Goal: Task Accomplishment & Management: Complete application form

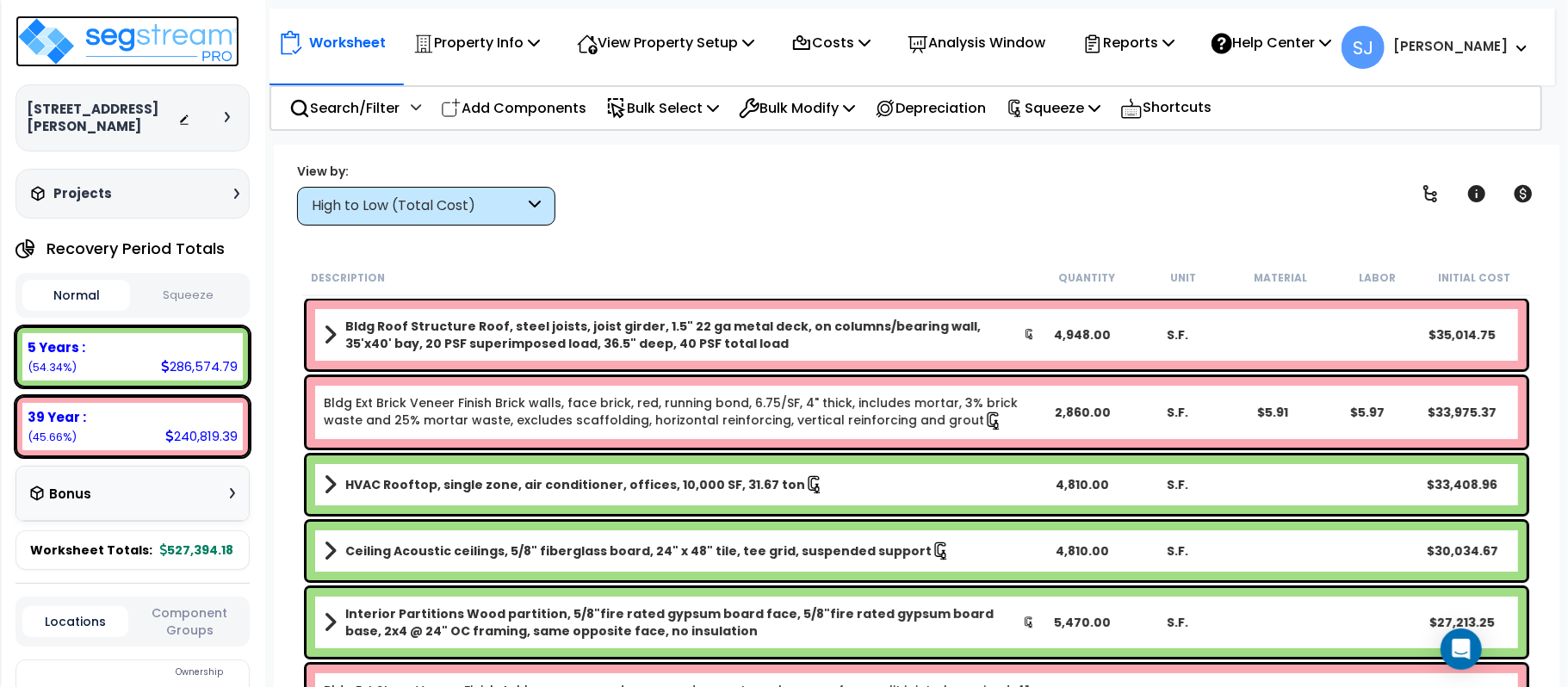
click at [138, 32] on img at bounding box center [127, 41] width 224 height 52
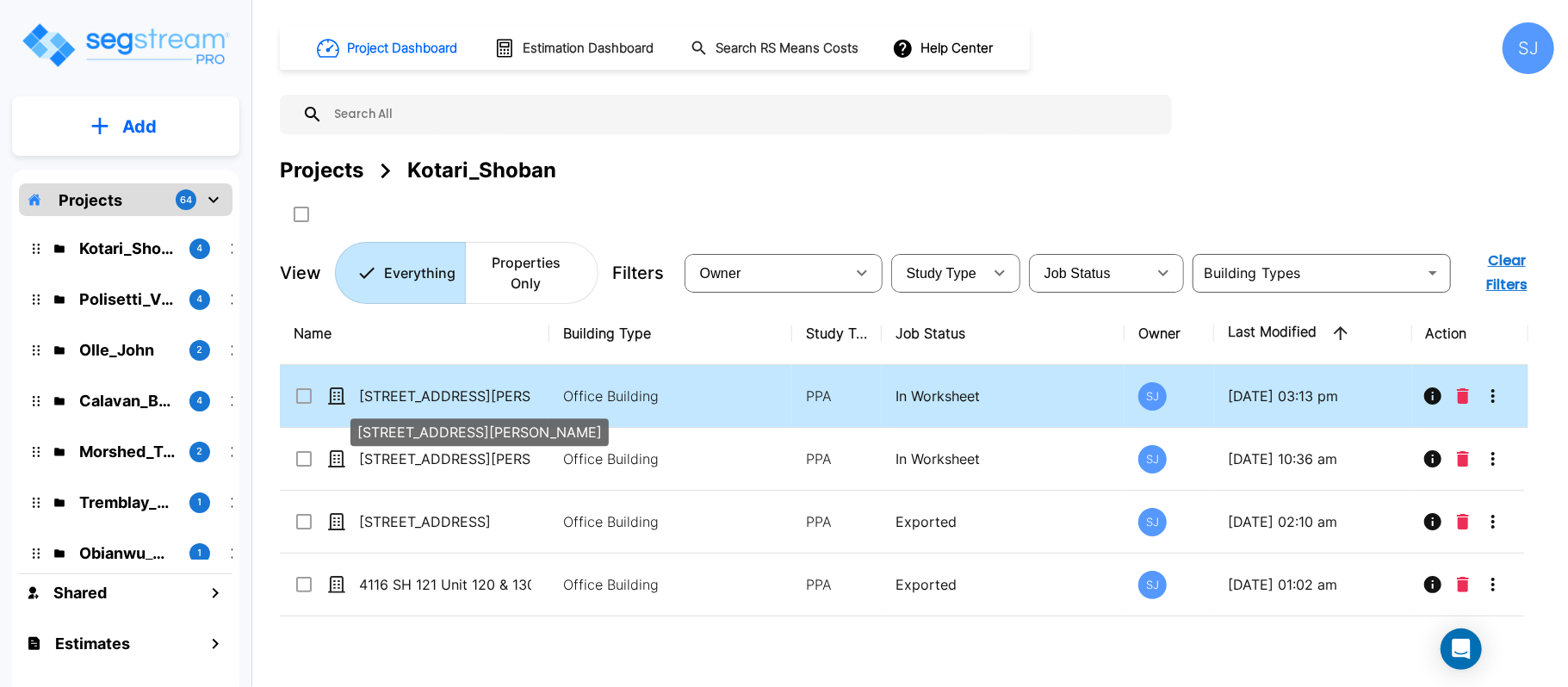
click at [449, 406] on p "[STREET_ADDRESS][PERSON_NAME]" at bounding box center [445, 396] width 172 height 20
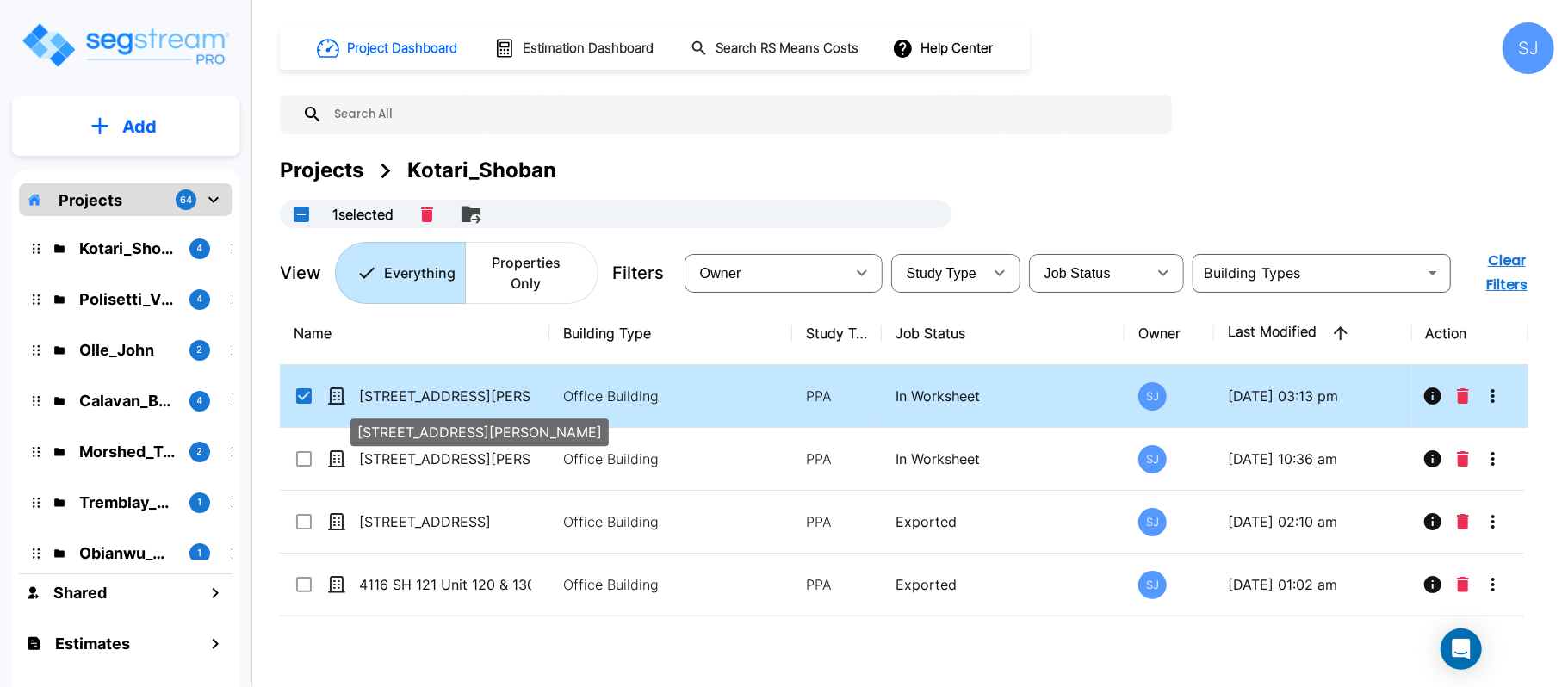
checkbox input "true"
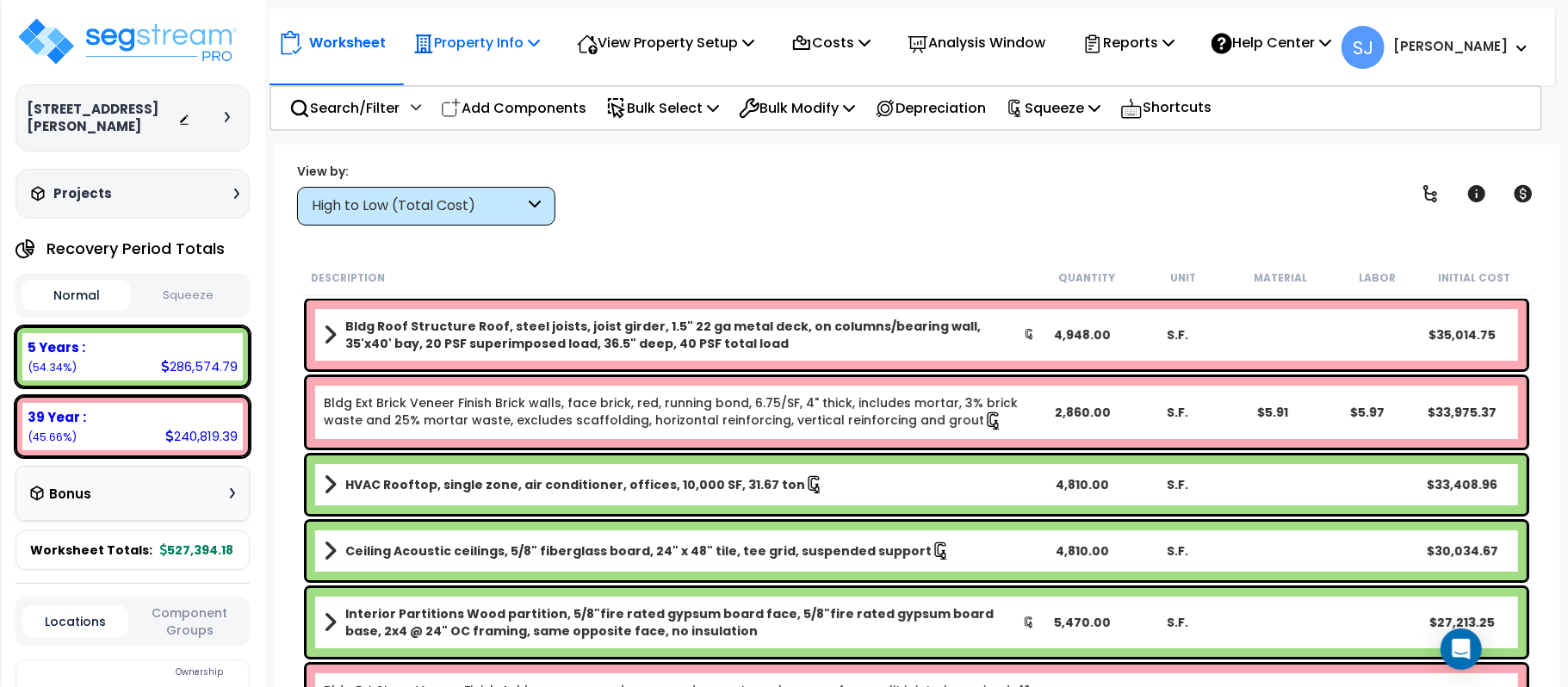
click at [452, 57] on div "Property Info" at bounding box center [477, 42] width 127 height 40
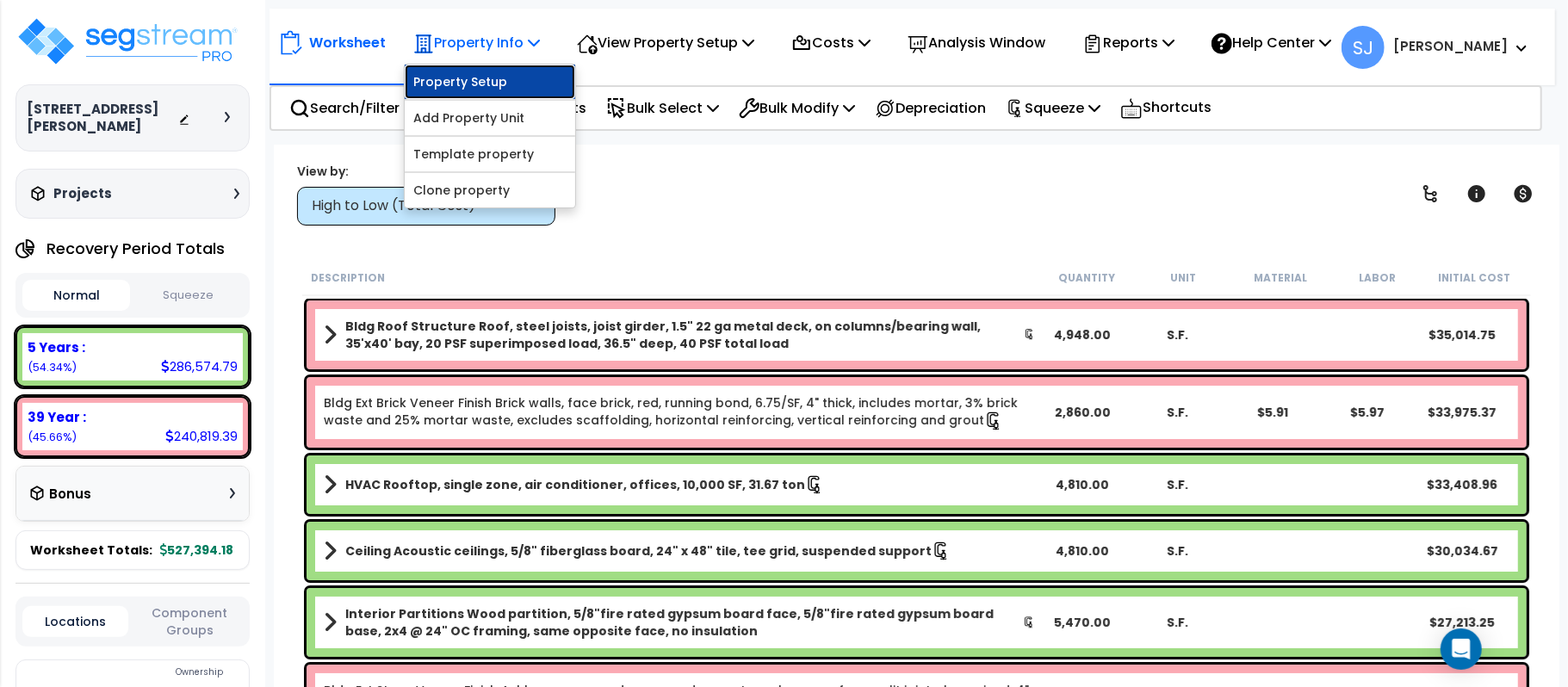
click at [520, 80] on link "Property Setup" at bounding box center [489, 81] width 170 height 35
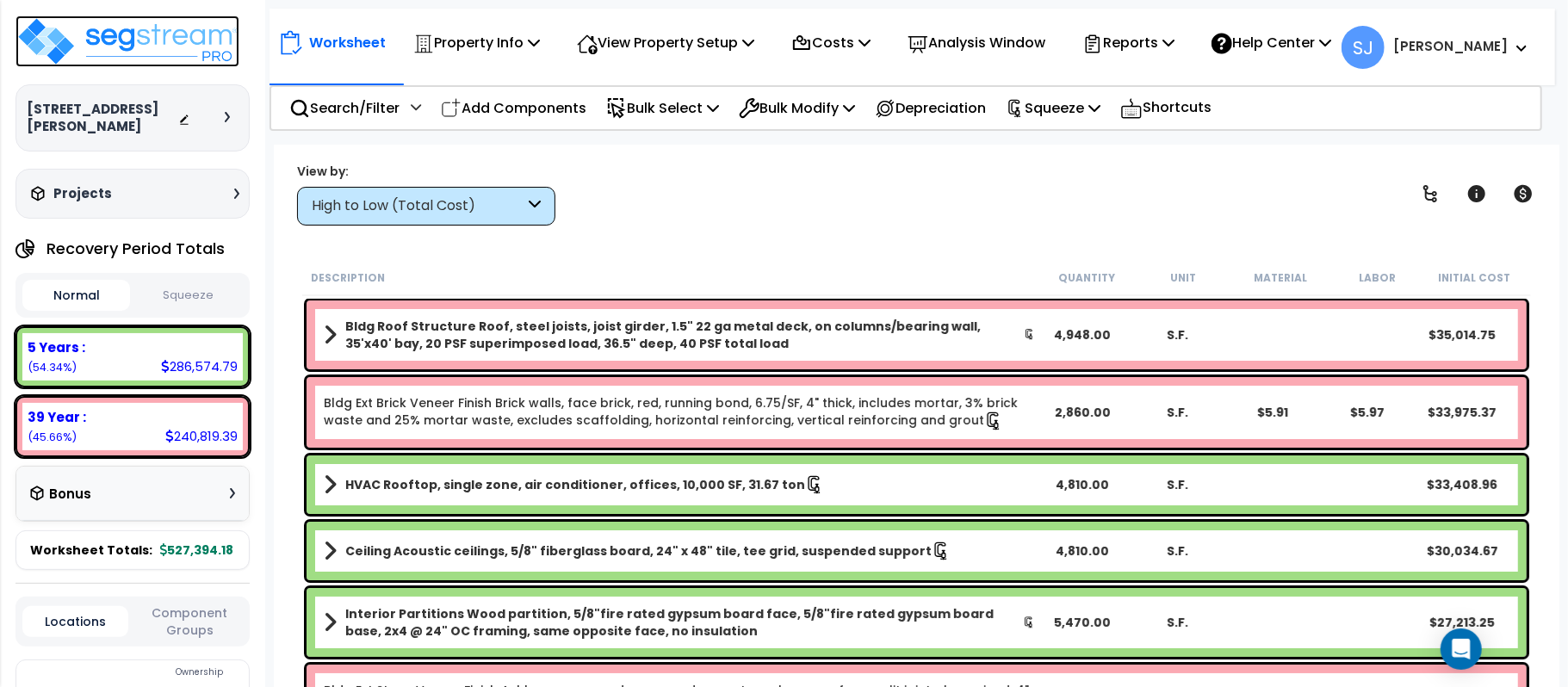
click at [183, 48] on img at bounding box center [127, 41] width 224 height 52
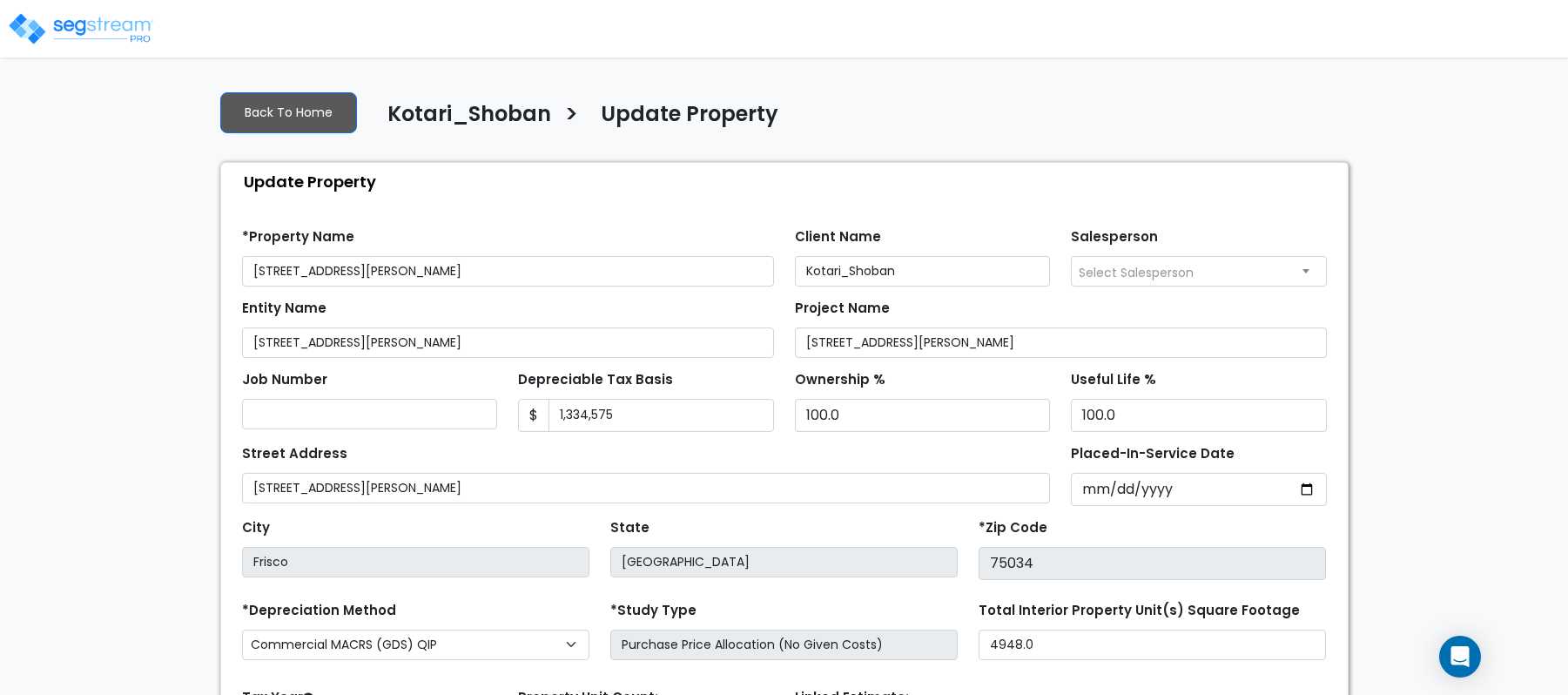
select select "2021"
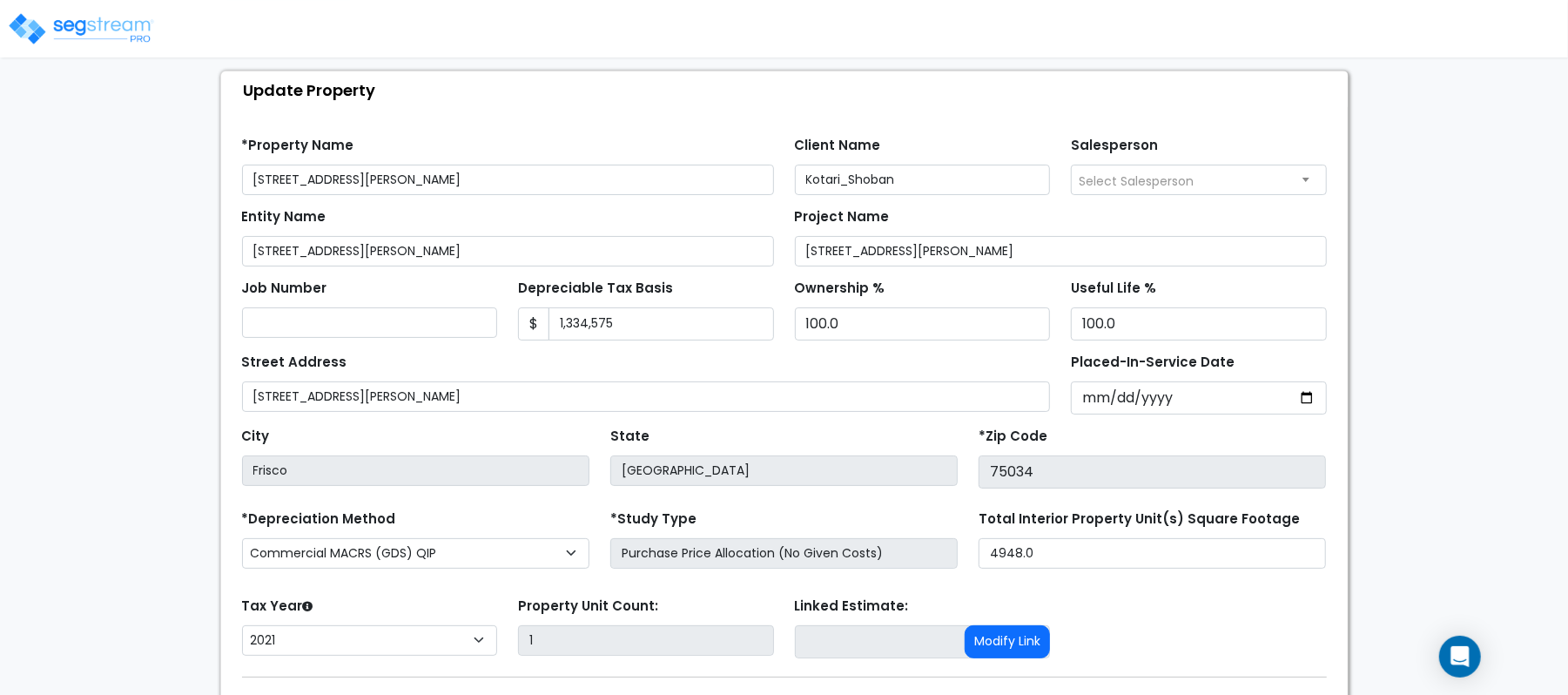
scroll to position [200, 0]
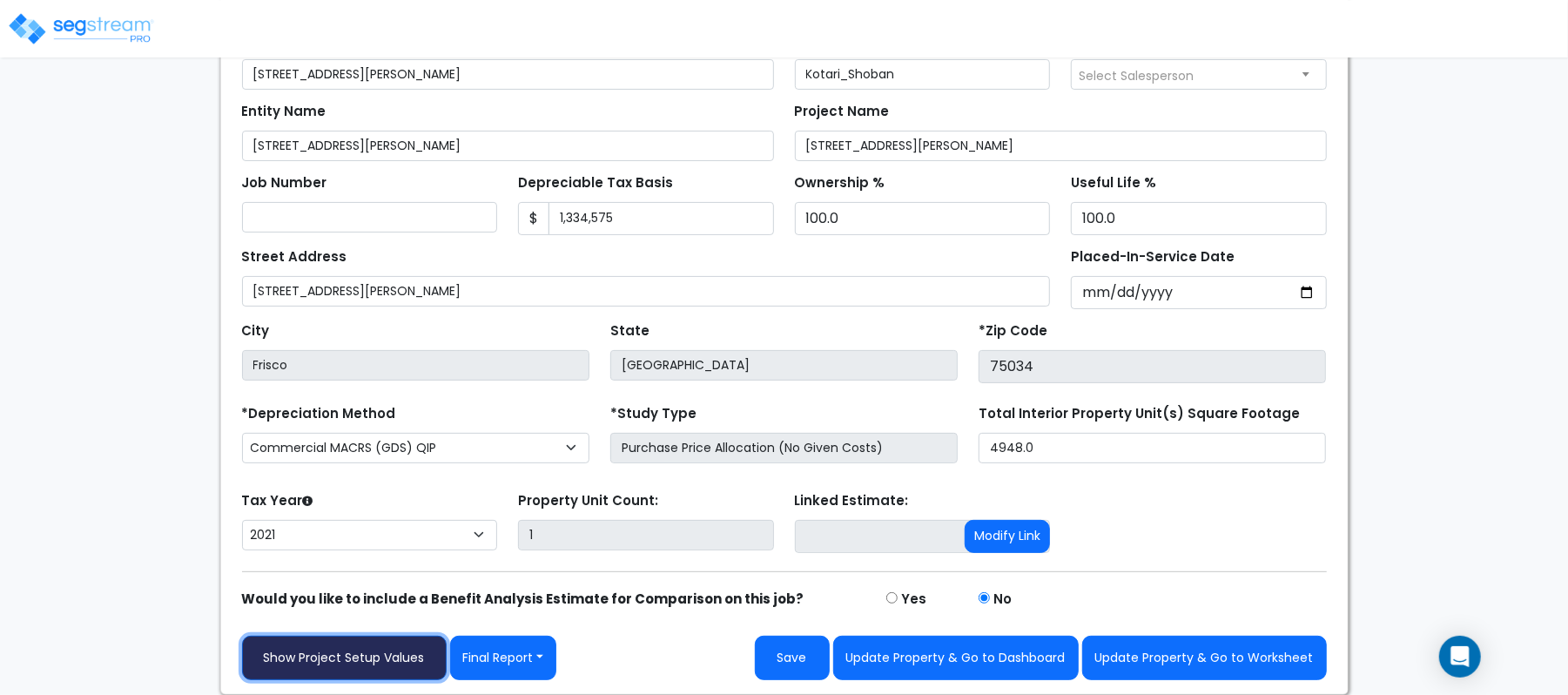
click at [430, 645] on link "Show Project Setup Values" at bounding box center [344, 657] width 205 height 44
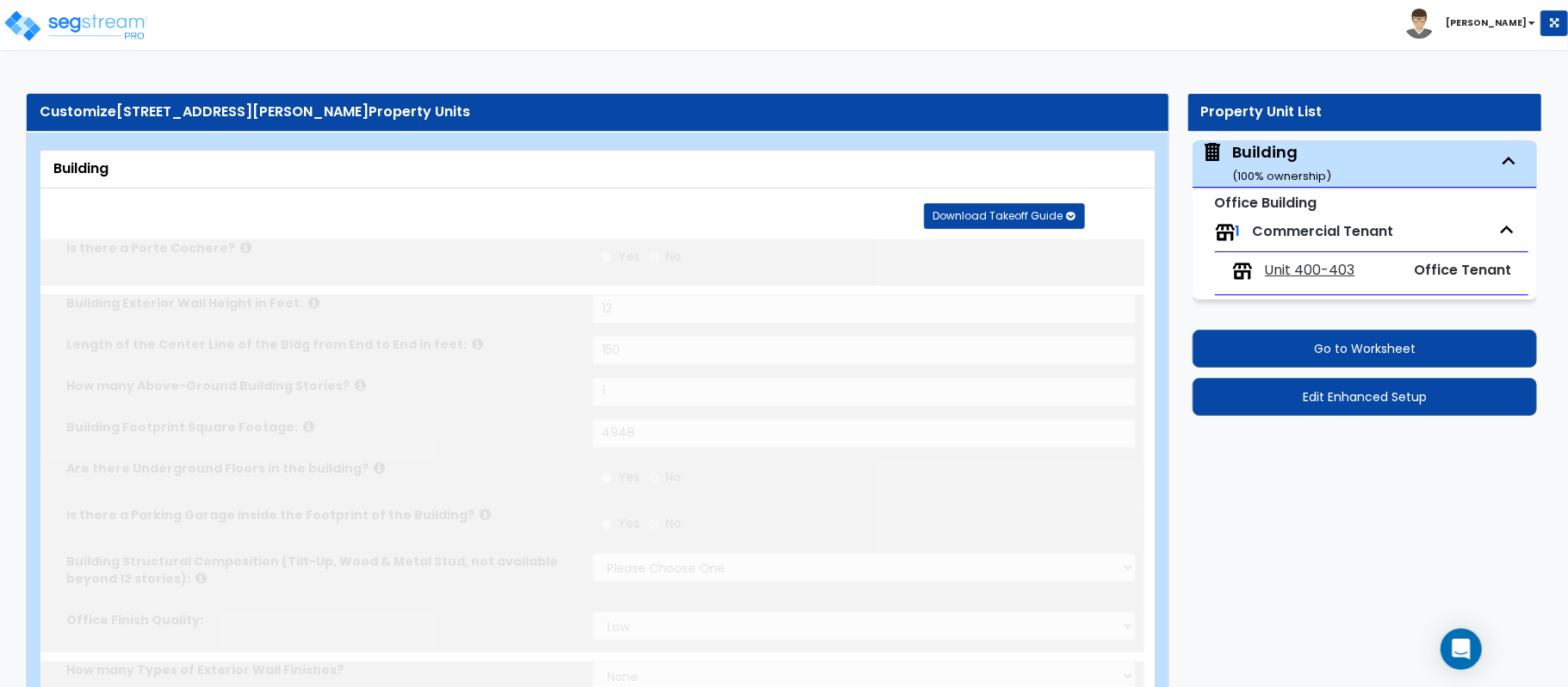
type input "12"
type input "150"
type input "1"
type input "4948"
select select "6"
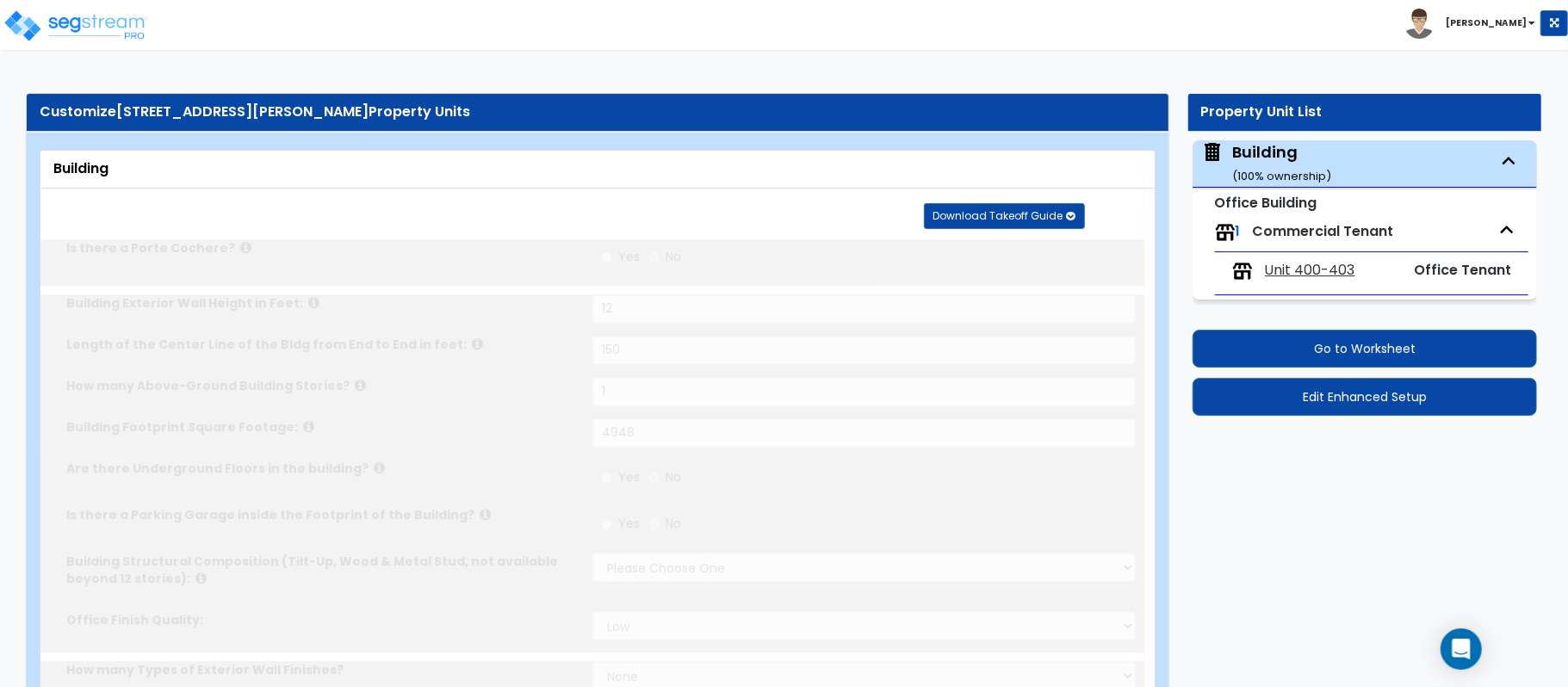
select select "1"
select select "2"
type input "70"
select select "3"
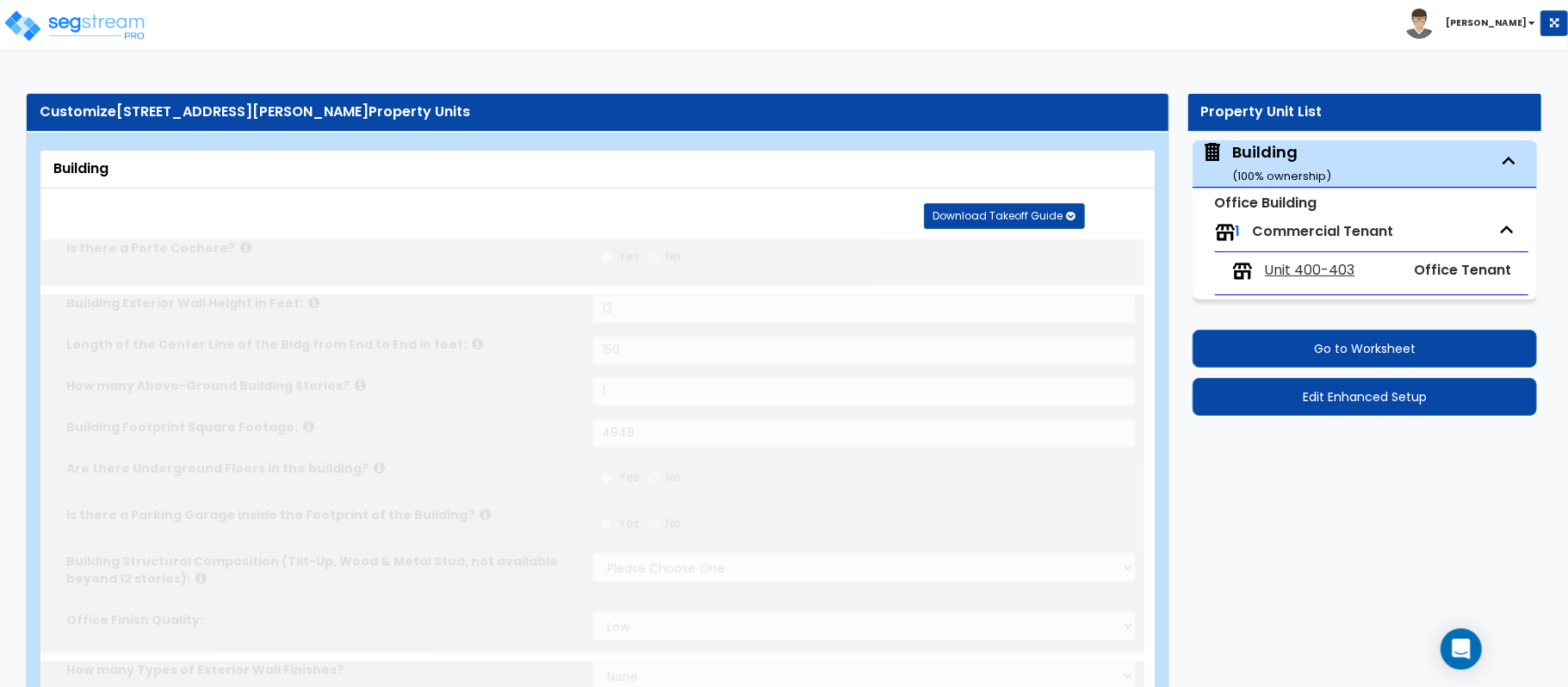
select select "2"
select select "1"
select select "2"
radio input "true"
type input "8"
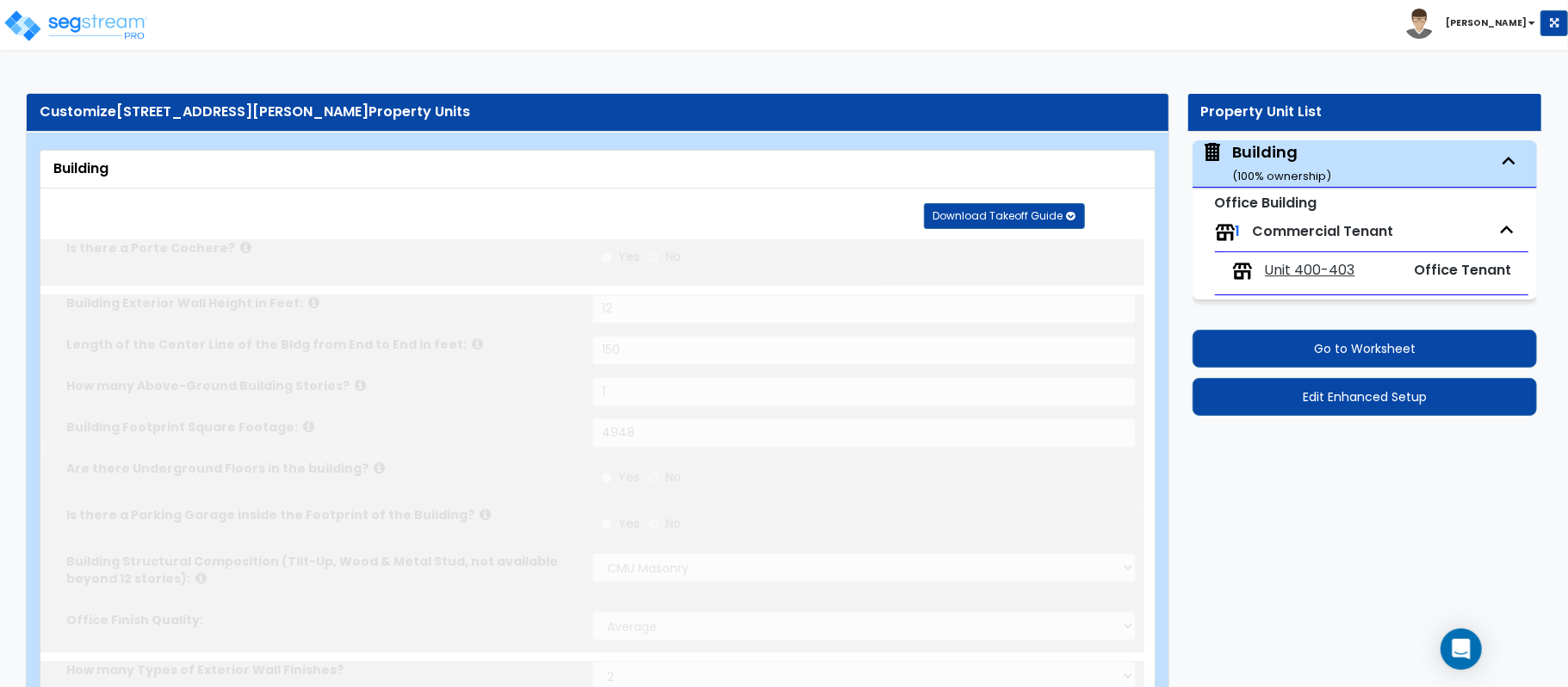
radio input "true"
select select "2"
select select "1"
select select "2"
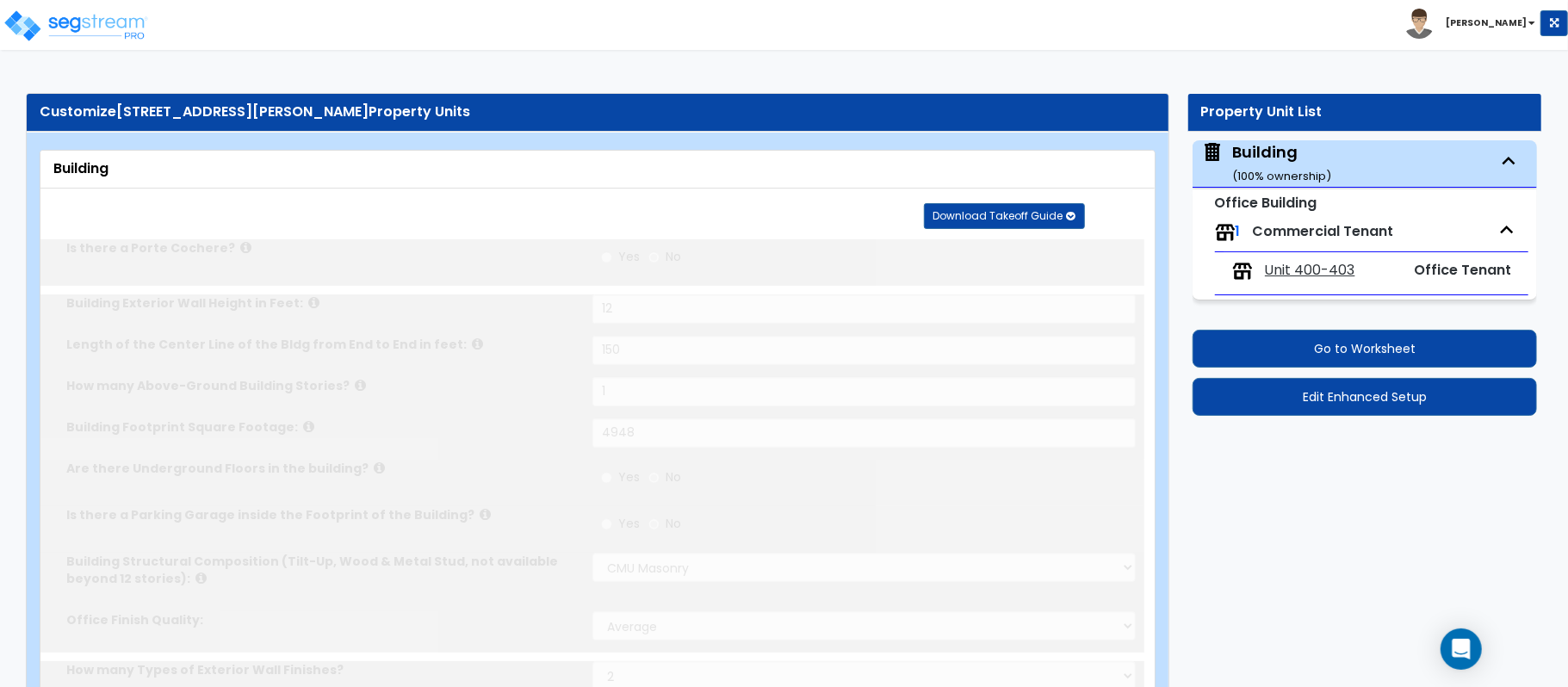
type input "12"
radio input "true"
type input "3"
select select "1"
radio input "true"
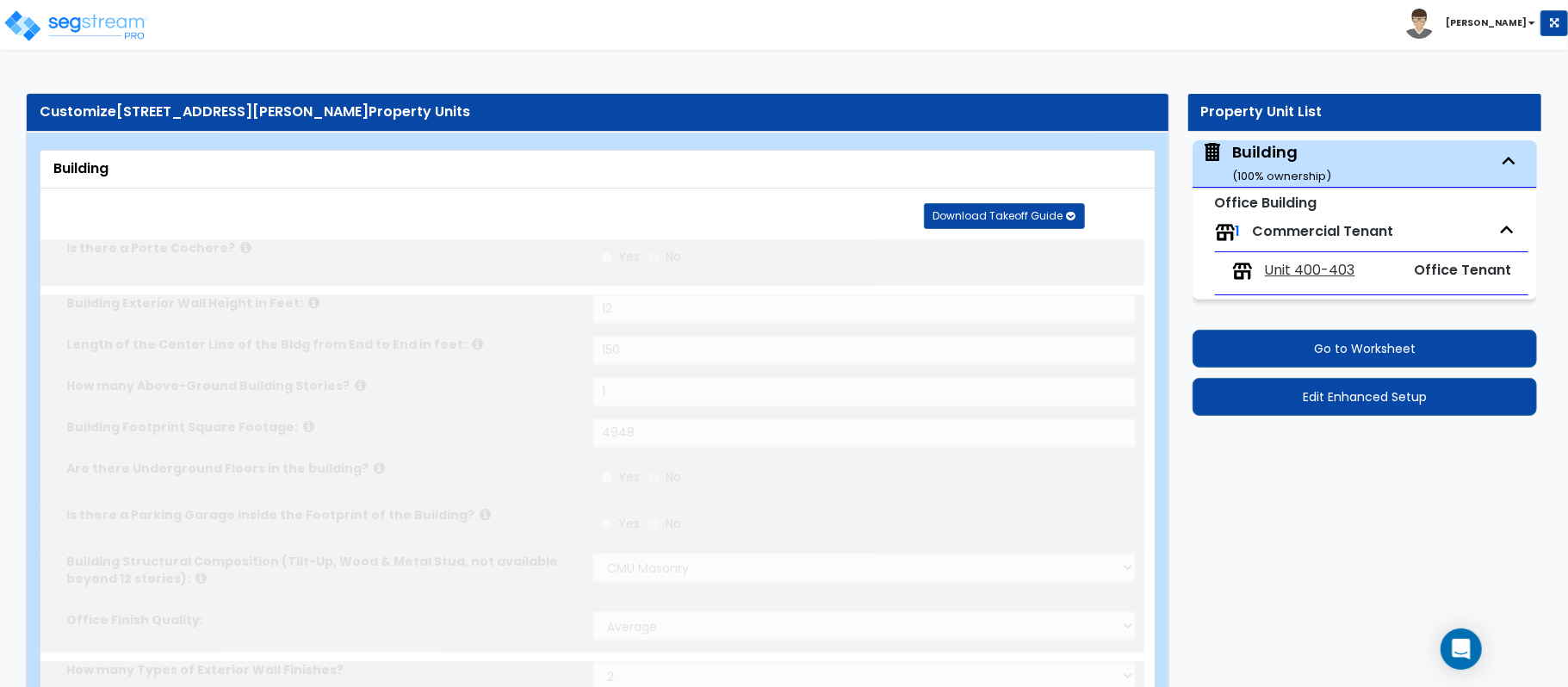
radio input "true"
select select "1"
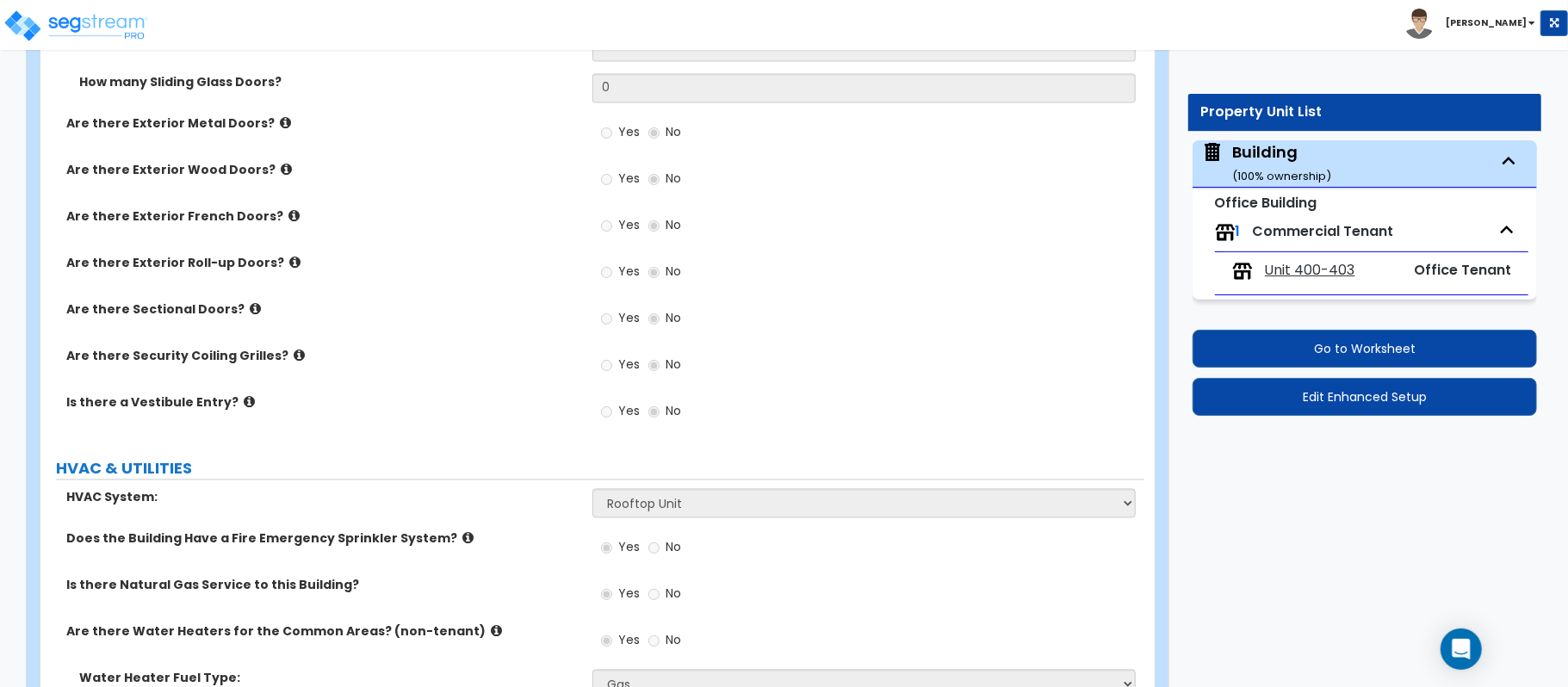
scroll to position [2168, 0]
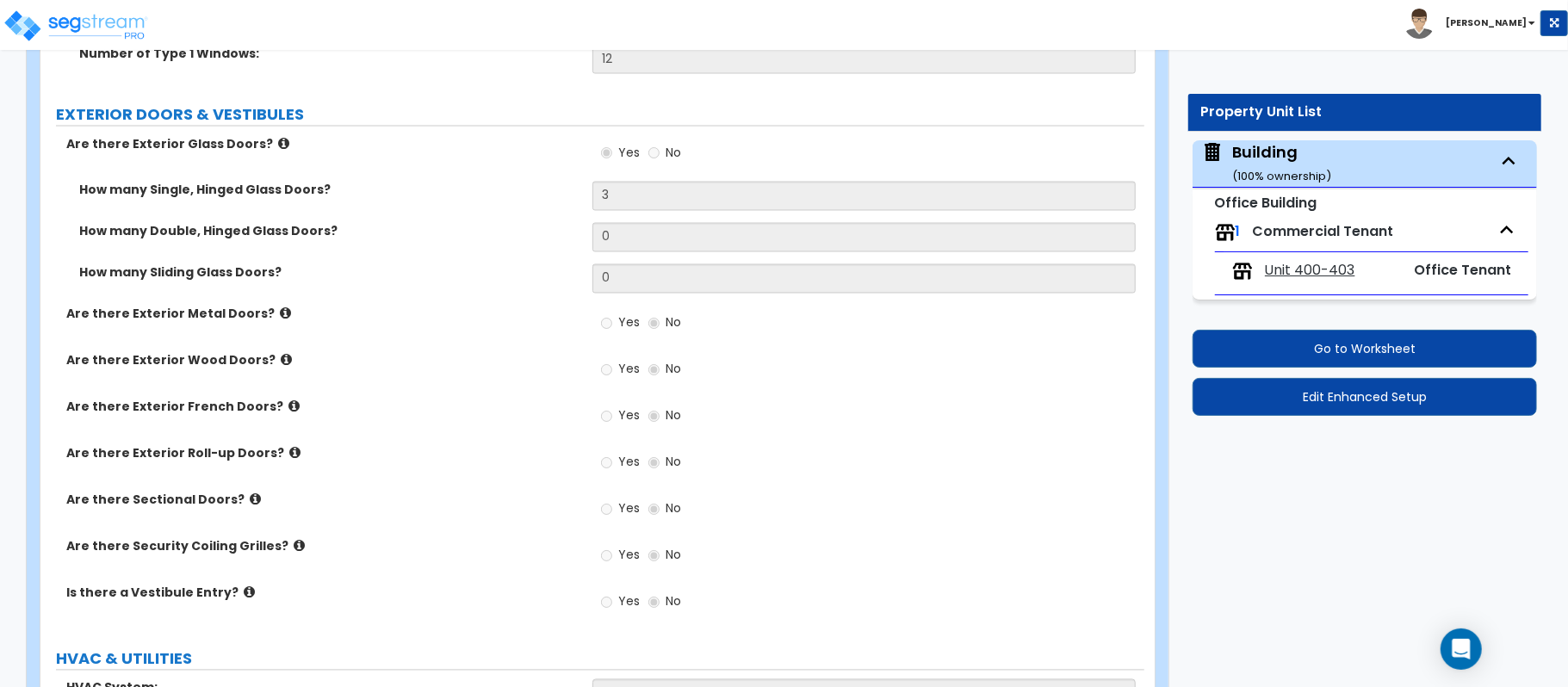
click at [1285, 208] on small "Office Building" at bounding box center [1266, 202] width 102 height 20
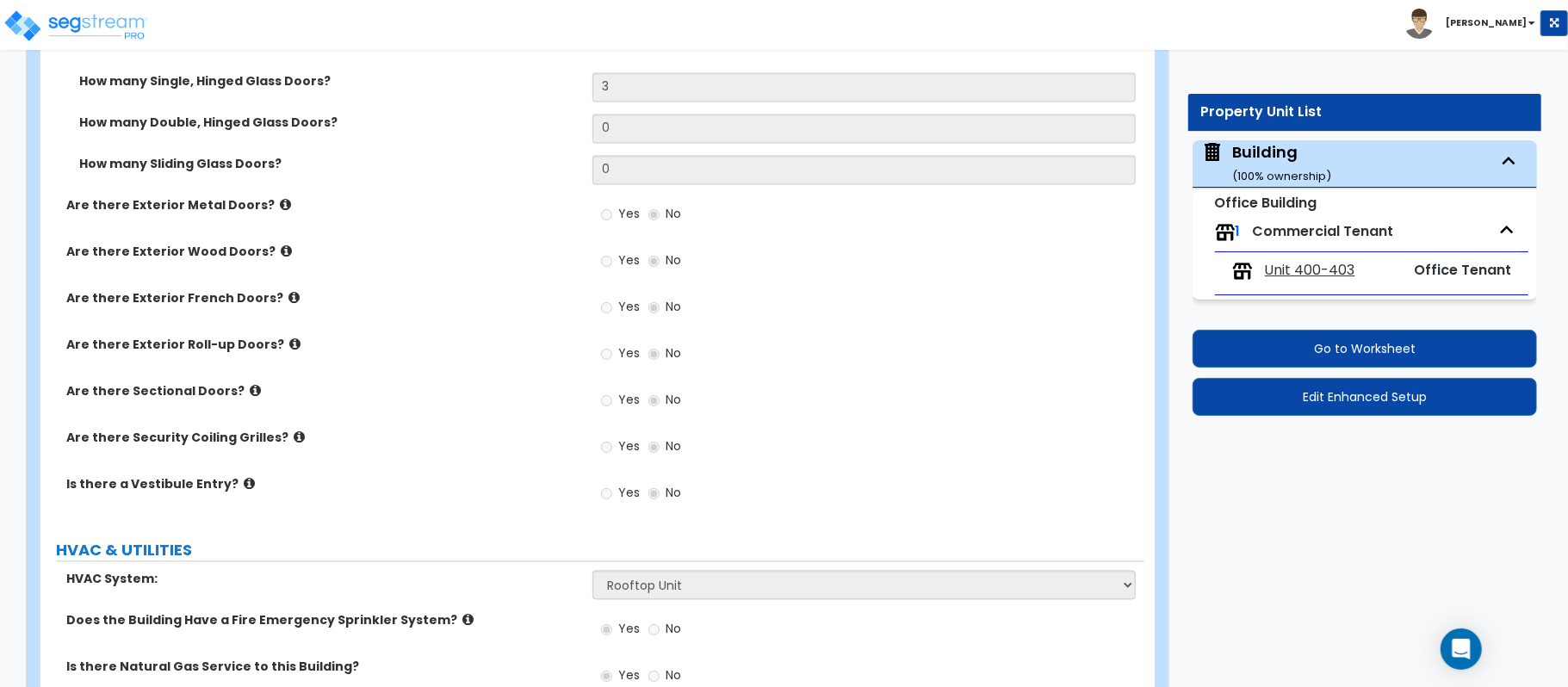
scroll to position [2398, 0]
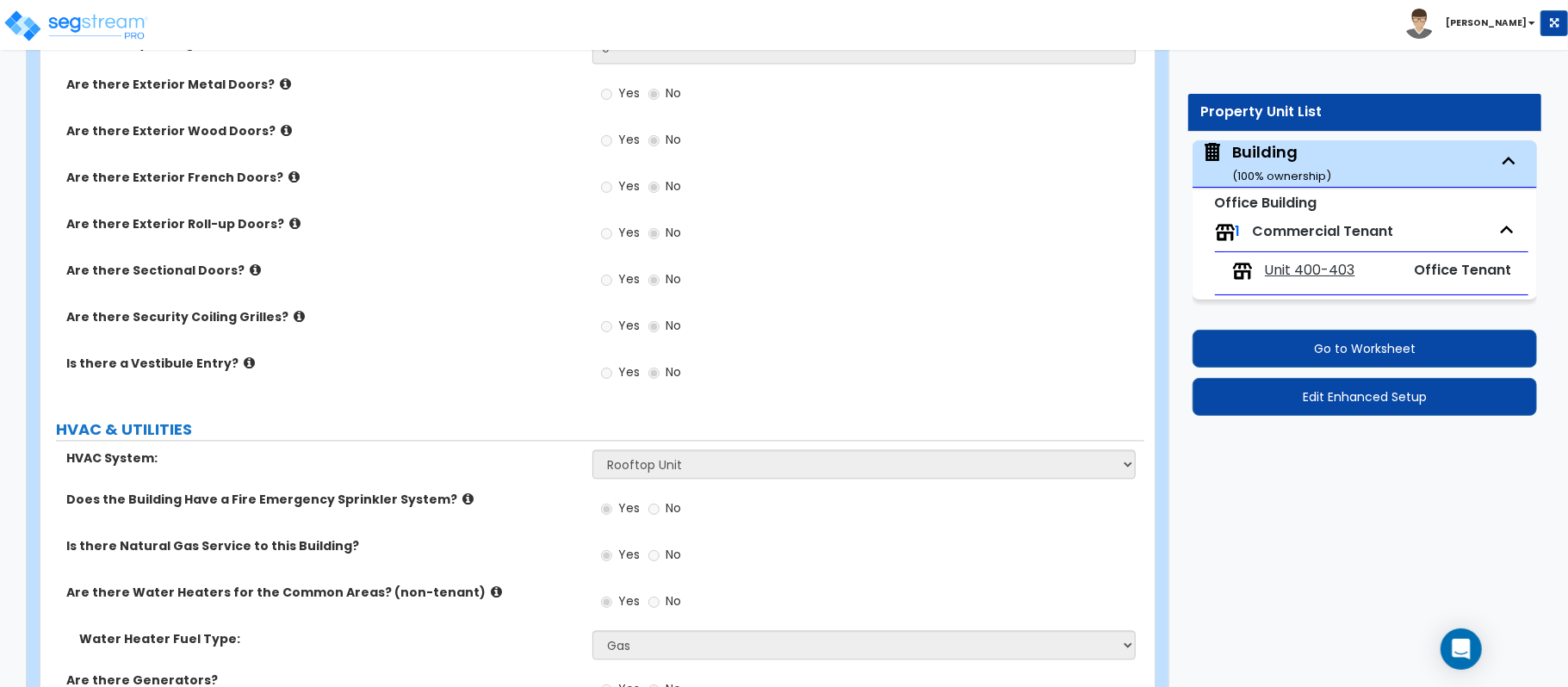
click at [1338, 274] on span "Unit 400-403" at bounding box center [1310, 271] width 90 height 20
select select "1"
select select "4"
select select "1"
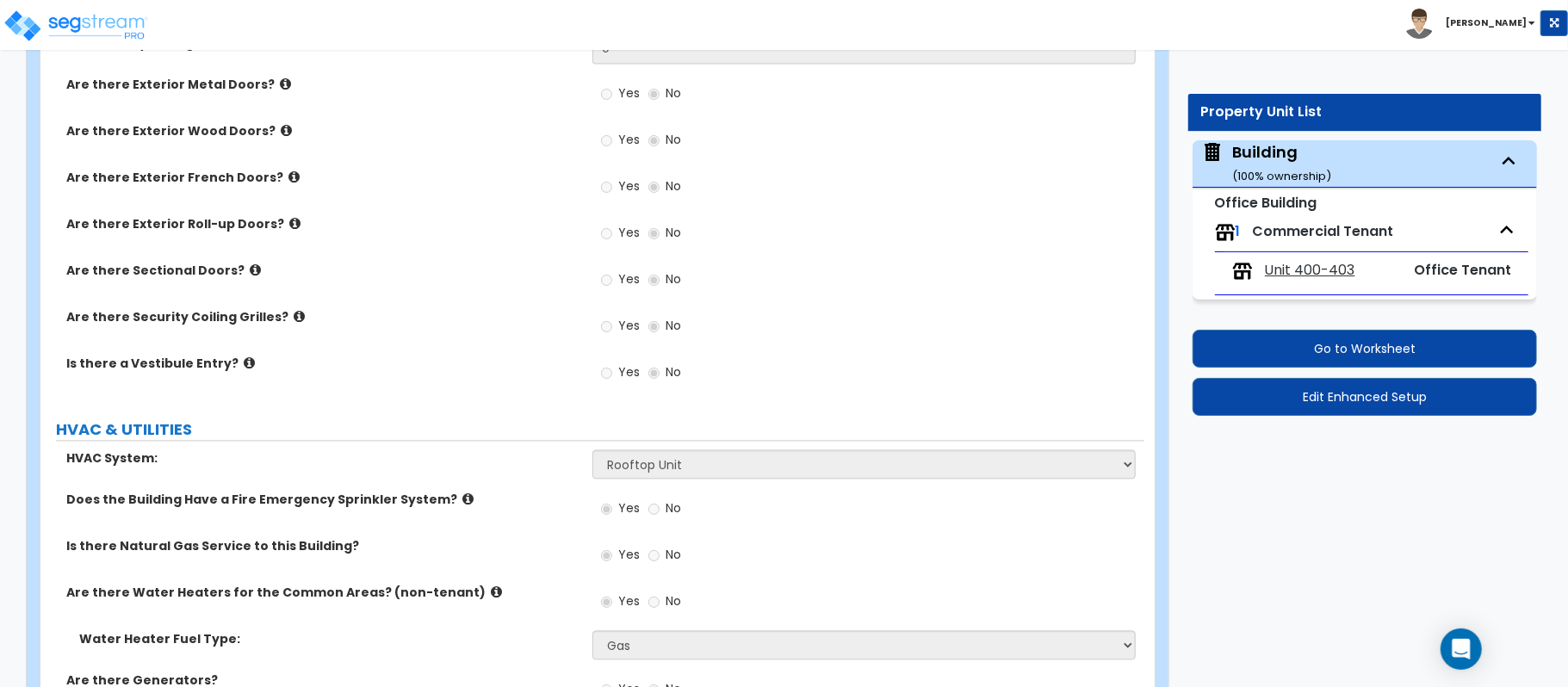
select select "1"
select select "2"
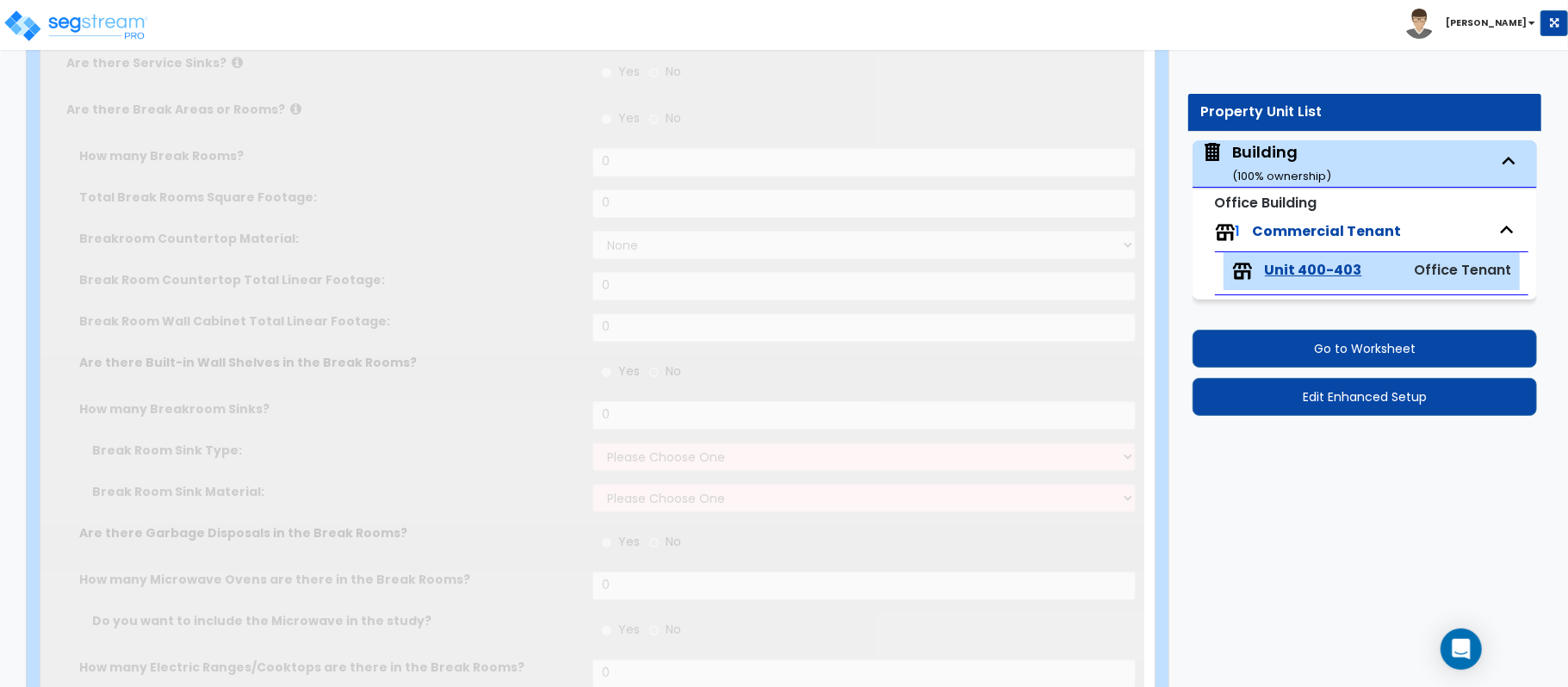
radio input "true"
type input "2"
type input "4"
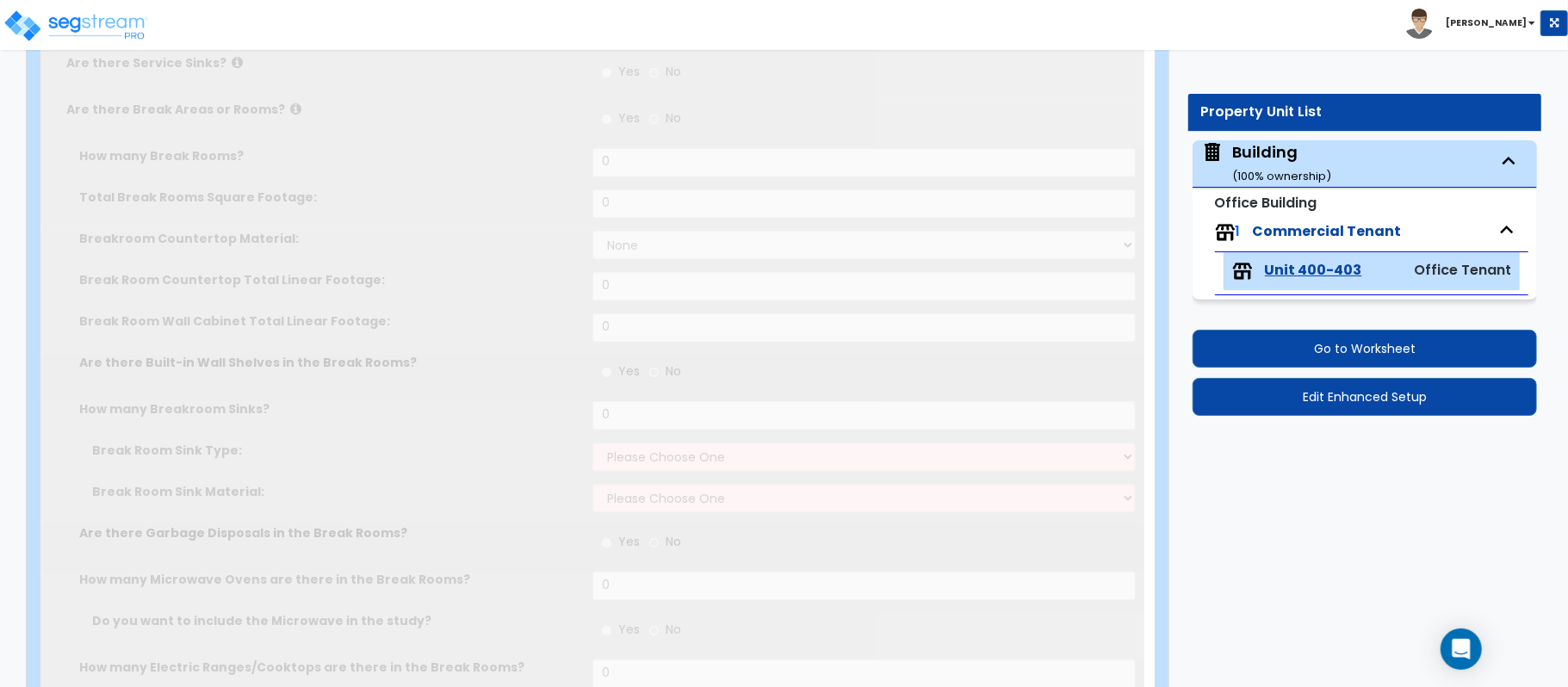
type input "4"
type input "1"
type input "4"
select select "1"
radio input "true"
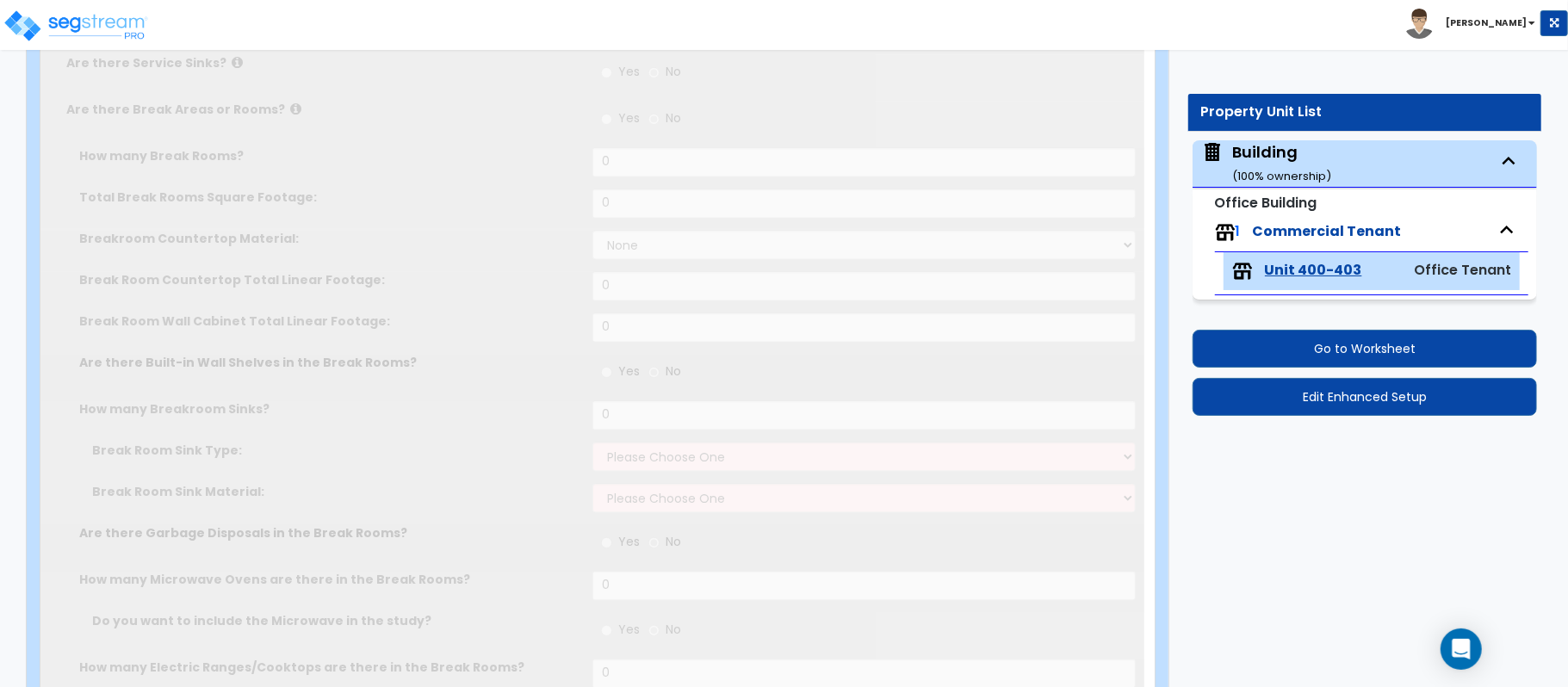
select select "1"
type input "2"
radio input "true"
type input "1"
type input "127"
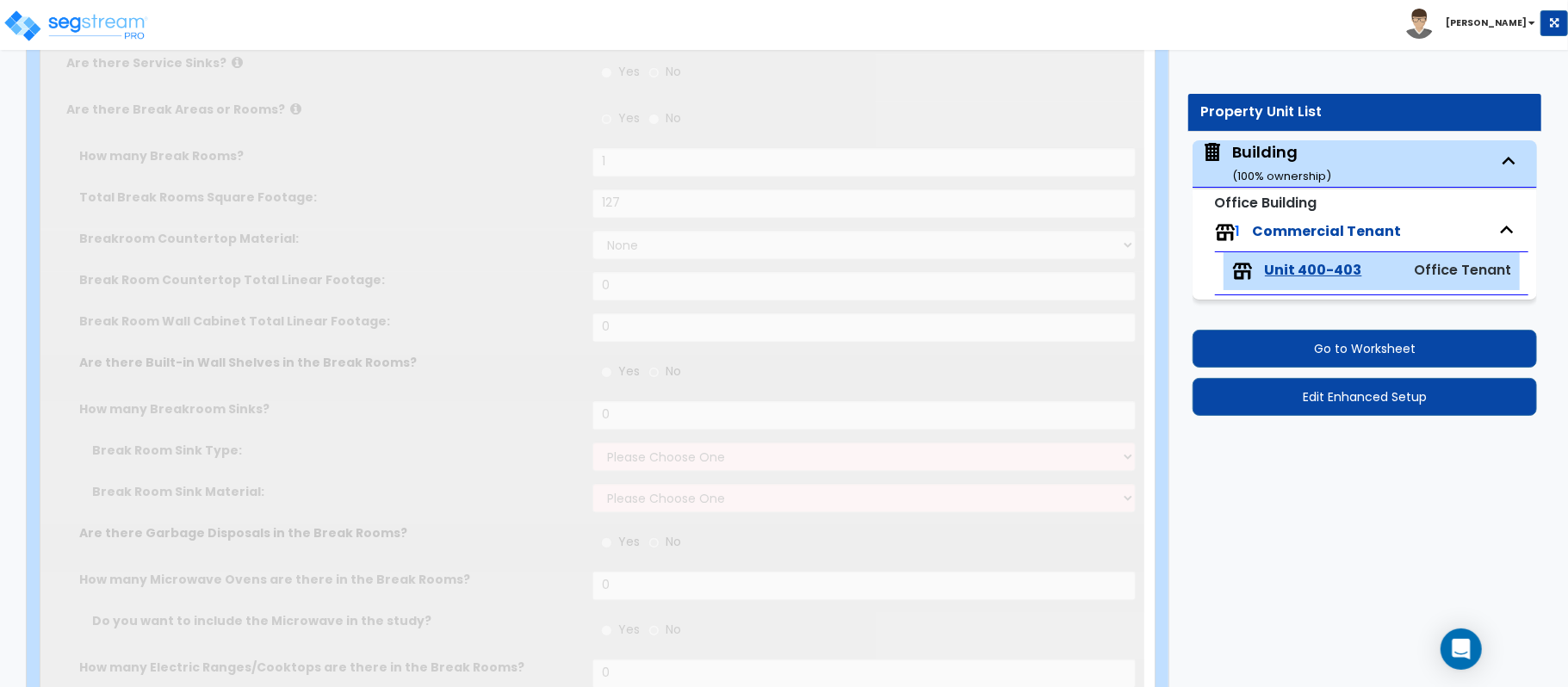
select select "2"
type input "10"
type input "16"
type input "1"
select select "1"
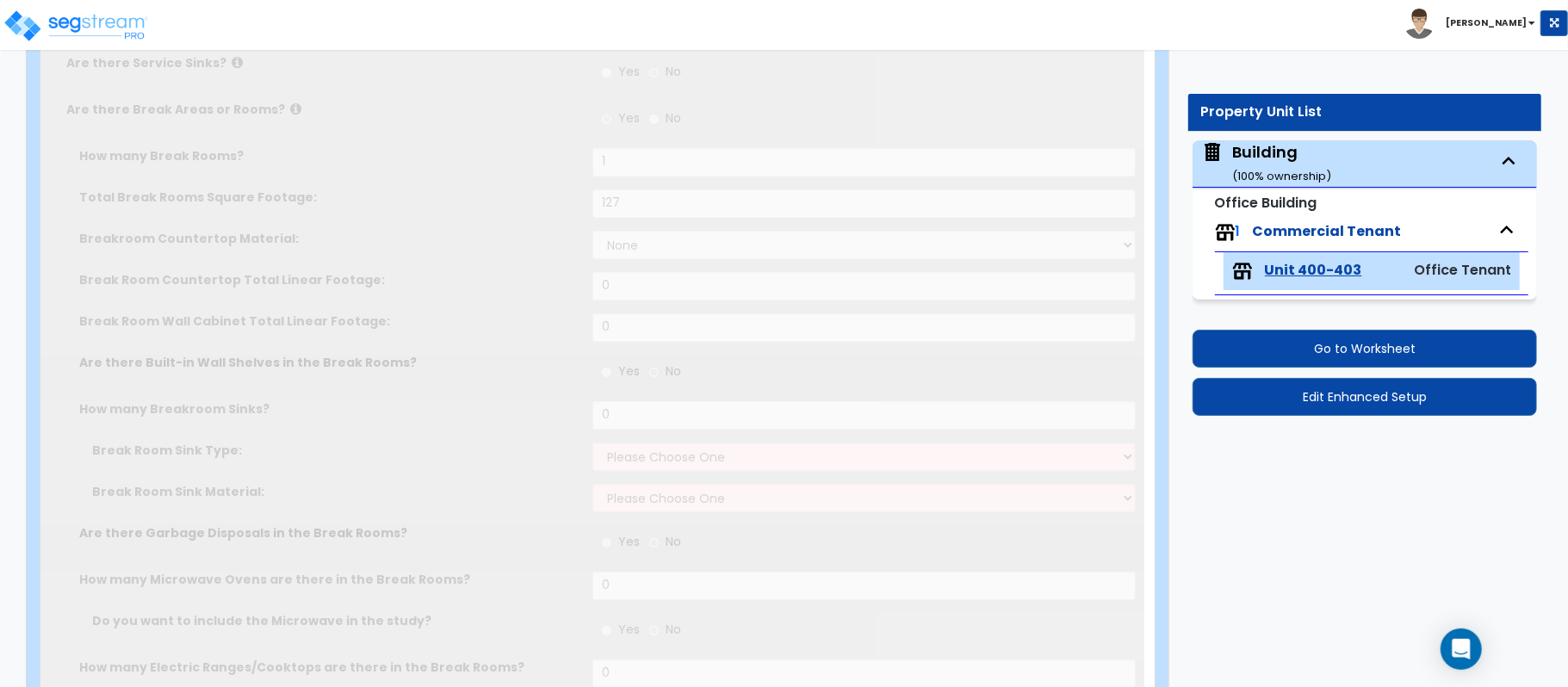
select select "1"
type input "1"
radio input "true"
type input "1"
radio input "true"
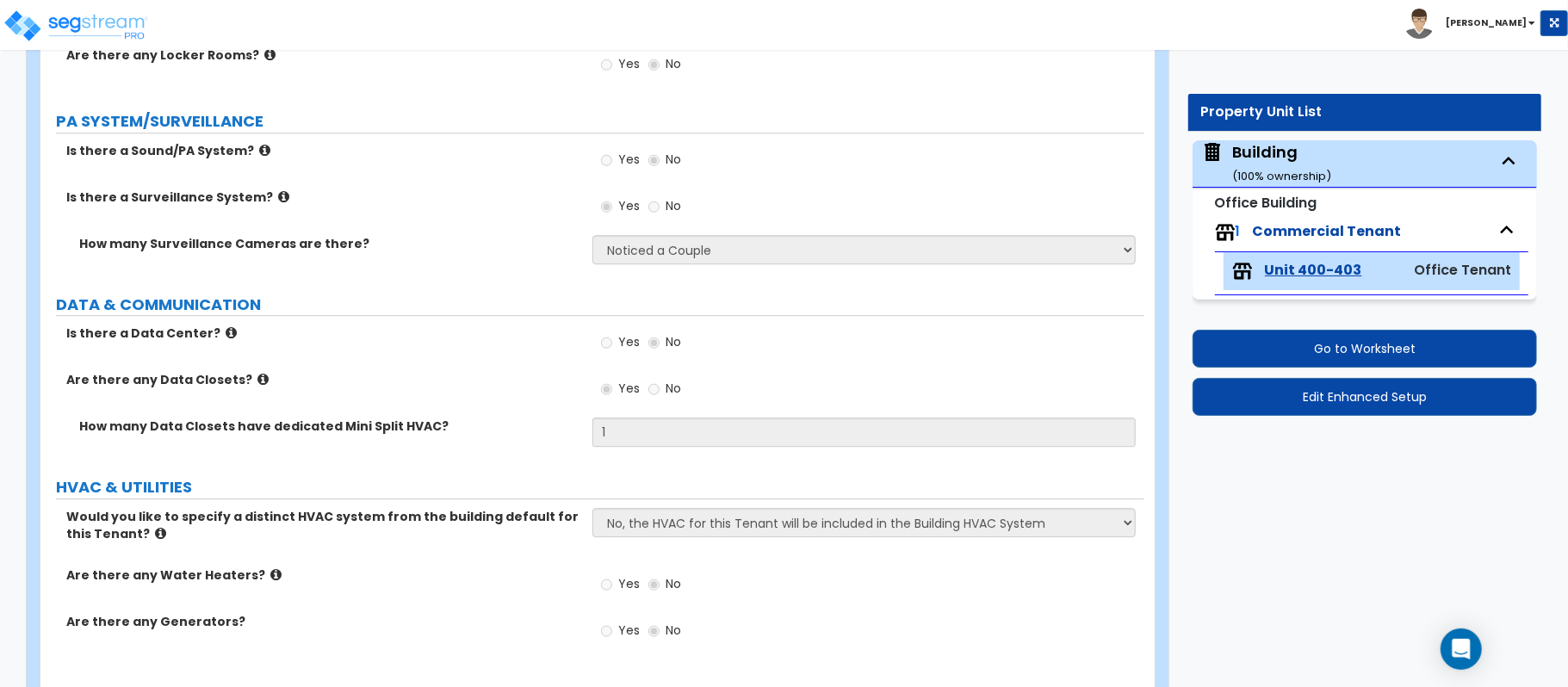
scroll to position [3563, 0]
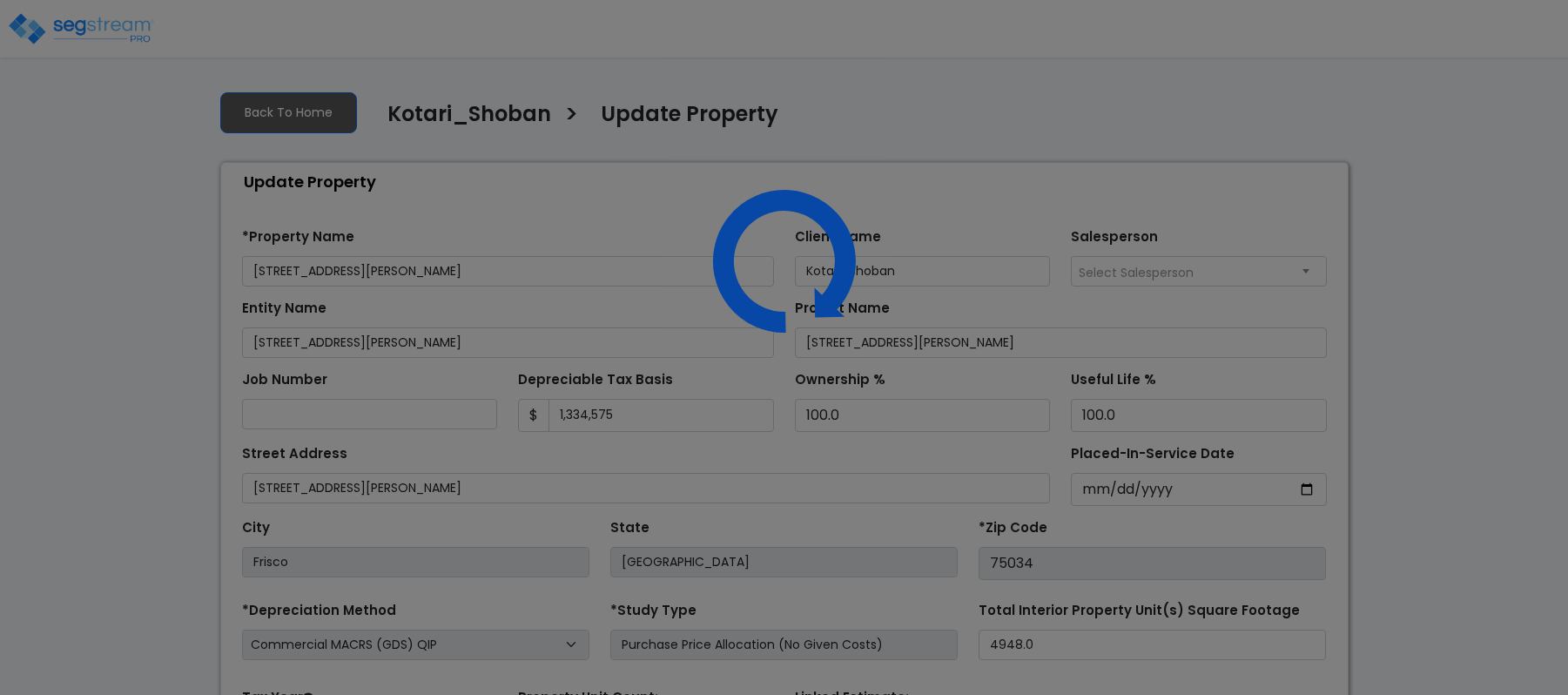
select select "2021"
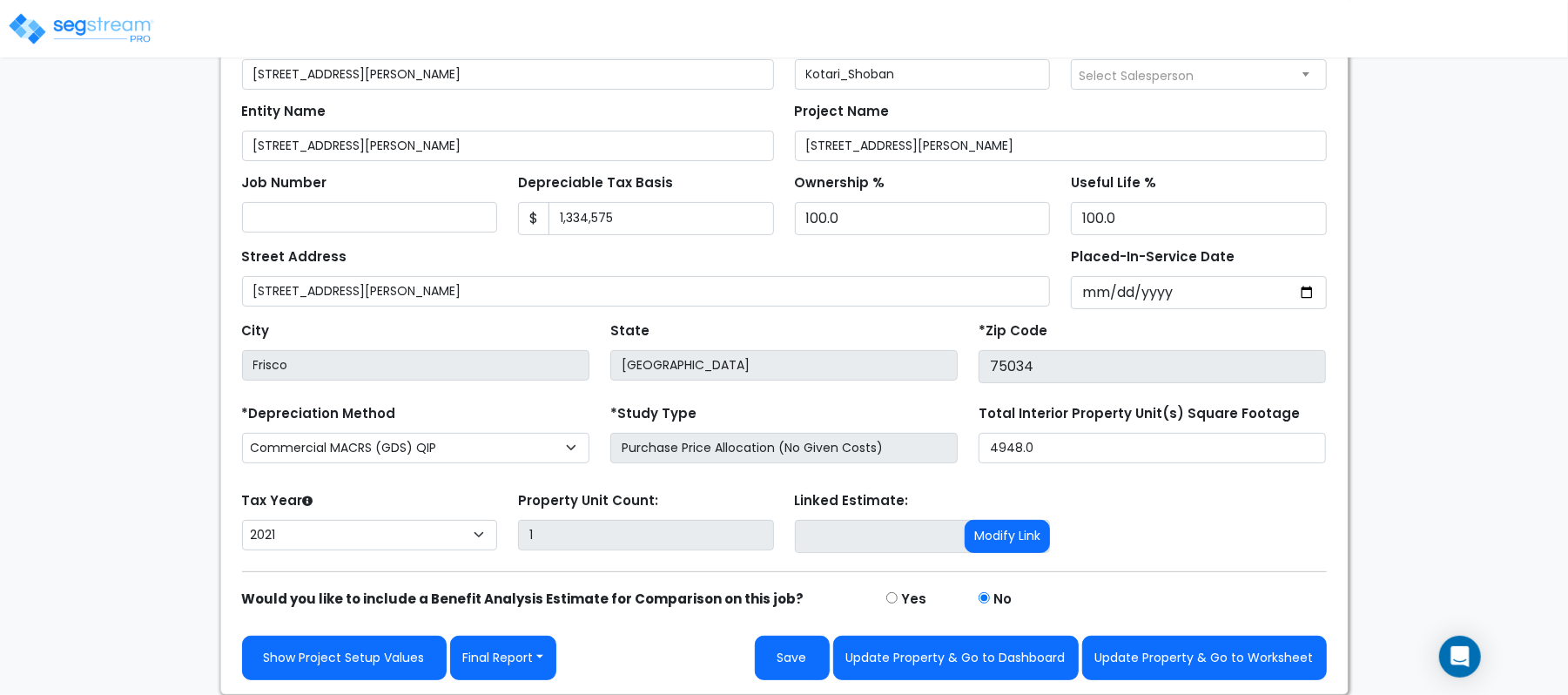
click at [171, 461] on div "We are Building your Property. So please grab a coffee and let us do the heavy …" at bounding box center [784, 288] width 1568 height 816
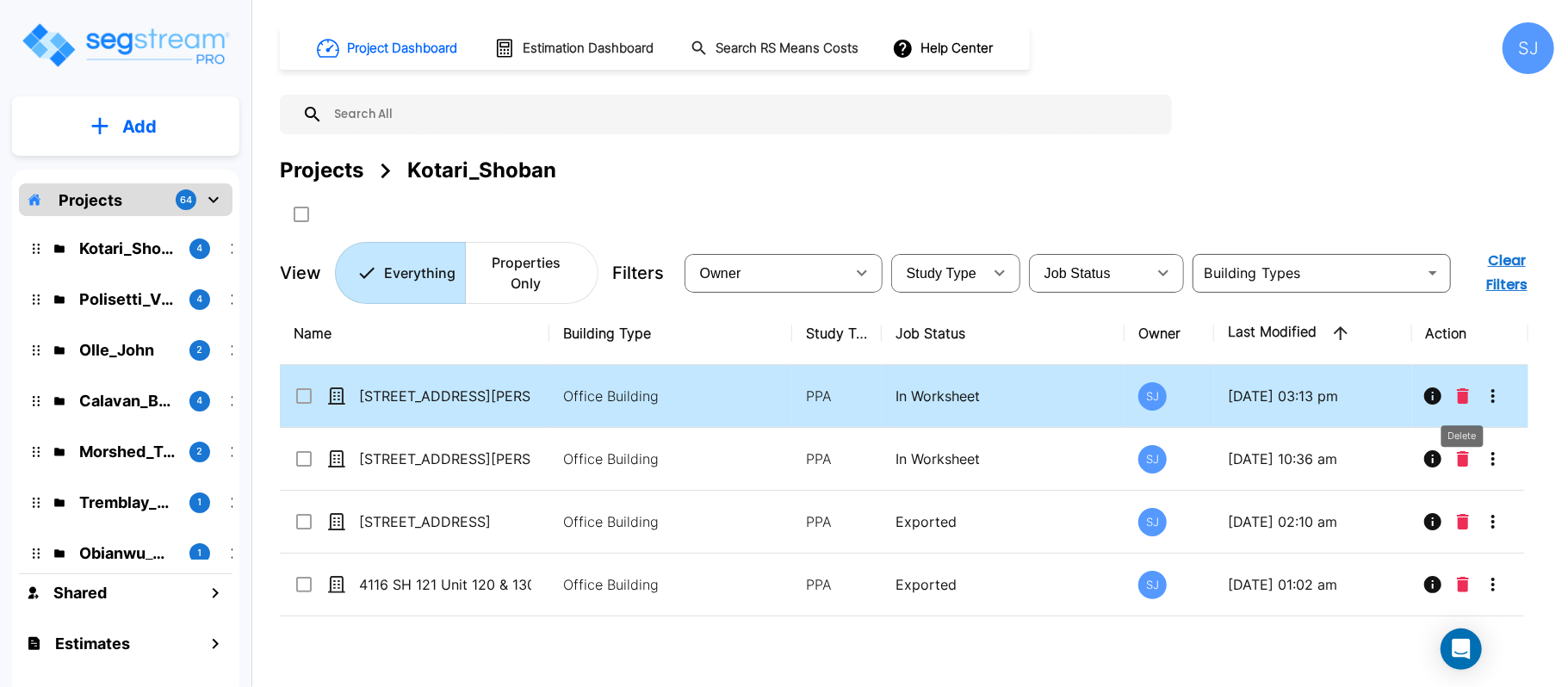
click at [1464, 401] on icon "Delete" at bounding box center [1463, 396] width 12 height 15
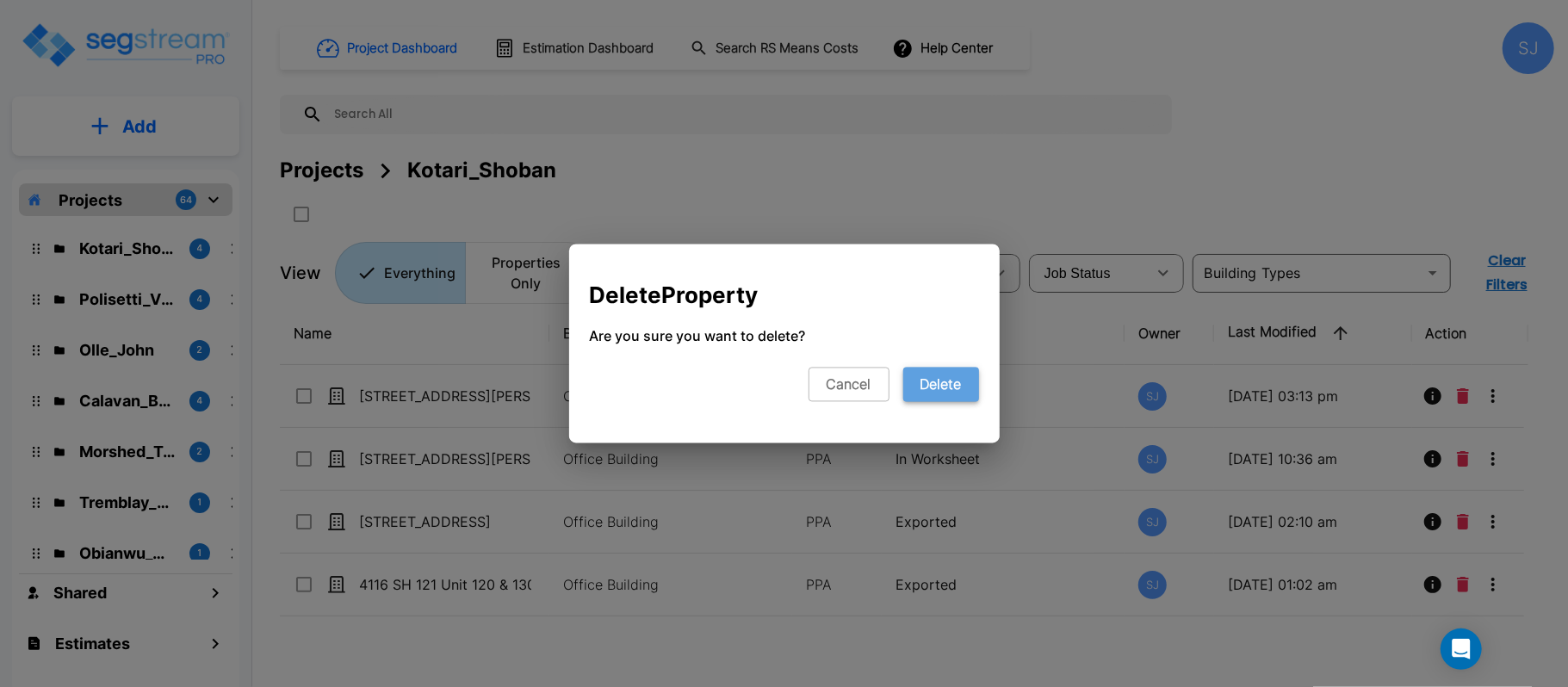
click at [945, 382] on button "Delete" at bounding box center [941, 385] width 76 height 35
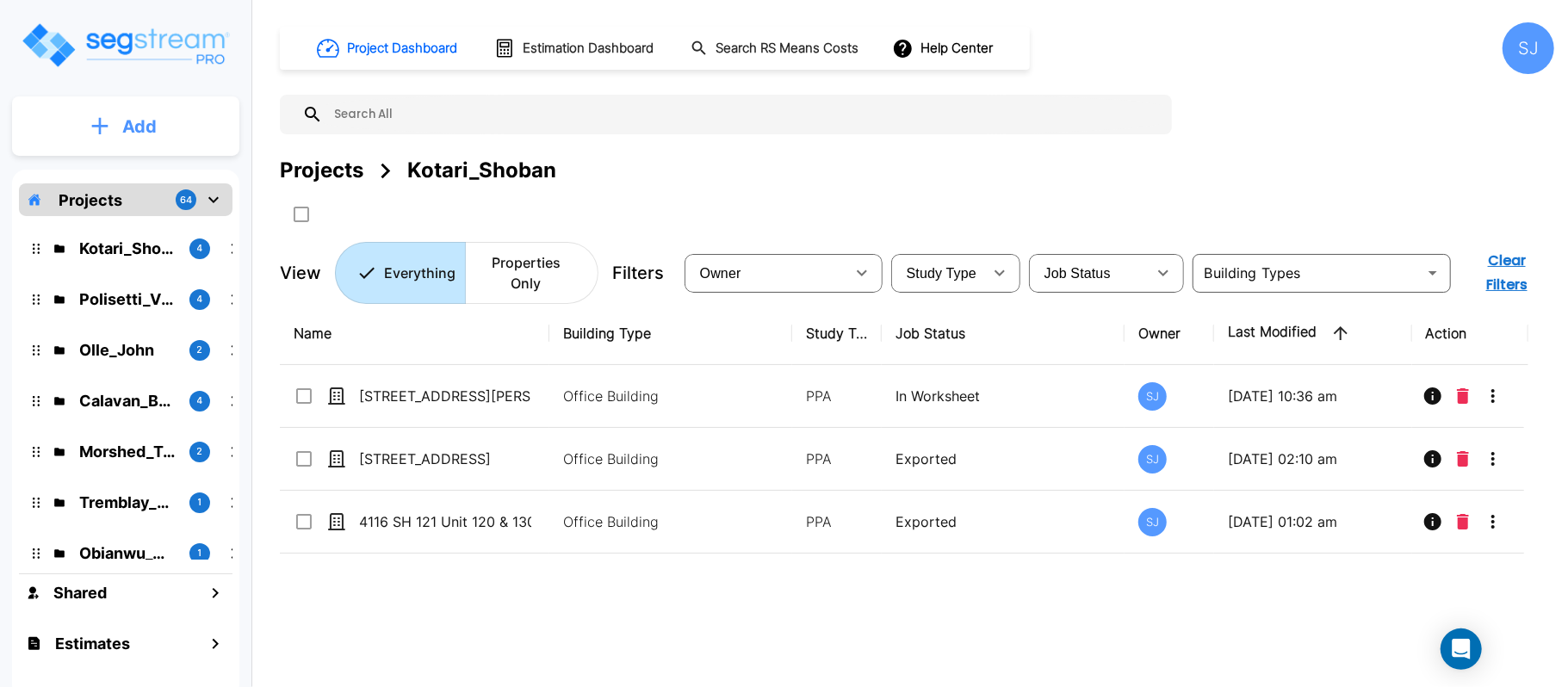
click at [146, 124] on p "Add" at bounding box center [139, 127] width 35 height 26
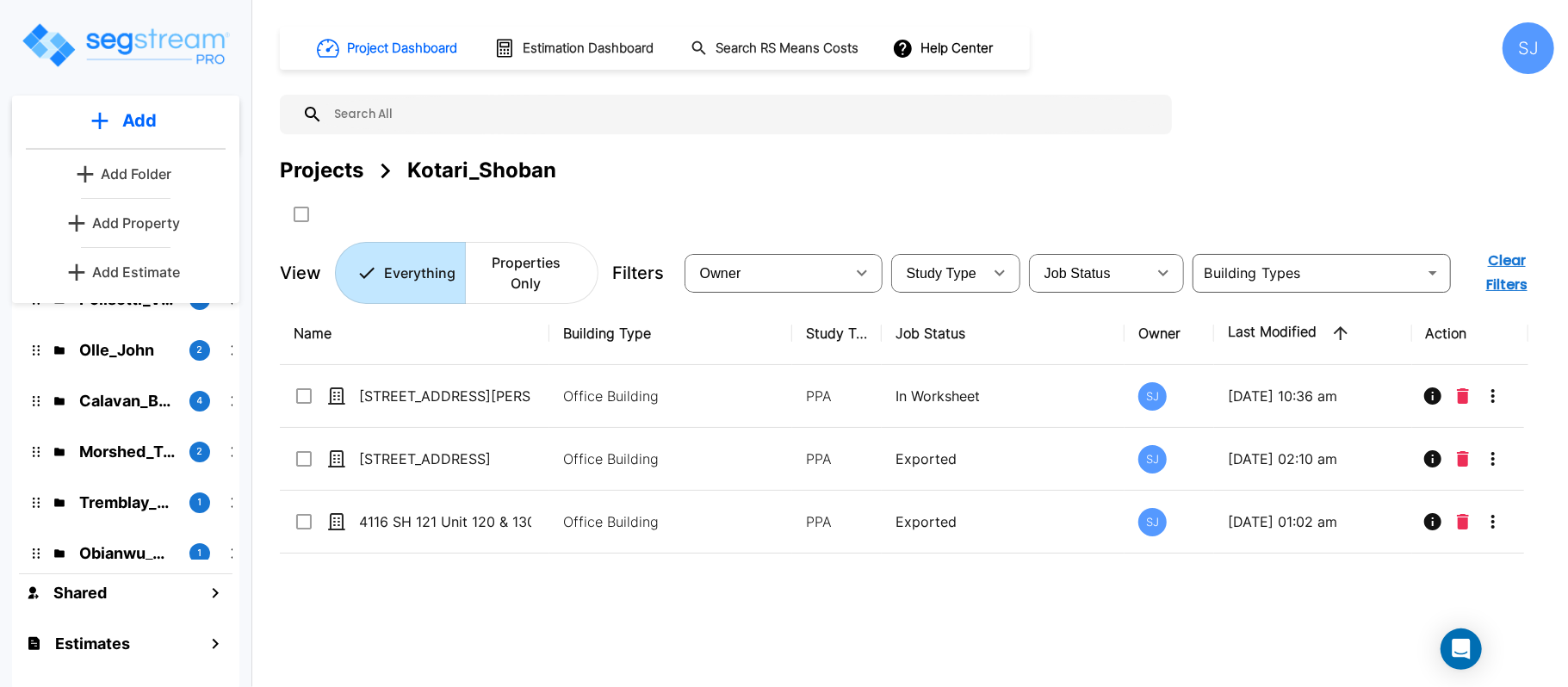
click at [148, 217] on p "Add Property" at bounding box center [135, 223] width 88 height 20
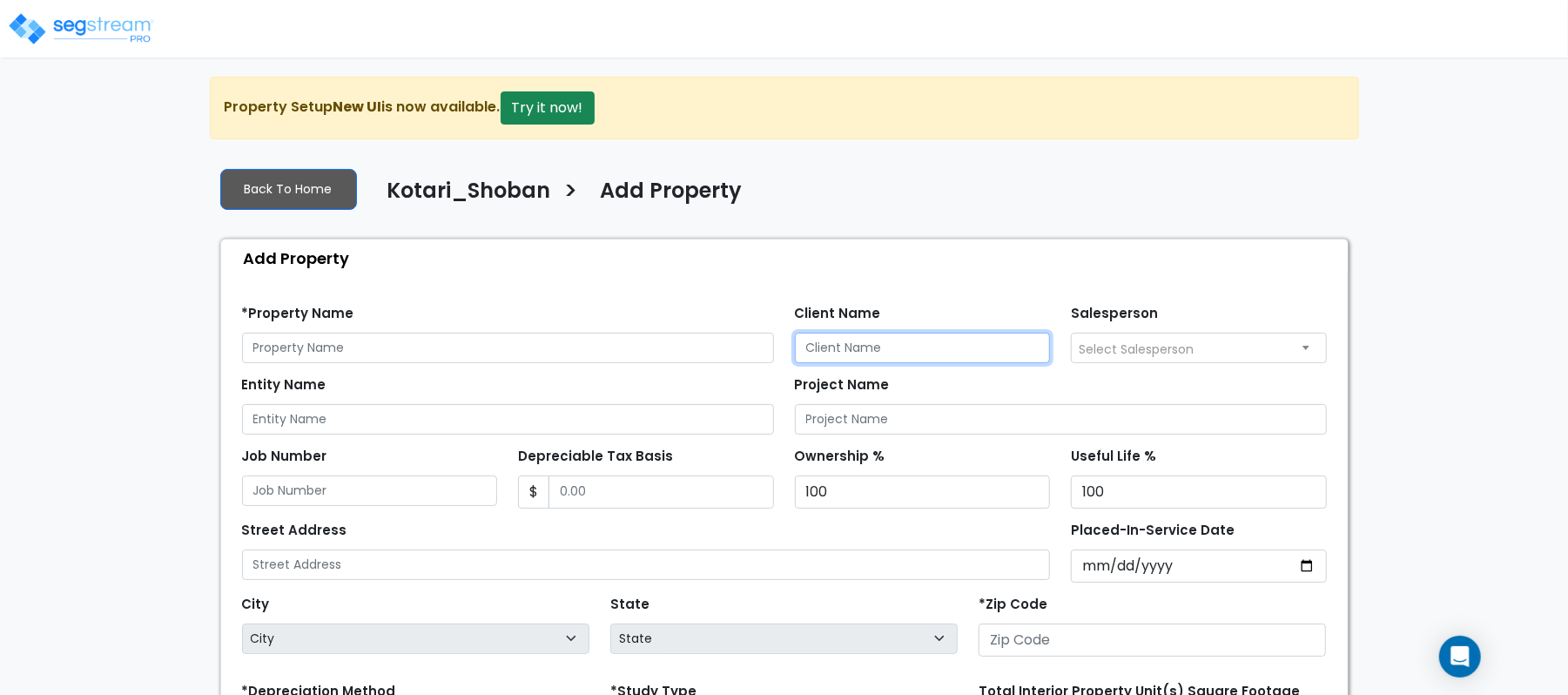
click at [984, 343] on input "Client Name" at bounding box center [923, 348] width 256 height 31
paste input "Kotari_Shoban"
type input "Kotari_Shoban"
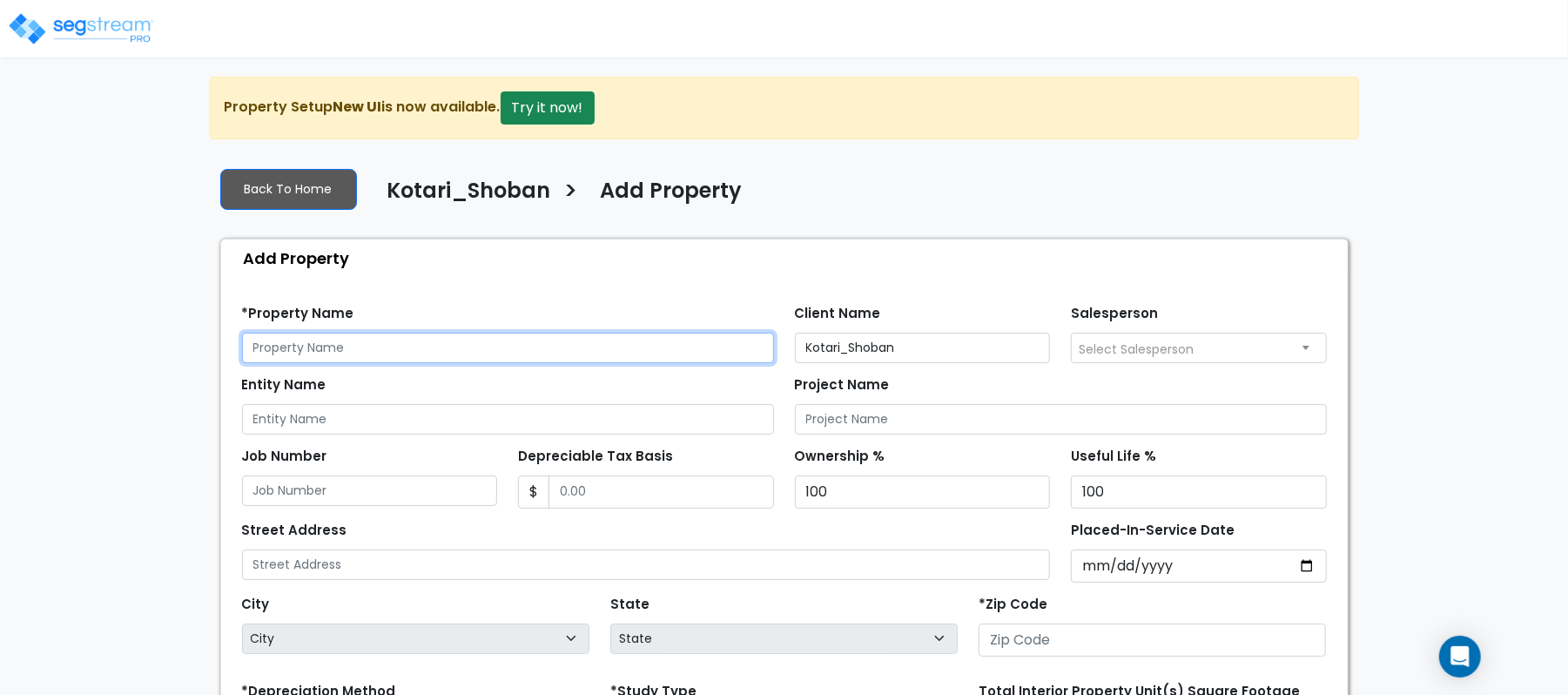
click at [433, 338] on input "text" at bounding box center [508, 348] width 532 height 31
paste input "14111 King Rd Ste 400-403"
type input "14111 King Rd Ste 400-403"
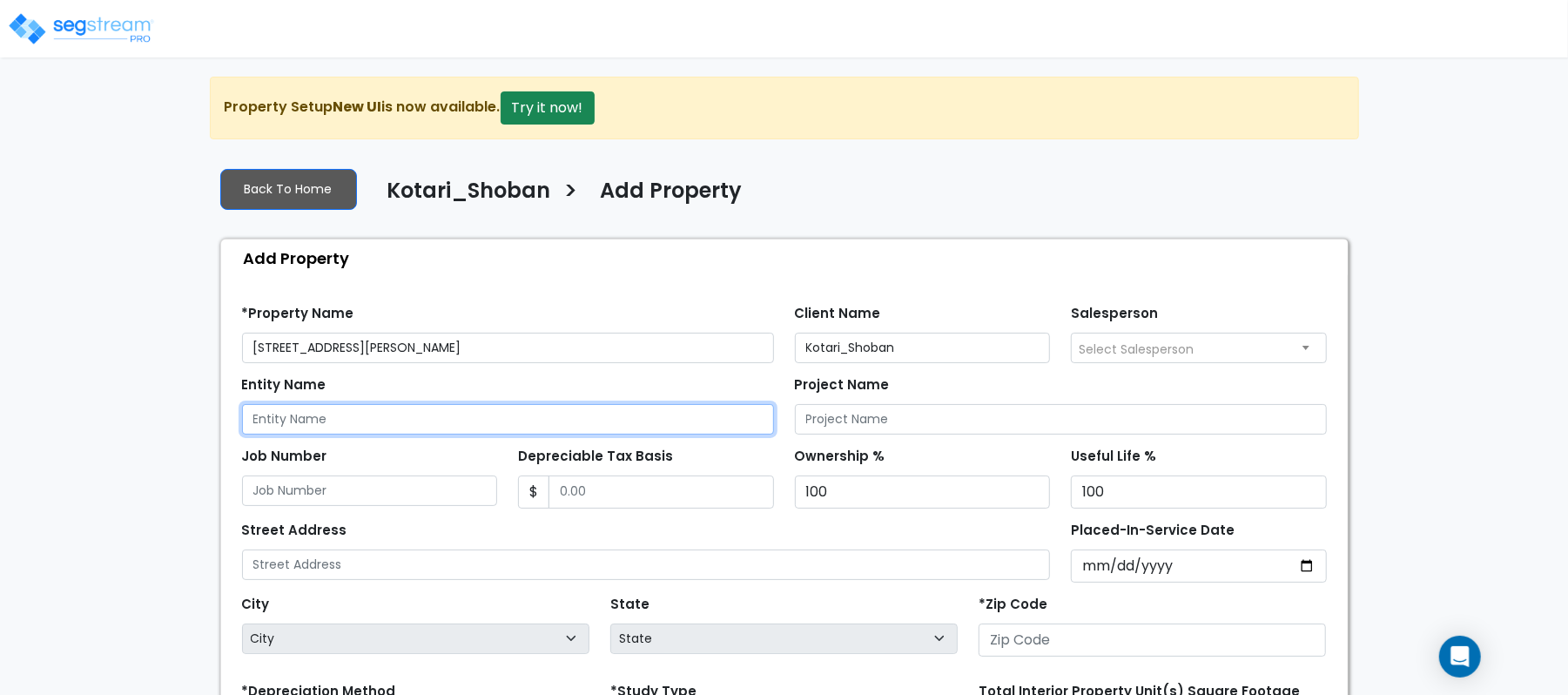
click at [332, 428] on input "Entity Name" at bounding box center [508, 419] width 532 height 31
paste input "[STREET_ADDRESS][PERSON_NAME]"
type input "[STREET_ADDRESS][PERSON_NAME]"
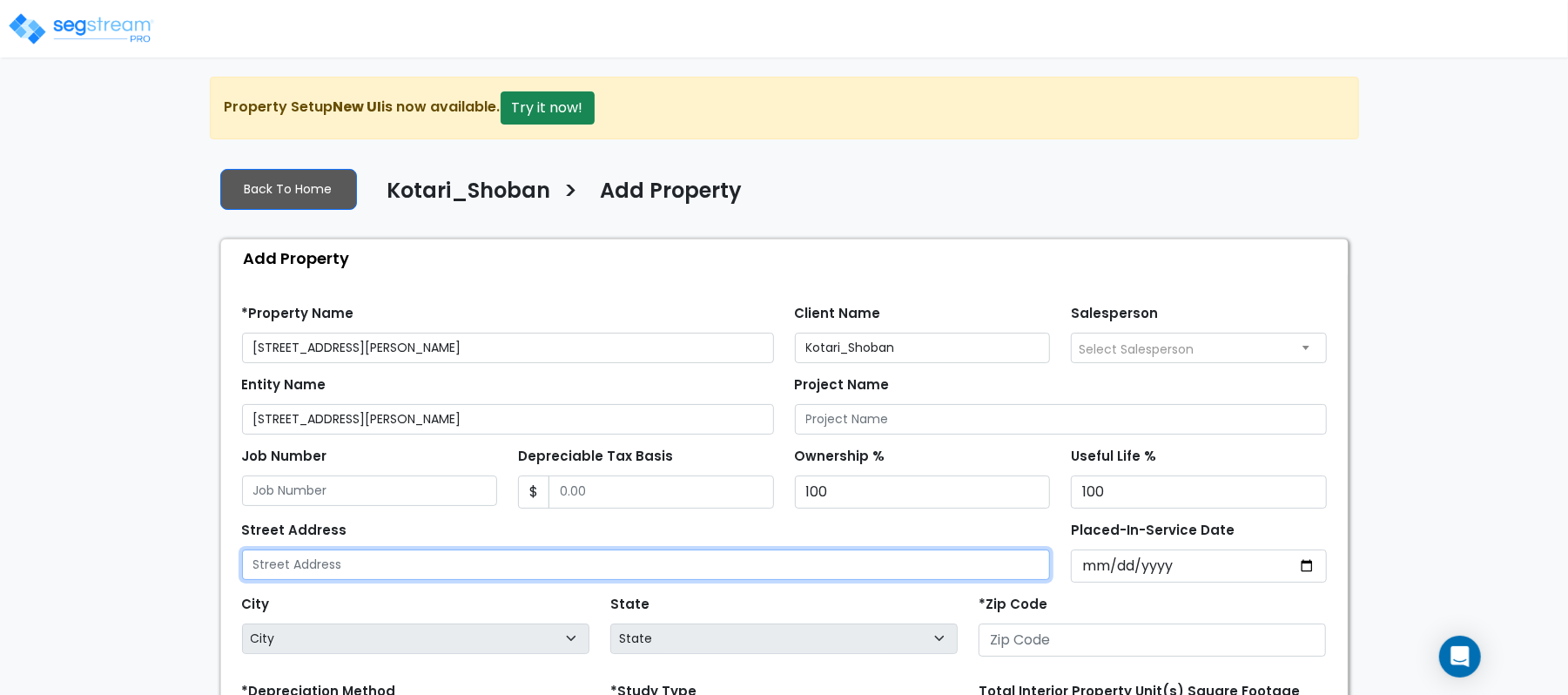
click at [394, 569] on input "text" at bounding box center [647, 565] width 809 height 31
paste input "[STREET_ADDRESS][PERSON_NAME]"
type input "[STREET_ADDRESS][PERSON_NAME]"
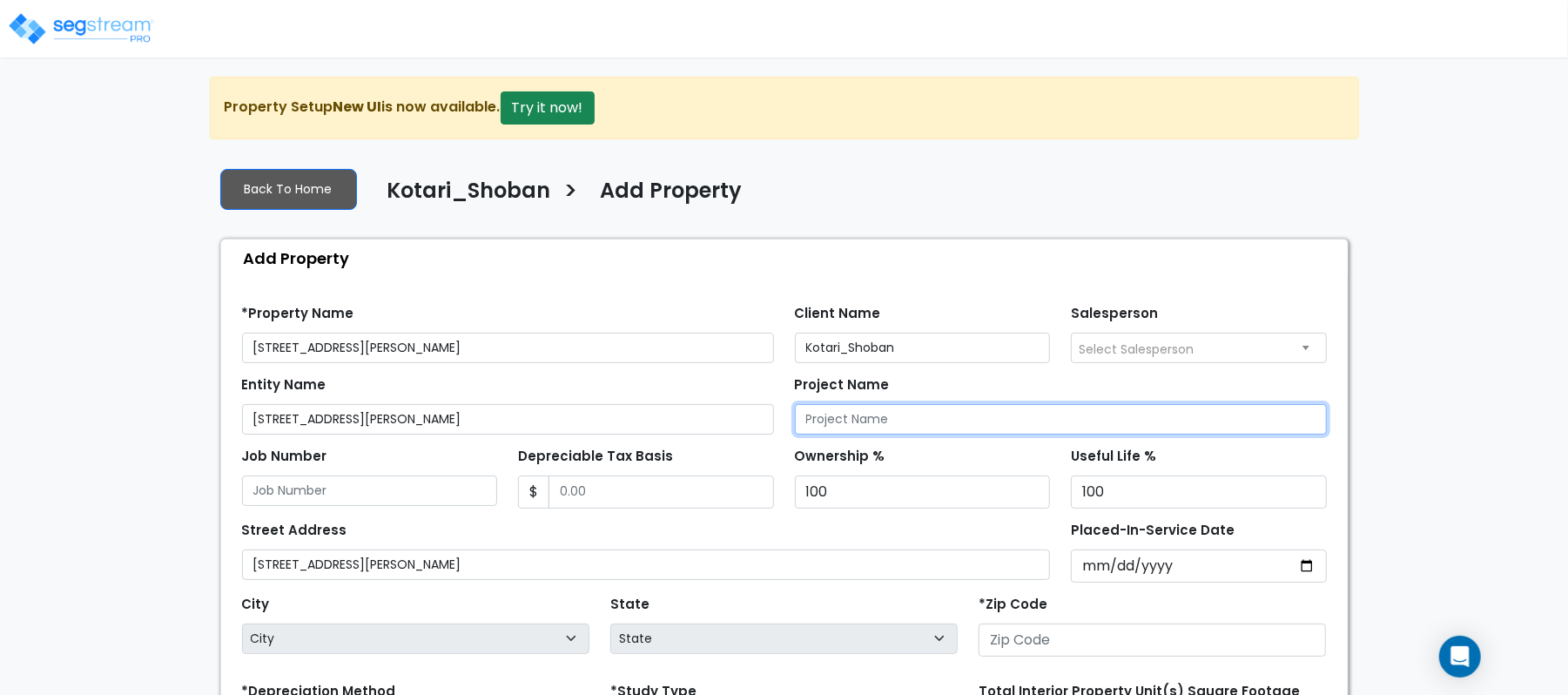
click at [1011, 422] on input "Project Name" at bounding box center [1061, 419] width 532 height 31
paste input "[STREET_ADDRESS][PERSON_NAME]"
type input "[STREET_ADDRESS][PERSON_NAME]"
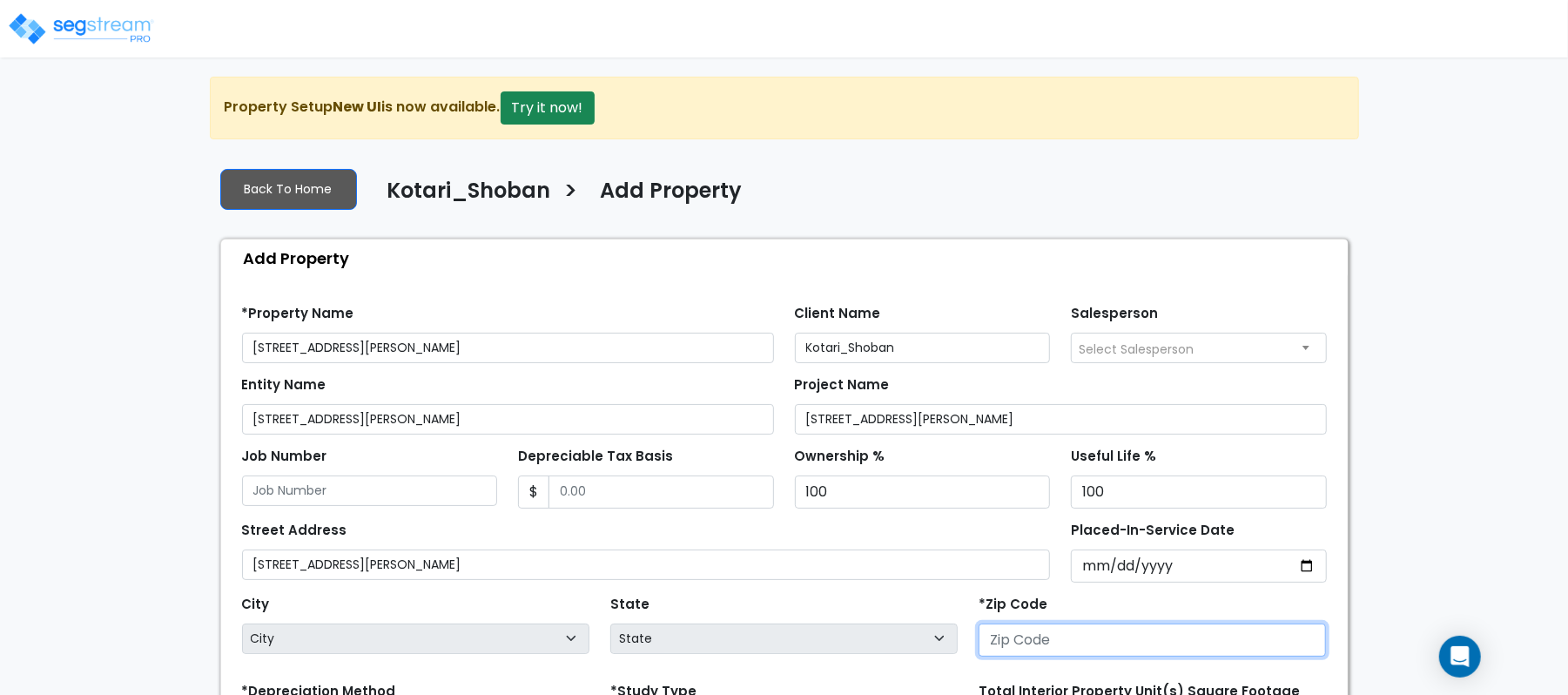
click at [1104, 645] on input "number" at bounding box center [1153, 640] width 348 height 33
paste input "75034"
type input "75034"
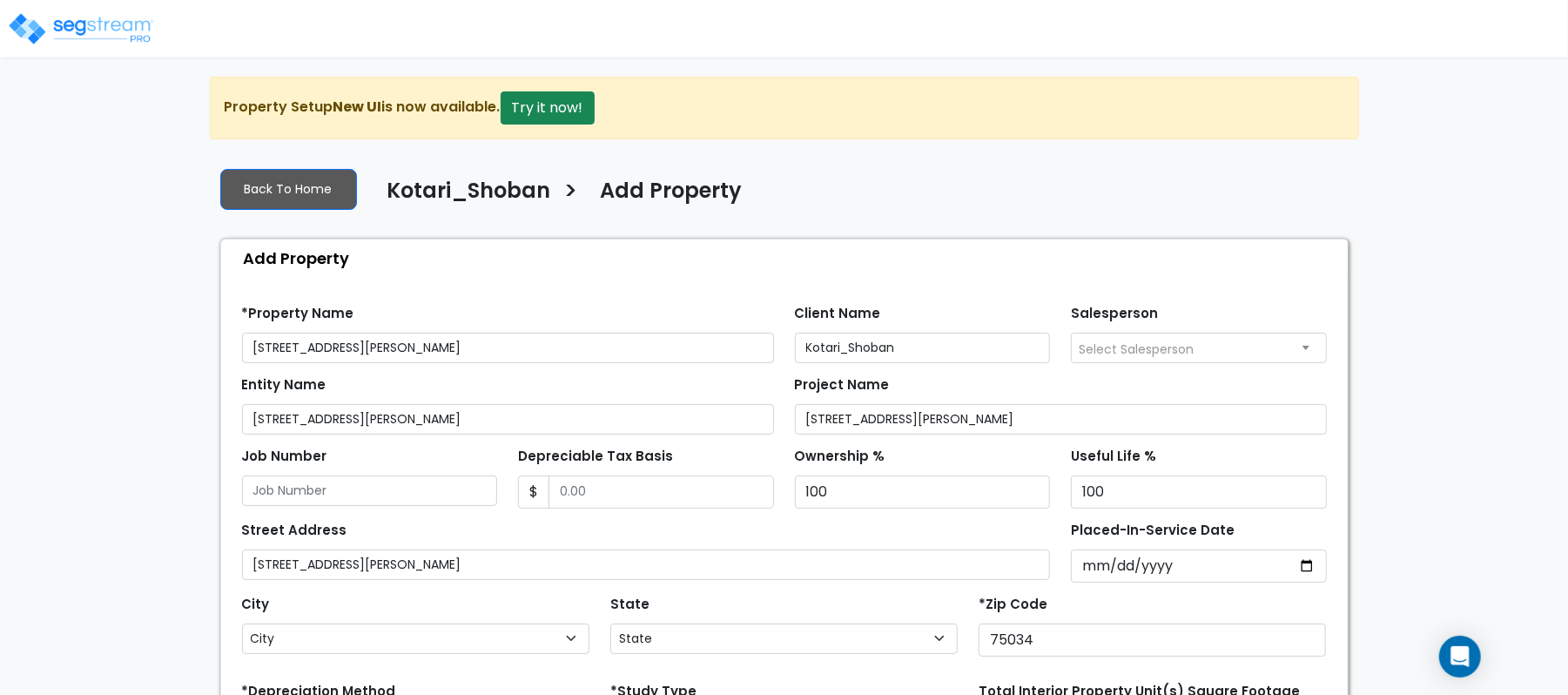
select select "TX"
click at [599, 488] on input "Depreciable Tax Basis" at bounding box center [661, 492] width 225 height 33
type input "1,334,575"
click at [771, 538] on div "Street Address 14111 King Rd Ste 400-403" at bounding box center [647, 549] width 809 height 63
click at [1098, 570] on input "Placed-In-Service Date" at bounding box center [1199, 566] width 256 height 33
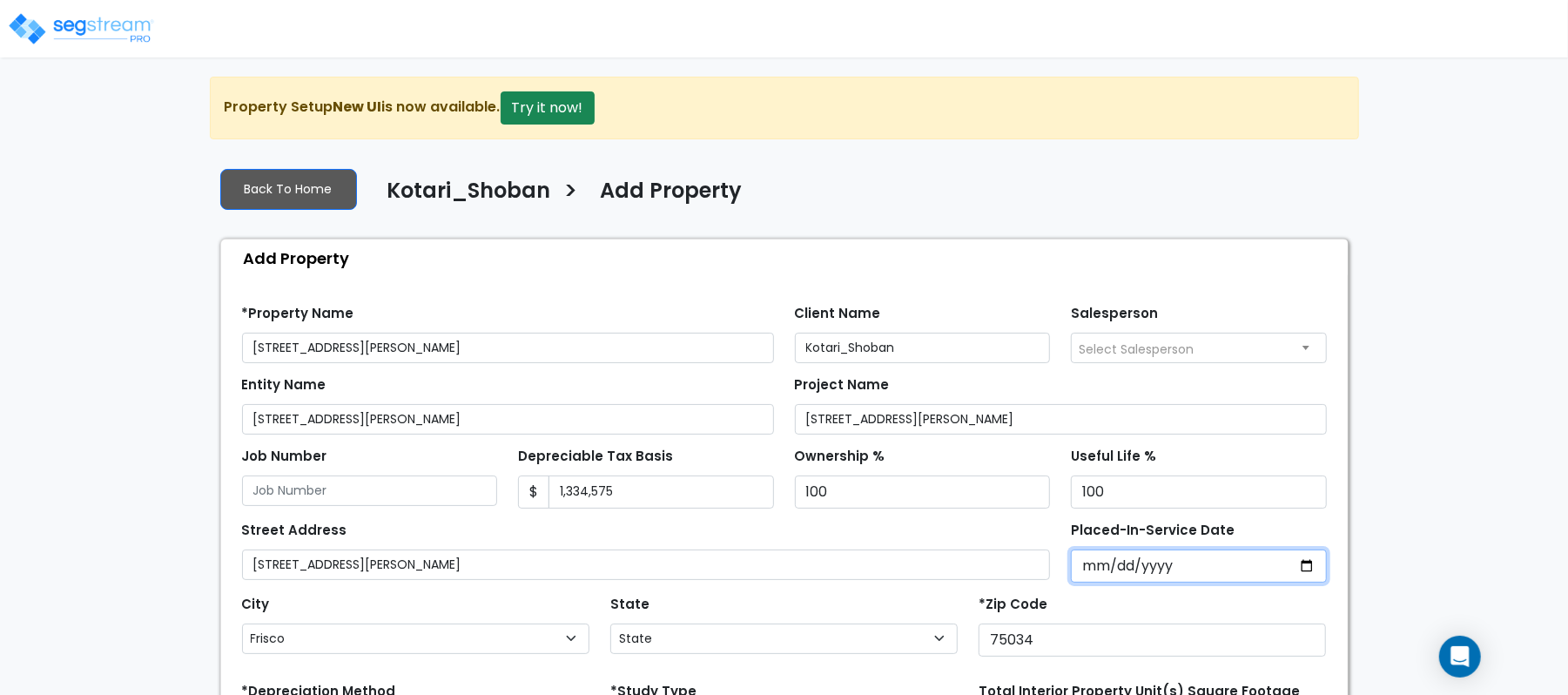
type input "0002-12-31"
select select "2"
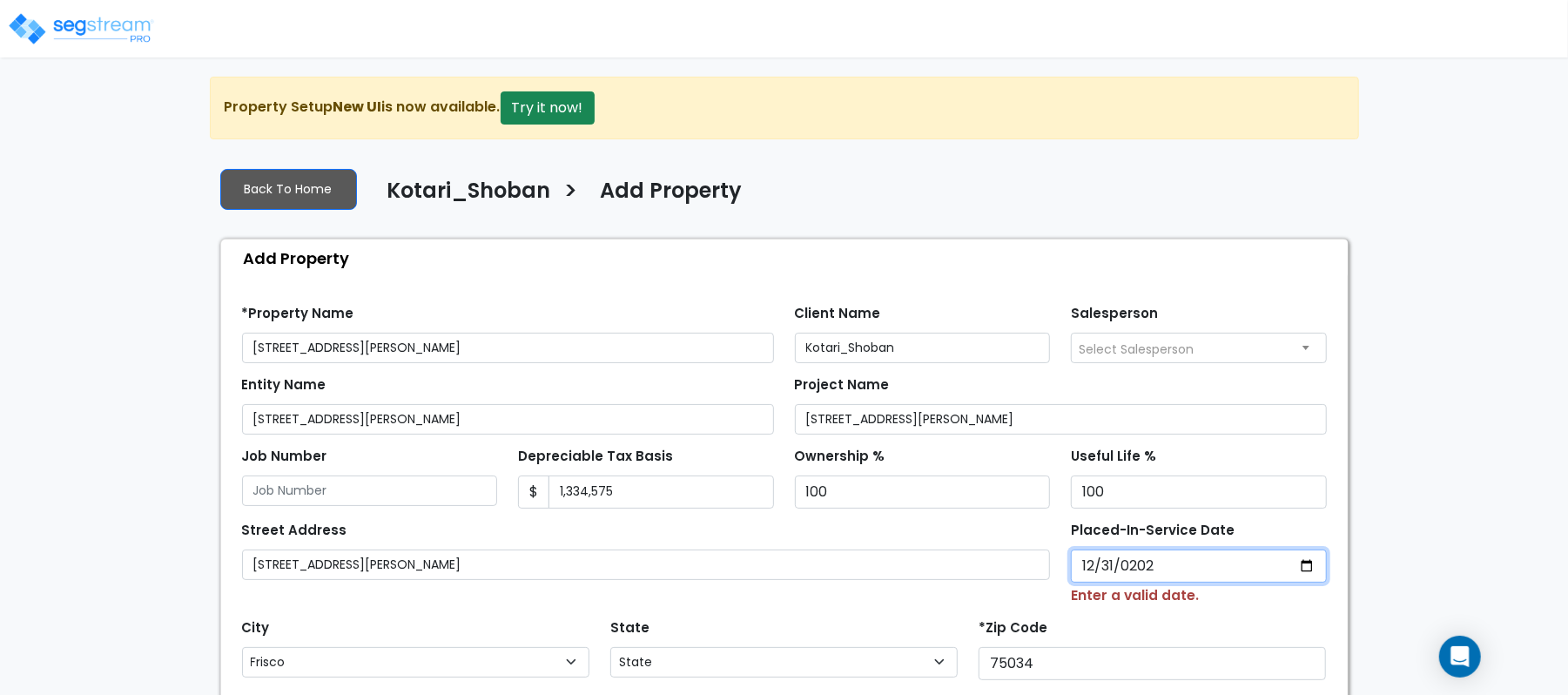
type input "2021-12-31"
select select "2021"
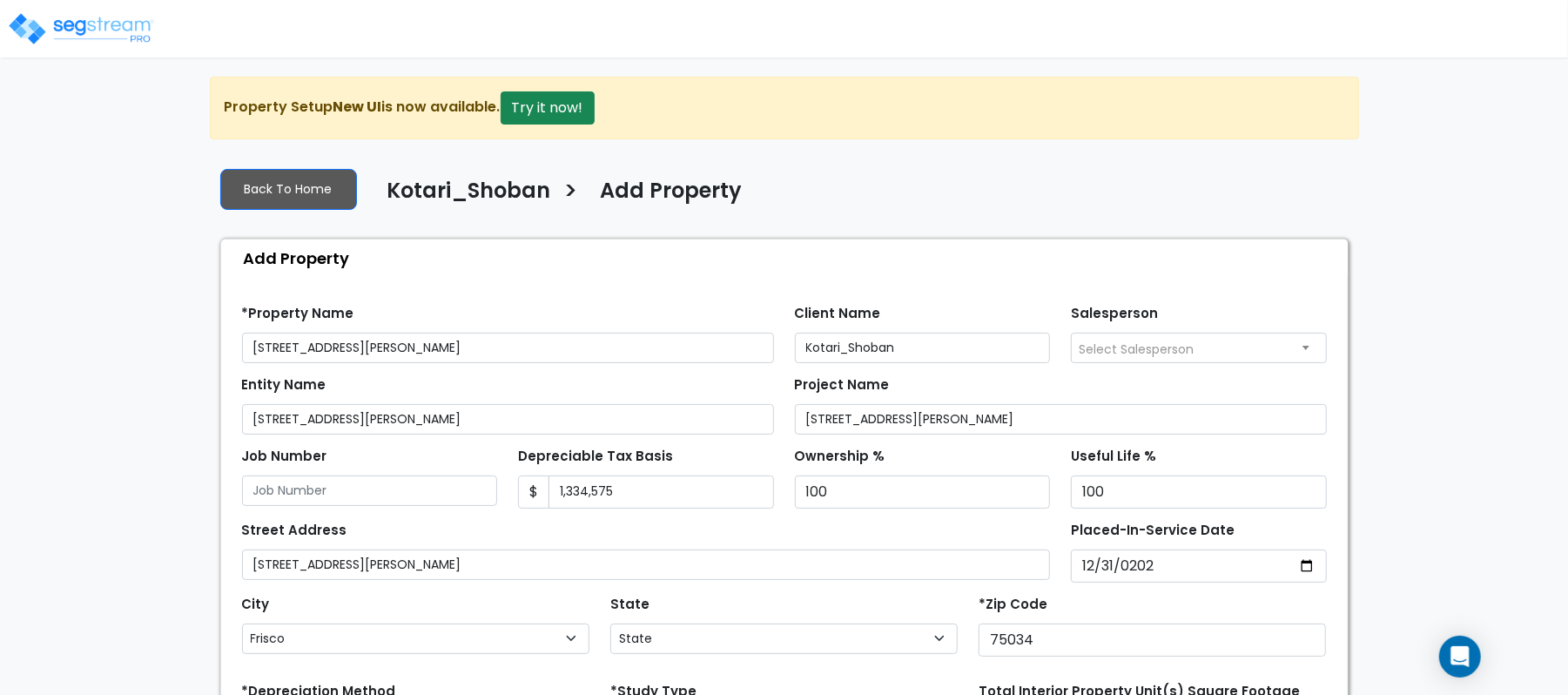
click at [868, 608] on div "State State National Average AB AK AL AR AZ BC CA CO CT DC DE FL GA HI" at bounding box center [784, 626] width 369 height 69
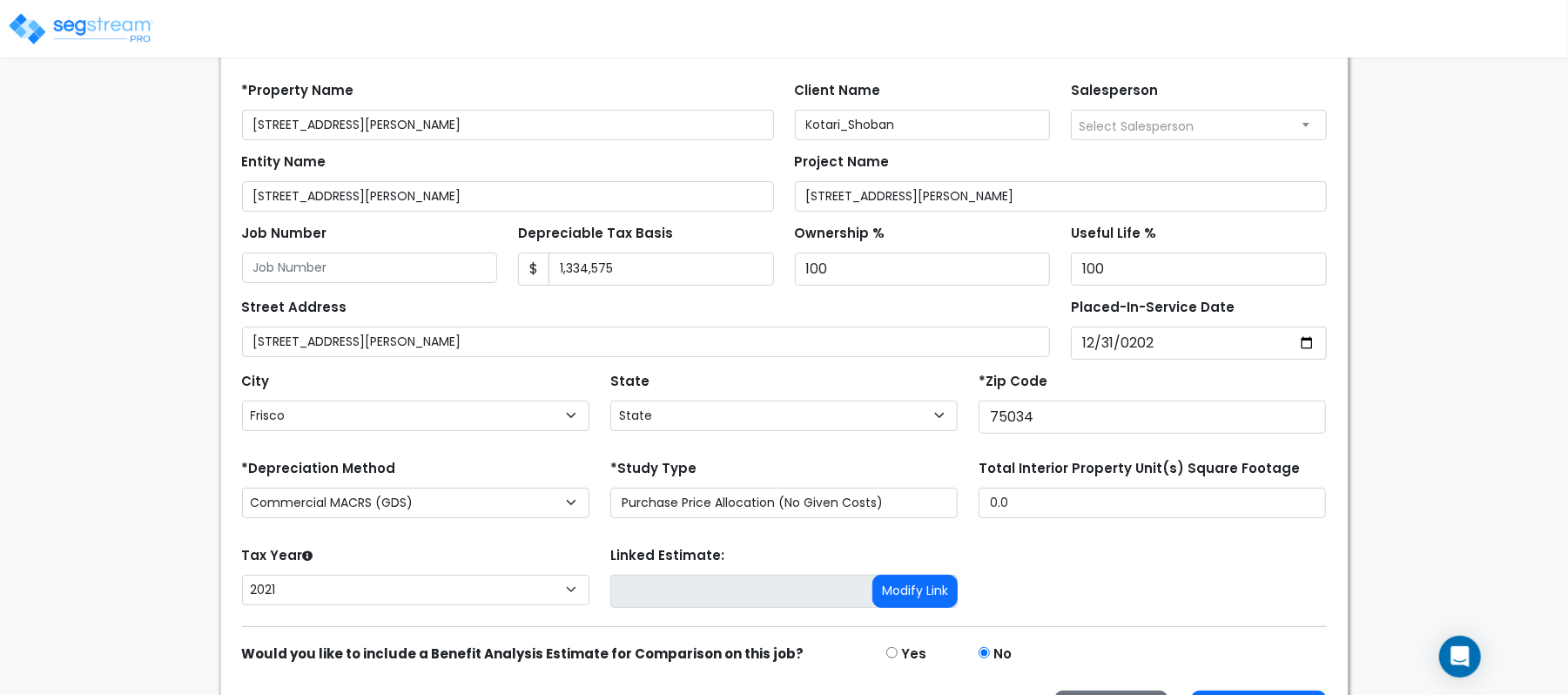
scroll to position [232, 0]
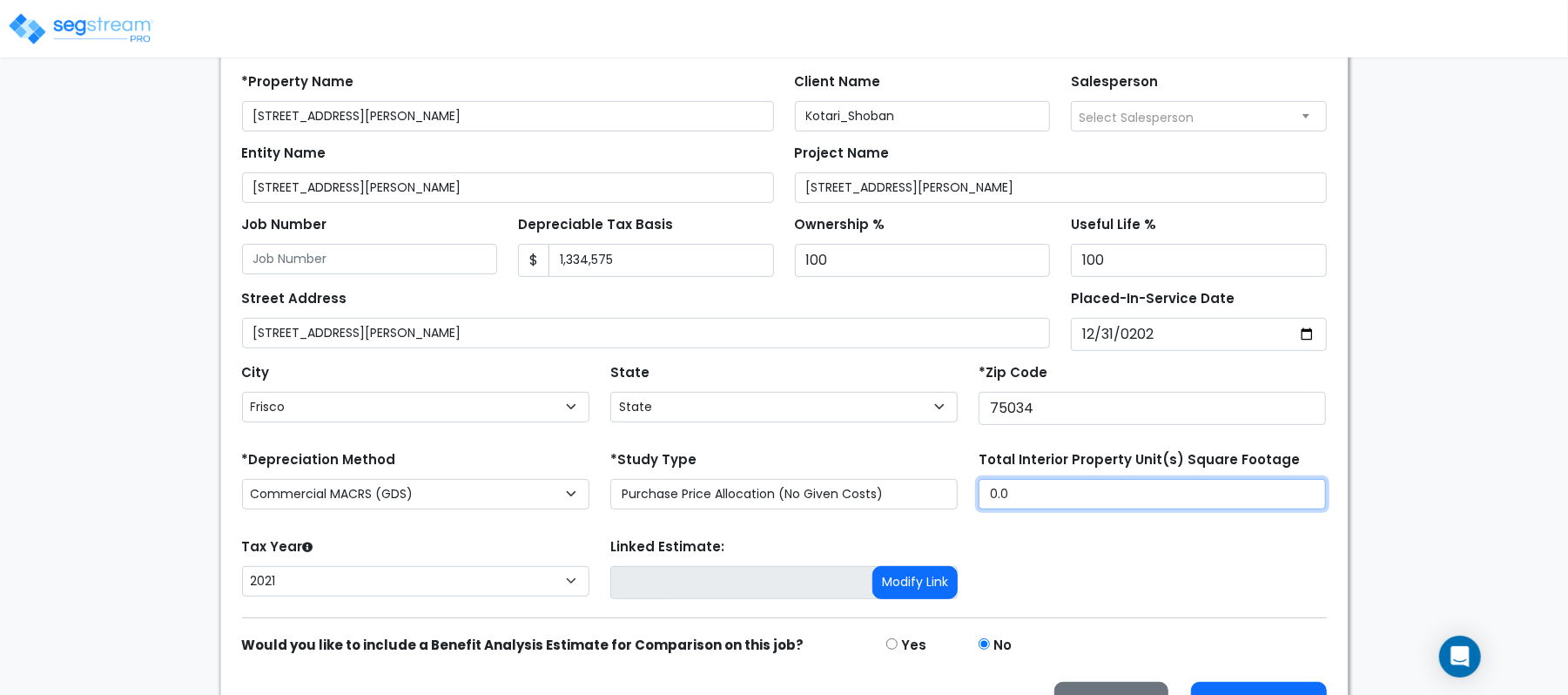
drag, startPoint x: 1077, startPoint y: 499, endPoint x: 889, endPoint y: 508, distance: 188.2
click at [889, 500] on div "*Depreciation Method Commercial MACRS (GDS) Commercial Residential MACRS (GDS) …" at bounding box center [784, 481] width 1106 height 69
type input "4,948"
click at [524, 525] on form "*Property Name 14111 King Rd Ste 400-403 Client Name Kotari_Shoban Salesperson …" at bounding box center [785, 393] width 1085 height 666
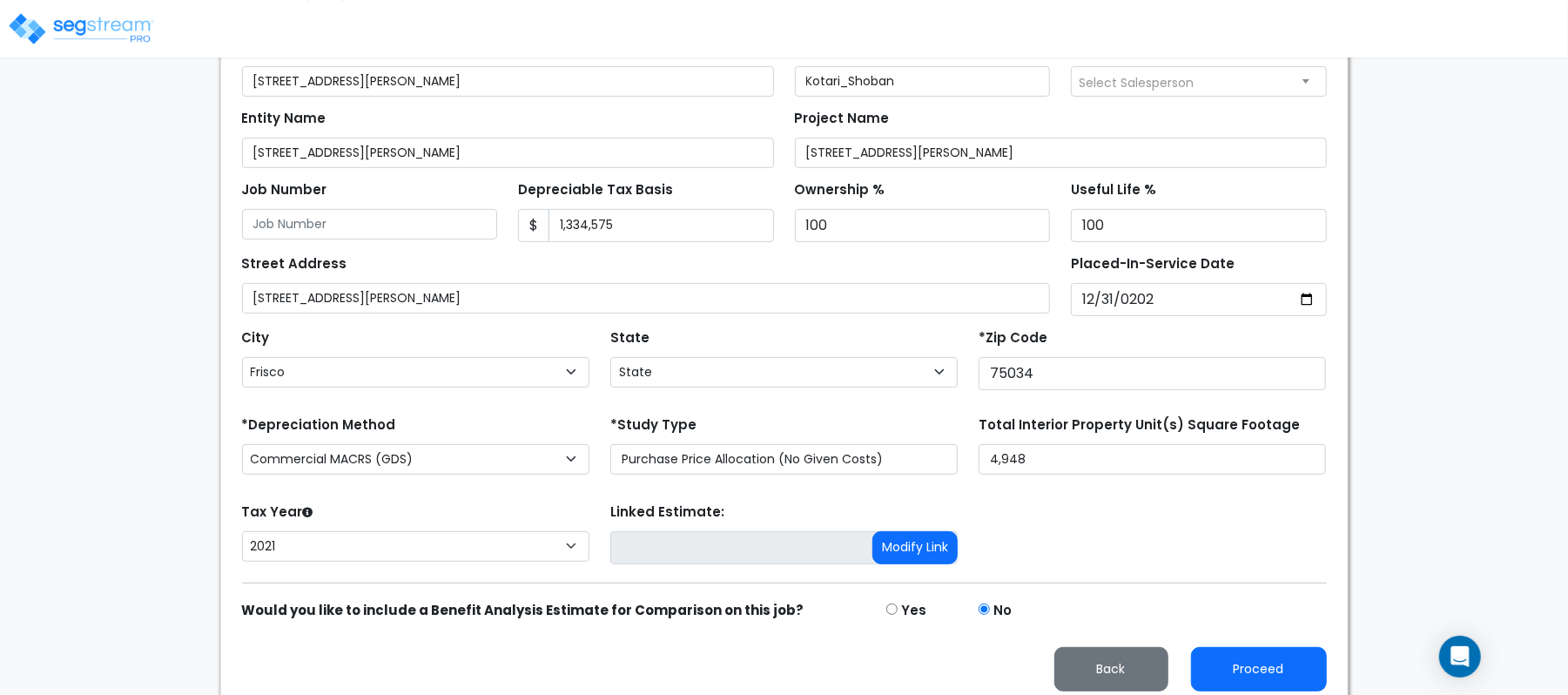
scroll to position [283, 0]
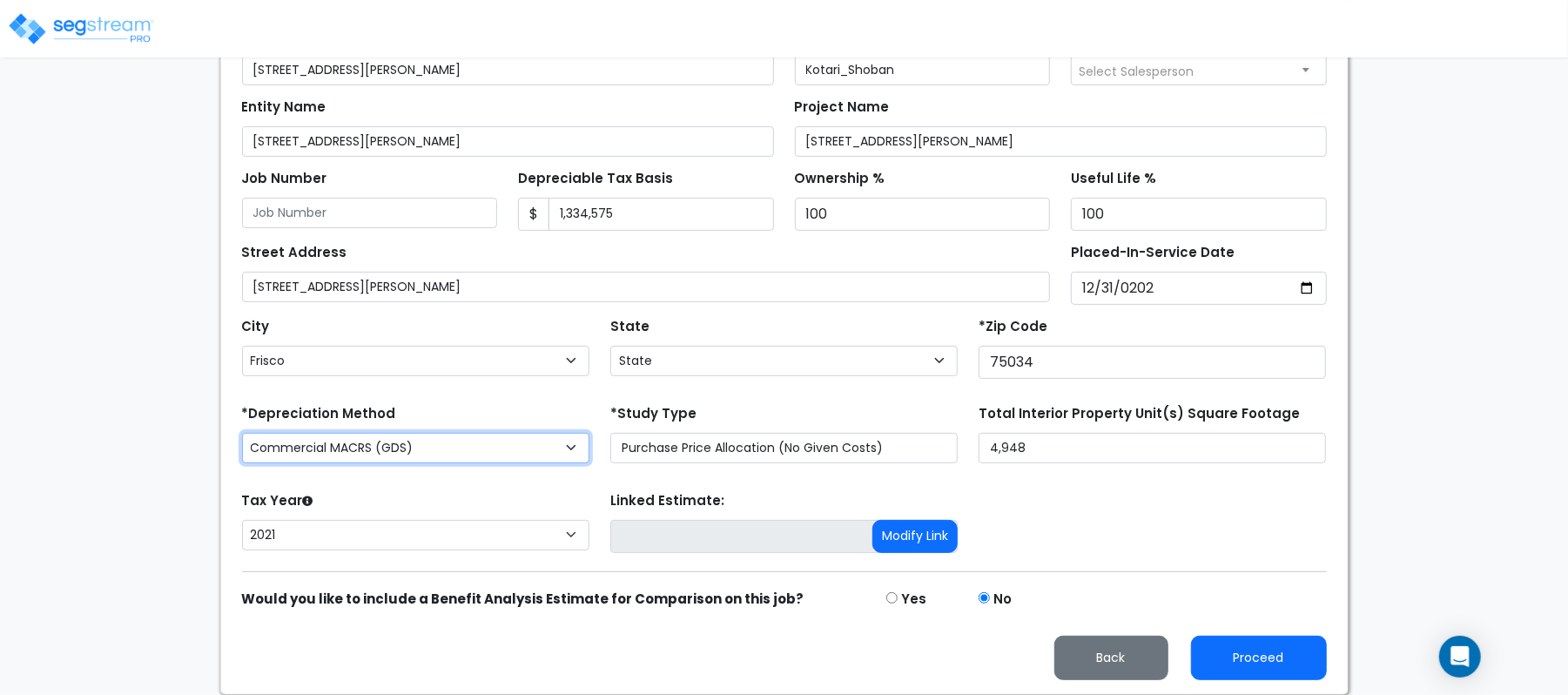
click at [585, 444] on select "Commercial MACRS (GDS) Commercial Residential MACRS (GDS) Commercial MACRS (GDS…" at bounding box center [416, 448] width 348 height 31
select select "CM(Q-FSSO_16"
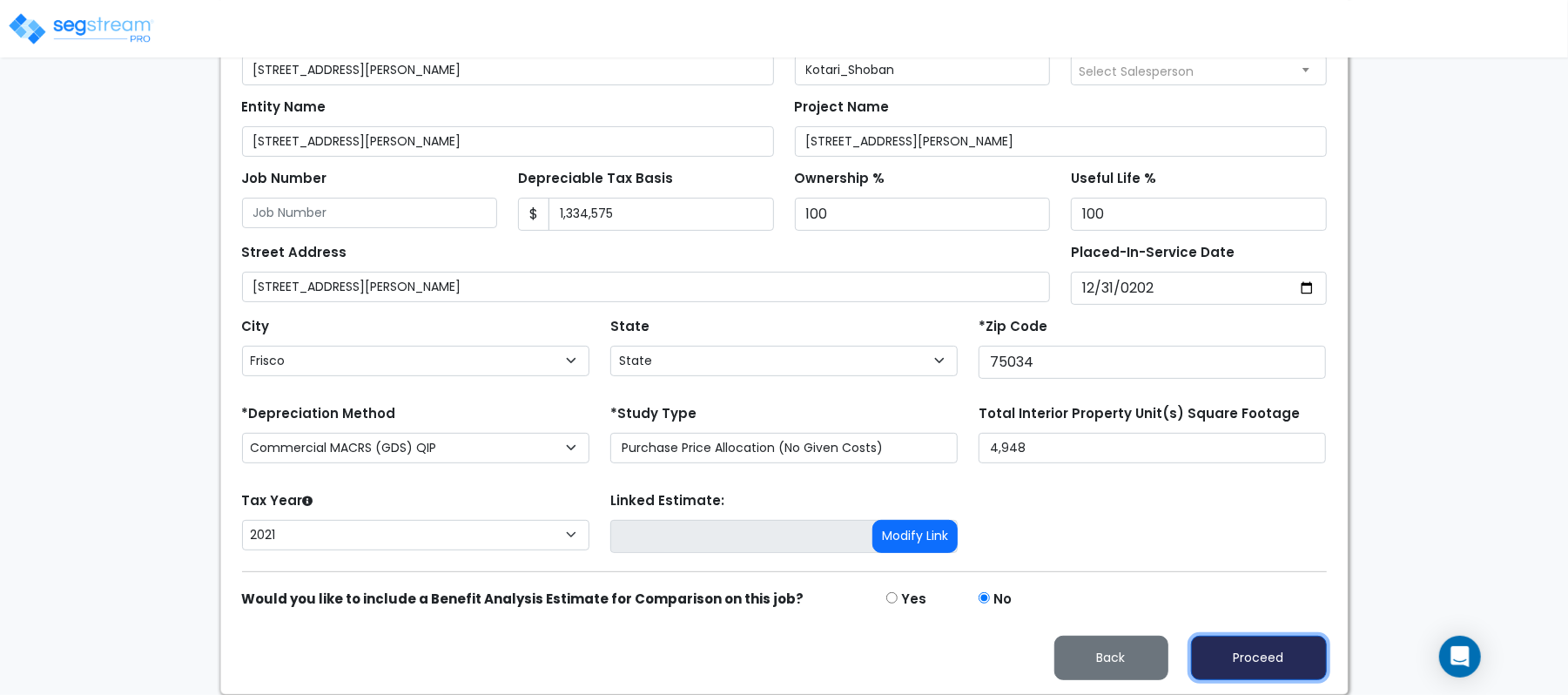
click at [1281, 656] on button "Proceed" at bounding box center [1259, 657] width 136 height 44
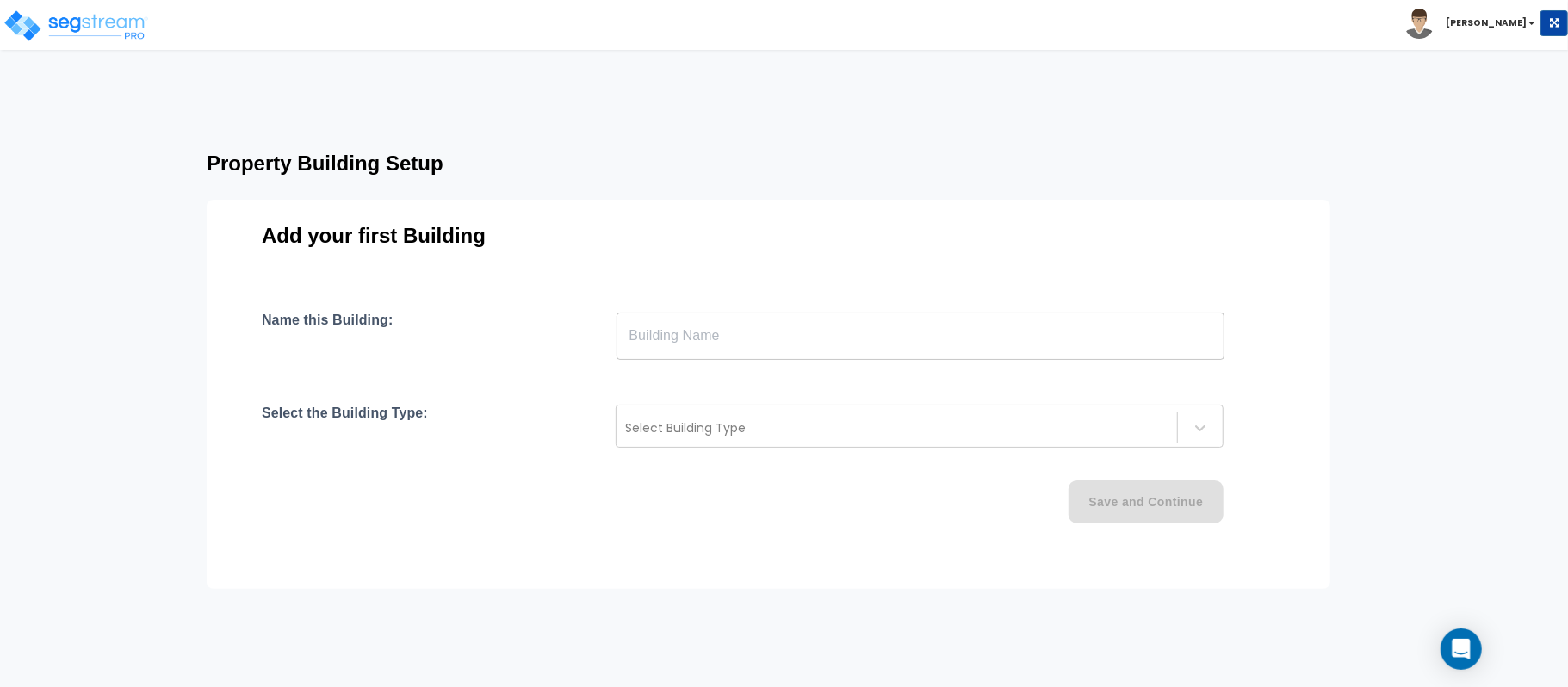
click at [1038, 323] on input "text" at bounding box center [920, 336] width 608 height 48
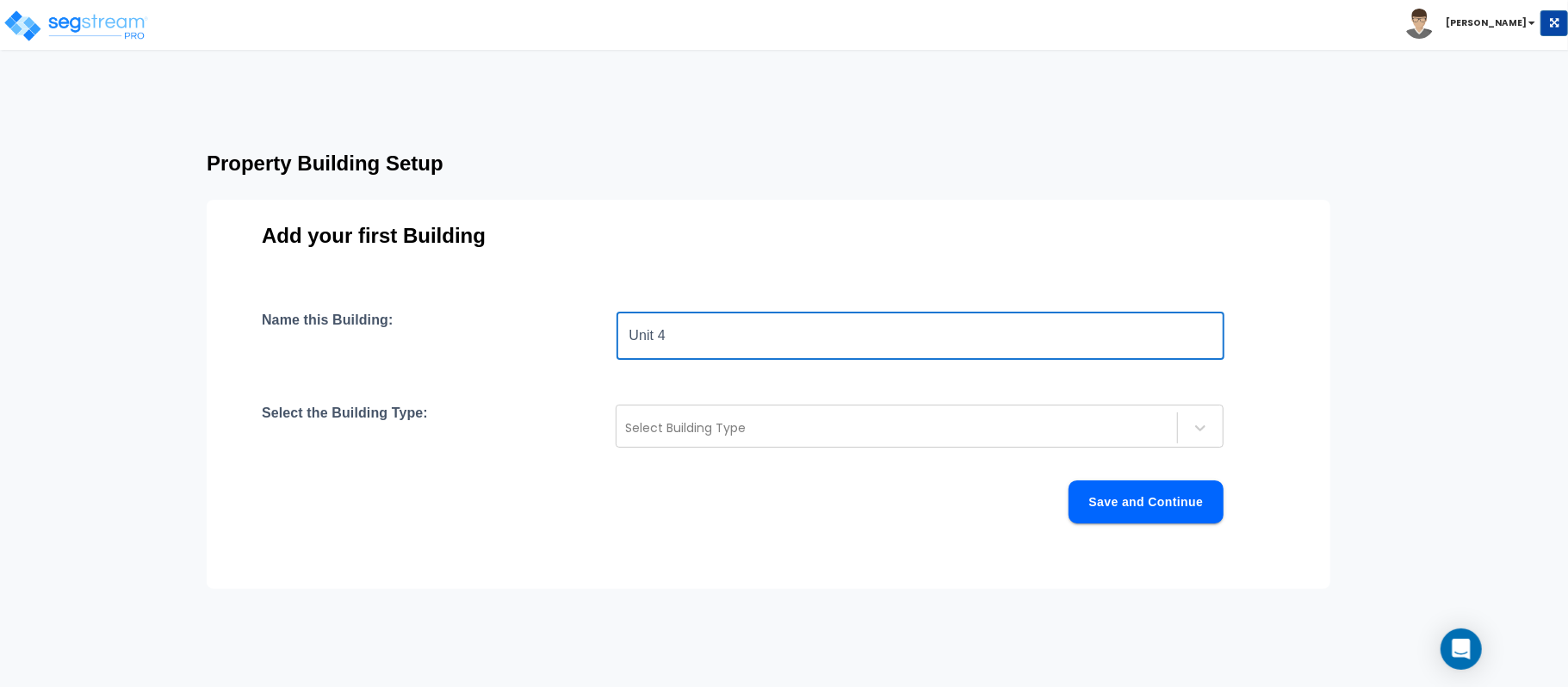
type input "Unit 400-403"
click at [821, 431] on div at bounding box center [897, 428] width 543 height 20
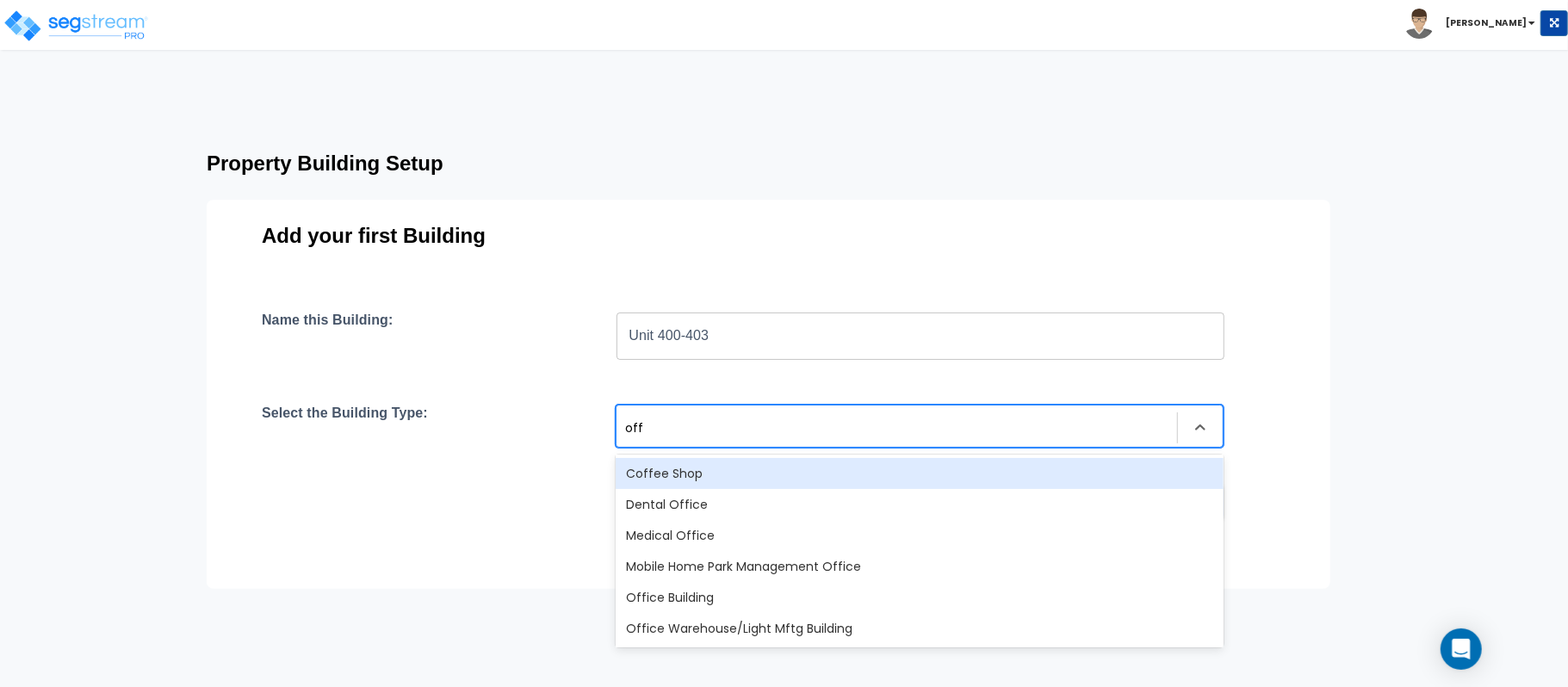
type input "offi"
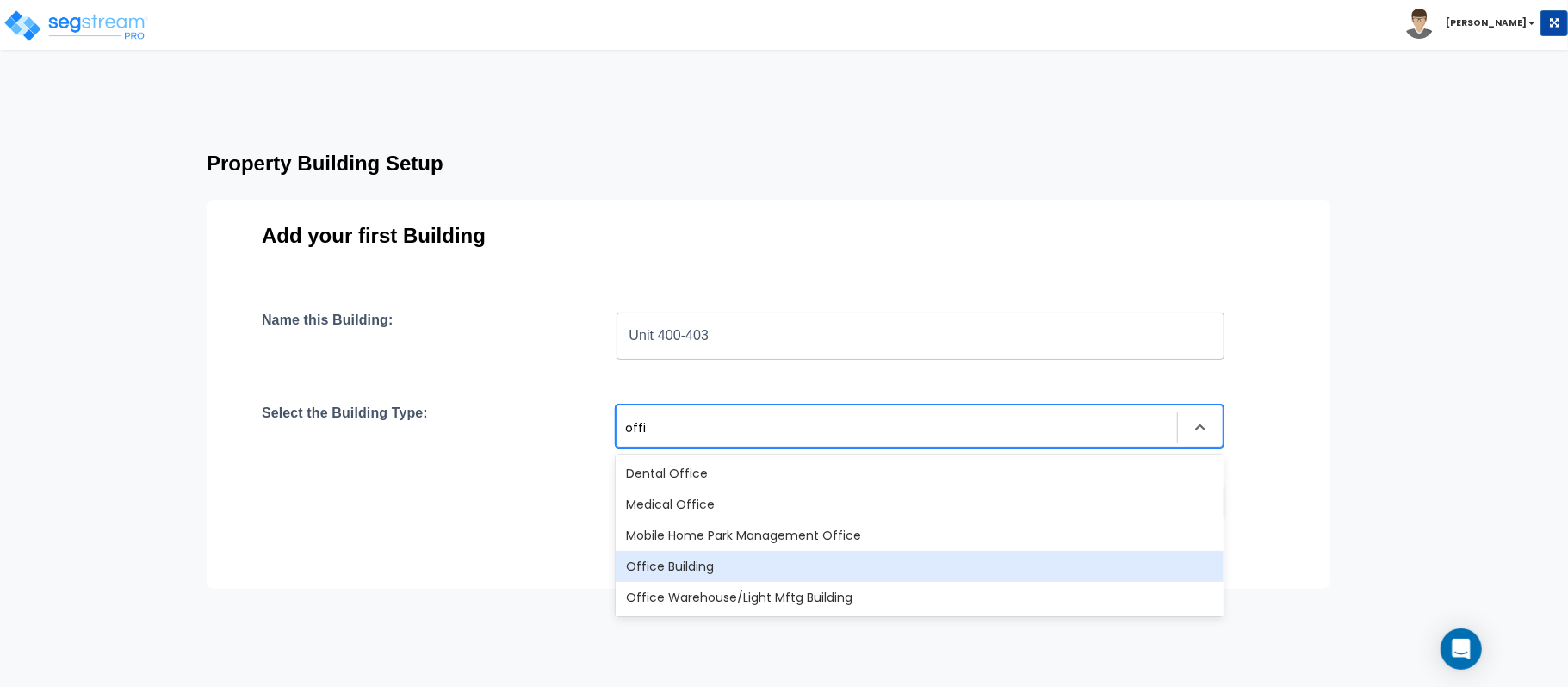
click at [735, 570] on div "Office Building" at bounding box center [919, 566] width 608 height 31
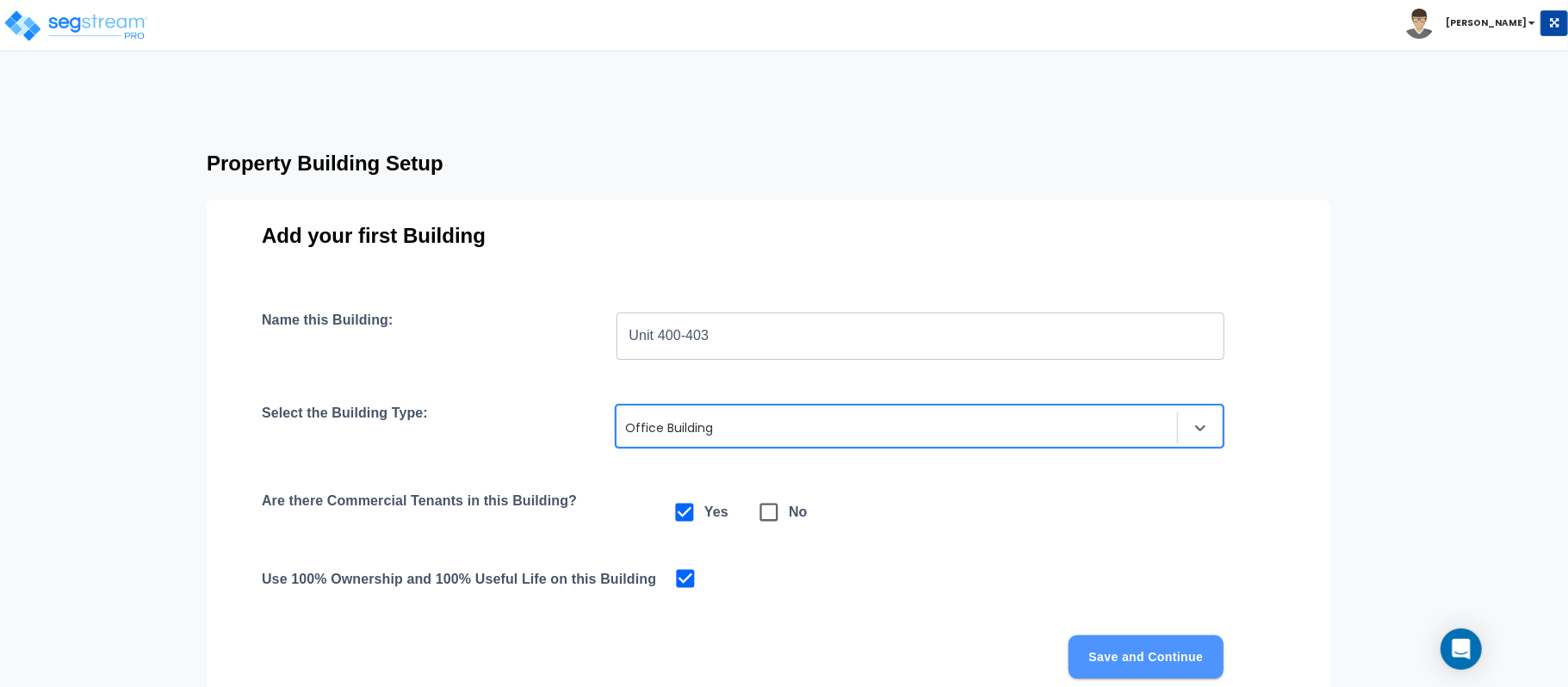
click at [1186, 649] on button "Save and Continue" at bounding box center [1146, 657] width 155 height 43
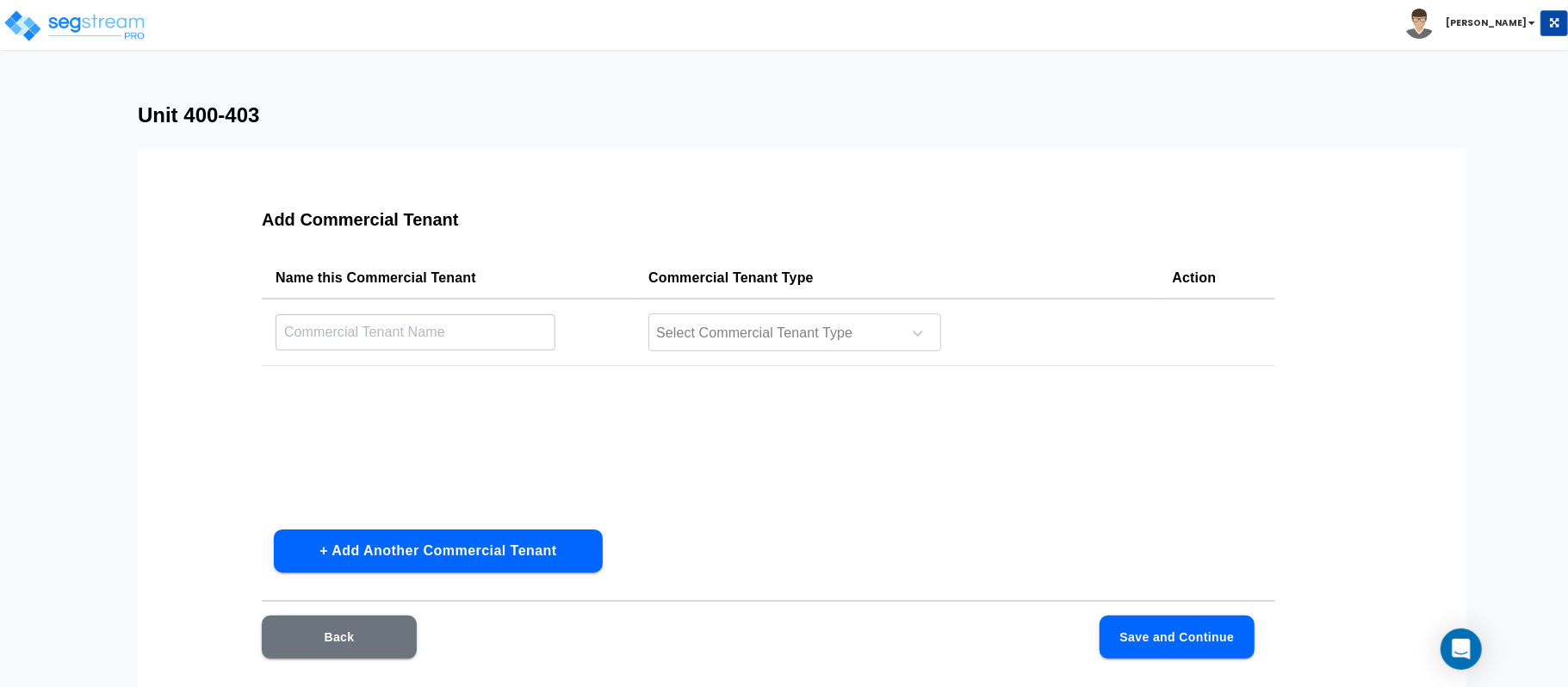
click at [463, 343] on input "text" at bounding box center [415, 332] width 280 height 37
type input "Unit 400-403"
click at [900, 325] on div at bounding box center [918, 333] width 45 height 45
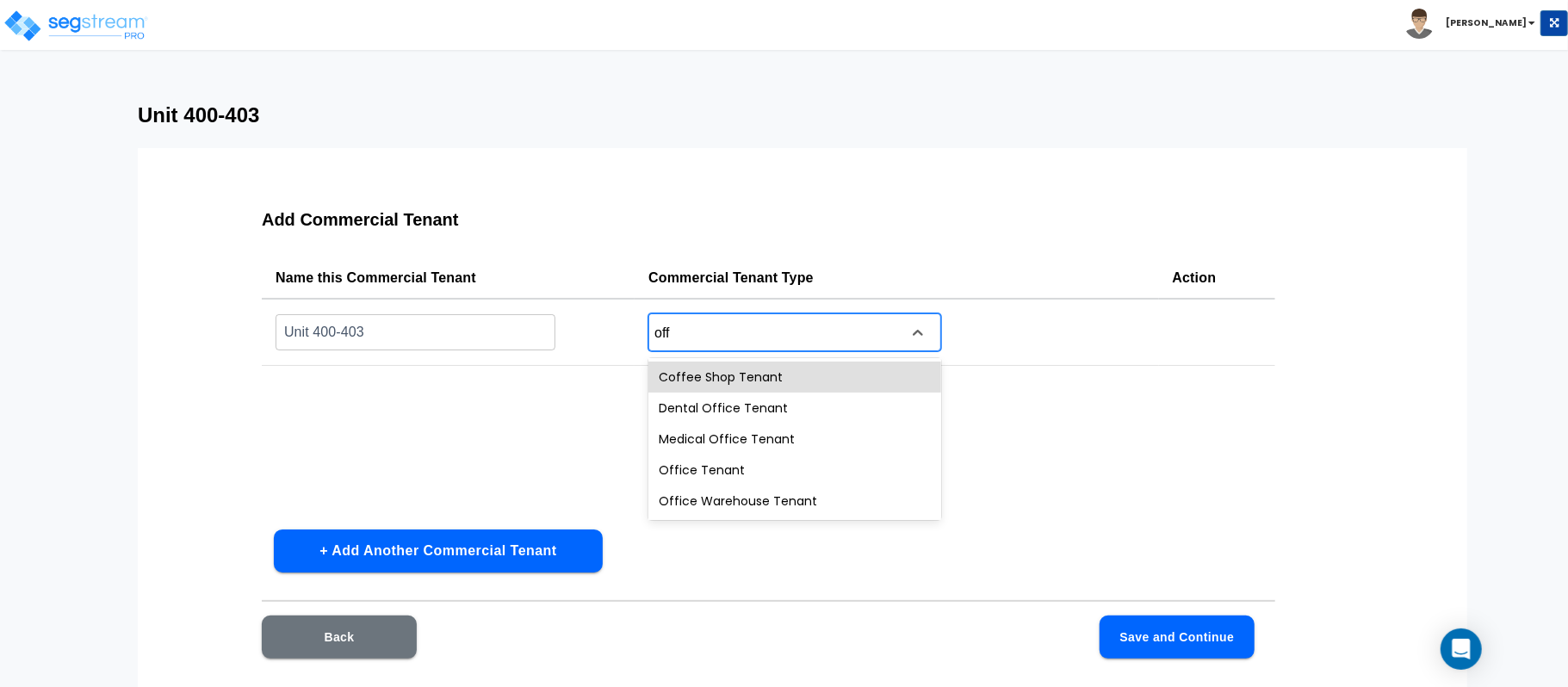
type input "offi"
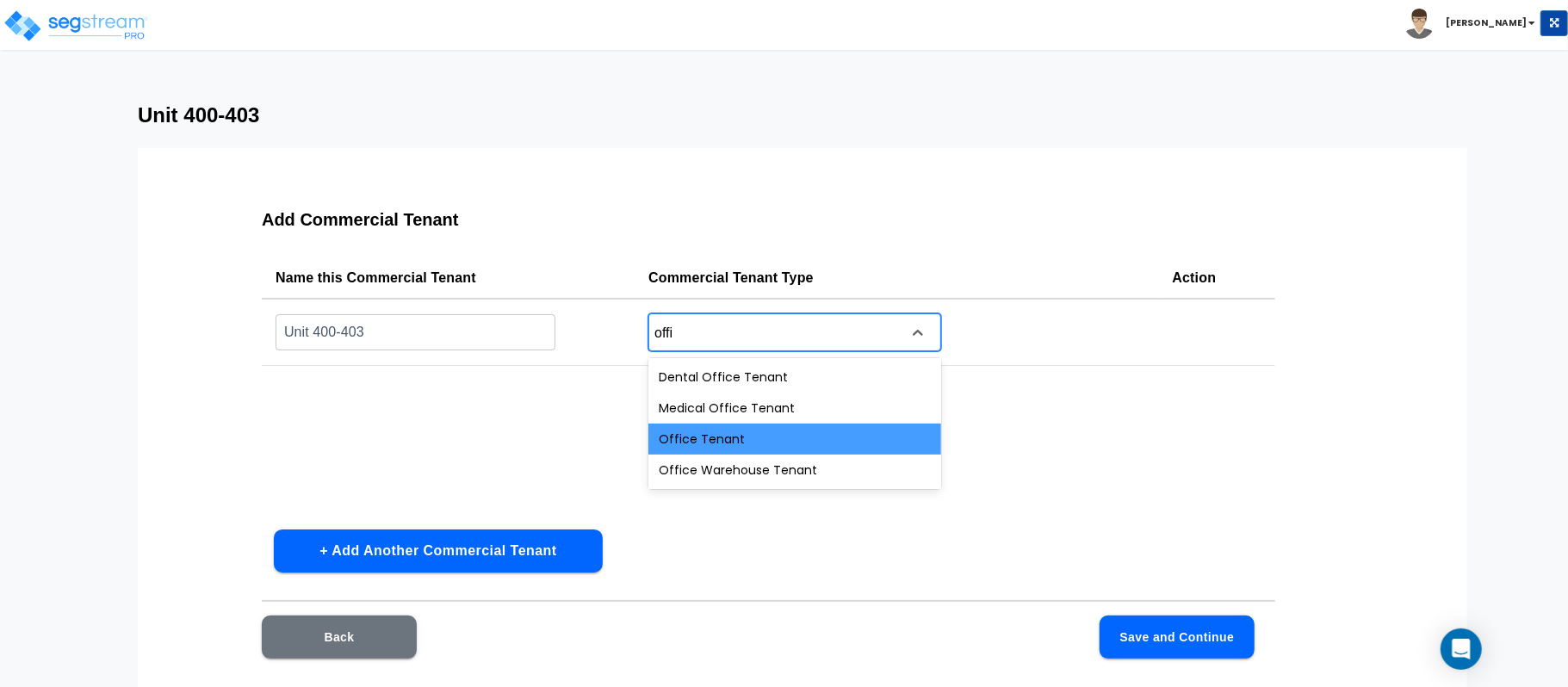
click at [749, 443] on div "Office Tenant" at bounding box center [795, 438] width 293 height 31
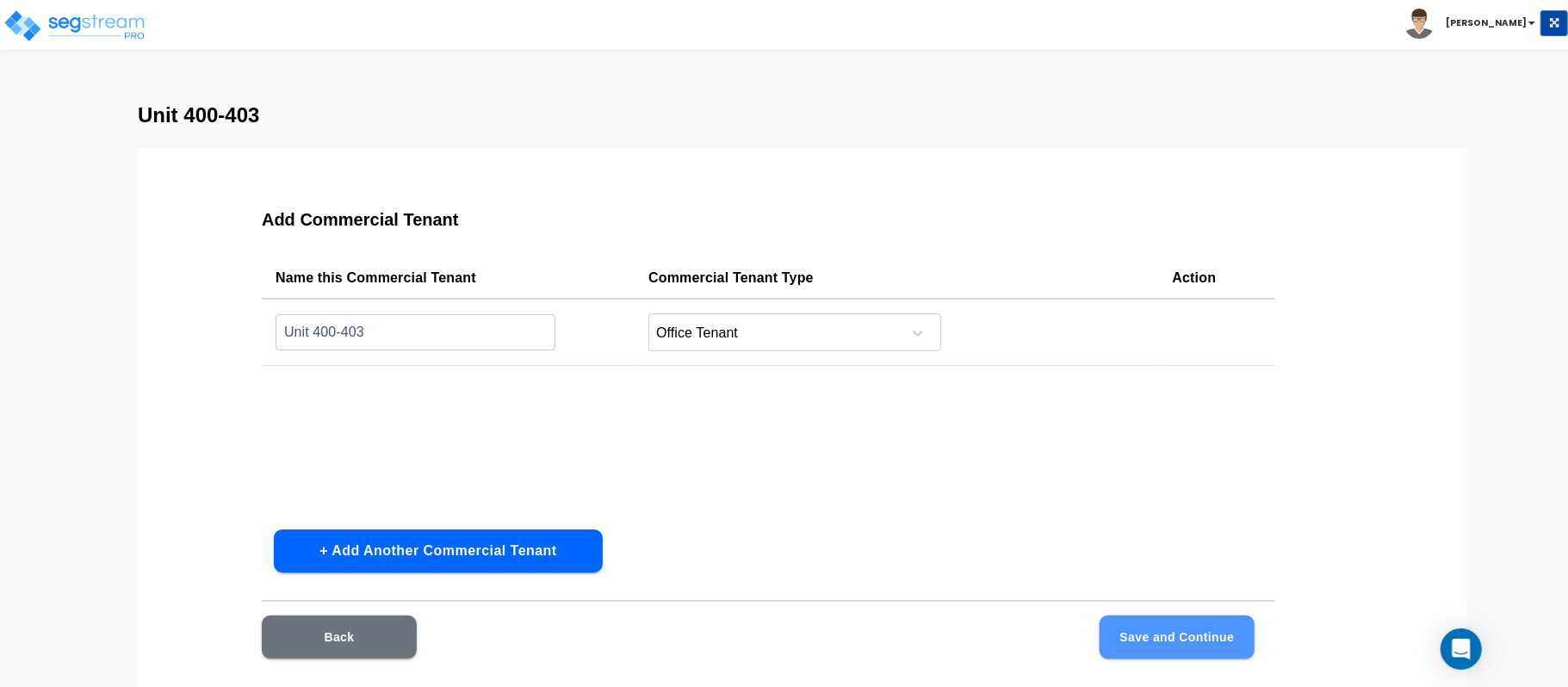
click at [1151, 642] on button "Save and Continue" at bounding box center [1177, 637] width 155 height 43
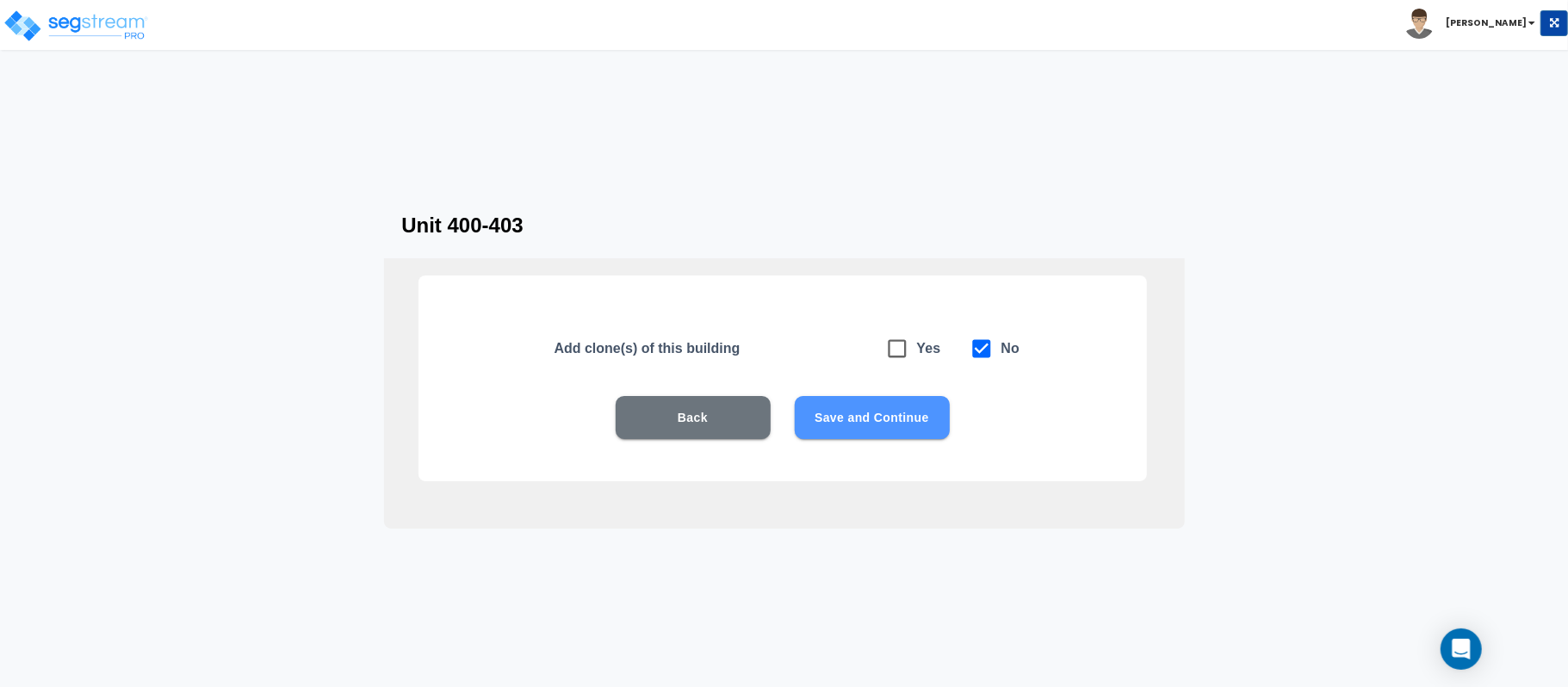
click at [886, 431] on button "Save and Continue" at bounding box center [872, 418] width 155 height 43
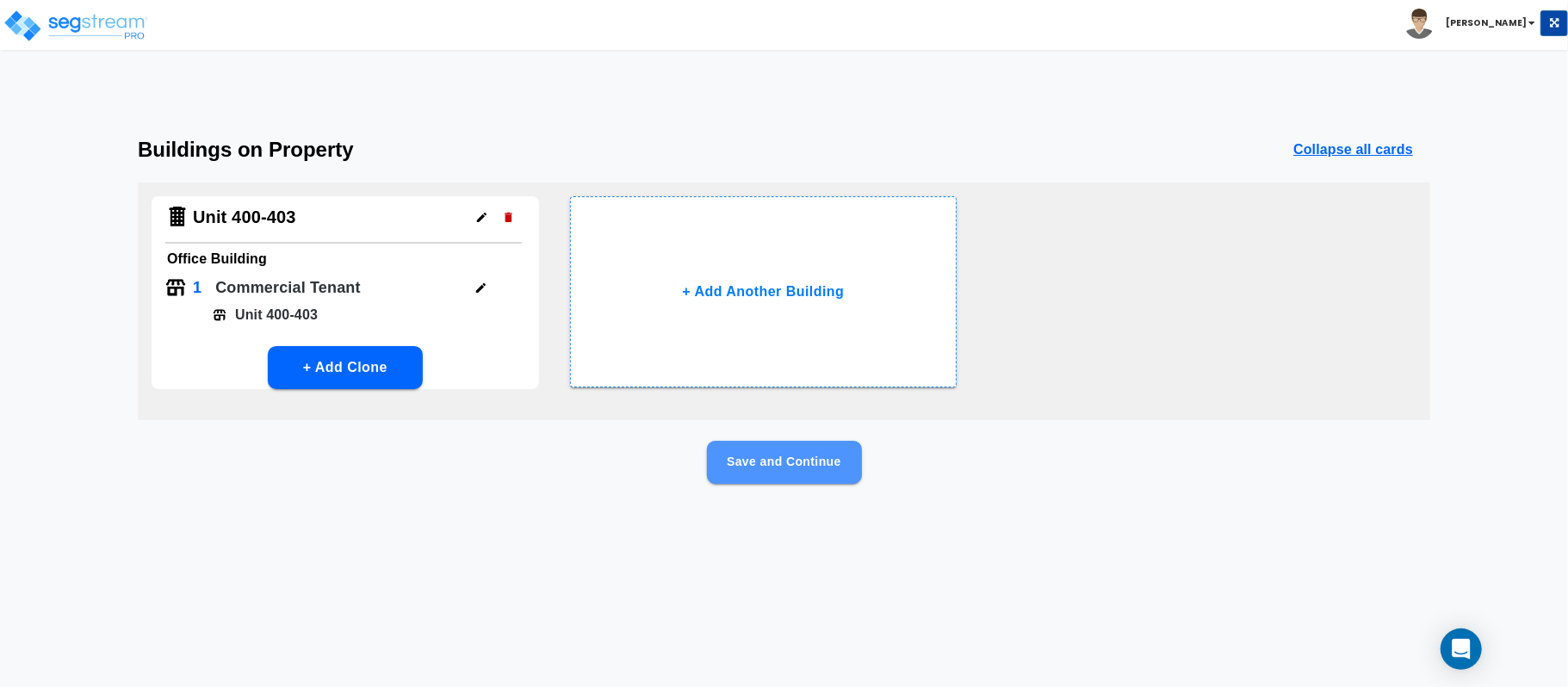
click at [807, 469] on button "Save and Continue" at bounding box center [784, 462] width 155 height 43
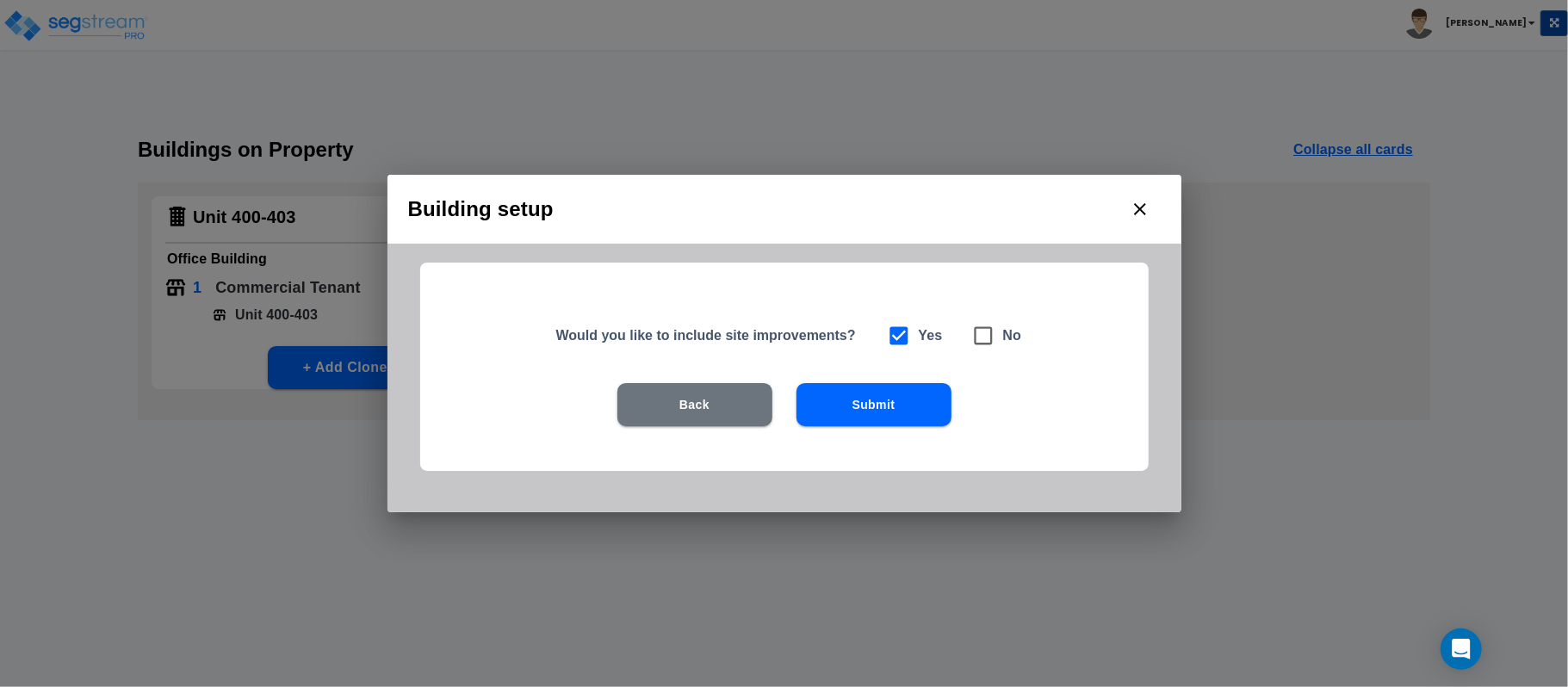
drag, startPoint x: 978, startPoint y: 339, endPoint x: 969, endPoint y: 358, distance: 21.0
click at [979, 341] on icon at bounding box center [983, 335] width 24 height 24
checkbox input "false"
checkbox input "true"
click at [907, 397] on button "Submit" at bounding box center [874, 405] width 155 height 43
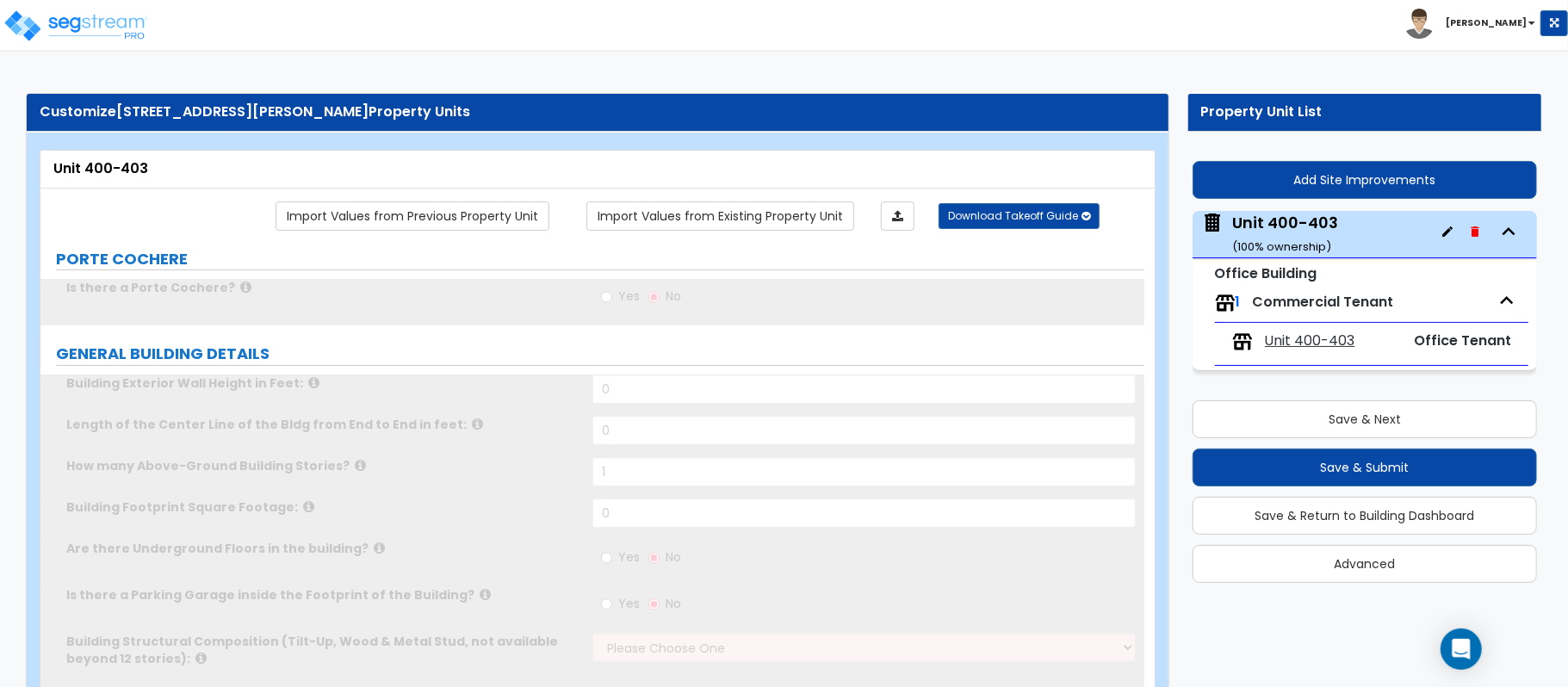
type input "1"
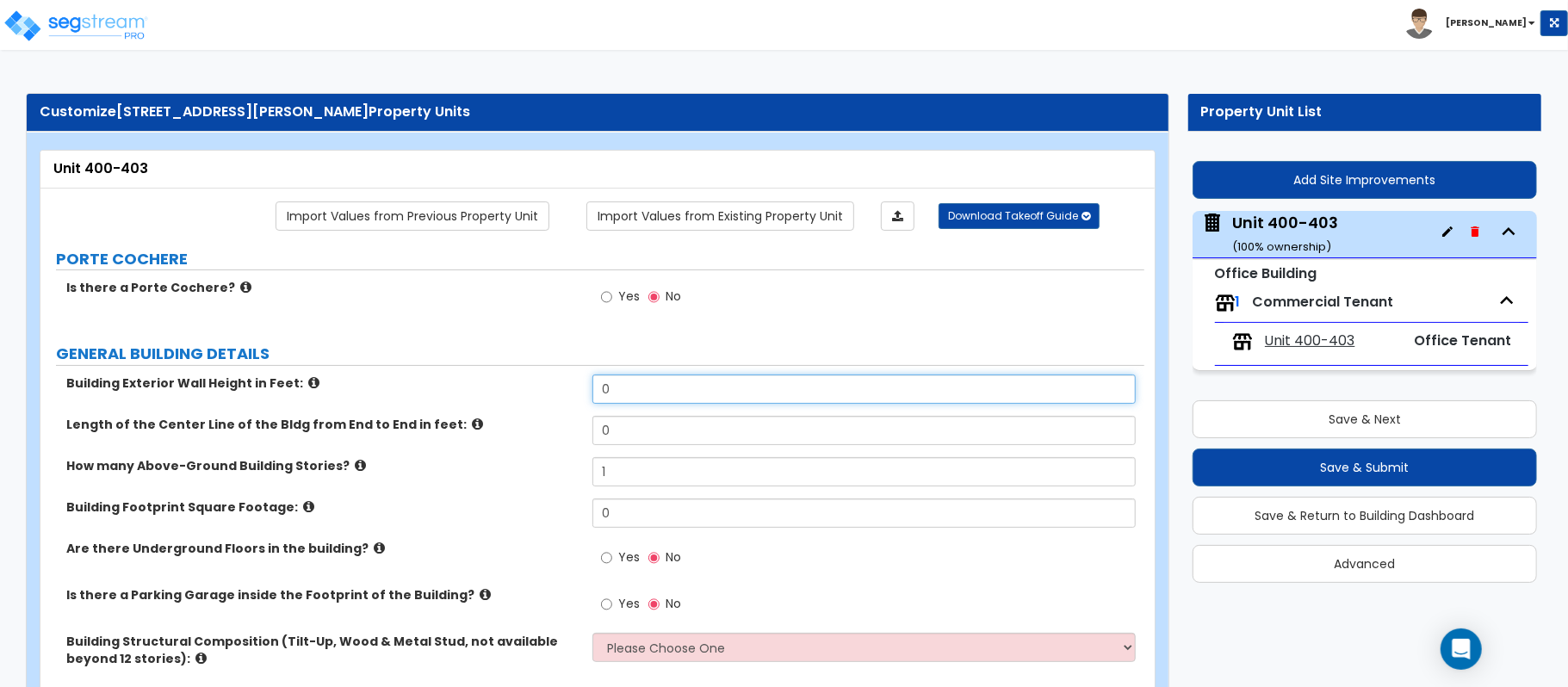
click at [641, 397] on input "0" at bounding box center [864, 388] width 543 height 29
type input "12"
type input "150"
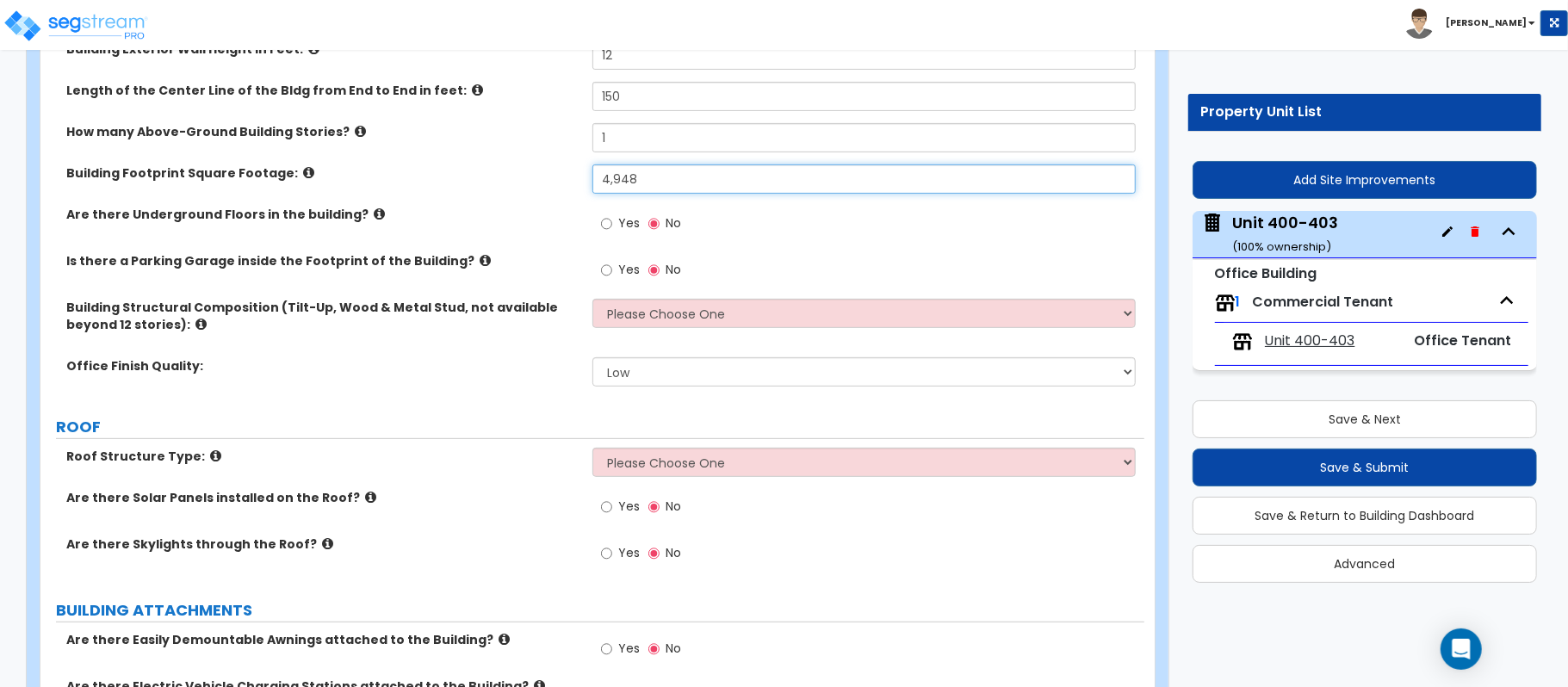
scroll to position [345, 0]
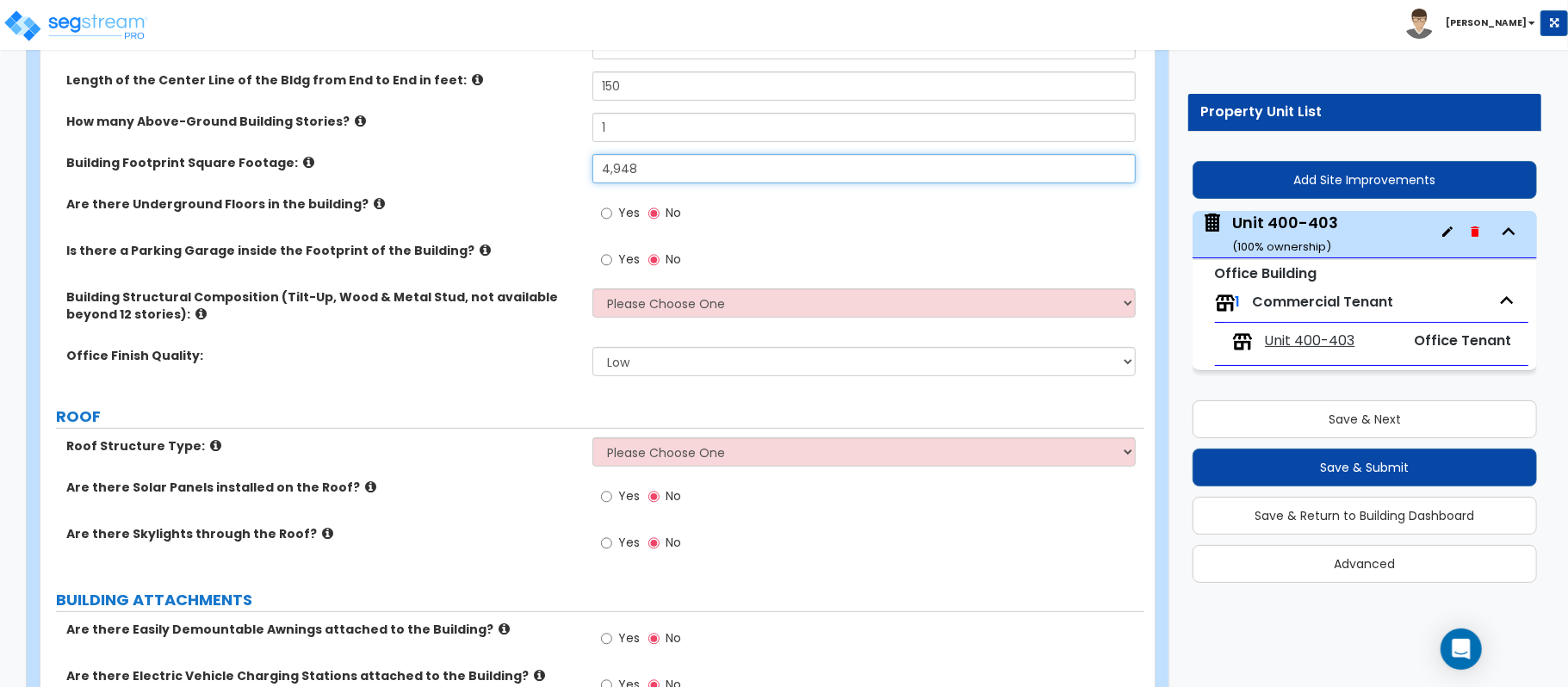
type input "4,948"
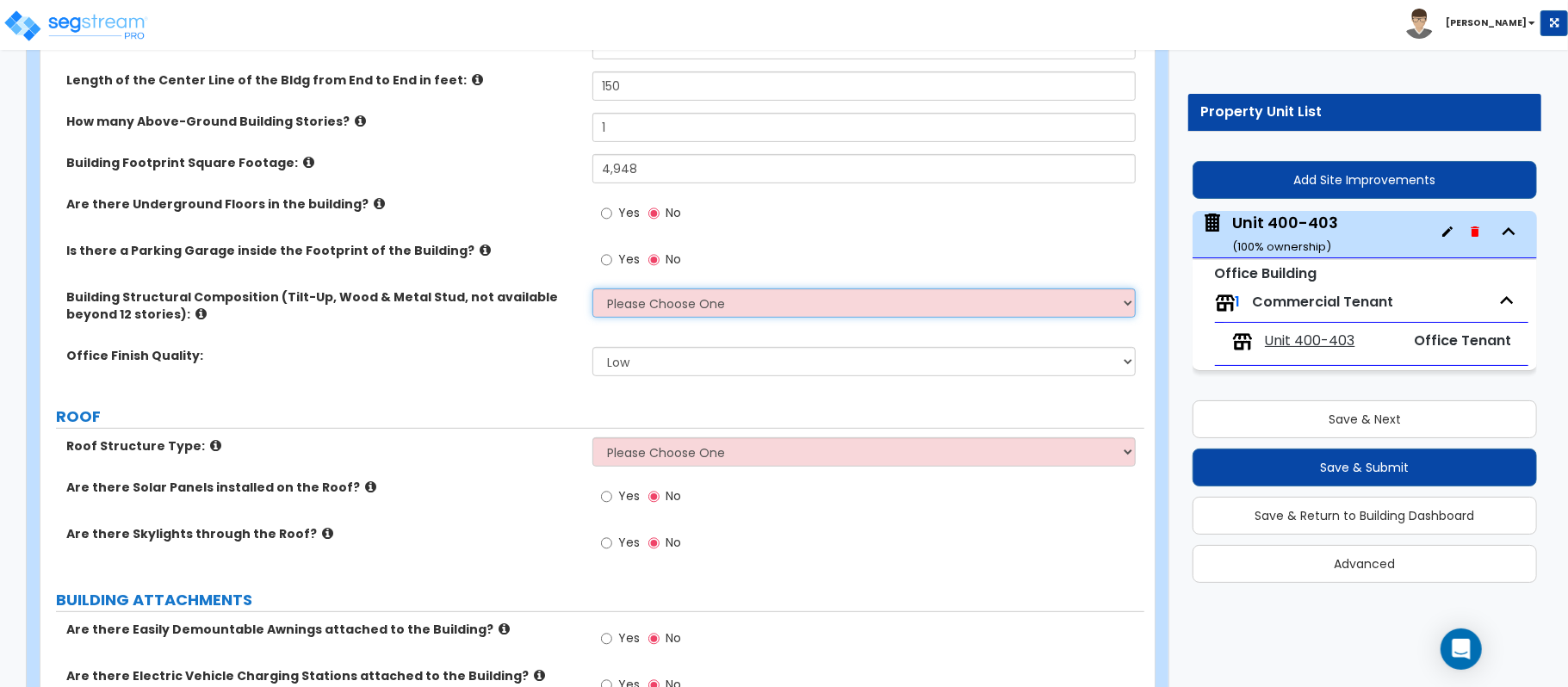
select select "6"
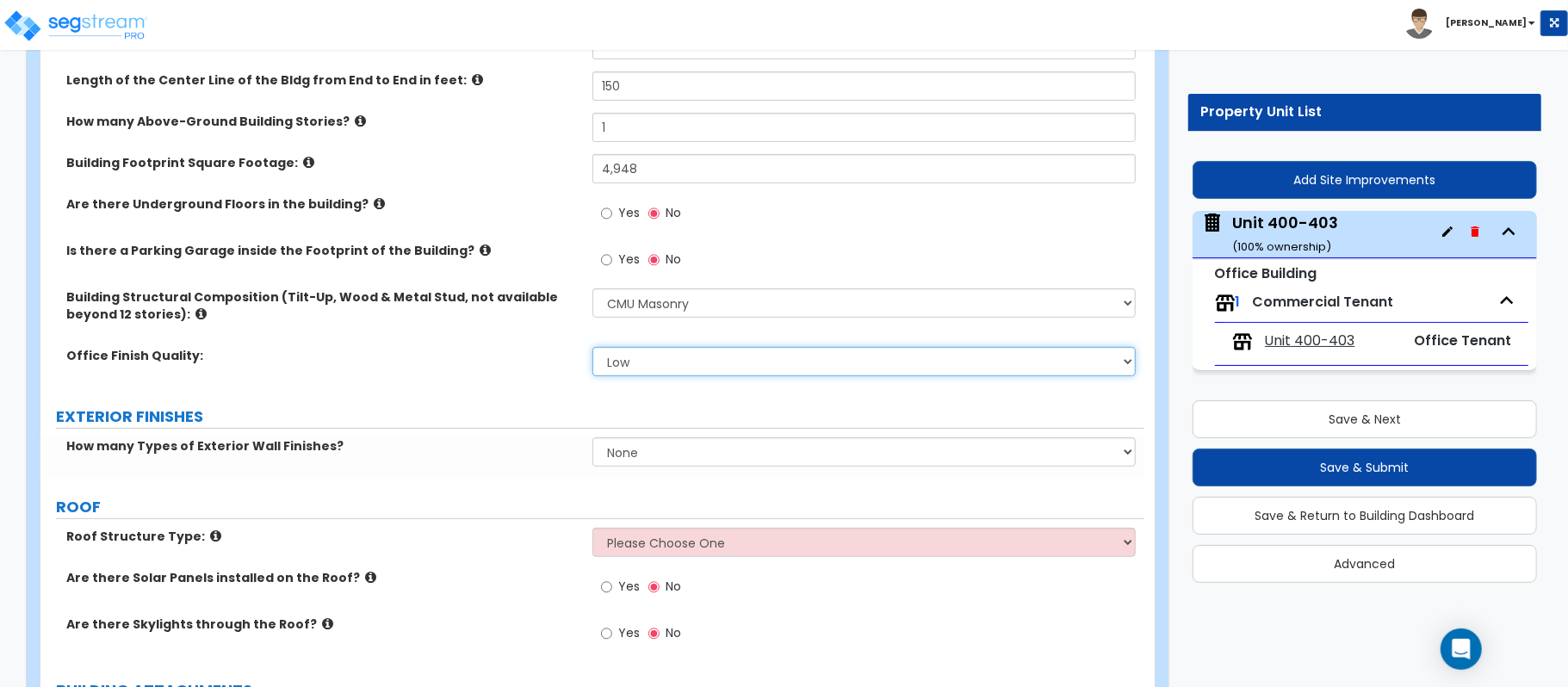
select select "1"
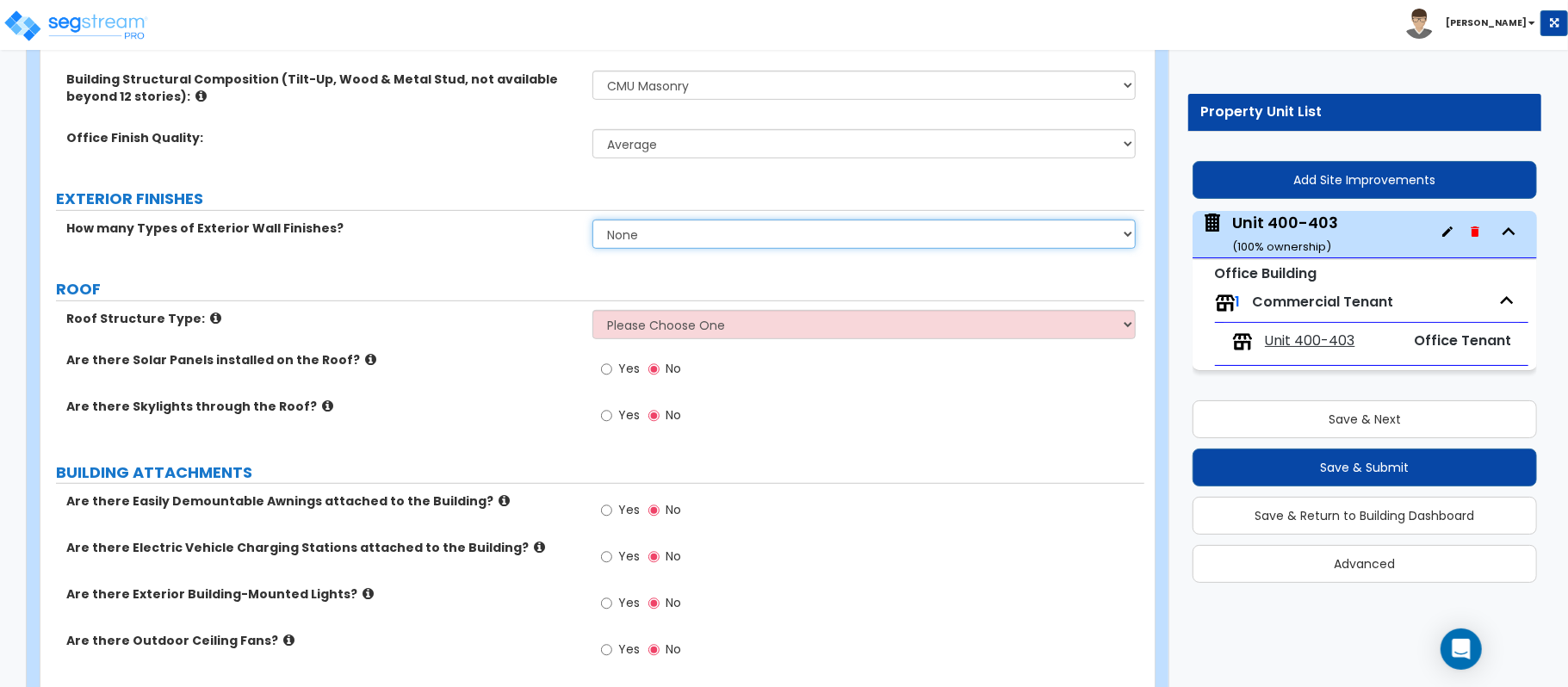
scroll to position [574, 0]
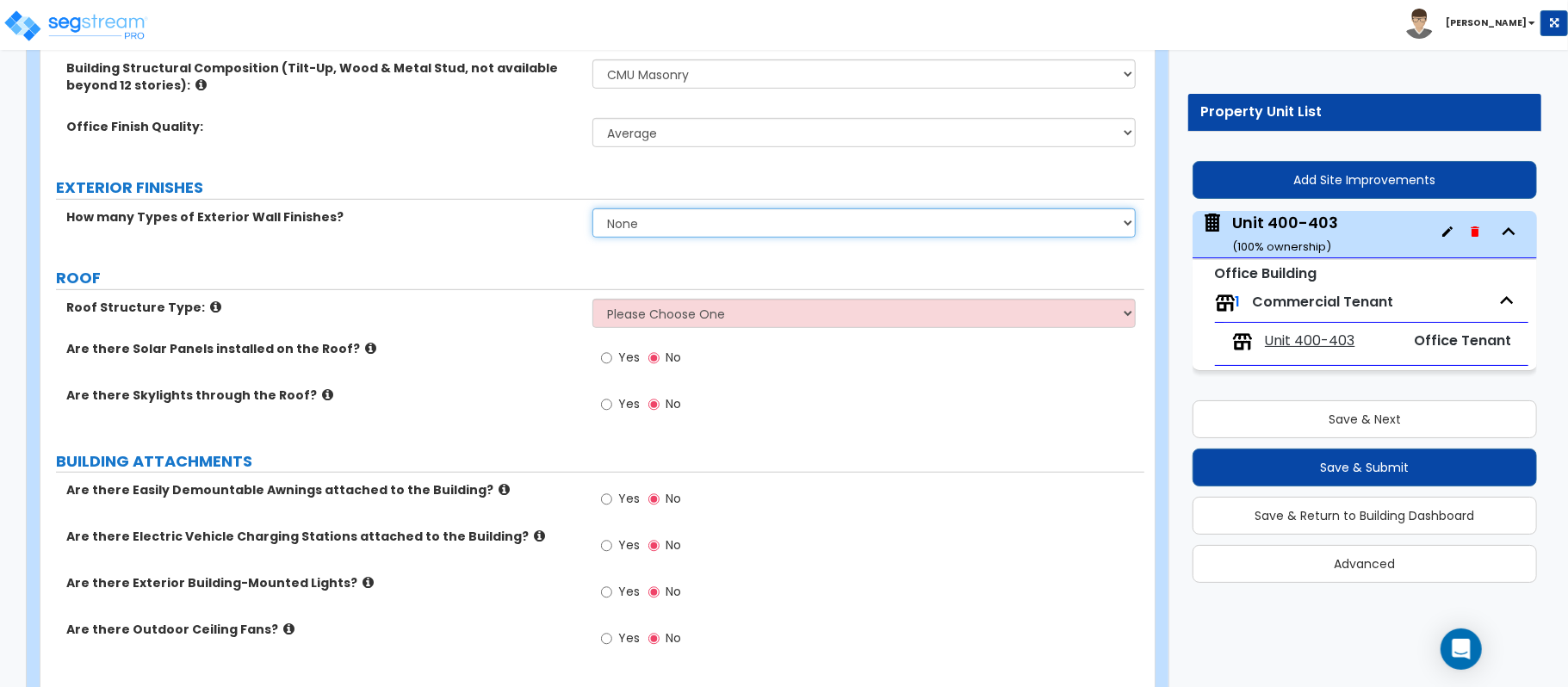
select select "2"
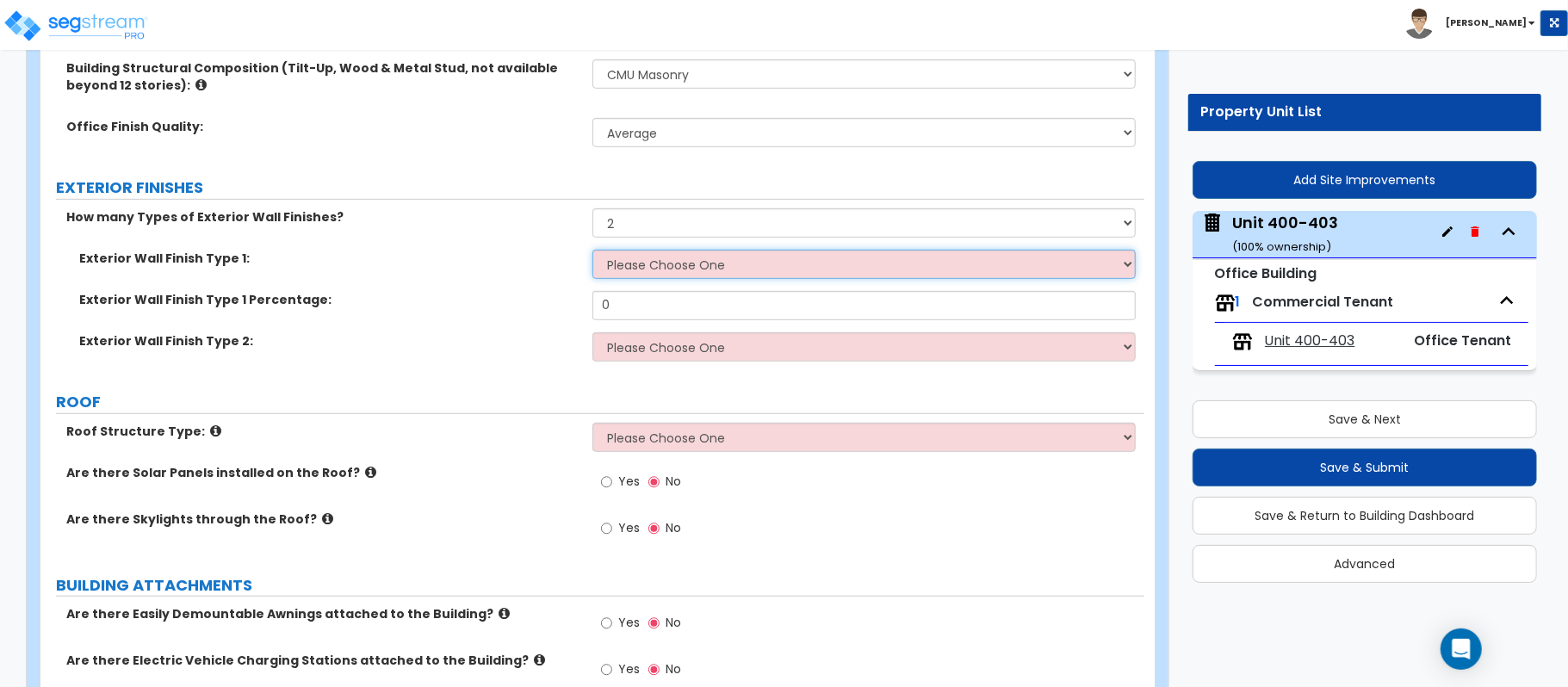
select select "2"
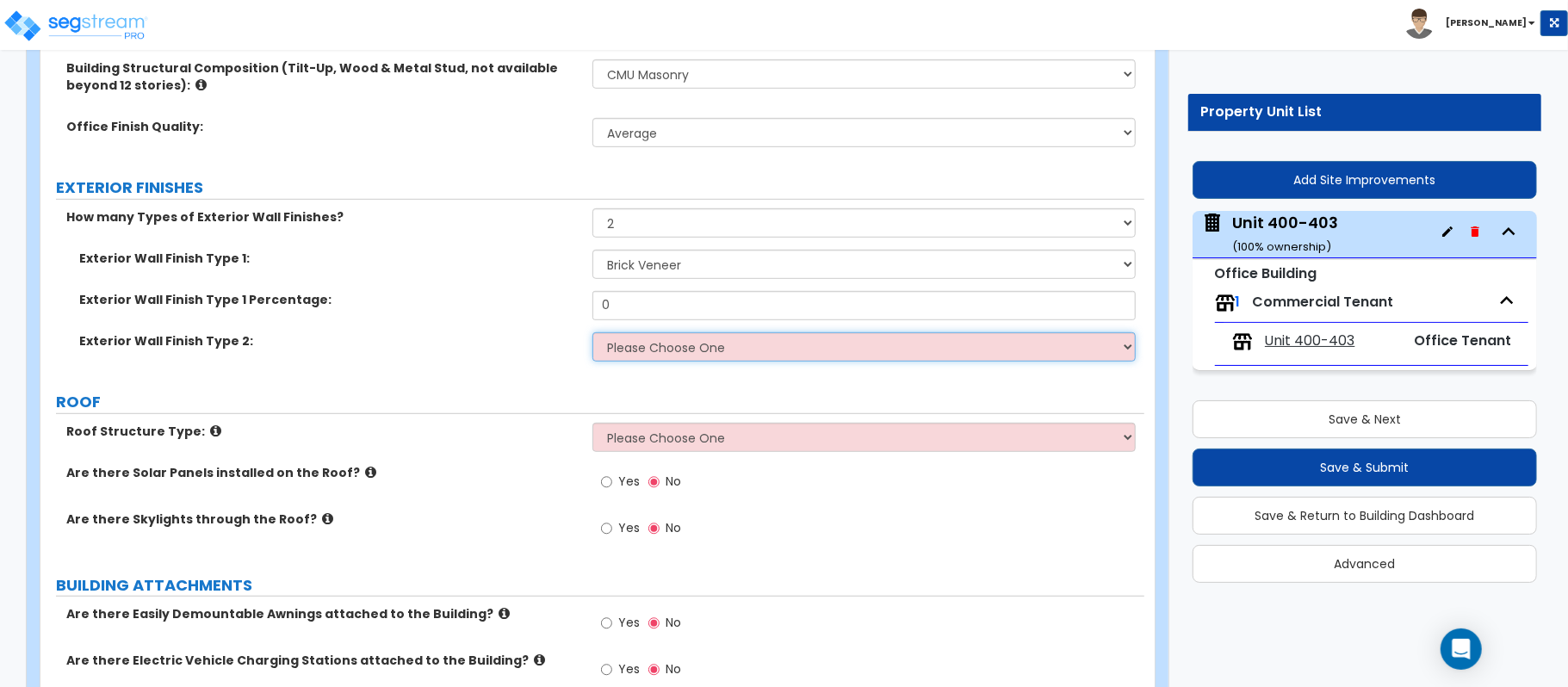
select select "3"
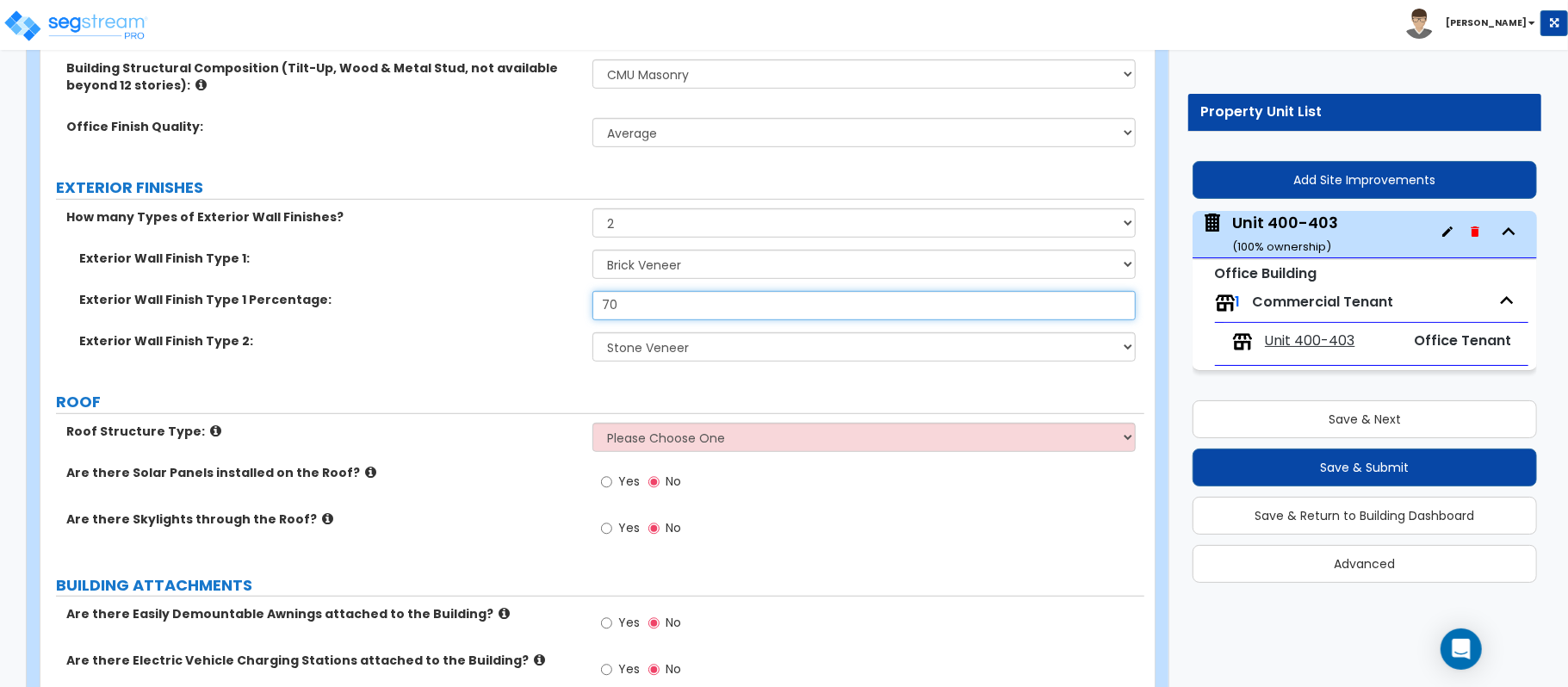
type input "70"
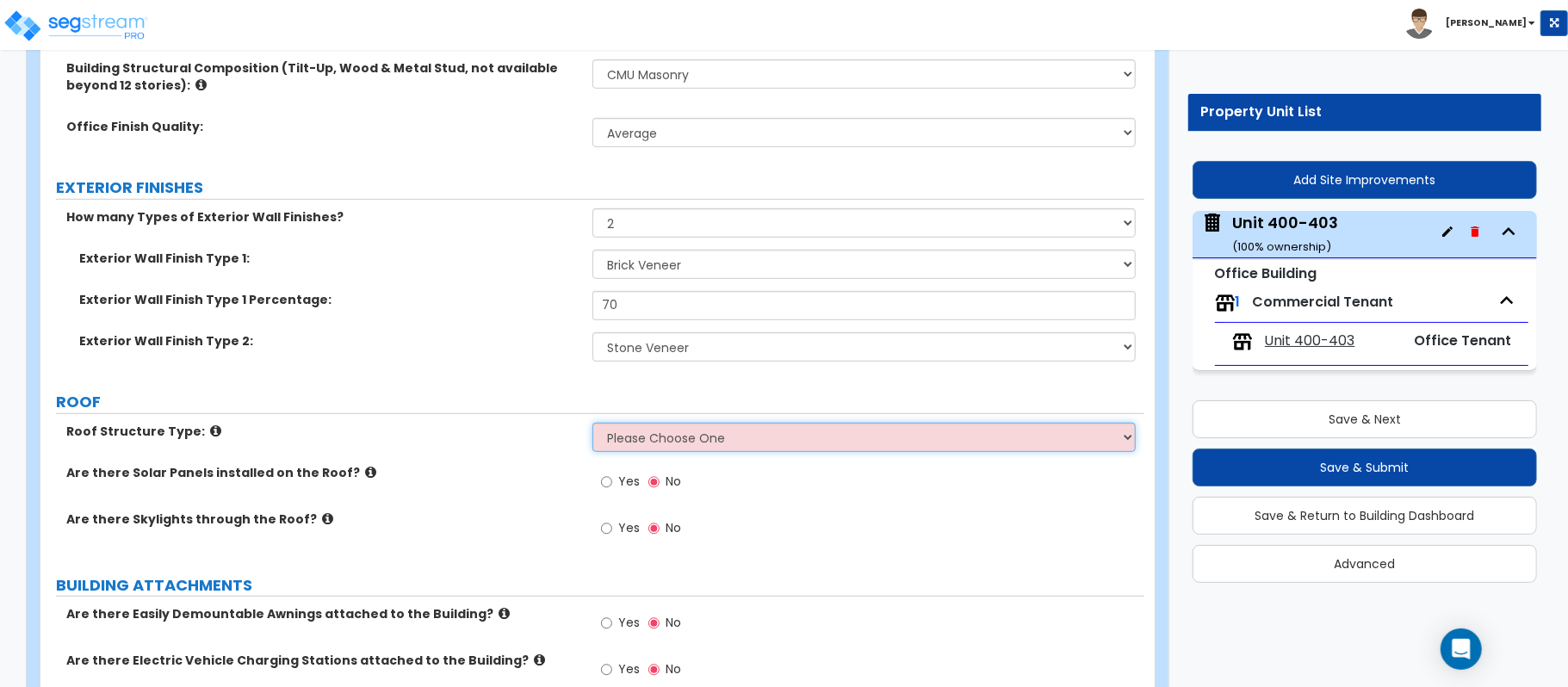
select select "2"
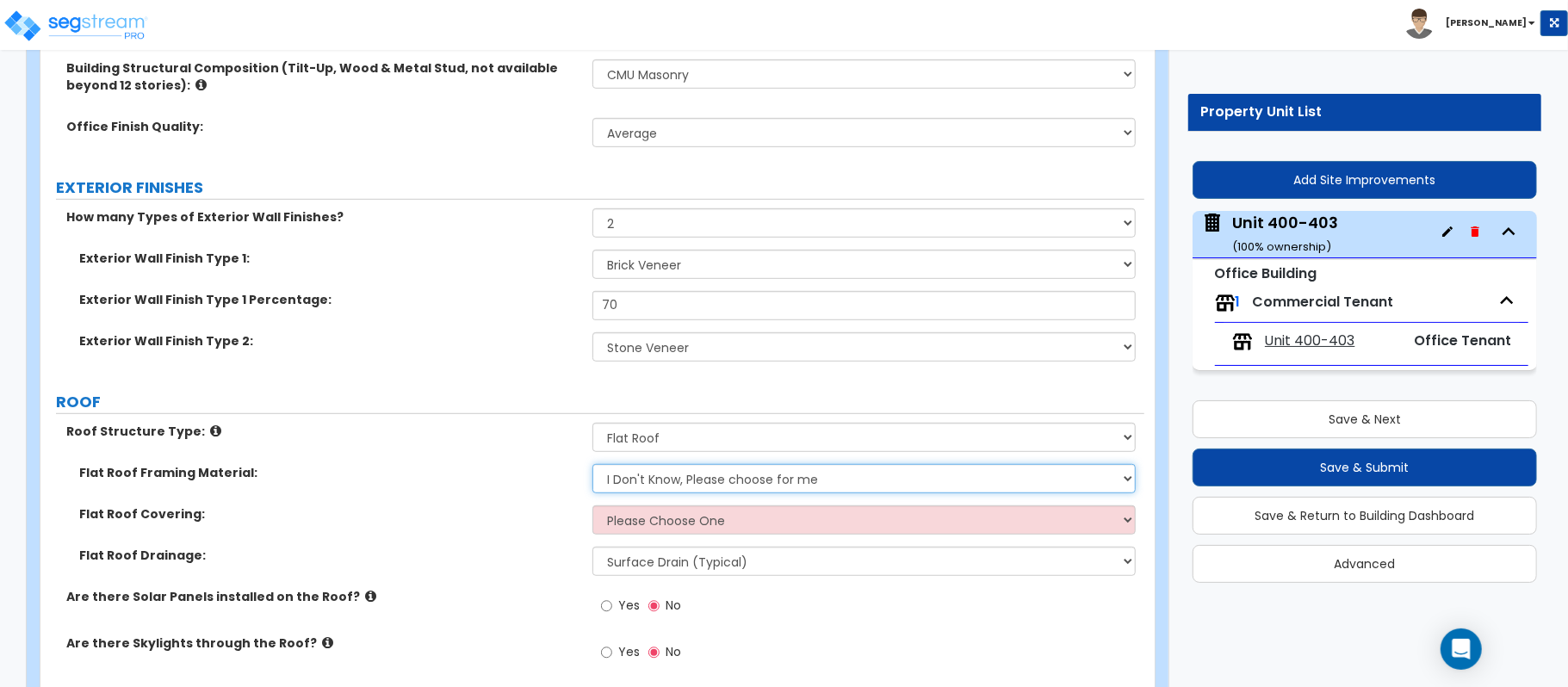
click at [676, 473] on select "I Don't Know, Please choose for me Metal Wood" at bounding box center [864, 478] width 543 height 29
select select "1"
click at [592, 466] on select "I Don't Know, Please choose for me Metal Wood" at bounding box center [864, 478] width 543 height 29
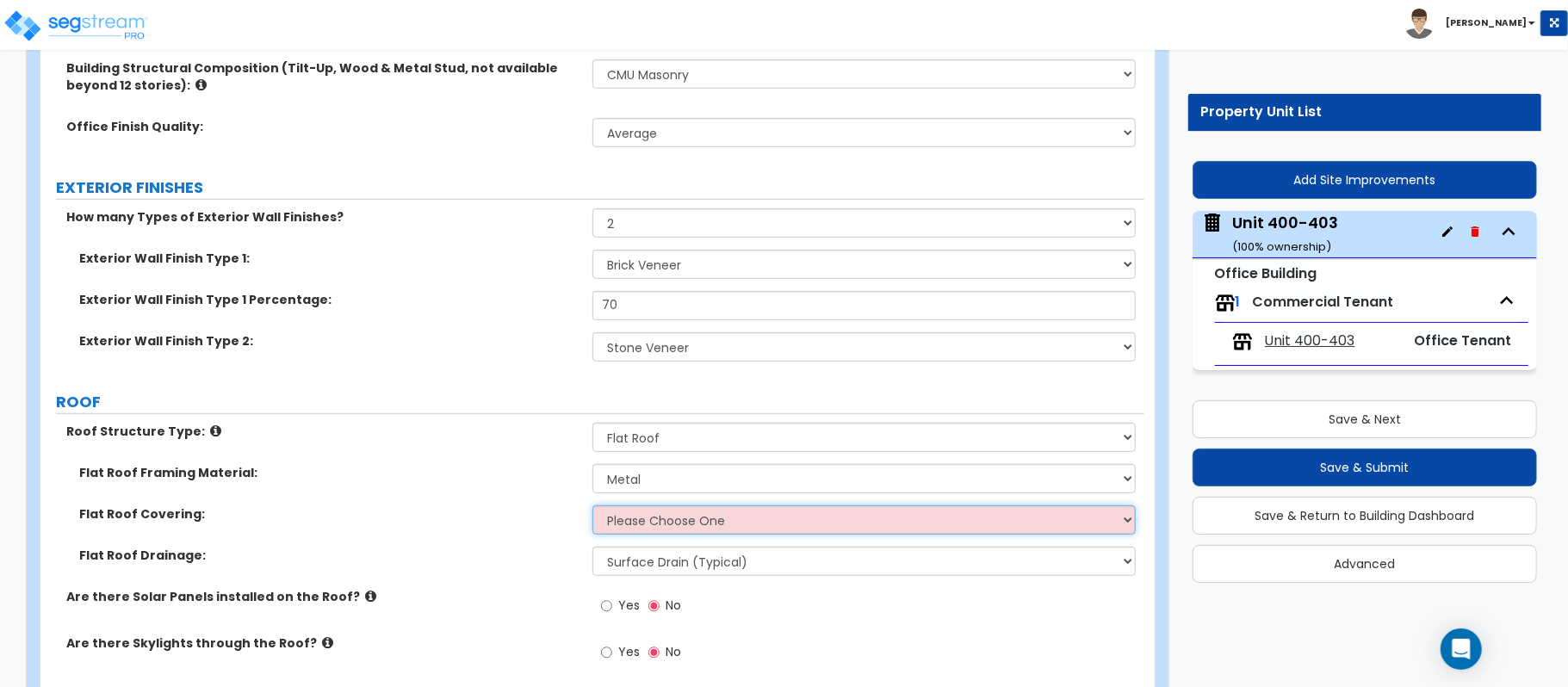
click at [661, 535] on select "Please Choose One Rolled Asphalt PVC Membrane Plastic (EPDM) Membrane Asphalt F…" at bounding box center [864, 519] width 543 height 29
select select "2"
click at [592, 507] on select "Please Choose One Rolled Asphalt PVC Membrane Plastic (EPDM) Membrane Asphalt F…" at bounding box center [864, 519] width 543 height 29
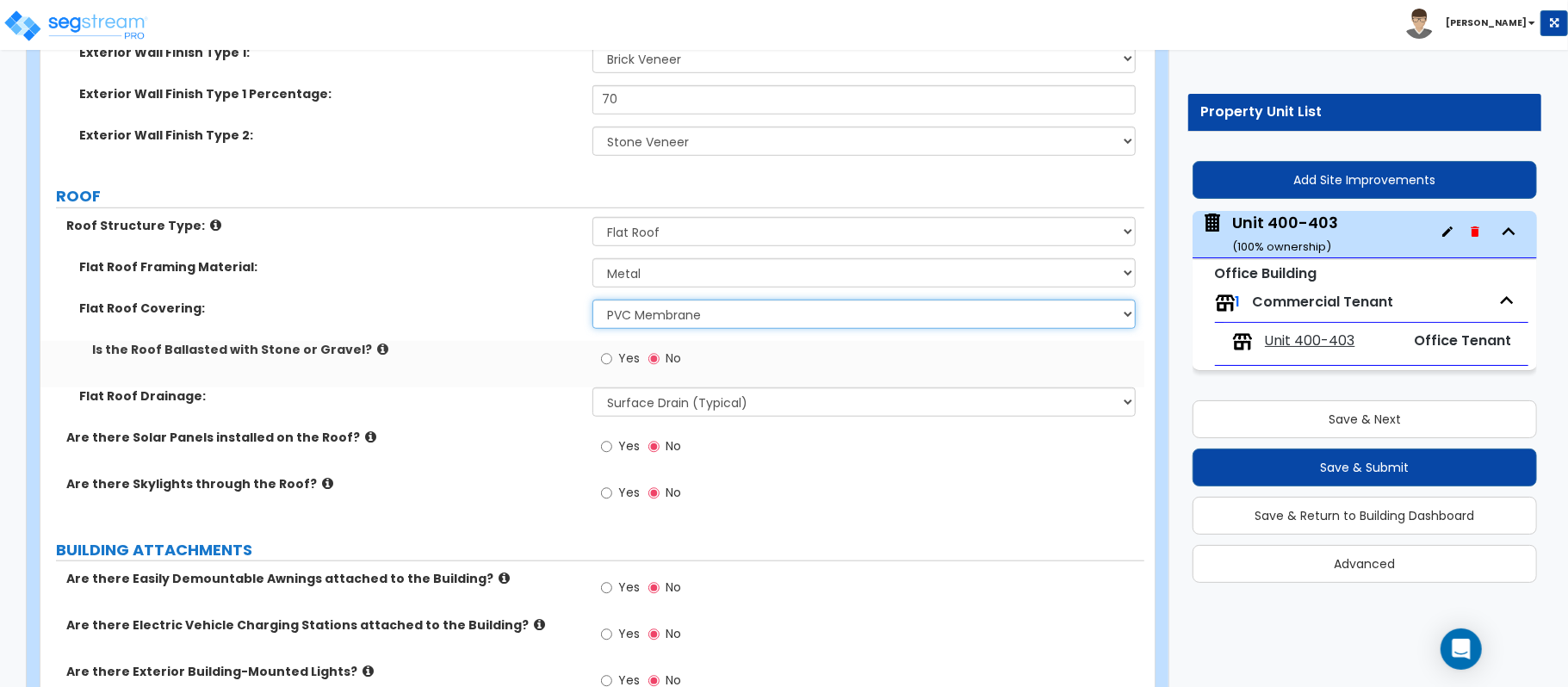
scroll to position [804, 0]
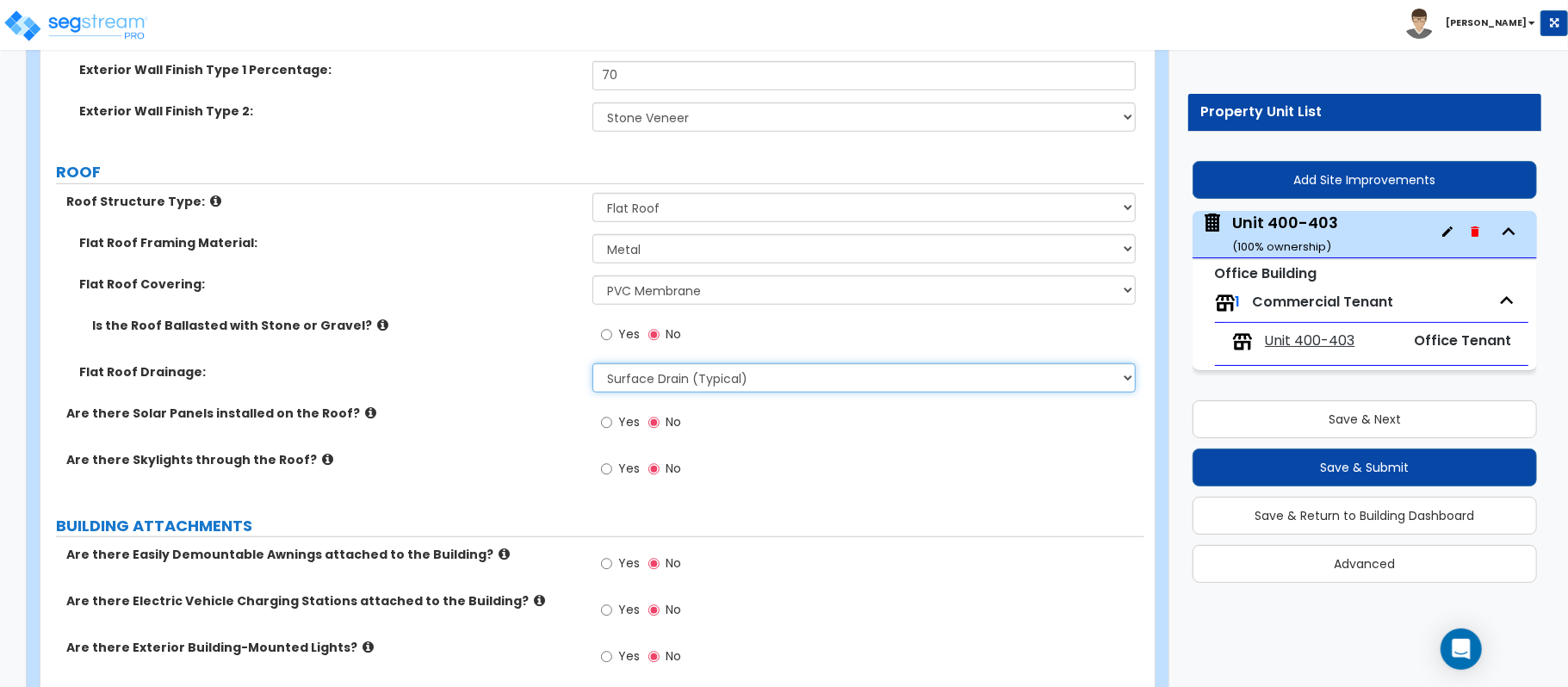
click at [835, 380] on select "Surface Drain (Typical) Gutters Downspout Only" at bounding box center [864, 378] width 543 height 29
click at [538, 373] on label "Flat Roof Drainage:" at bounding box center [329, 372] width 500 height 17
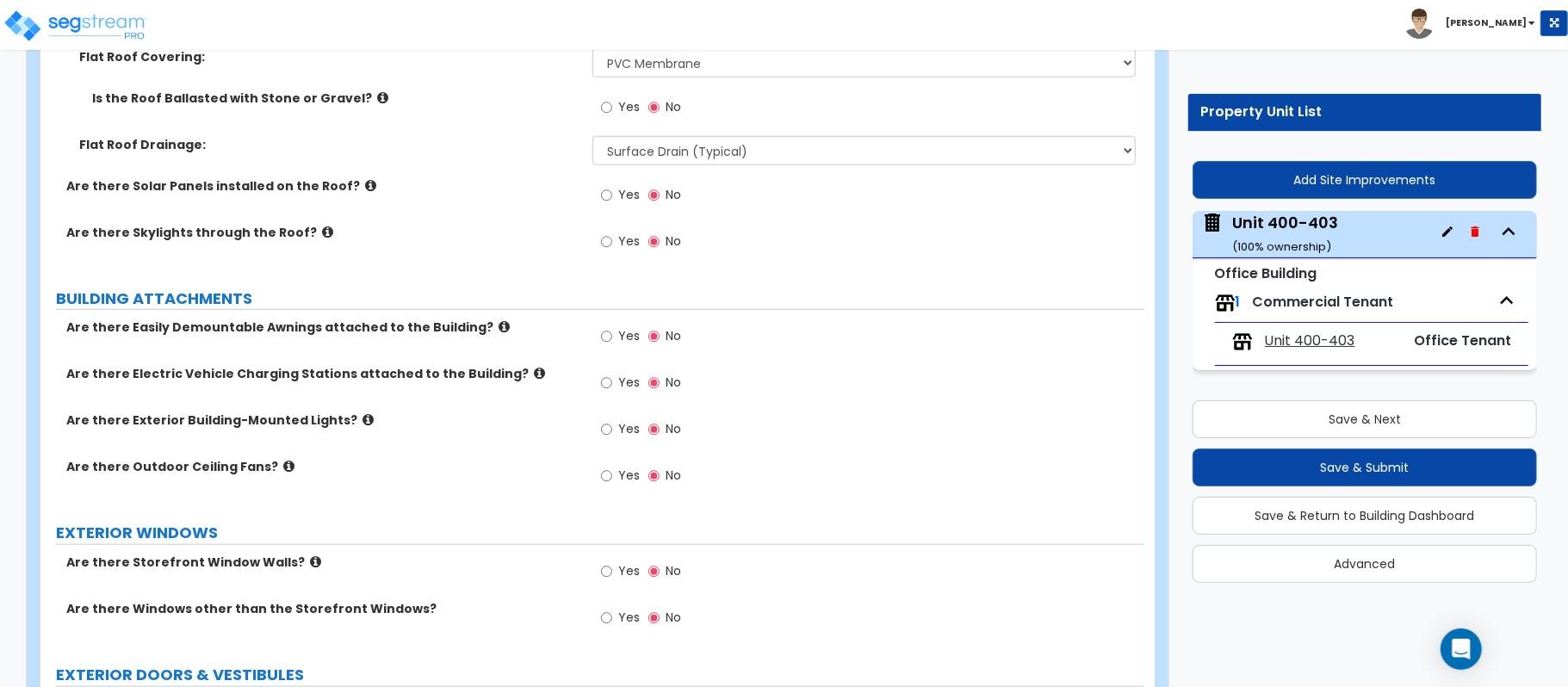
scroll to position [1034, 0]
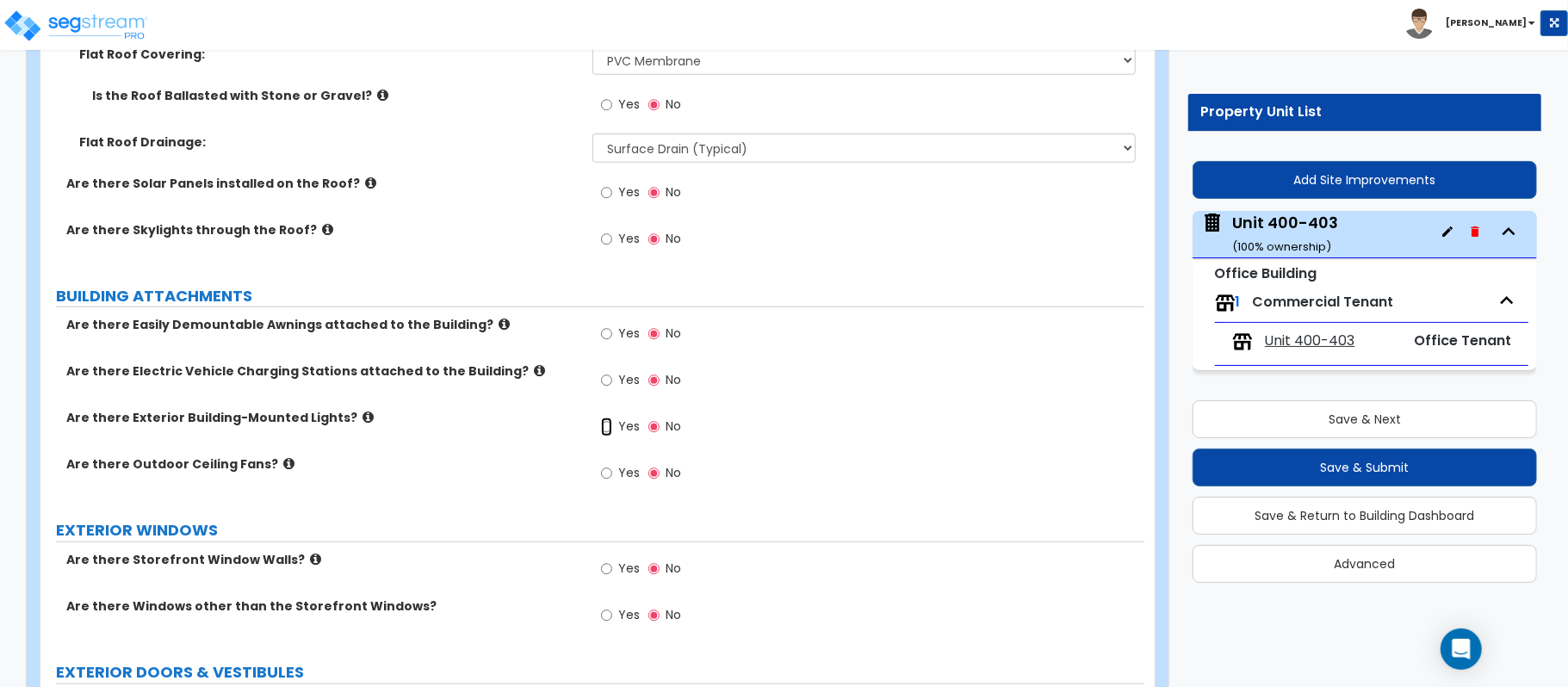
click at [601, 432] on input "Yes" at bounding box center [607, 427] width 12 height 19
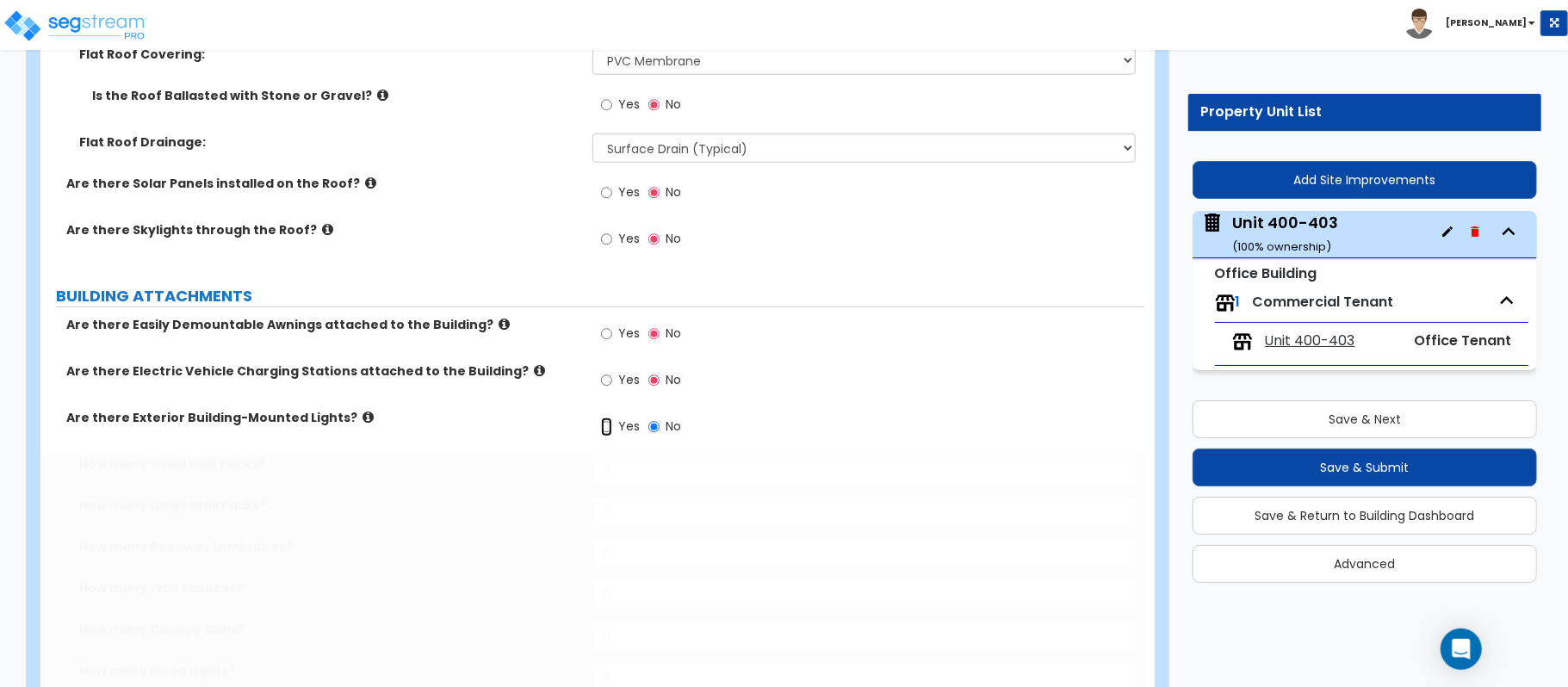
radio input "true"
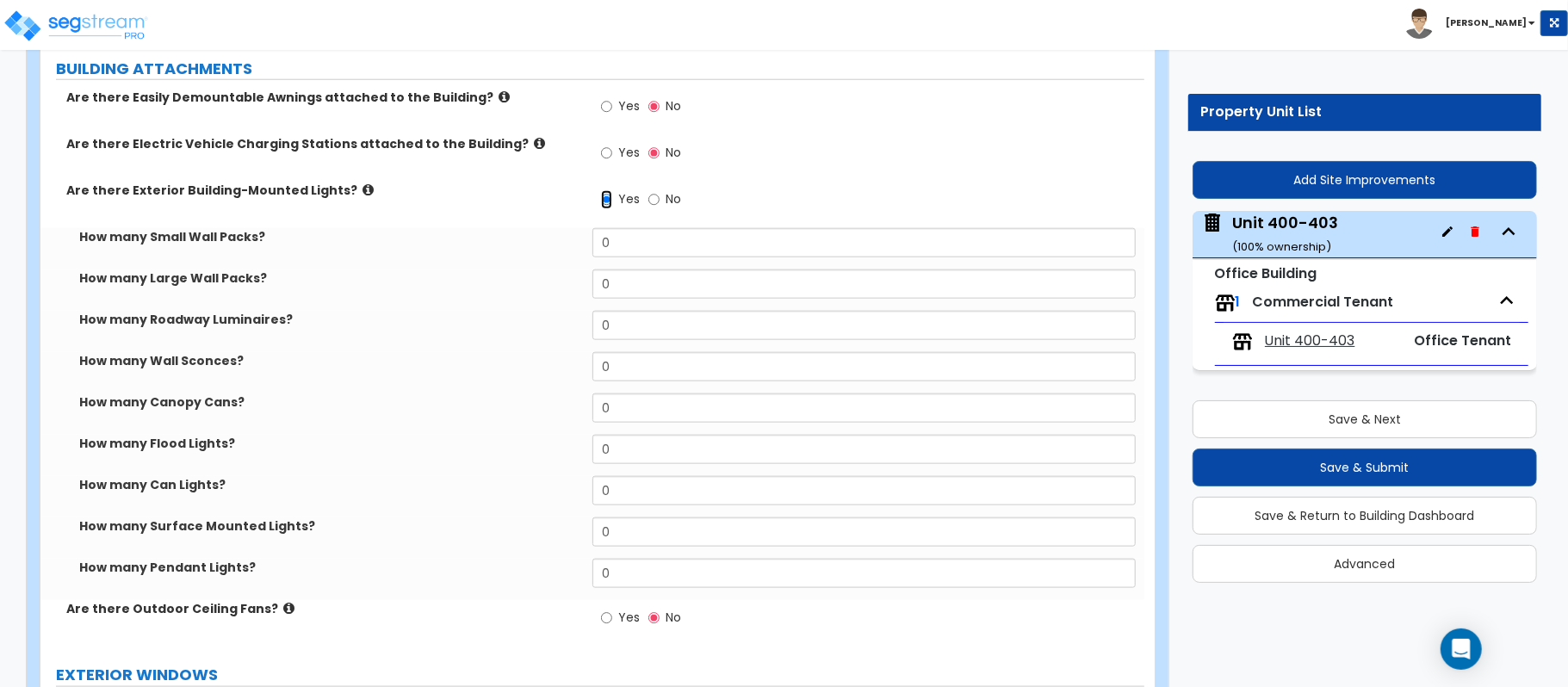
scroll to position [1263, 0]
click at [675, 388] on div "How many Wall Sconces? 0" at bounding box center [592, 371] width 1104 height 41
click at [683, 364] on input "0" at bounding box center [864, 364] width 543 height 29
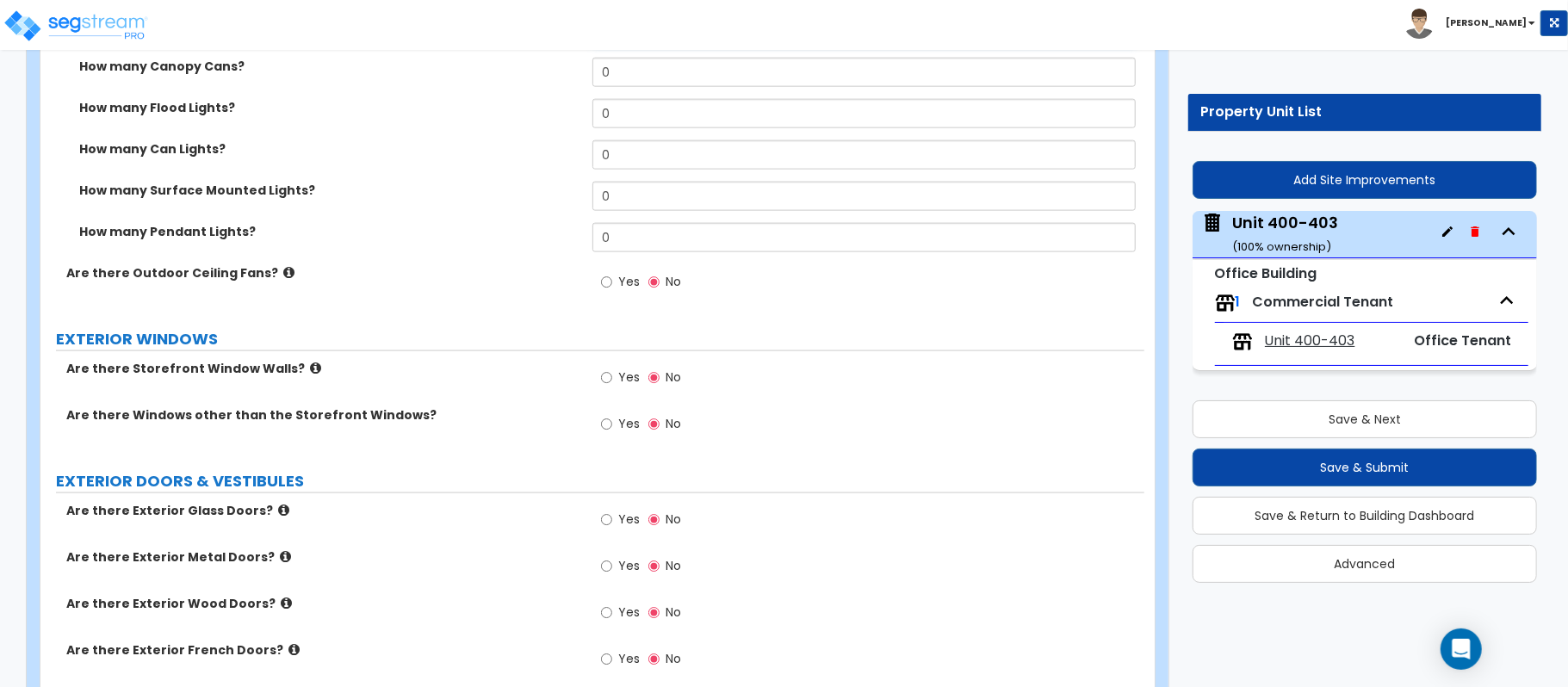
scroll to position [1607, 0]
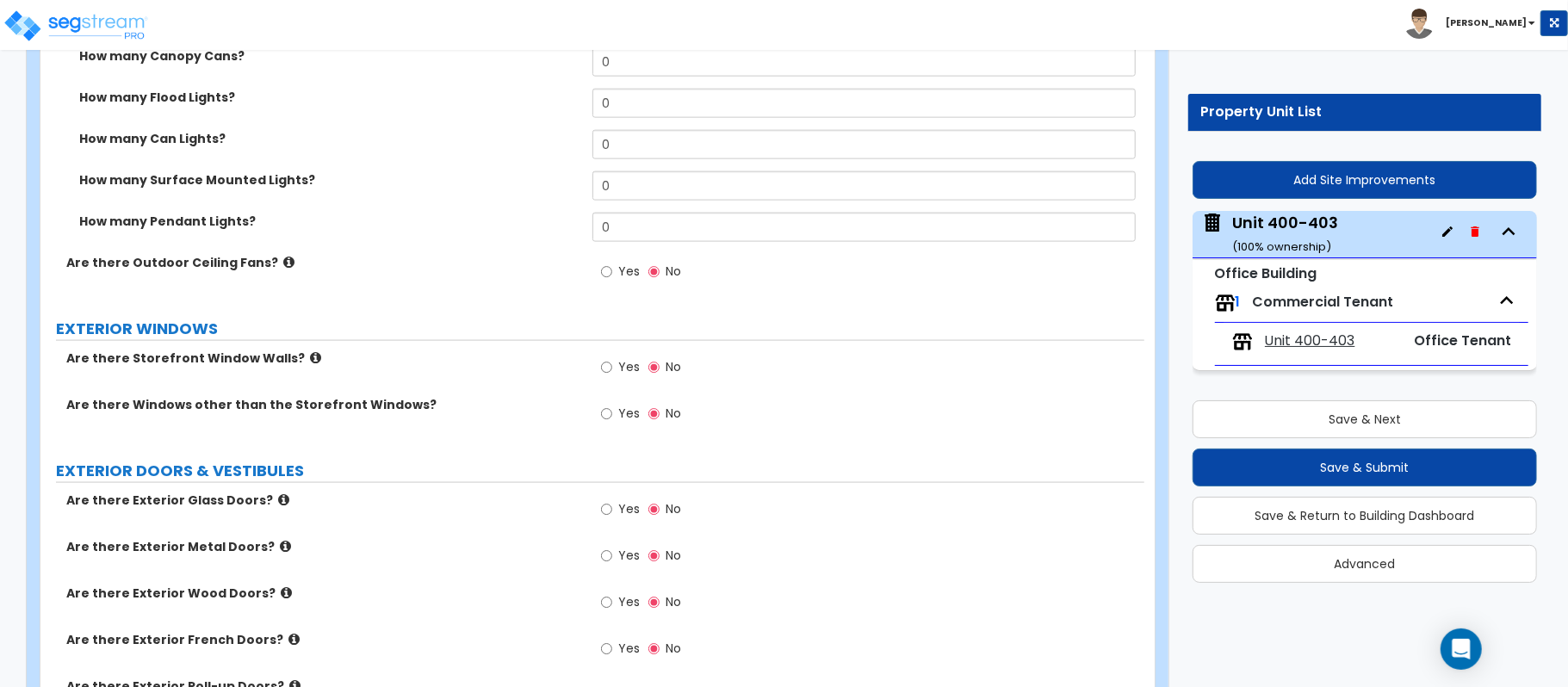
type input "8"
click at [606, 421] on input "Yes" at bounding box center [607, 413] width 12 height 19
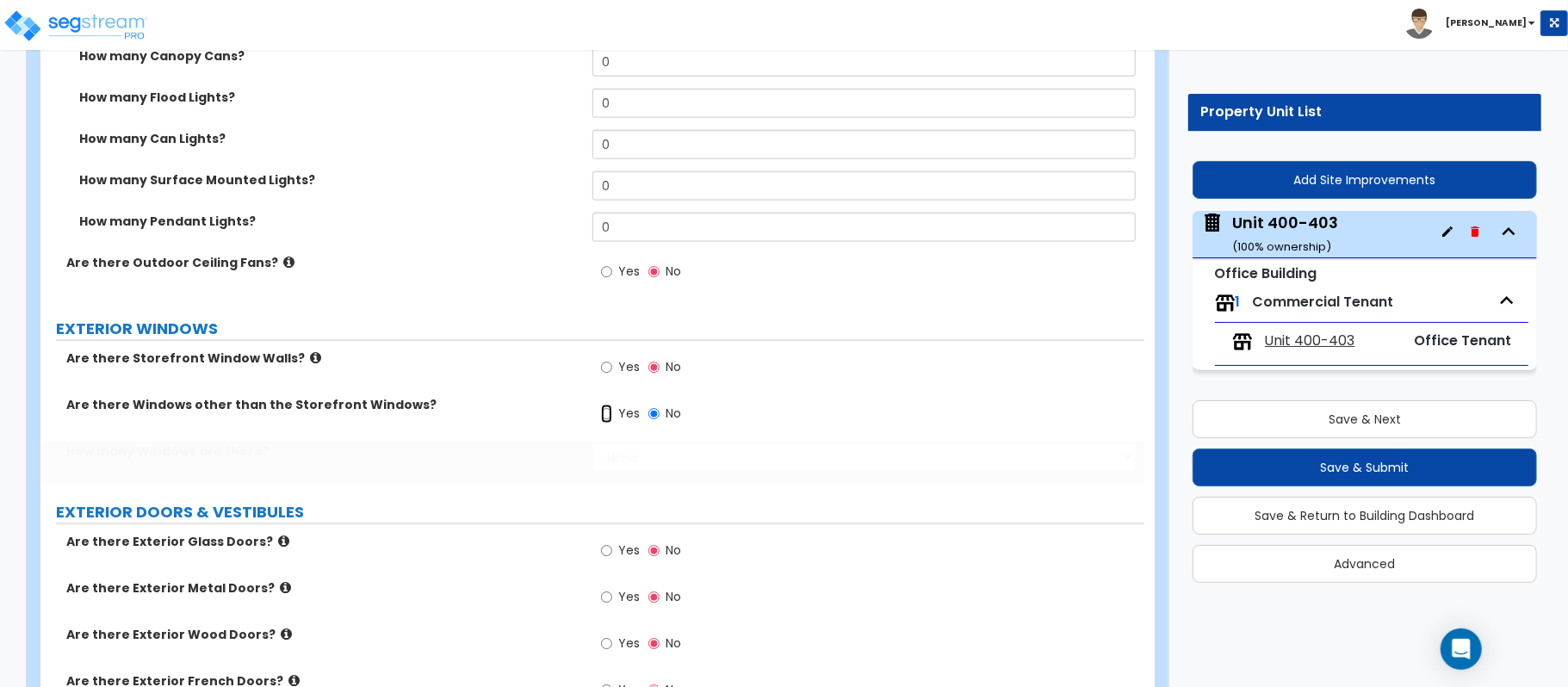
radio input "true"
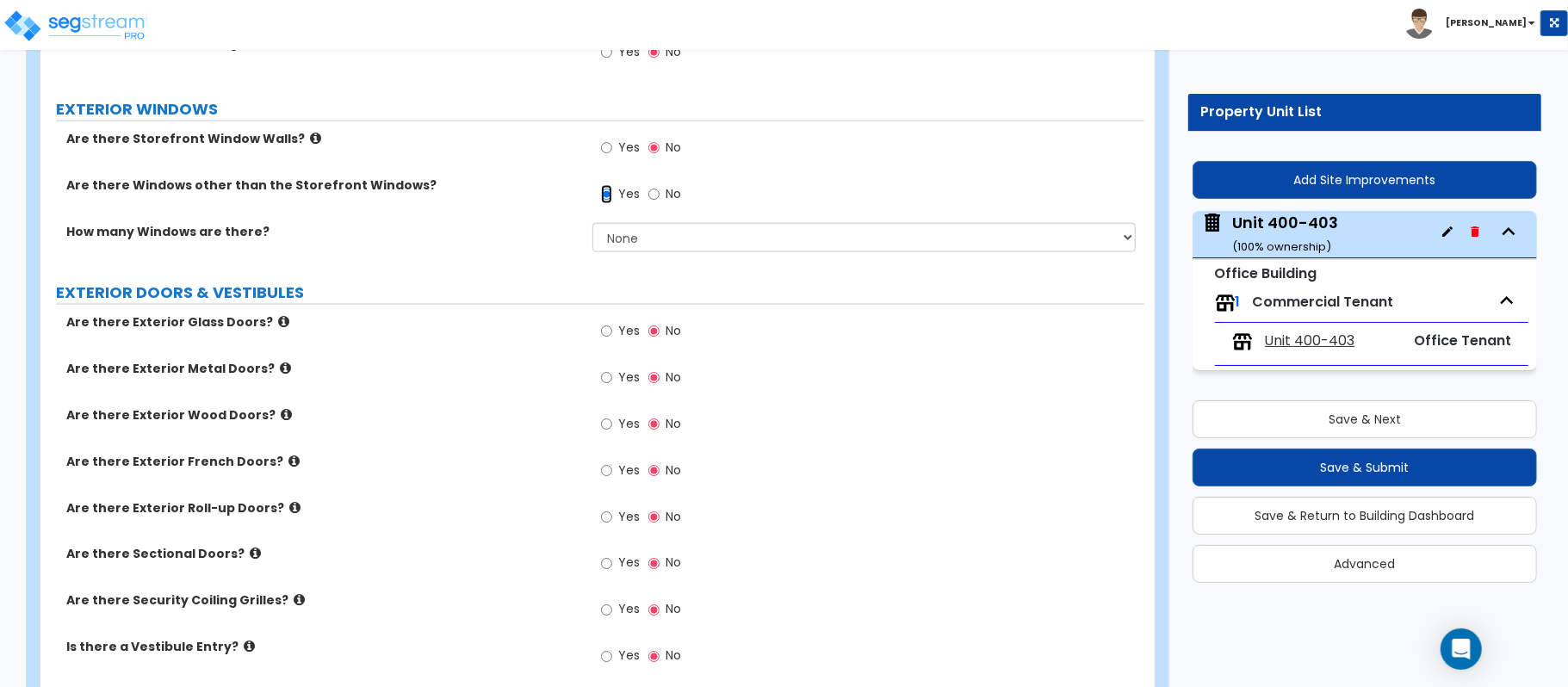
scroll to position [1951, 0]
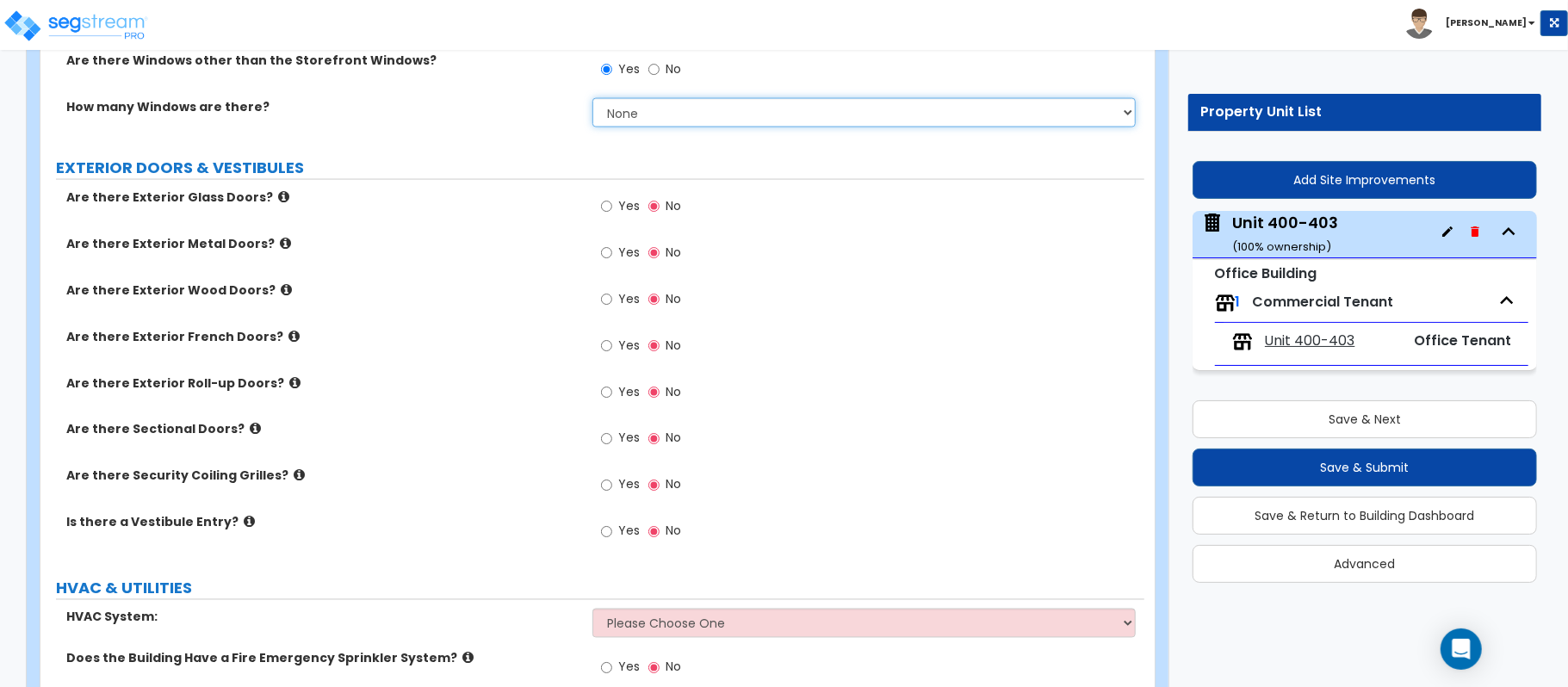
click at [698, 119] on select "None I want to enter a Percentage of the Exterior Windows I want to enter the N…" at bounding box center [864, 112] width 543 height 29
select select "2"
click at [592, 101] on select "None I want to enter a Percentage of the Exterior Windows I want to enter the N…" at bounding box center [864, 112] width 543 height 29
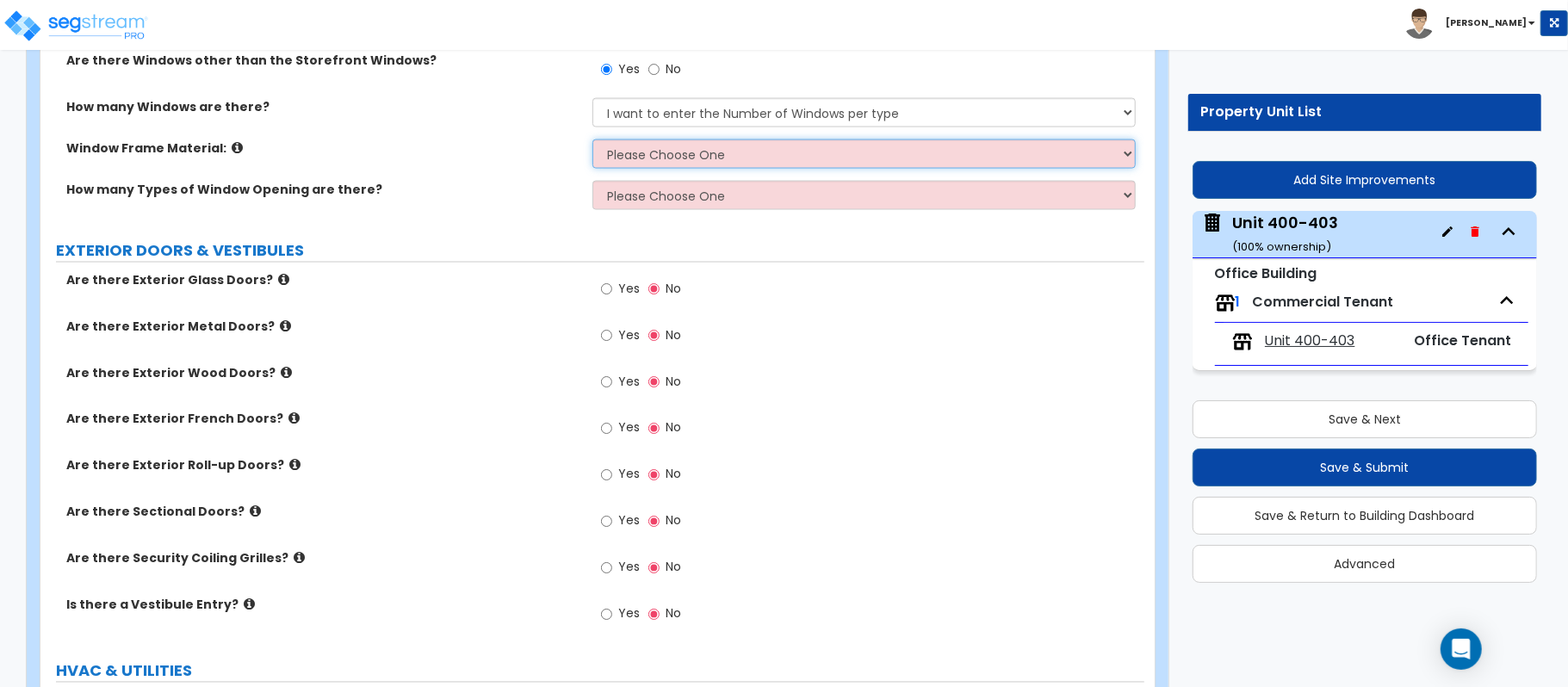
click at [780, 152] on select "Please Choose One Vinyl Aluminum Wood" at bounding box center [864, 154] width 543 height 29
select select "2"
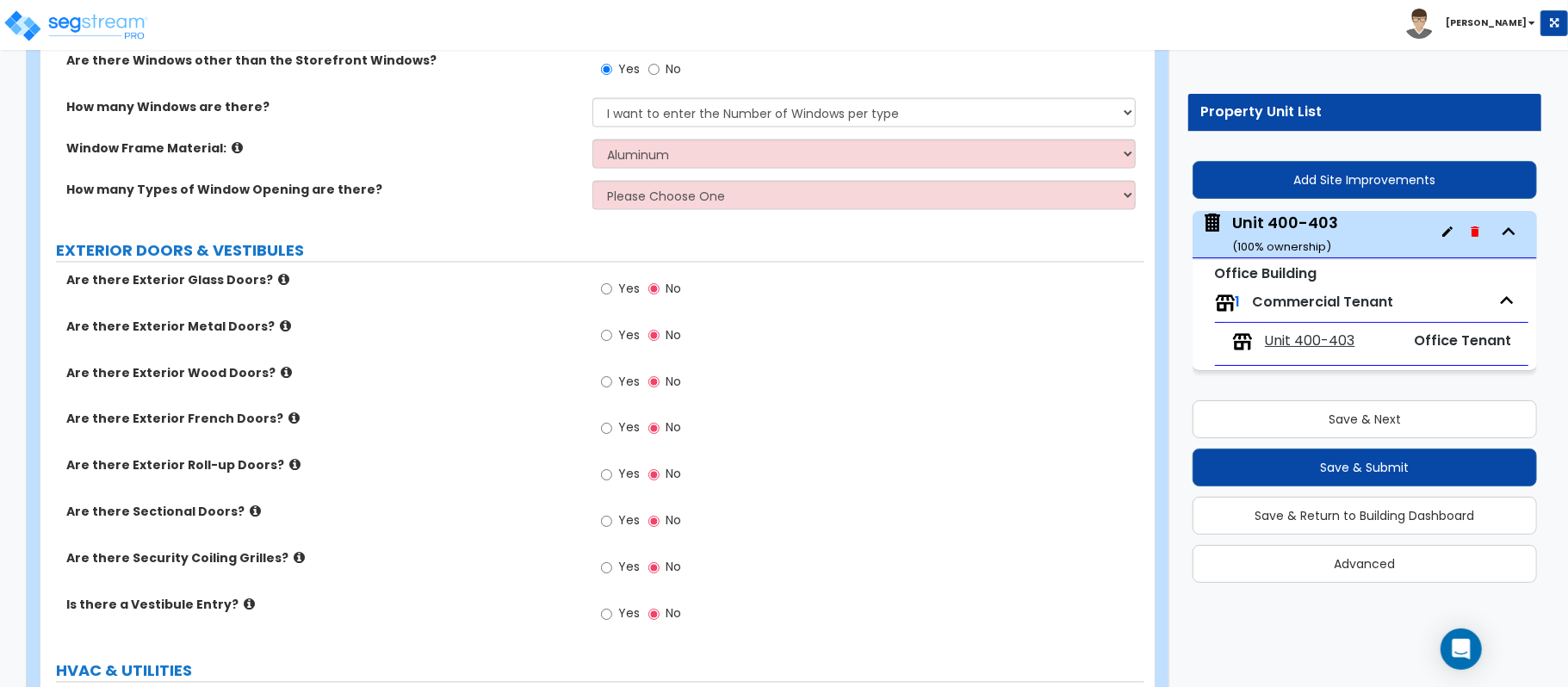
click at [510, 249] on label "EXTERIOR DOORS & VESTIBULES" at bounding box center [600, 250] width 1088 height 22
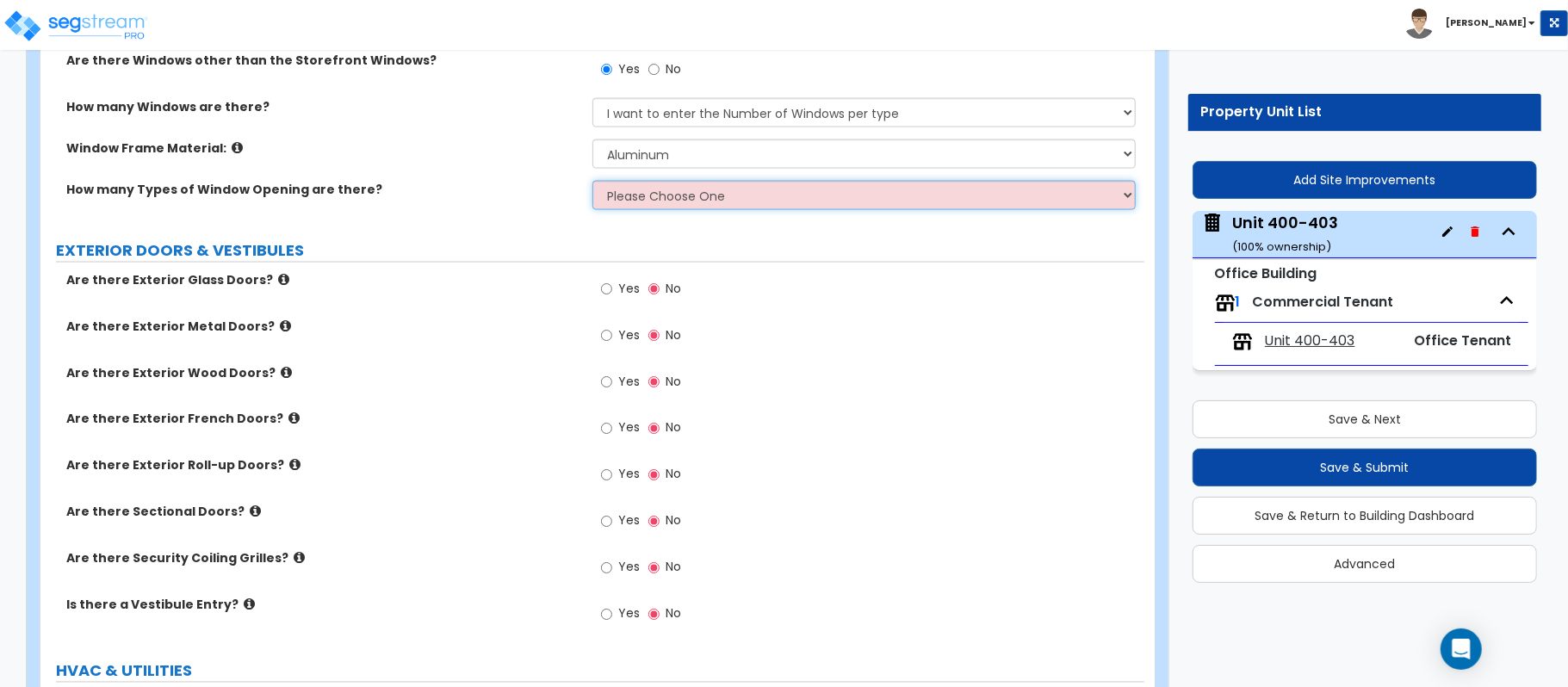
click at [734, 187] on select "Please Choose One 1 2 3 4" at bounding box center [864, 195] width 543 height 29
select select "1"
drag, startPoint x: 494, startPoint y: 300, endPoint x: 687, endPoint y: 239, distance: 202.4
click at [494, 300] on div "Are there Exterior Glass Doors? Yes No" at bounding box center [592, 294] width 1104 height 46
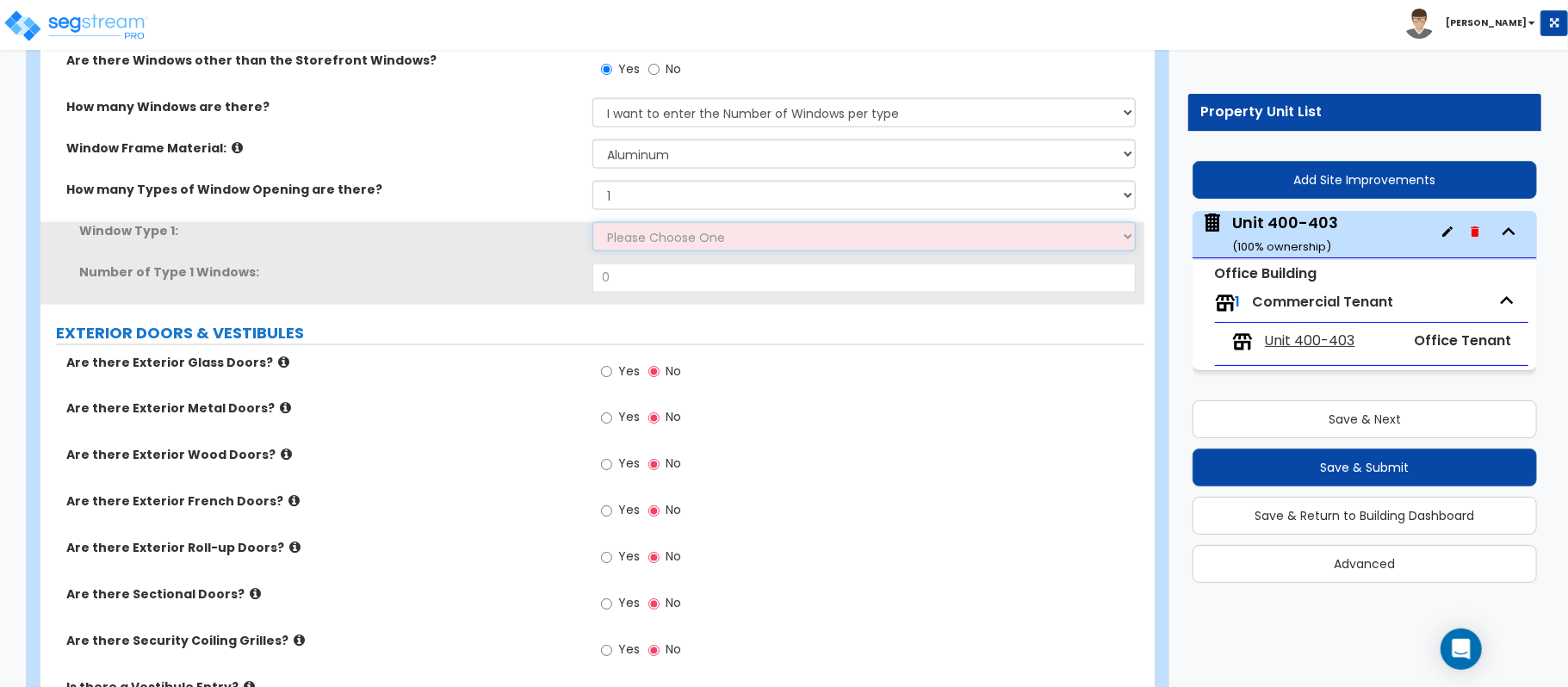
click at [687, 245] on select "Please Choose One Sliding Picture/Fixed Double/Single Hung Awning Swing" at bounding box center [864, 236] width 543 height 29
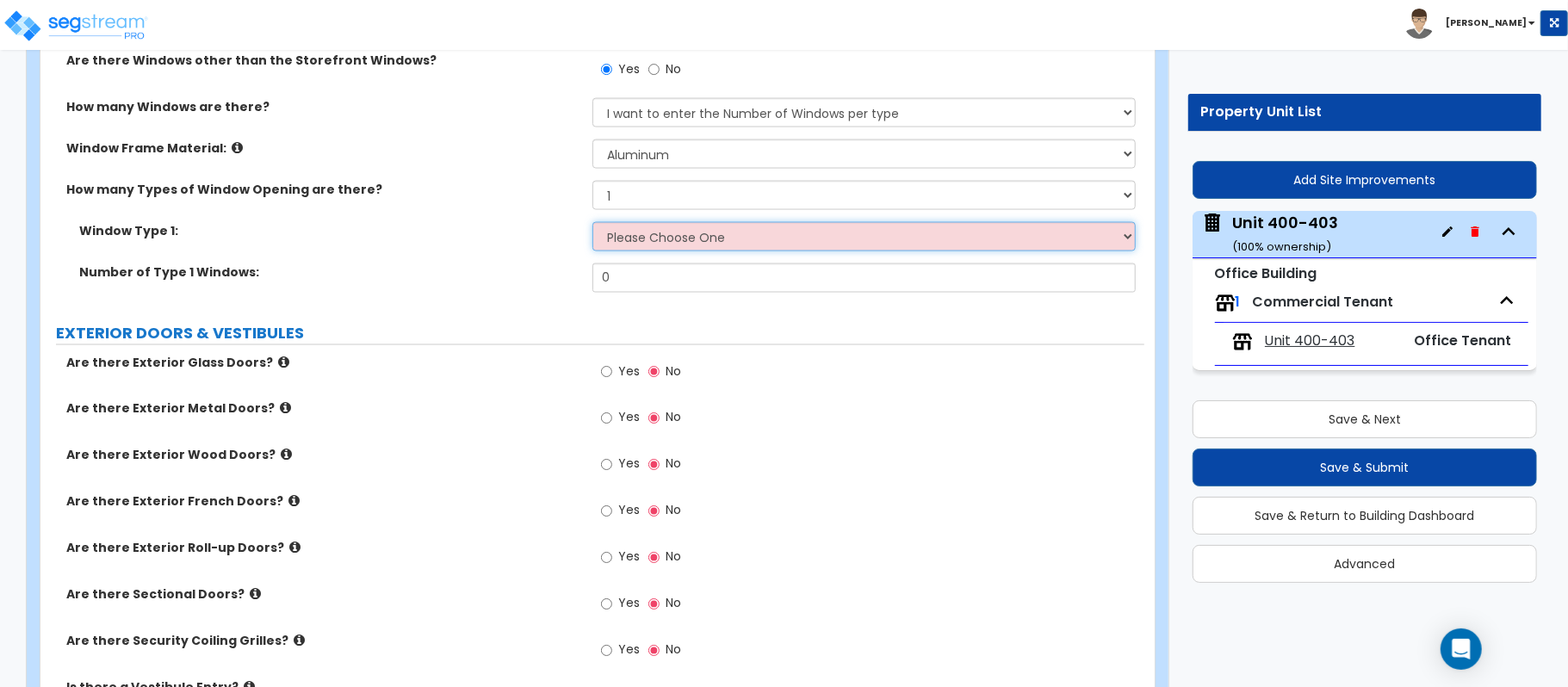
select select "2"
click at [592, 225] on select "Please Choose One Sliding Picture/Fixed Double/Single Hung Awning Swing" at bounding box center [864, 236] width 543 height 29
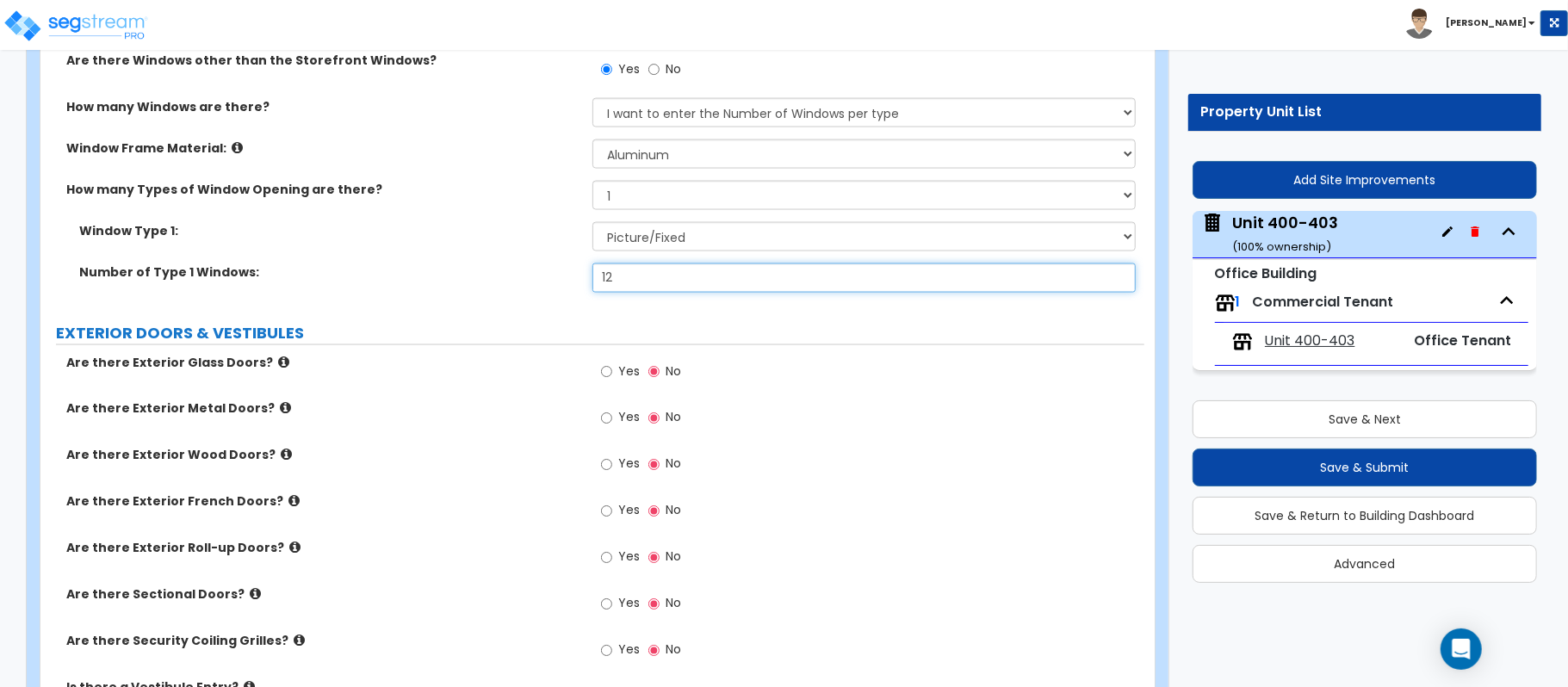
type input "12"
click at [611, 377] on input "Yes" at bounding box center [607, 372] width 12 height 19
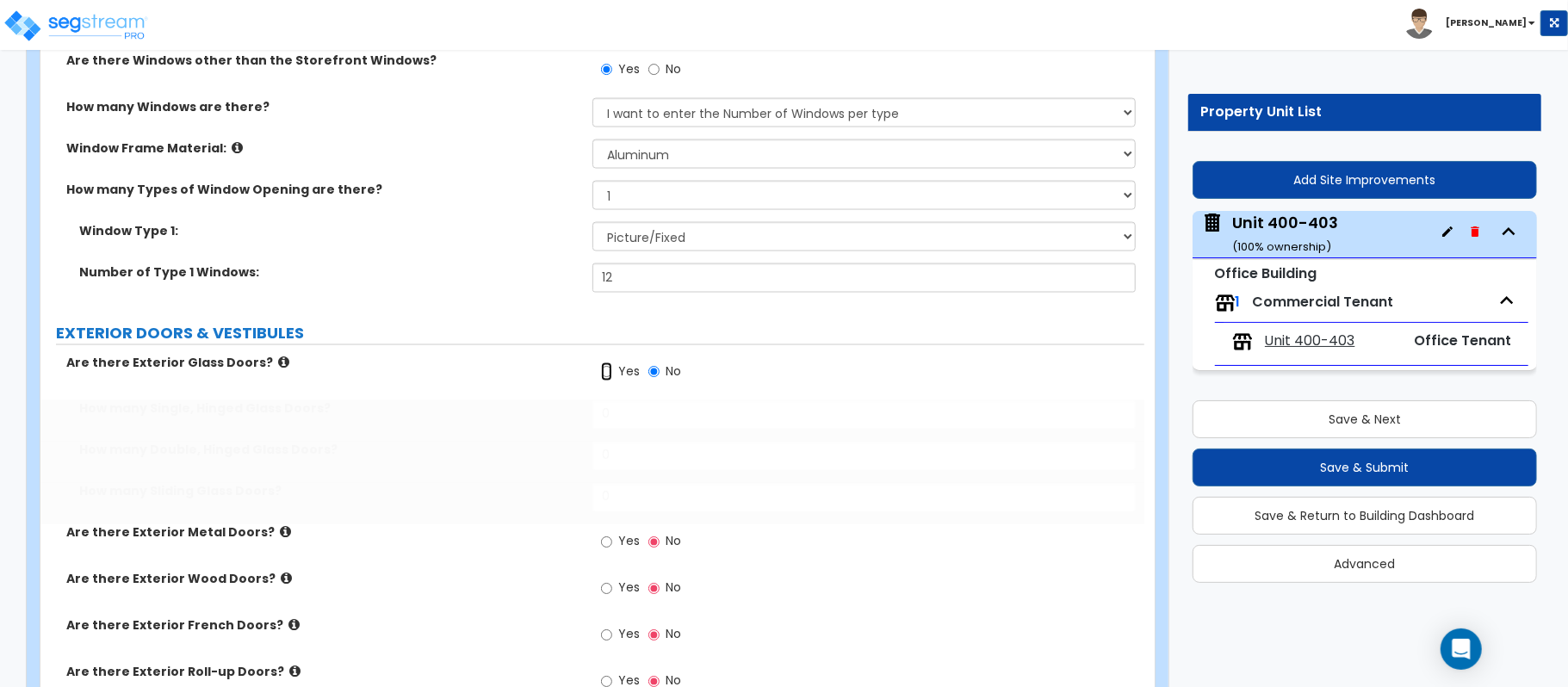
radio input "true"
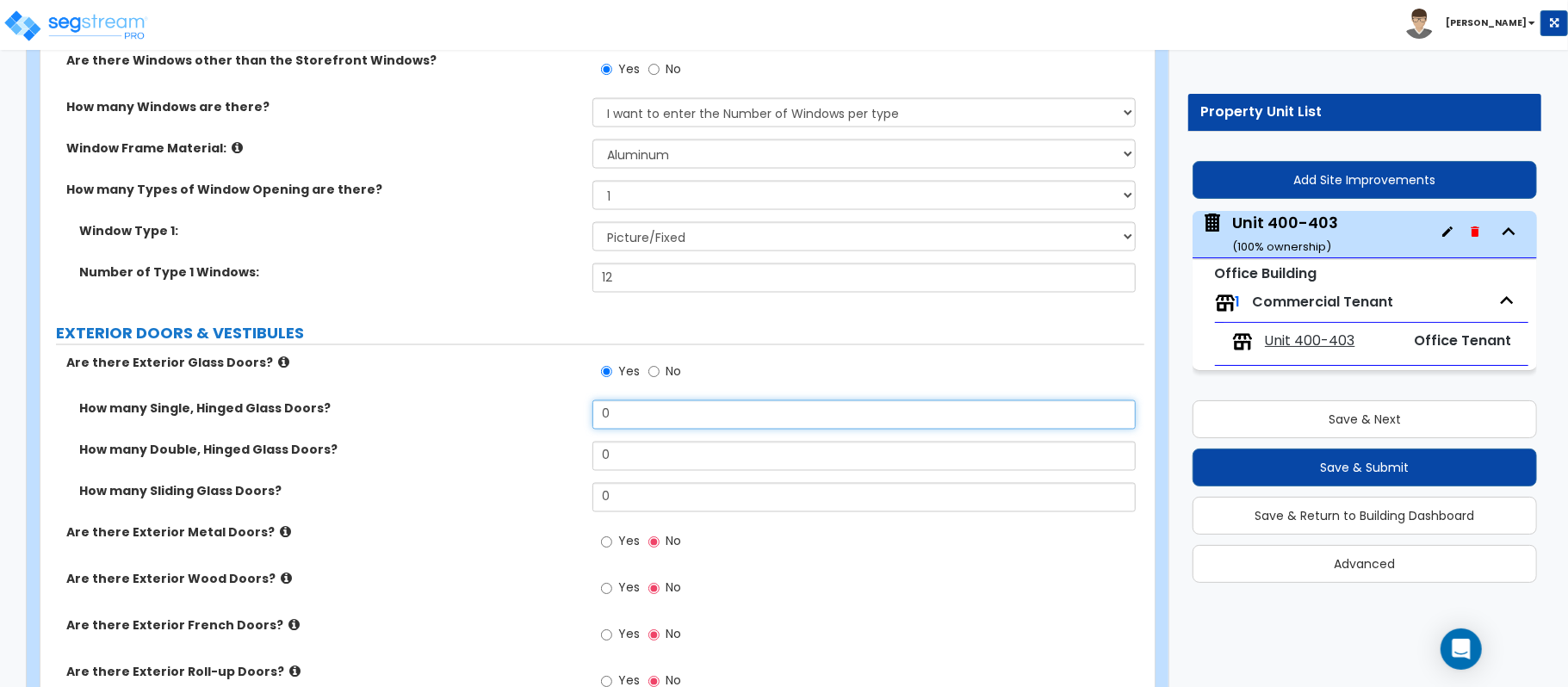
drag, startPoint x: 641, startPoint y: 411, endPoint x: 493, endPoint y: 419, distance: 148.2
click at [493, 419] on div "How many Single, Hinged Glass Doors? 0" at bounding box center [592, 421] width 1104 height 41
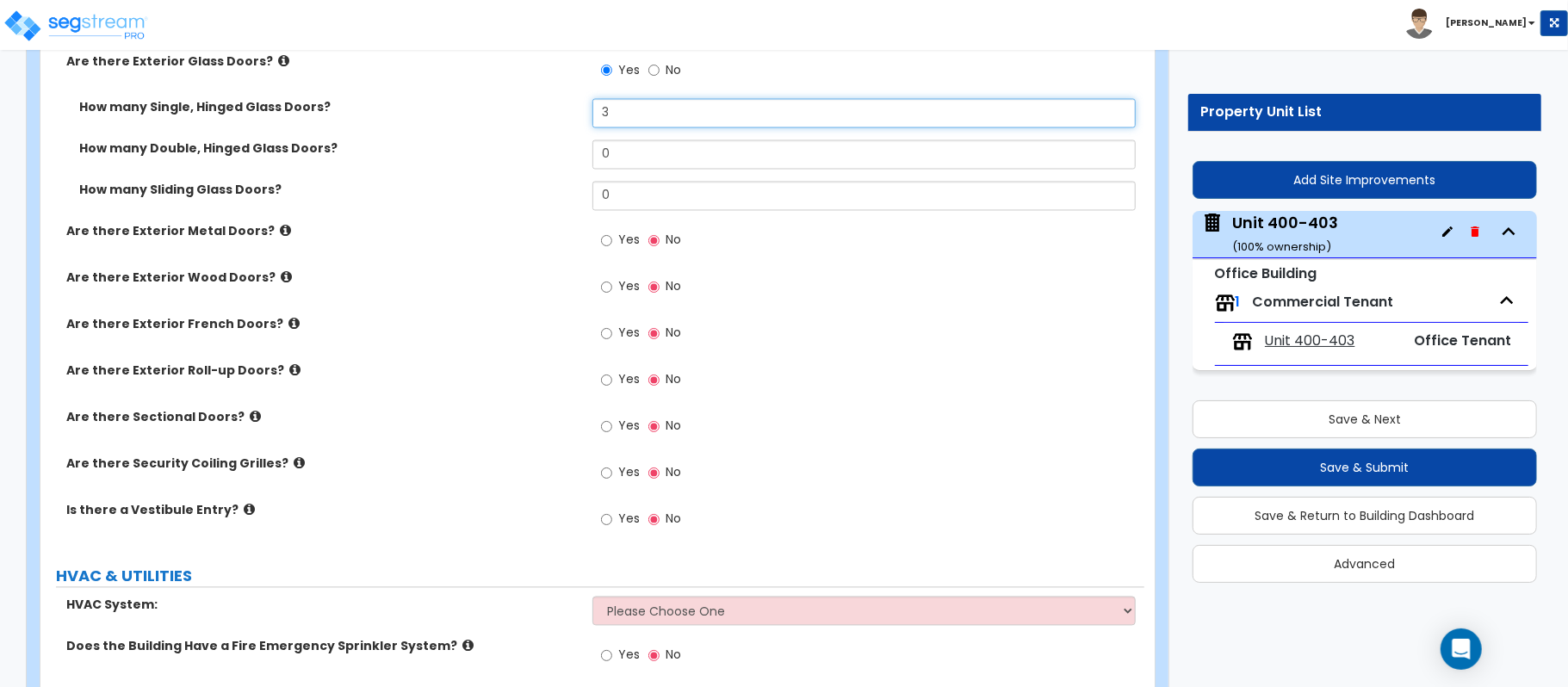
scroll to position [2295, 0]
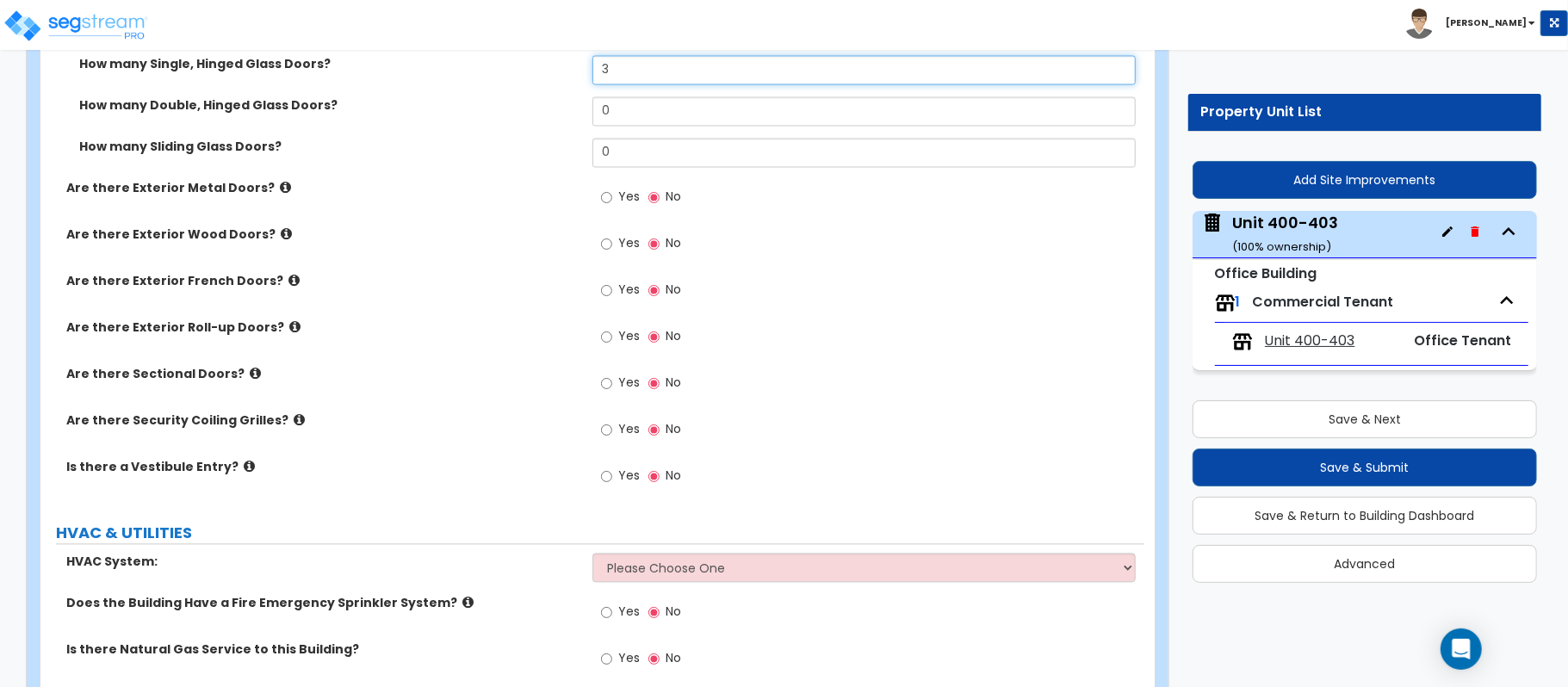
type input "3"
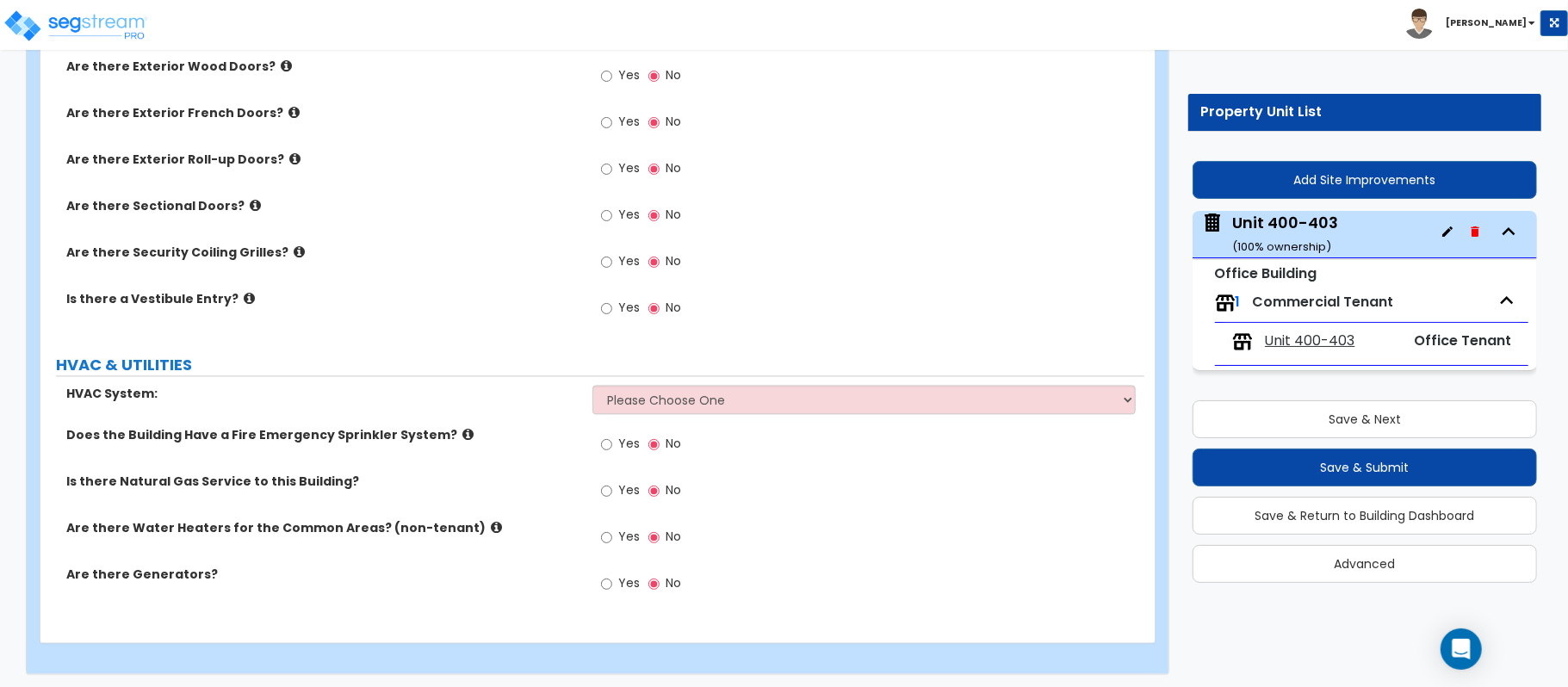
scroll to position [2473, 0]
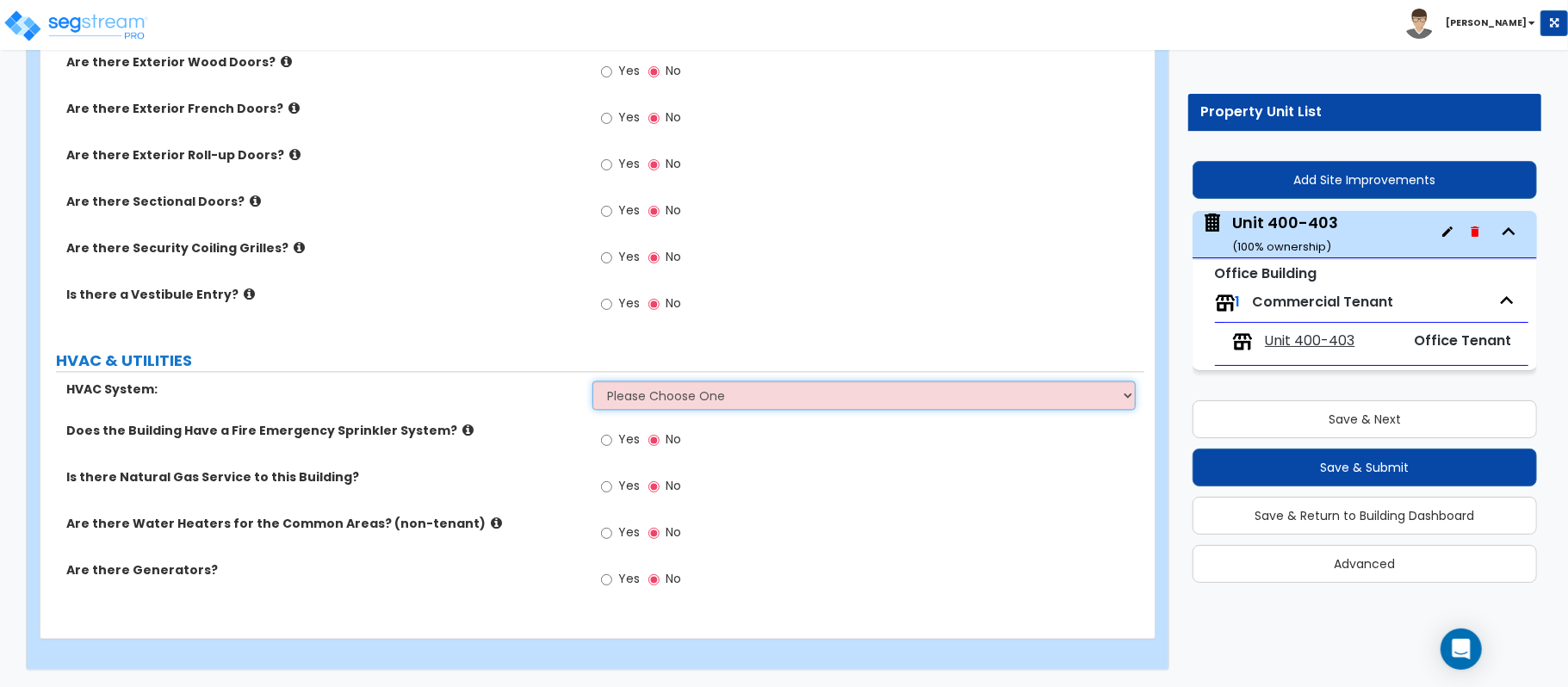
click at [806, 387] on select "Please Choose One Rooftop Unit Furnace-Condenser Forced Air Split Heating/Cooli…" at bounding box center [864, 395] width 543 height 29
select select "1"
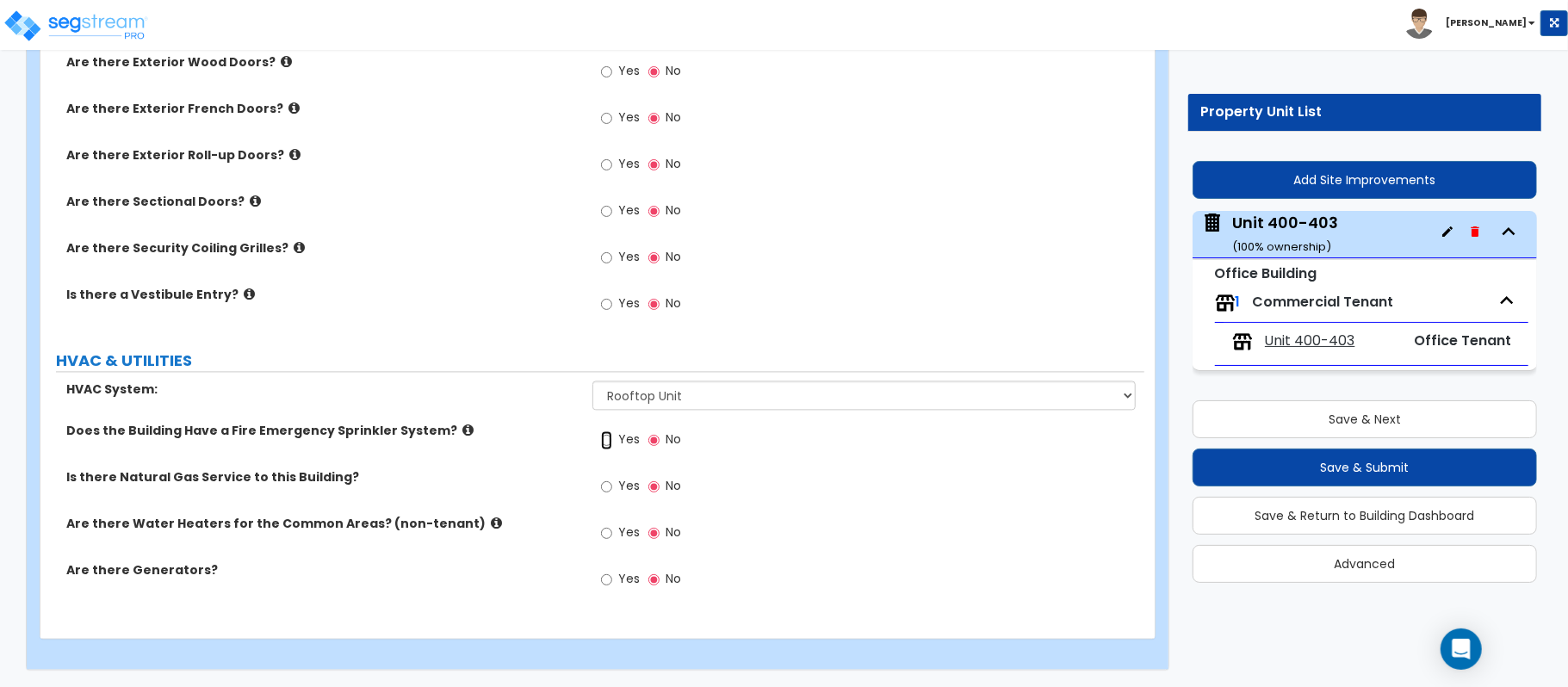
click at [609, 436] on input "Yes" at bounding box center [607, 439] width 12 height 19
radio input "true"
click at [604, 490] on input "Yes" at bounding box center [607, 486] width 12 height 19
drag, startPoint x: 604, startPoint y: 490, endPoint x: 610, endPoint y: 483, distance: 9.2
click at [603, 490] on input "Yes" at bounding box center [607, 486] width 12 height 19
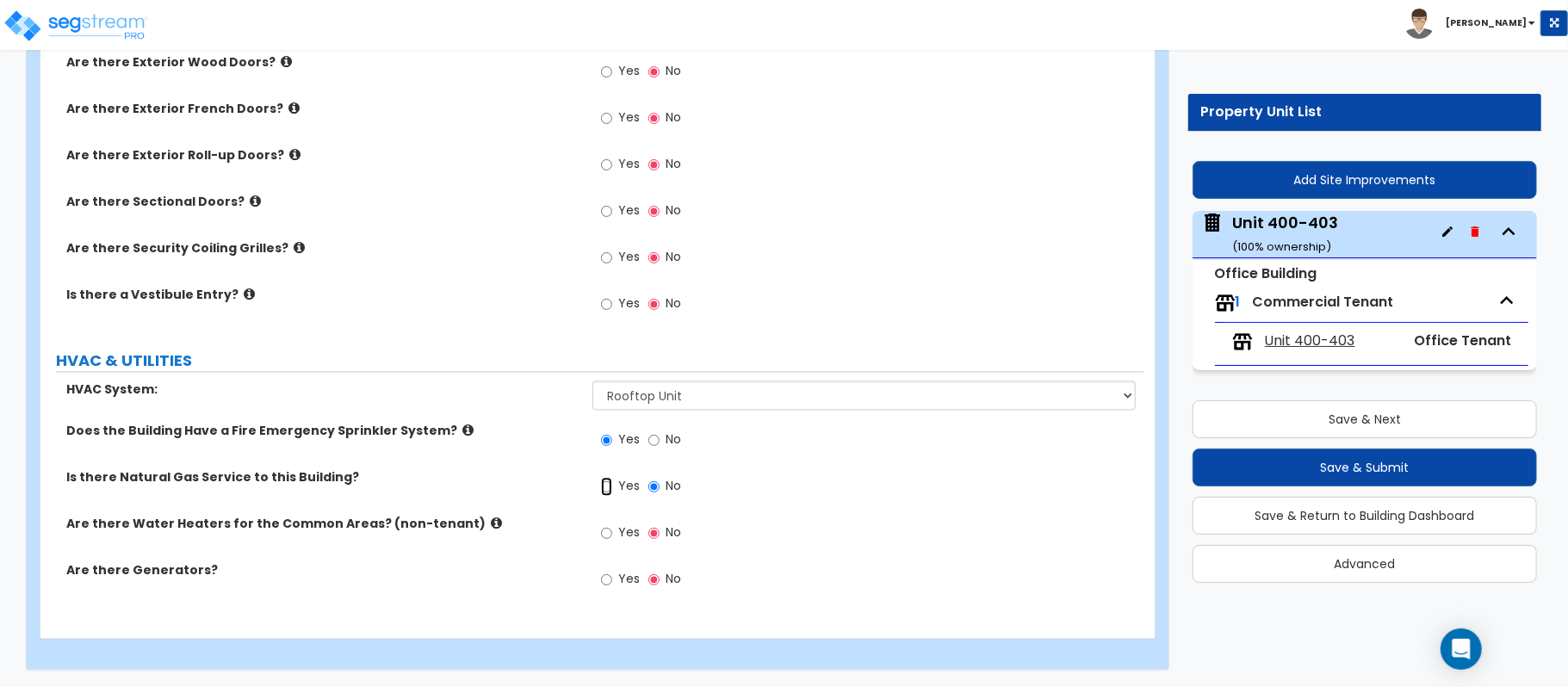
radio input "true"
click at [610, 483] on input "Yes" at bounding box center [607, 486] width 12 height 19
click at [610, 530] on input "Yes" at bounding box center [607, 533] width 12 height 19
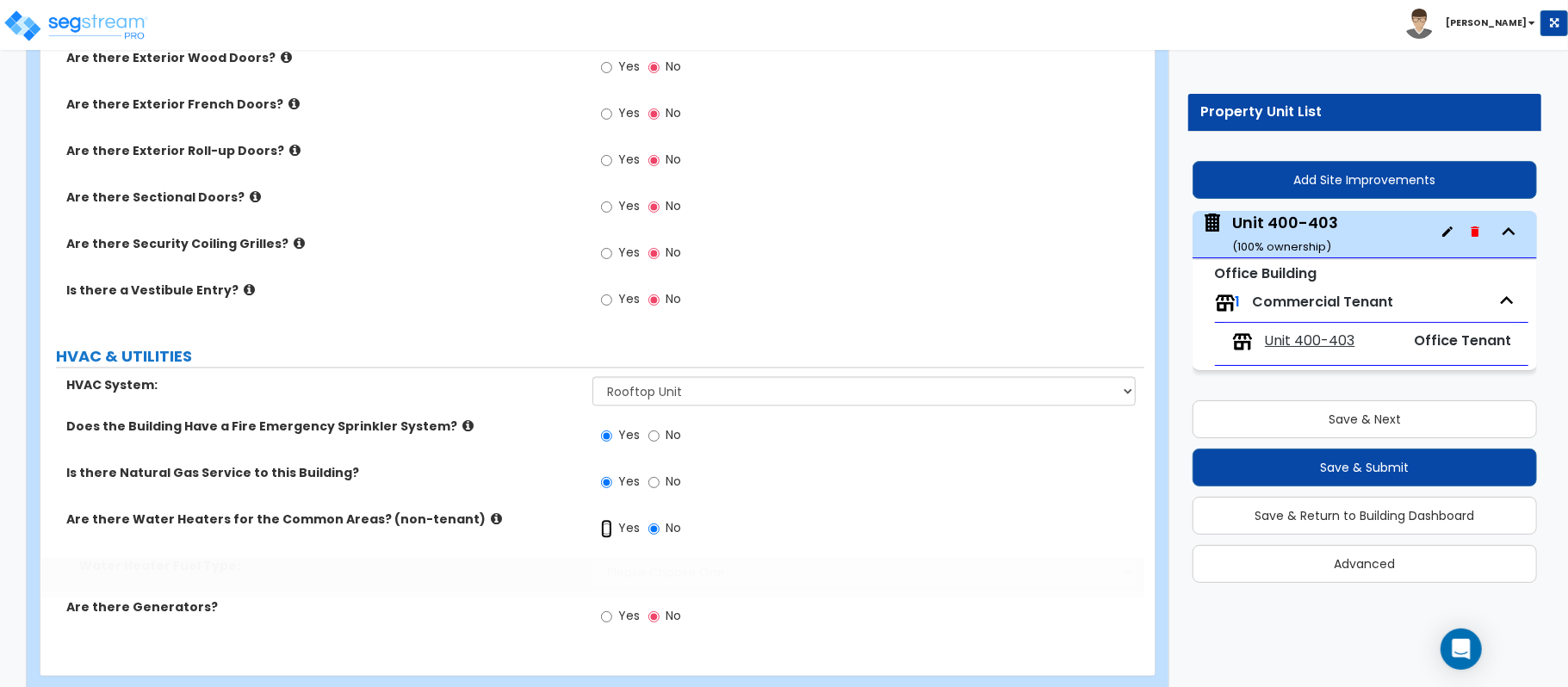
radio input "true"
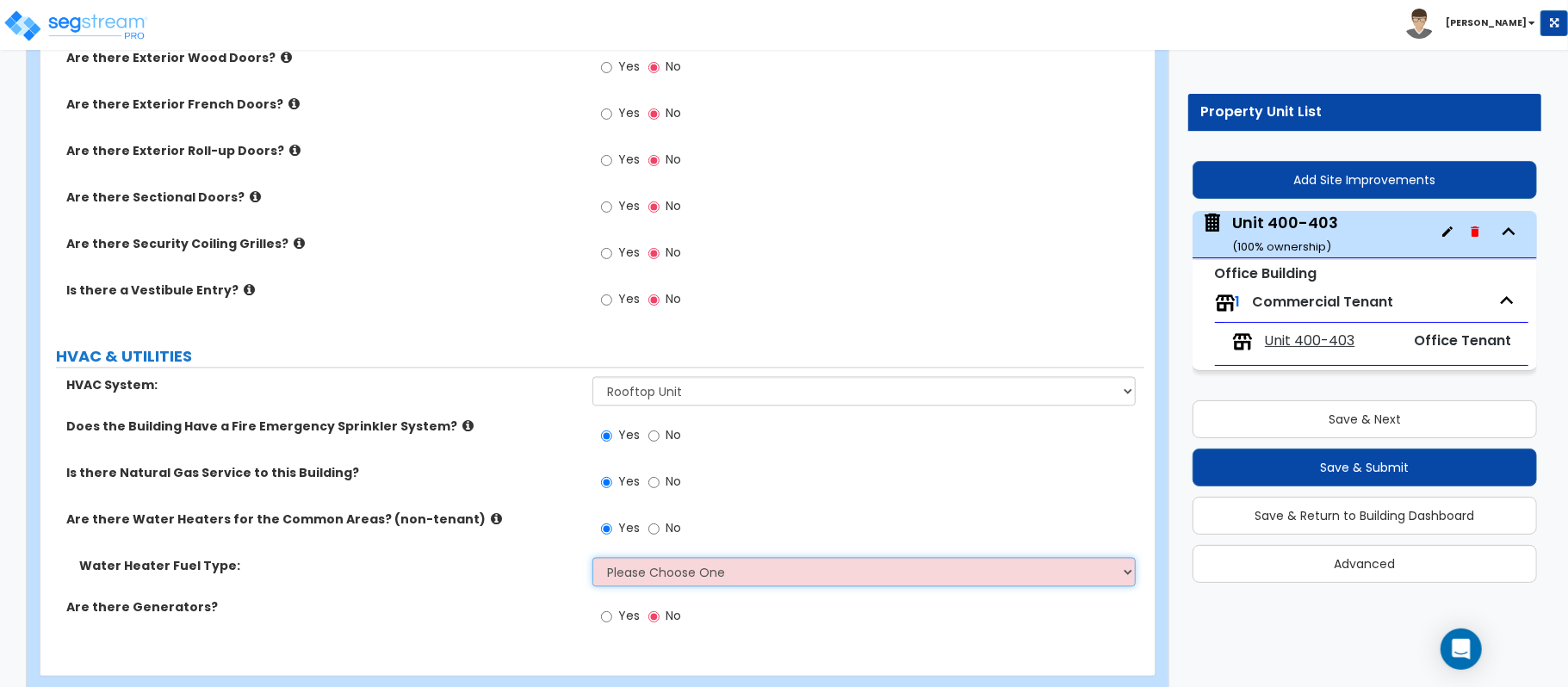
click at [645, 572] on select "Please Choose One Gas Electric" at bounding box center [864, 571] width 543 height 29
select select "1"
click at [592, 561] on select "Please Choose One Gas Electric" at bounding box center [864, 571] width 543 height 29
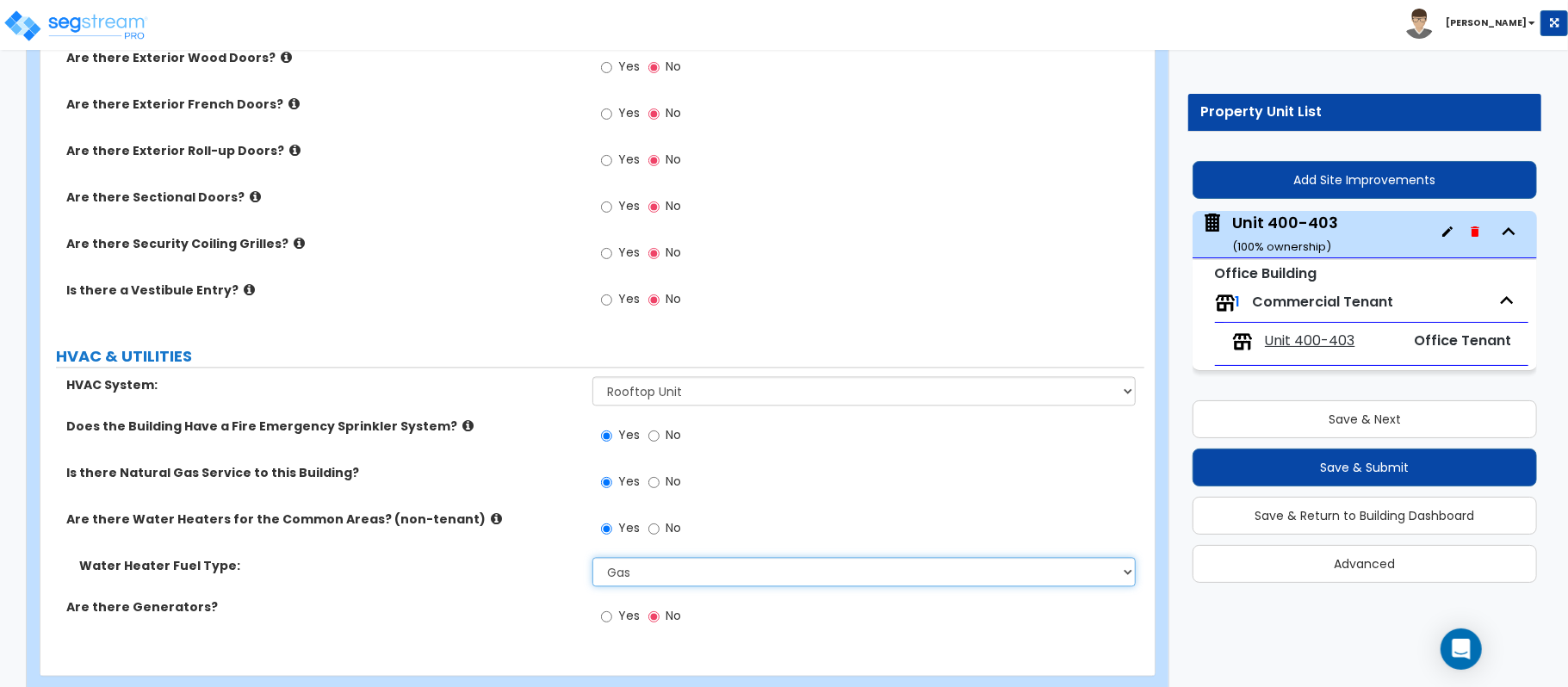
scroll to position [2515, 0]
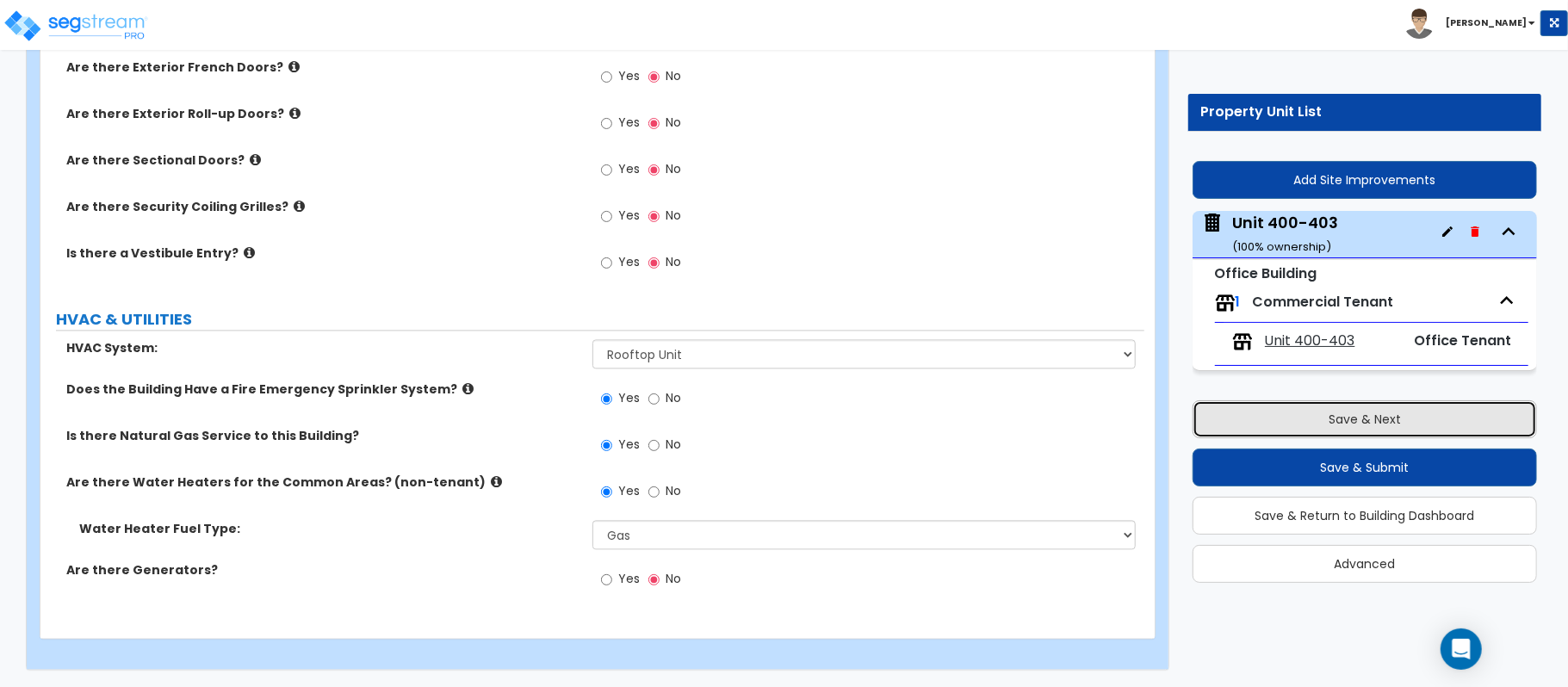
click at [1288, 422] on button "Save & Next" at bounding box center [1364, 419] width 345 height 38
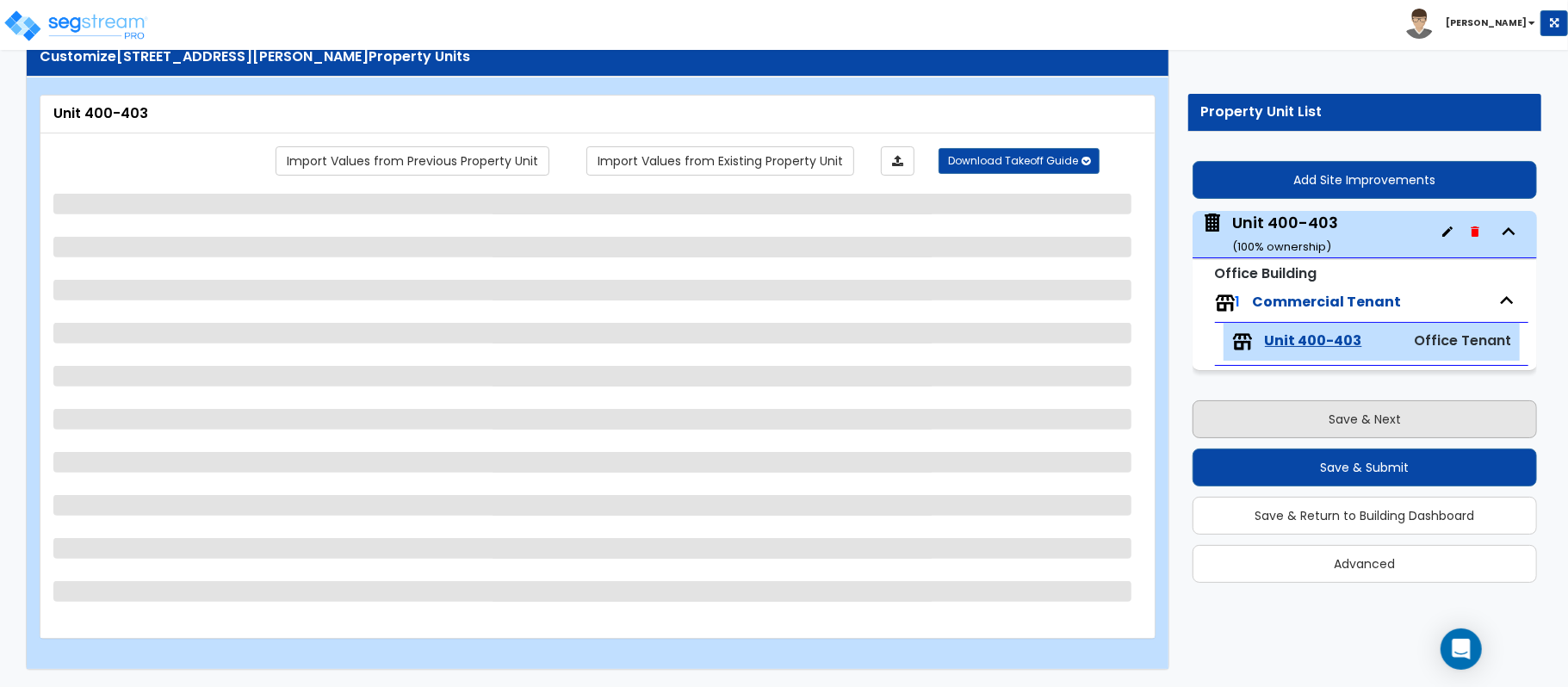
scroll to position [56, 0]
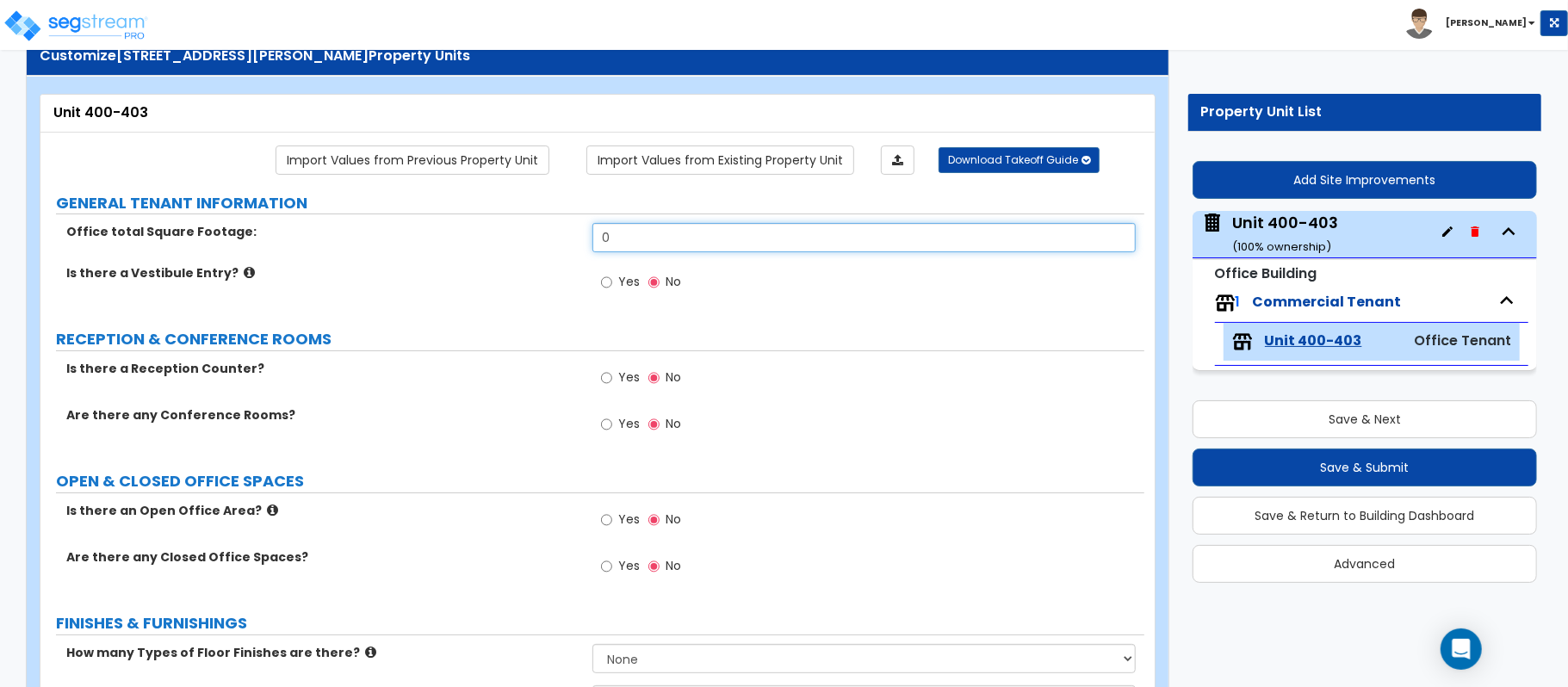
drag, startPoint x: 649, startPoint y: 239, endPoint x: 490, endPoint y: 245, distance: 159.1
click at [490, 245] on div "Office total Square Footage: 0" at bounding box center [592, 243] width 1104 height 41
type input "4,948"
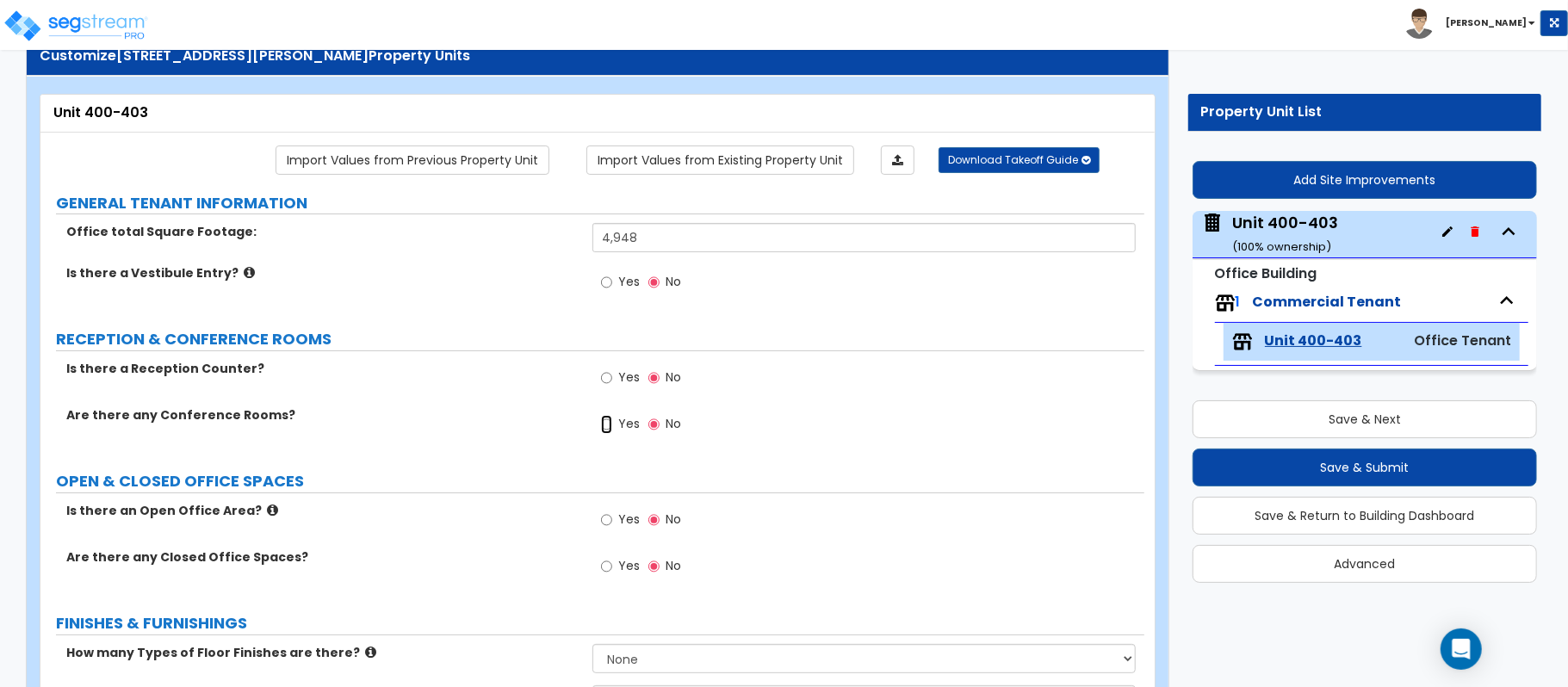
click at [610, 428] on input "Yes" at bounding box center [607, 424] width 12 height 19
radio input "true"
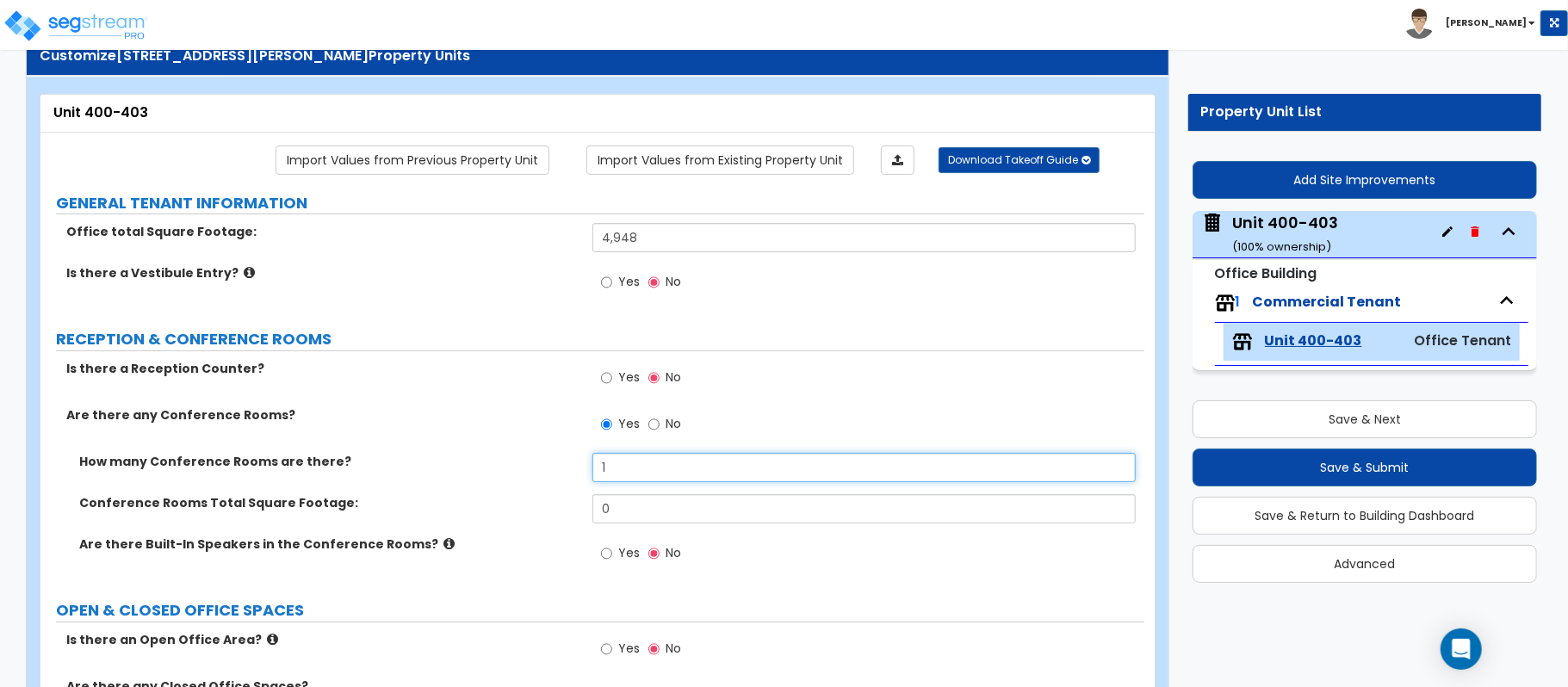
type input "1"
type input "171"
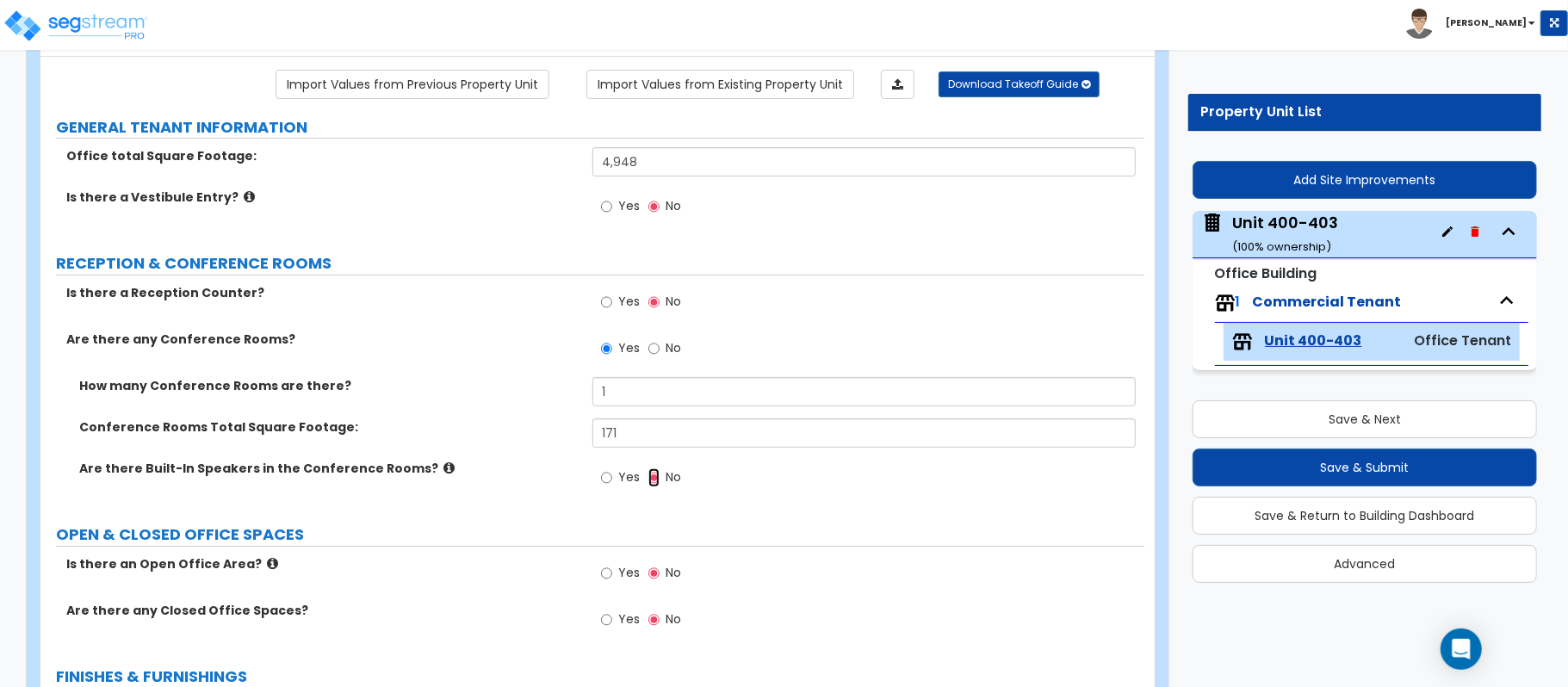
scroll to position [286, 0]
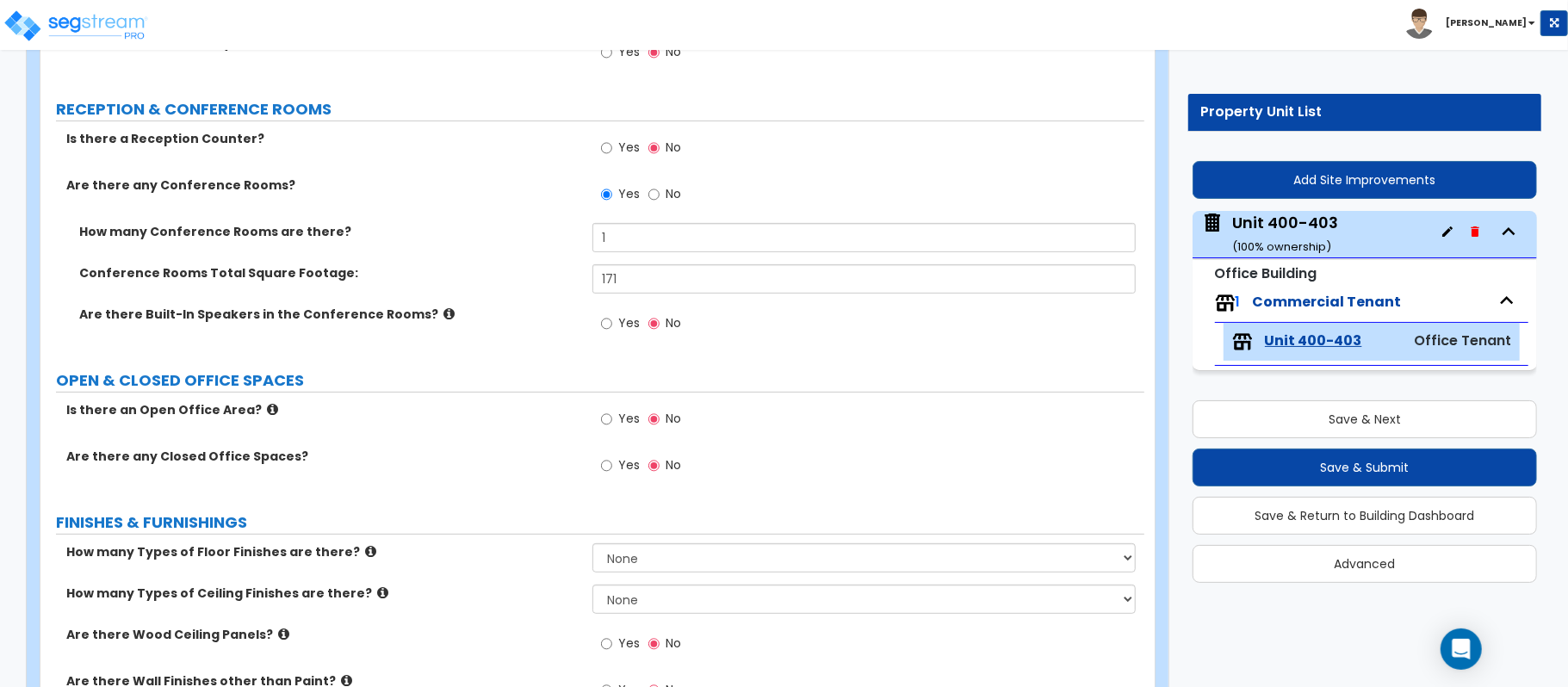
click at [613, 466] on label "Yes" at bounding box center [620, 467] width 38 height 29
click at [612, 466] on input "Yes" at bounding box center [607, 465] width 12 height 19
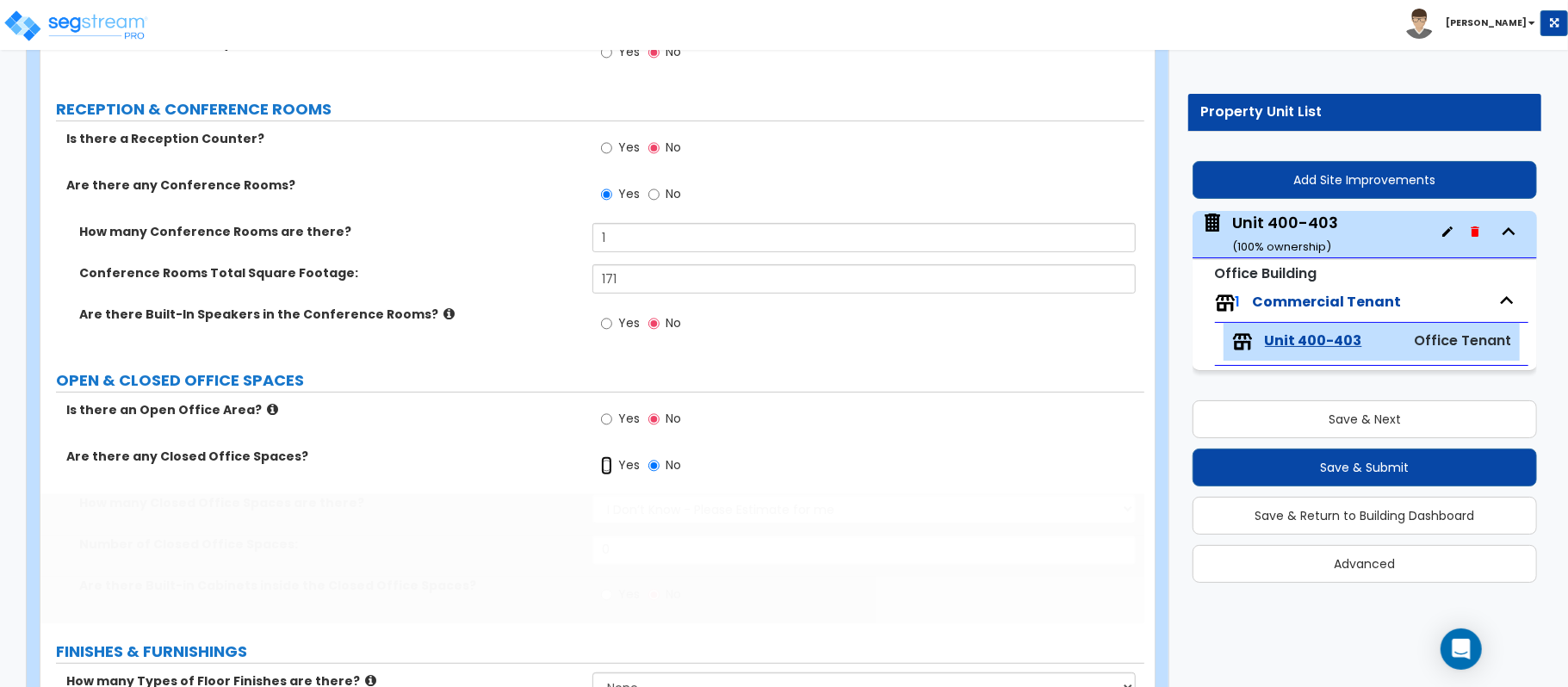
radio input "true"
select select "1"
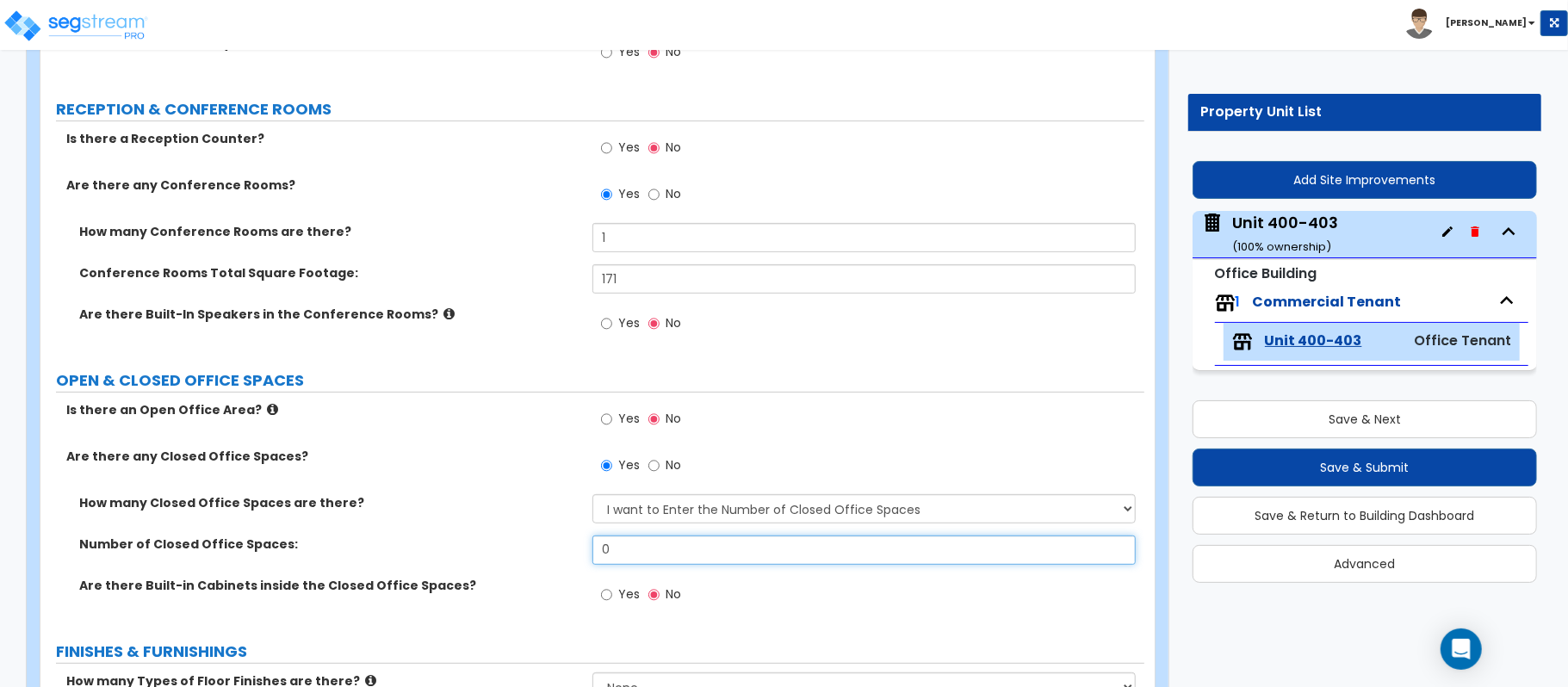
drag, startPoint x: 625, startPoint y: 542, endPoint x: 517, endPoint y: 537, distance: 108.1
click at [517, 537] on div "Number of Closed Office Spaces: 0" at bounding box center [592, 556] width 1104 height 41
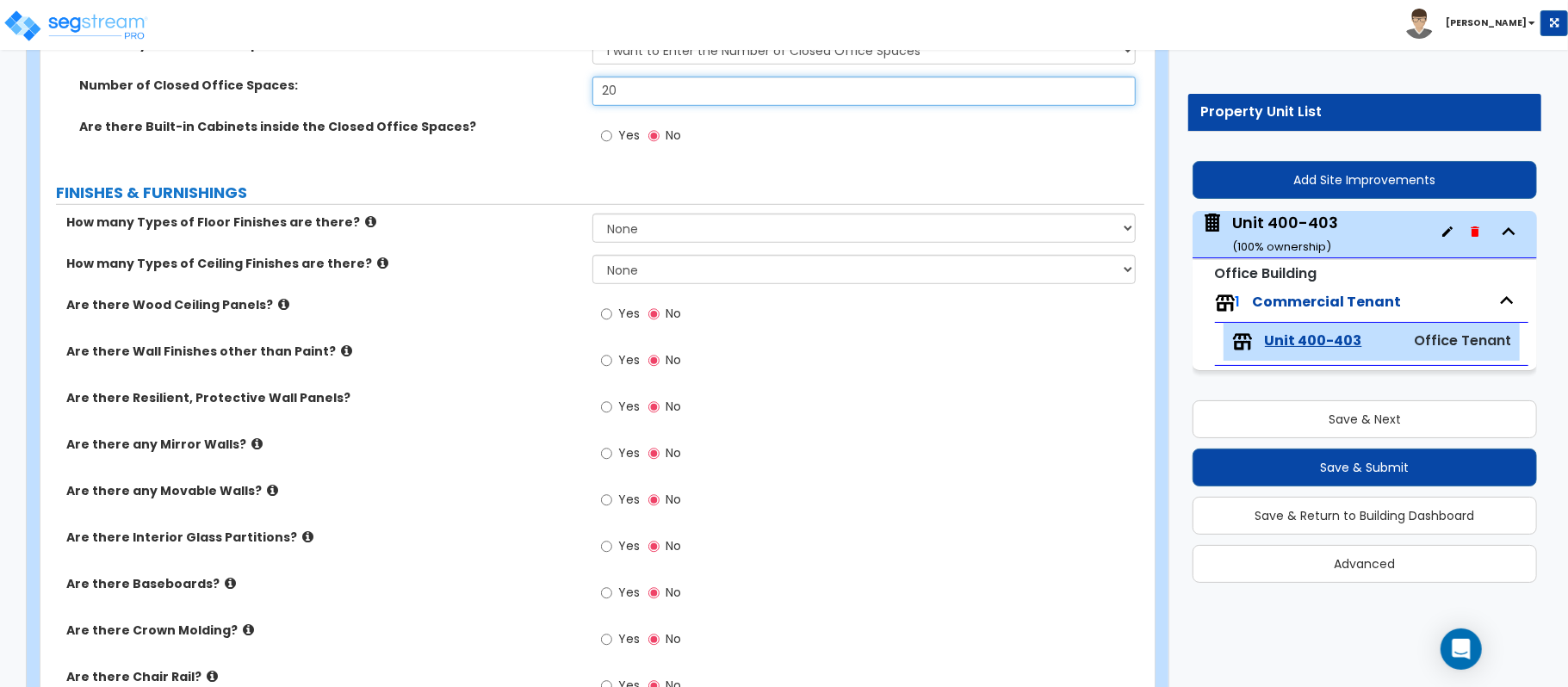
type input "20"
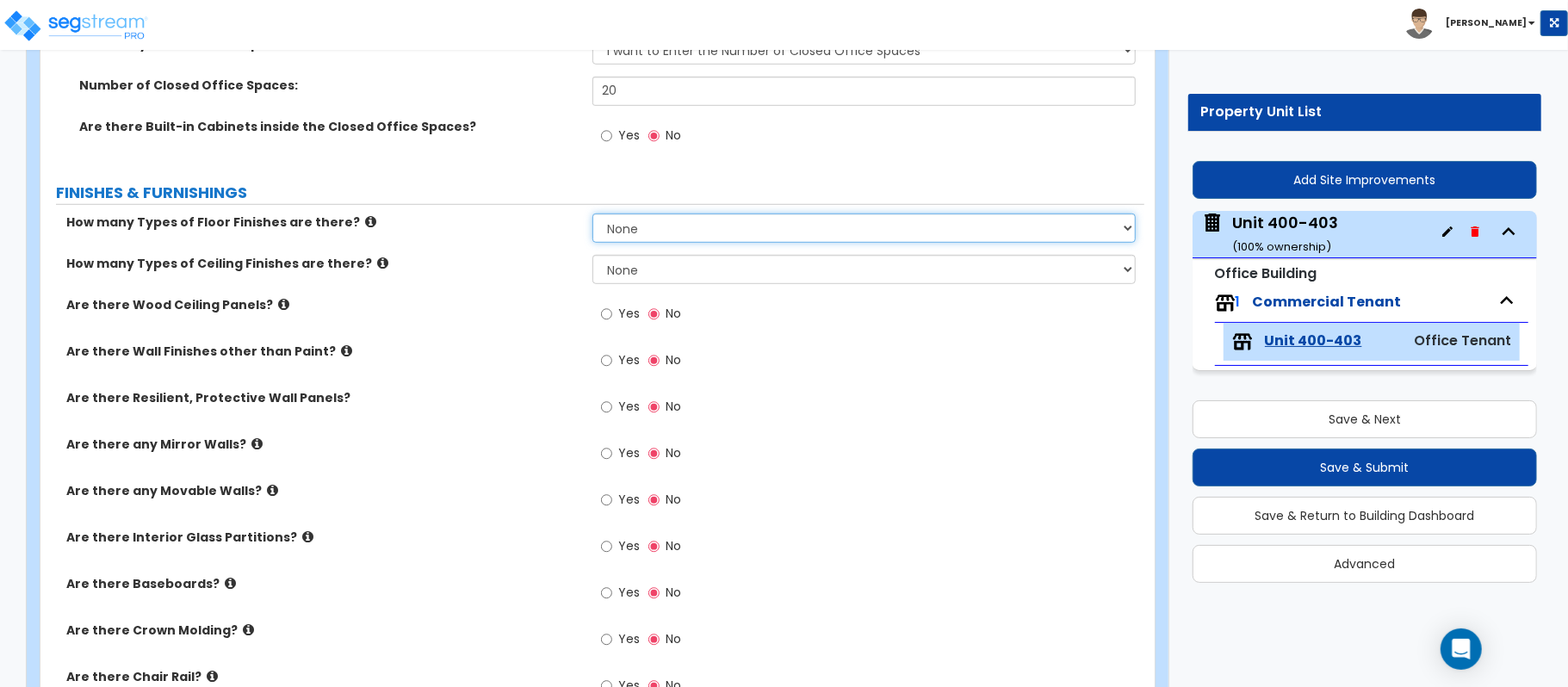
click at [644, 238] on select "None 1 2 3 4" at bounding box center [864, 228] width 543 height 29
select select "1"
click at [568, 251] on div "How many Types of Floor Finishes are there? None 1 2 3 4" at bounding box center [592, 234] width 1104 height 41
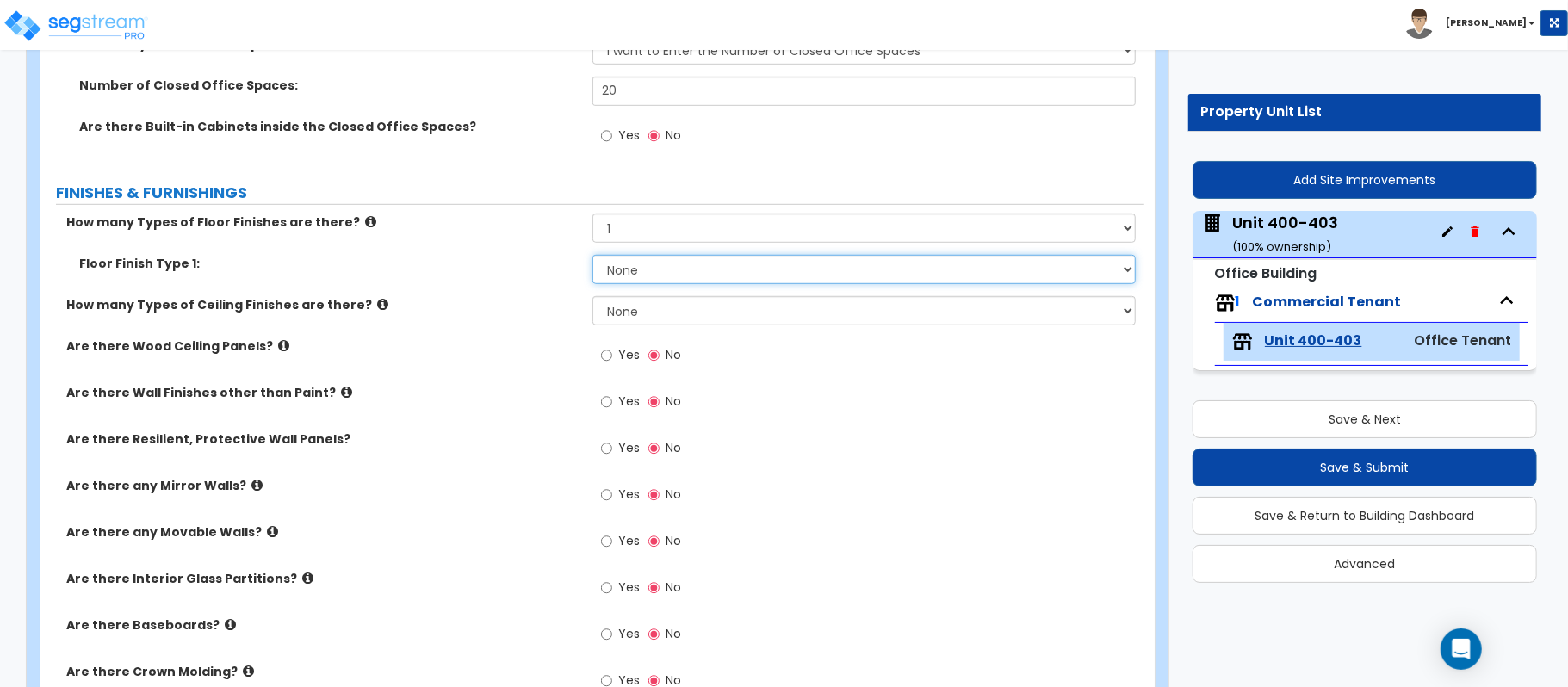
click at [652, 266] on select "None Tile Flooring Marble Flooring Hardwood Flooring Resilient Laminate Floorin…" at bounding box center [864, 269] width 543 height 29
select select "2"
click at [592, 257] on select "None Tile Flooring Marble Flooring Hardwood Flooring Resilient Laminate Floorin…" at bounding box center [864, 269] width 543 height 29
select select "1"
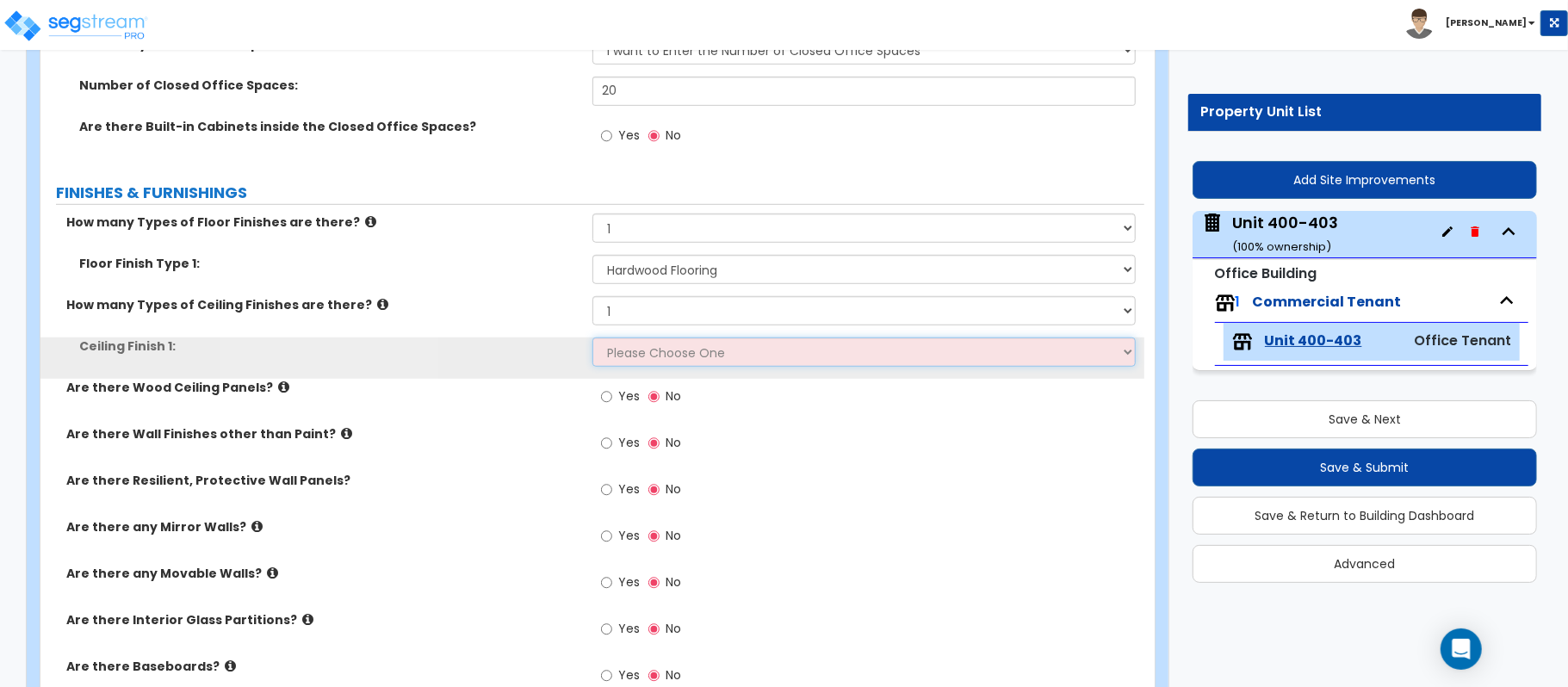
select select "1"
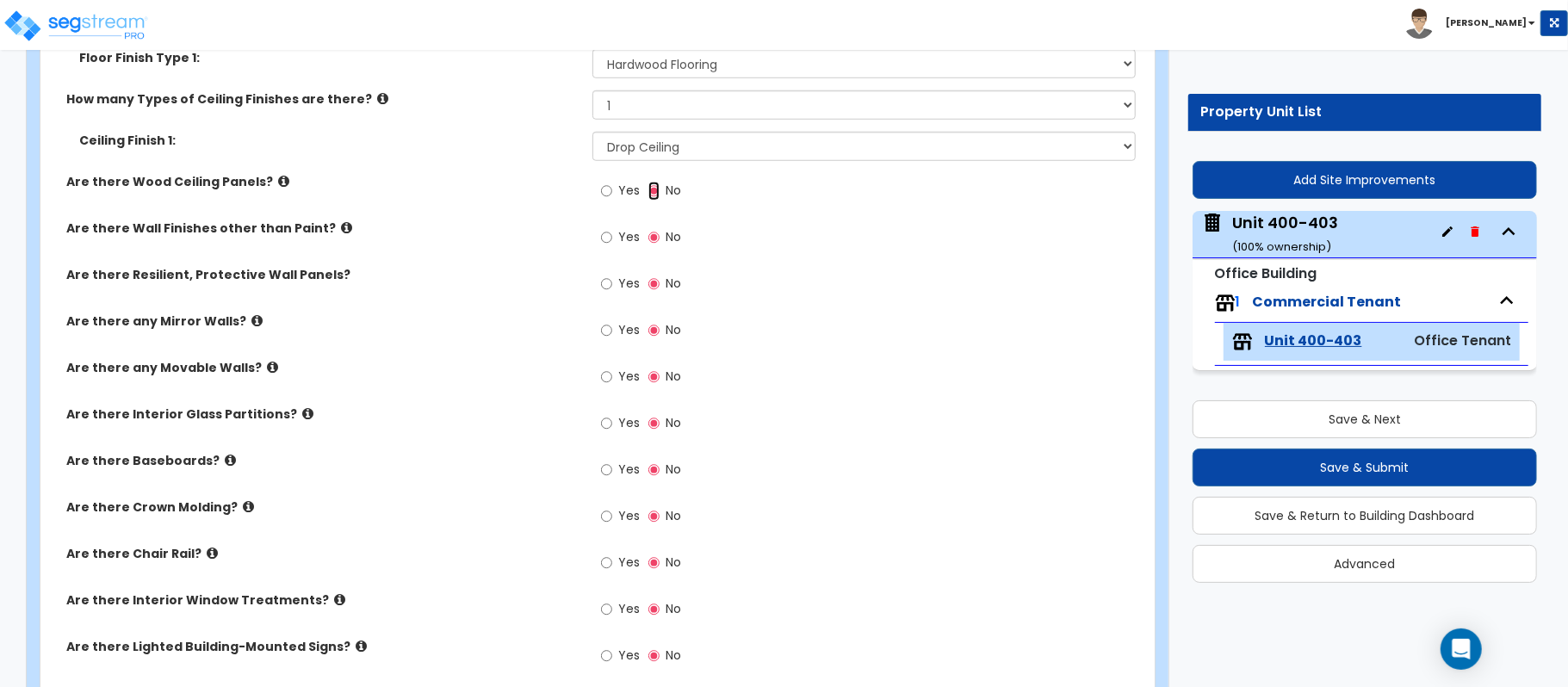
scroll to position [975, 0]
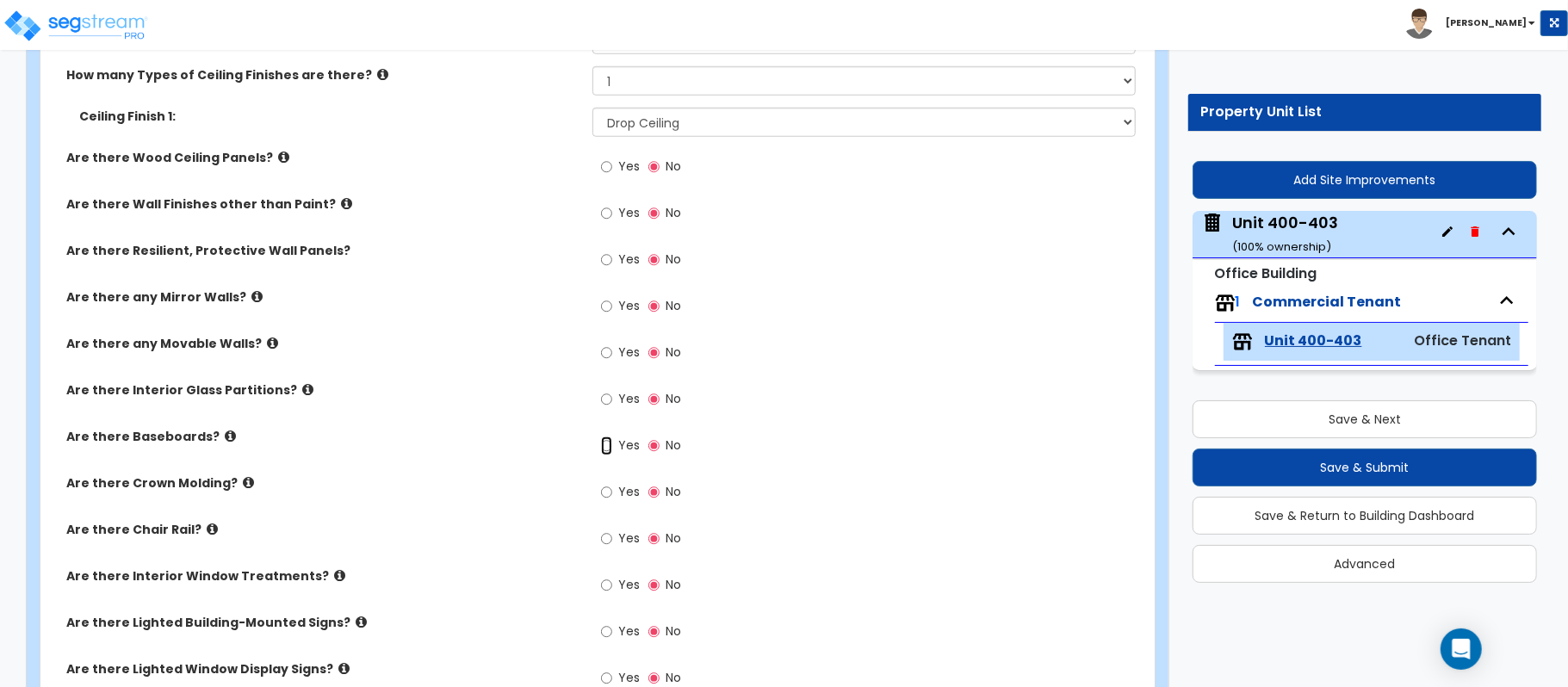
drag, startPoint x: 608, startPoint y: 445, endPoint x: 614, endPoint y: 453, distance: 10.0
click at [607, 445] on input "Yes" at bounding box center [607, 446] width 12 height 19
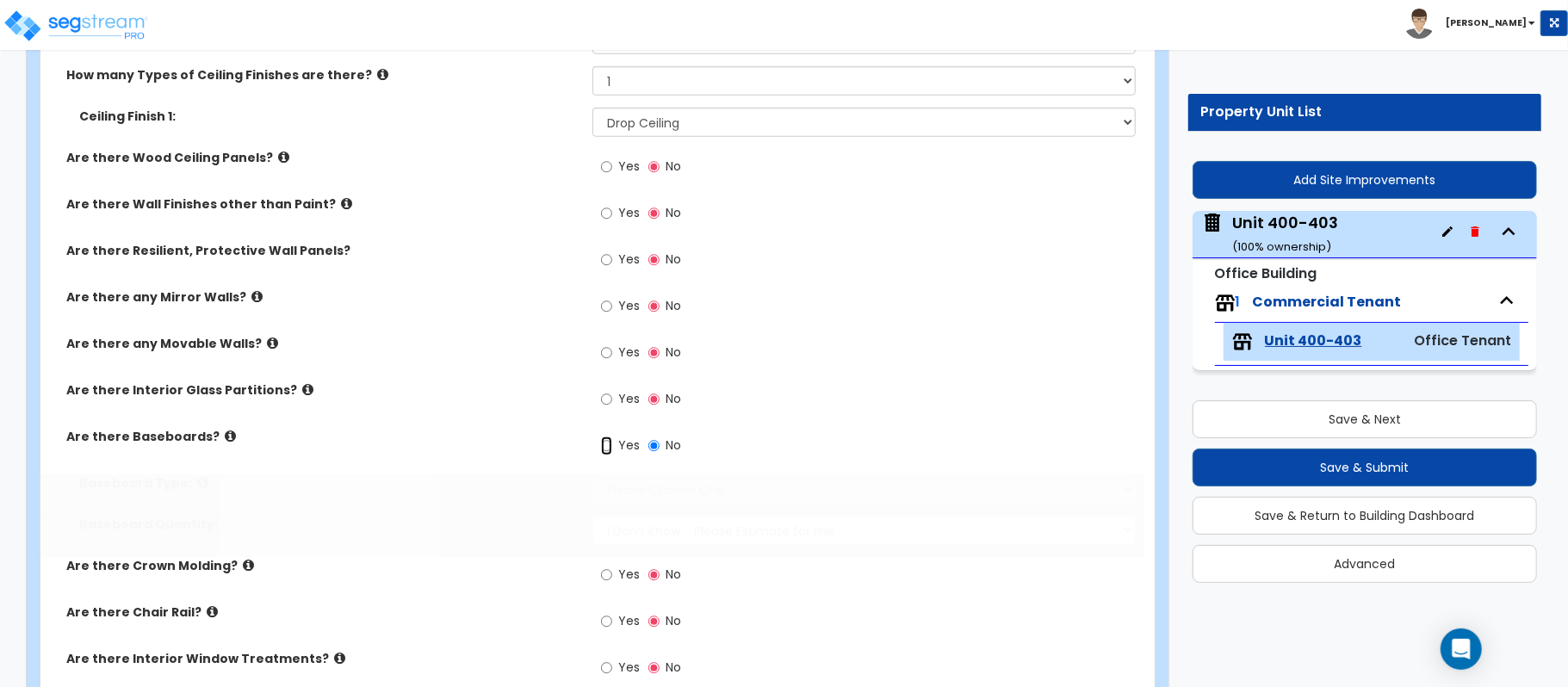
radio input "true"
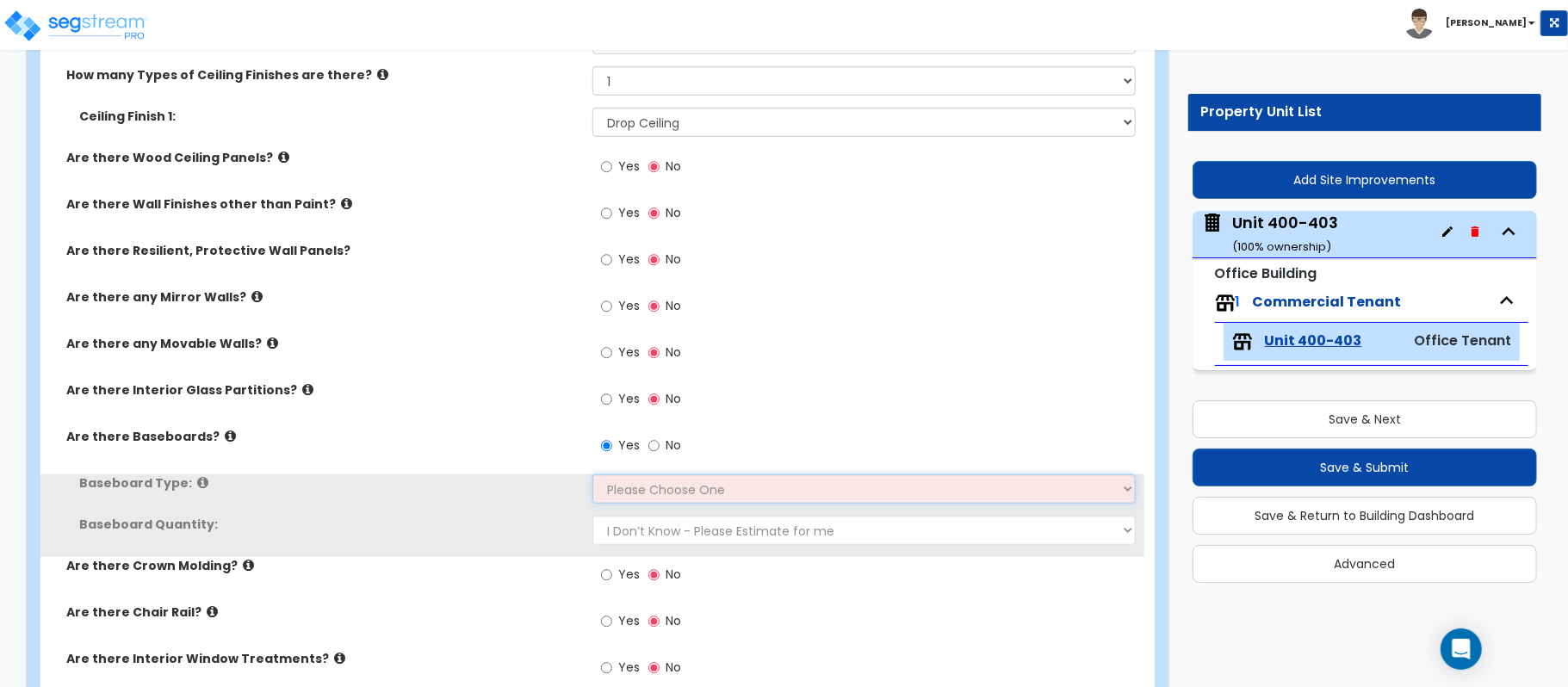
select select "1"
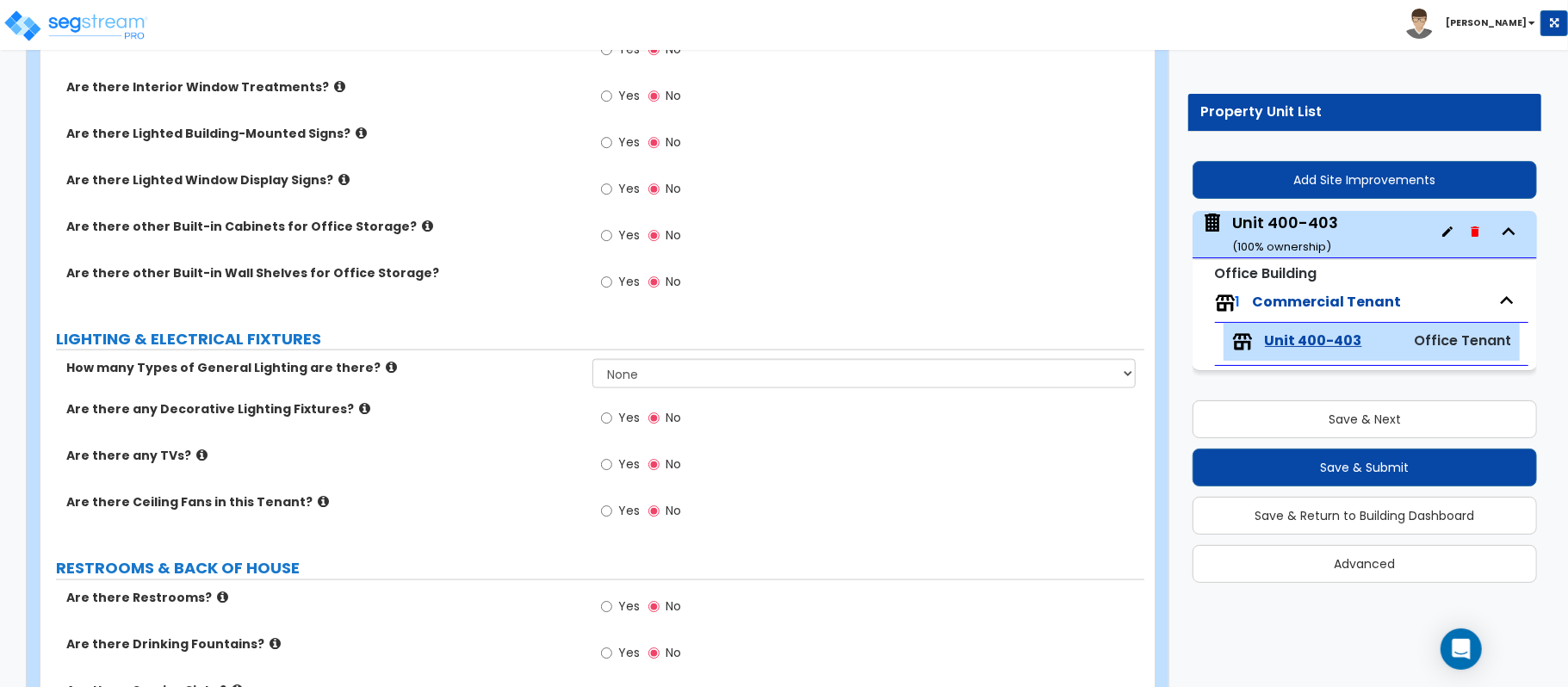
scroll to position [1549, 0]
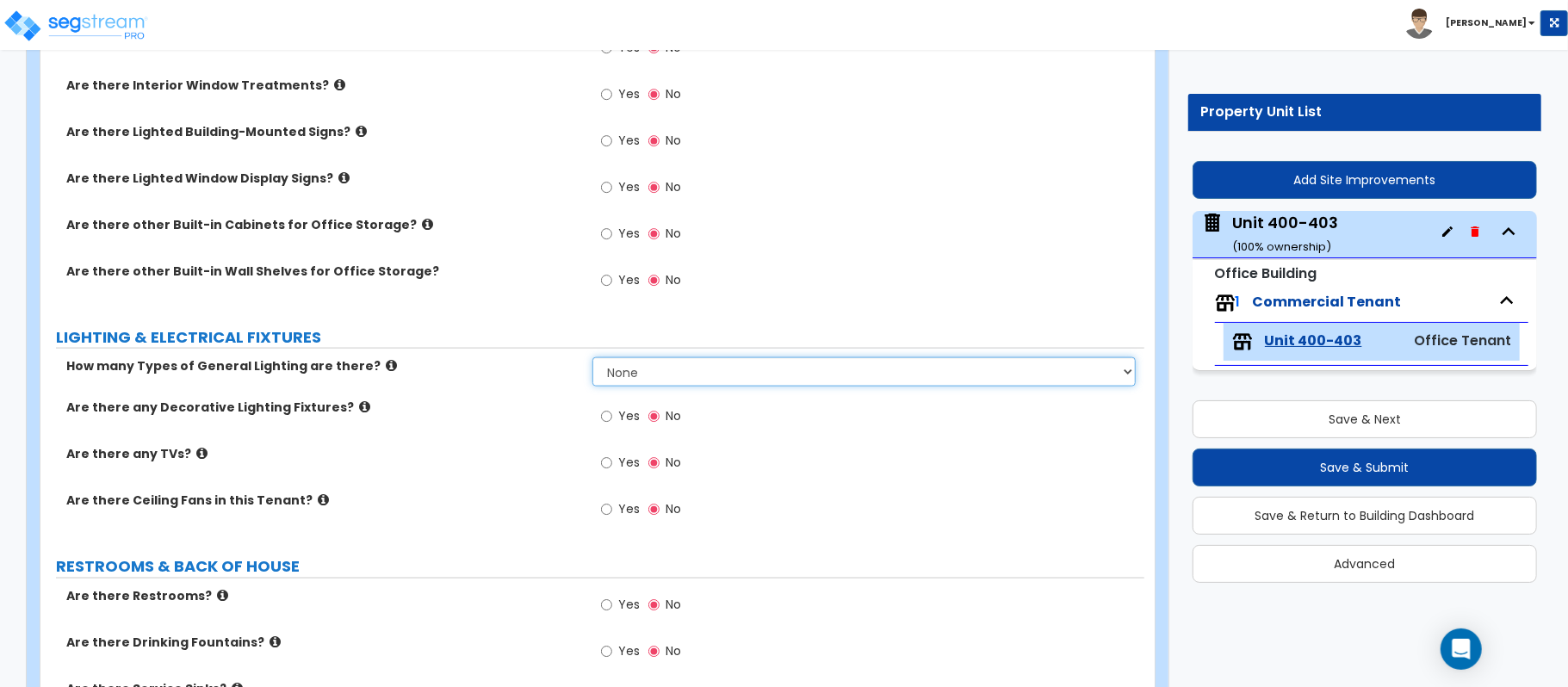
click at [644, 379] on select "None 1 2 3" at bounding box center [864, 372] width 543 height 29
select select "1"
click at [592, 360] on select "None 1 2 3" at bounding box center [864, 372] width 543 height 29
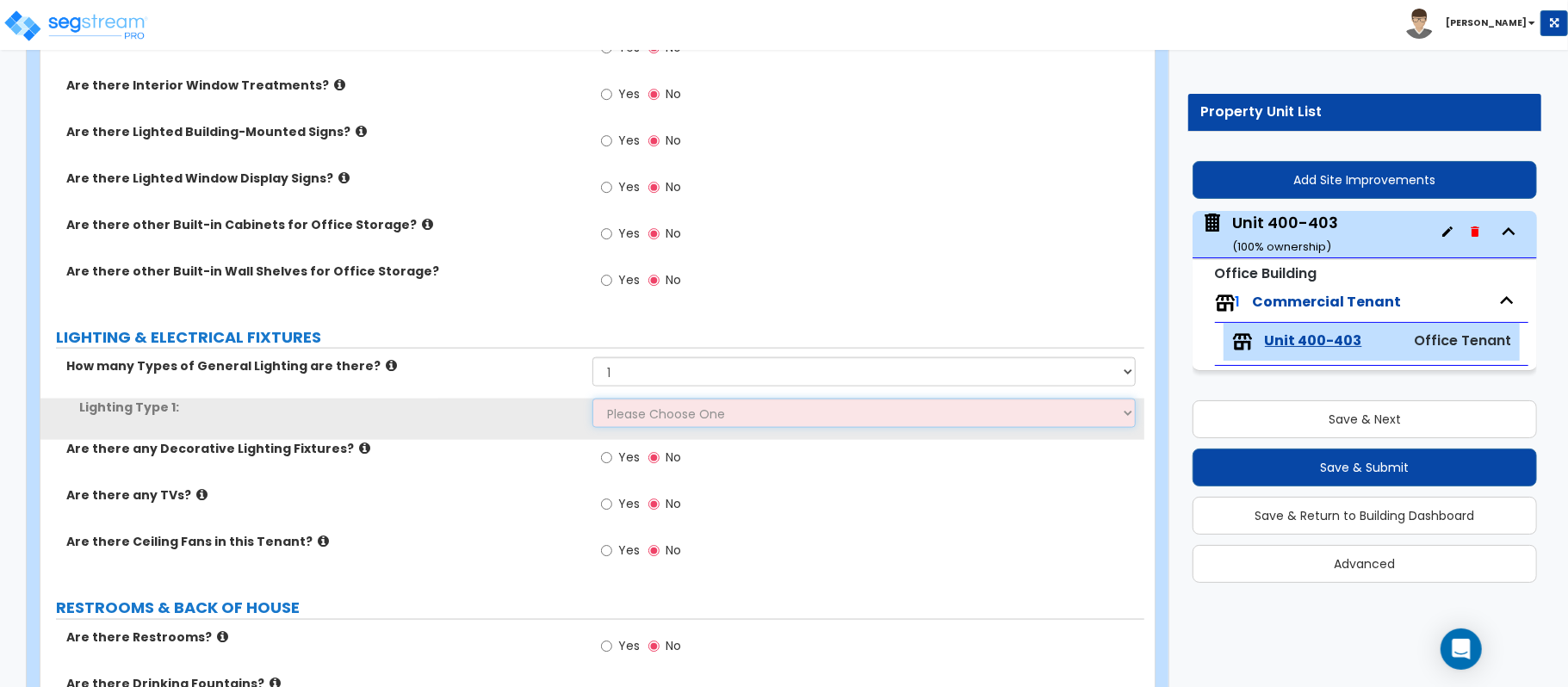
click at [618, 410] on select "Please Choose One LED Surface-Mounted LED Recessed Fluorescent Surface-Mounted …" at bounding box center [864, 413] width 543 height 29
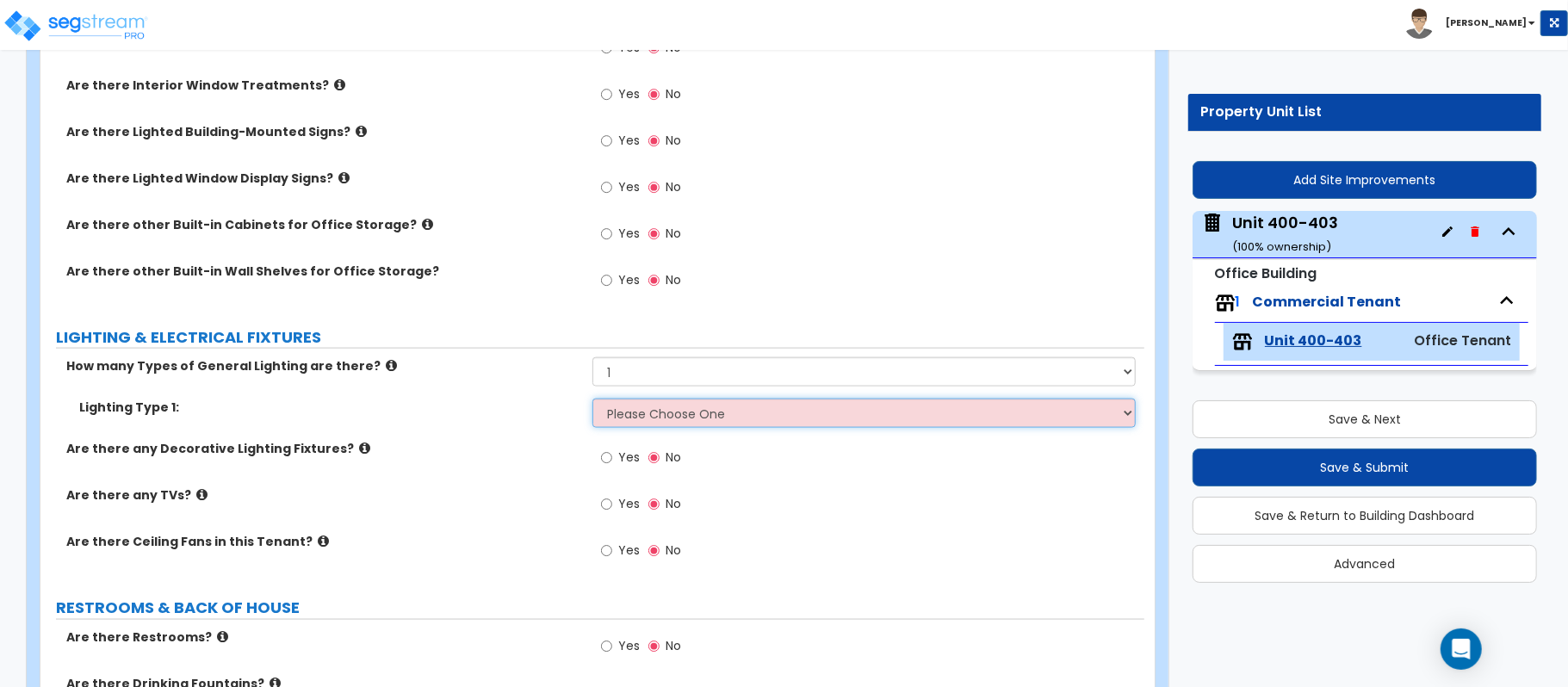
select select "2"
click at [592, 401] on select "Please Choose One LED Surface-Mounted LED Recessed Fluorescent Surface-Mounted …" at bounding box center [864, 413] width 543 height 29
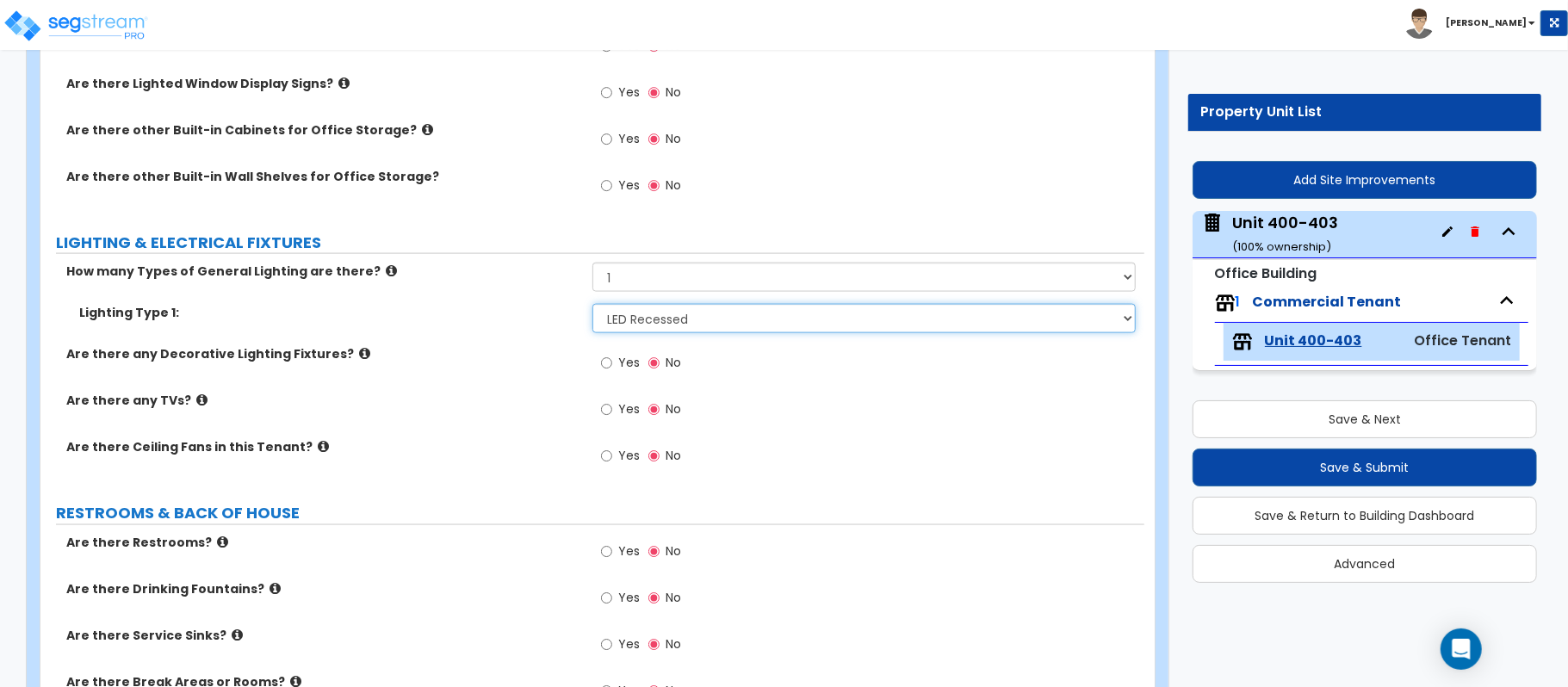
scroll to position [1893, 0]
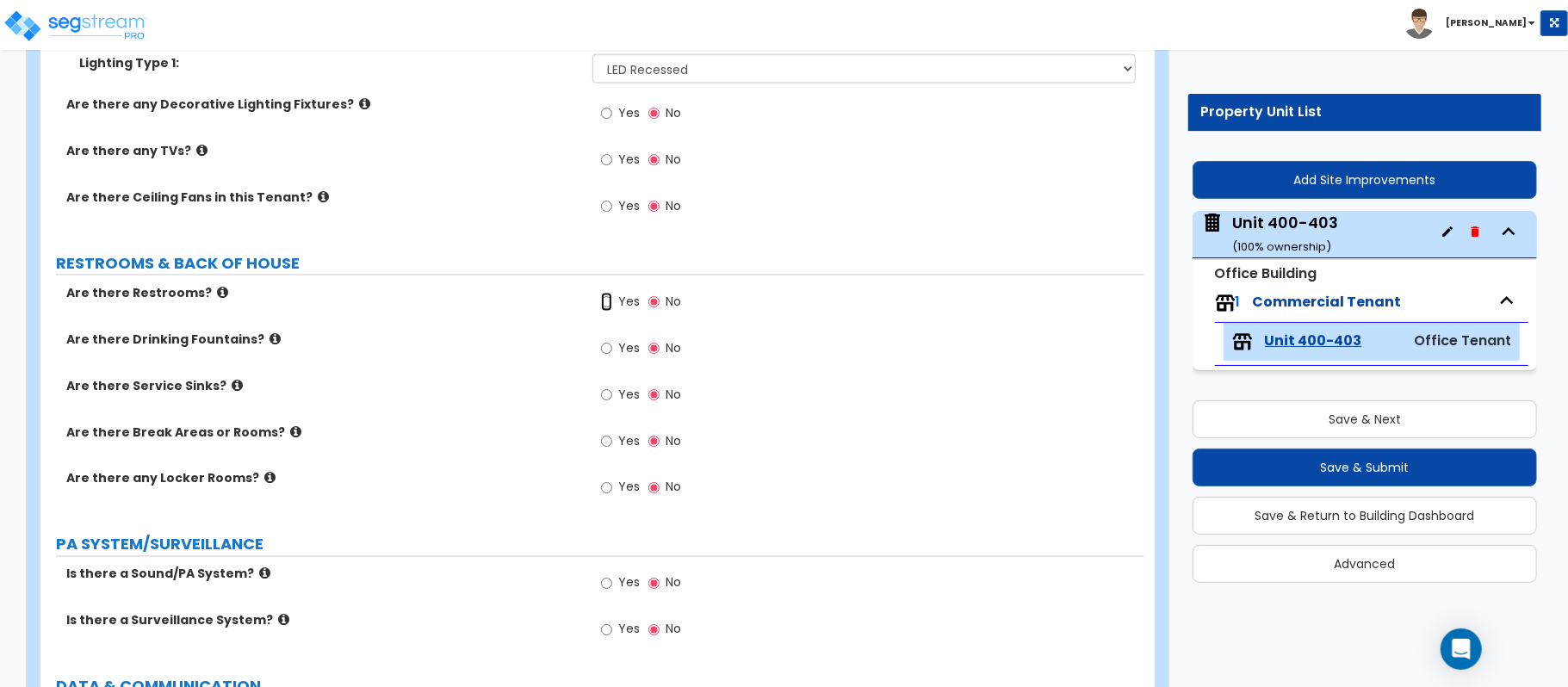
click at [604, 311] on input "Yes" at bounding box center [607, 302] width 12 height 19
click at [604, 310] on input "Yes" at bounding box center [607, 302] width 12 height 19
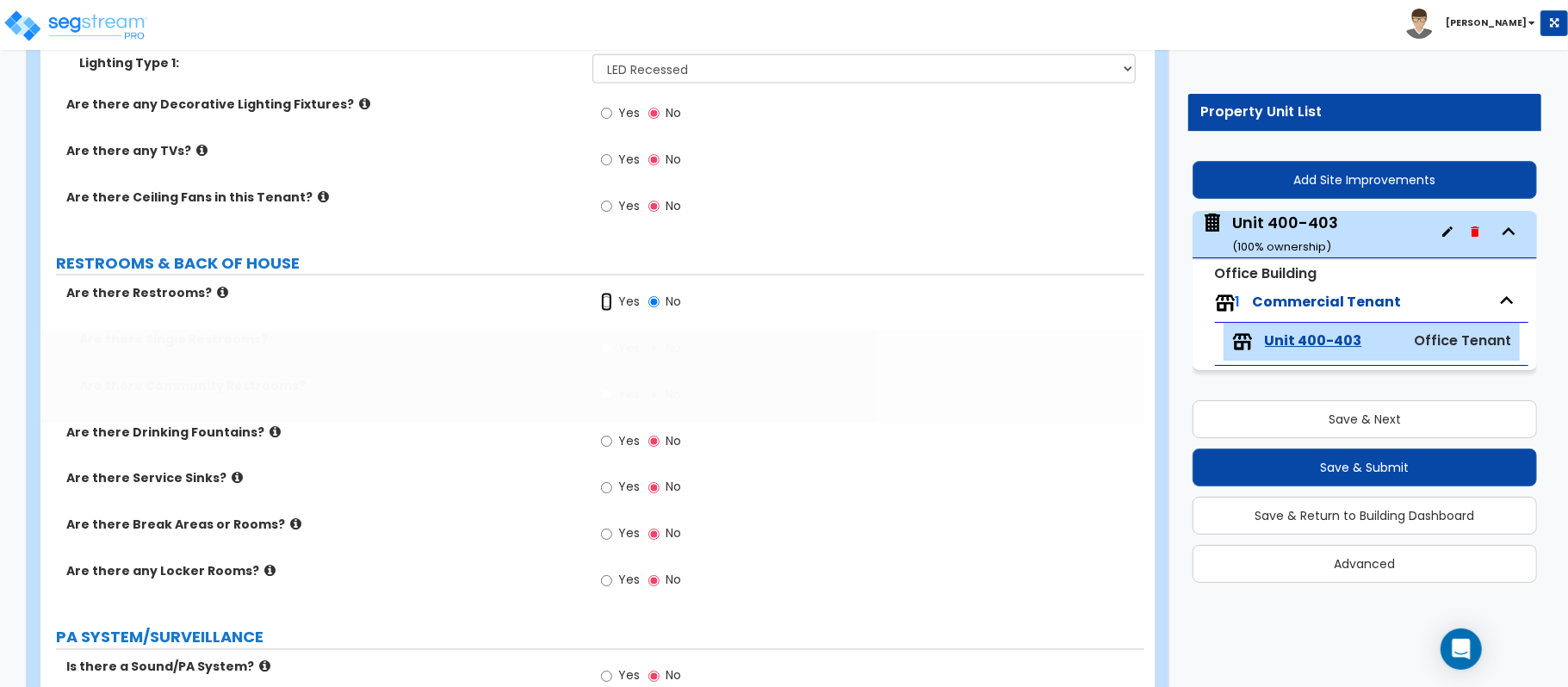
radio input "true"
click at [611, 399] on input "Yes" at bounding box center [607, 395] width 12 height 19
radio input "true"
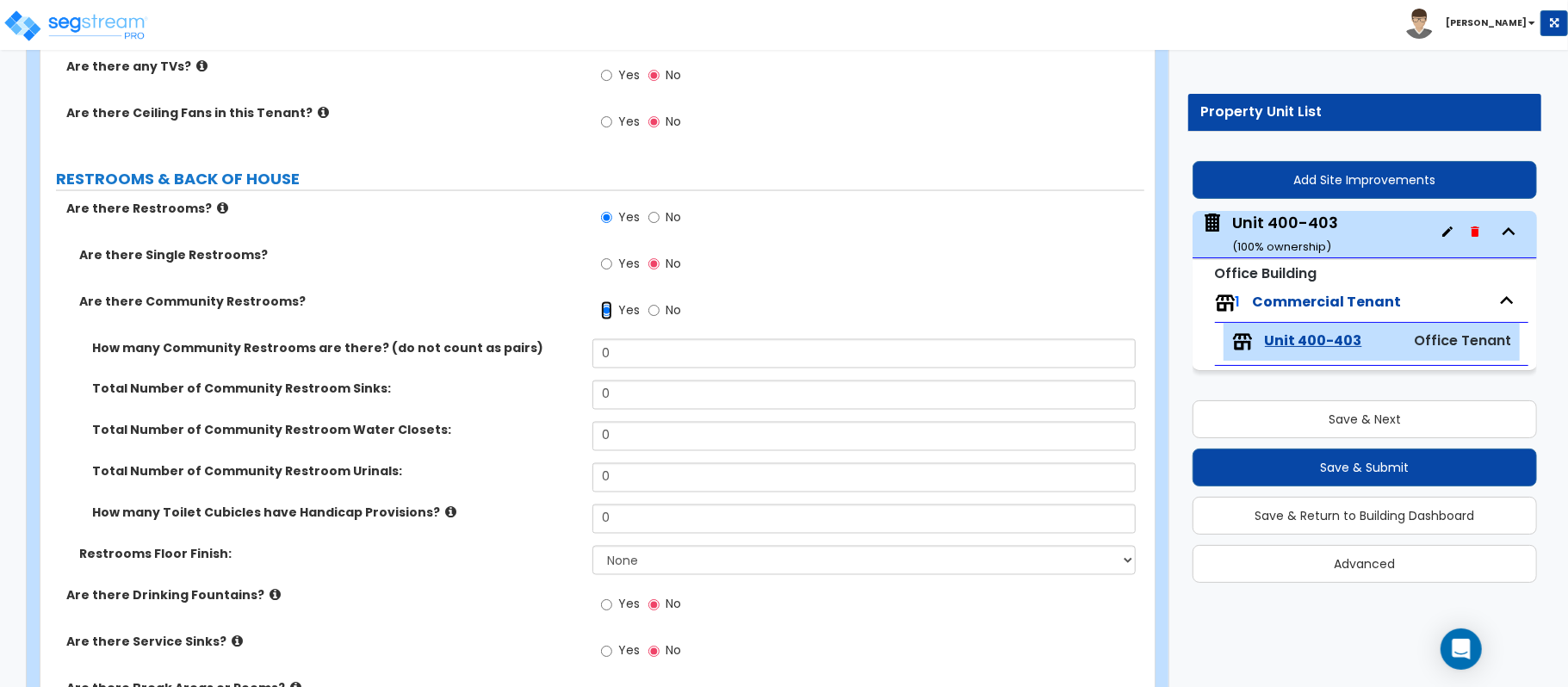
scroll to position [2122, 0]
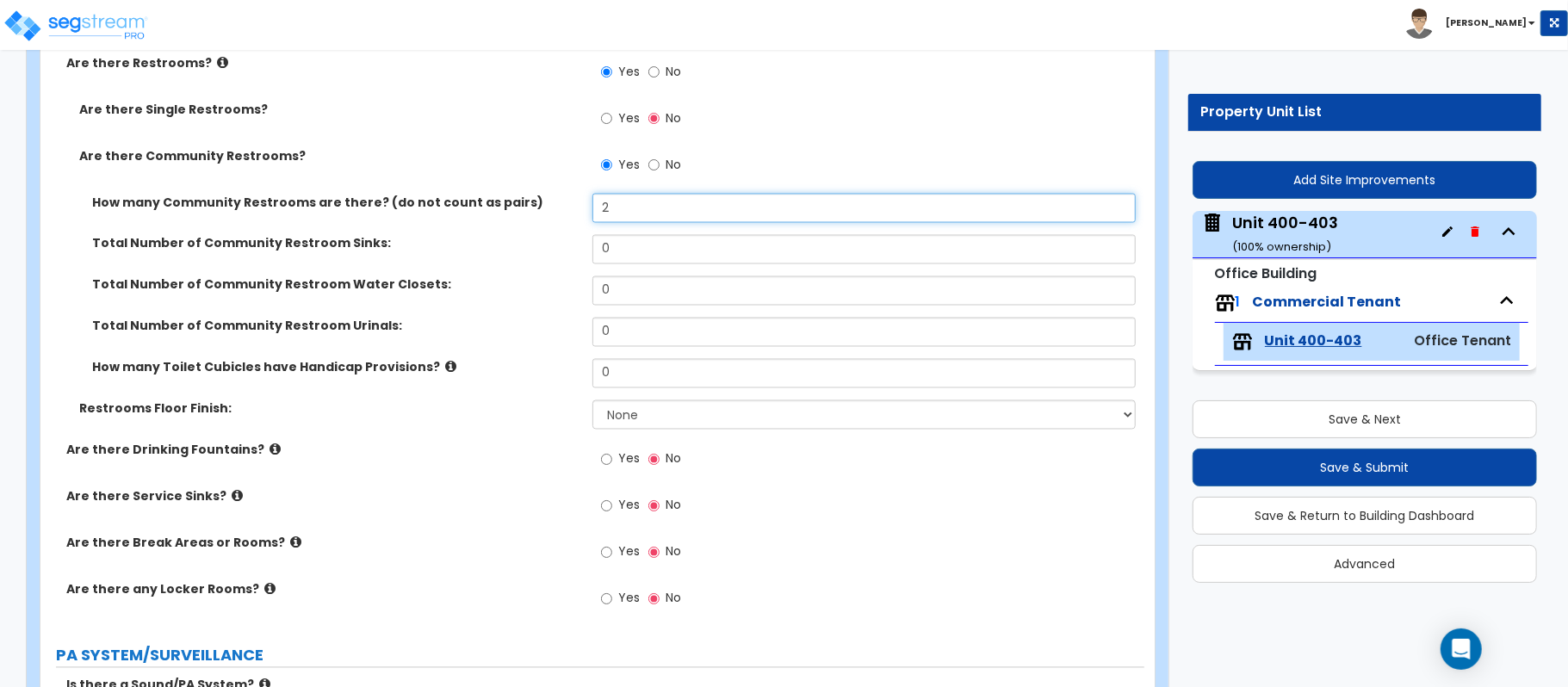
type input "2"
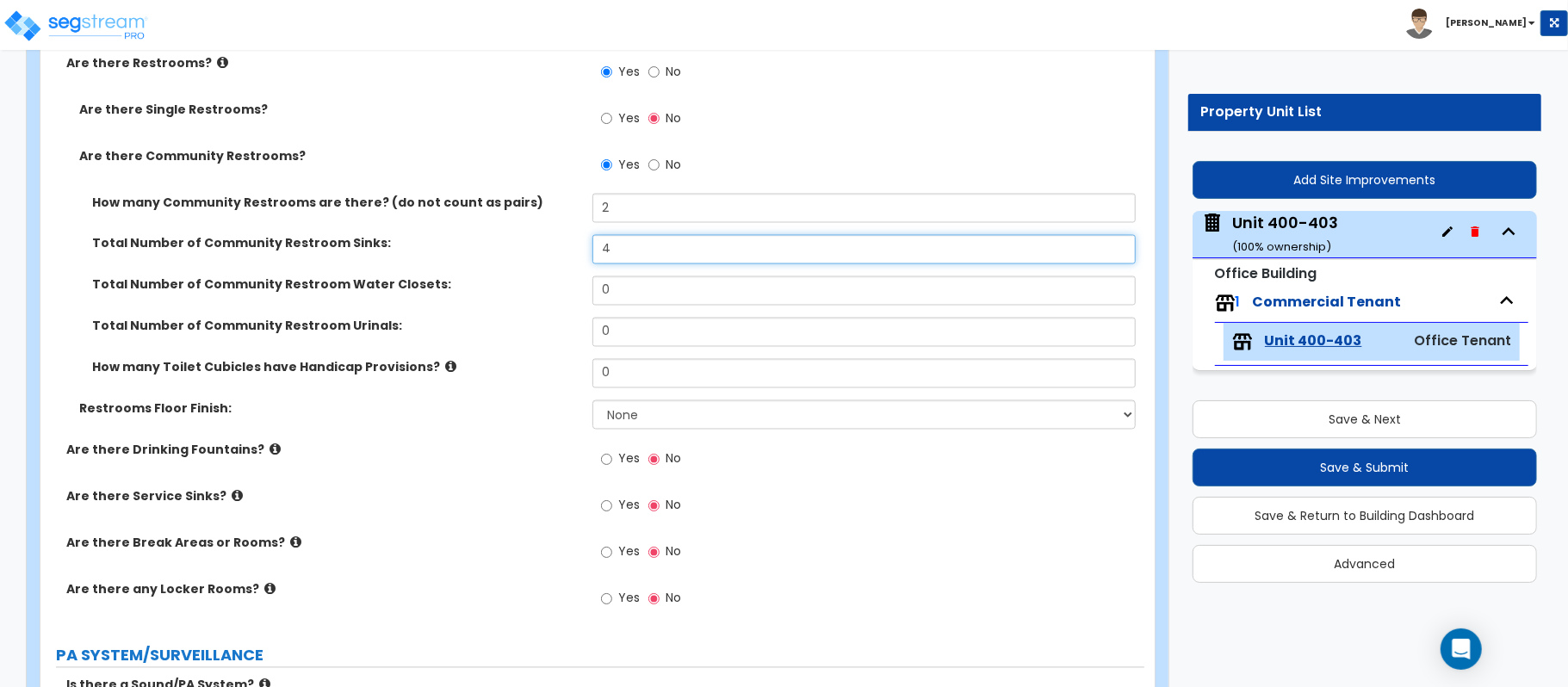
type input "4"
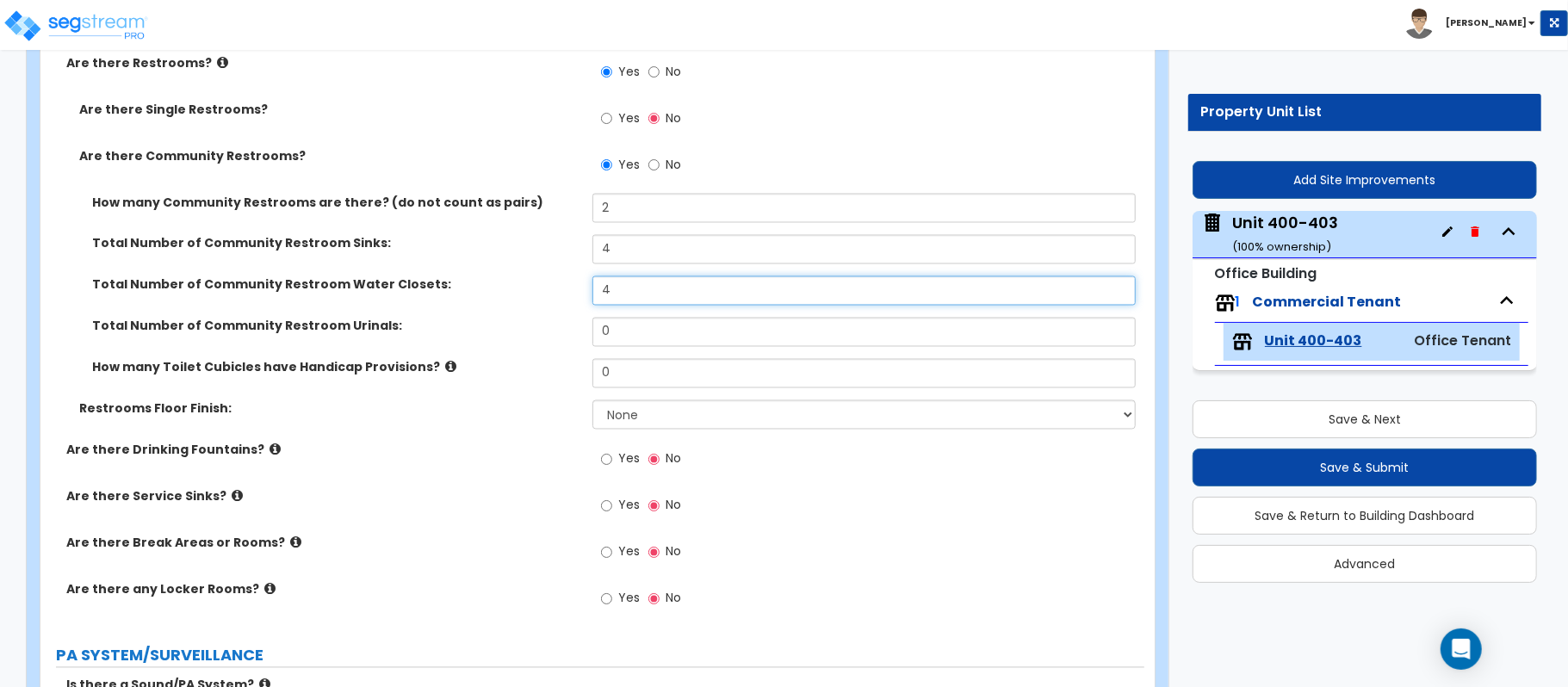
type input "4"
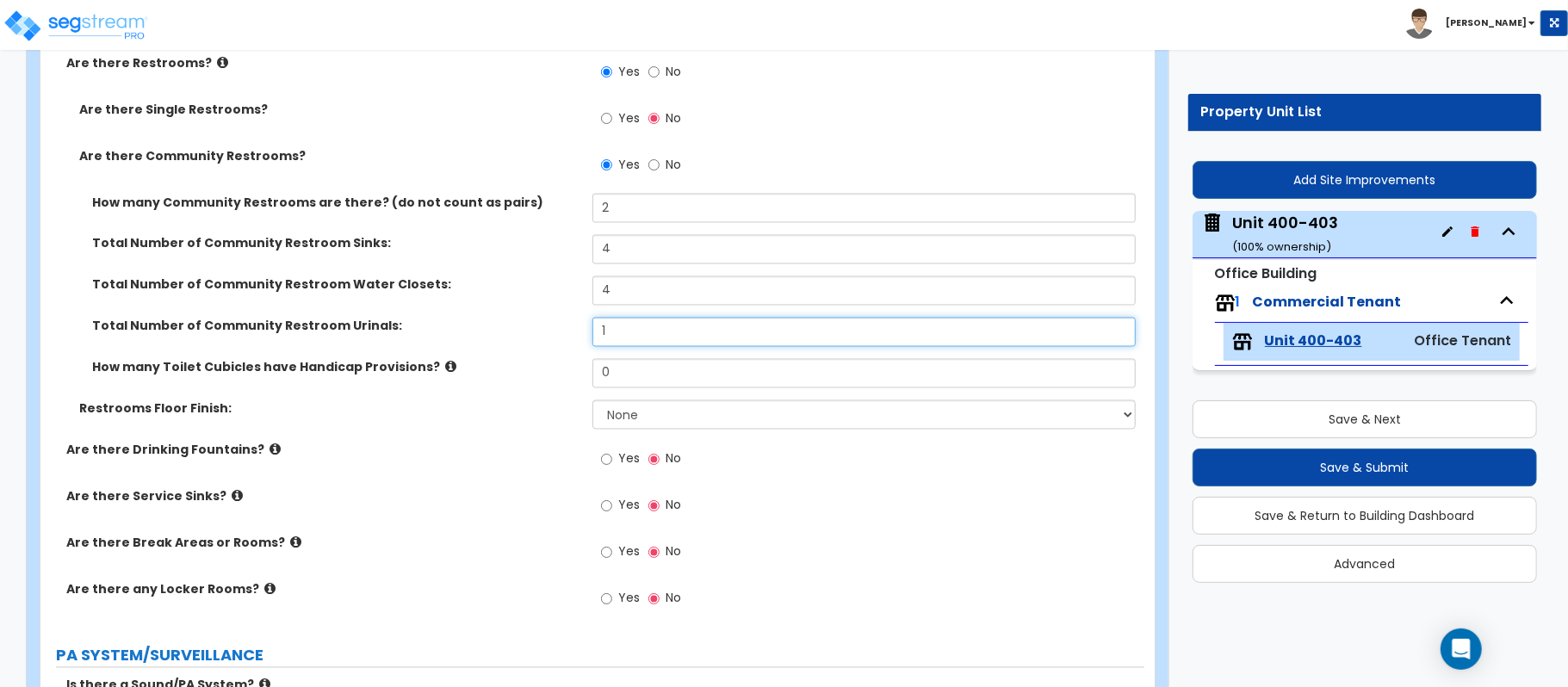
type input "1"
type input "4"
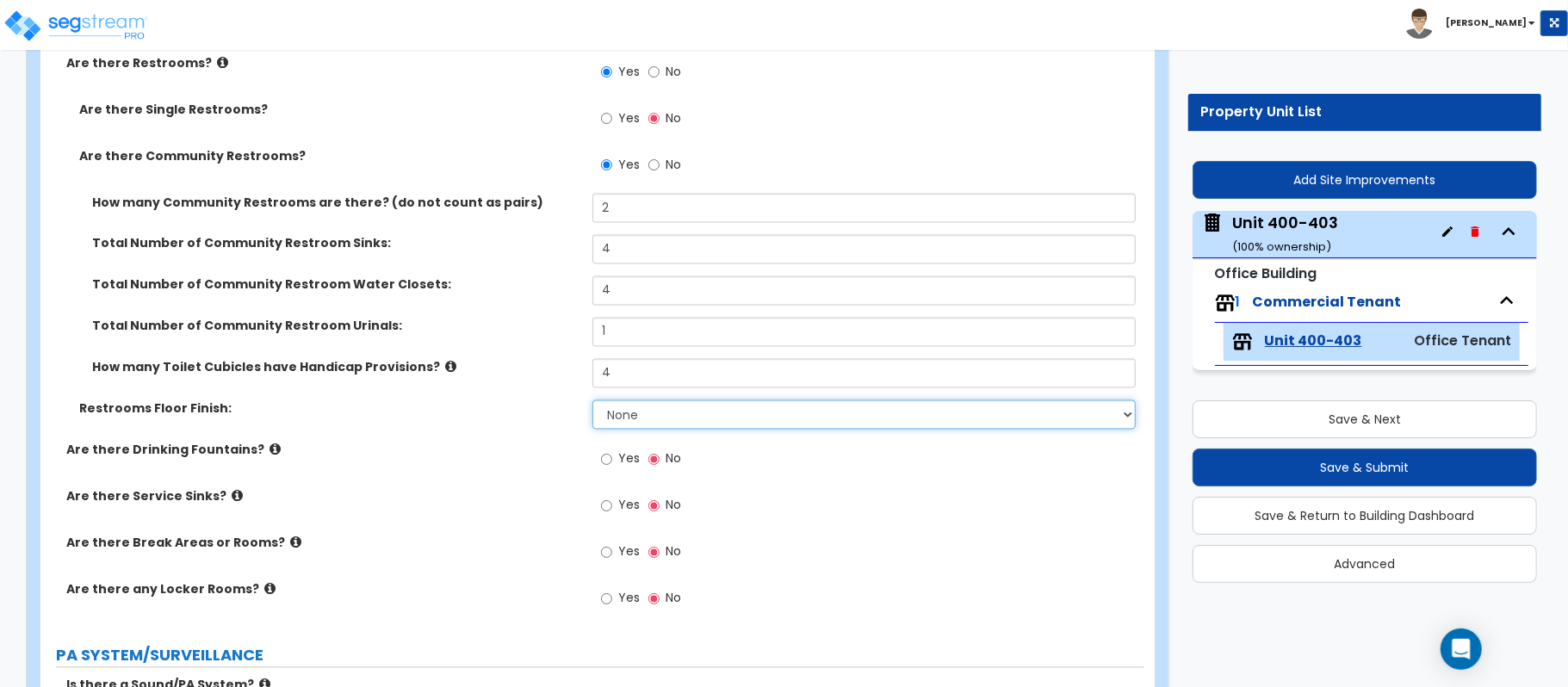
select select "1"
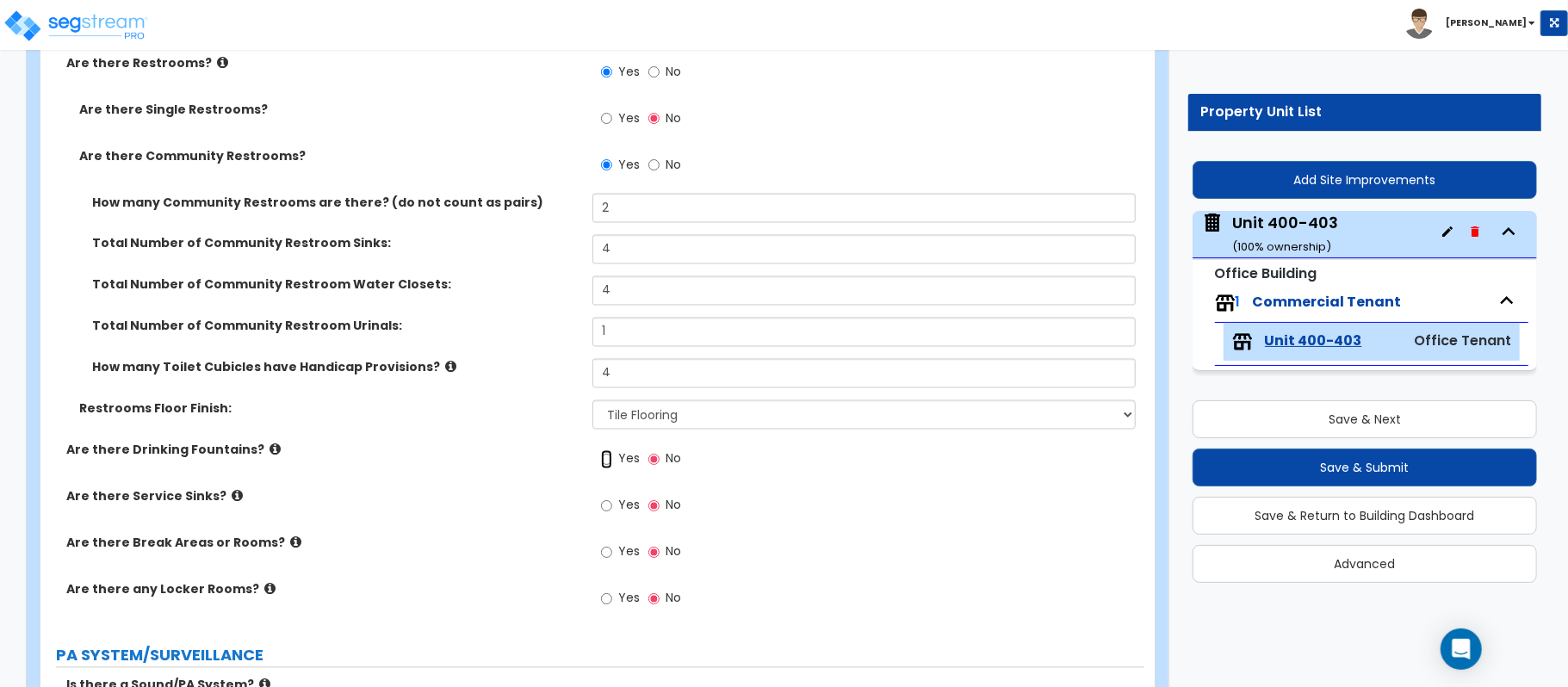
click at [603, 458] on input "Yes" at bounding box center [607, 459] width 12 height 19
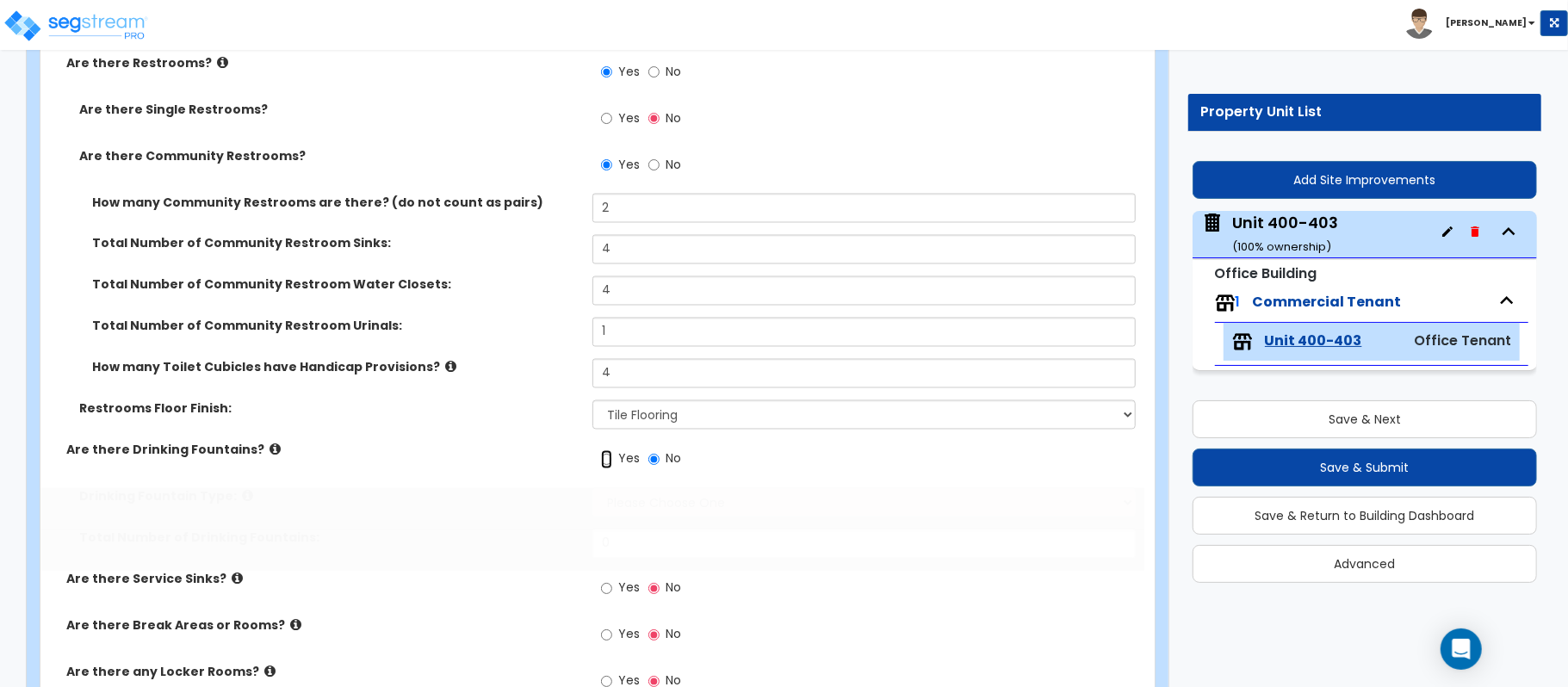
radio input "true"
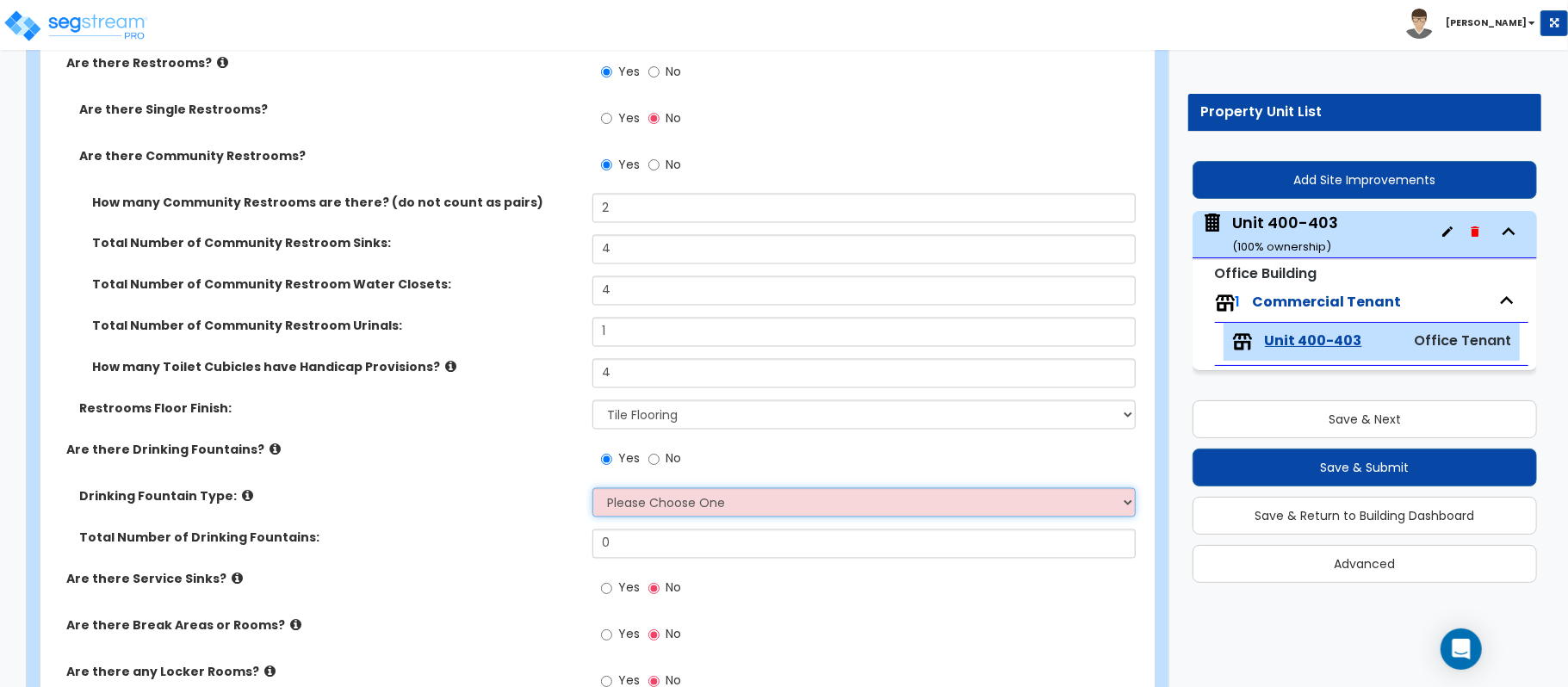
select select "1"
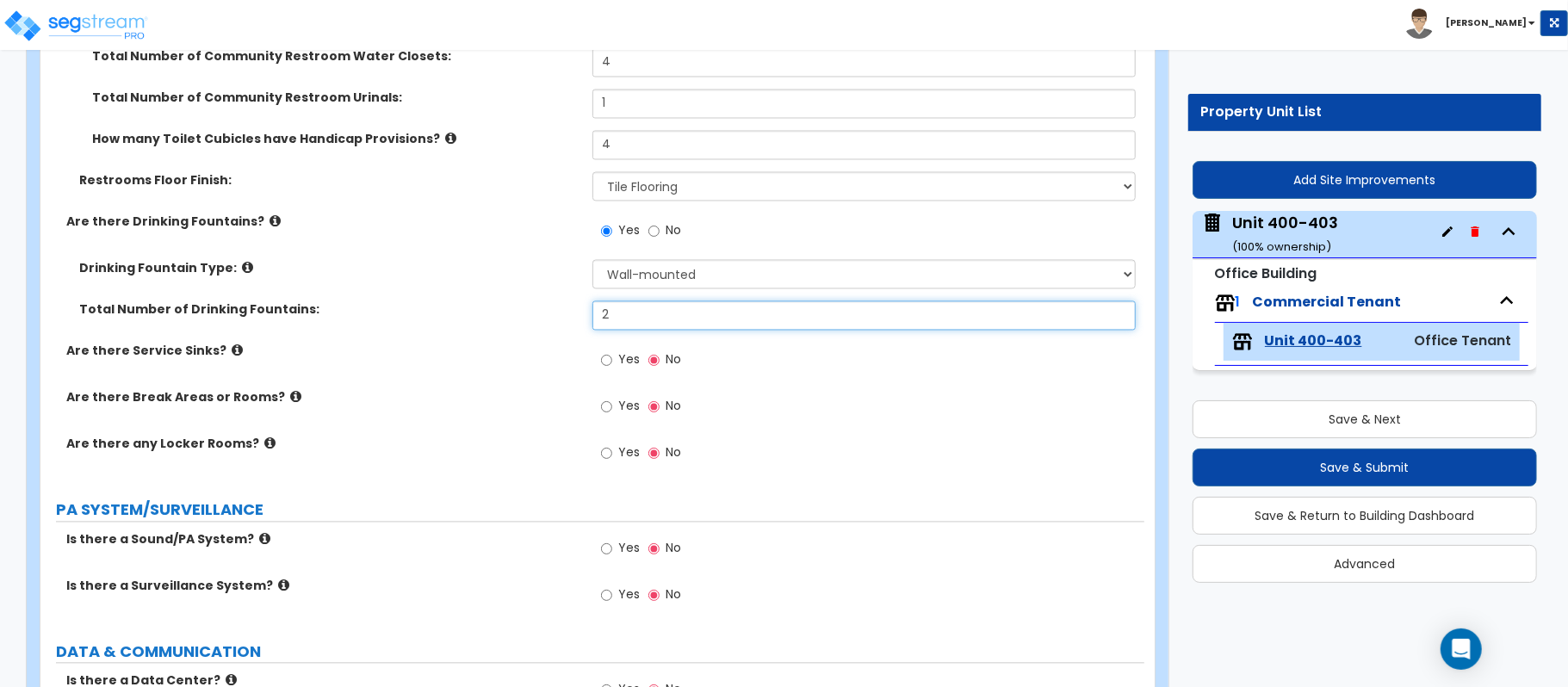
scroll to position [2352, 0]
type input "2"
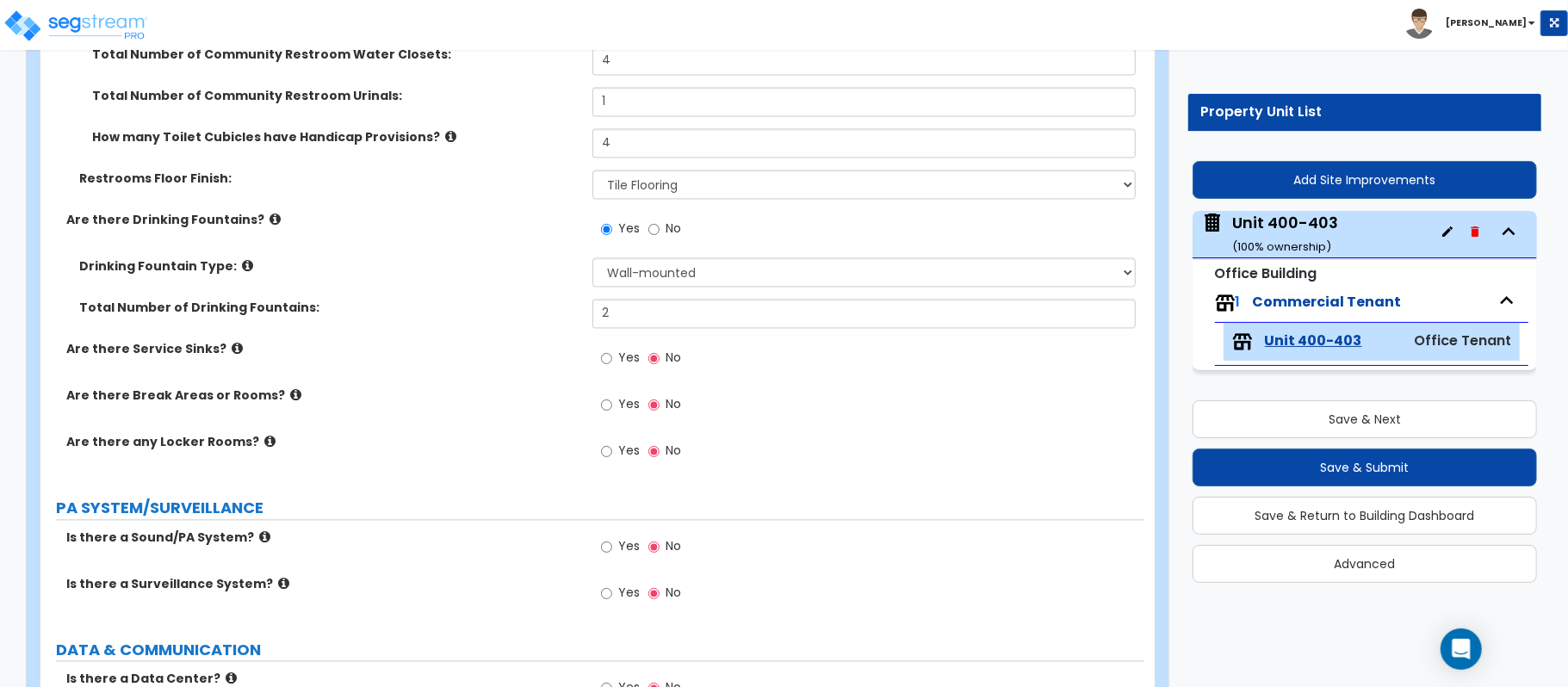
click at [614, 410] on label "Yes" at bounding box center [620, 407] width 38 height 29
click at [612, 410] on input "Yes" at bounding box center [607, 405] width 12 height 19
radio input "true"
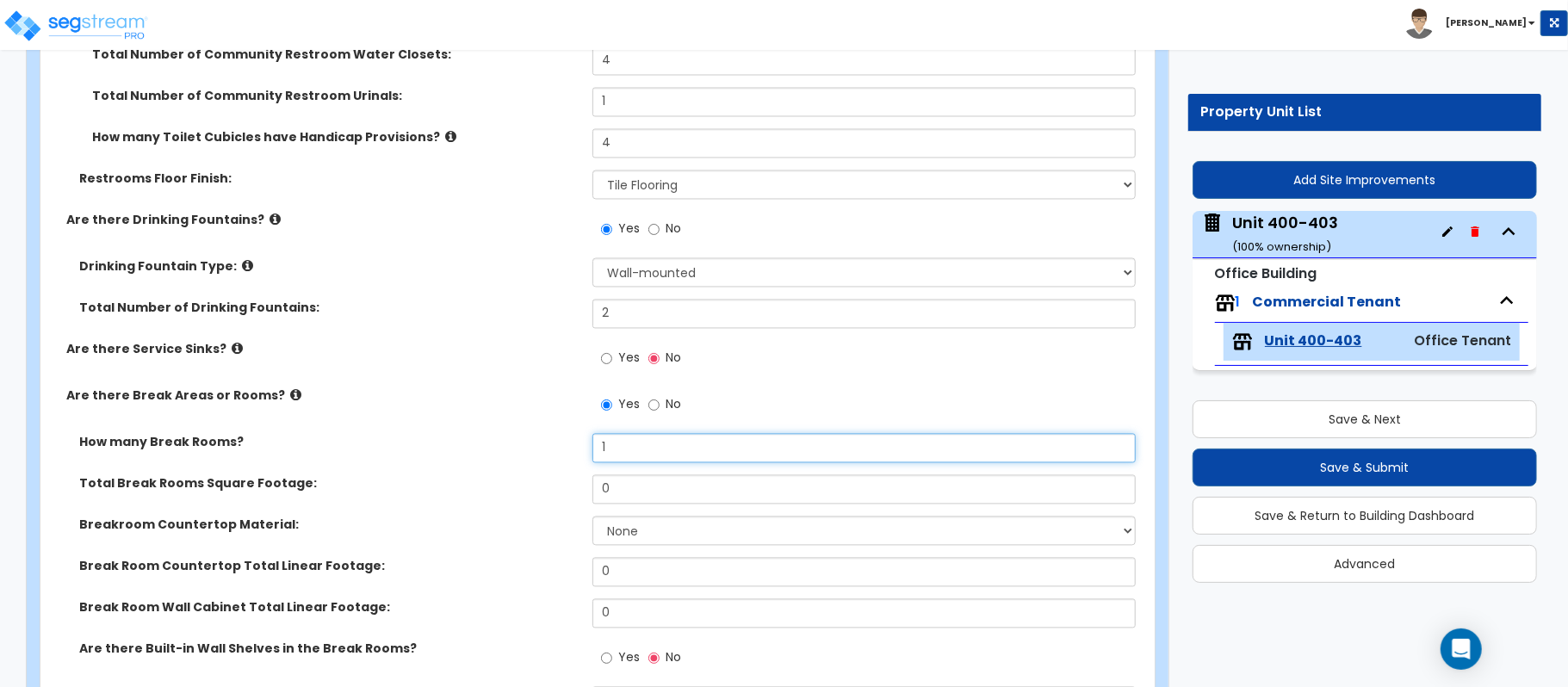
type input "1"
type input "127"
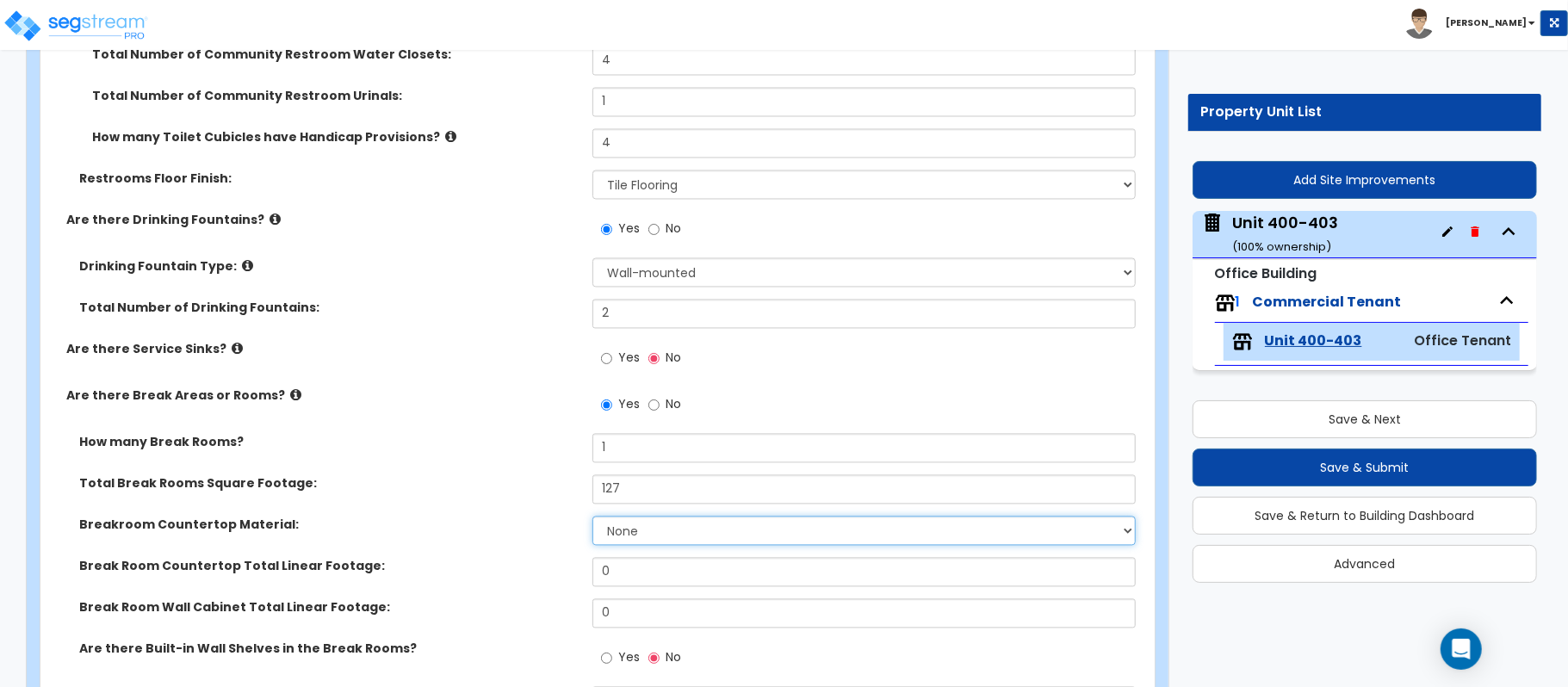
select select "2"
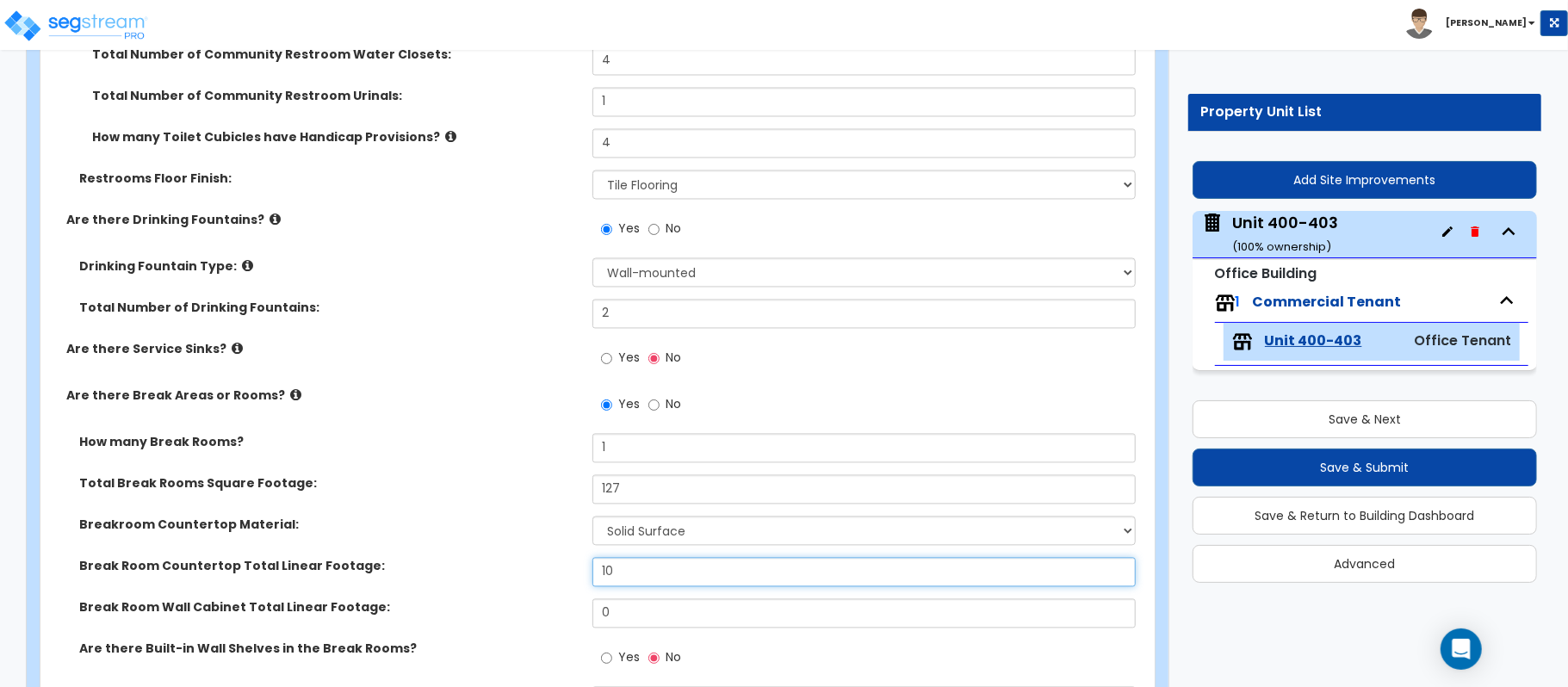
type input "10"
type input "16"
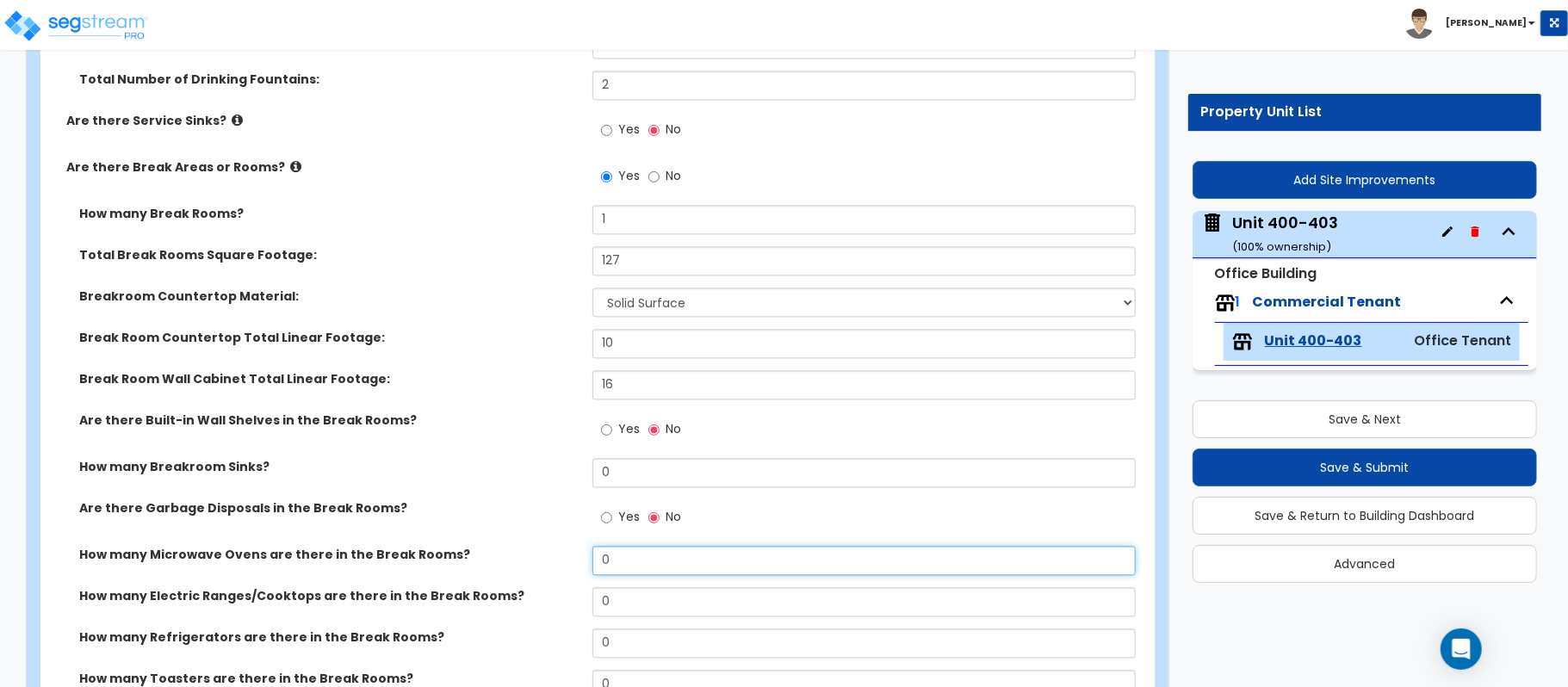
drag, startPoint x: 600, startPoint y: 555, endPoint x: 521, endPoint y: 546, distance: 79.5
click at [521, 546] on div "How many Break Rooms? 1 Total Break Rooms Square Footage: 127 Breakroom Counter…" at bounding box center [592, 502] width 1078 height 594
type input "1"
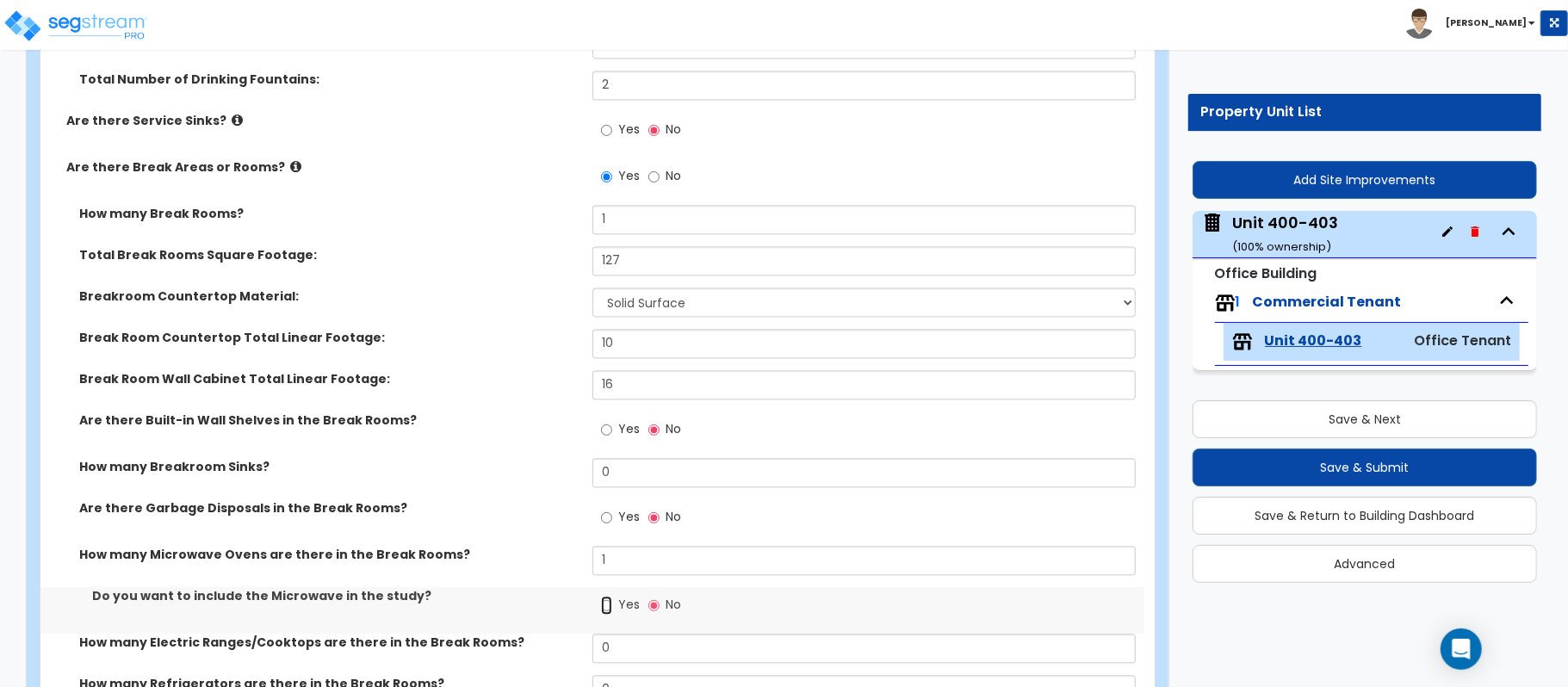
click at [606, 608] on input "Yes" at bounding box center [607, 605] width 12 height 19
radio input "true"
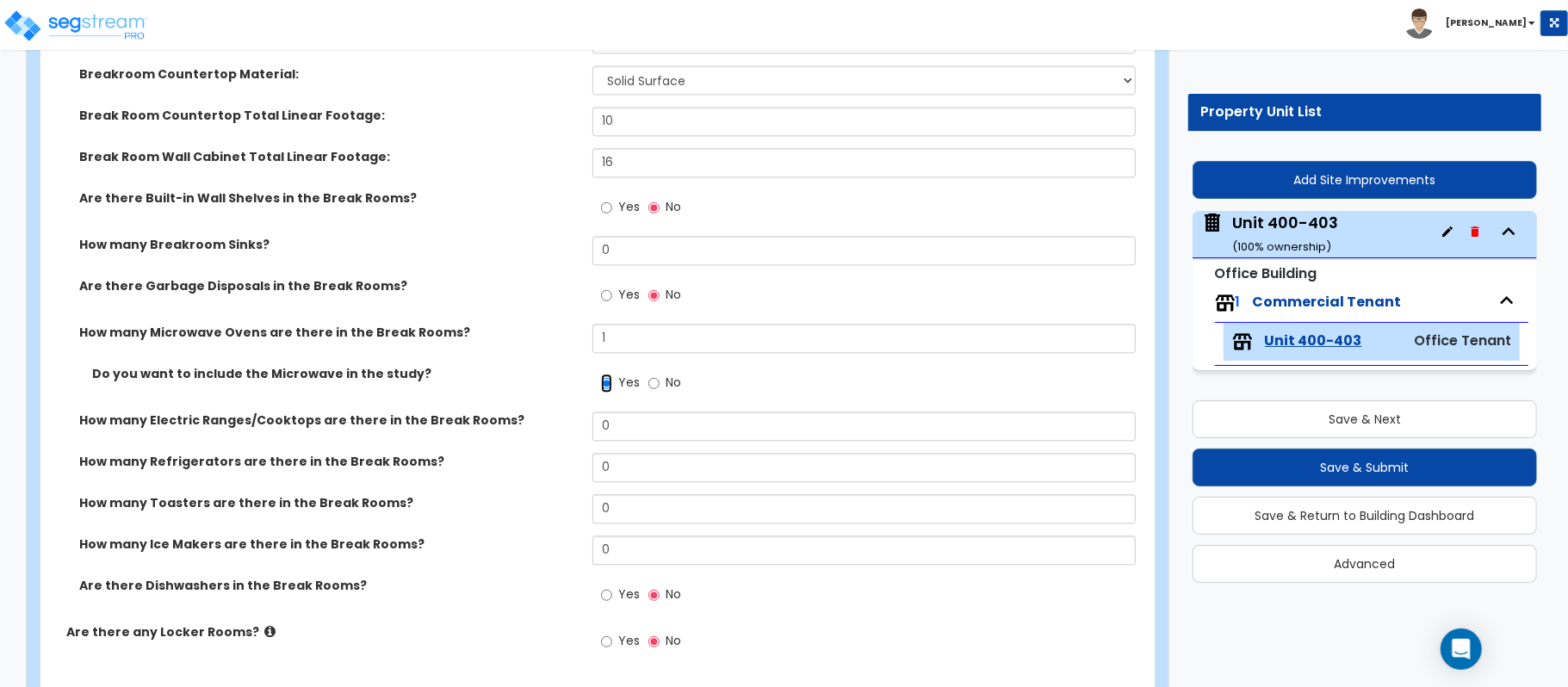
scroll to position [2811, 0]
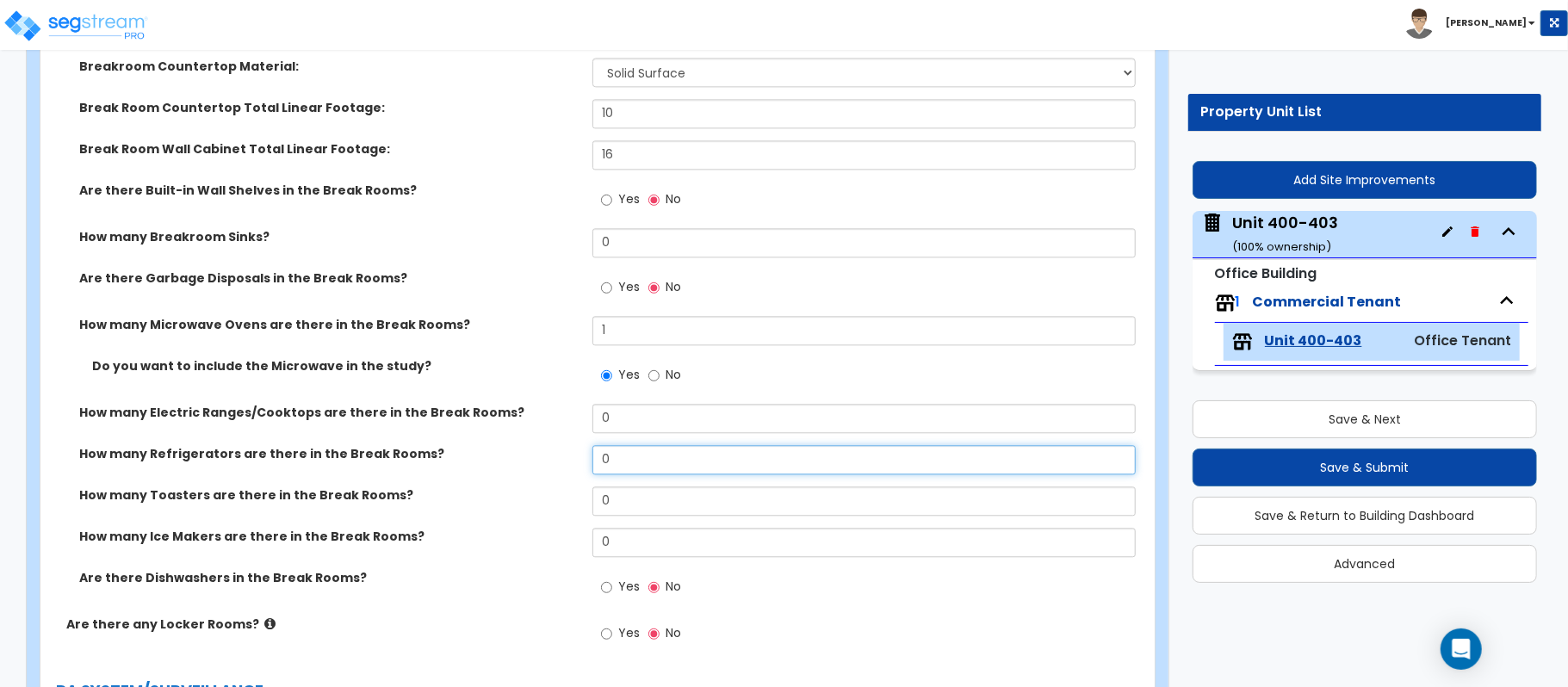
drag, startPoint x: 614, startPoint y: 466, endPoint x: 570, endPoint y: 452, distance: 46.2
click at [570, 452] on div "How many Refrigerators are there in the Break Rooms? 0" at bounding box center [592, 466] width 1104 height 41
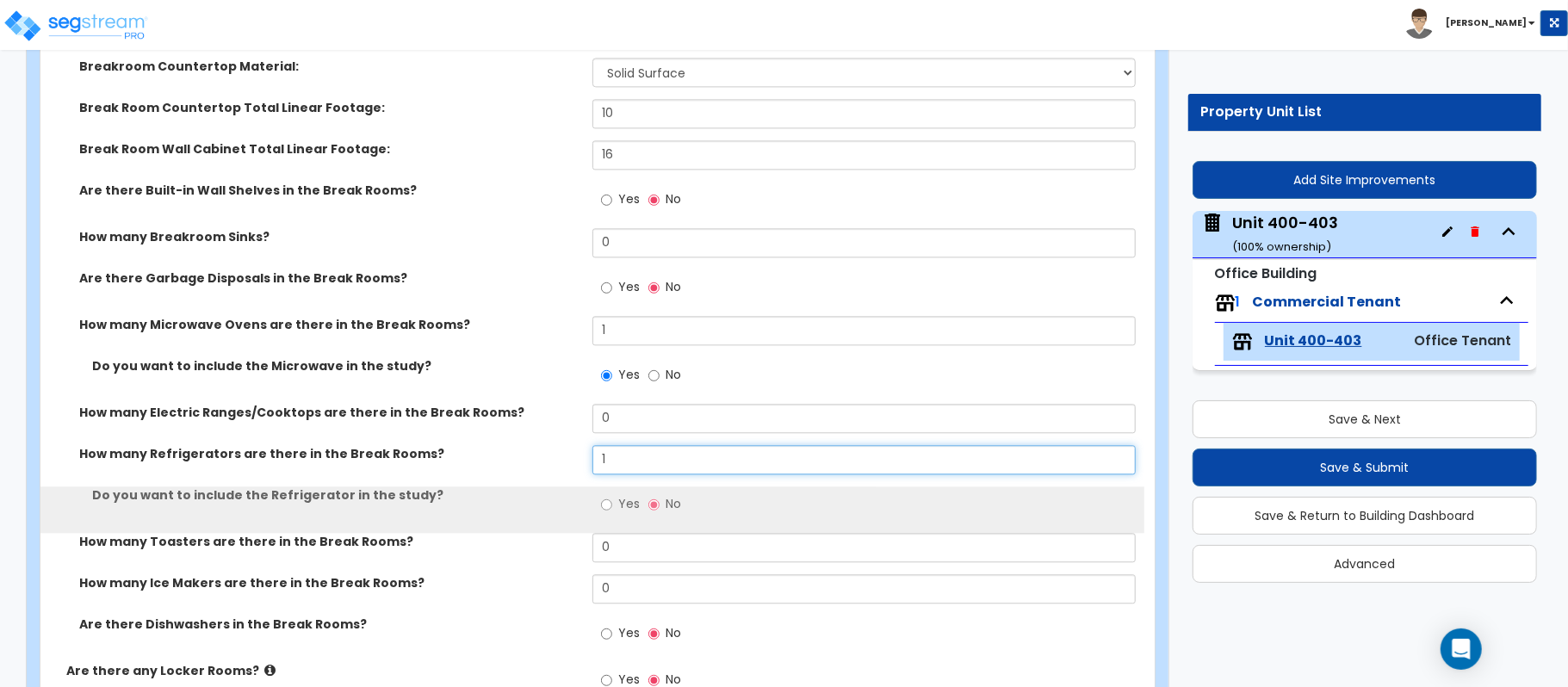
type input "1"
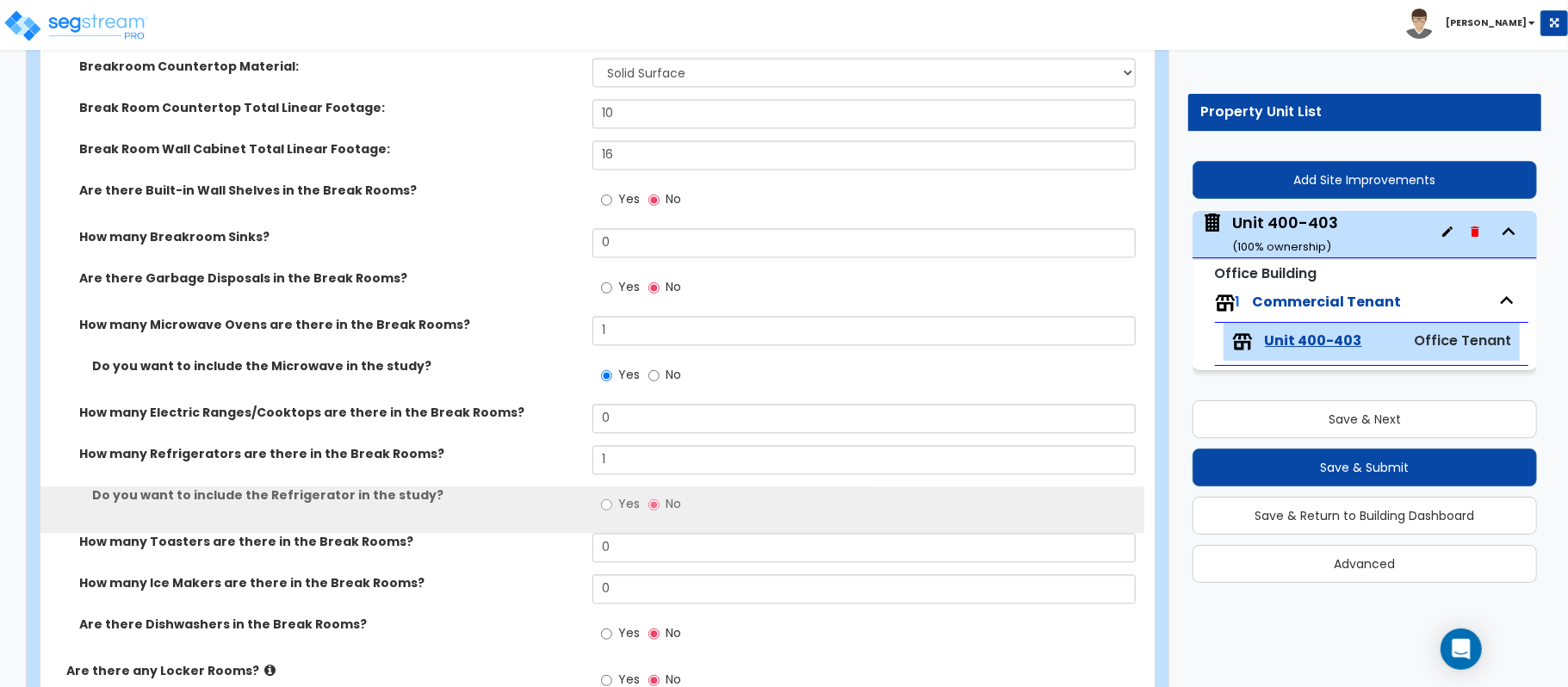
click at [614, 511] on label "Yes" at bounding box center [620, 506] width 38 height 29
click at [612, 511] on input "Yes" at bounding box center [607, 504] width 12 height 19
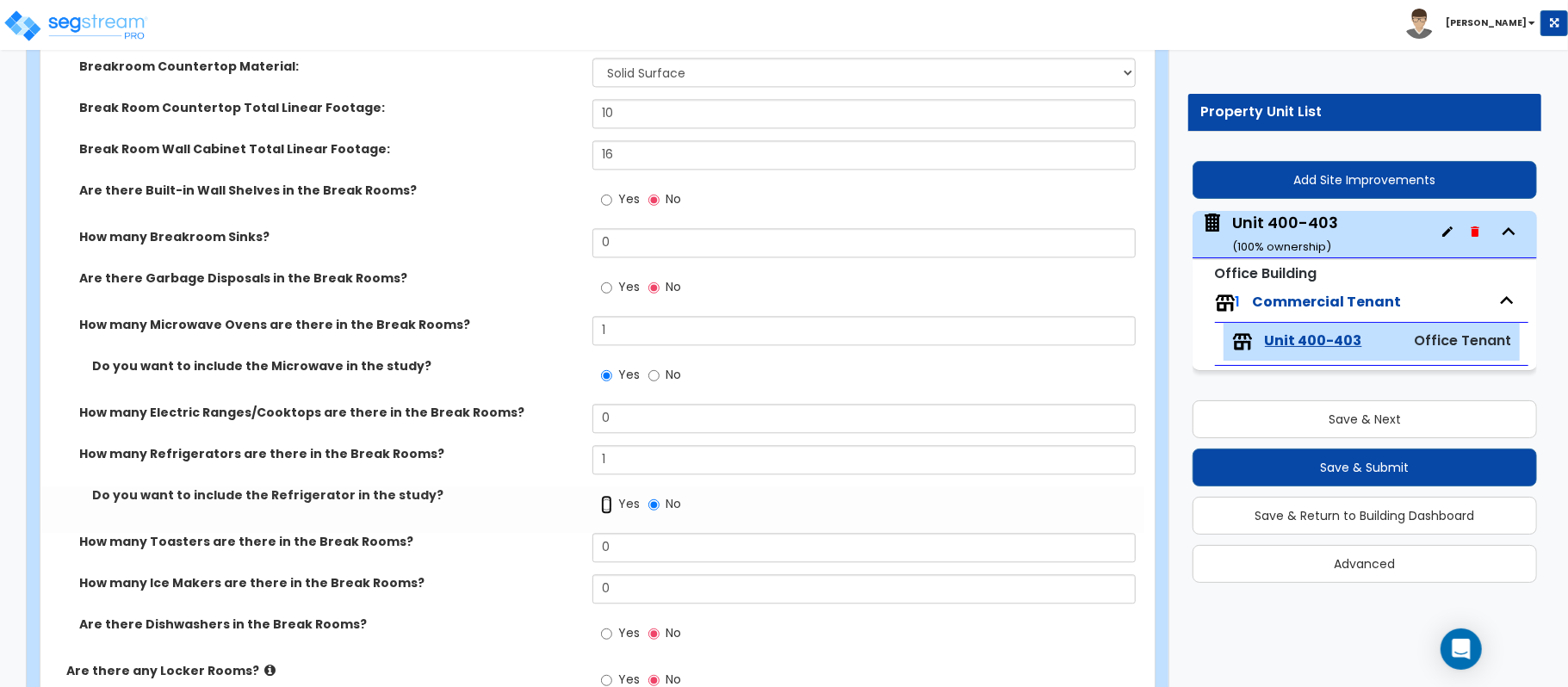
radio input "true"
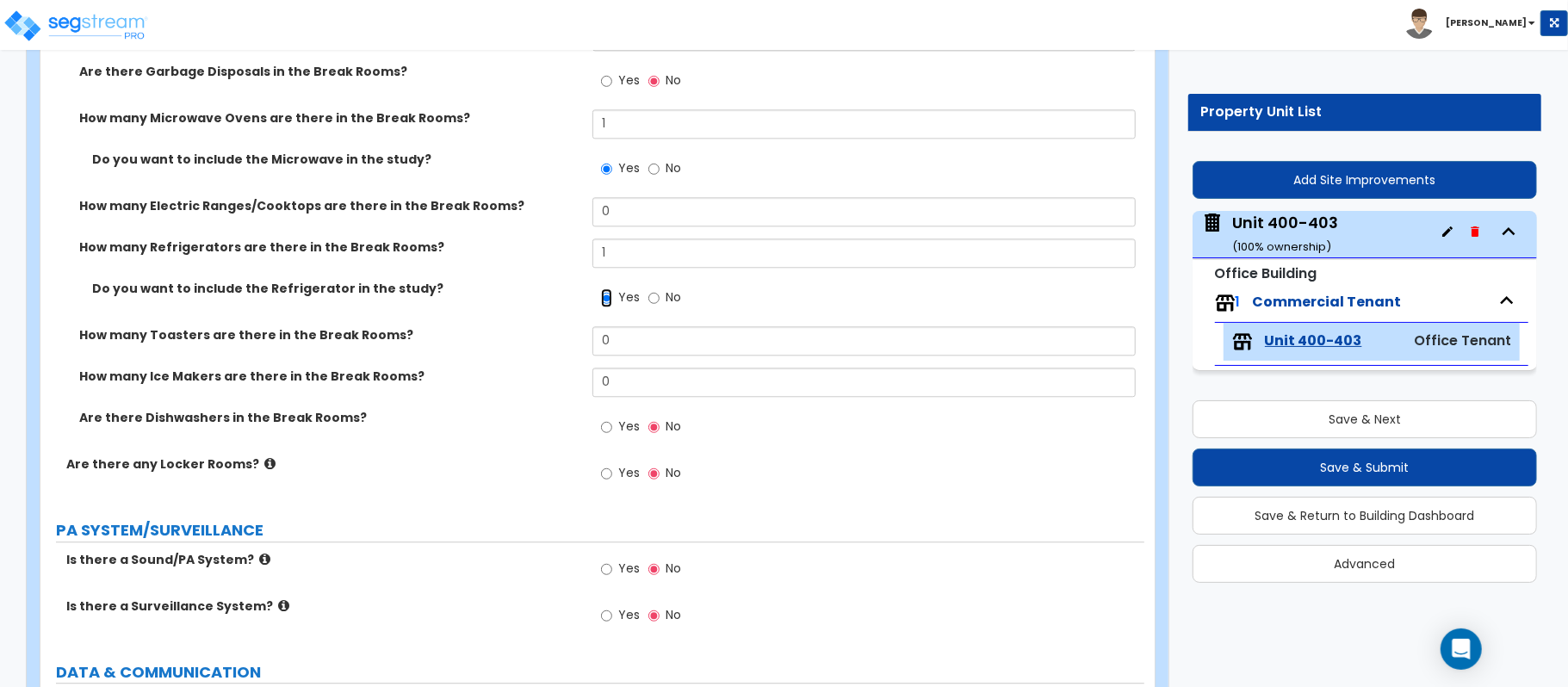
scroll to position [3156, 0]
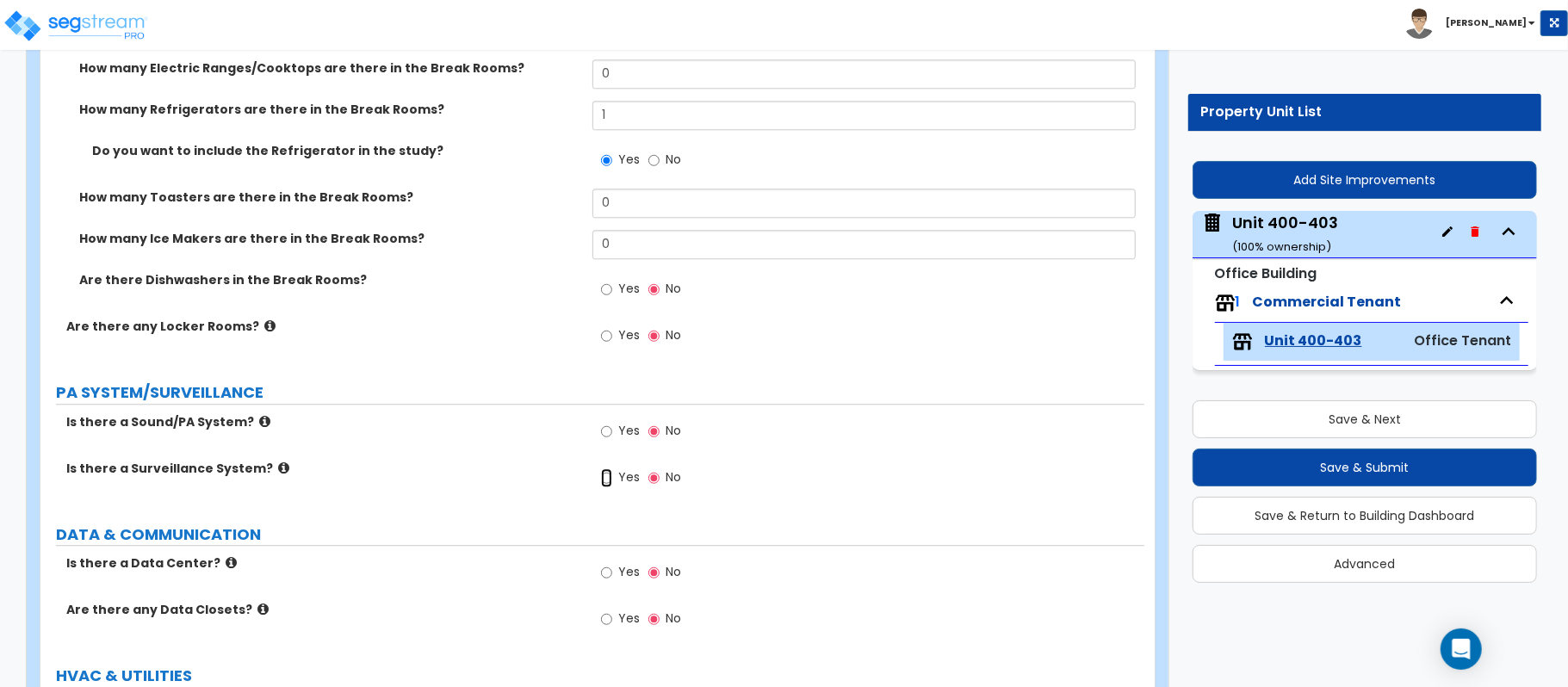
click at [609, 487] on input "Yes" at bounding box center [607, 478] width 12 height 19
radio input "true"
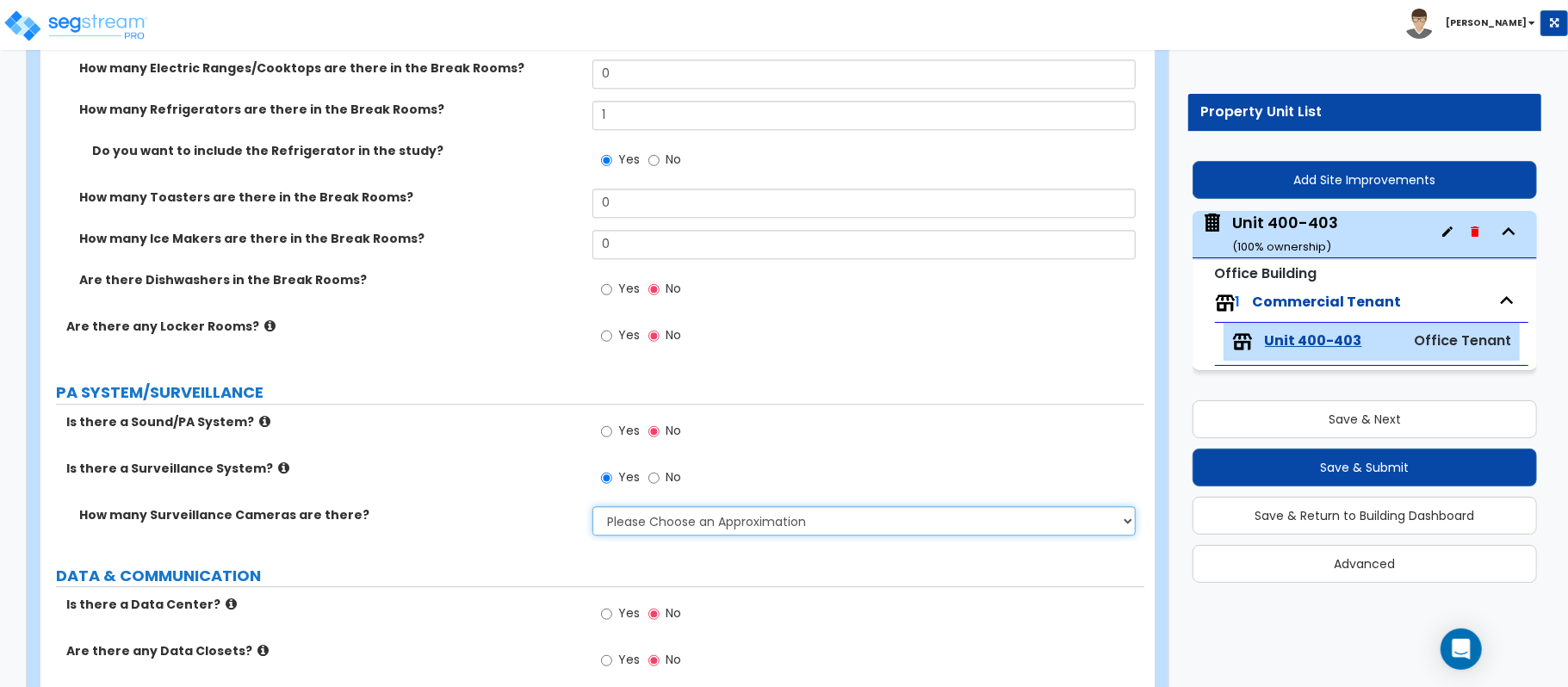
click at [642, 531] on select "Please Choose an Approximation Barely Noticed Any Noticed a Couple Frequently S…" at bounding box center [864, 520] width 543 height 29
select select "2"
click at [500, 538] on div "How many Surveillance Cameras are there? Please Choose an Approximation Barely …" at bounding box center [592, 527] width 1104 height 41
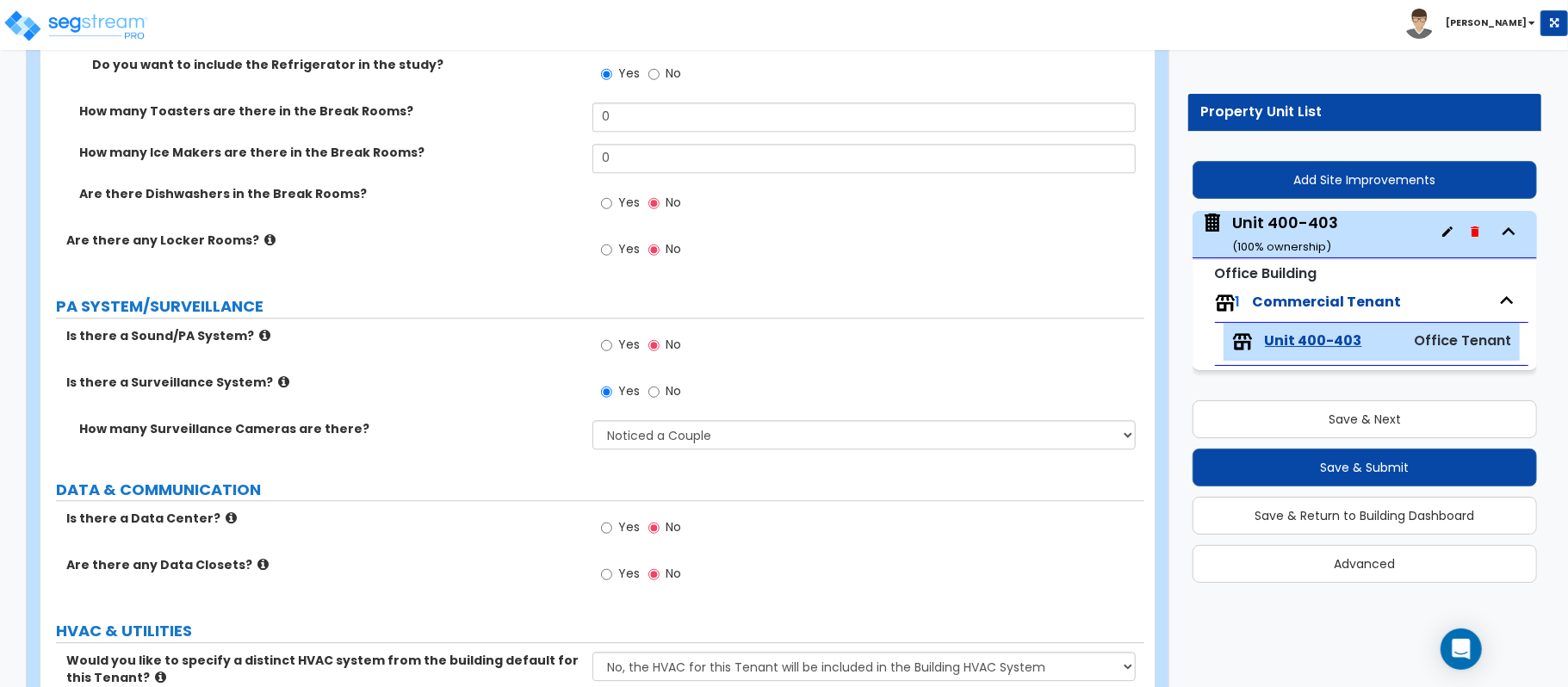
scroll to position [3386, 0]
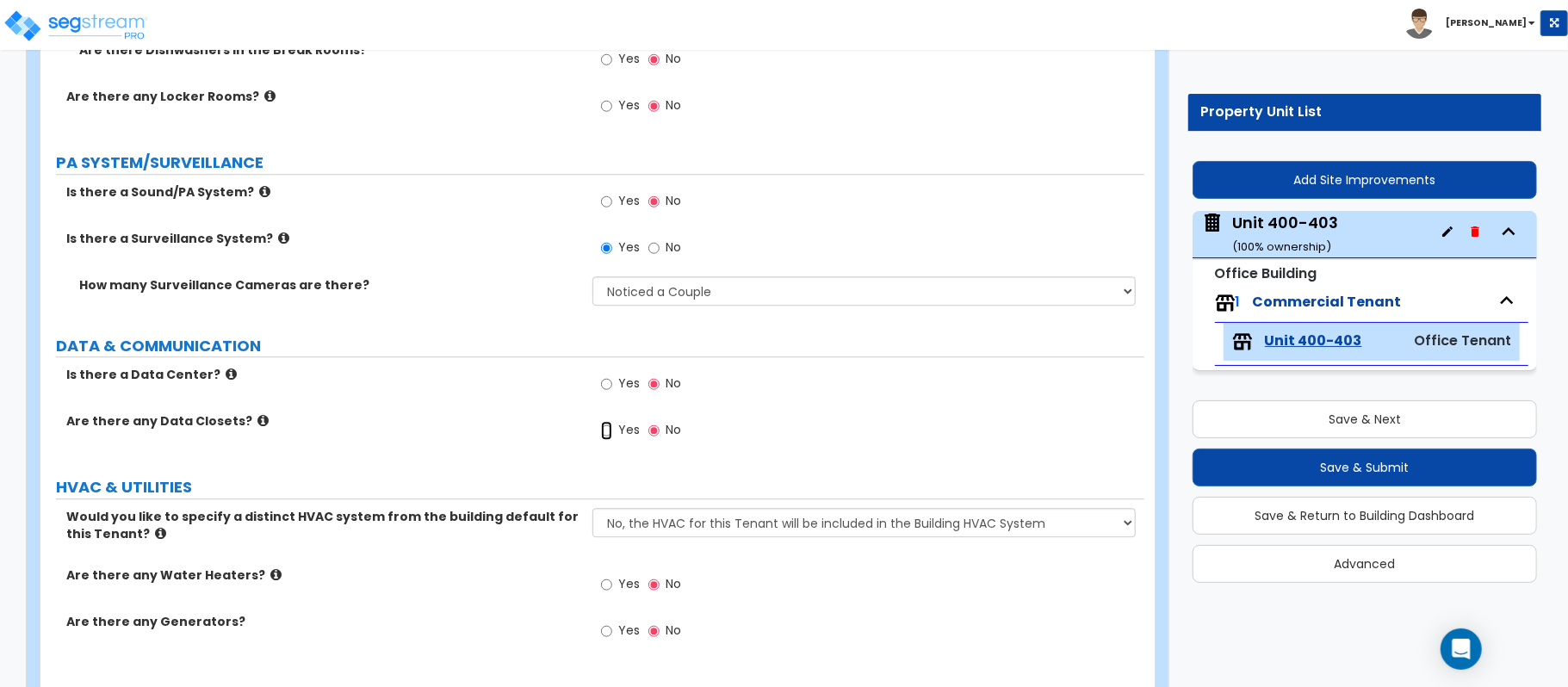
click at [610, 440] on input "Yes" at bounding box center [607, 430] width 12 height 19
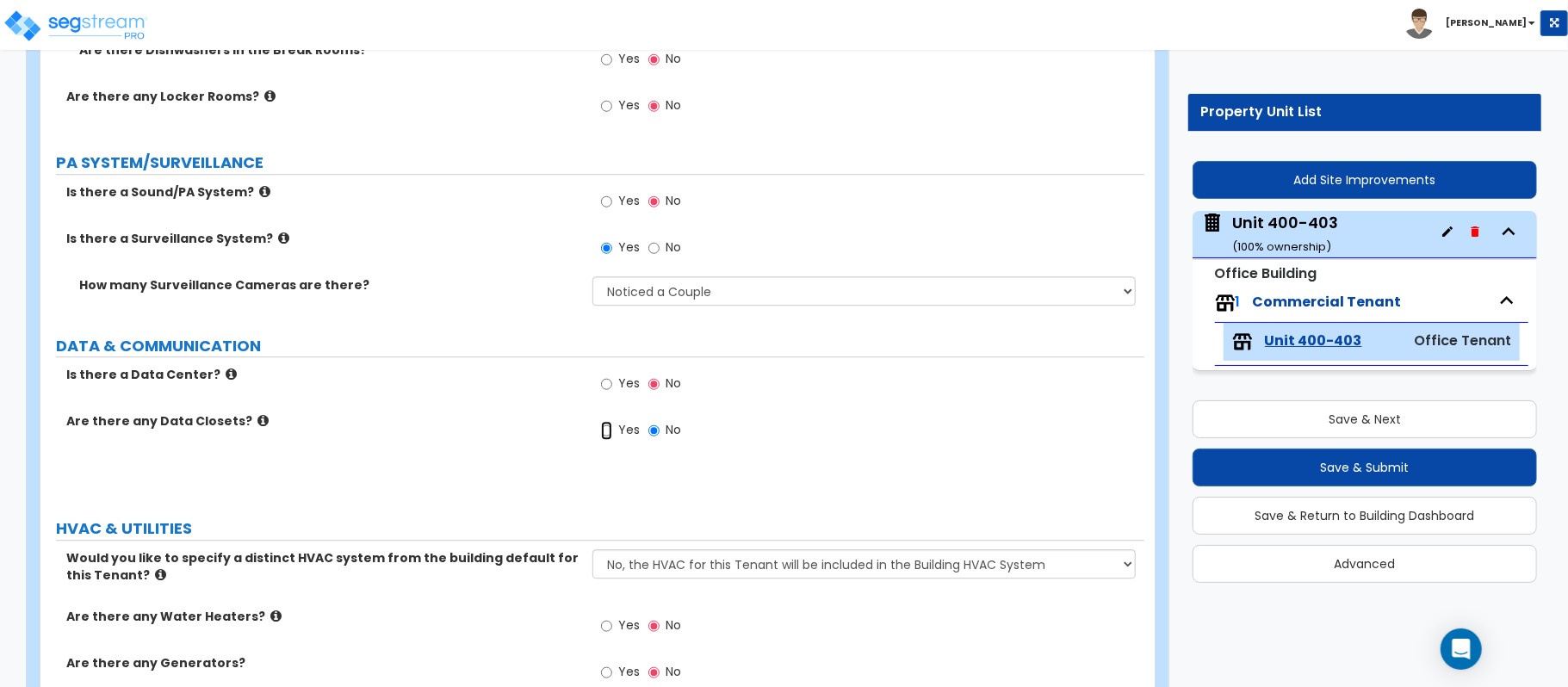
radio input "true"
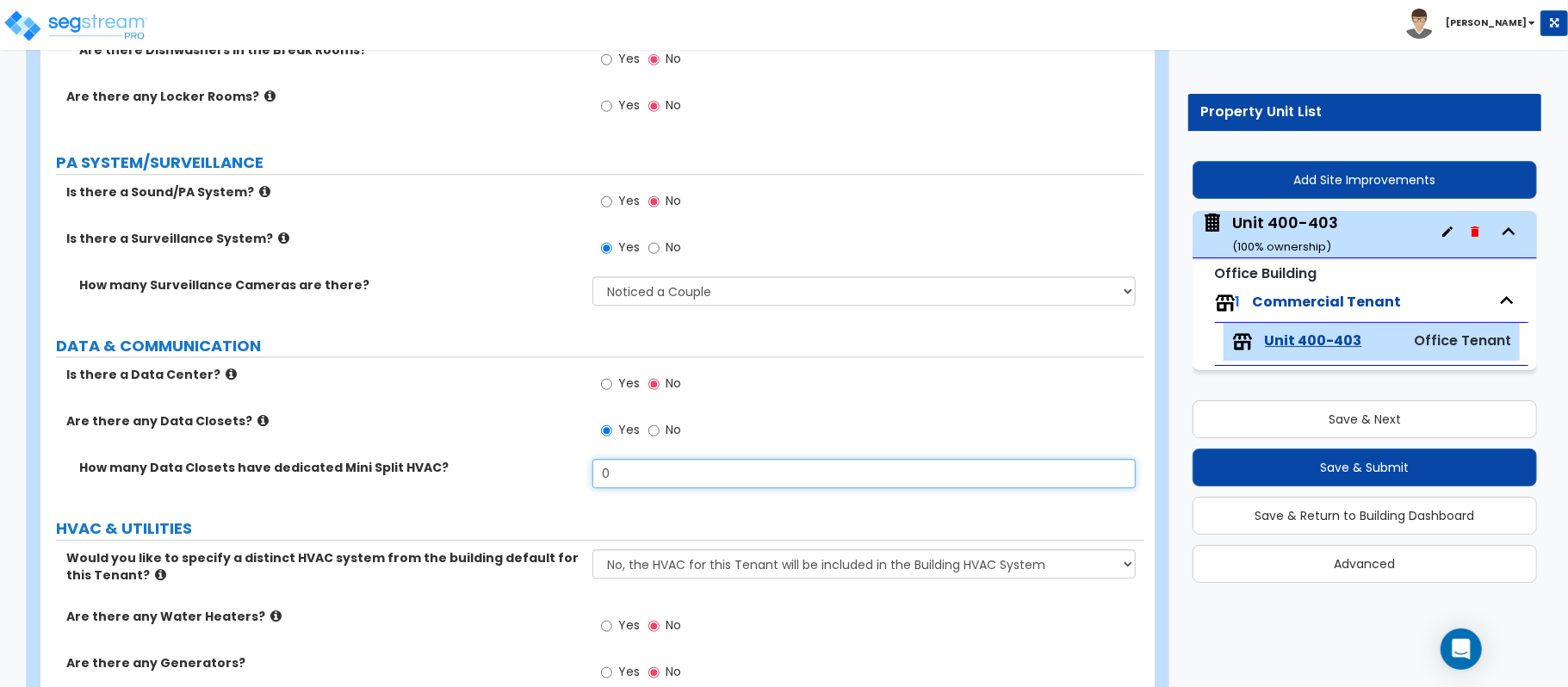
drag, startPoint x: 638, startPoint y: 479, endPoint x: 538, endPoint y: 472, distance: 100.2
click at [538, 472] on div "How many Data Closets have dedicated Mini Split HVAC? 0" at bounding box center [592, 479] width 1104 height 41
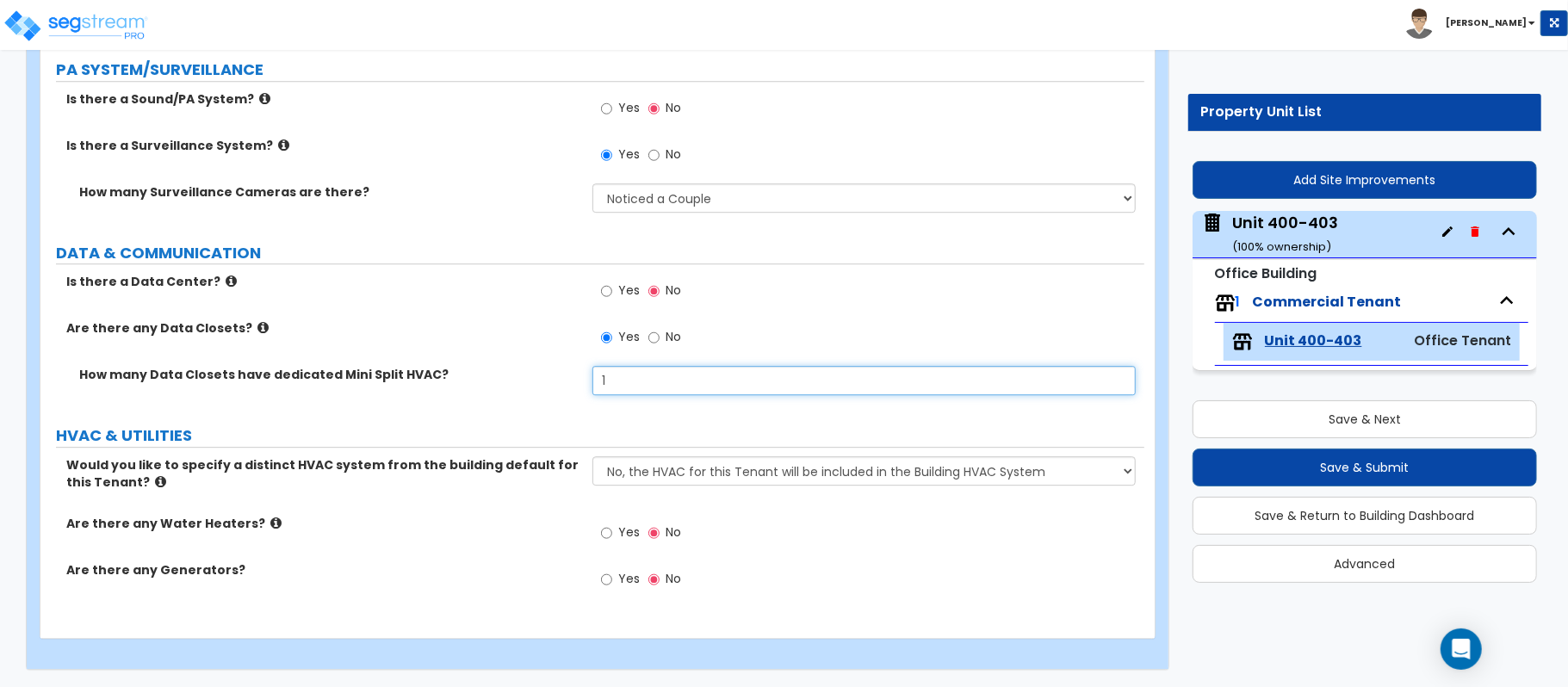
type input "1"
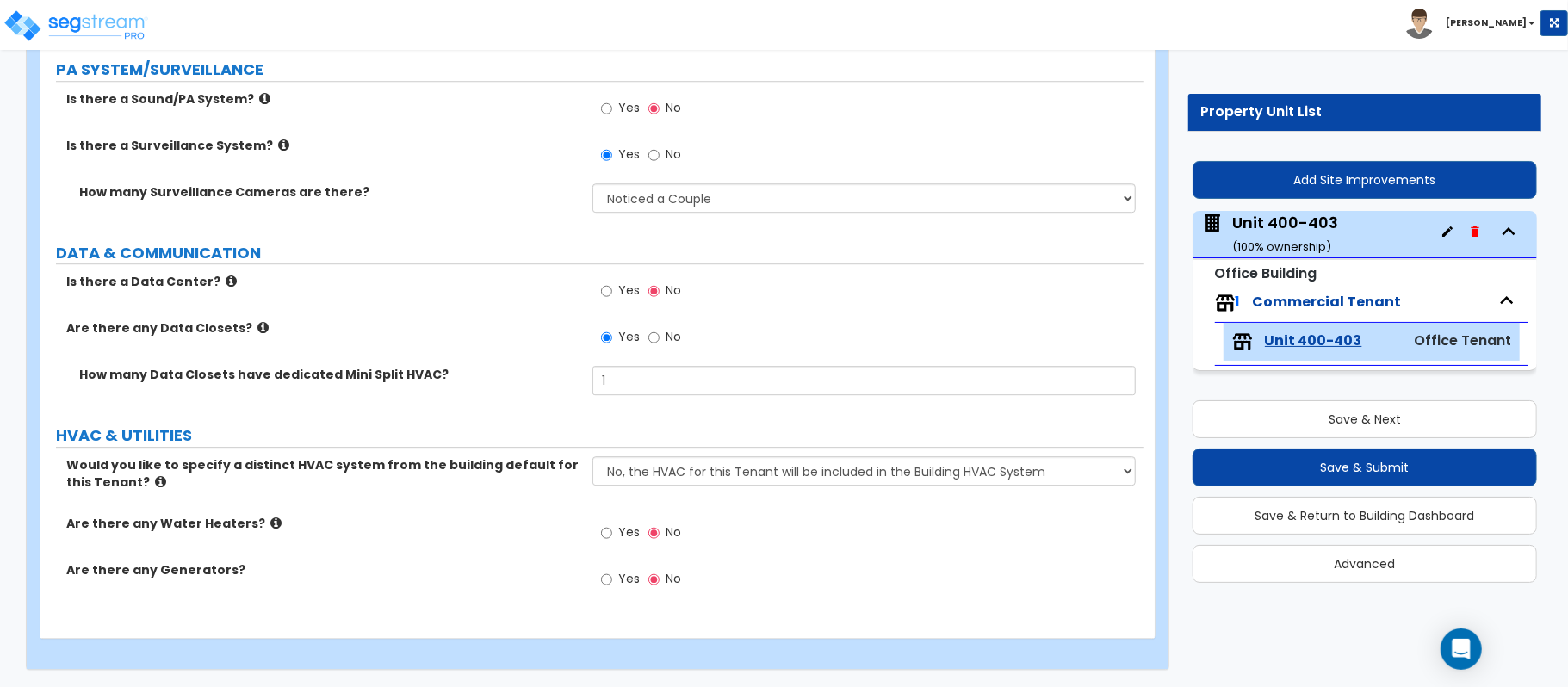
click at [530, 536] on div "Are there any Water Heaters? Yes No" at bounding box center [592, 538] width 1104 height 46
click at [604, 534] on input "Yes" at bounding box center [607, 533] width 12 height 19
radio input "true"
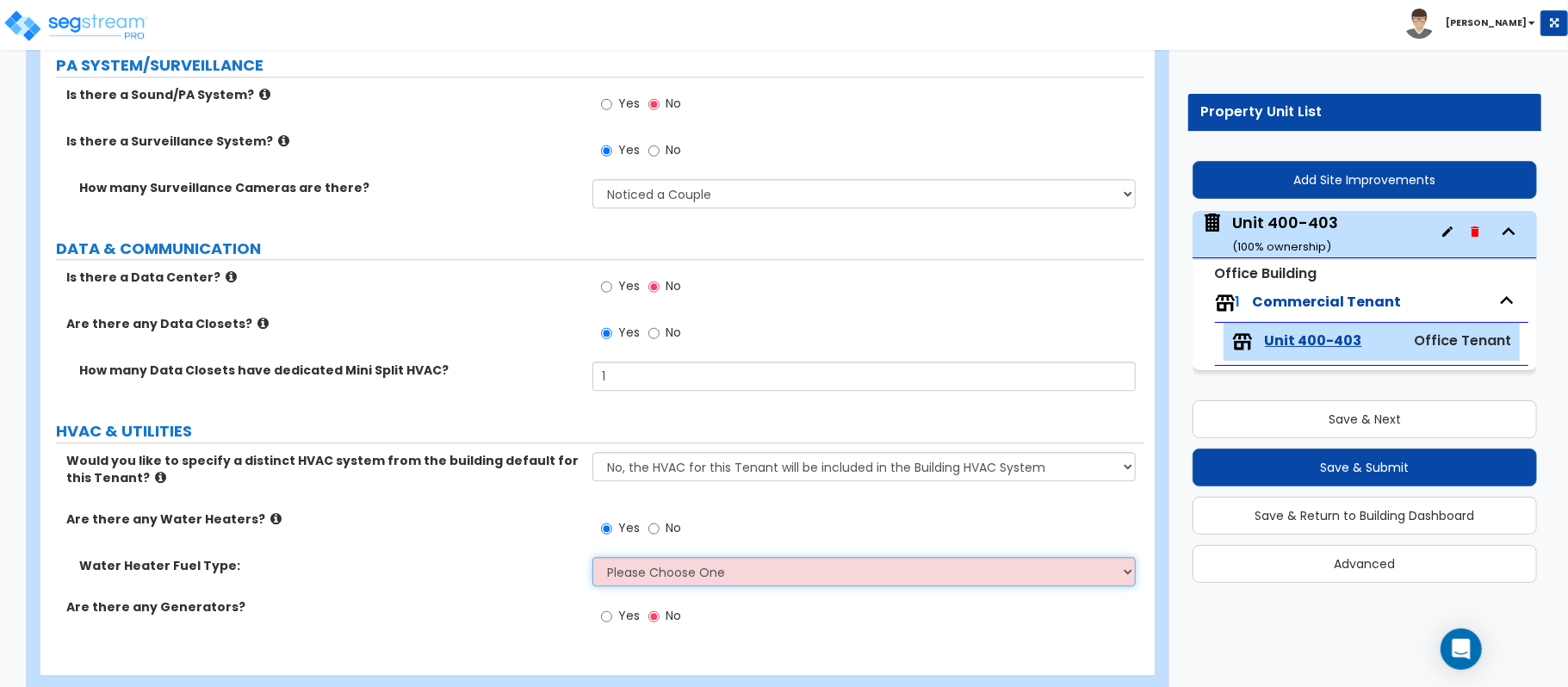
click at [670, 572] on select "Please Choose One Gas Electric" at bounding box center [864, 571] width 543 height 29
select select "1"
click at [592, 560] on select "Please Choose One Gas Electric" at bounding box center [864, 571] width 543 height 29
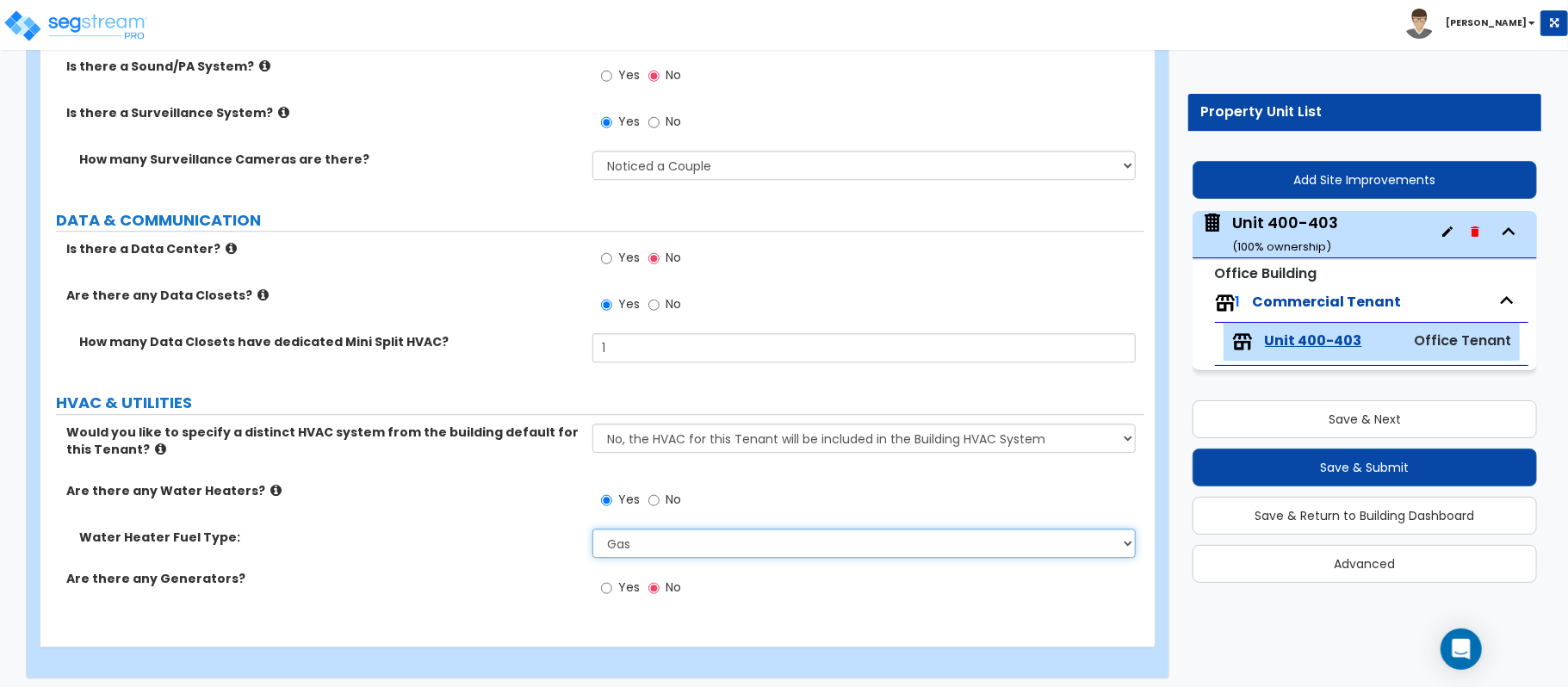
scroll to position [3524, 0]
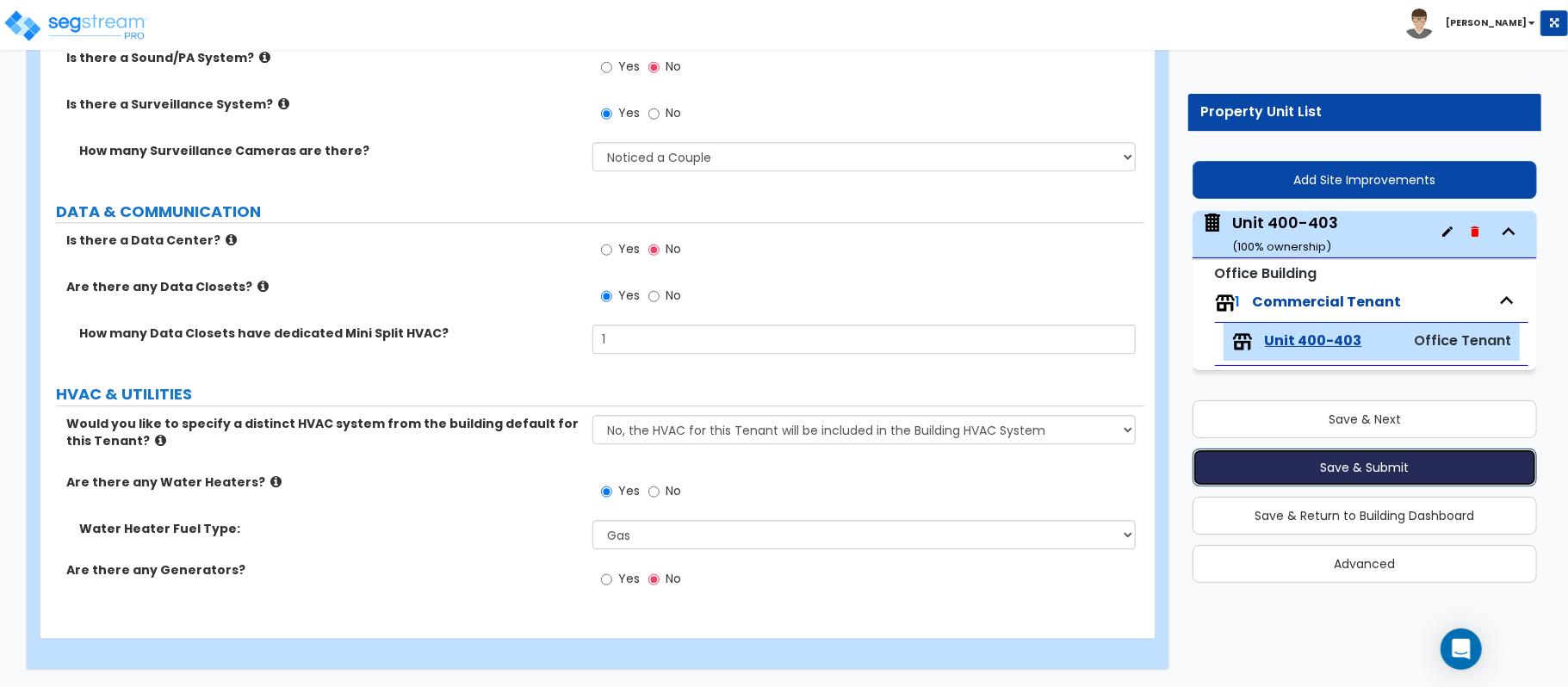
click at [1334, 470] on button "Save & Submit" at bounding box center [1364, 467] width 345 height 38
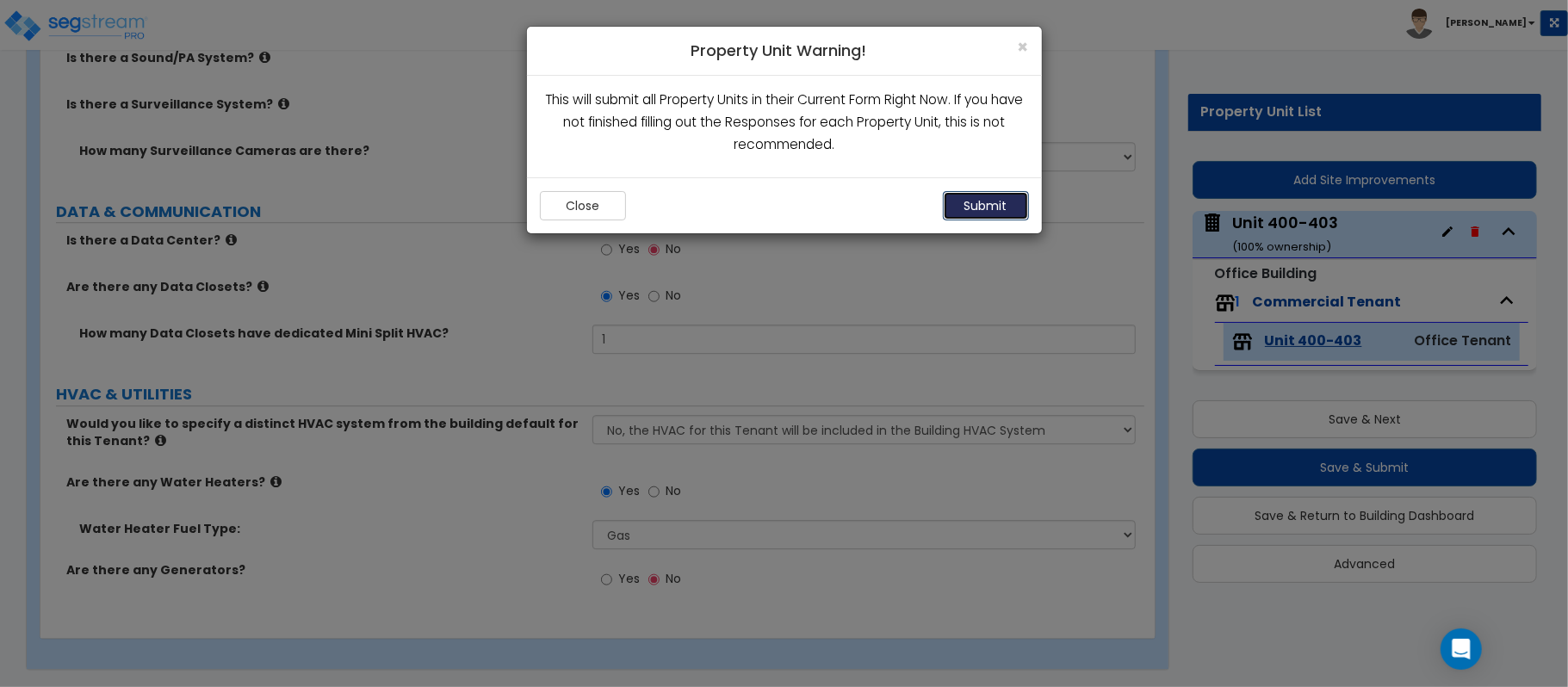
click at [992, 200] on button "Submit" at bounding box center [985, 206] width 86 height 29
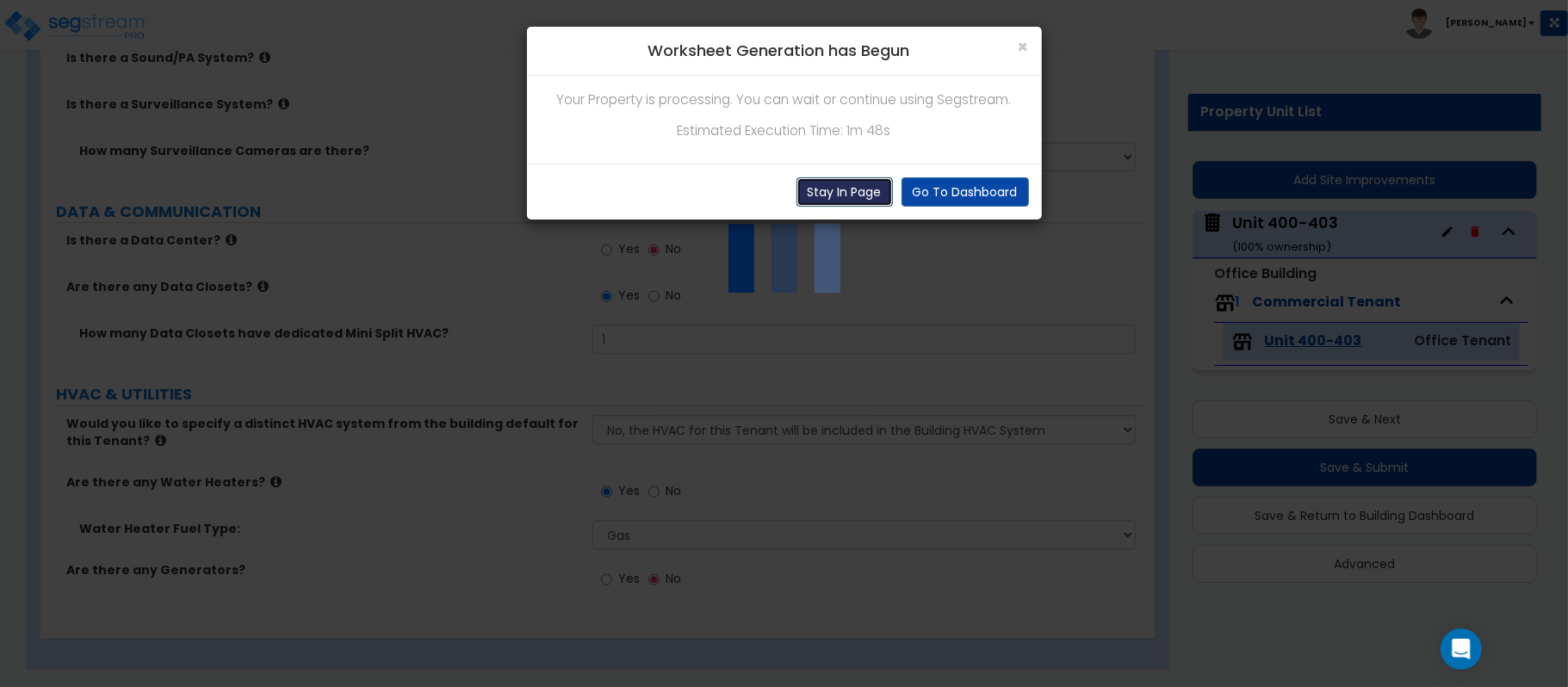
click at [852, 193] on button "Stay In Page" at bounding box center [845, 192] width 96 height 29
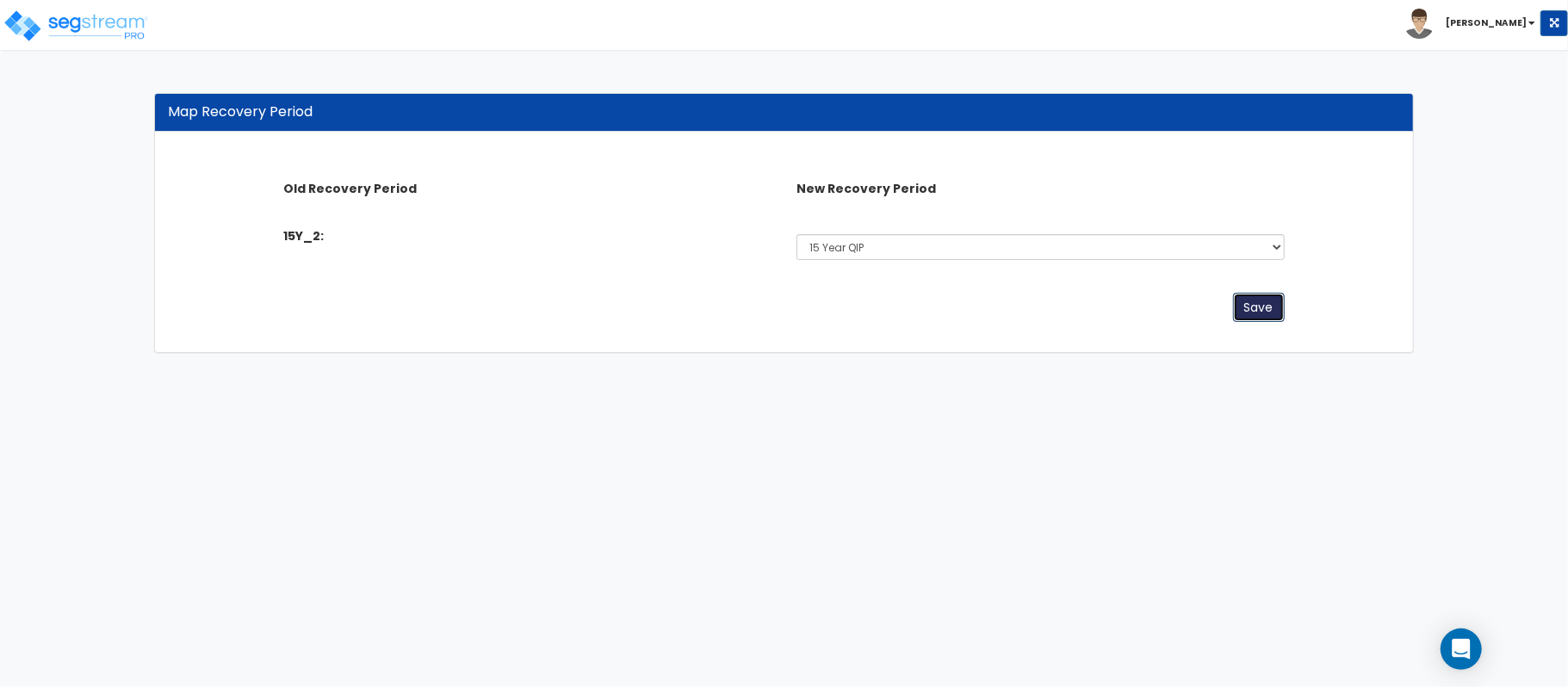
click at [1247, 307] on button "Save" at bounding box center [1259, 307] width 52 height 29
click at [1248, 307] on button "Save" at bounding box center [1259, 307] width 52 height 29
click at [1210, 244] on select "Select 5 Years 7 Year 15 Year 15 Year QIP 39 Year" at bounding box center [1040, 247] width 487 height 26
select select "15Y_1"
click at [796, 234] on select "Select 5 Years 7 Year 15 Year 15 Year QIP 39 Year" at bounding box center [1040, 247] width 487 height 26
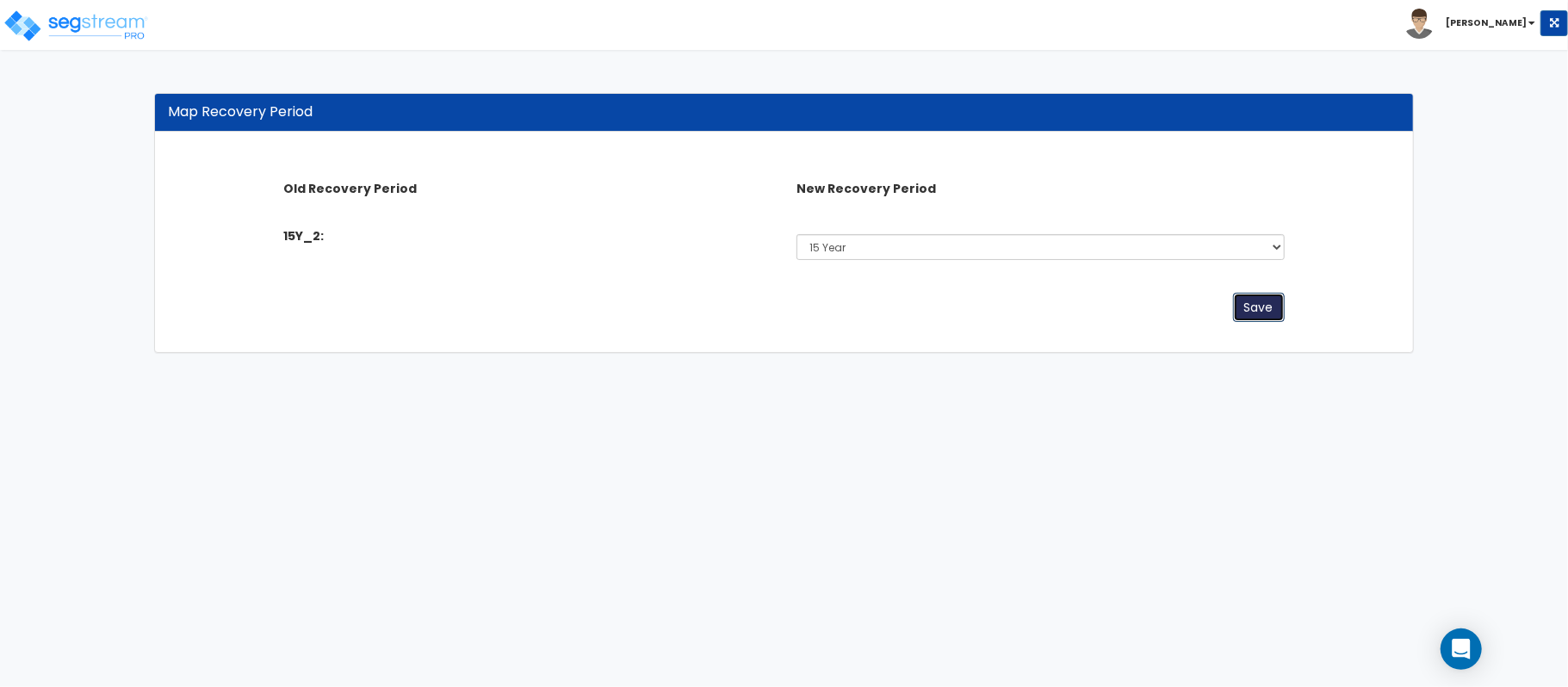
click at [1251, 308] on button "Save" at bounding box center [1259, 307] width 52 height 29
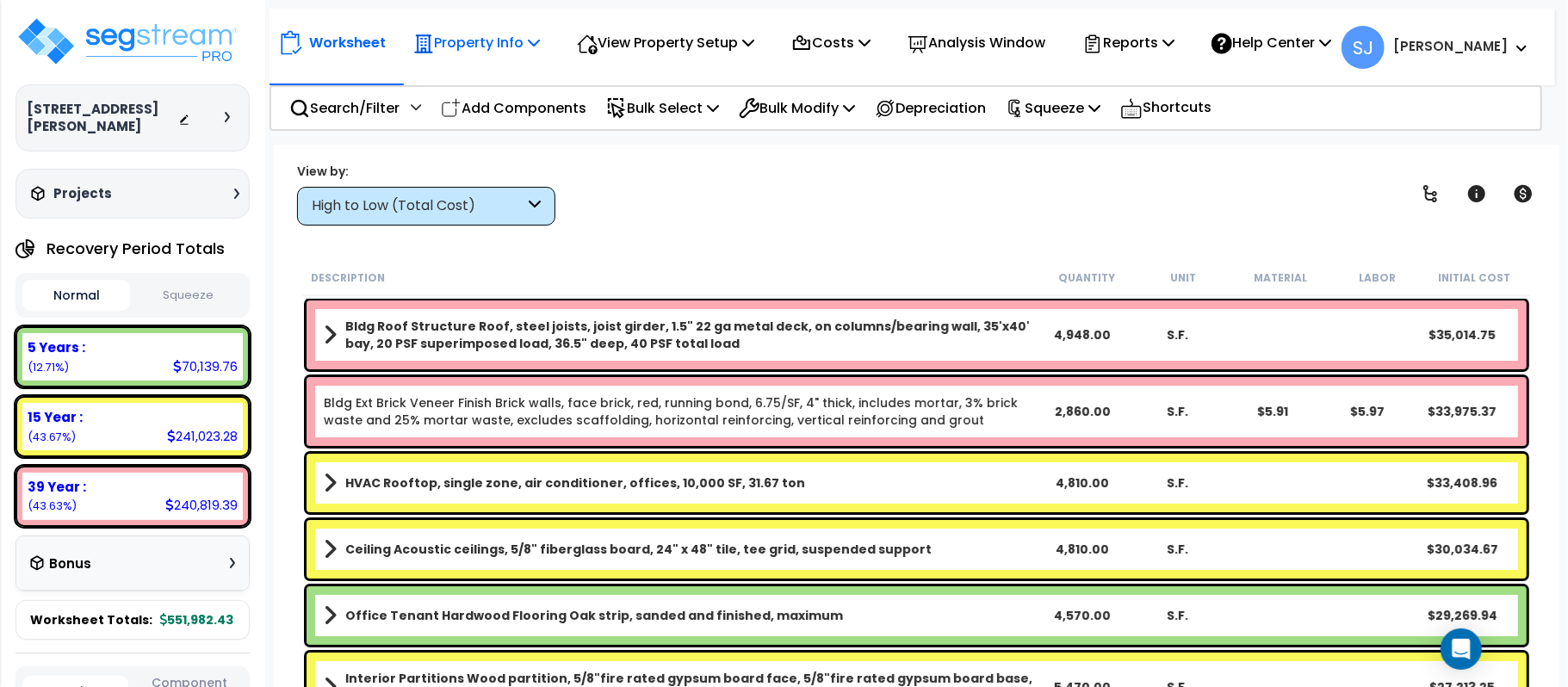
click at [515, 46] on p "Property Info" at bounding box center [477, 43] width 127 height 23
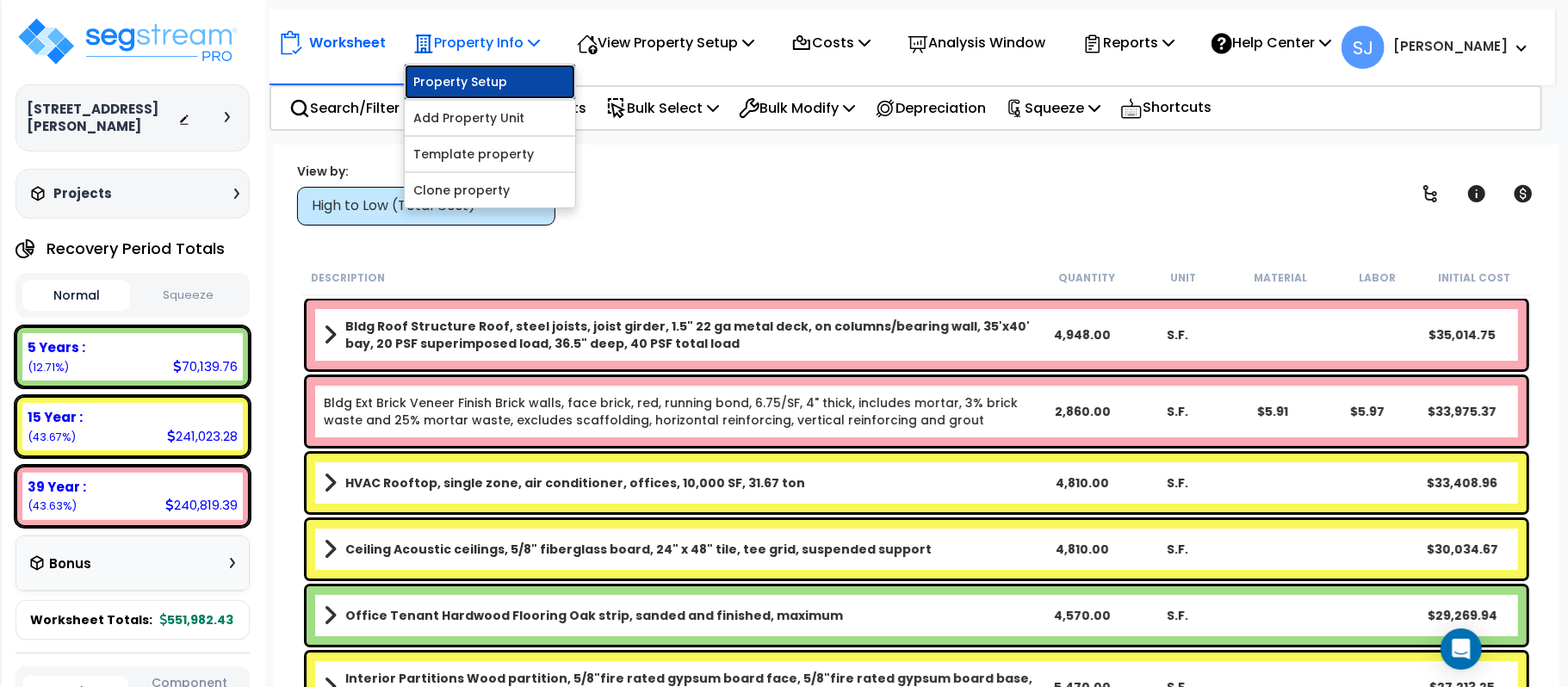
click at [491, 81] on link "Property Setup" at bounding box center [489, 81] width 170 height 35
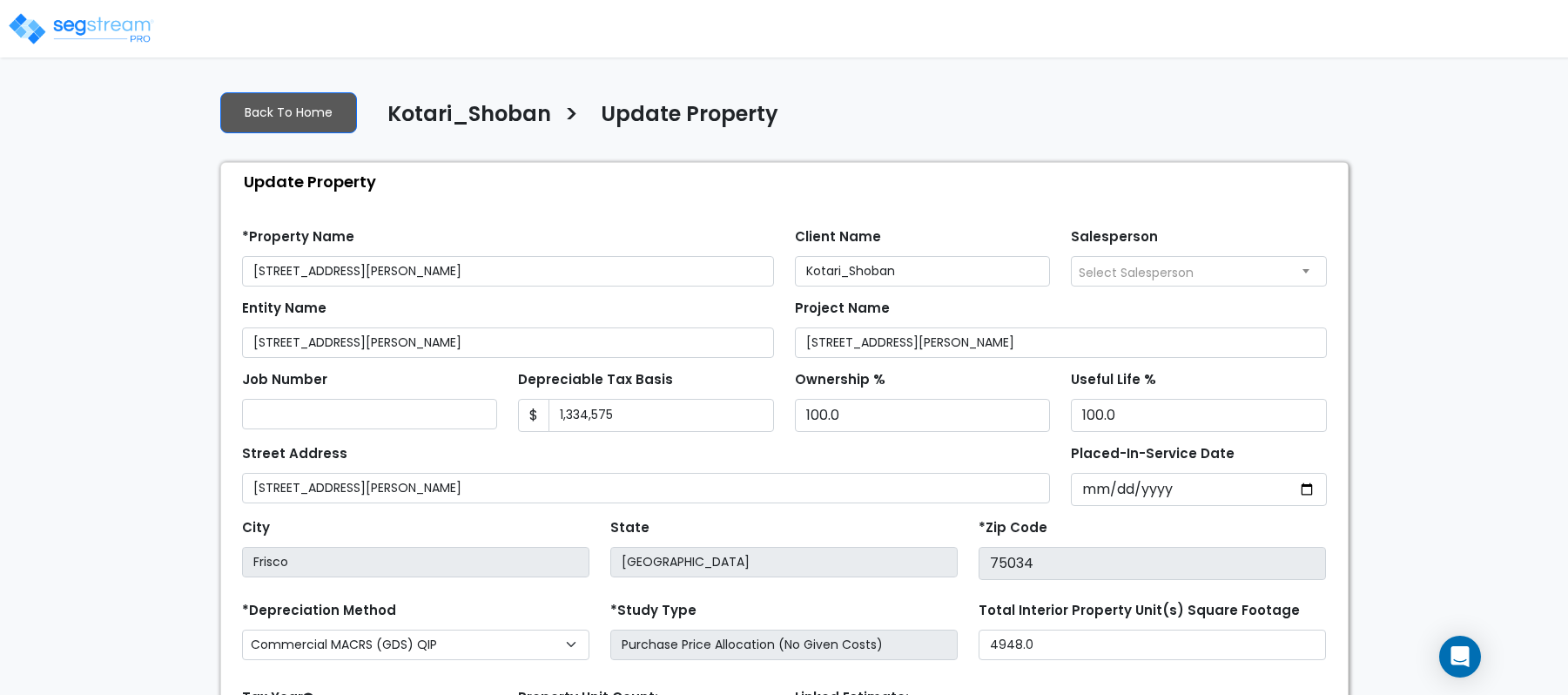
select select "2021"
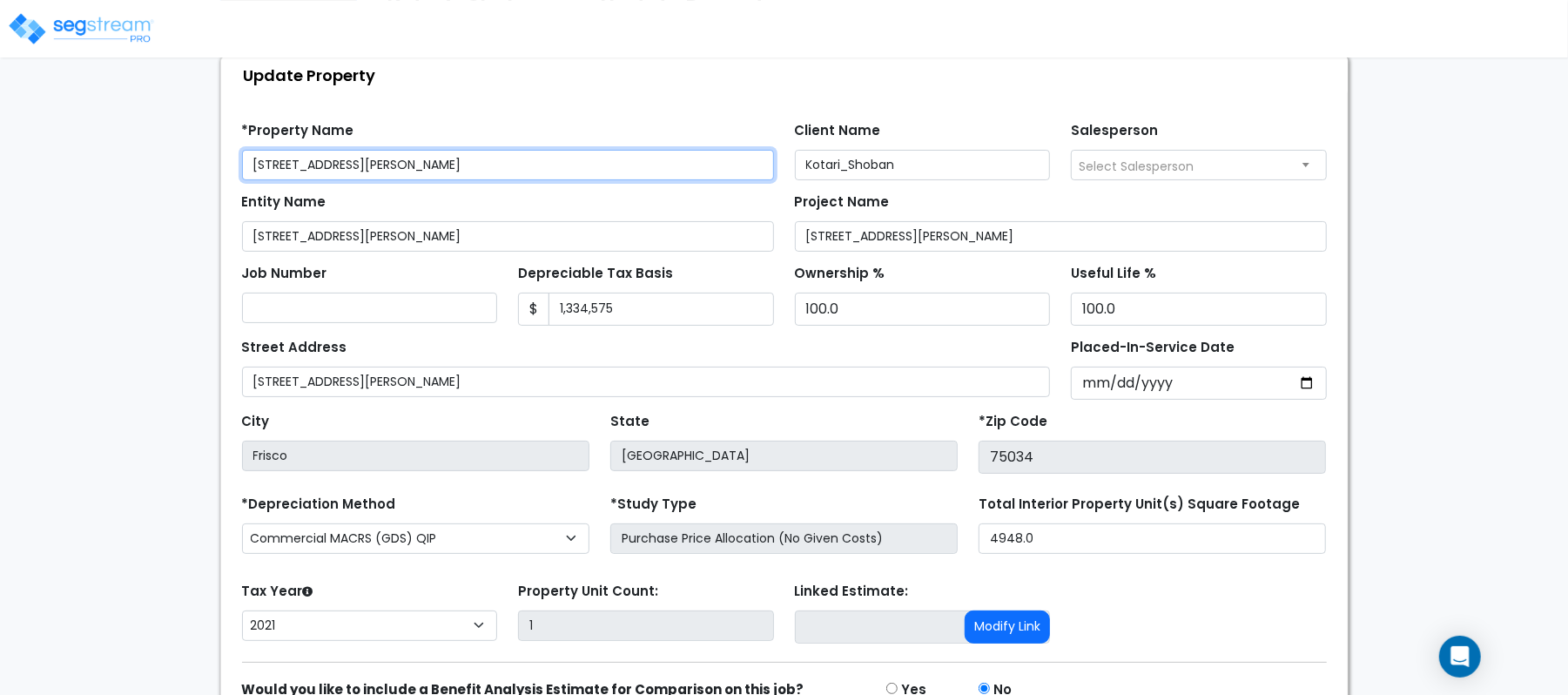
scroll to position [200, 0]
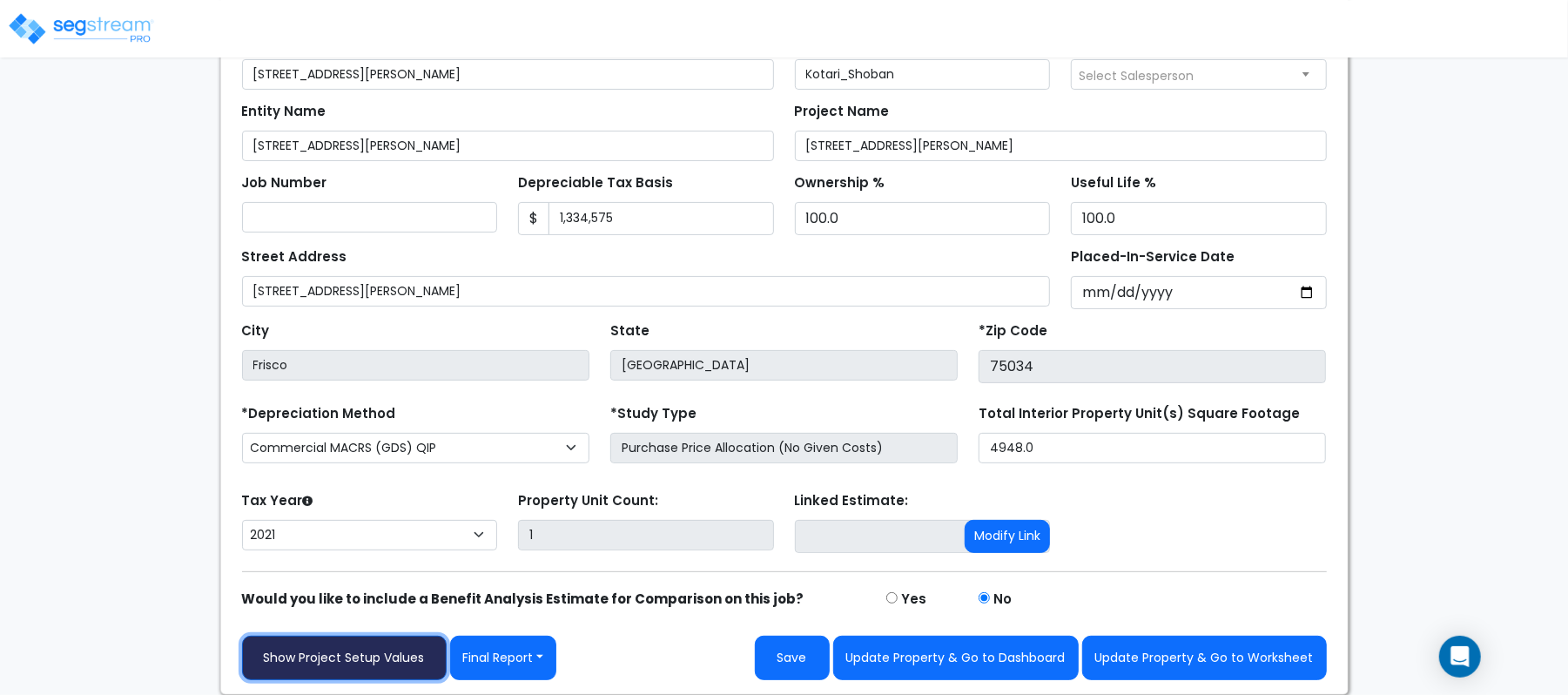
click at [394, 645] on link "Show Project Setup Values" at bounding box center [344, 657] width 205 height 44
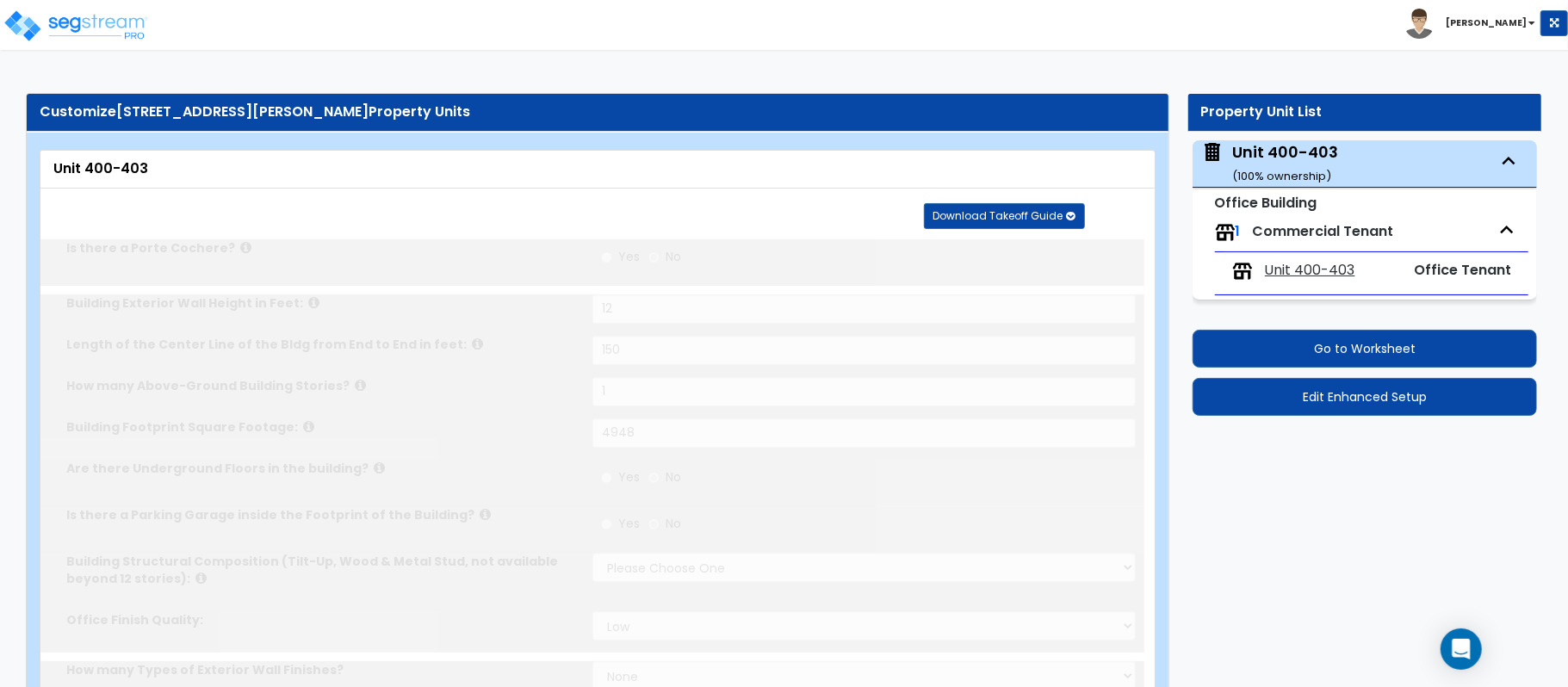
type input "12"
type input "150"
type input "1"
type input "4948"
select select "6"
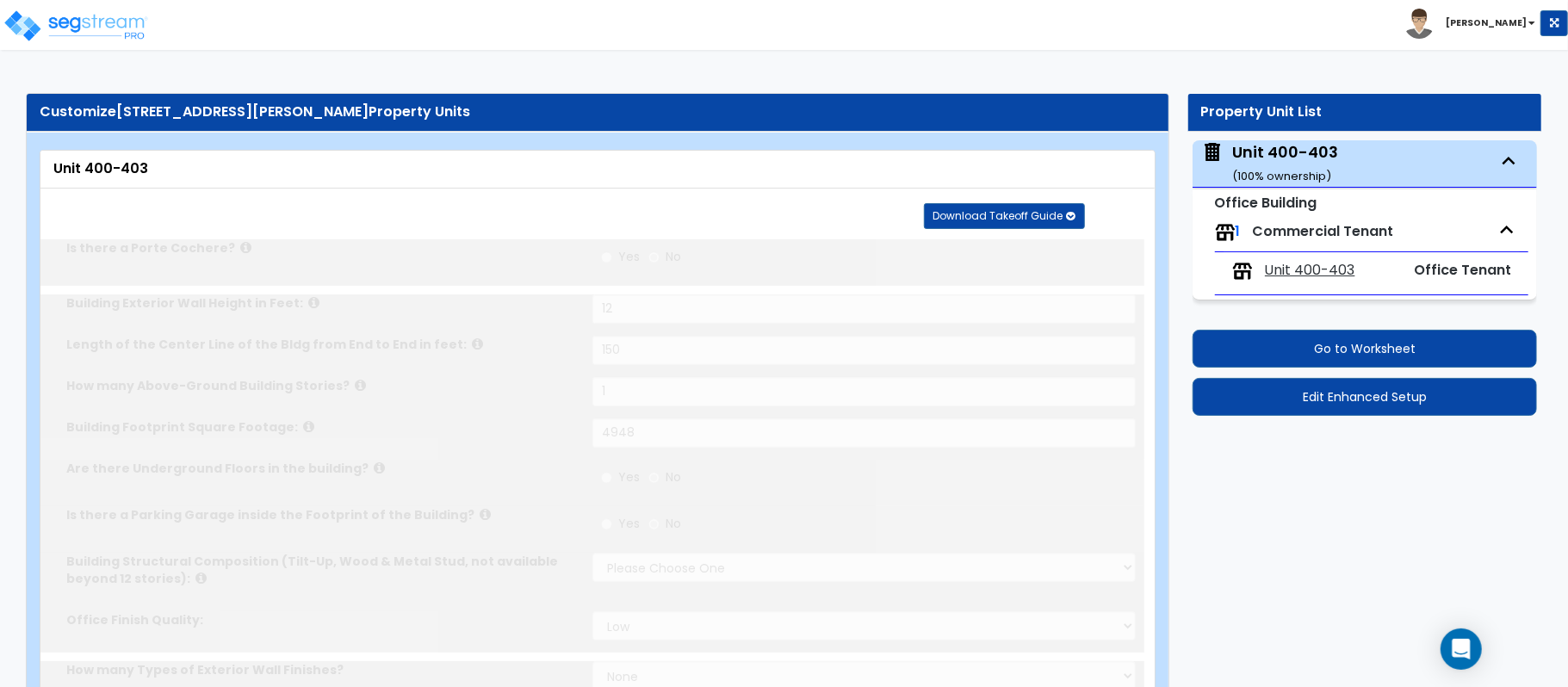
select select "1"
select select "2"
type input "70"
select select "3"
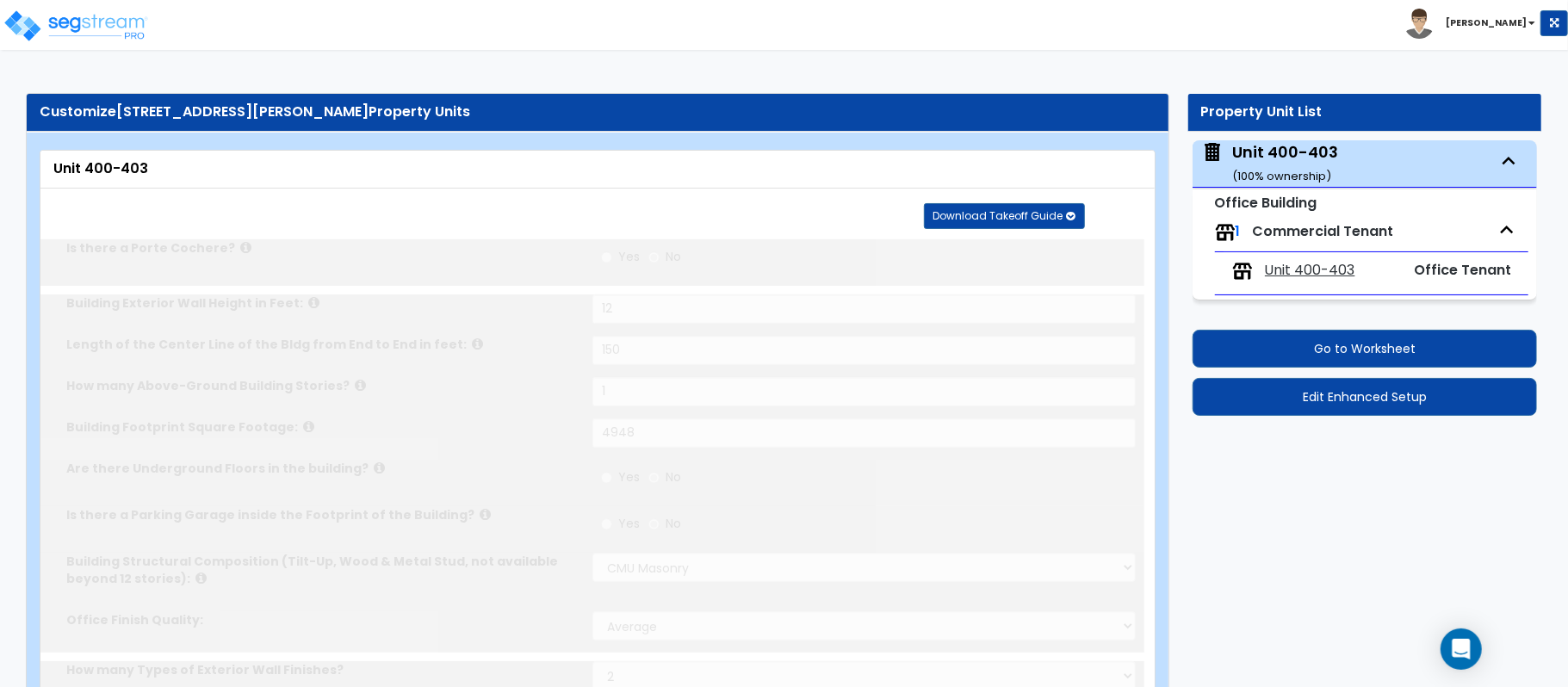
select select "2"
select select "1"
select select "2"
radio input "true"
type input "8"
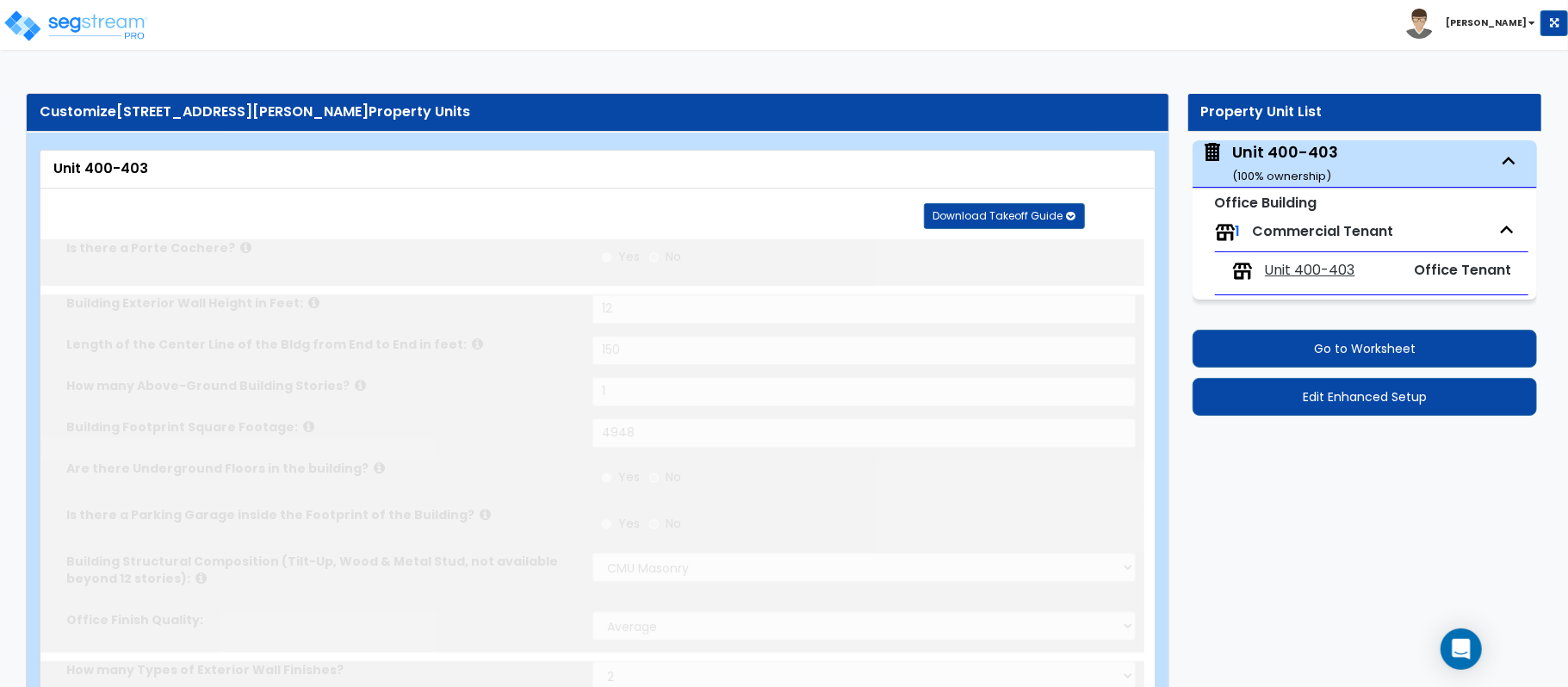
radio input "true"
select select "2"
select select "1"
select select "2"
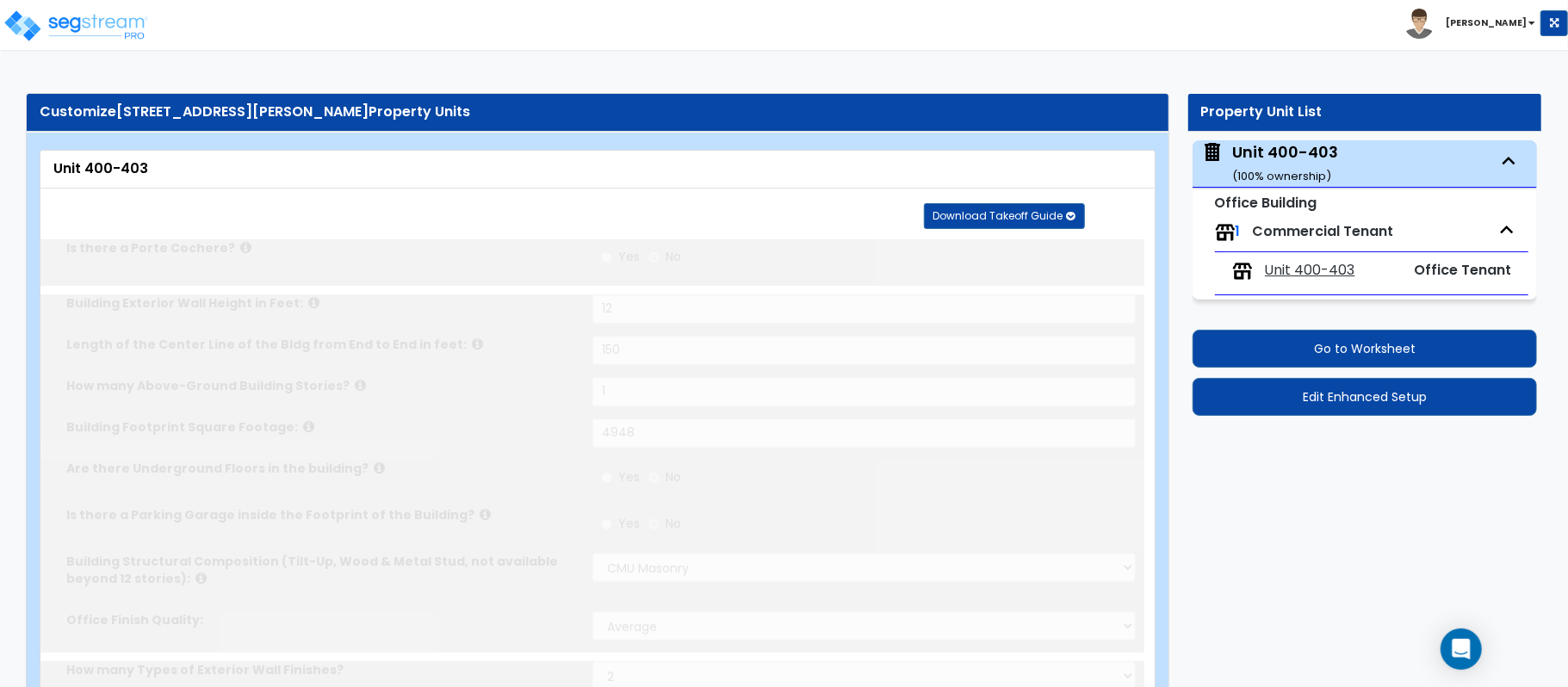
type input "12"
radio input "true"
type input "3"
select select "1"
radio input "true"
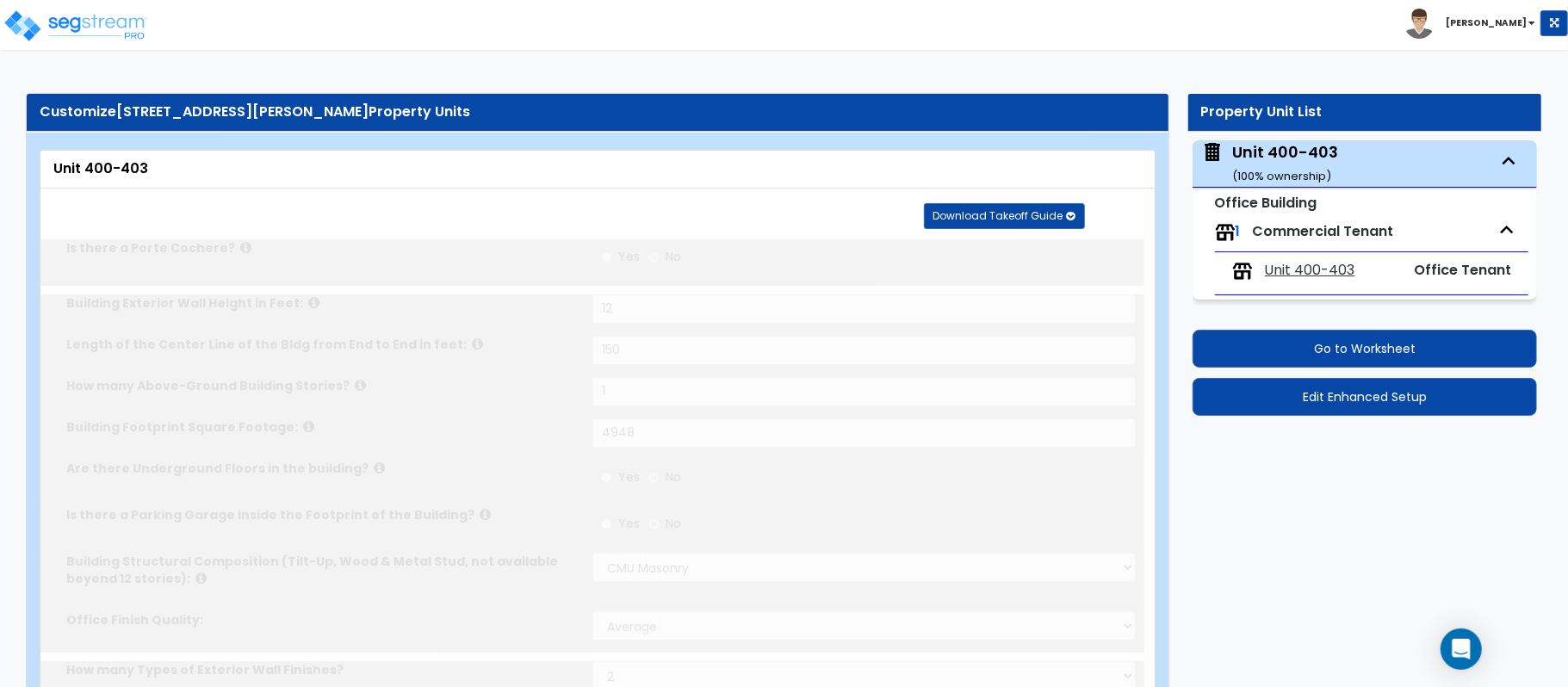
radio input "true"
select select "1"
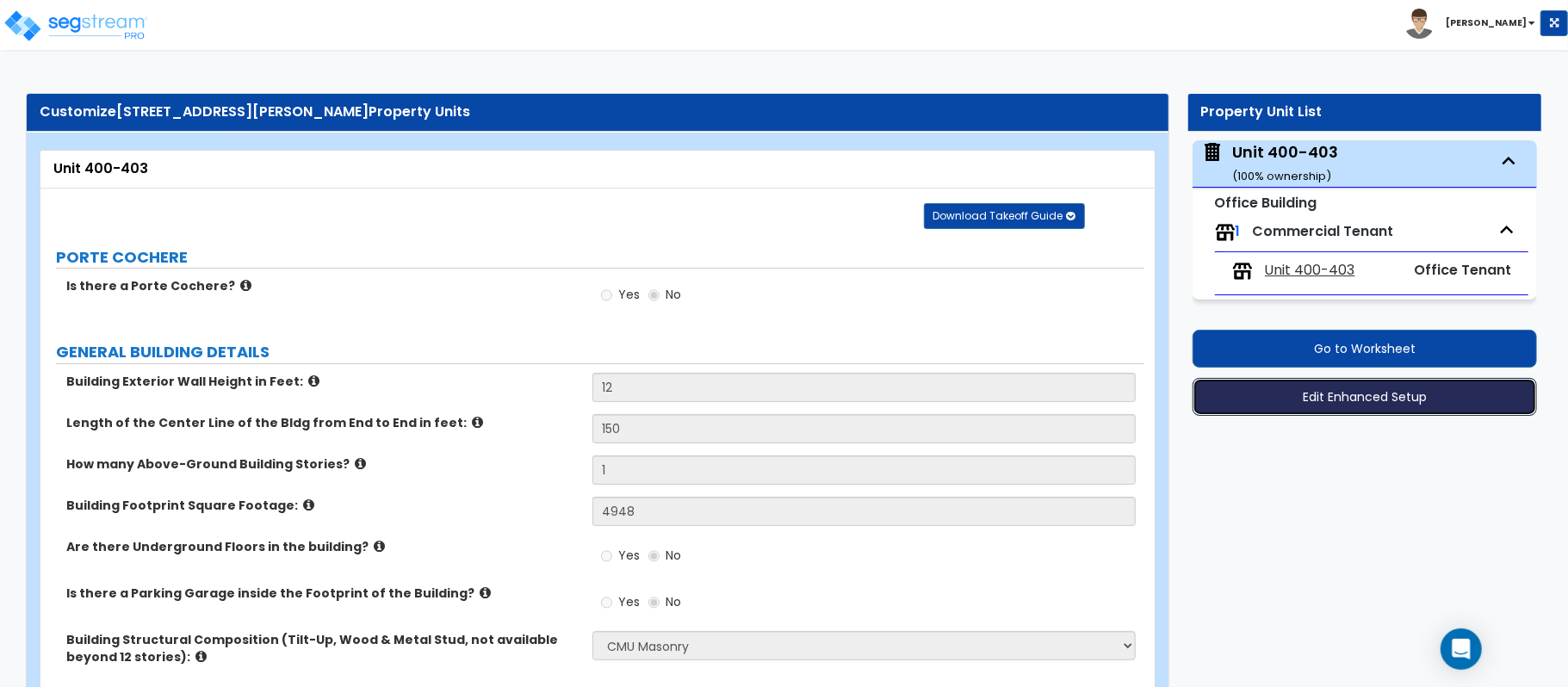
click at [1465, 411] on button "Edit Enhanced Setup" at bounding box center [1364, 397] width 345 height 38
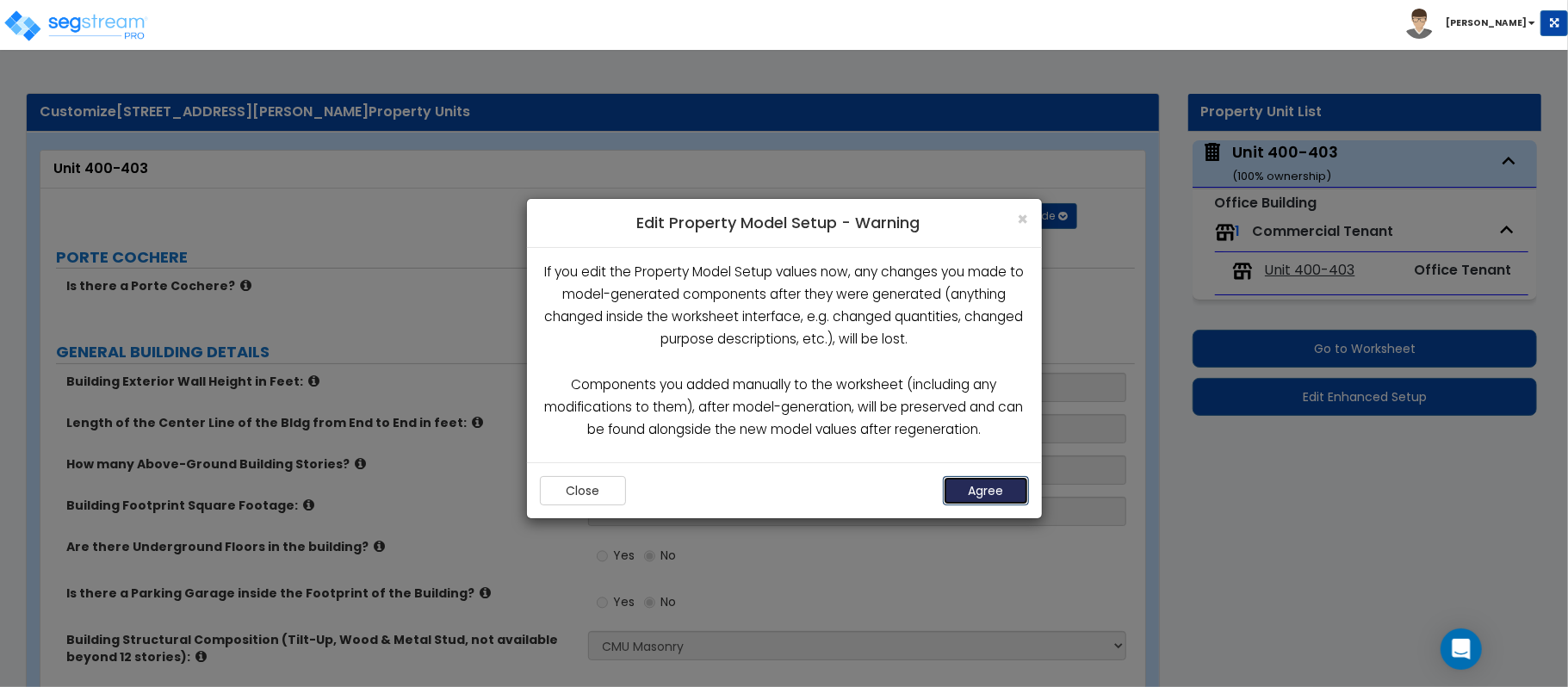
click at [1016, 491] on button "Agree" at bounding box center [985, 490] width 86 height 29
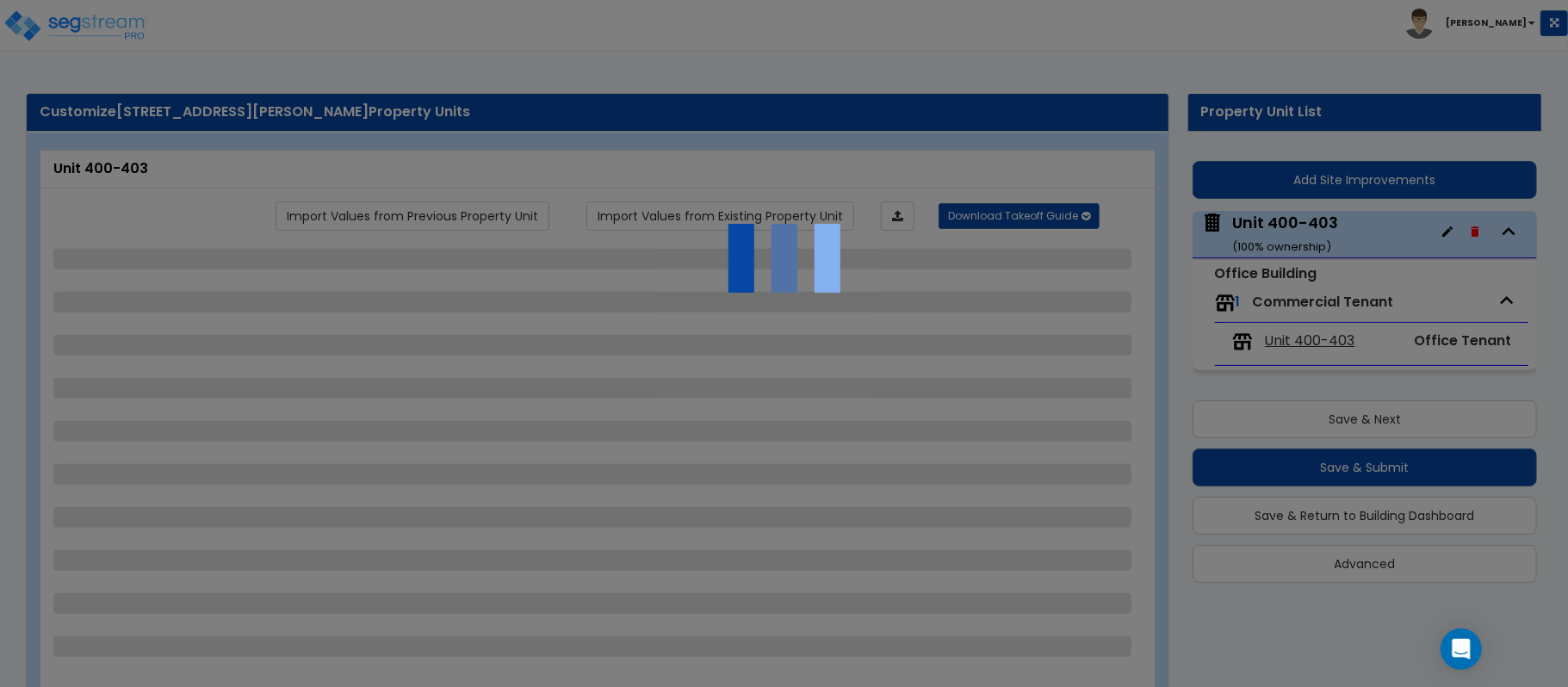
select select "6"
select select "1"
select select "2"
select select "3"
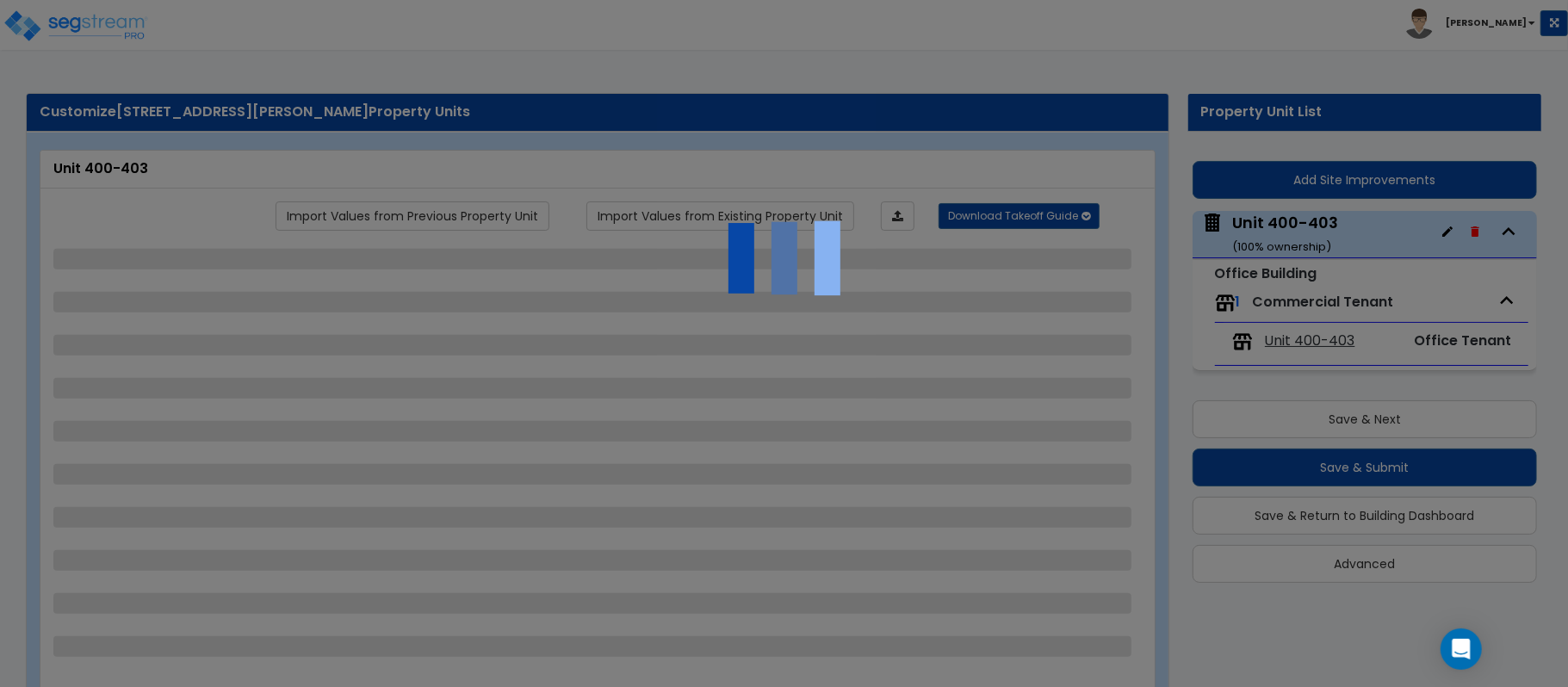
select select "2"
select select "1"
select select "2"
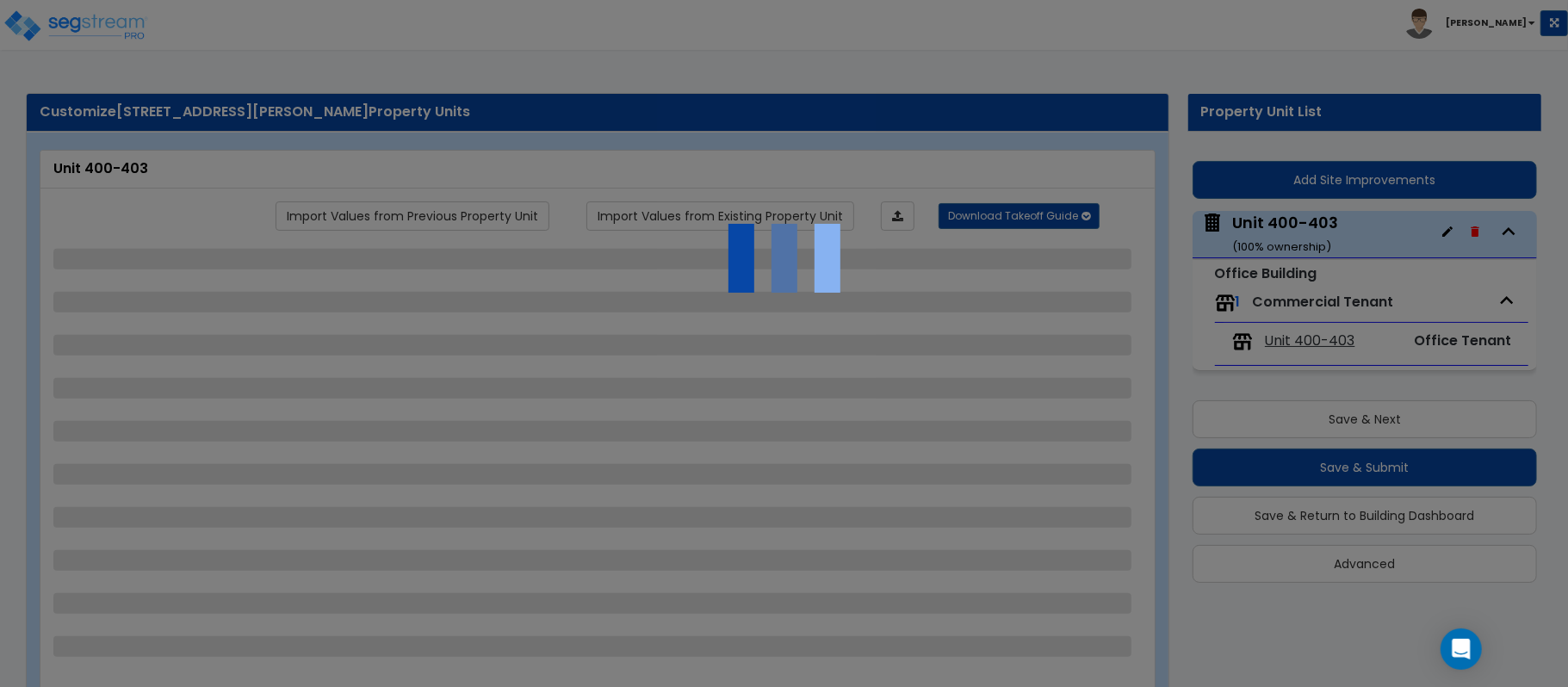
select select "1"
select select "2"
select select "1"
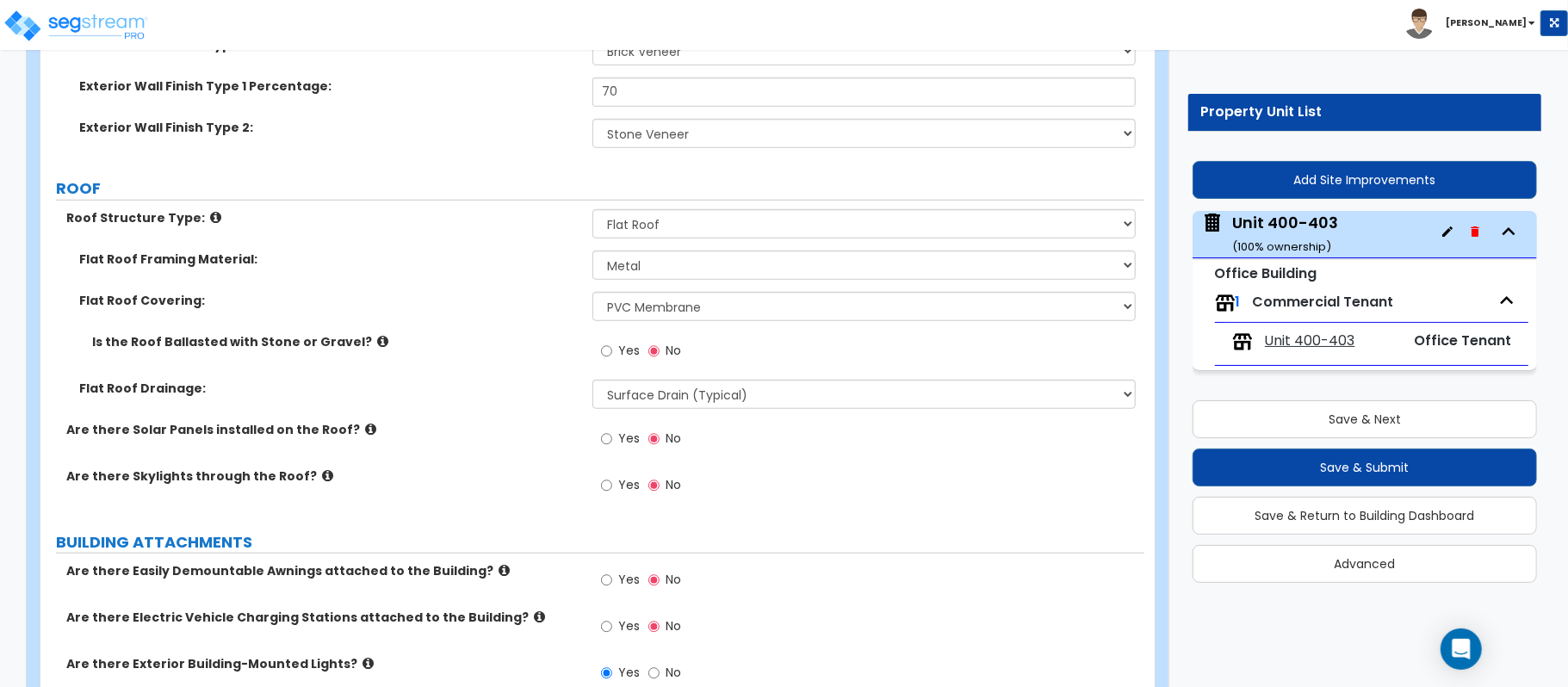
scroll to position [1157, 0]
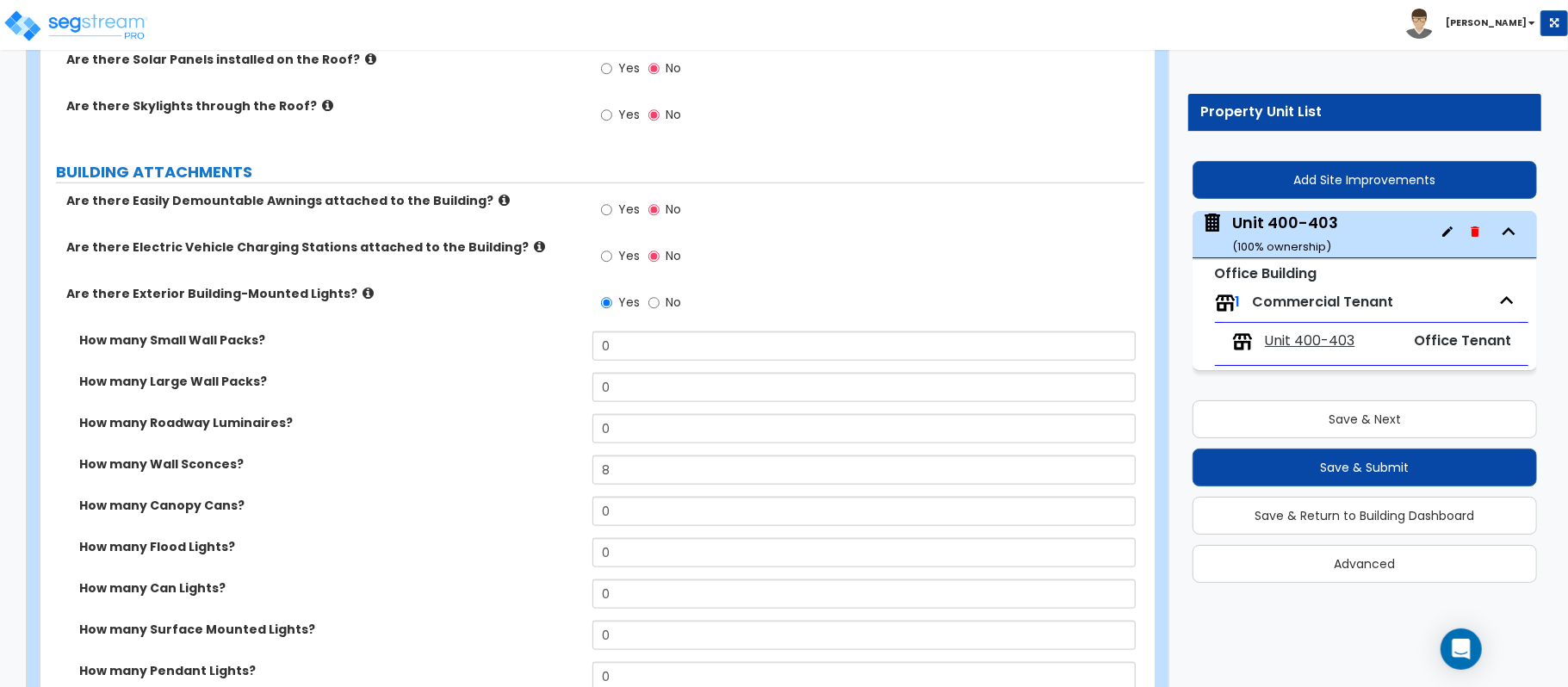
click at [1313, 342] on span "Unit 400-403" at bounding box center [1310, 341] width 90 height 20
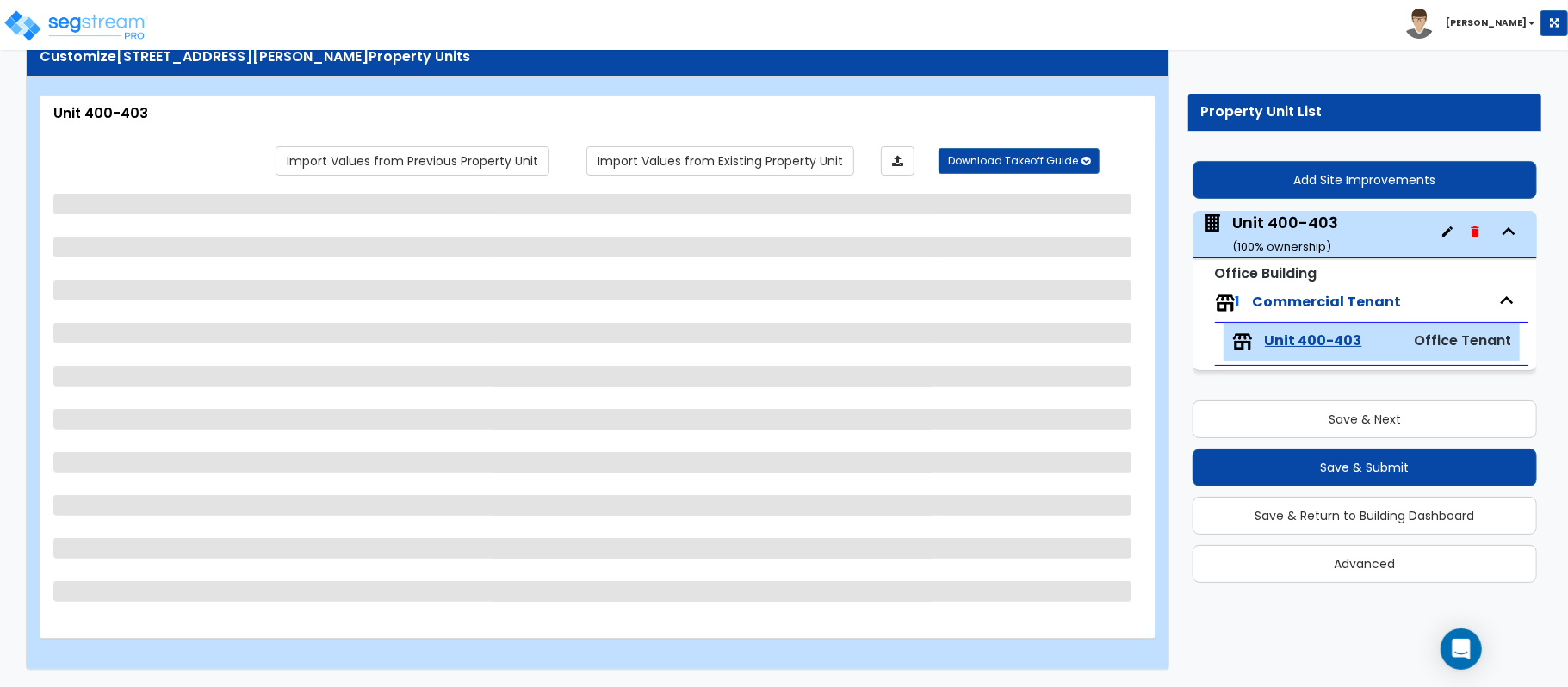
scroll to position [56, 0]
select select "1"
select select "2"
select select "1"
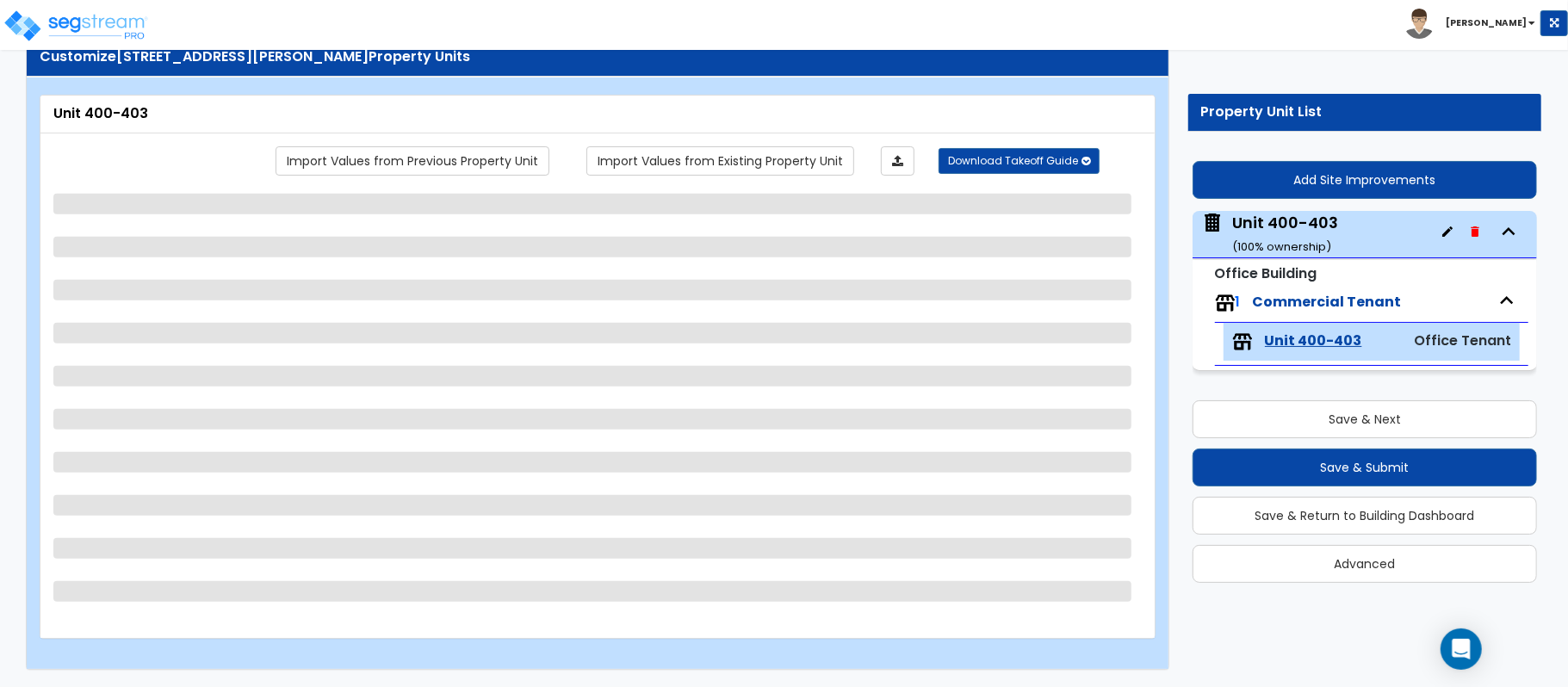
select select "1"
select select "2"
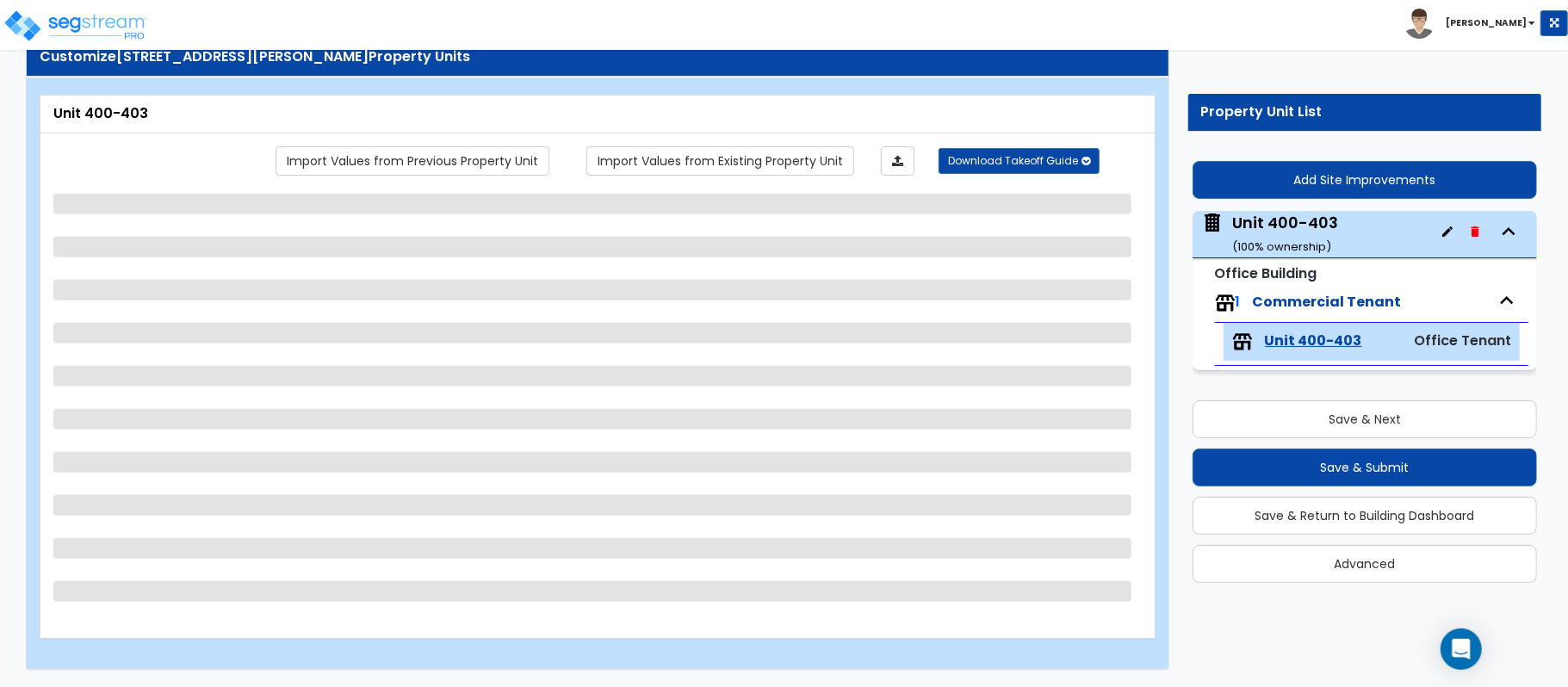
select select "1"
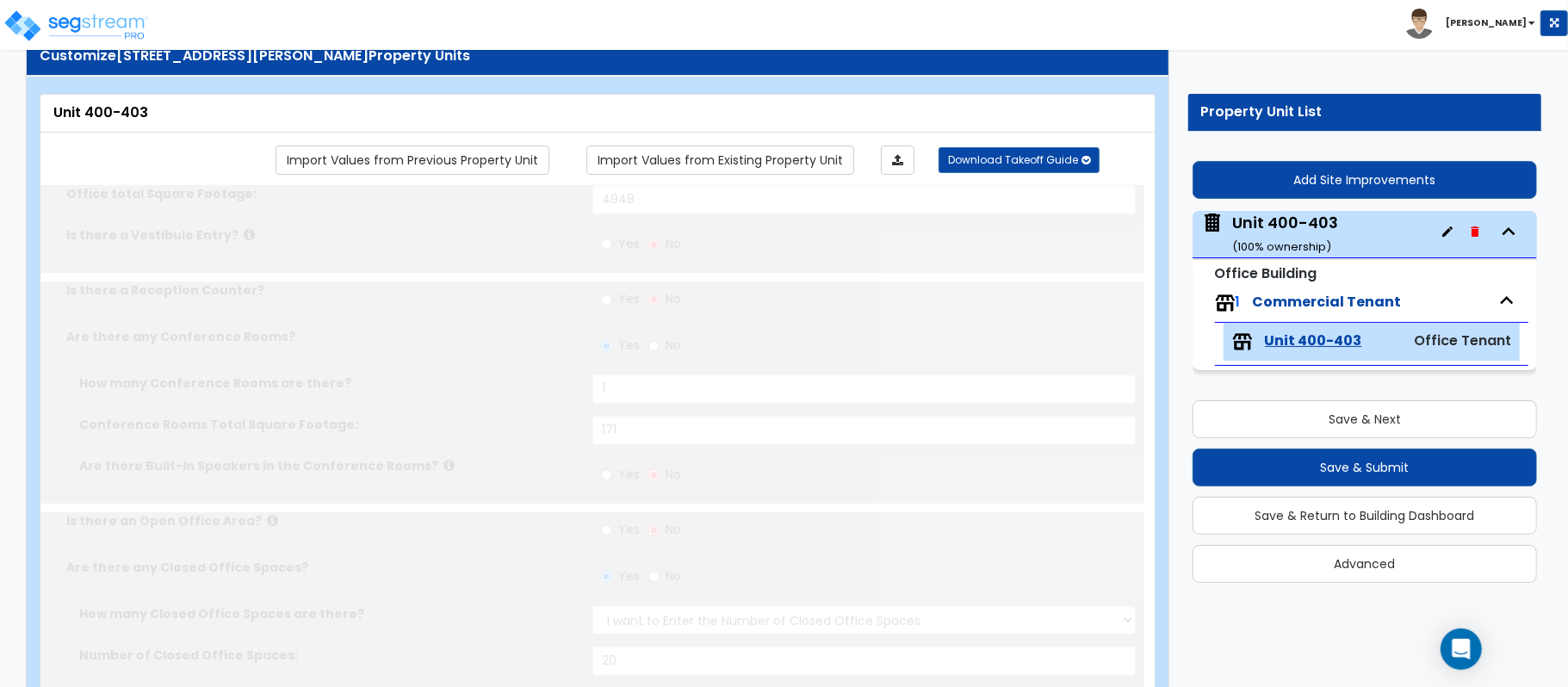
radio input "true"
type input "2"
type input "4"
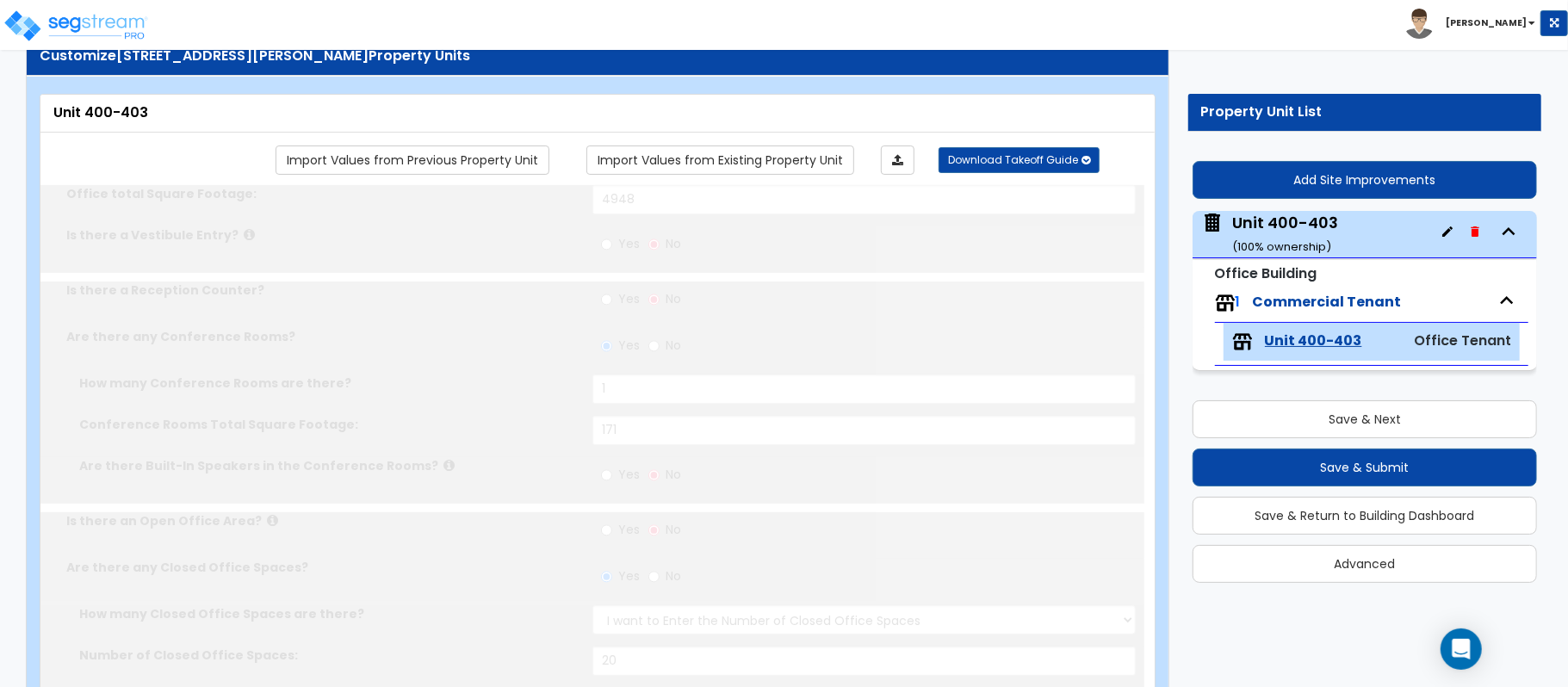
type input "4"
type input "1"
type input "4"
select select "1"
radio input "true"
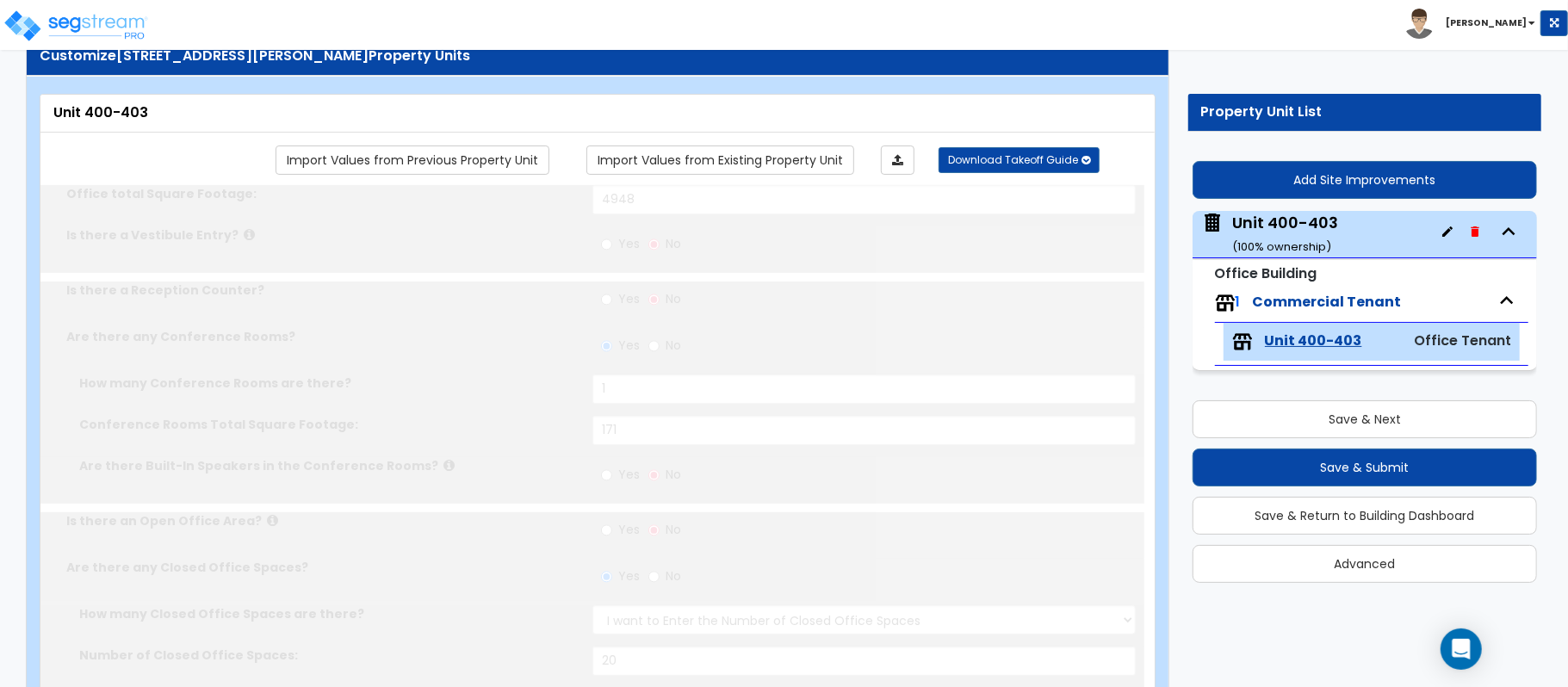
select select "1"
type input "2"
radio input "true"
type input "1"
type input "127"
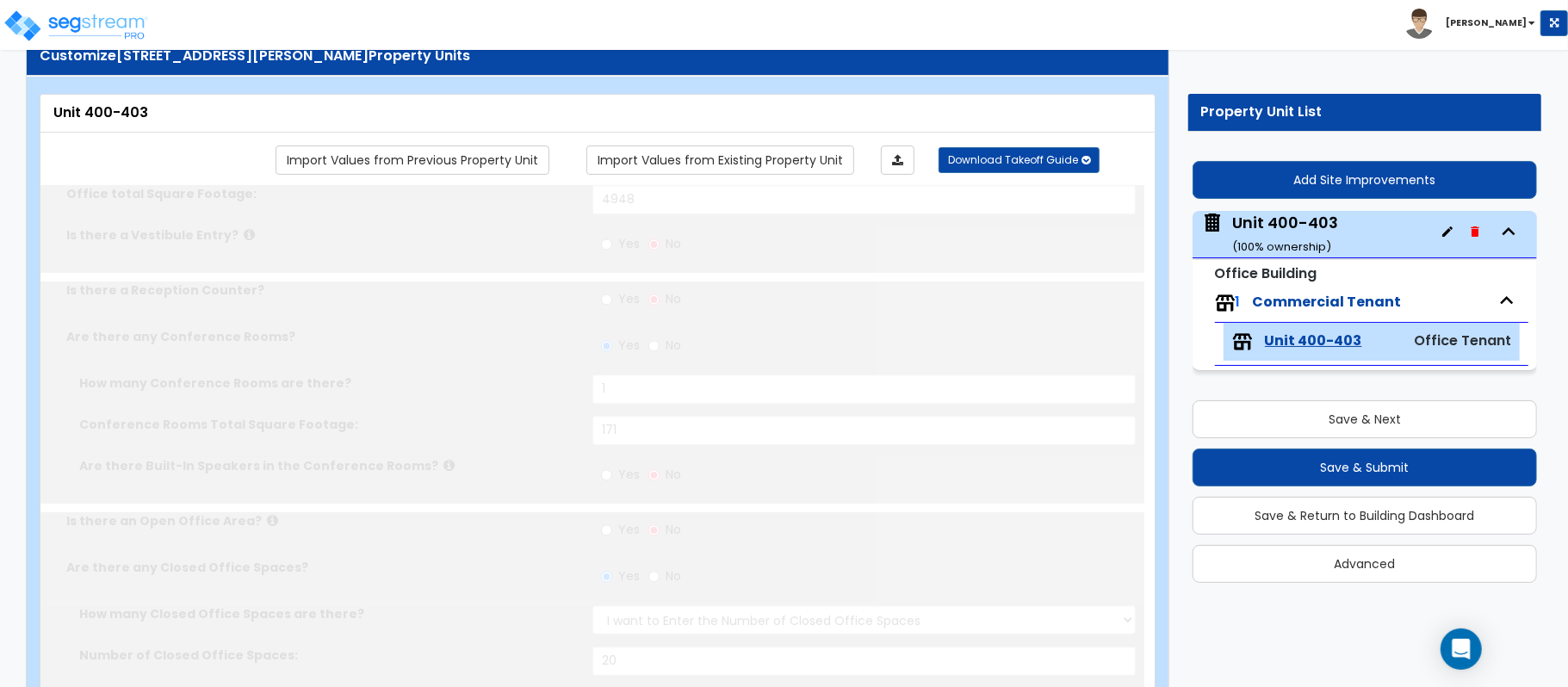
select select "2"
type input "10"
type input "16"
type input "1"
radio input "true"
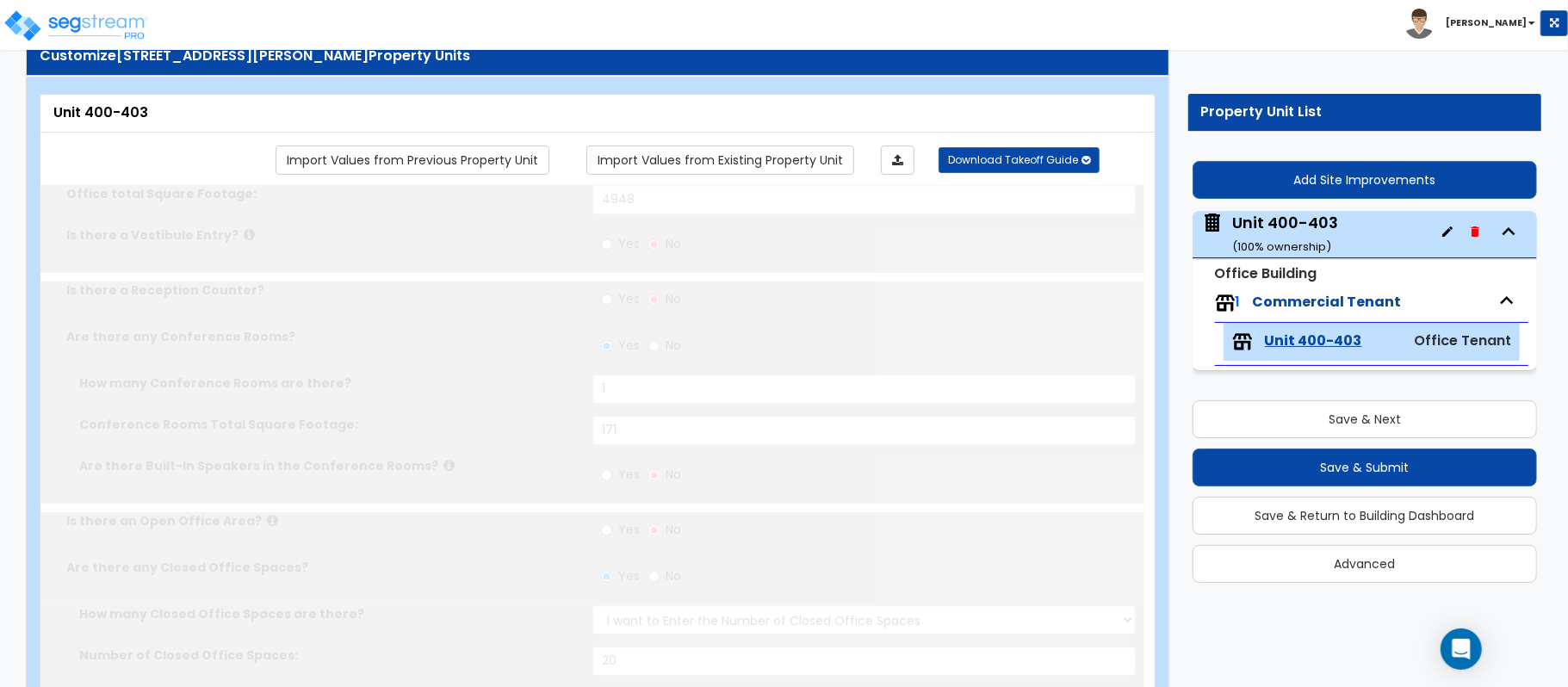
type input "1"
radio input "true"
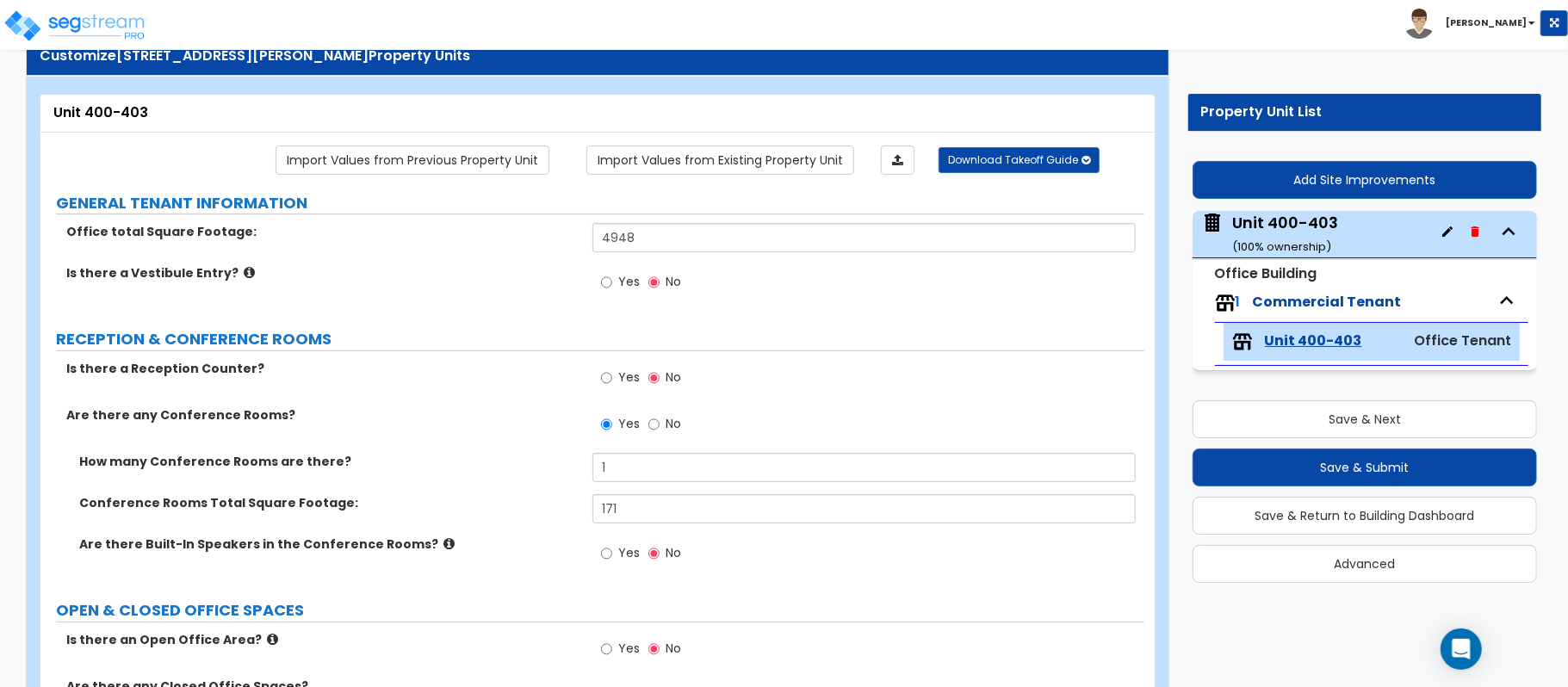
scroll to position [838, 0]
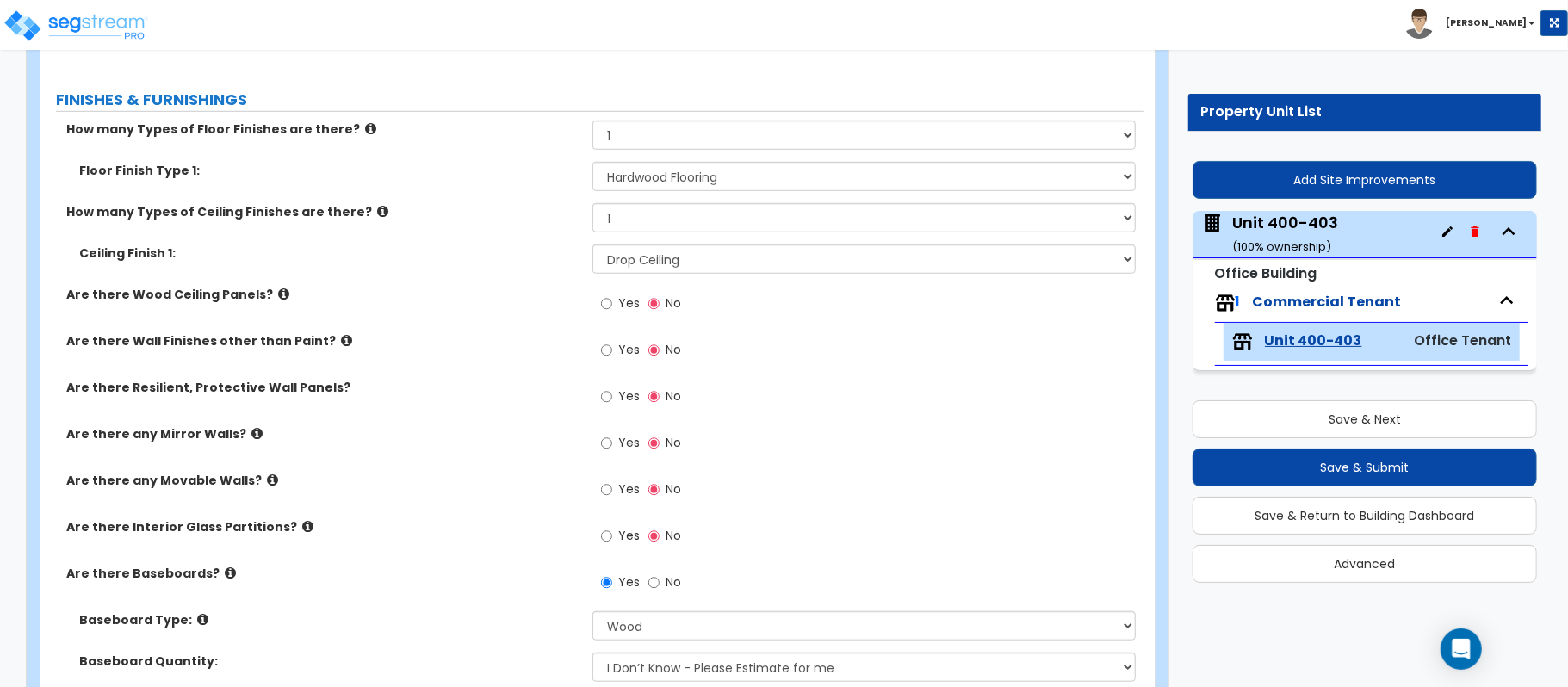
click at [1290, 111] on div "Property Unit List" at bounding box center [1364, 112] width 327 height 20
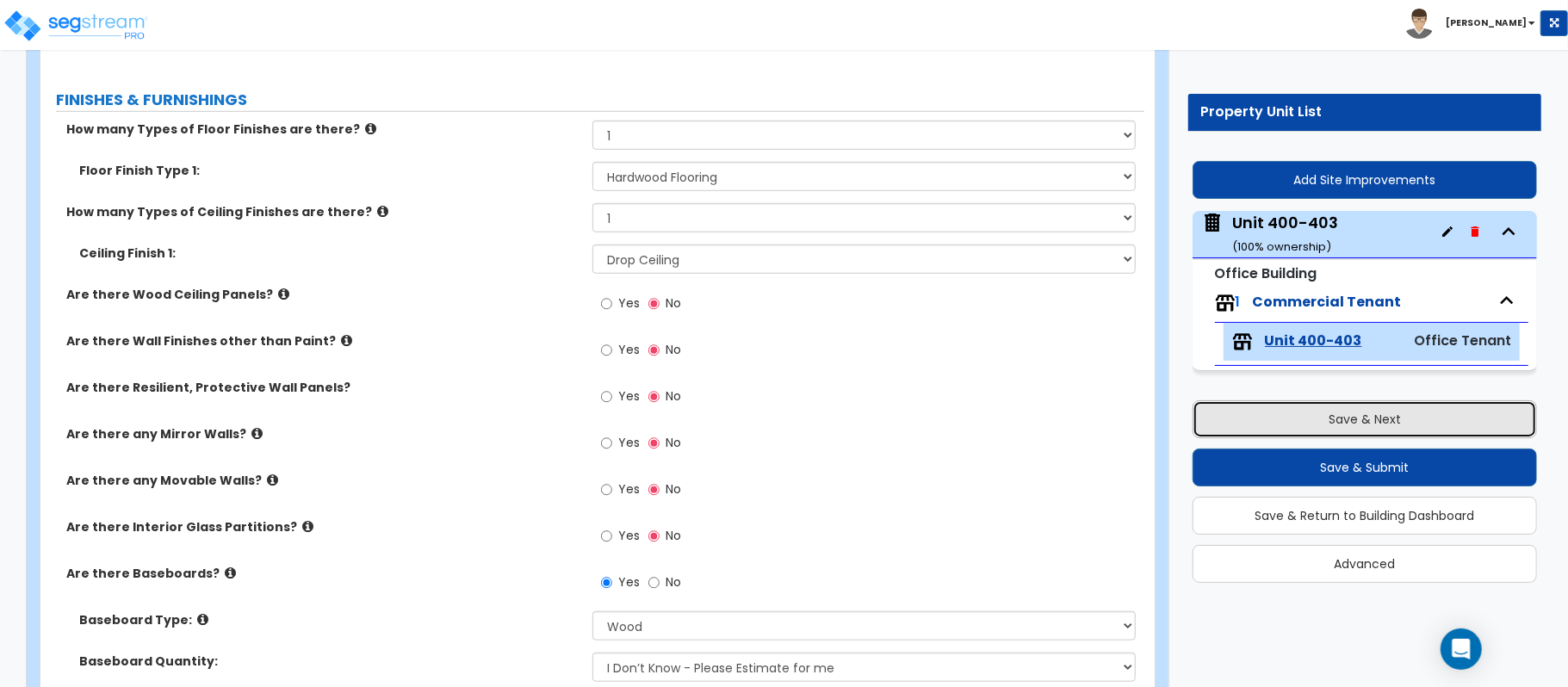
click at [1292, 406] on button "Save & Next" at bounding box center [1364, 419] width 345 height 38
select select "6"
select select "1"
select select "2"
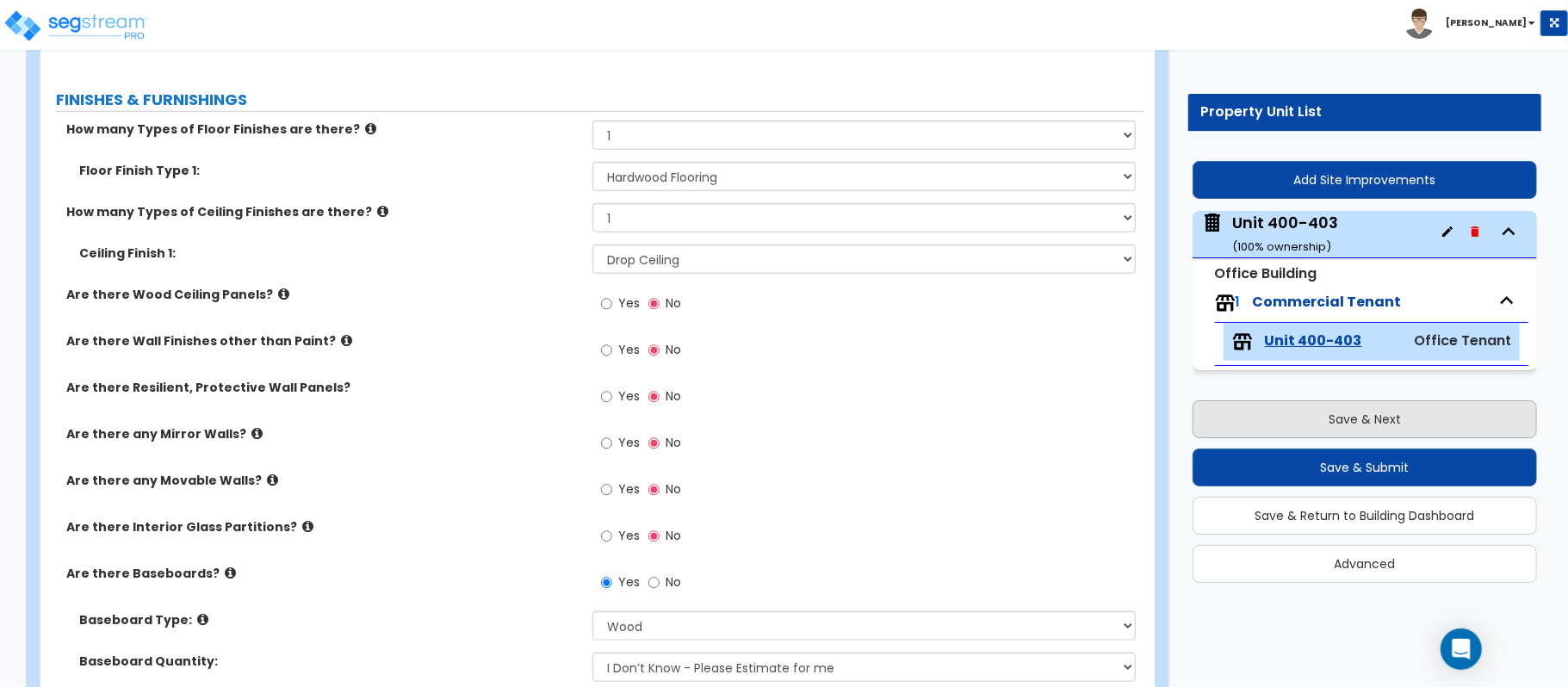
select select "3"
select select "2"
select select "1"
select select "2"
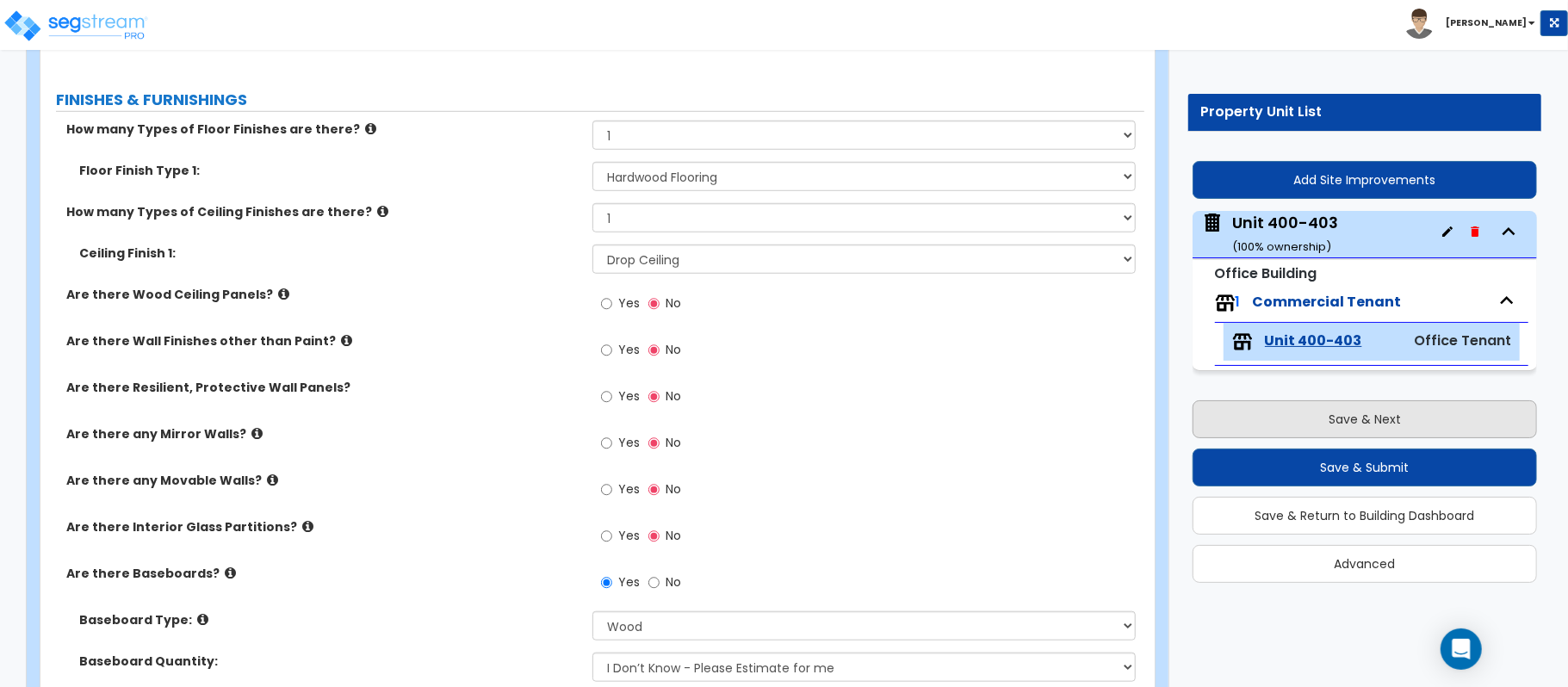
select select "2"
select select "1"
select select "2"
select select "1"
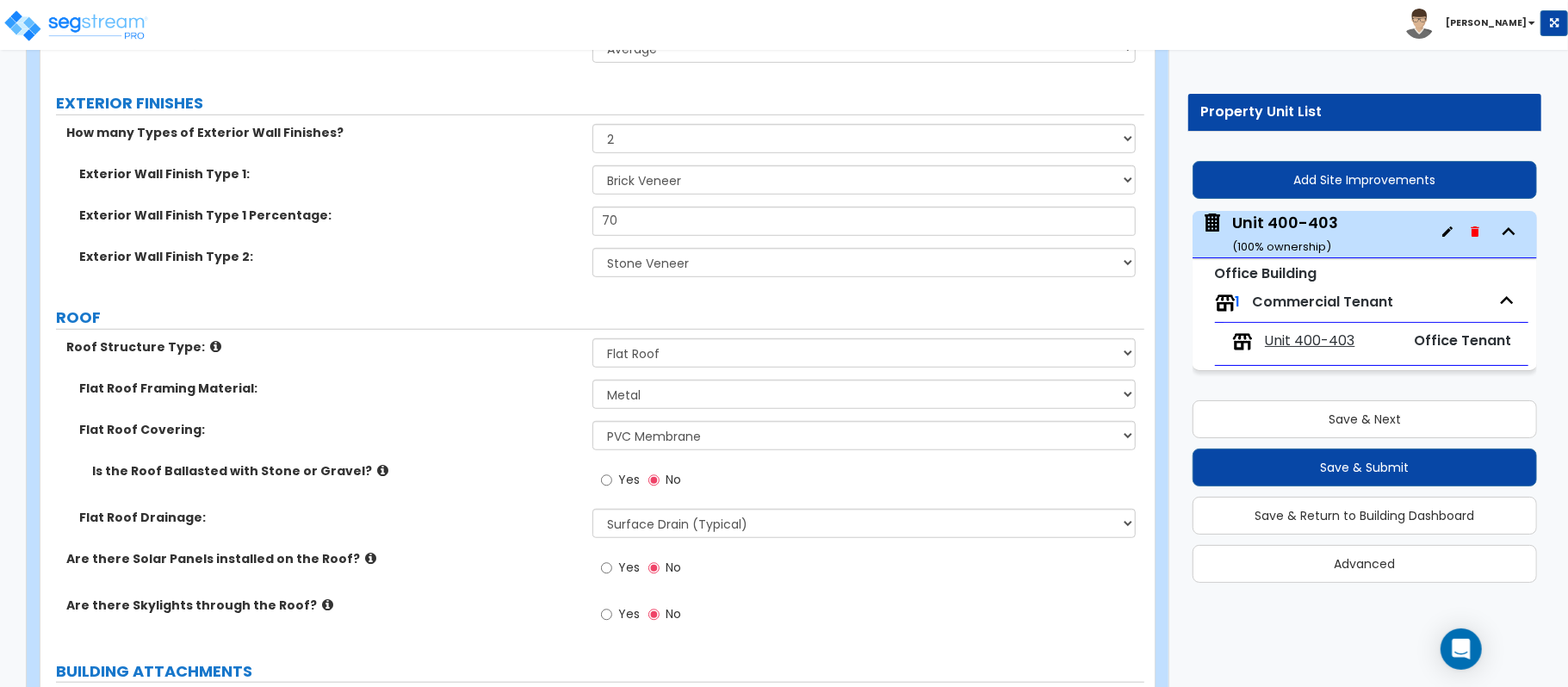
scroll to position [608, 0]
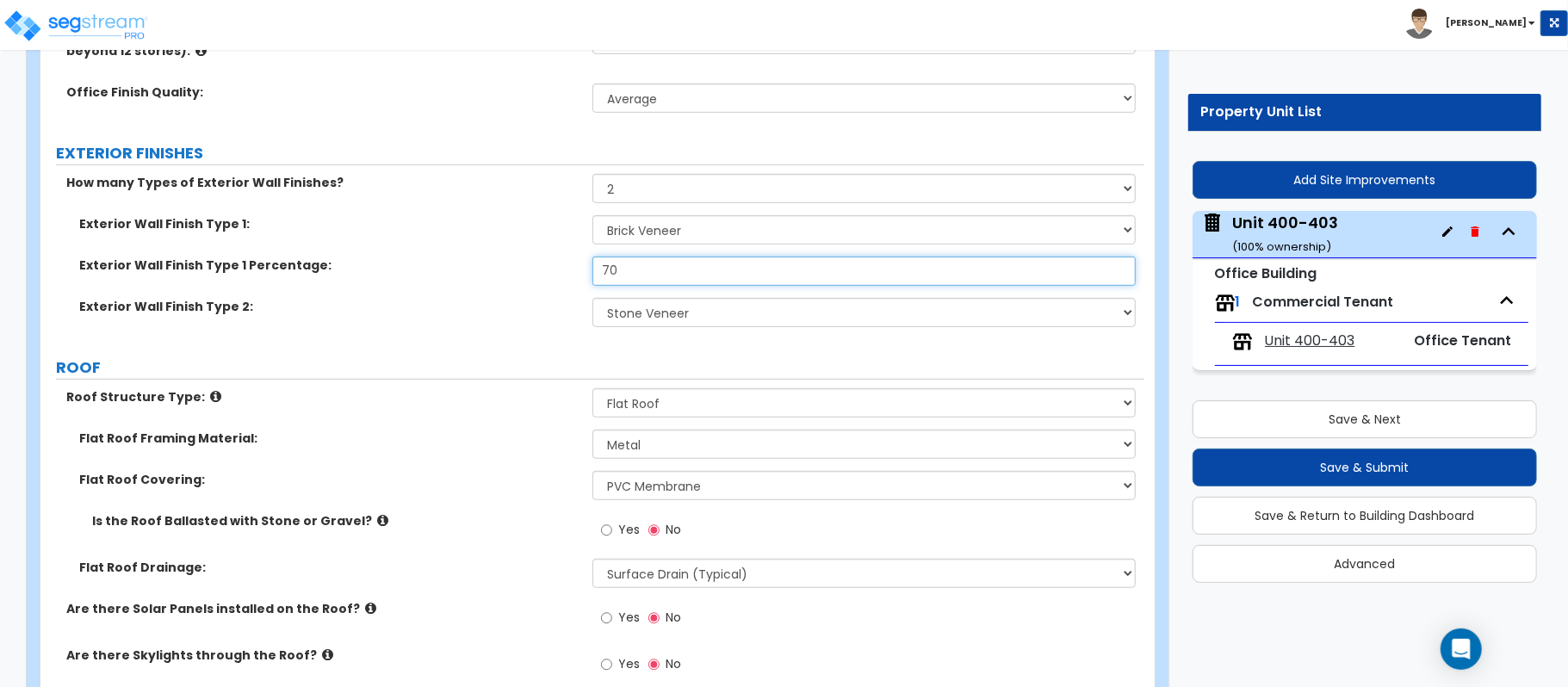
drag, startPoint x: 649, startPoint y: 269, endPoint x: 496, endPoint y: 270, distance: 153.0
click at [496, 270] on div "Exterior Wall Finish Type 1 Percentage: 70" at bounding box center [592, 277] width 1104 height 41
type input "60"
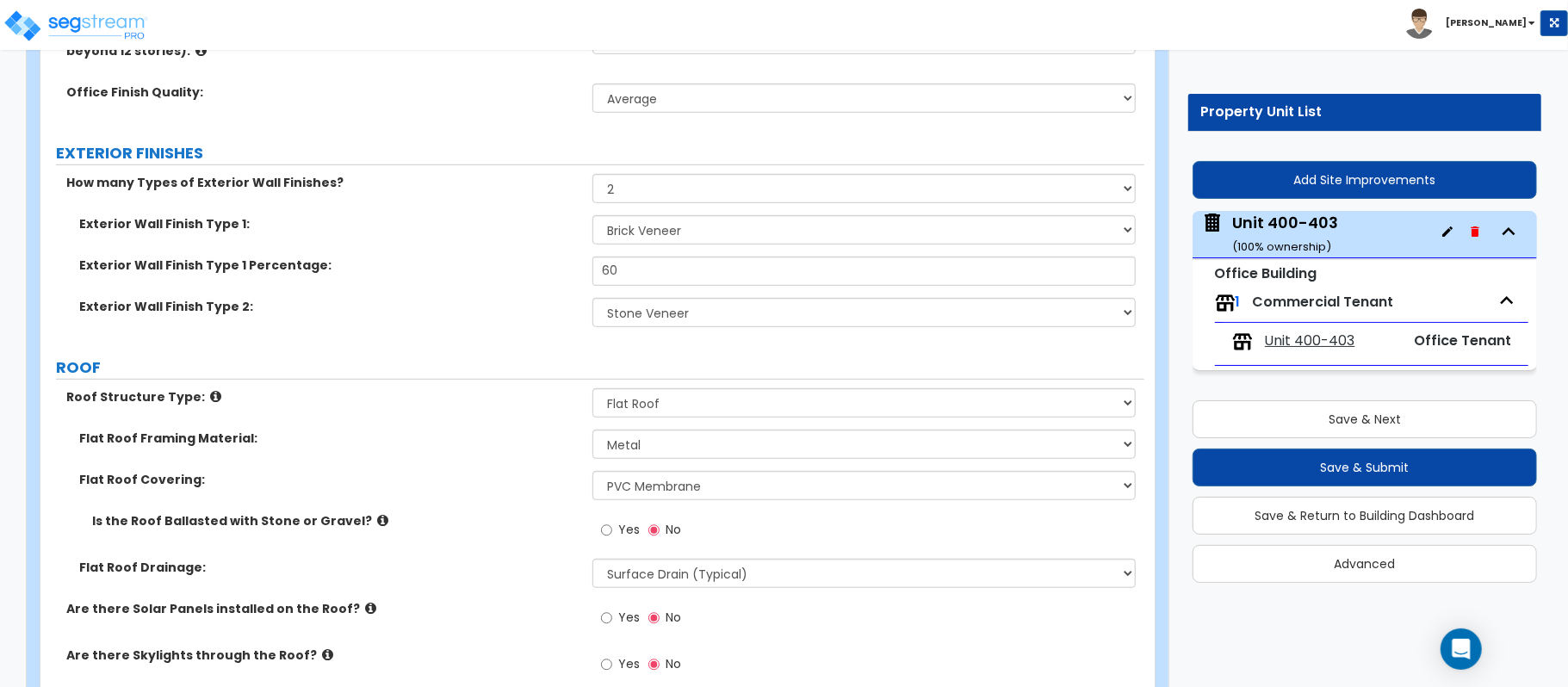
scroll to position [208, 0]
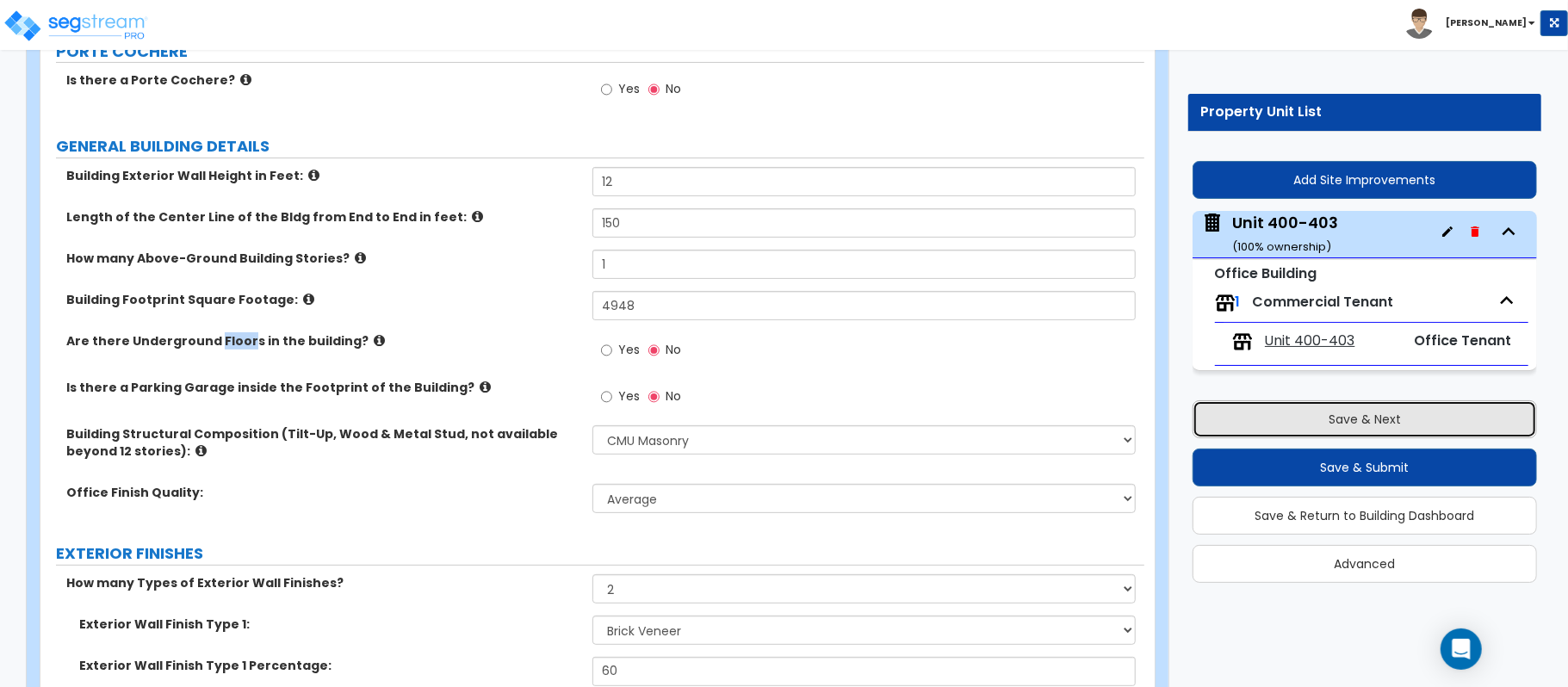
click at [1354, 412] on button "Save & Next" at bounding box center [1364, 419] width 345 height 38
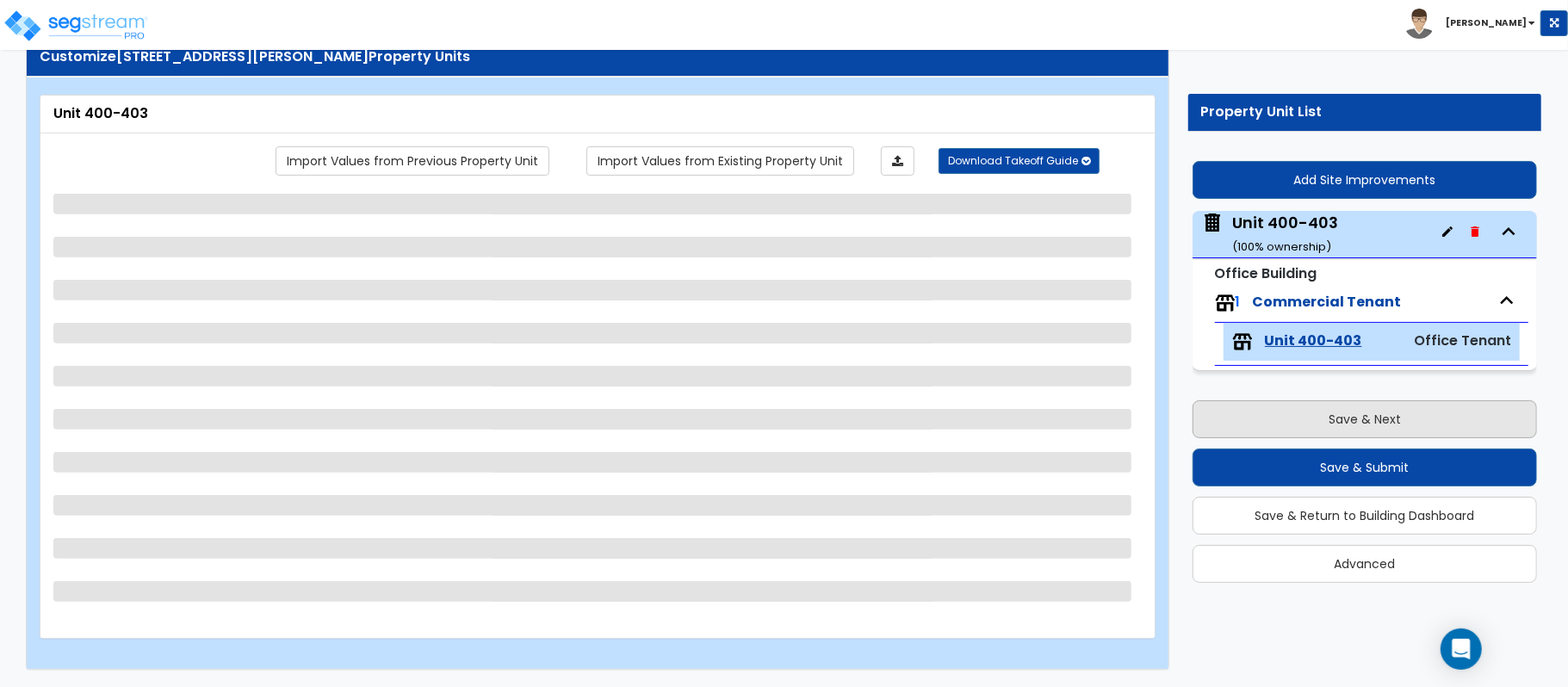
scroll to position [56, 0]
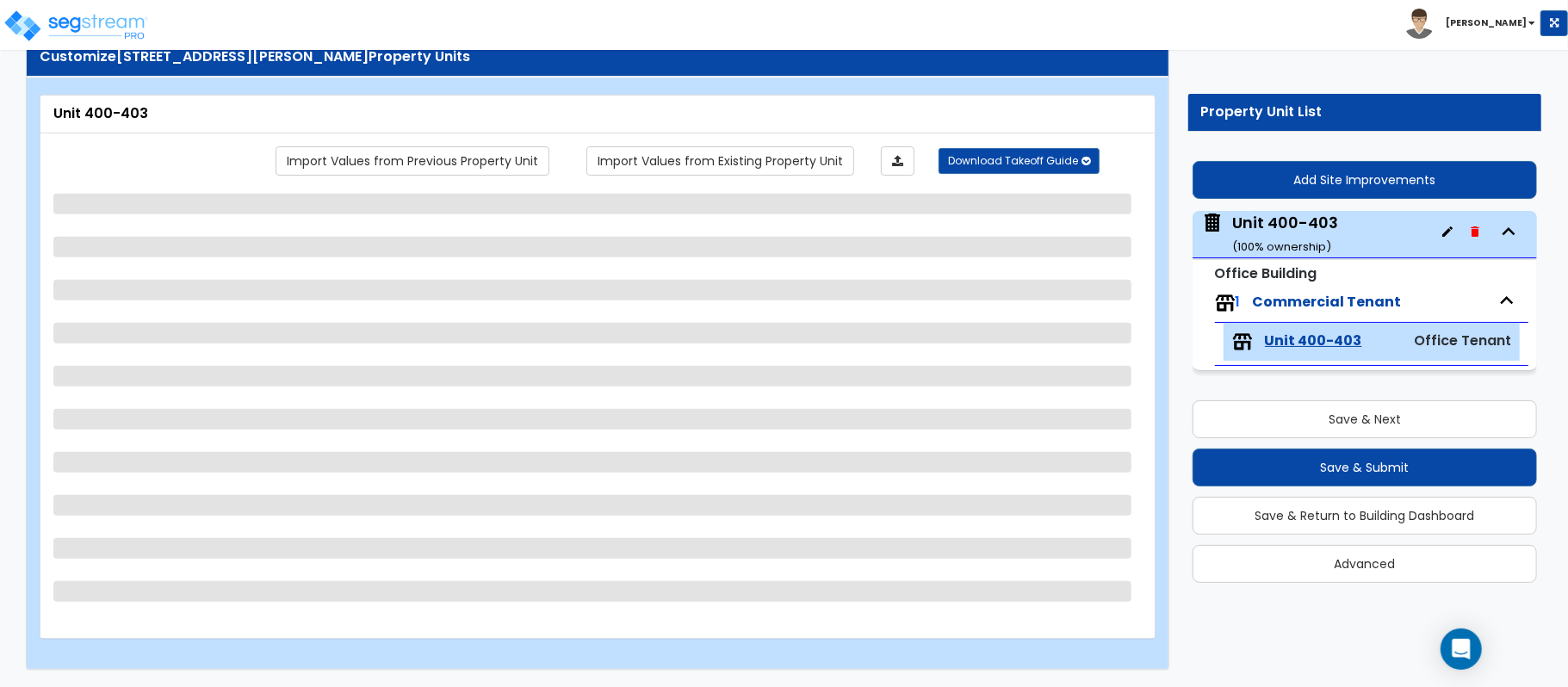
select select "1"
select select "2"
select select "1"
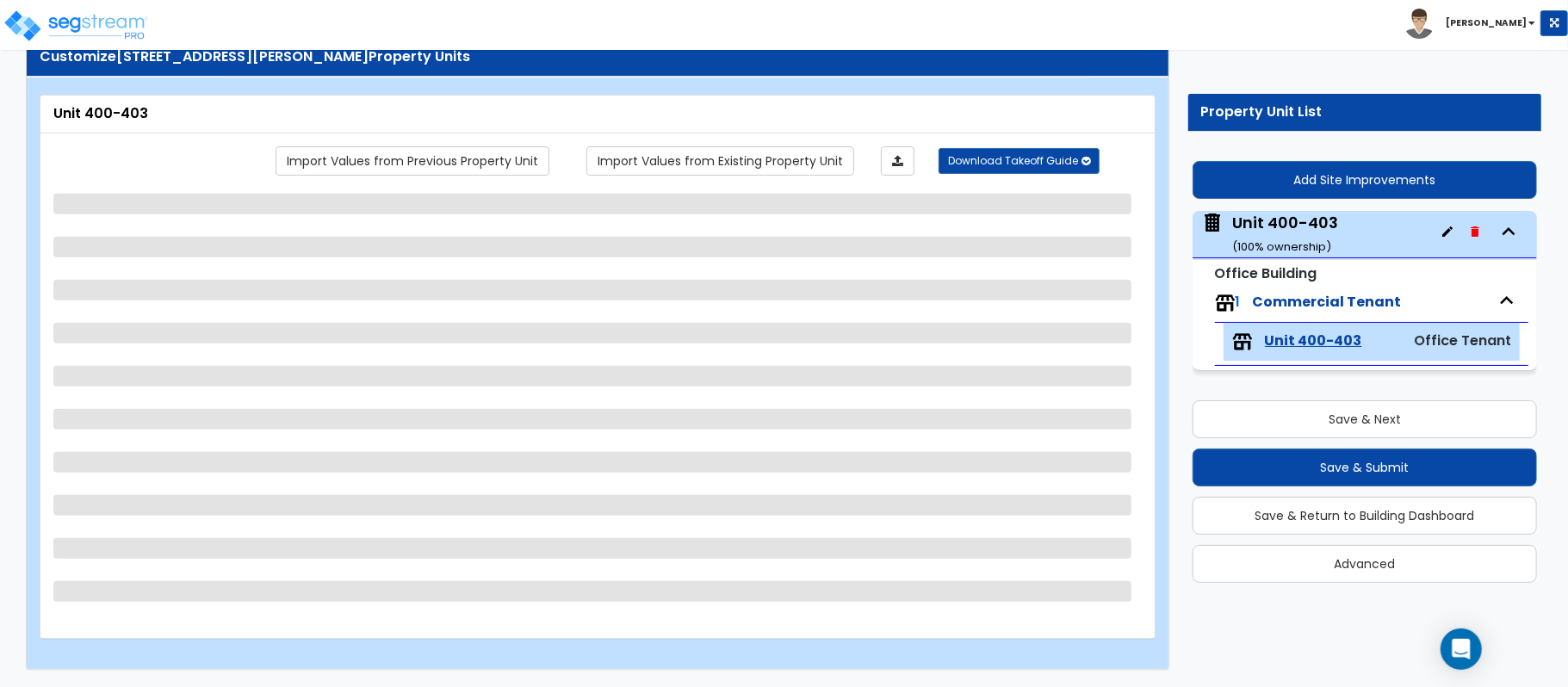
select select "1"
select select "2"
select select "1"
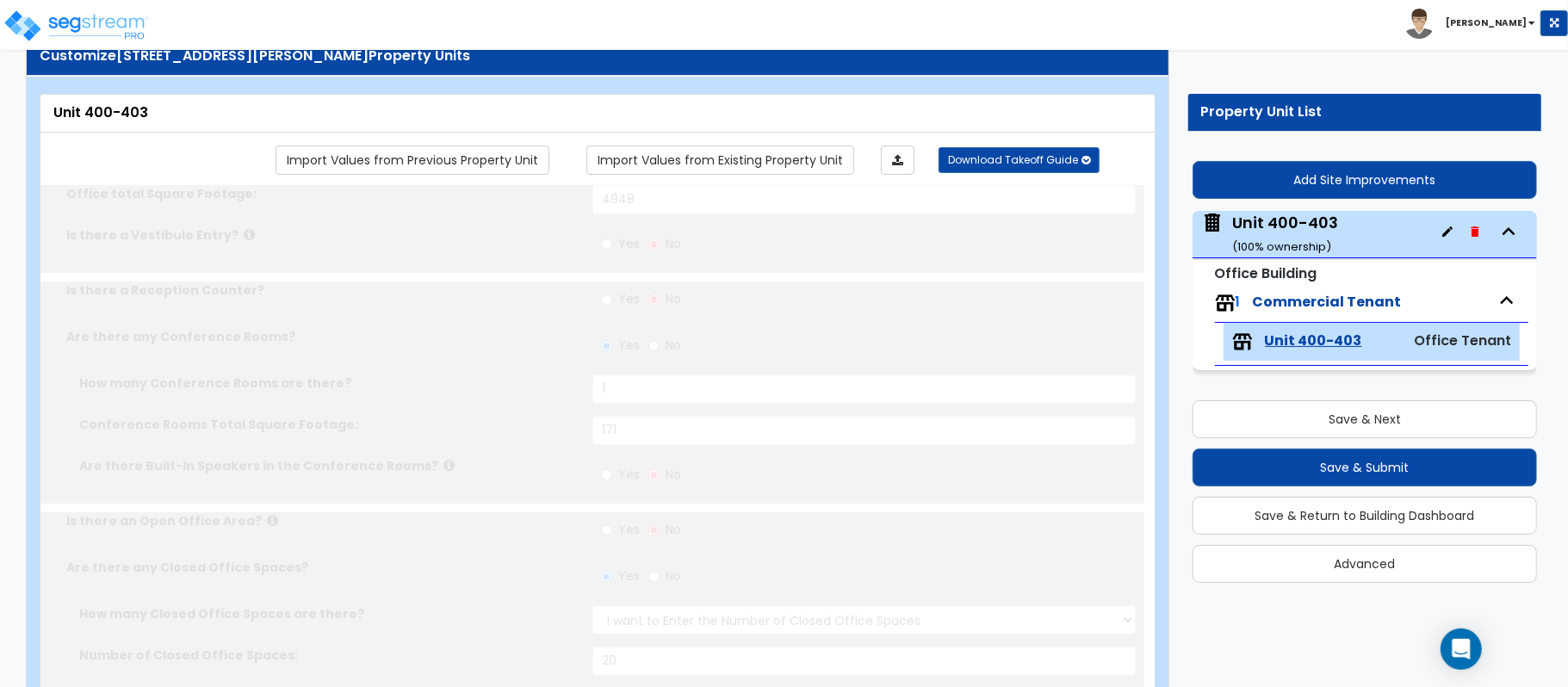
radio input "true"
type input "2"
type input "4"
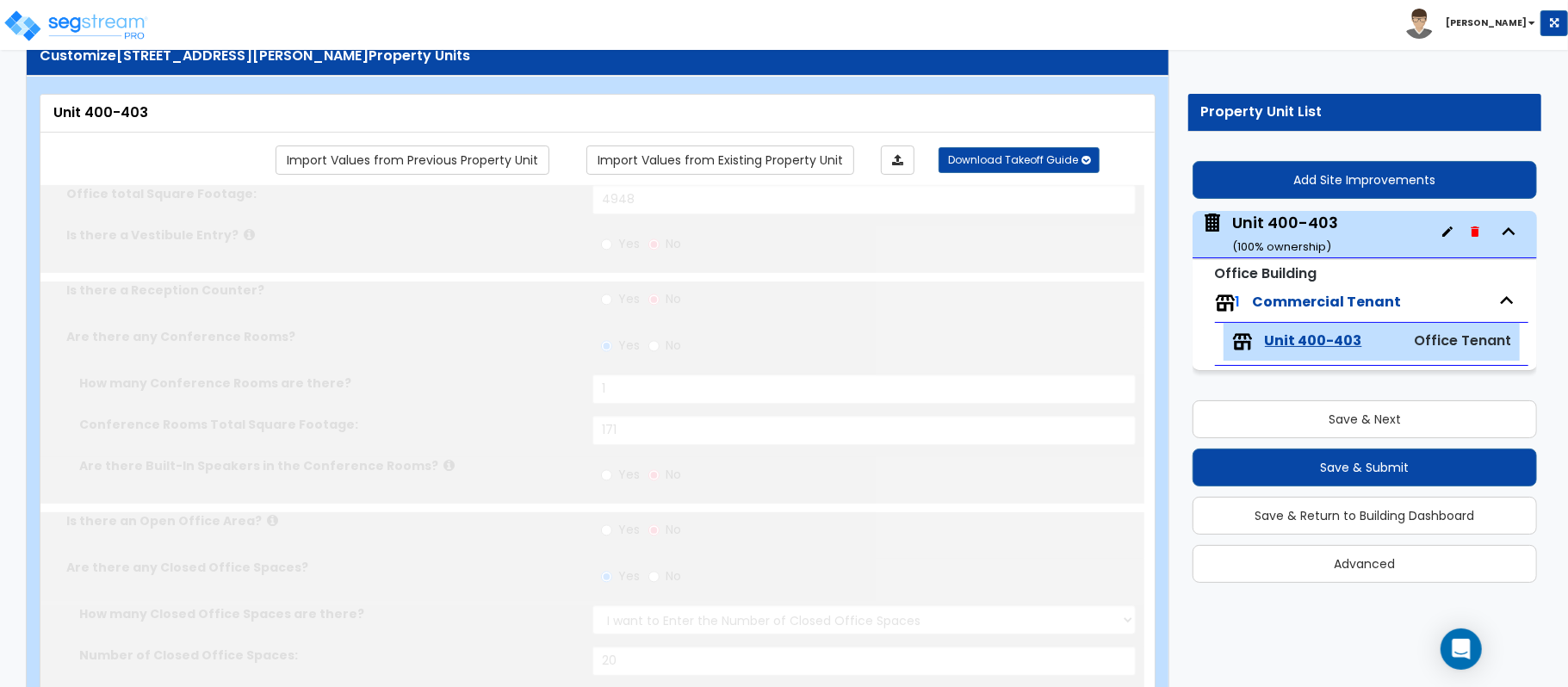
type input "4"
type input "1"
type input "4"
select select "1"
radio input "true"
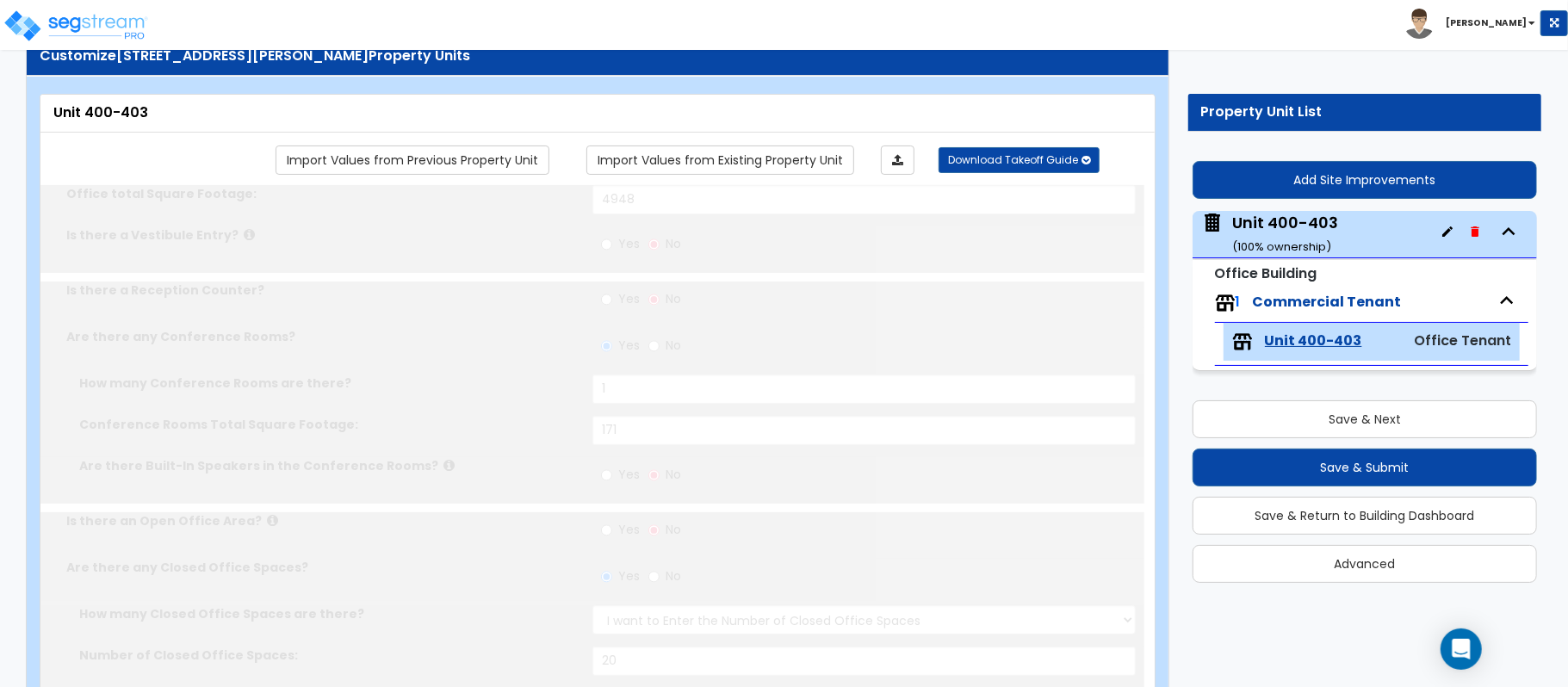
select select "1"
type input "2"
radio input "true"
type input "1"
type input "127"
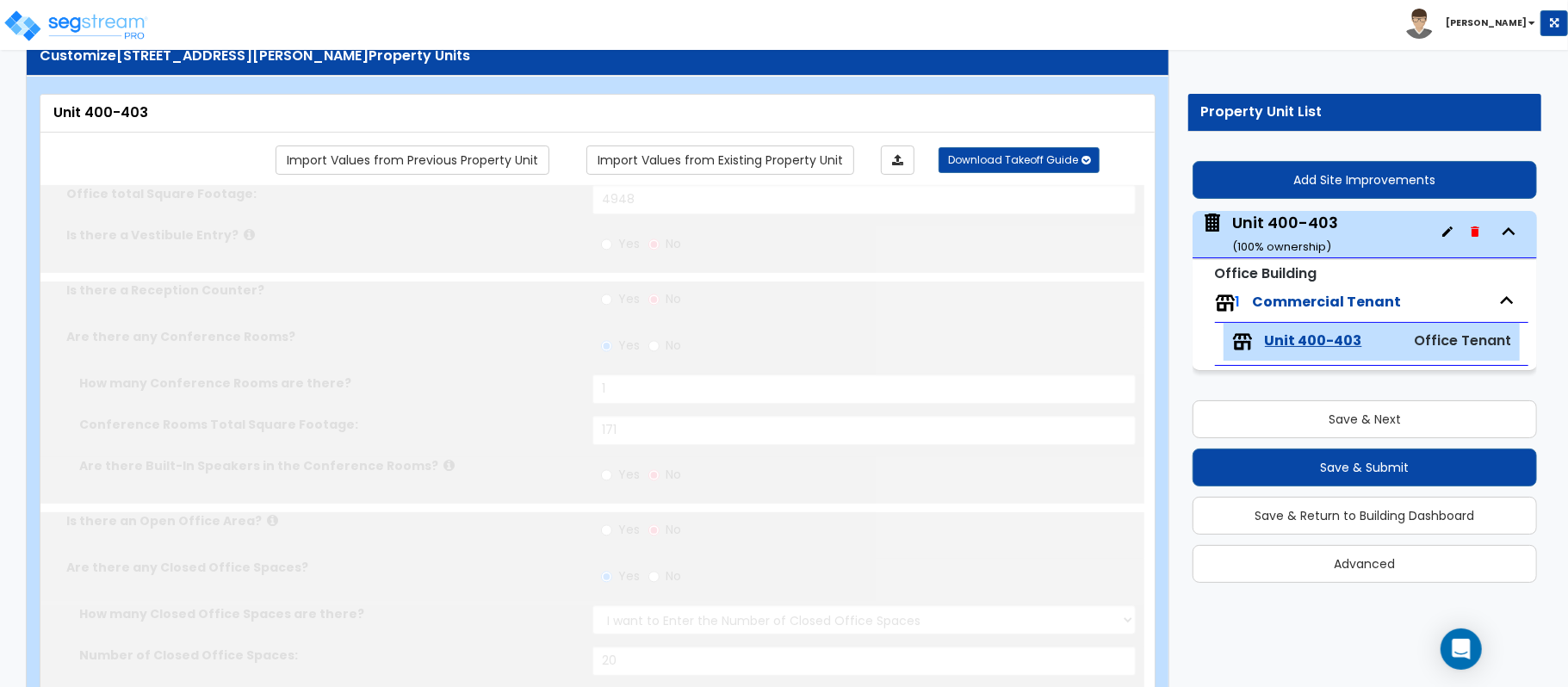
select select "2"
type input "10"
type input "16"
type input "1"
radio input "true"
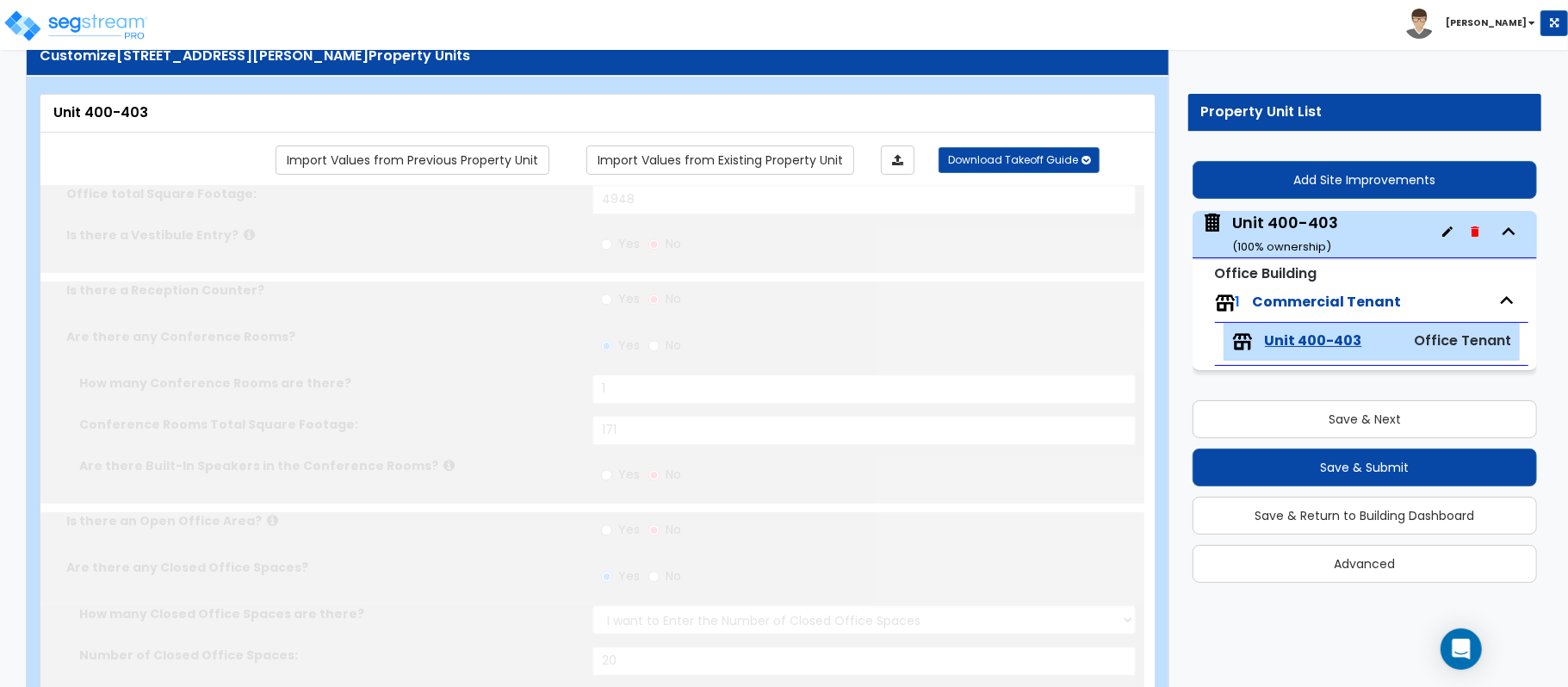
type input "1"
radio input "true"
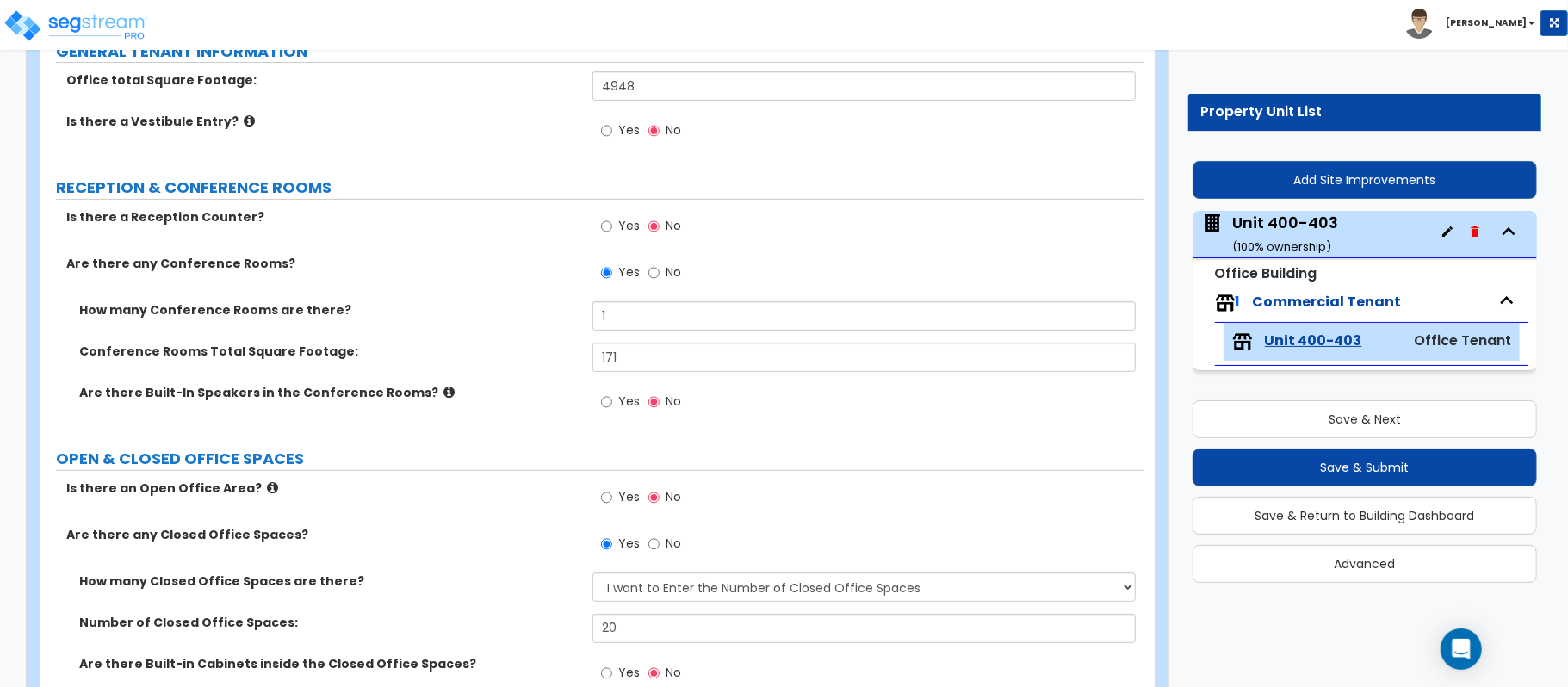
scroll to position [626, 0]
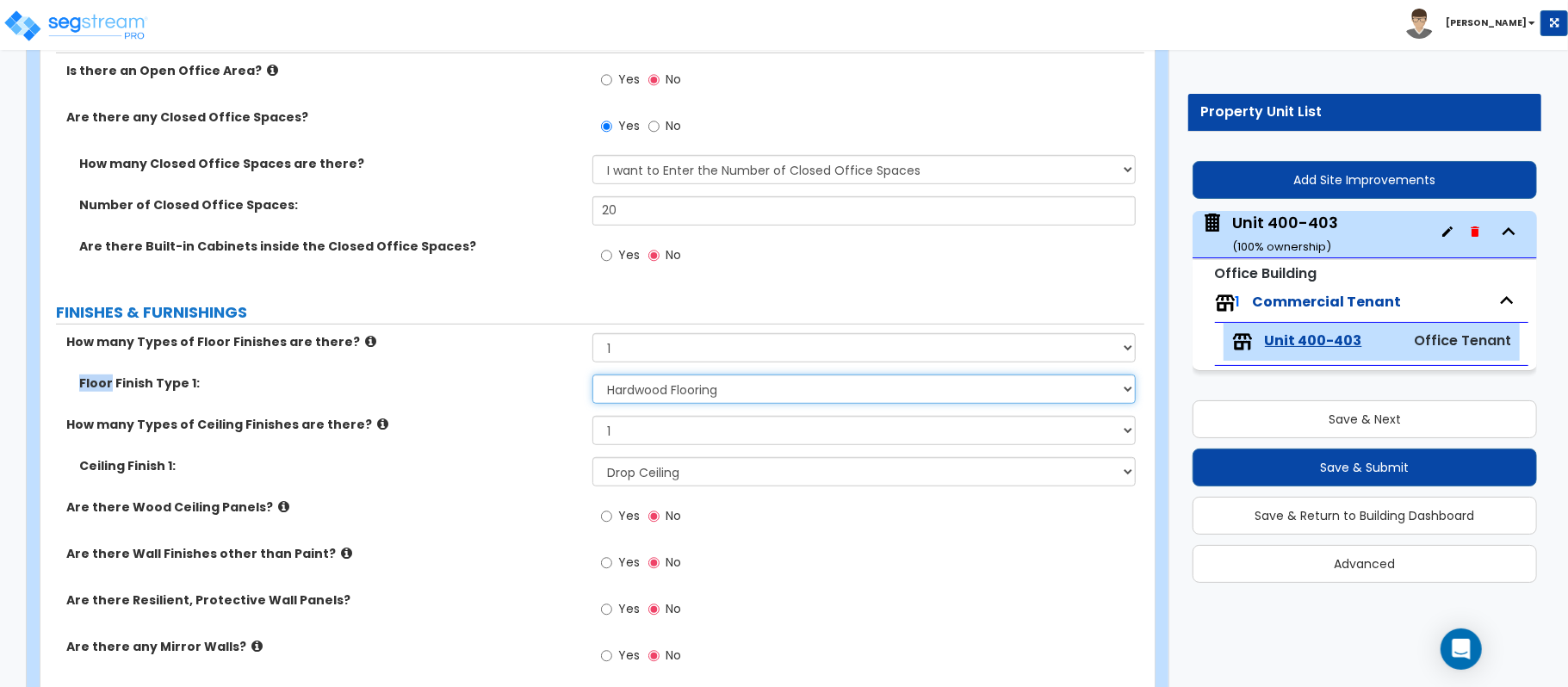
click at [738, 397] on select "None Tile Flooring Marble Flooring Hardwood Flooring Resilient Laminate Floorin…" at bounding box center [864, 388] width 543 height 29
select select "3"
click at [592, 376] on select "None Tile Flooring Marble Flooring Hardwood Flooring Resilient Laminate Floorin…" at bounding box center [864, 388] width 543 height 29
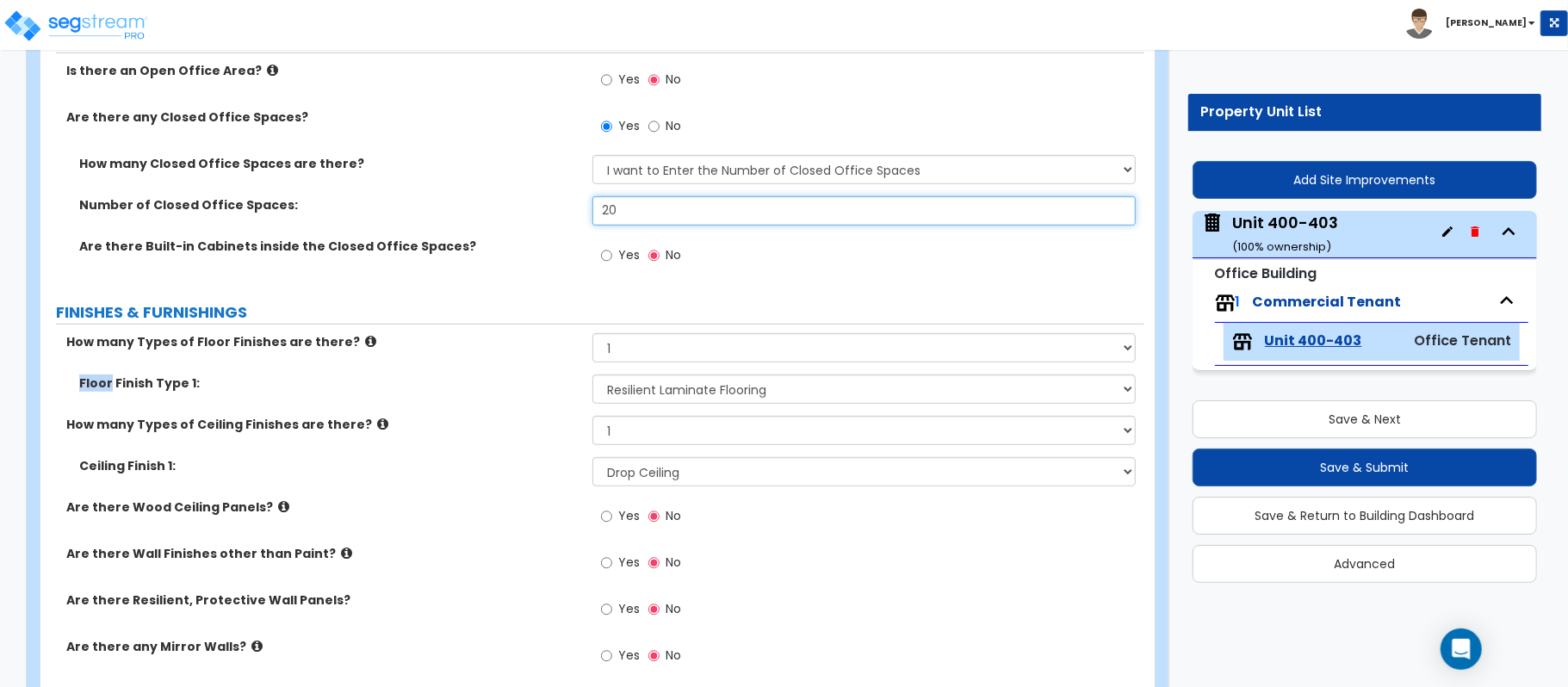
click at [845, 220] on input "20" at bounding box center [864, 210] width 543 height 29
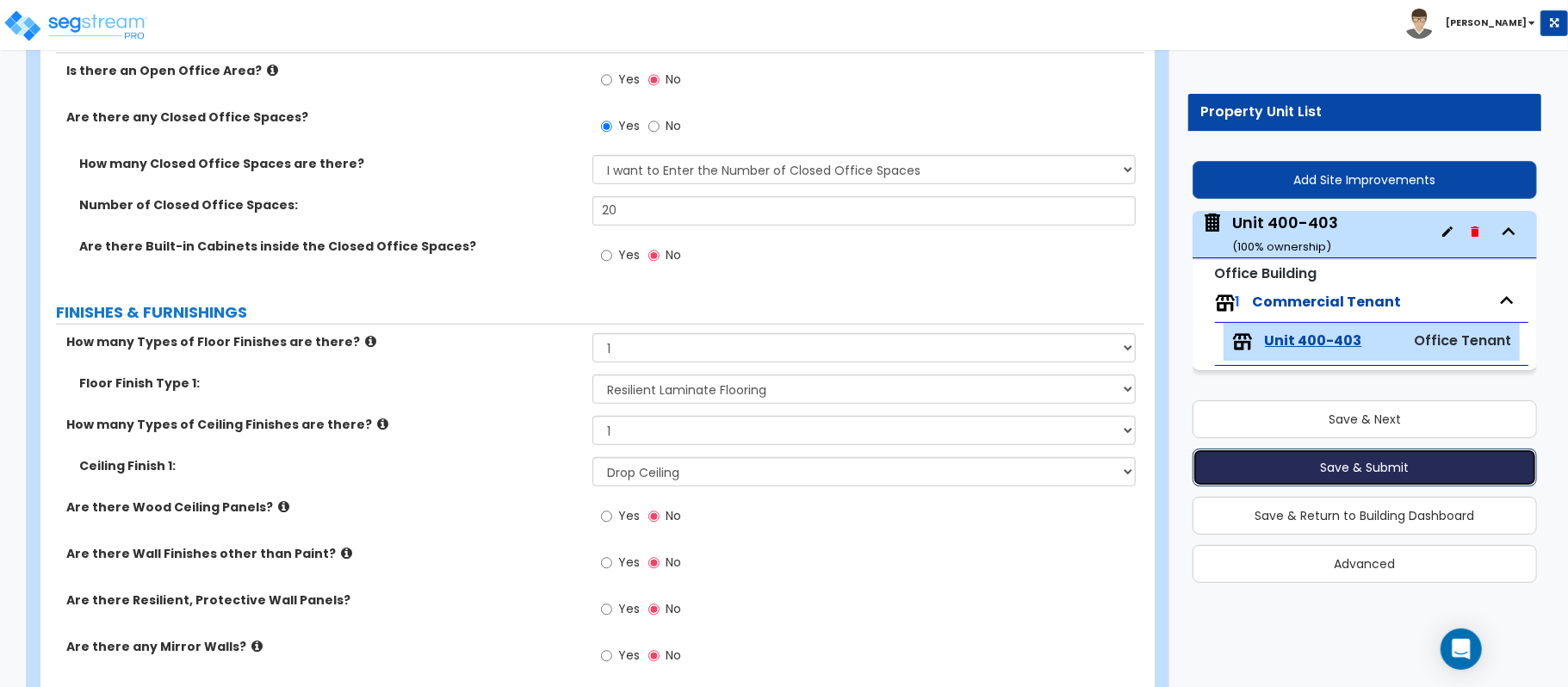
click at [1392, 470] on button "Save & Submit" at bounding box center [1364, 467] width 345 height 38
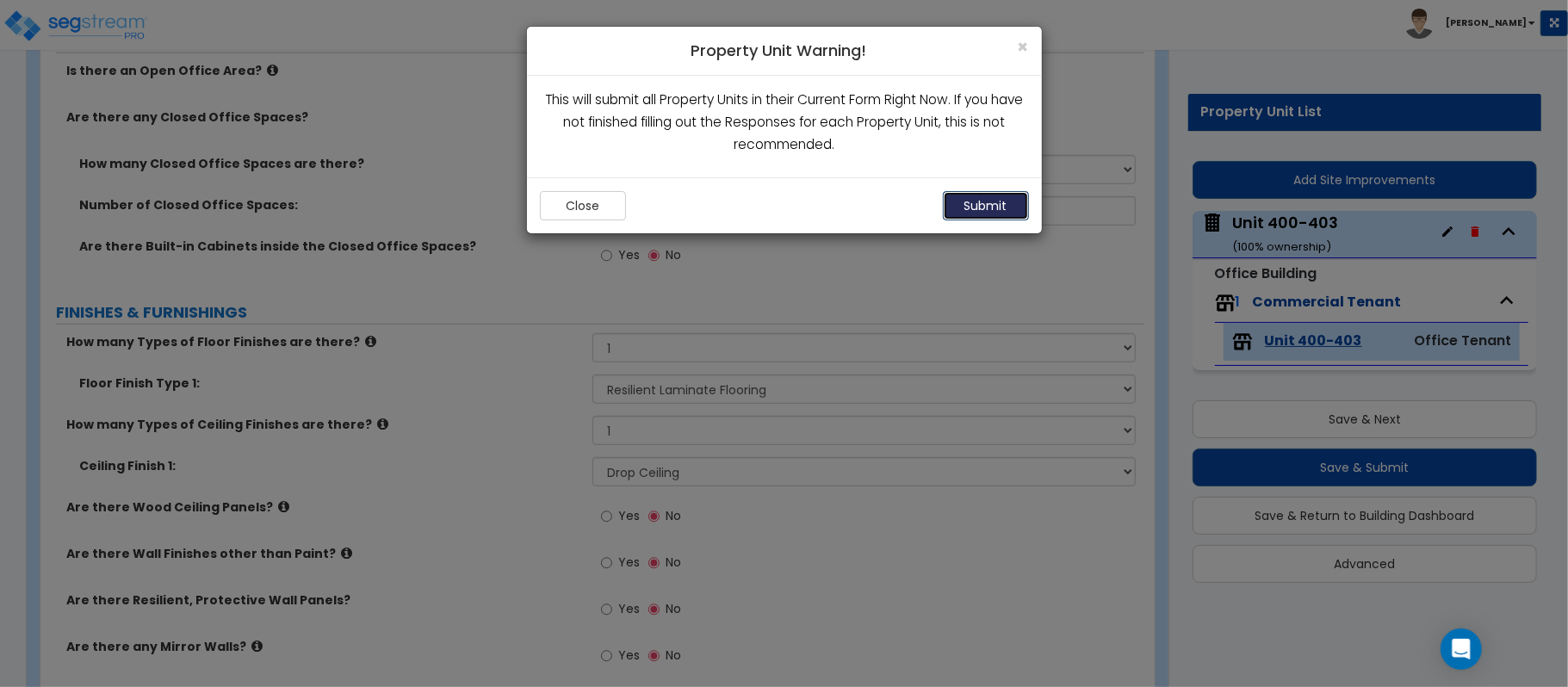
click at [995, 198] on button "Submit" at bounding box center [985, 206] width 86 height 29
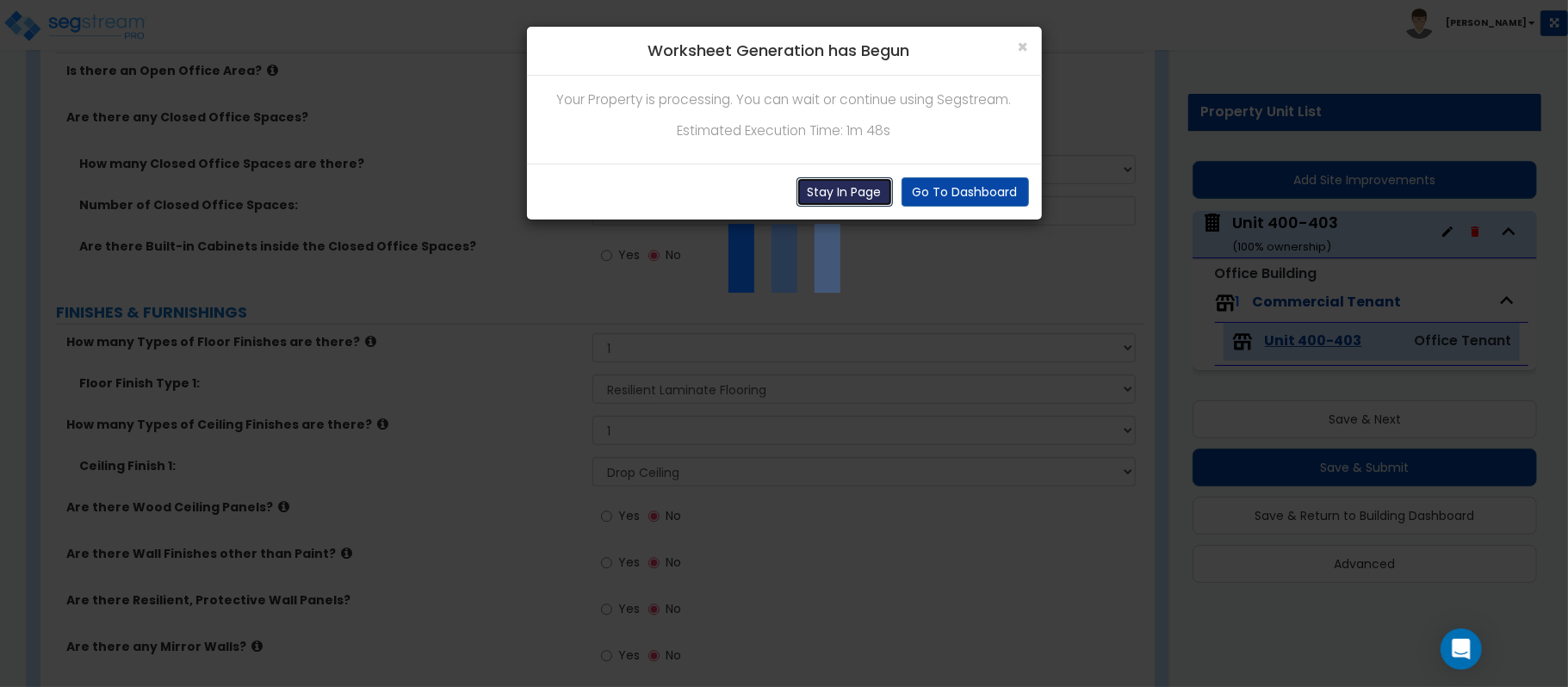
click at [845, 194] on button "Stay In Page" at bounding box center [845, 192] width 96 height 29
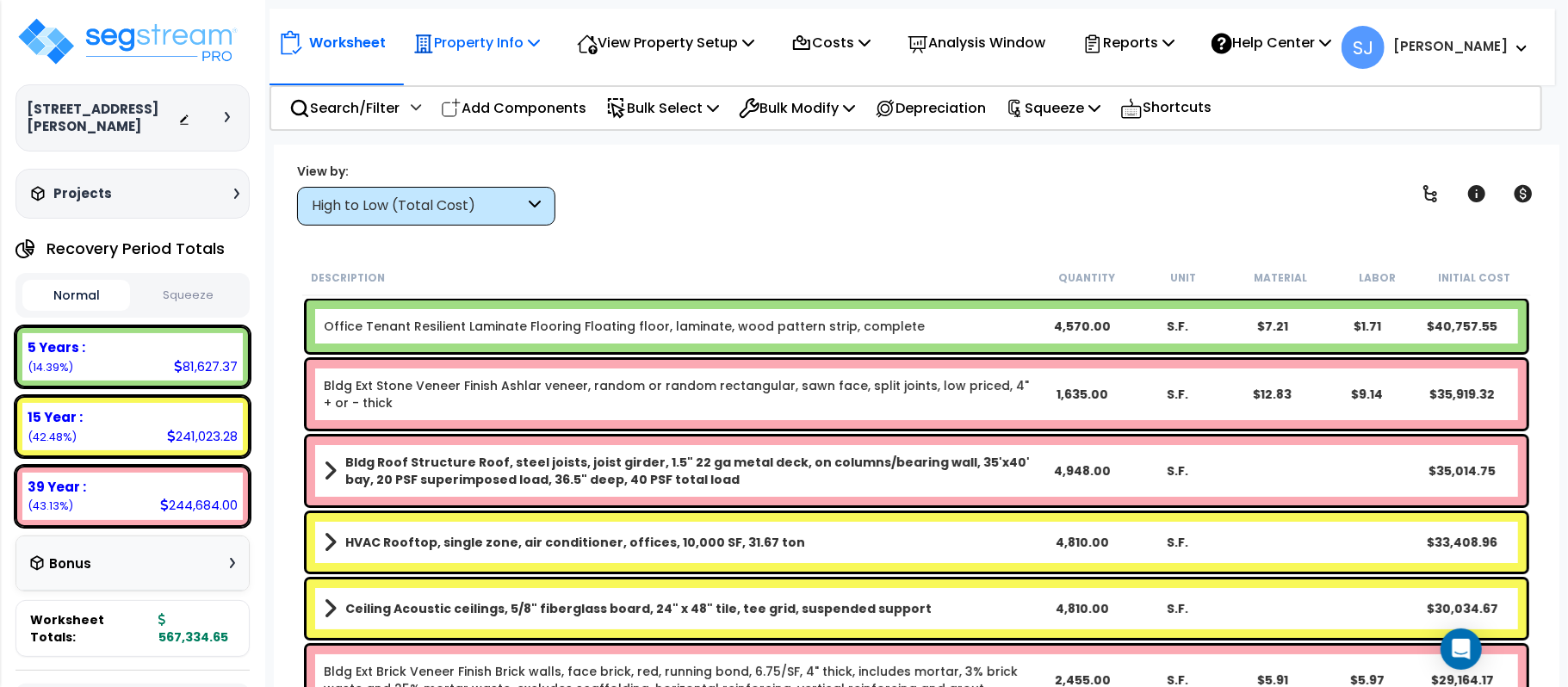
click at [525, 38] on p "Property Info" at bounding box center [477, 43] width 127 height 23
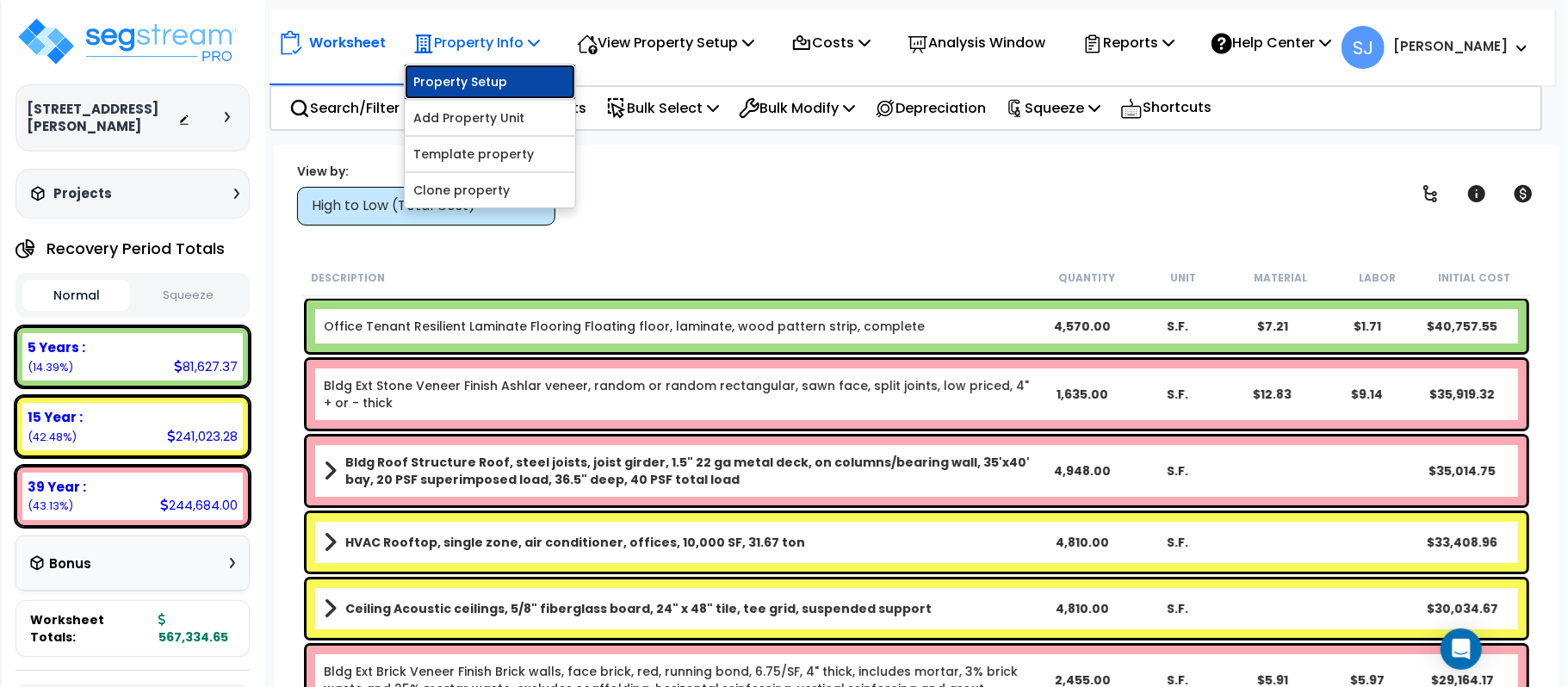
click at [525, 90] on link "Property Setup" at bounding box center [489, 81] width 170 height 35
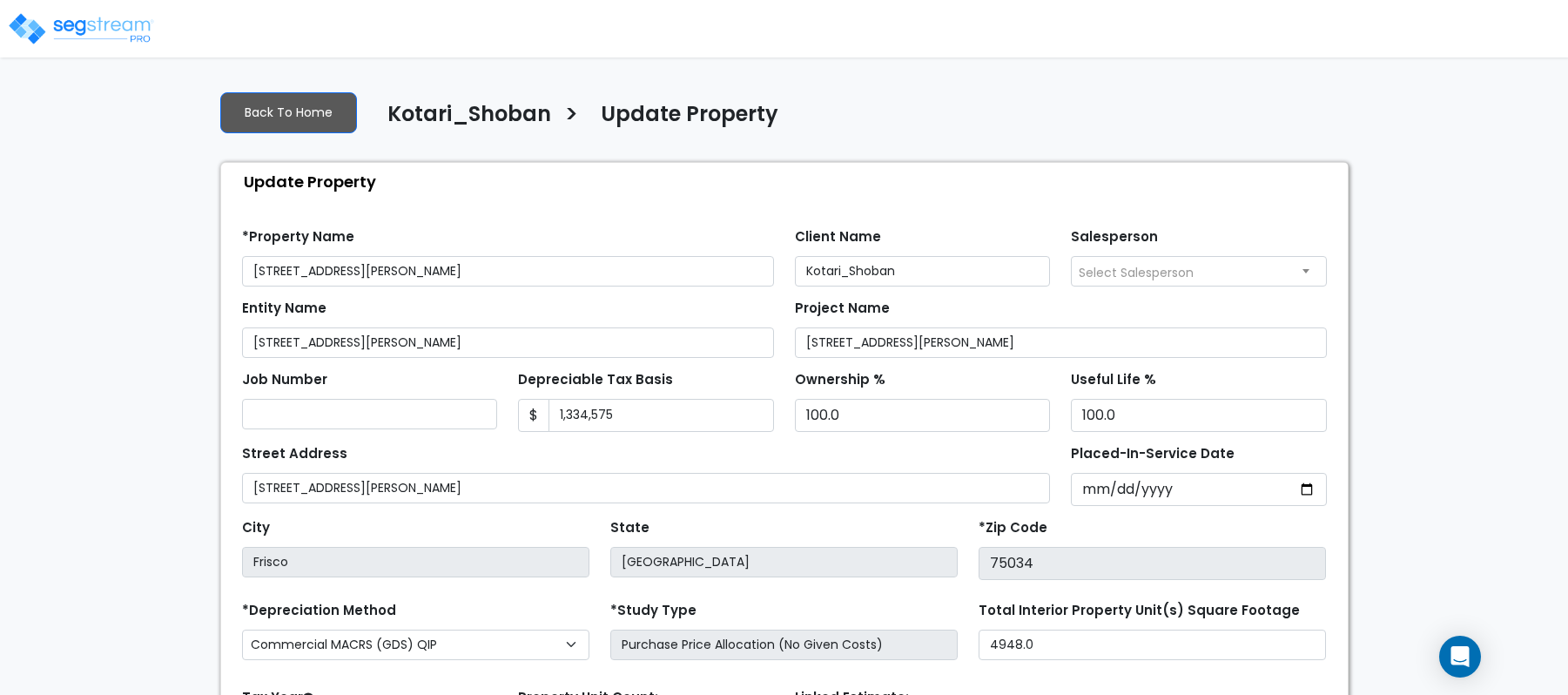
select select "2021"
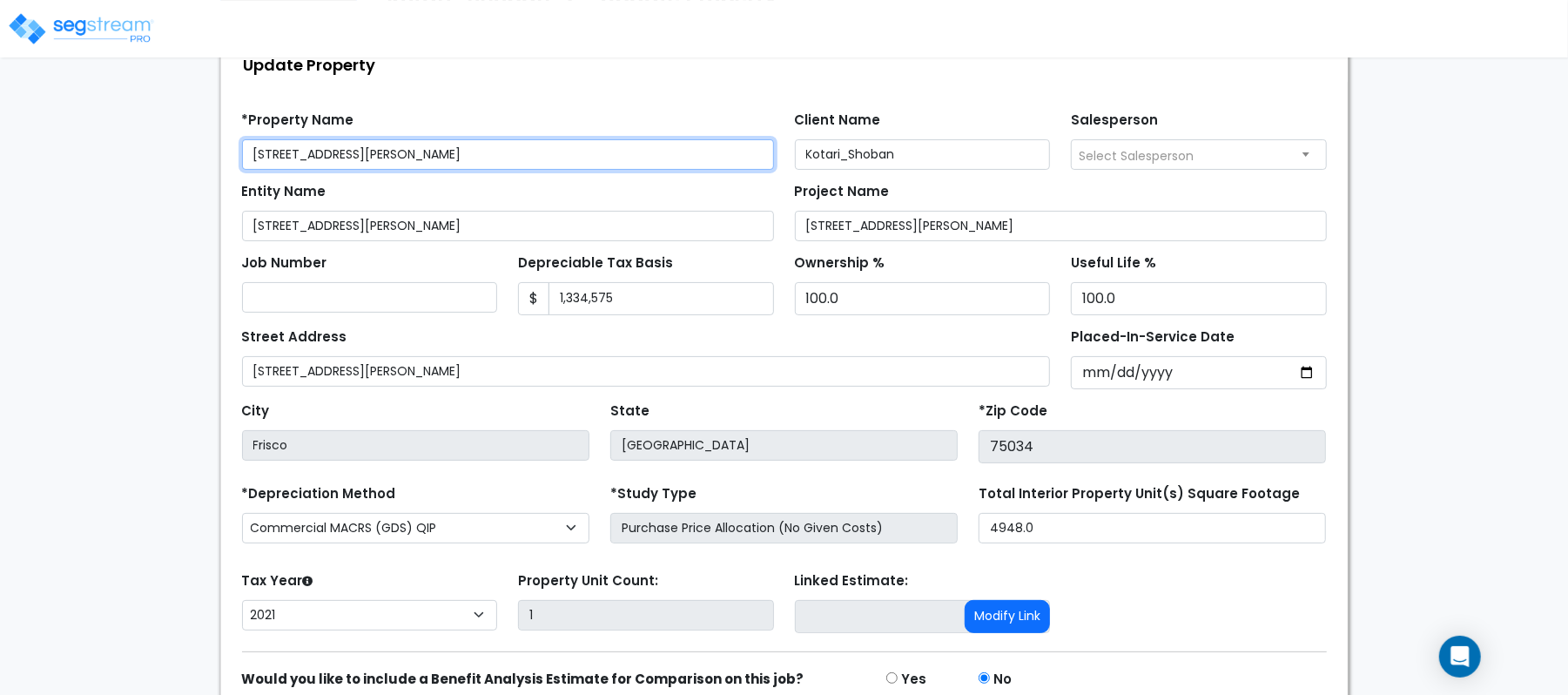
scroll to position [200, 0]
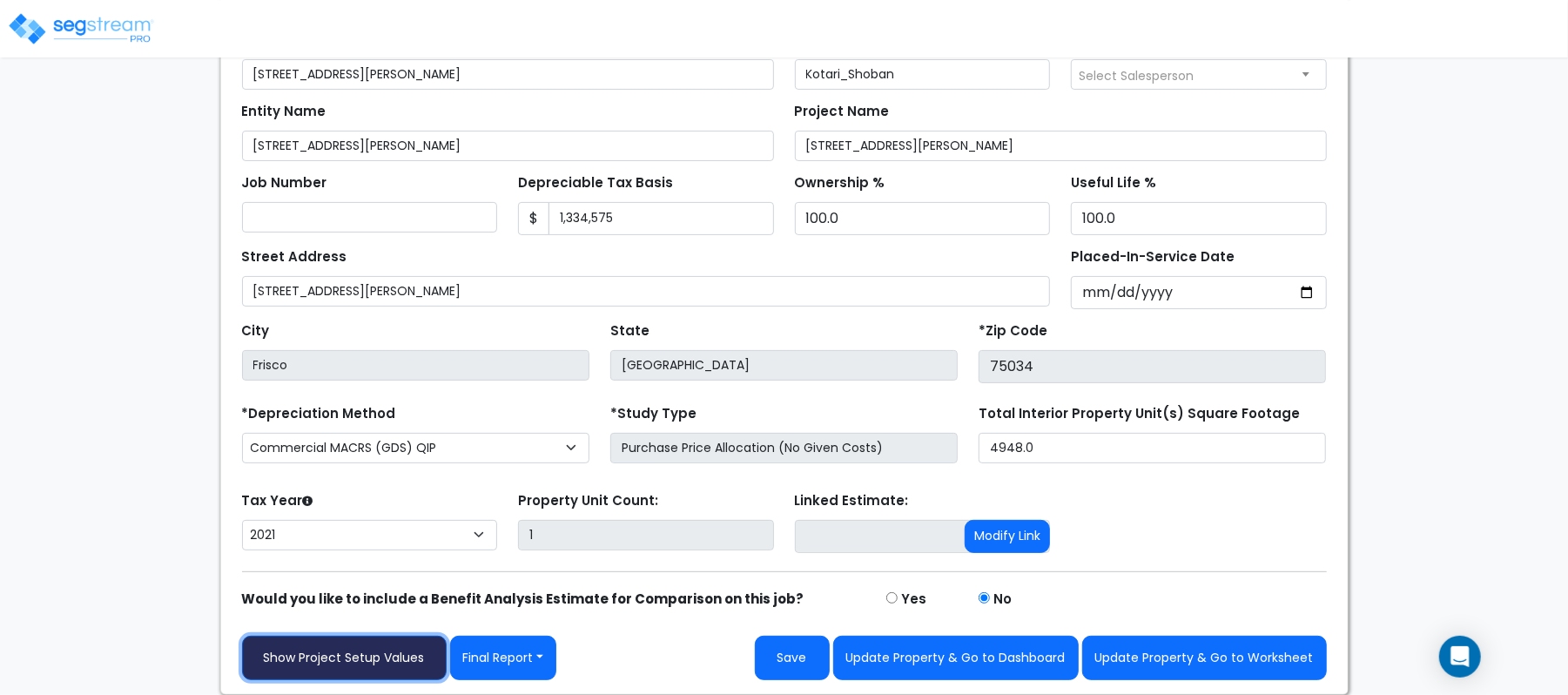
click at [347, 649] on link "Show Project Setup Values" at bounding box center [344, 657] width 205 height 44
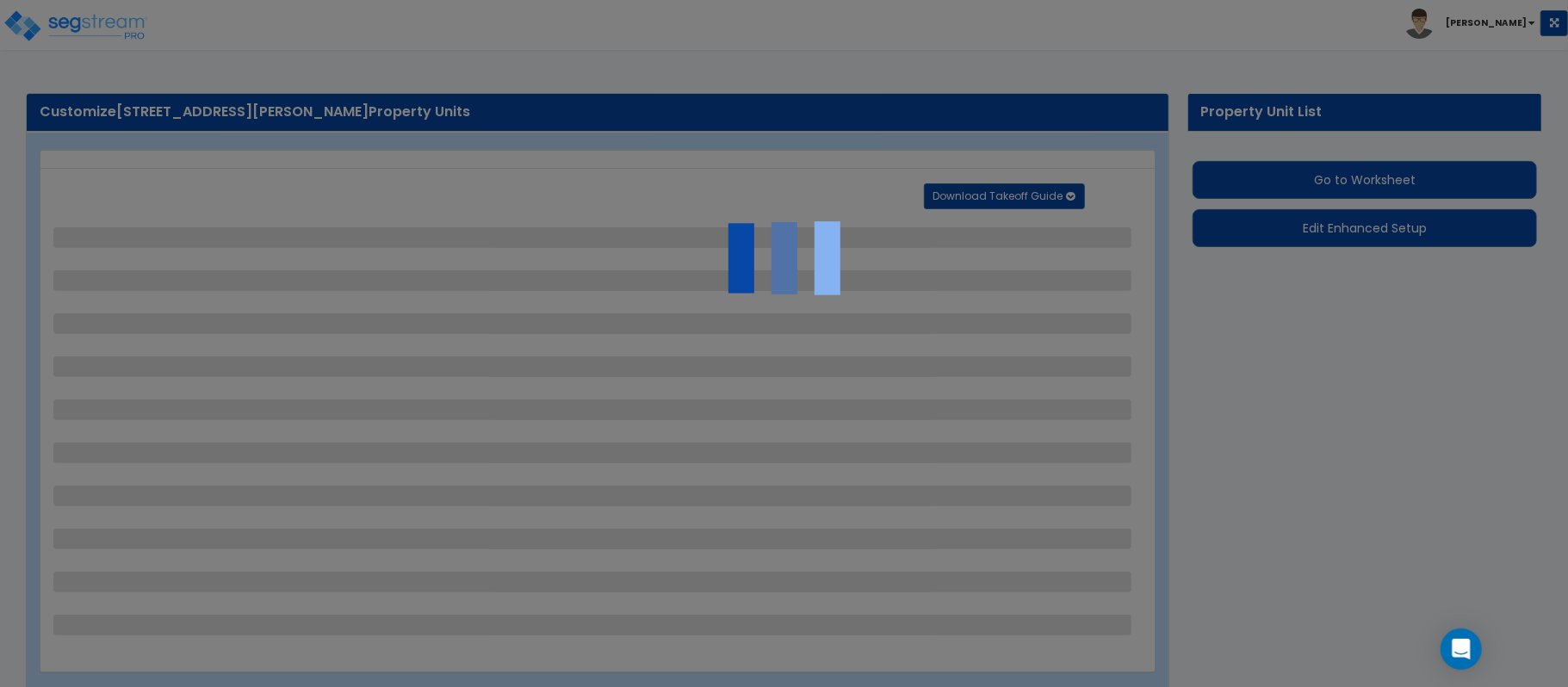
select select "6"
select select "1"
select select "2"
select select "3"
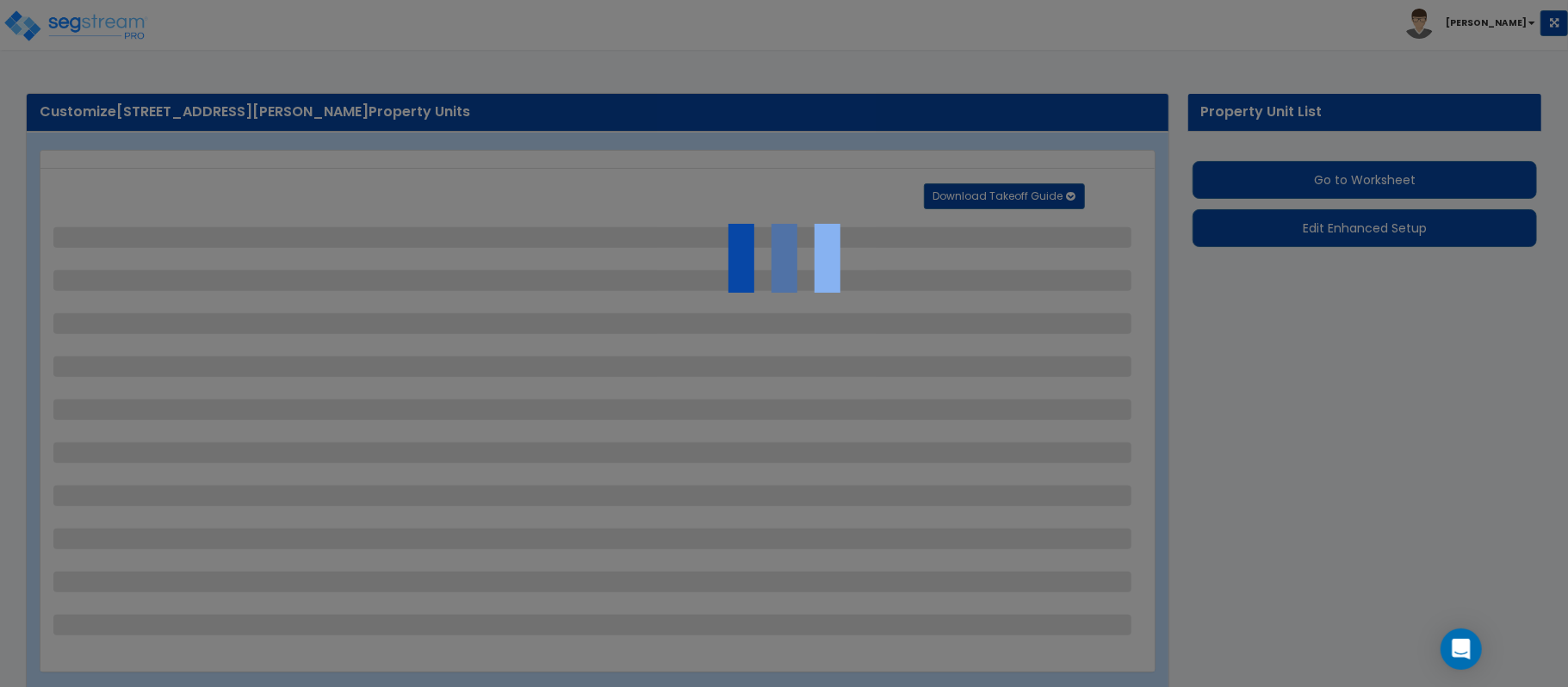
select select "2"
select select "1"
select select "2"
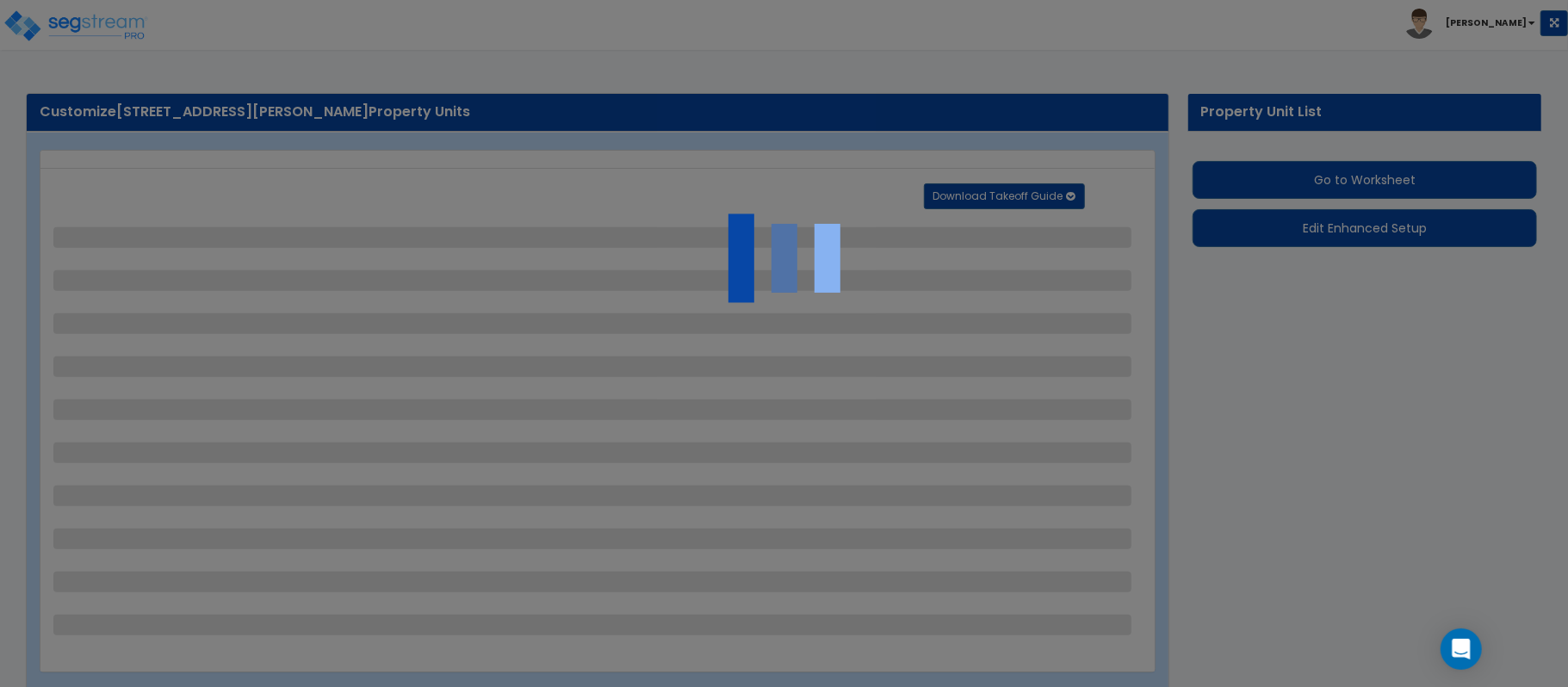
select select "1"
select select "2"
select select "1"
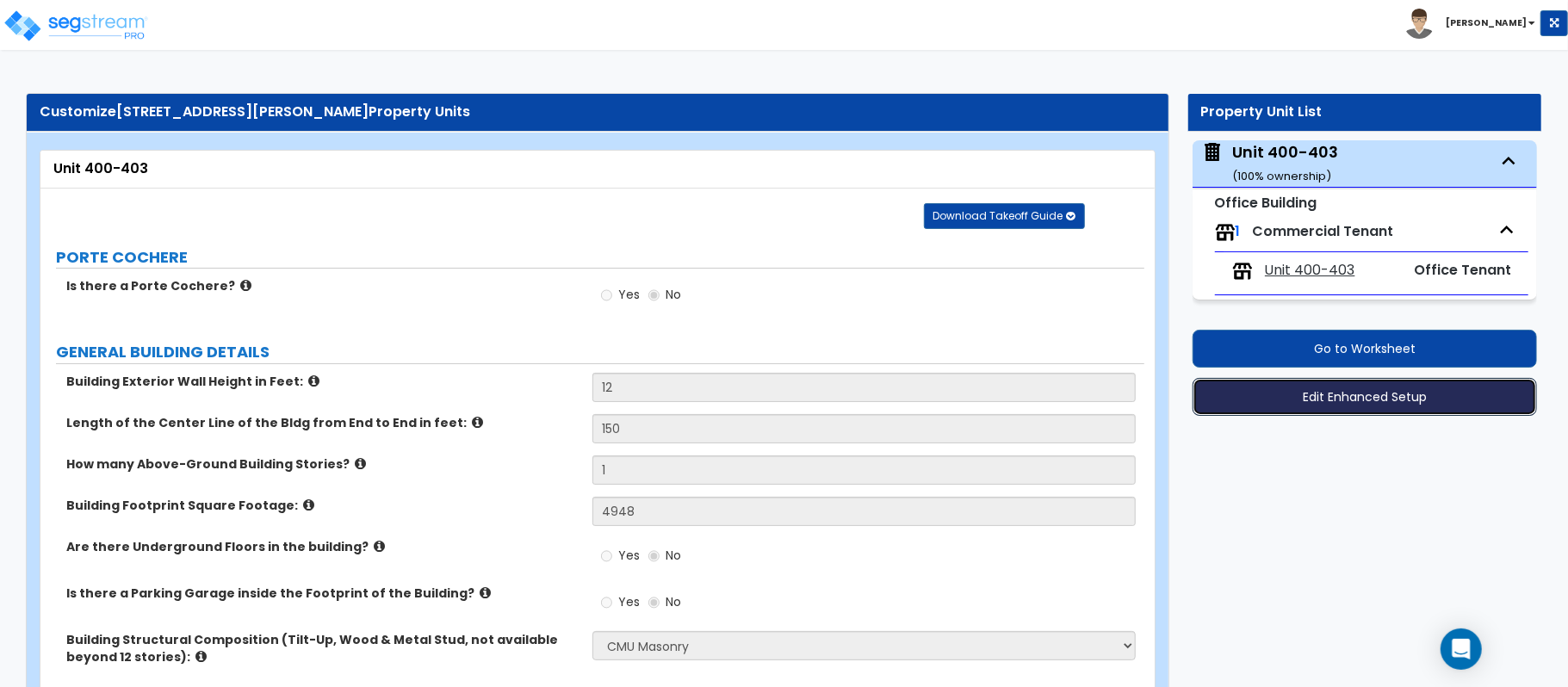
click at [1346, 397] on button "Edit Enhanced Setup" at bounding box center [1364, 397] width 345 height 38
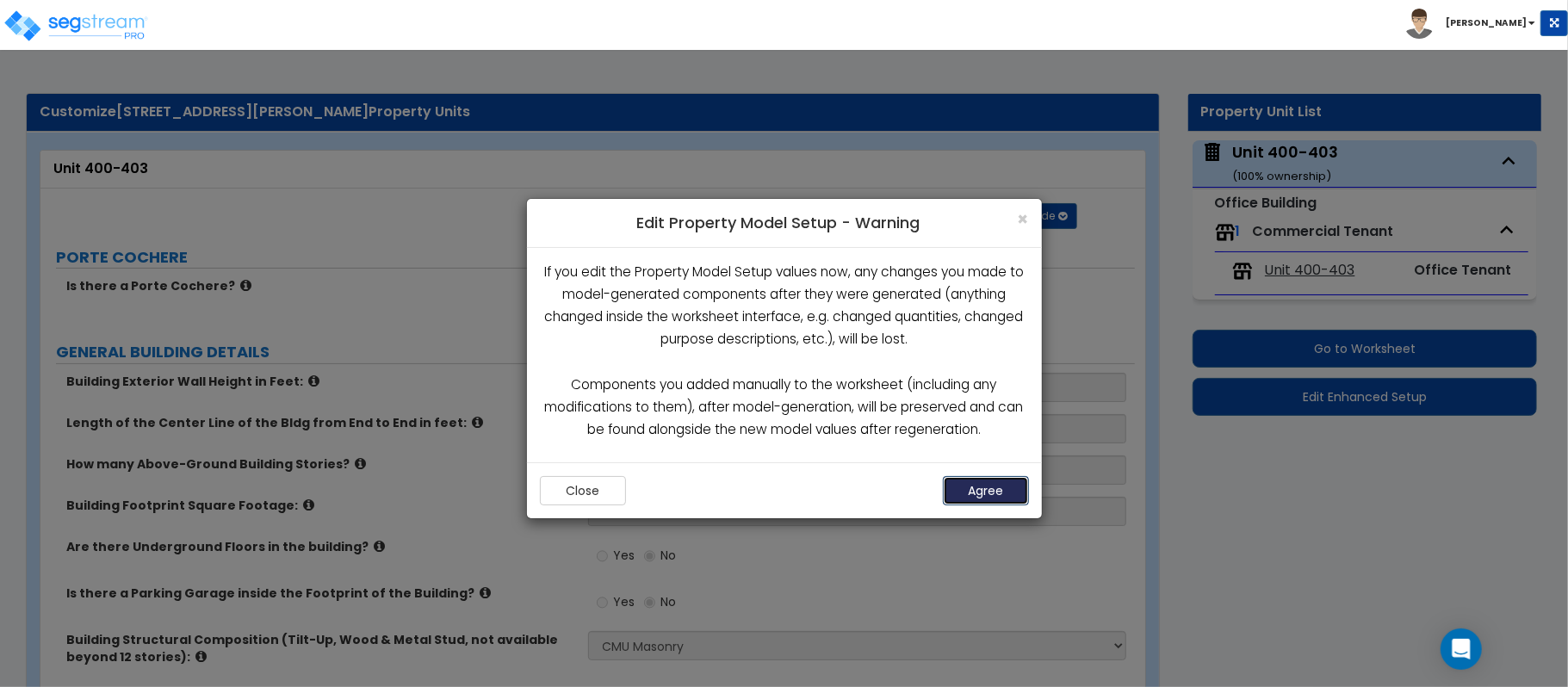
click at [973, 487] on button "Agree" at bounding box center [985, 490] width 86 height 29
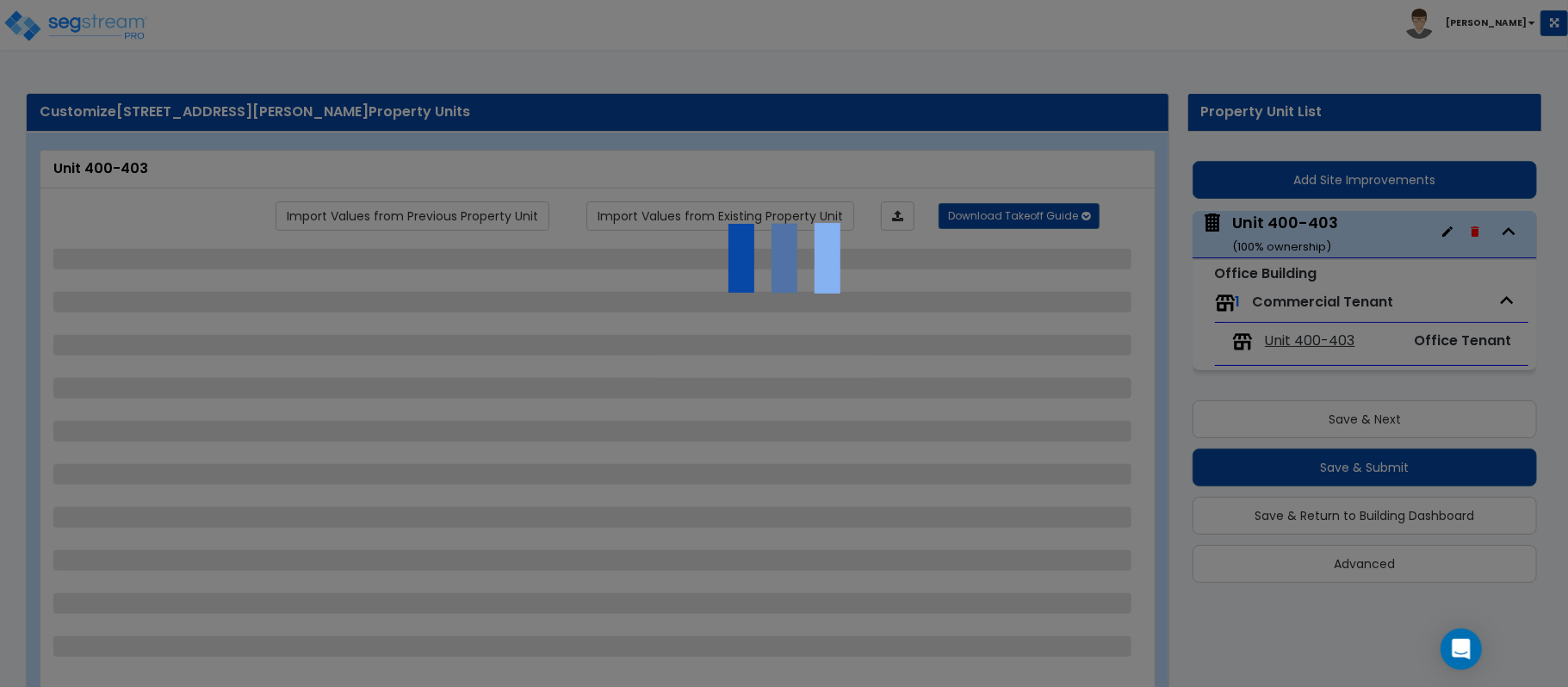
select select "6"
select select "1"
select select "2"
select select "3"
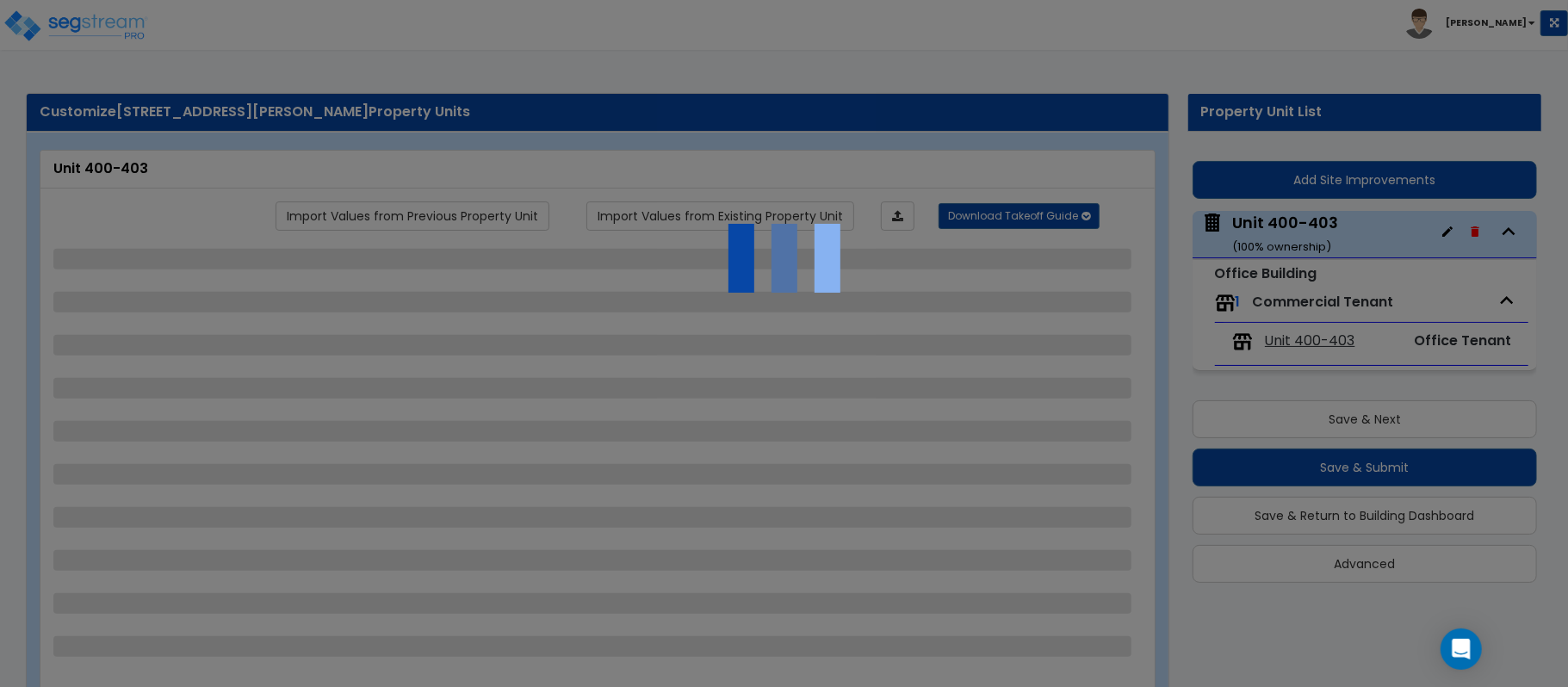
select select "2"
select select "1"
select select "2"
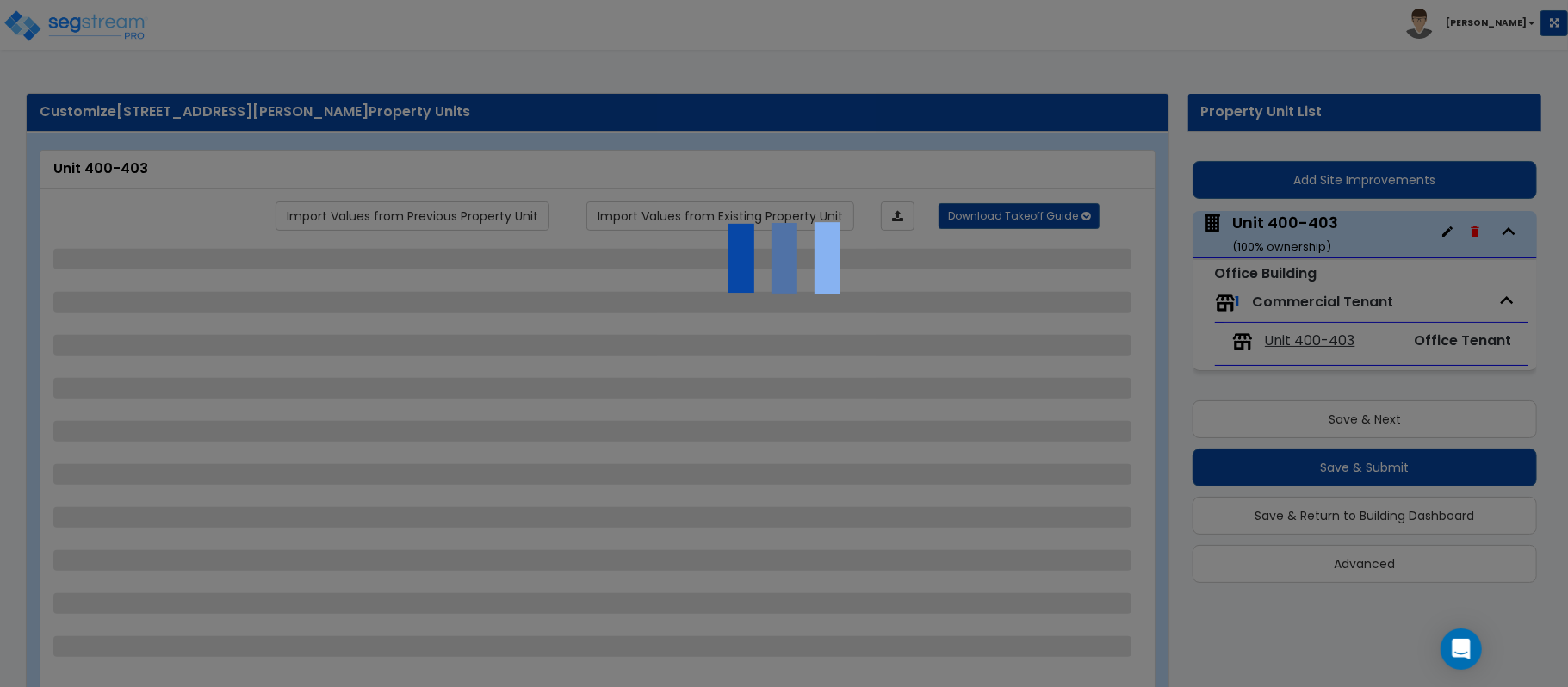
select select "1"
select select "2"
select select "1"
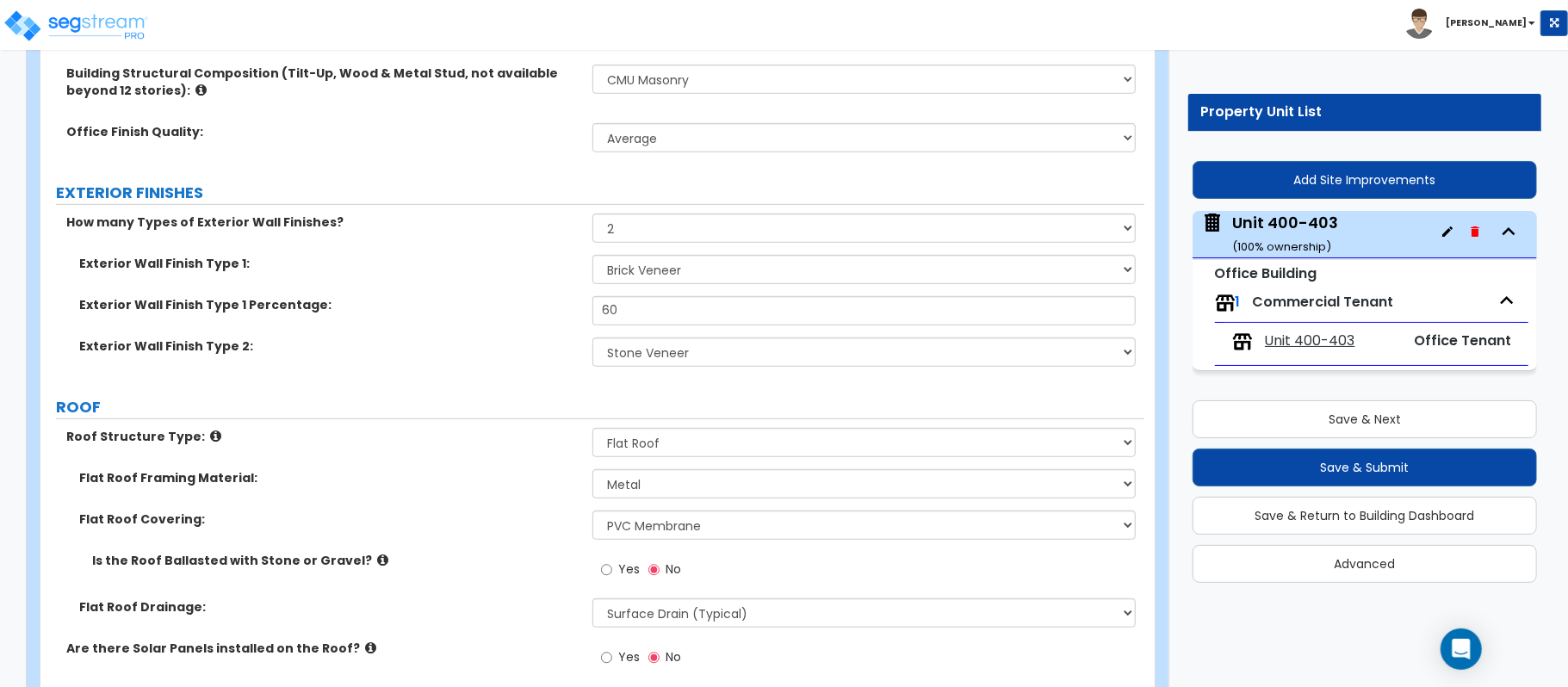
scroll to position [574, 0]
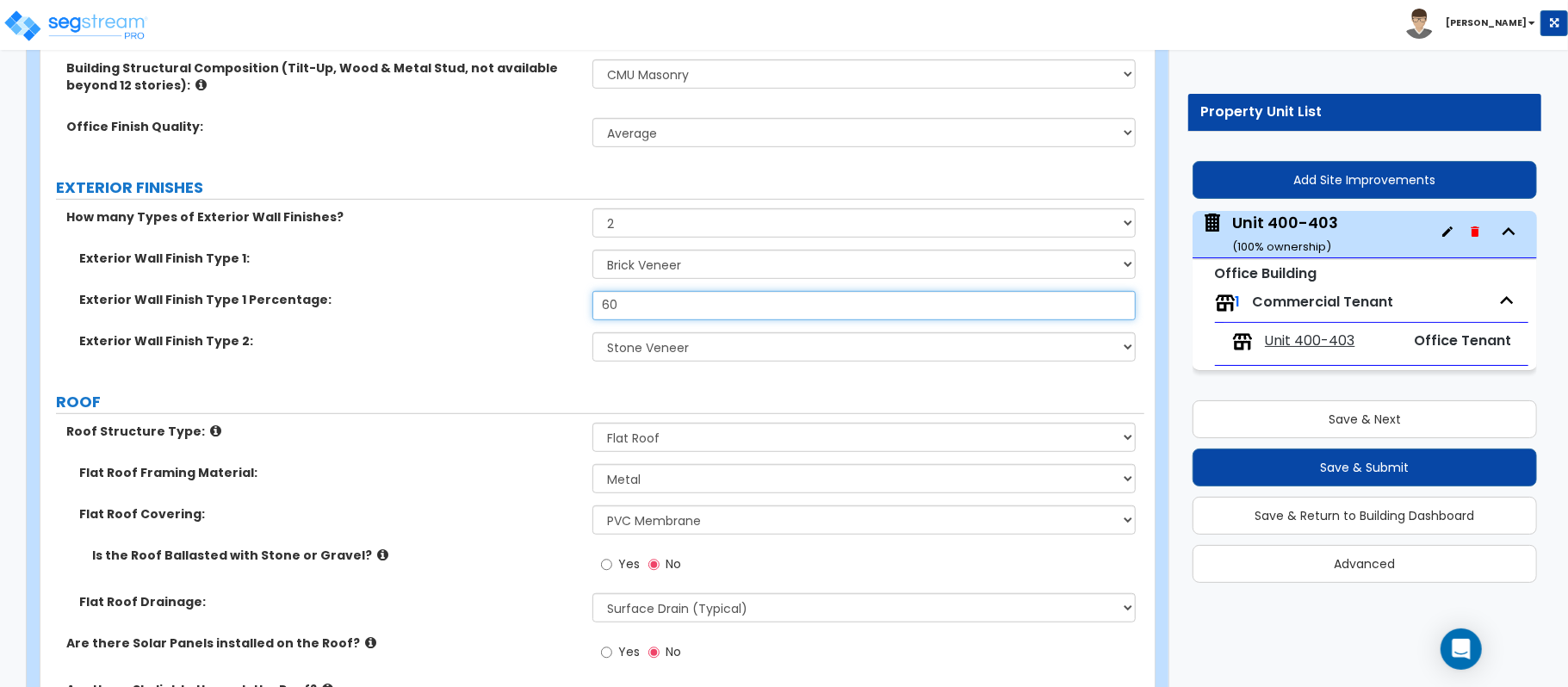
click at [654, 310] on input "60" at bounding box center [864, 306] width 543 height 29
drag, startPoint x: 649, startPoint y: 307, endPoint x: 384, endPoint y: 307, distance: 265.0
click at [384, 307] on div "Exterior Wall Finish Type 1 Percentage: 60" at bounding box center [592, 312] width 1104 height 41
type input "80"
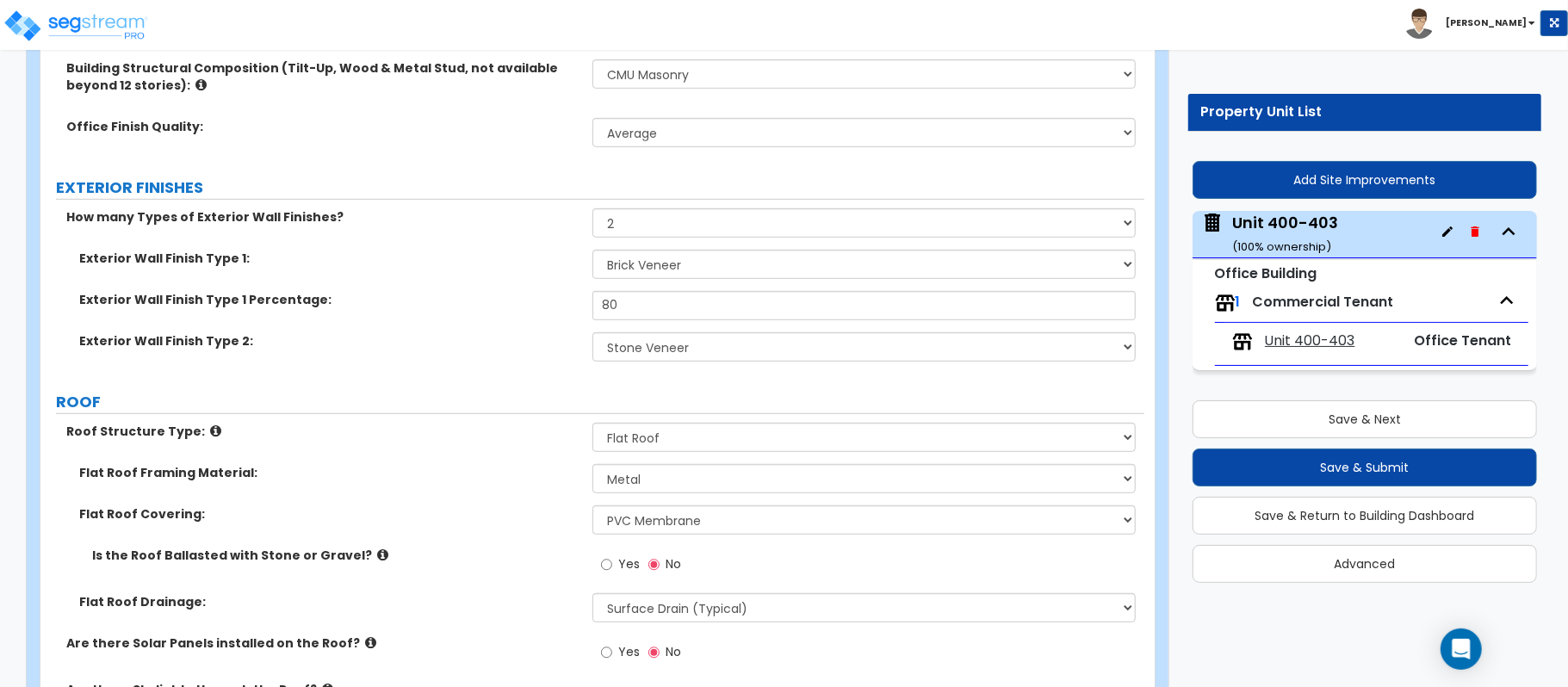
click at [1071, 393] on label "ROOF" at bounding box center [600, 402] width 1088 height 22
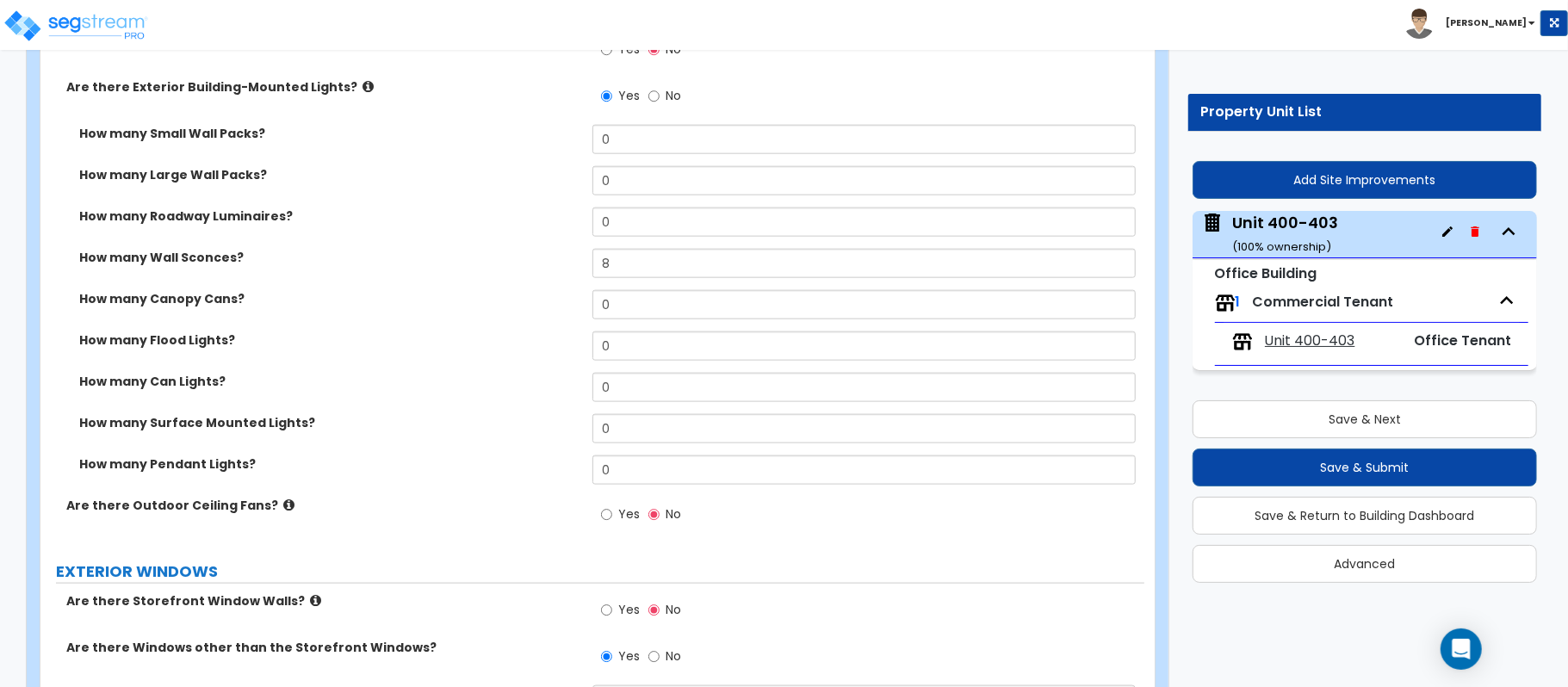
scroll to position [208, 0]
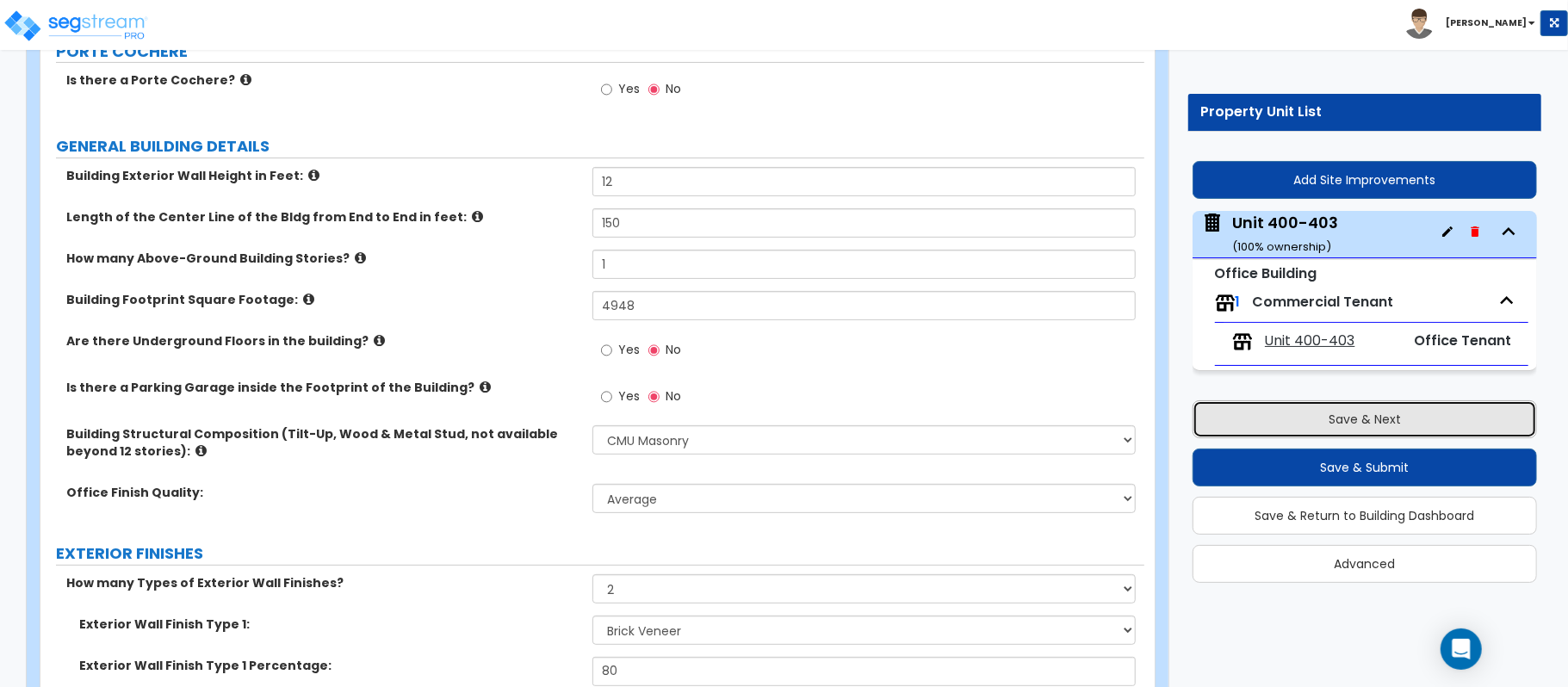
click at [1313, 430] on button "Save & Next" at bounding box center [1364, 419] width 345 height 38
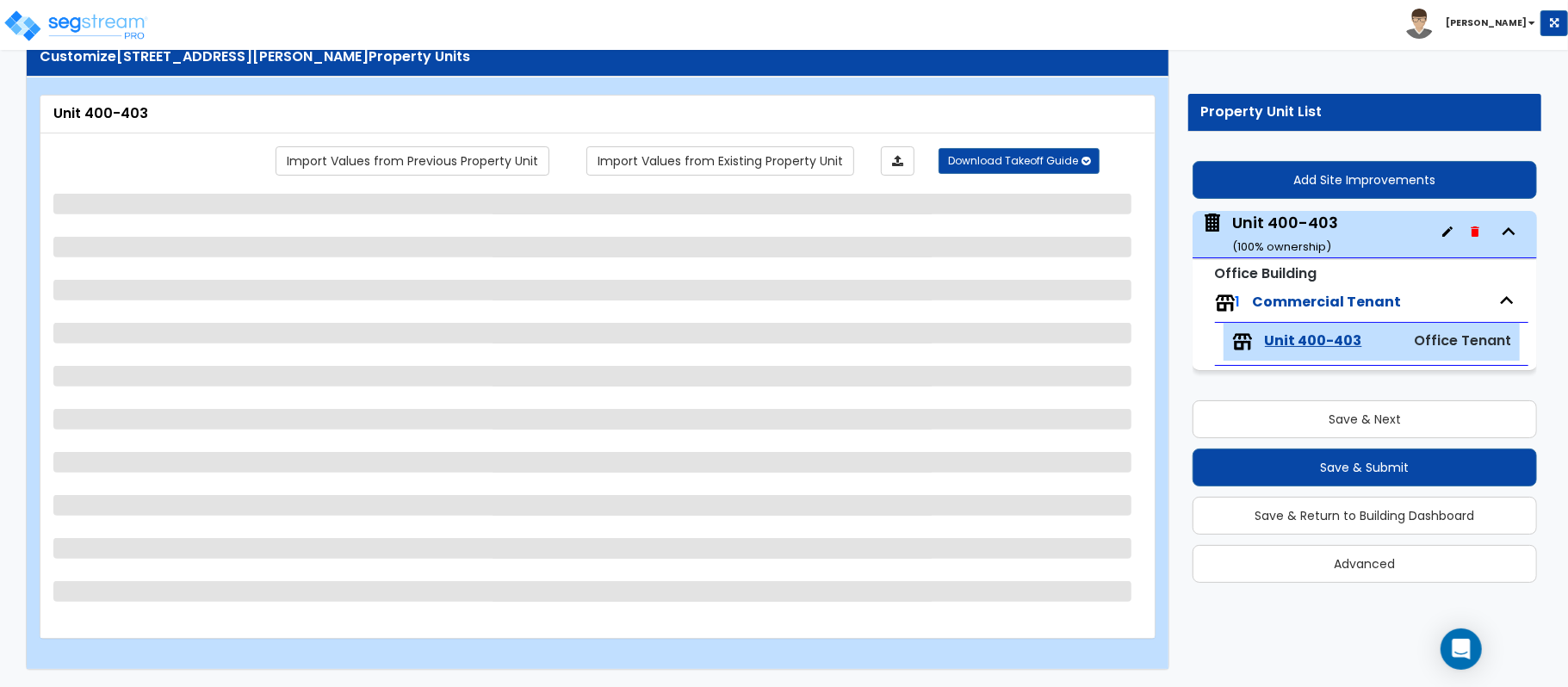
select select "1"
select select "3"
select select "1"
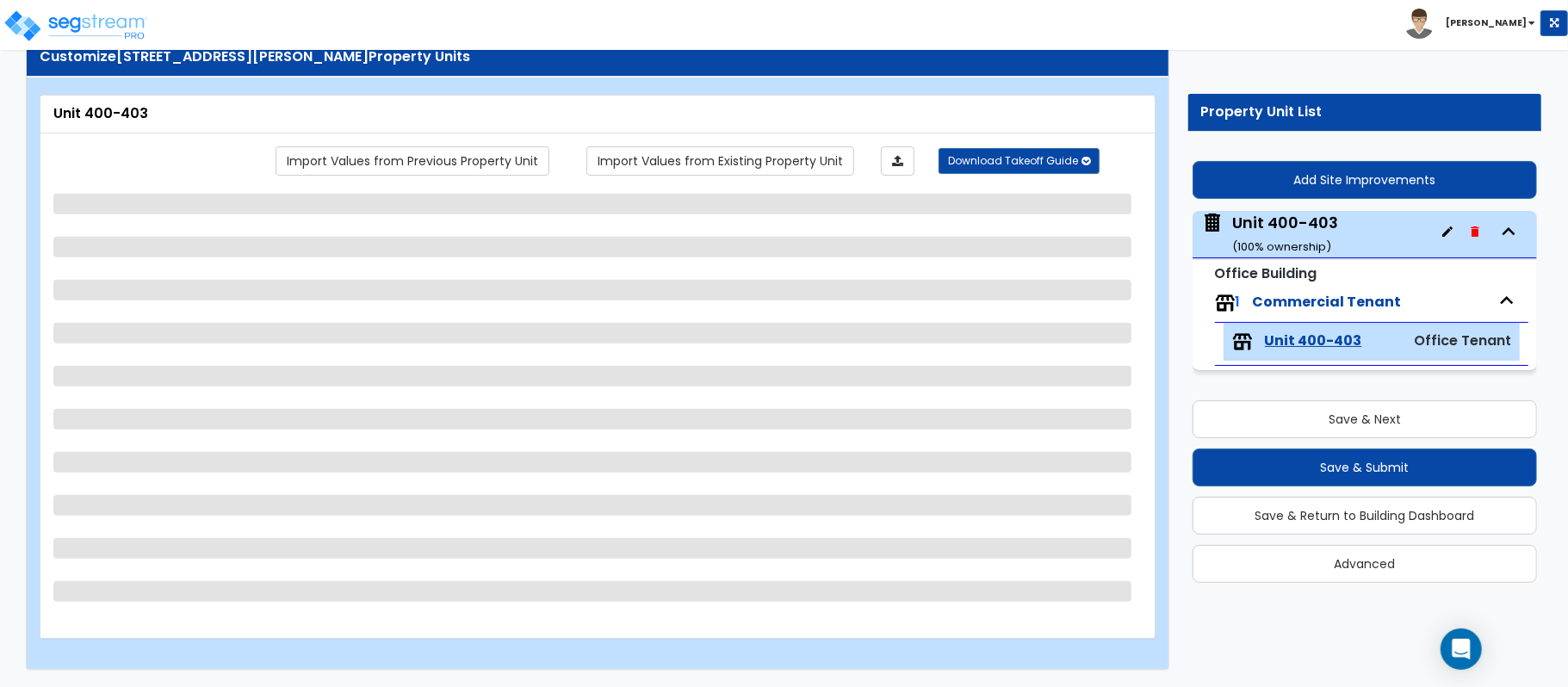
select select "1"
select select "2"
select select "1"
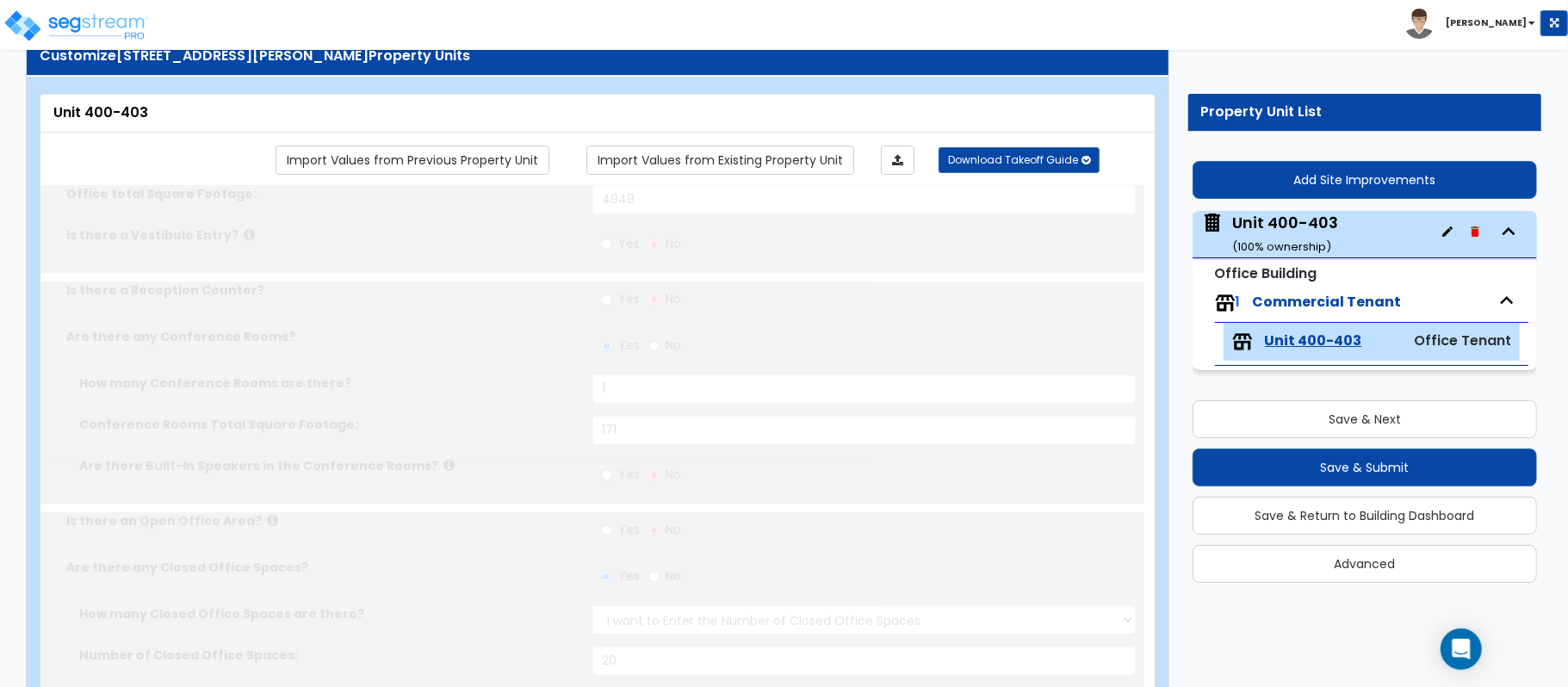
radio input "true"
type input "2"
type input "4"
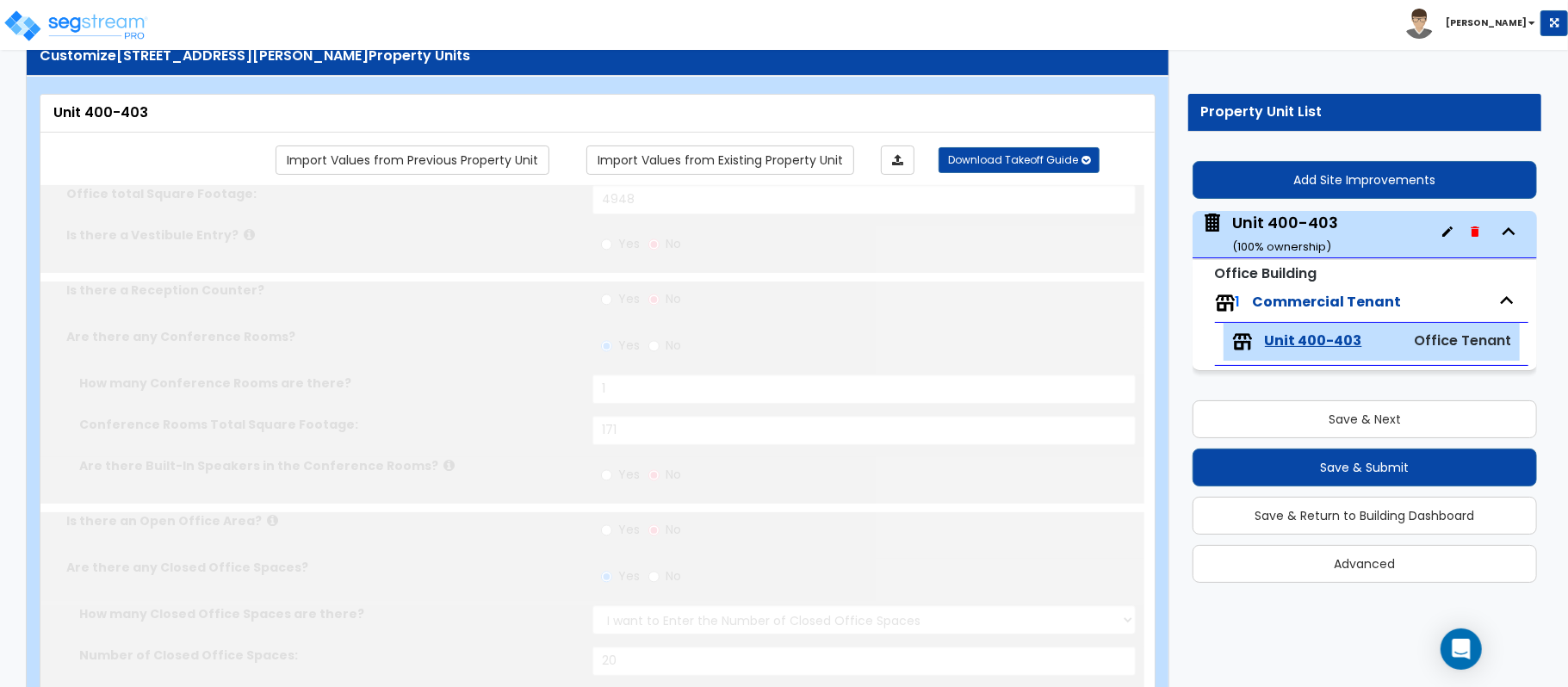
type input "4"
type input "1"
type input "4"
select select "1"
radio input "true"
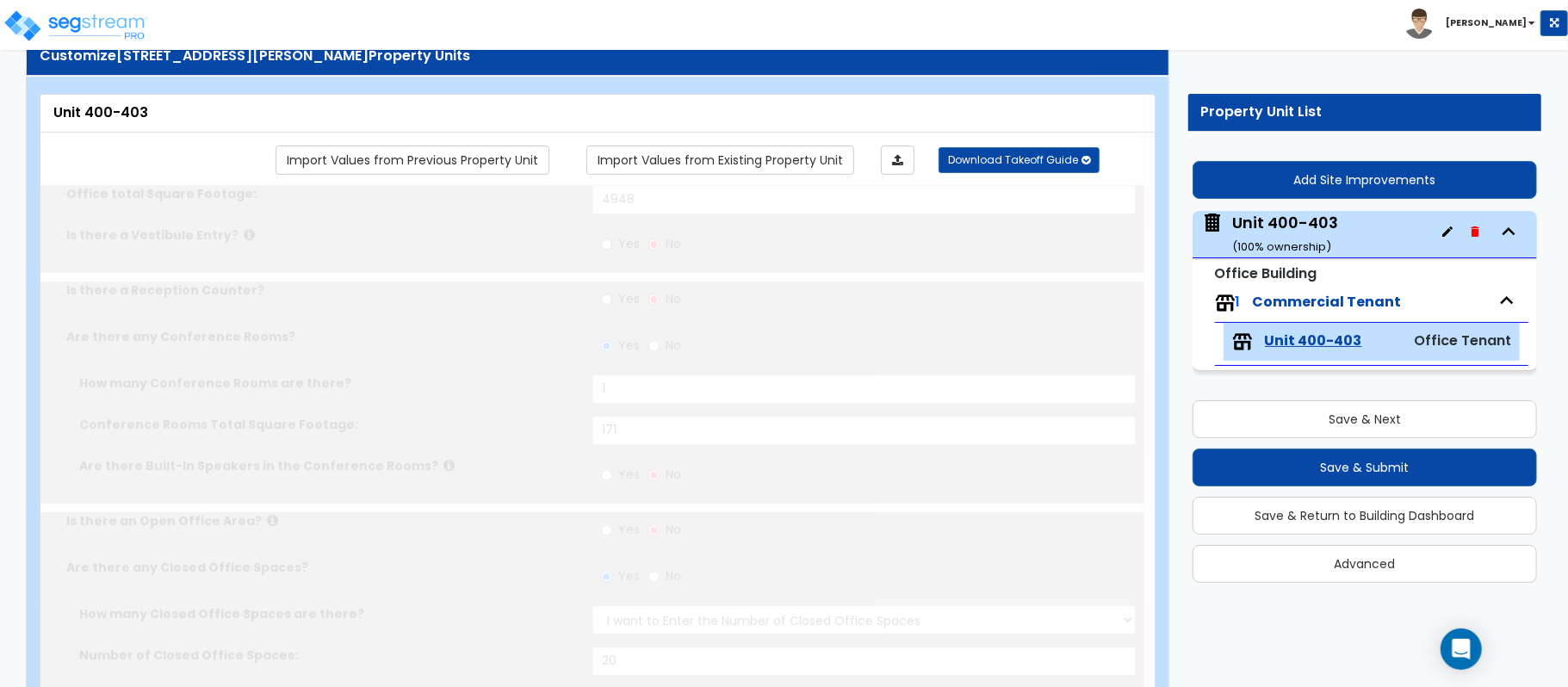
select select "1"
type input "2"
radio input "true"
type input "1"
type input "127"
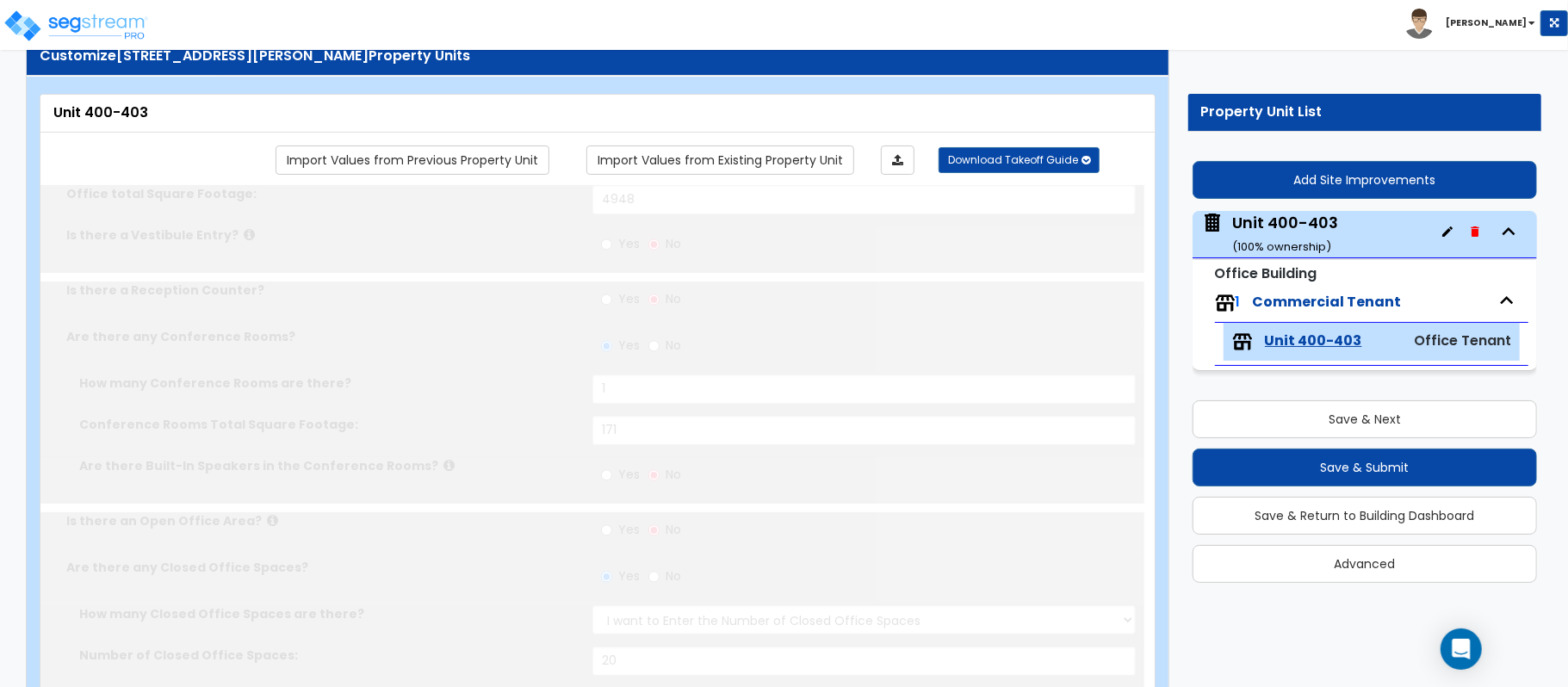
select select "2"
type input "10"
type input "16"
type input "1"
radio input "true"
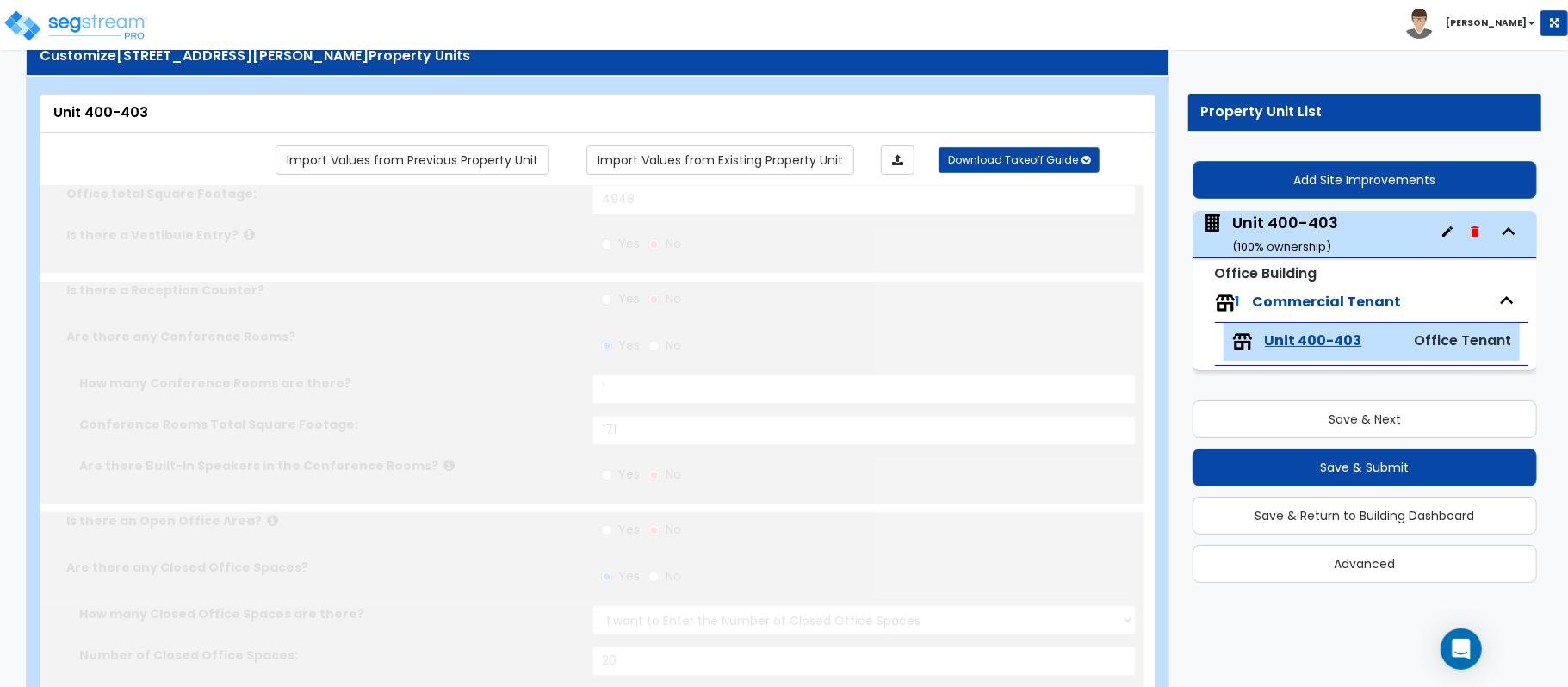
type input "1"
radio input "true"
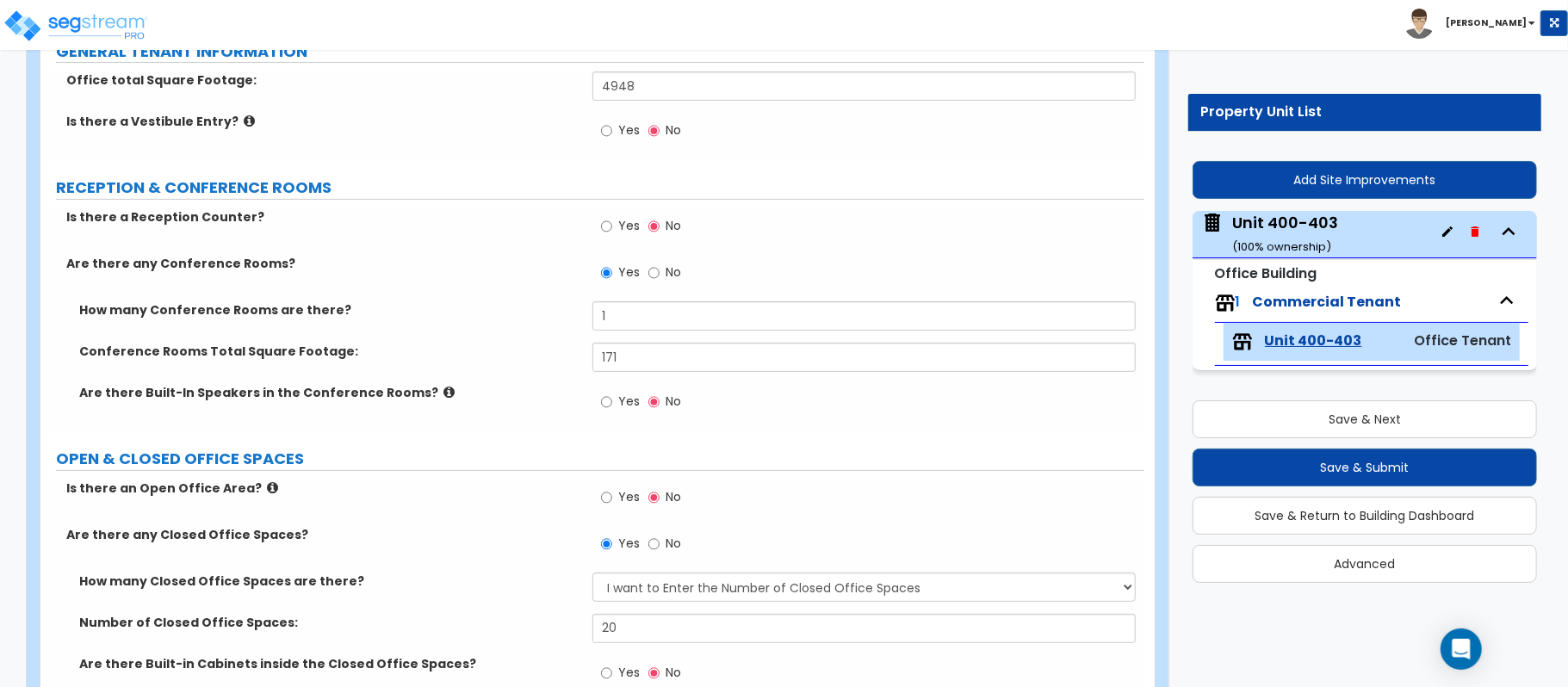
scroll to position [626, 0]
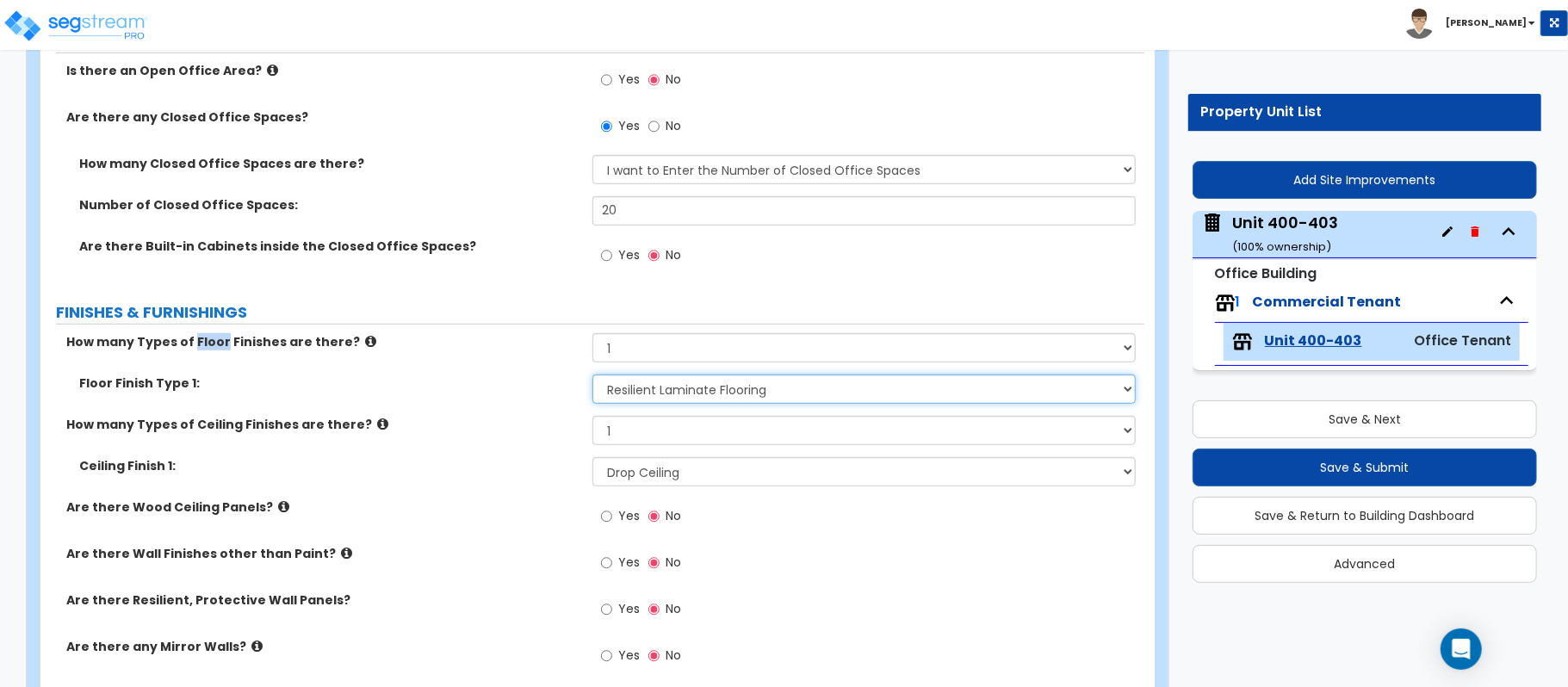
click at [813, 387] on select "None Tile Flooring Marble Flooring Hardwood Flooring Resilient Laminate Floorin…" at bounding box center [864, 388] width 543 height 29
select select "6"
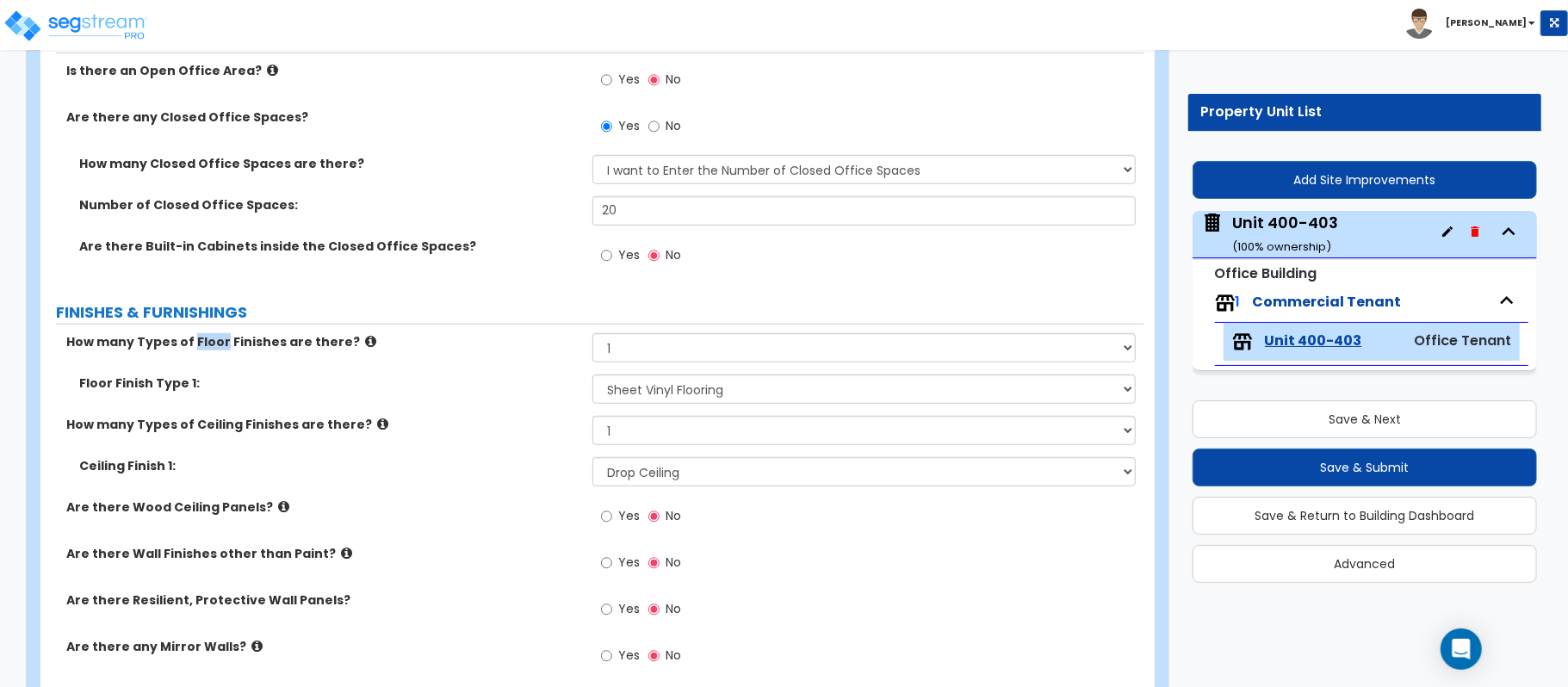
click at [454, 435] on div "How many Types of Ceiling Finishes are there? None 1 2 3" at bounding box center [592, 437] width 1104 height 41
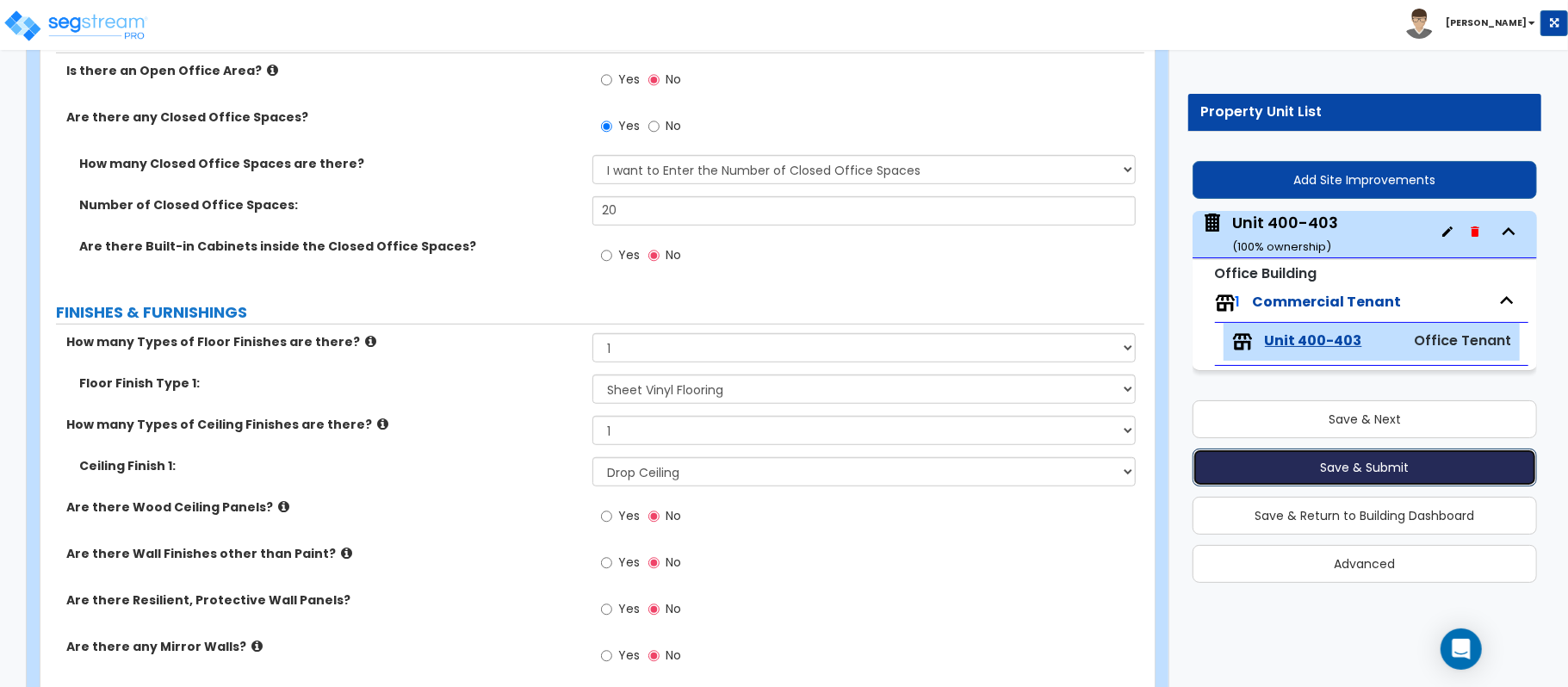
click at [1403, 478] on button "Save & Submit" at bounding box center [1364, 467] width 345 height 38
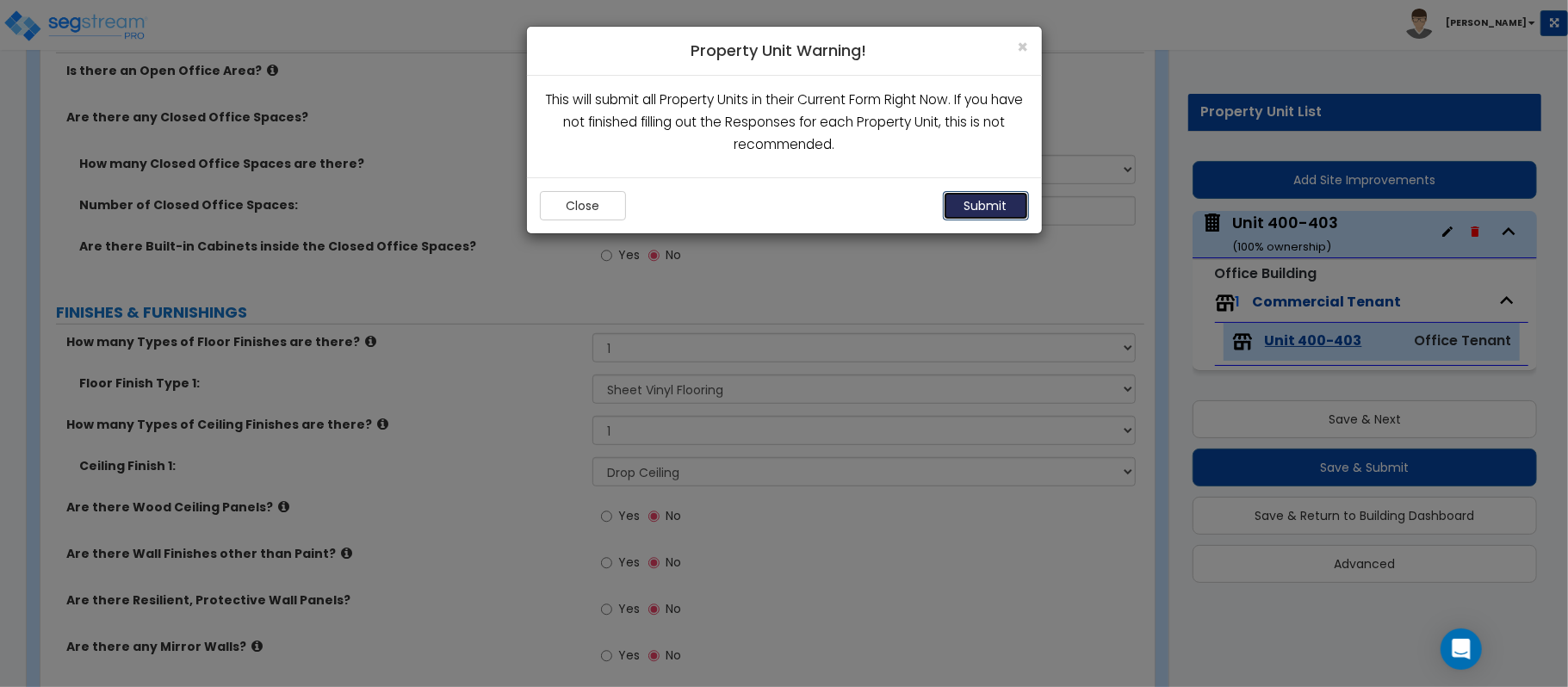
click at [978, 217] on button "Submit" at bounding box center [985, 206] width 86 height 29
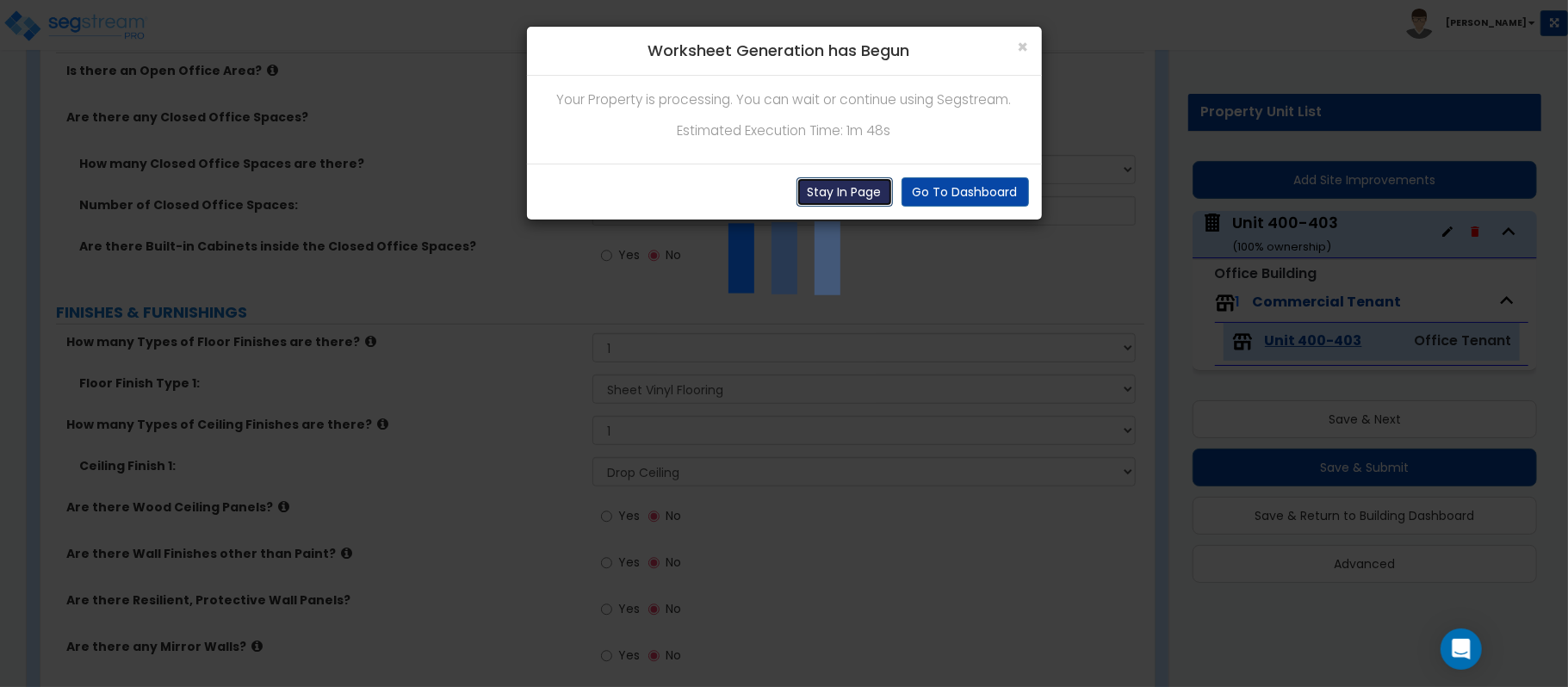
click at [853, 197] on button "Stay In Page" at bounding box center [845, 192] width 96 height 29
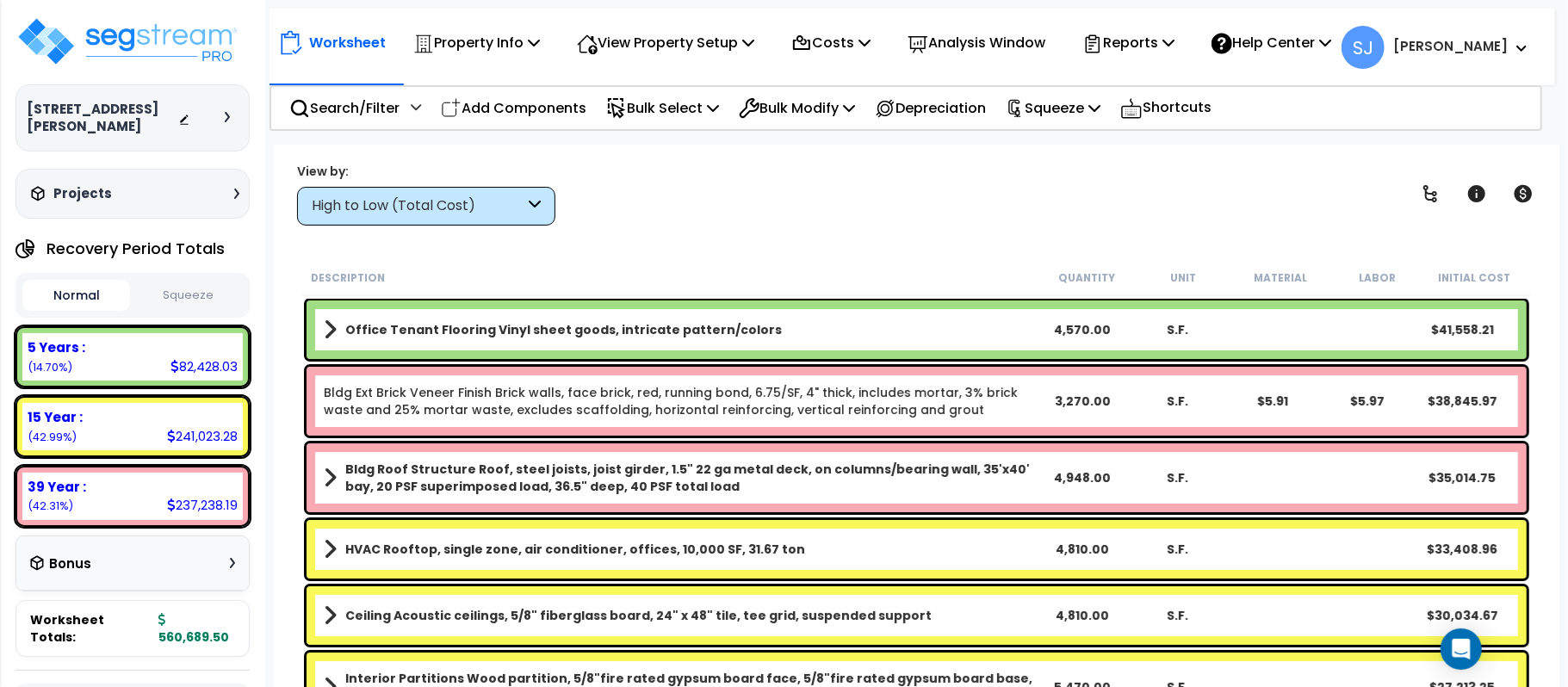
click at [332, 339] on span at bounding box center [330, 330] width 12 height 24
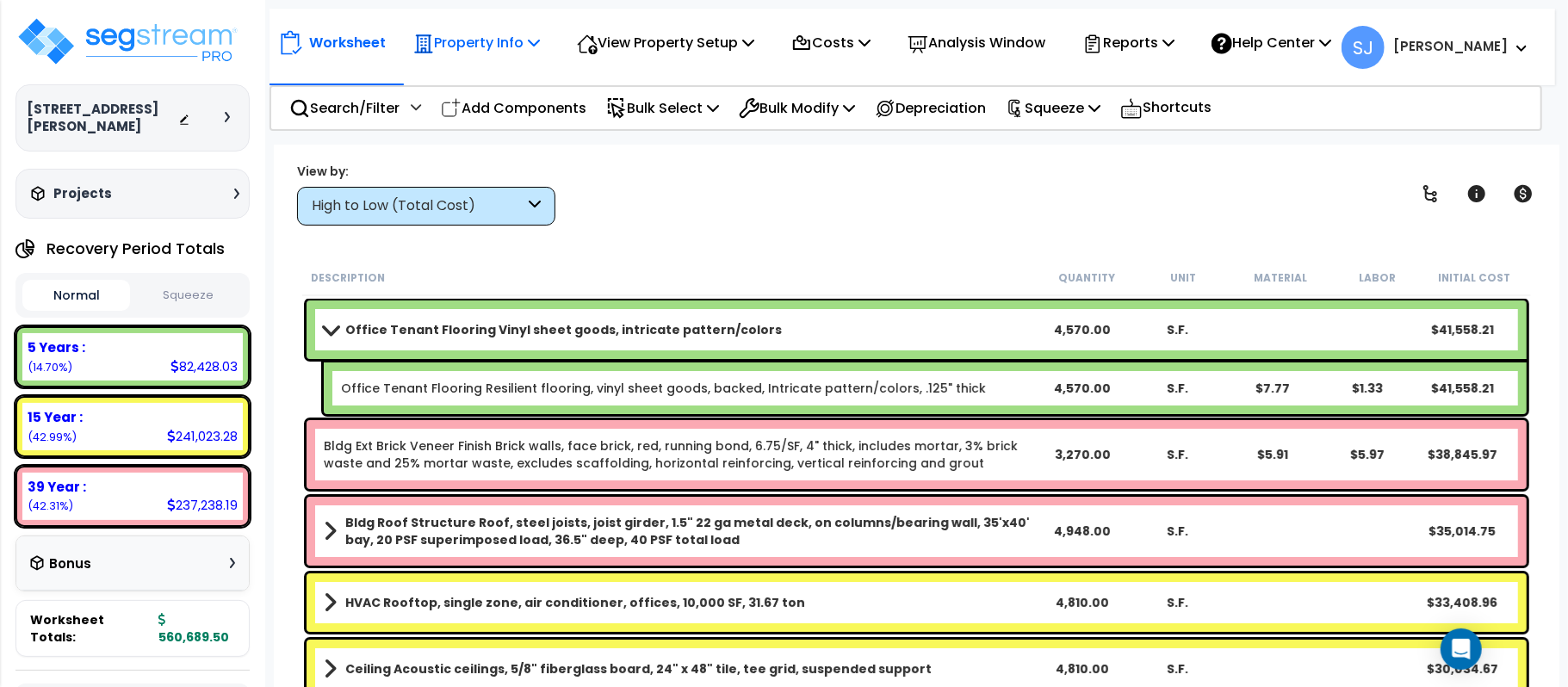
click at [534, 48] on icon at bounding box center [534, 42] width 12 height 13
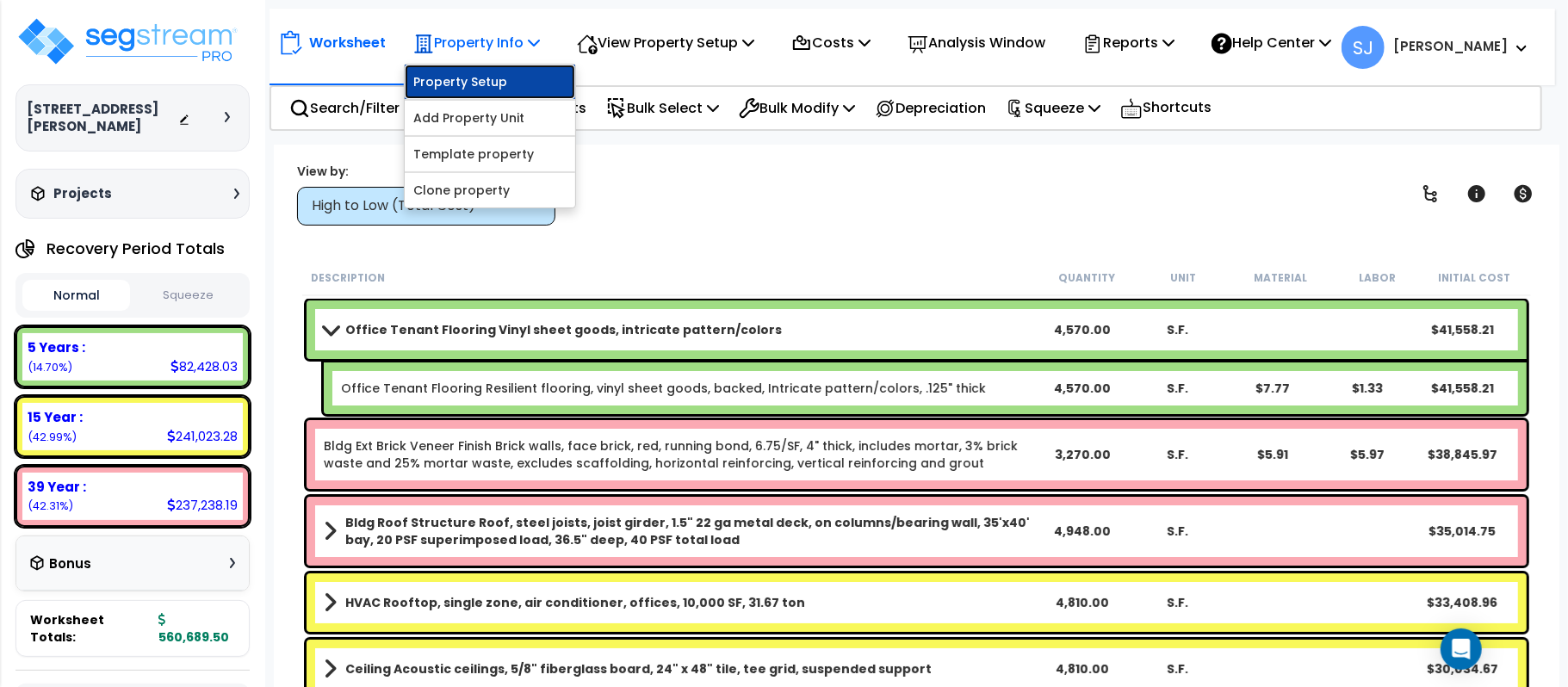
click at [458, 90] on link "Property Setup" at bounding box center [489, 81] width 170 height 35
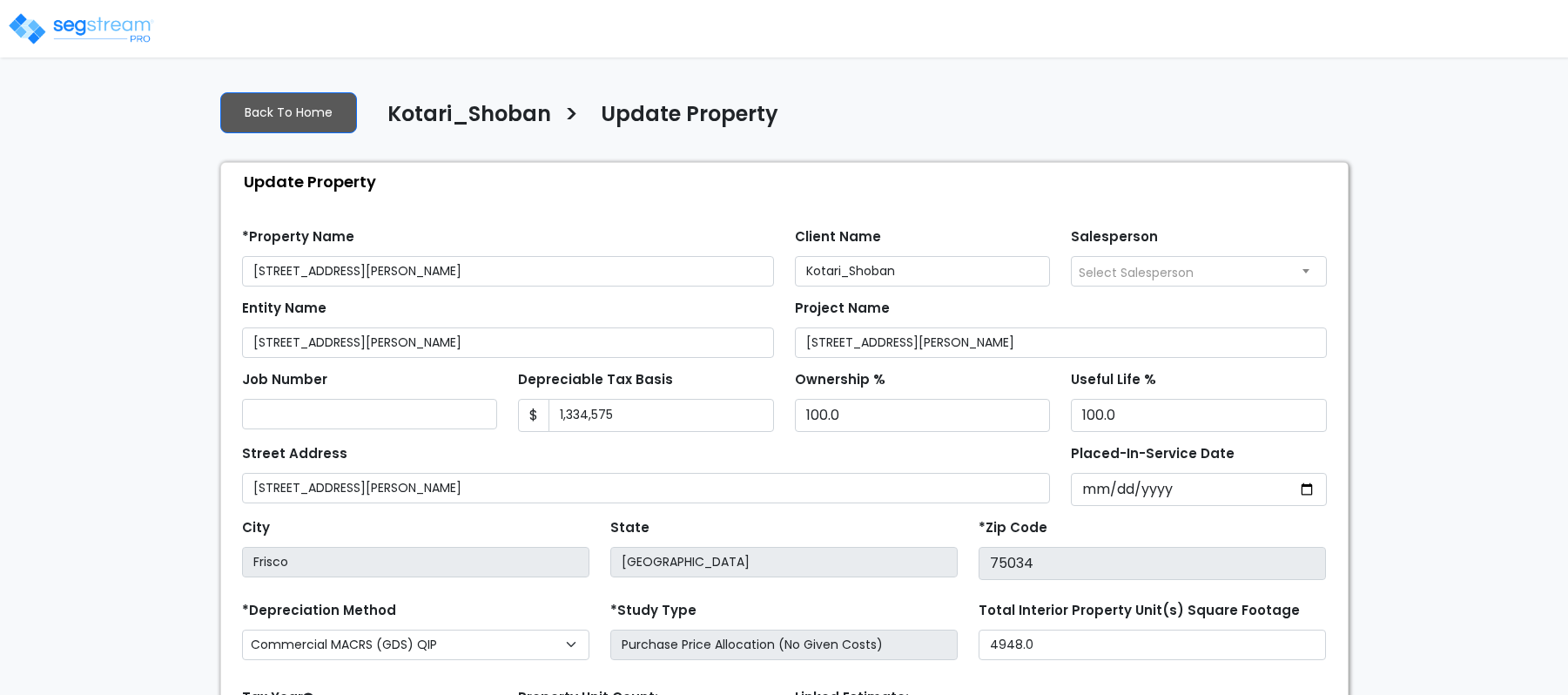
select select "2021"
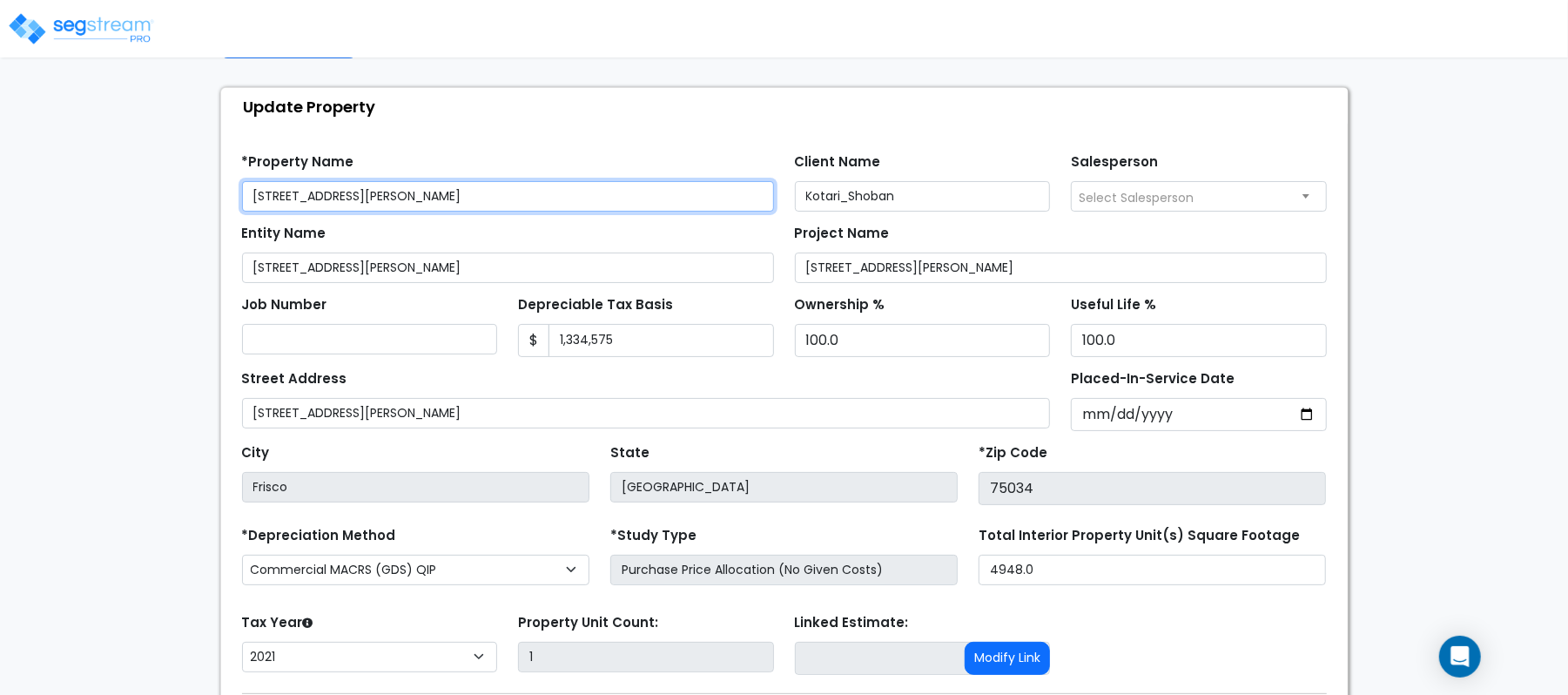
scroll to position [200, 0]
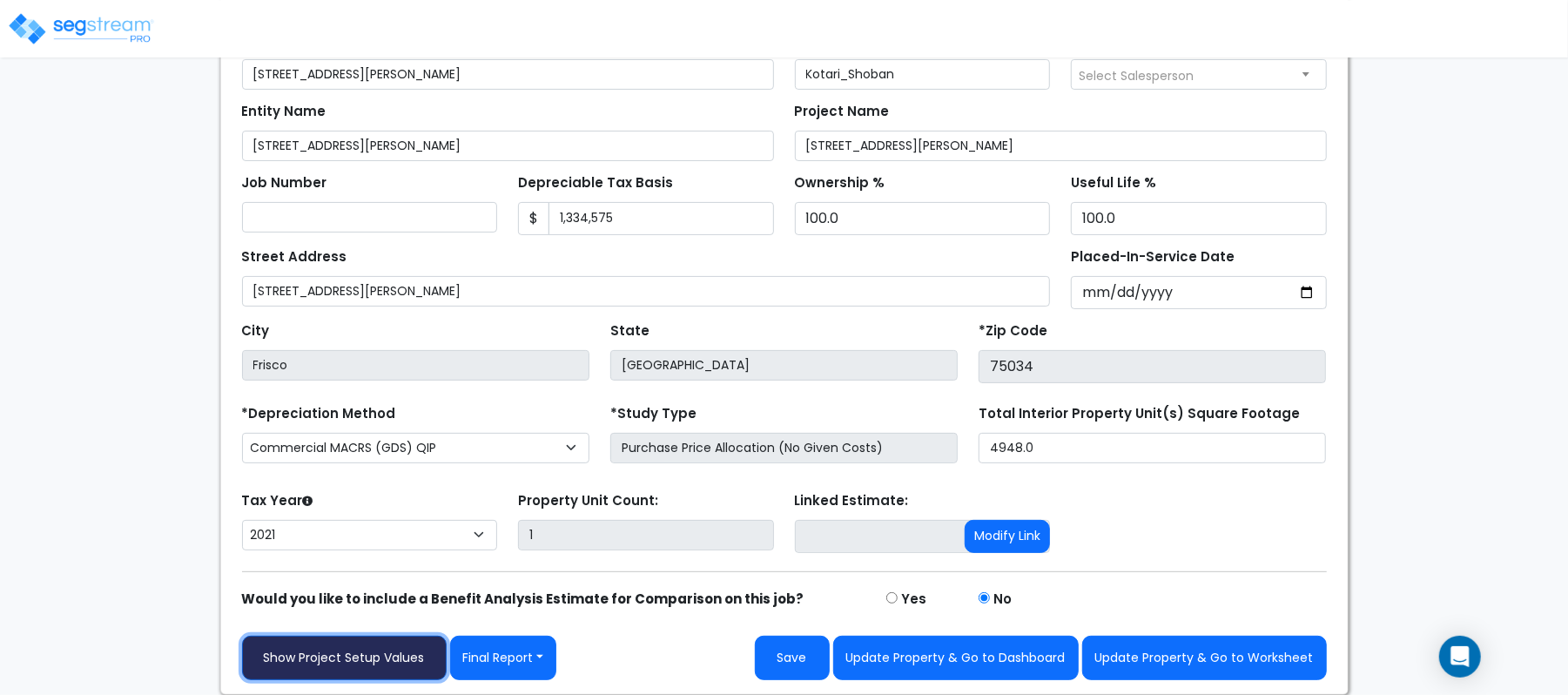
click at [353, 667] on link "Show Project Setup Values" at bounding box center [344, 657] width 205 height 44
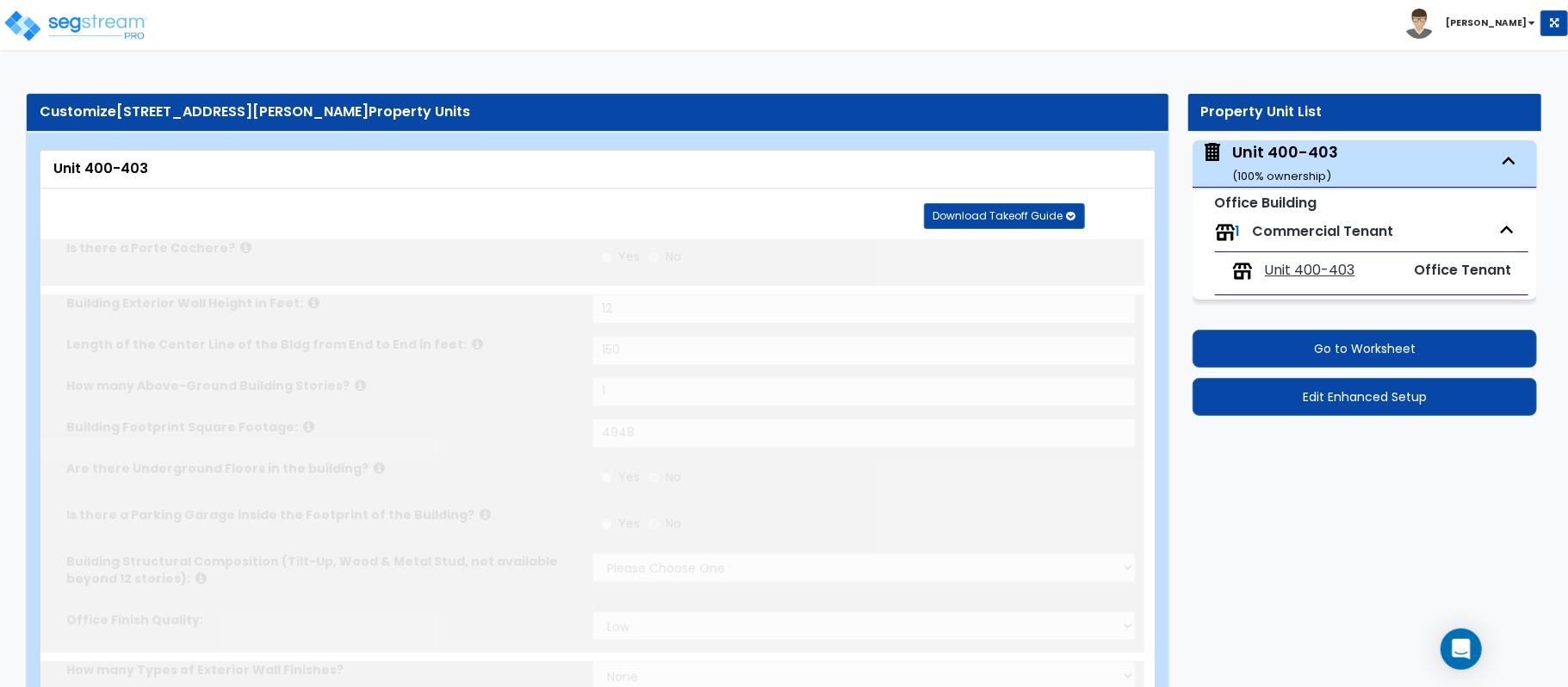
type input "12"
type input "150"
type input "1"
type input "4948"
select select "6"
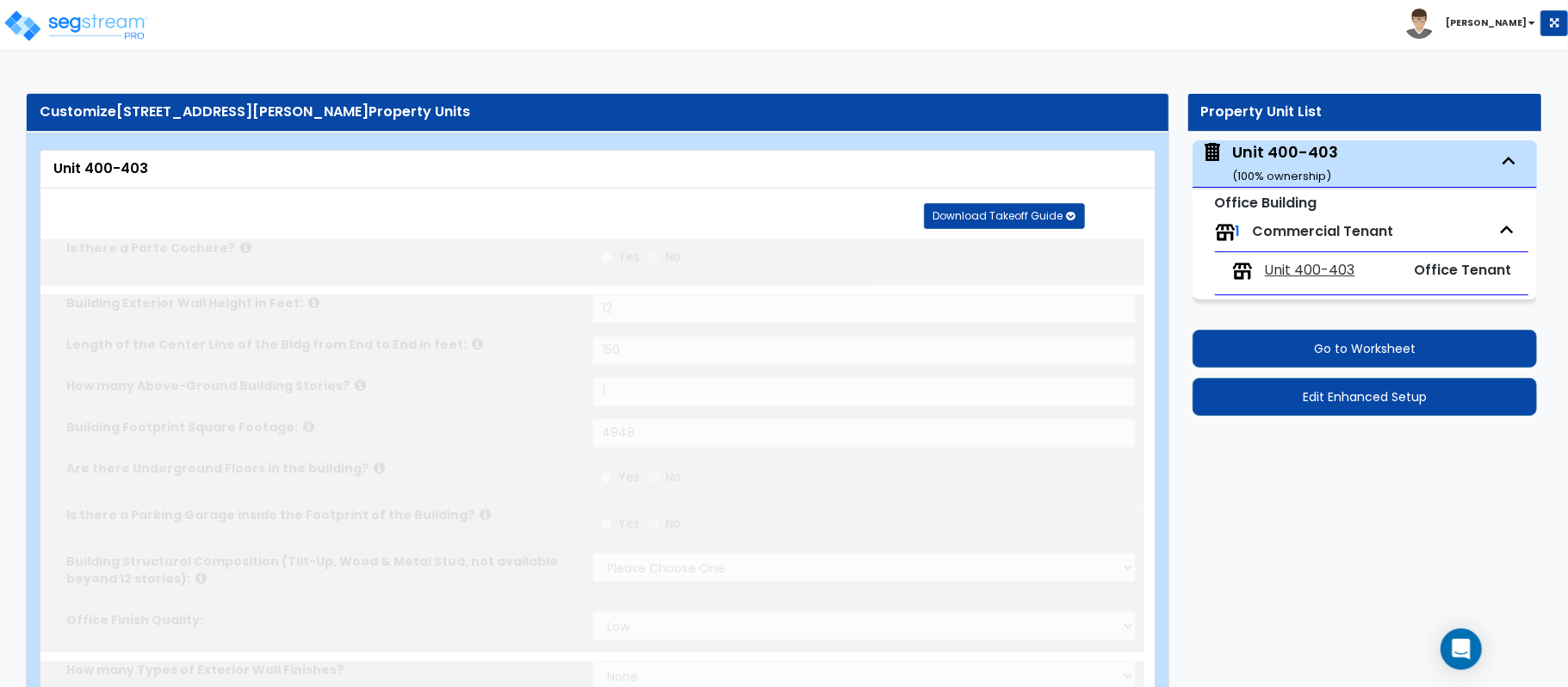
select select "1"
select select "2"
type input "80"
select select "3"
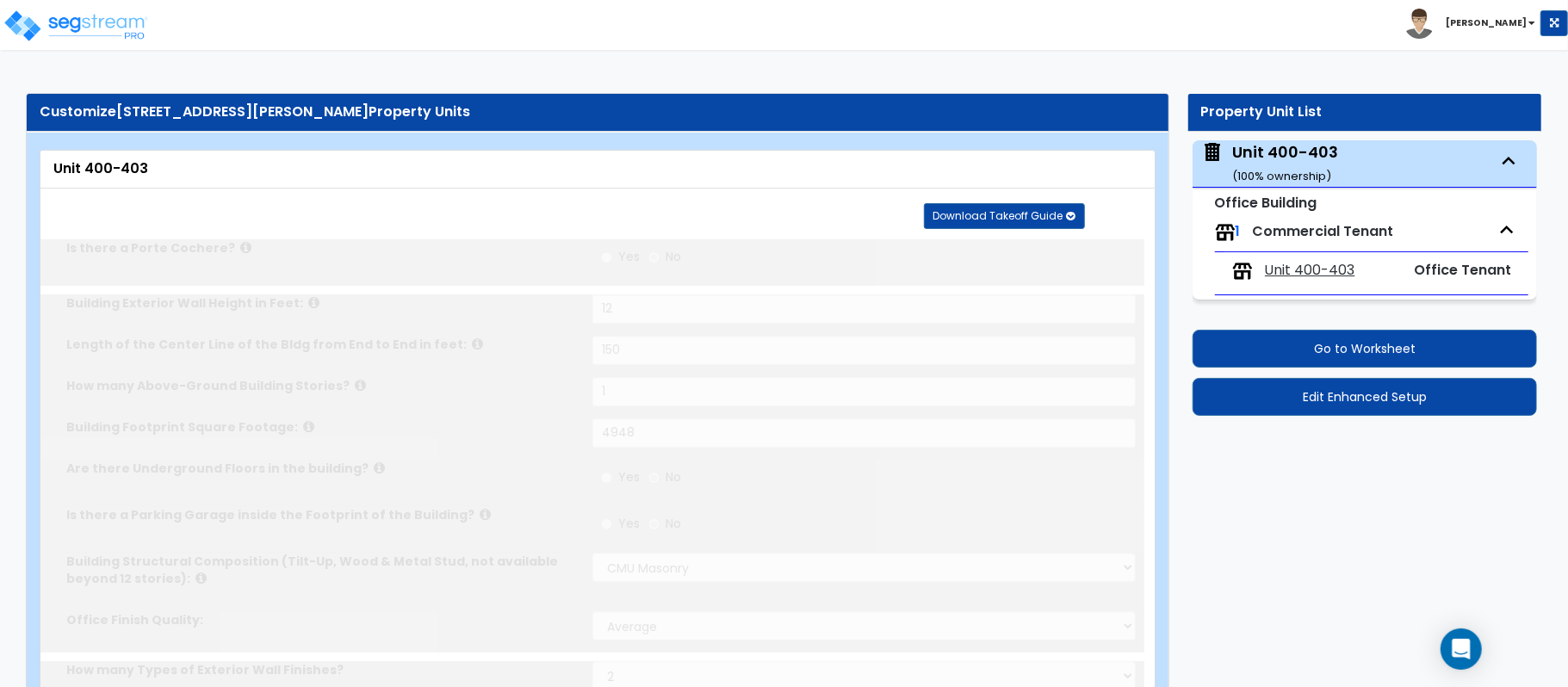
select select "2"
select select "1"
select select "2"
radio input "true"
type input "8"
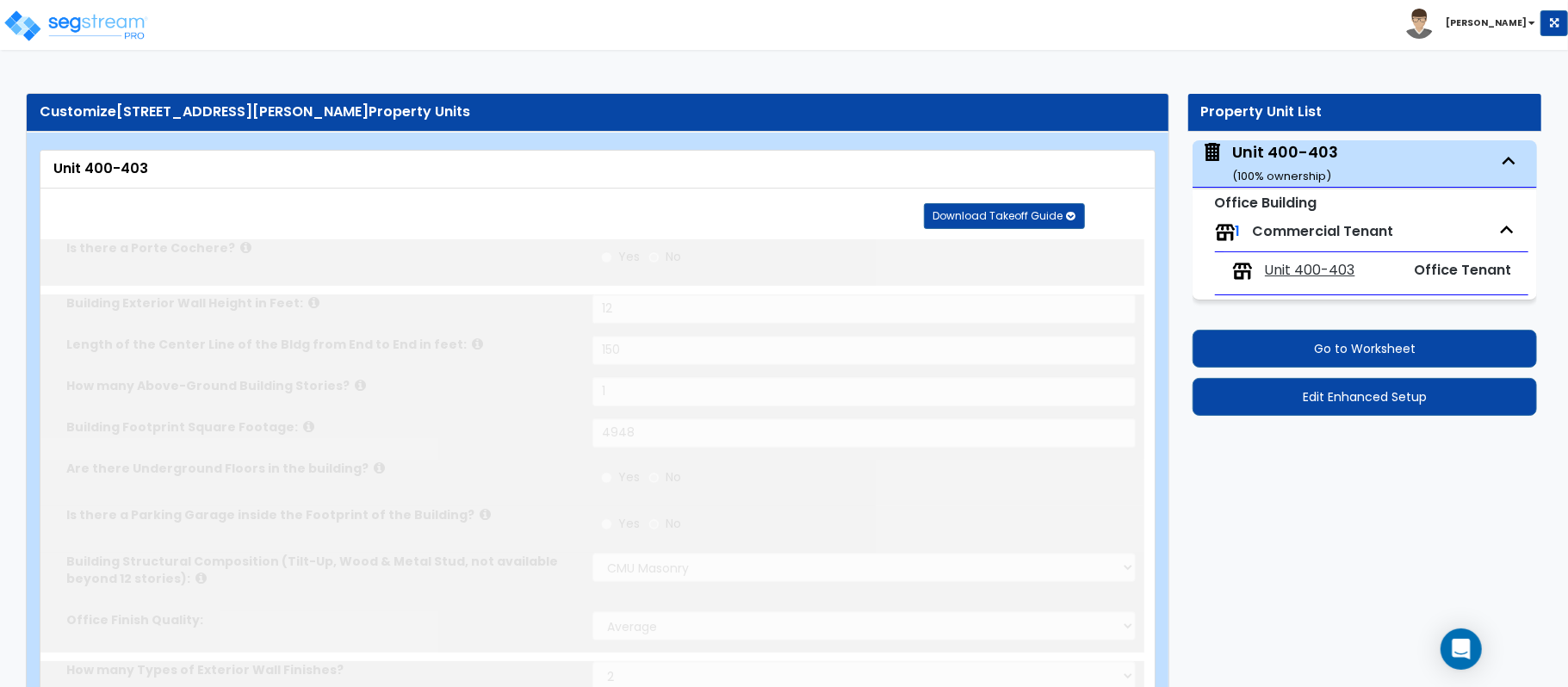
radio input "true"
select select "2"
select select "1"
select select "2"
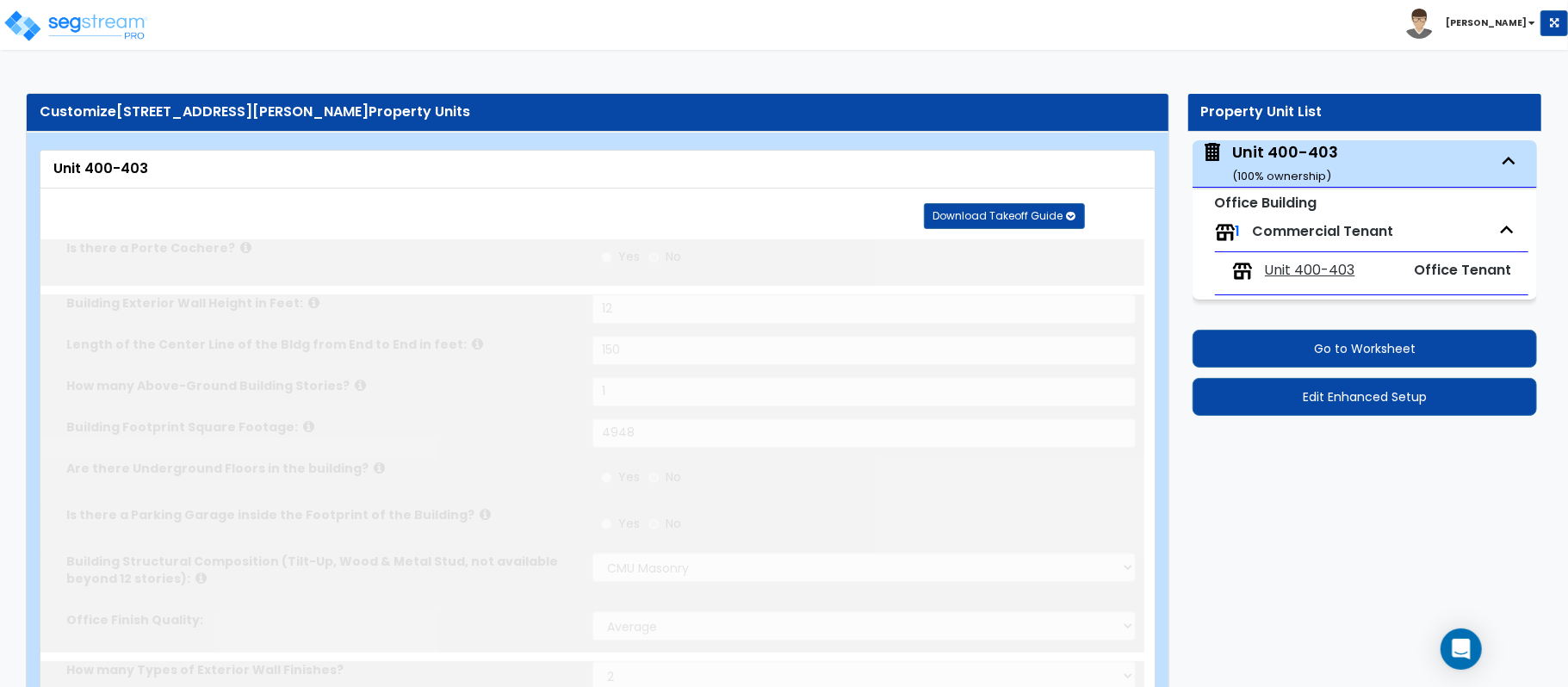
type input "12"
radio input "true"
type input "3"
select select "1"
radio input "true"
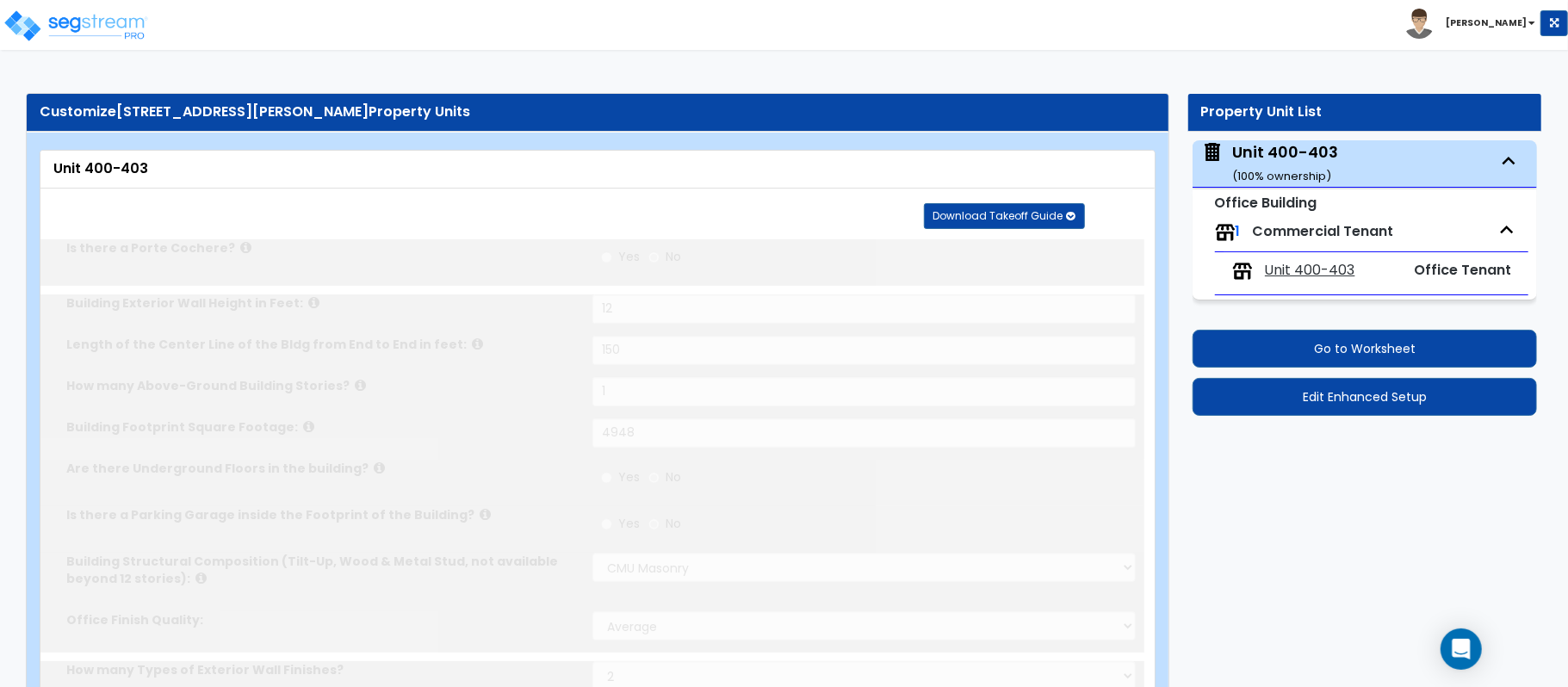
radio input "true"
select select "1"
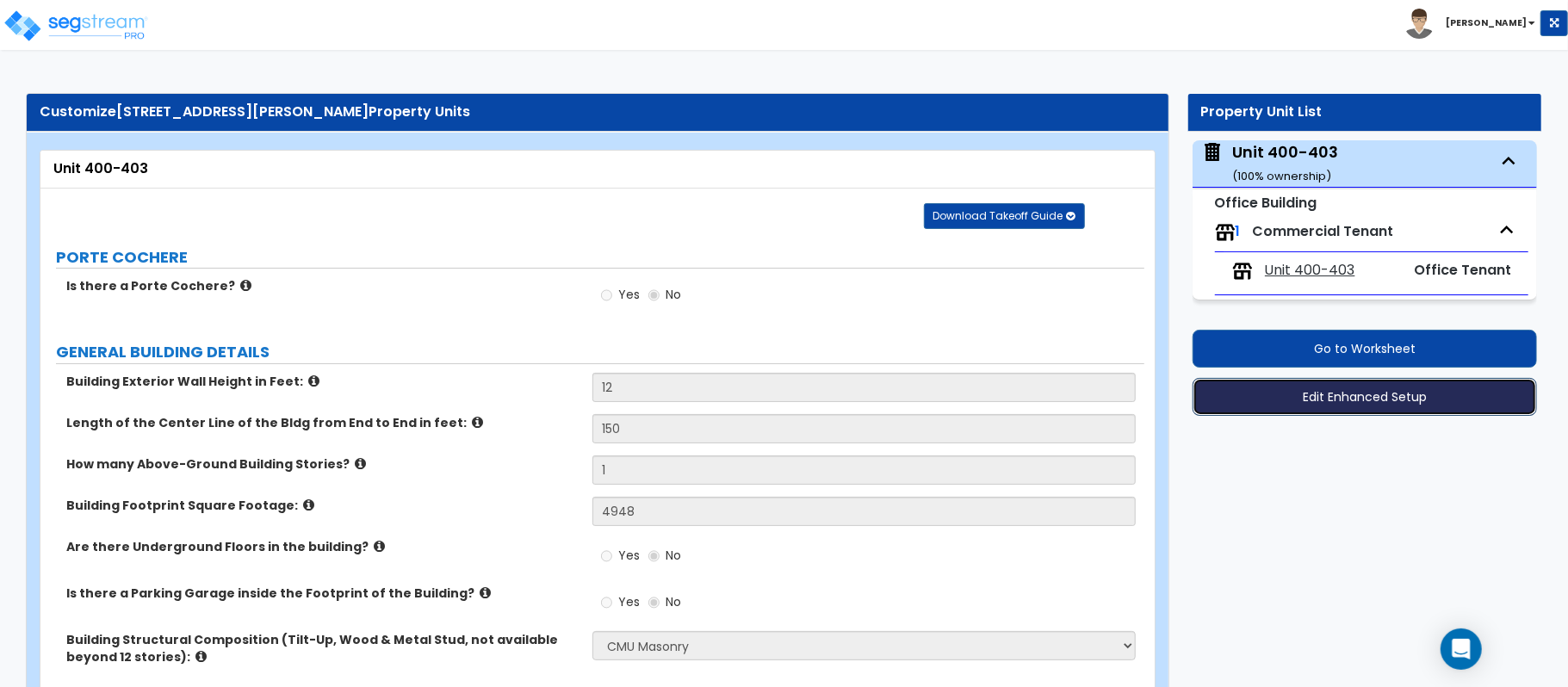
click at [1441, 412] on button "Edit Enhanced Setup" at bounding box center [1364, 397] width 345 height 38
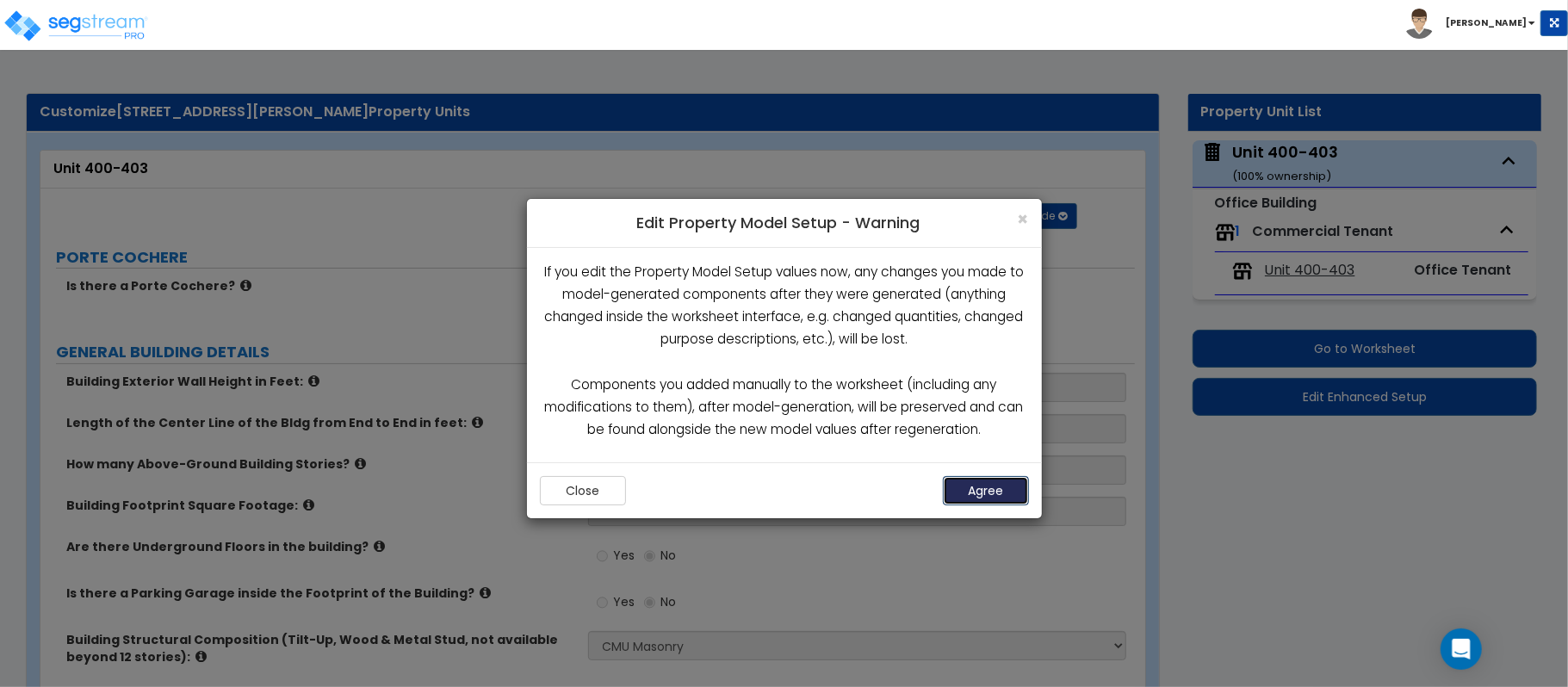
click at [997, 497] on button "Agree" at bounding box center [985, 490] width 86 height 29
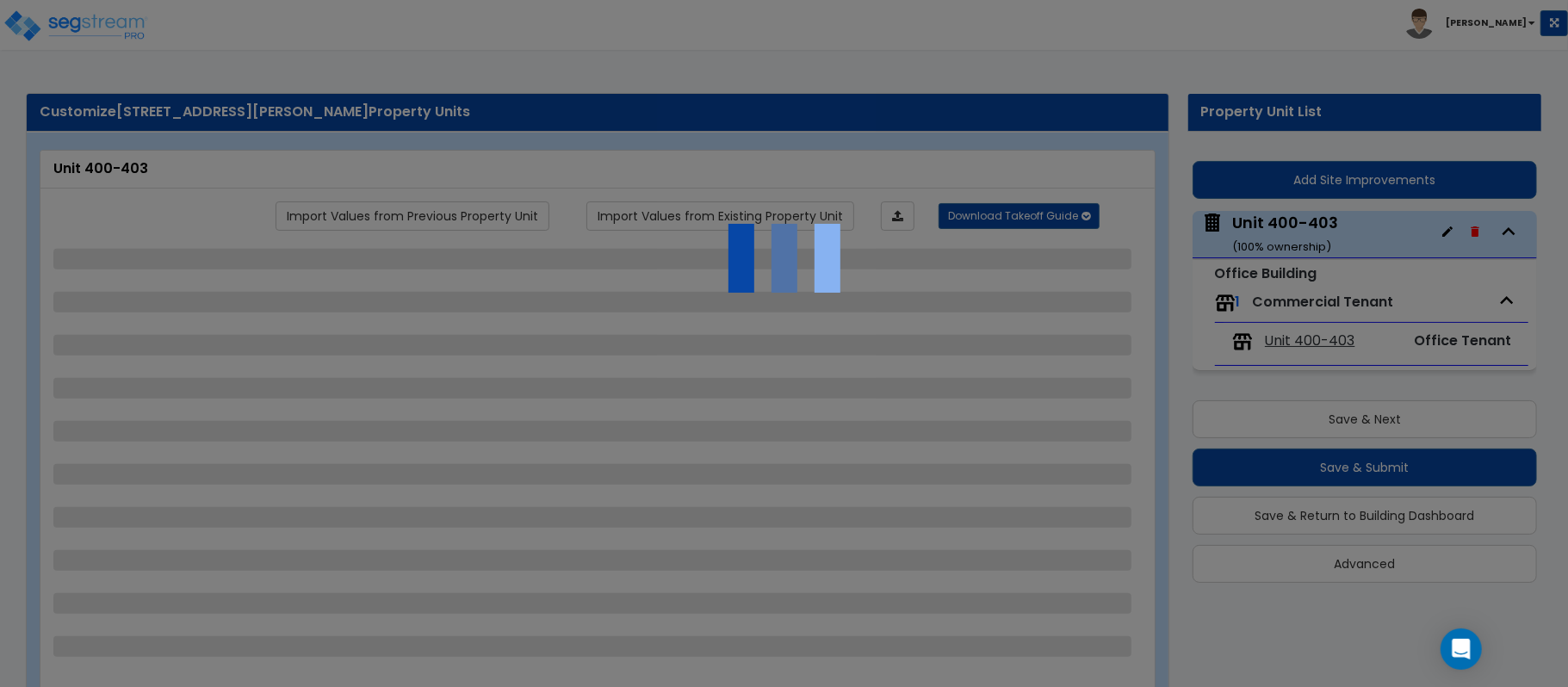
select select "6"
select select "1"
select select "2"
select select "3"
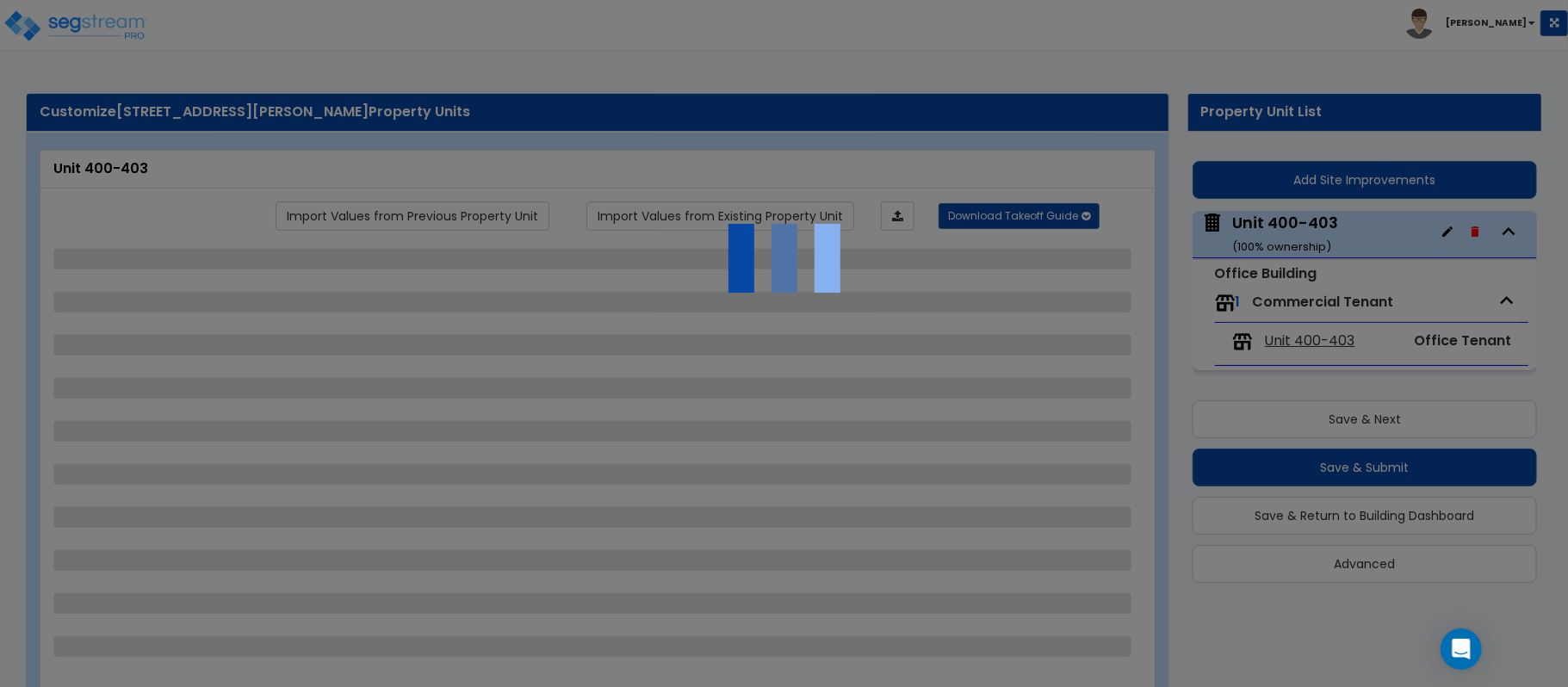
select select "2"
select select "1"
select select "2"
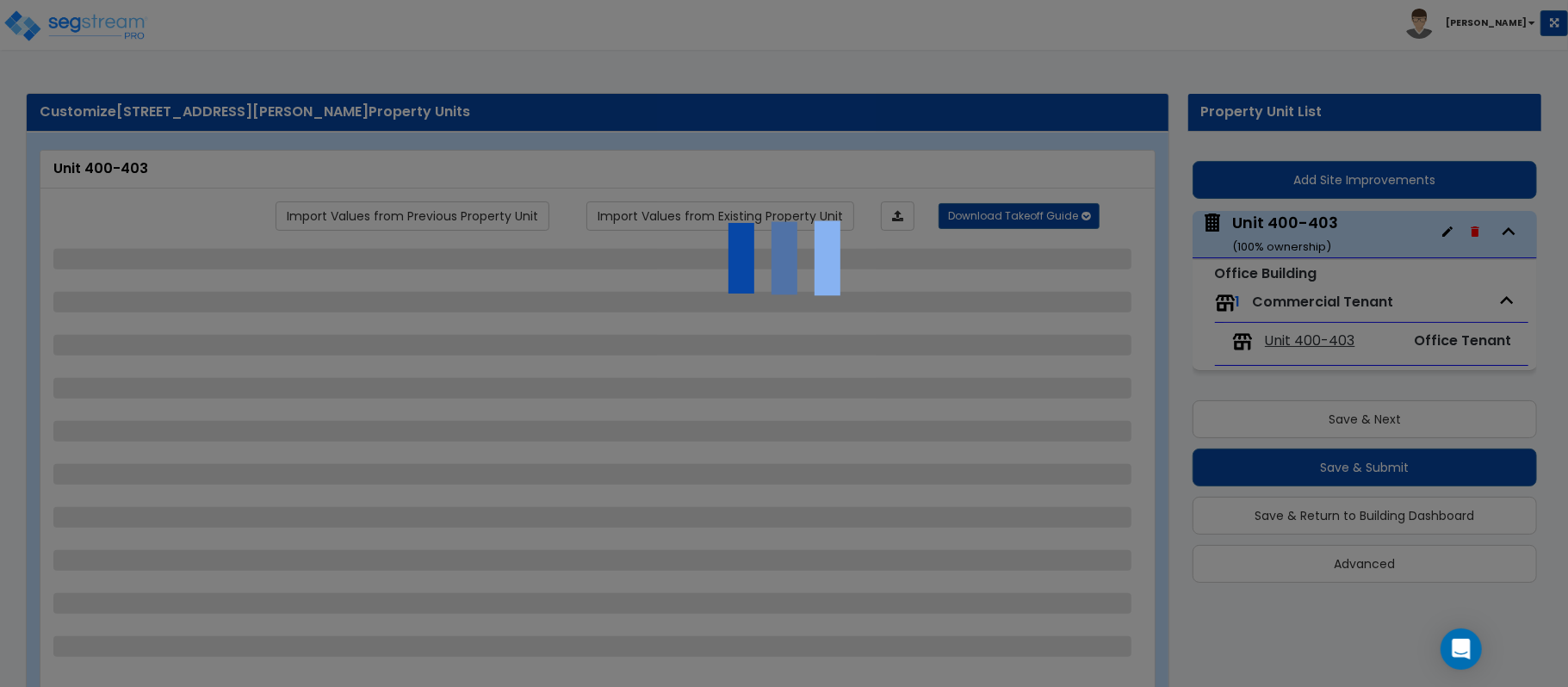
select select "1"
select select "2"
select select "1"
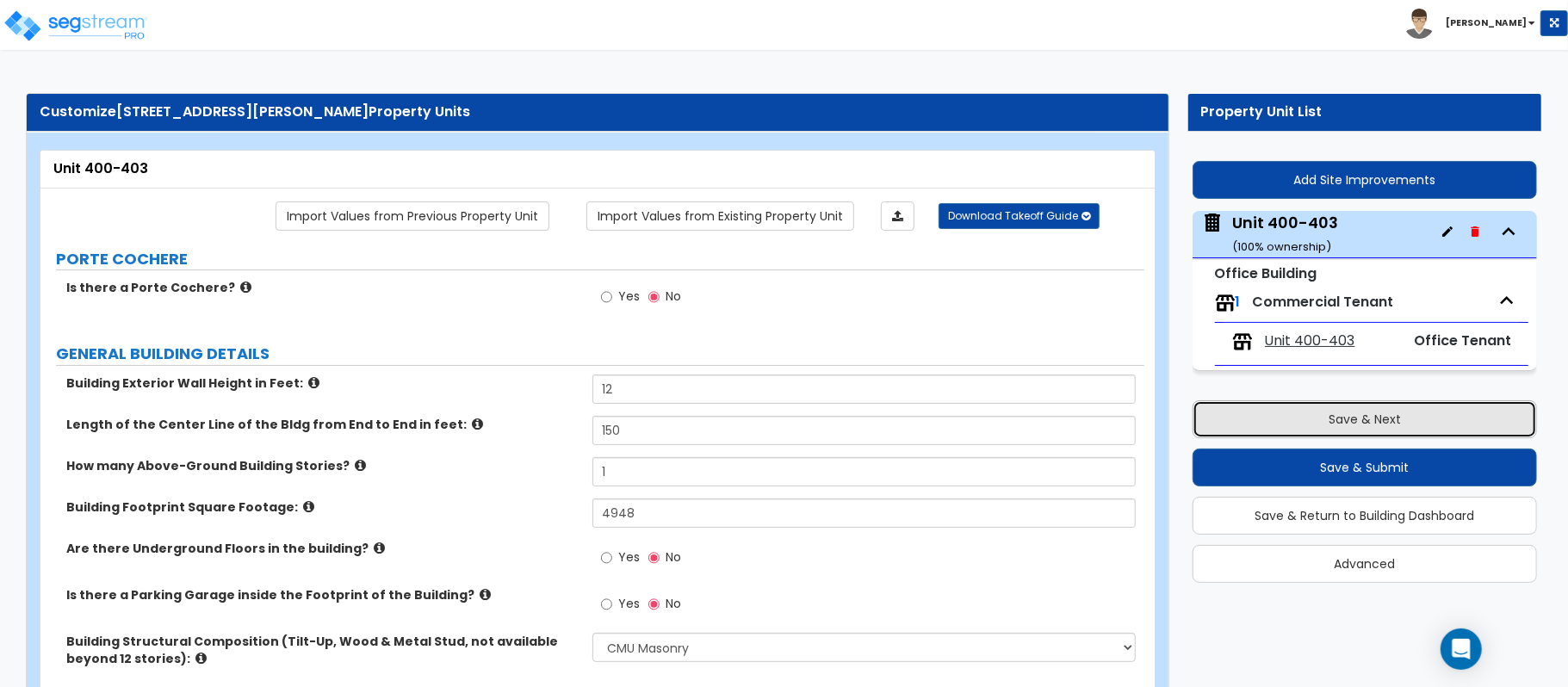
click at [1396, 425] on button "Save & Next" at bounding box center [1364, 419] width 345 height 38
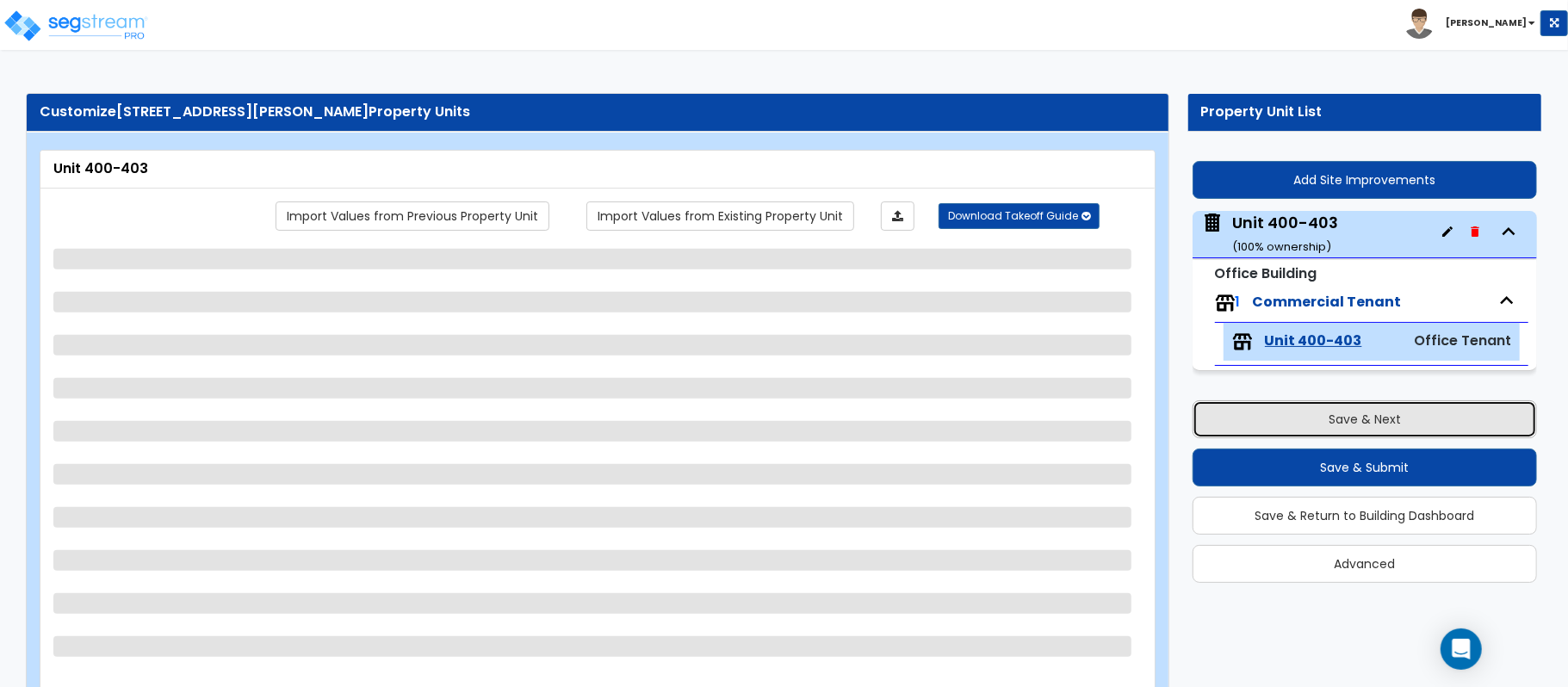
click at [1268, 423] on button "Save & Next" at bounding box center [1364, 419] width 345 height 38
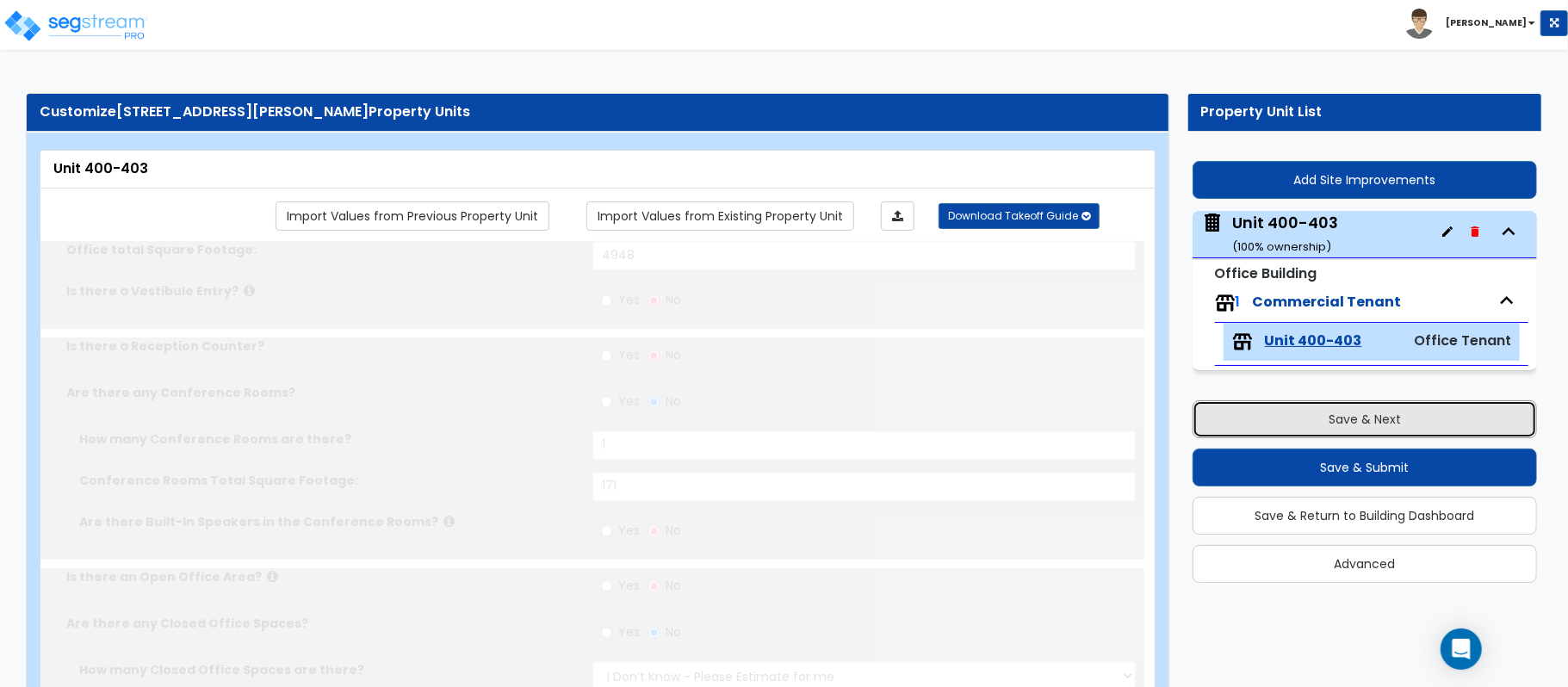
type input "4948"
radio input "true"
type input "1"
type input "171"
radio input "true"
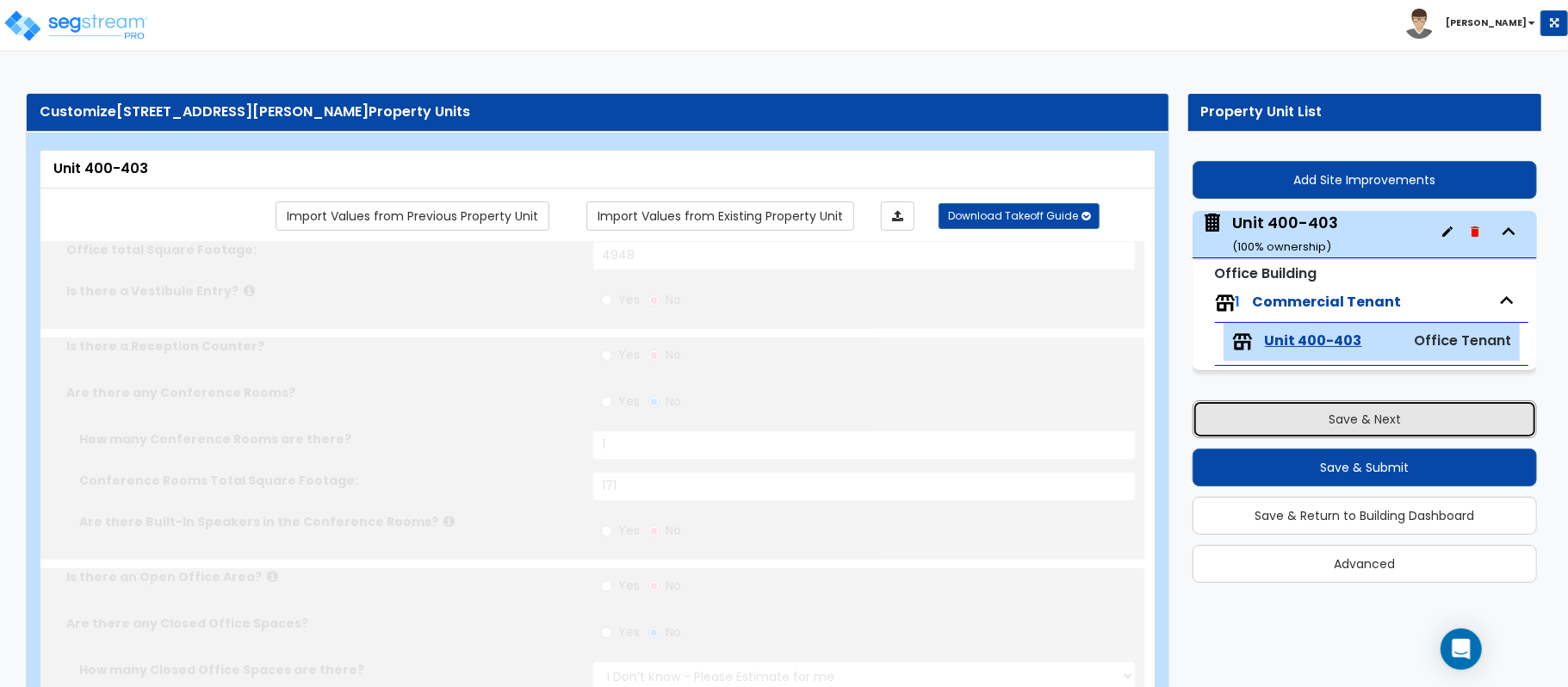
select select "1"
type input "20"
select select "1"
select select "6"
select select "1"
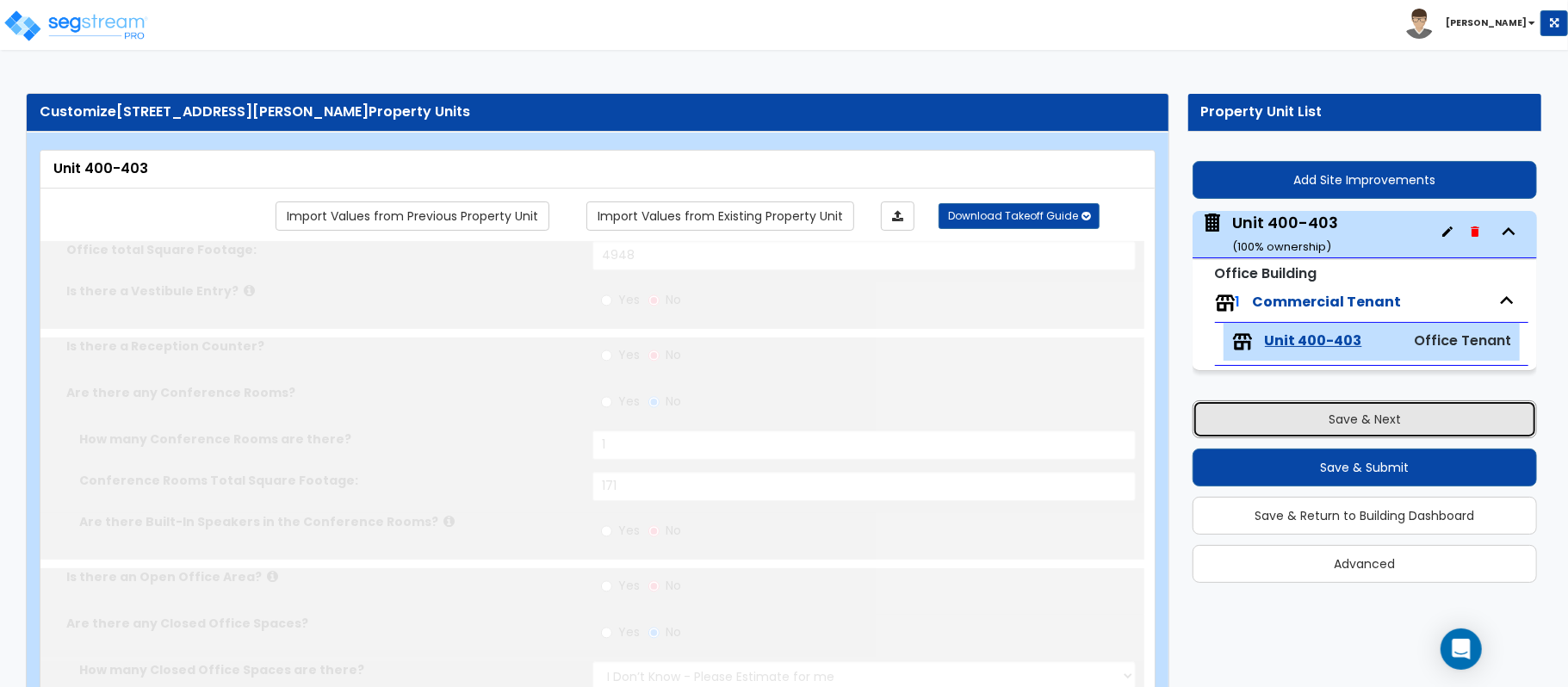
select select "1"
select select "2"
radio input "true"
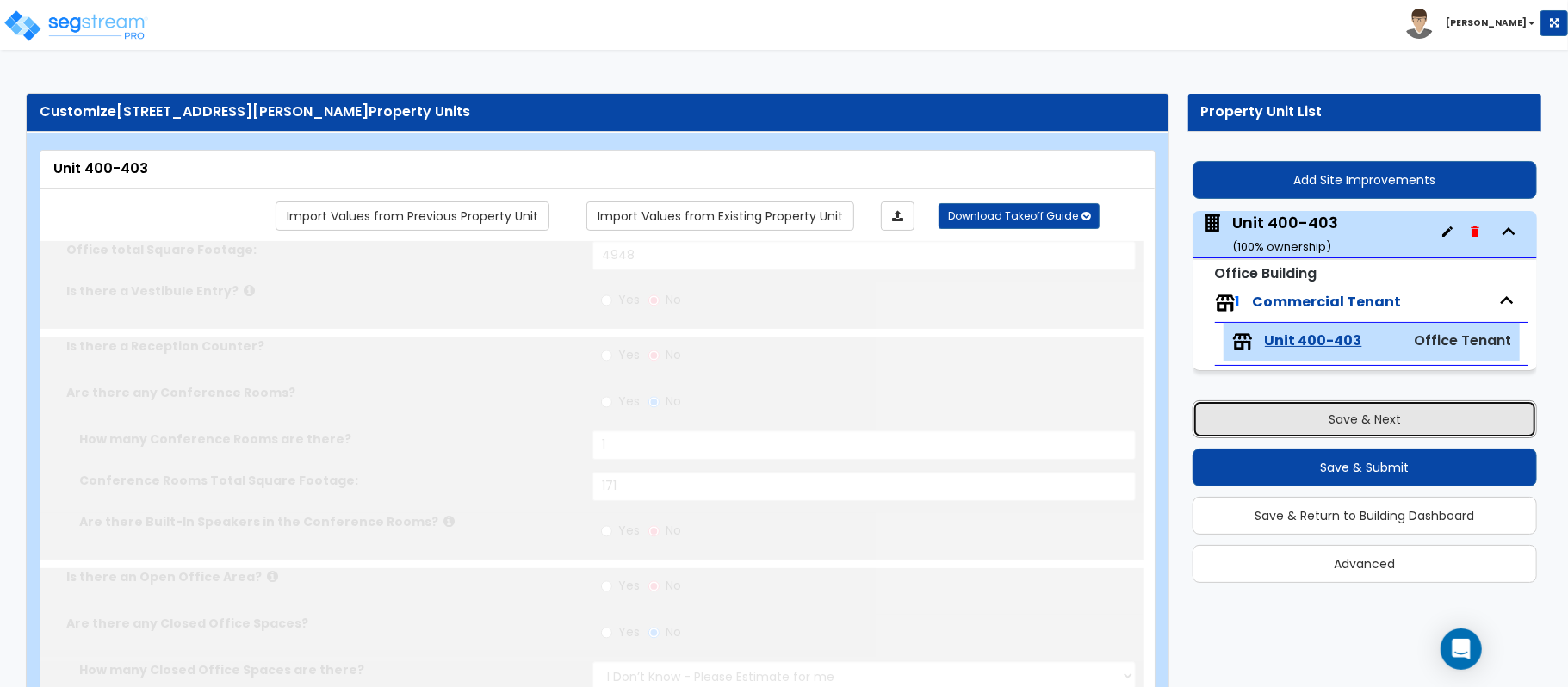
select select "2"
radio input "true"
type input "1"
radio input "true"
select select "1"
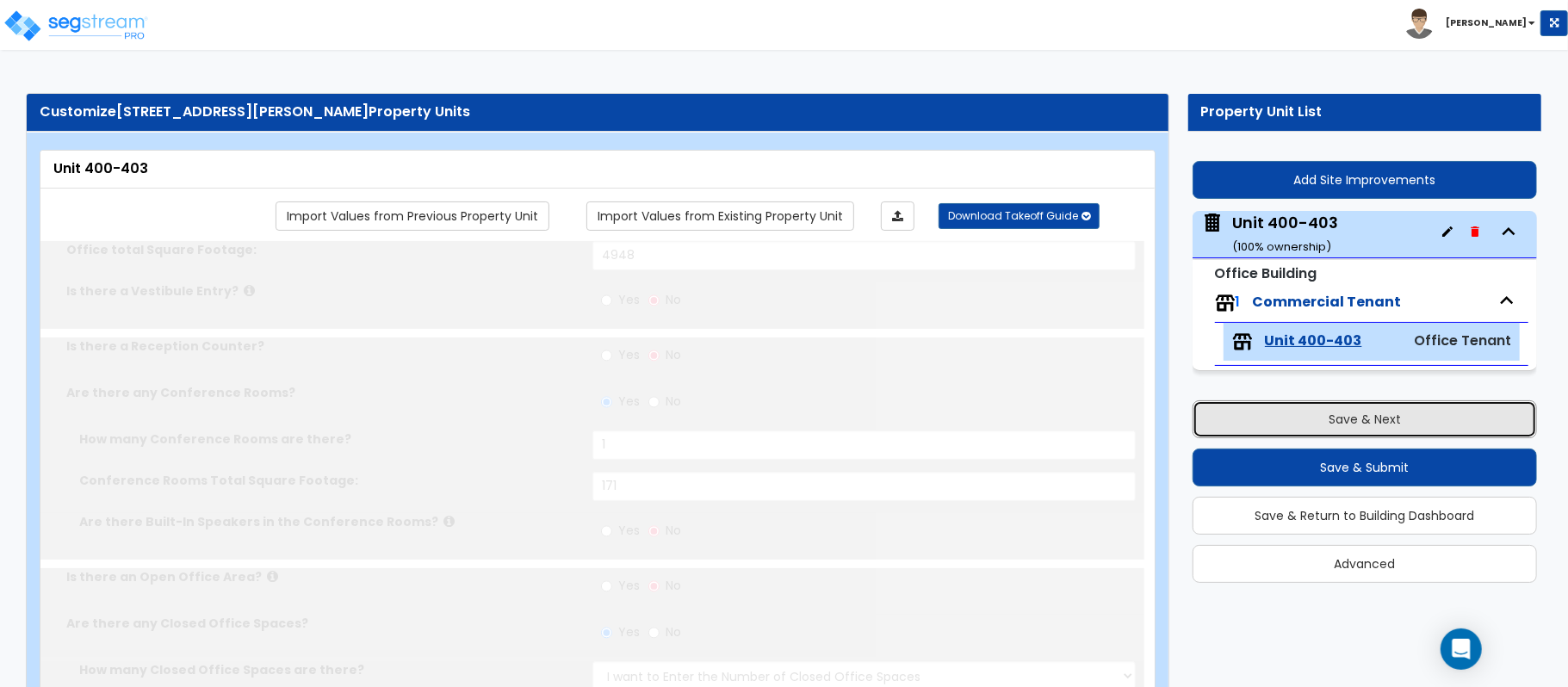
radio input "true"
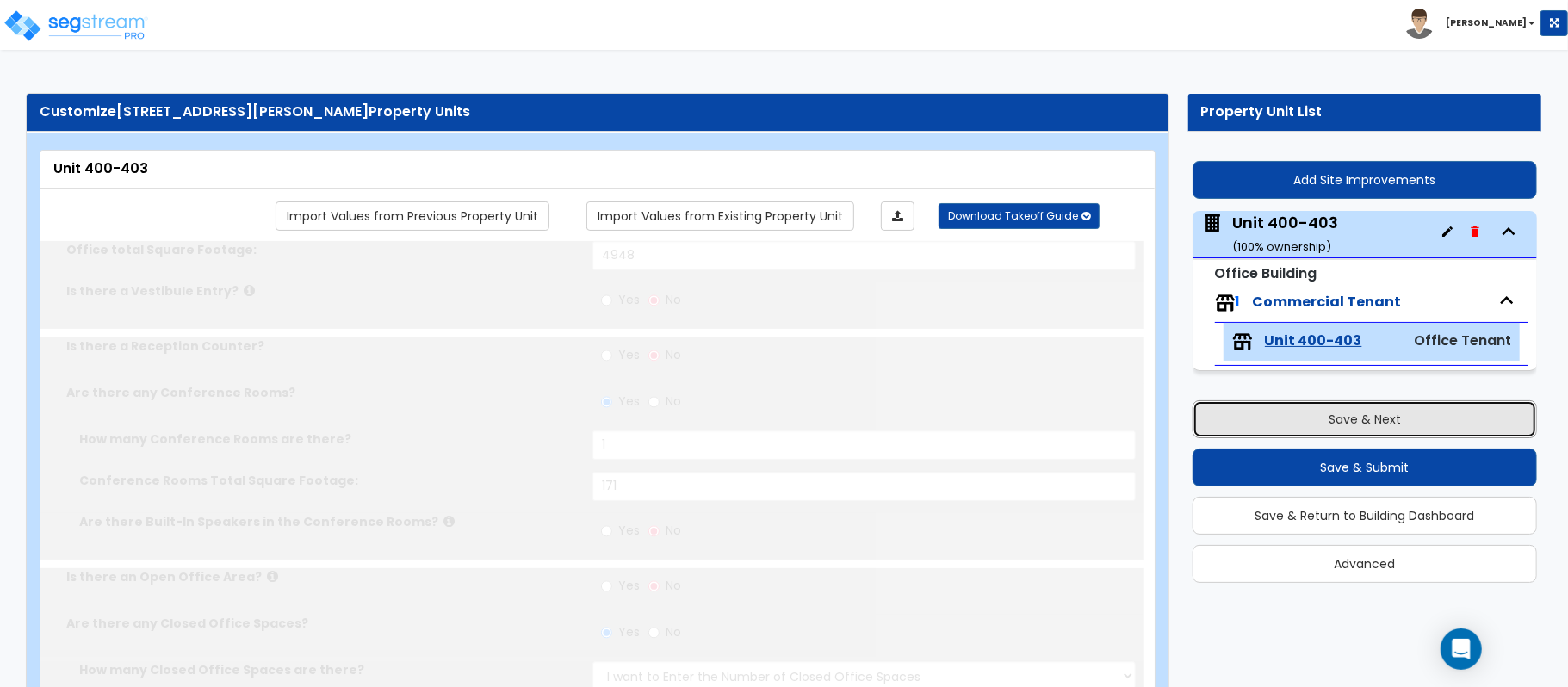
select select "1"
type input "2"
type input "4"
type input "1"
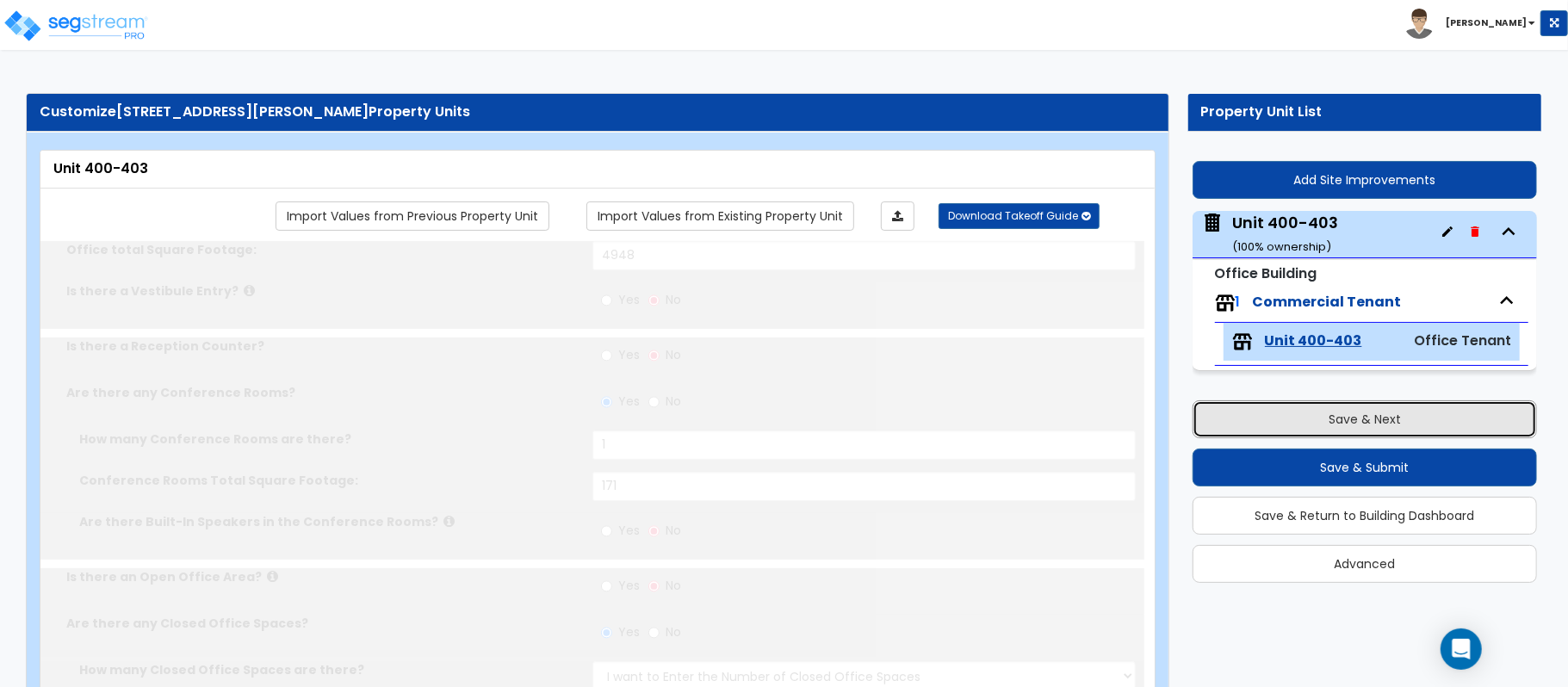
type input "4"
select select "1"
type input "2"
type input "1"
type input "127"
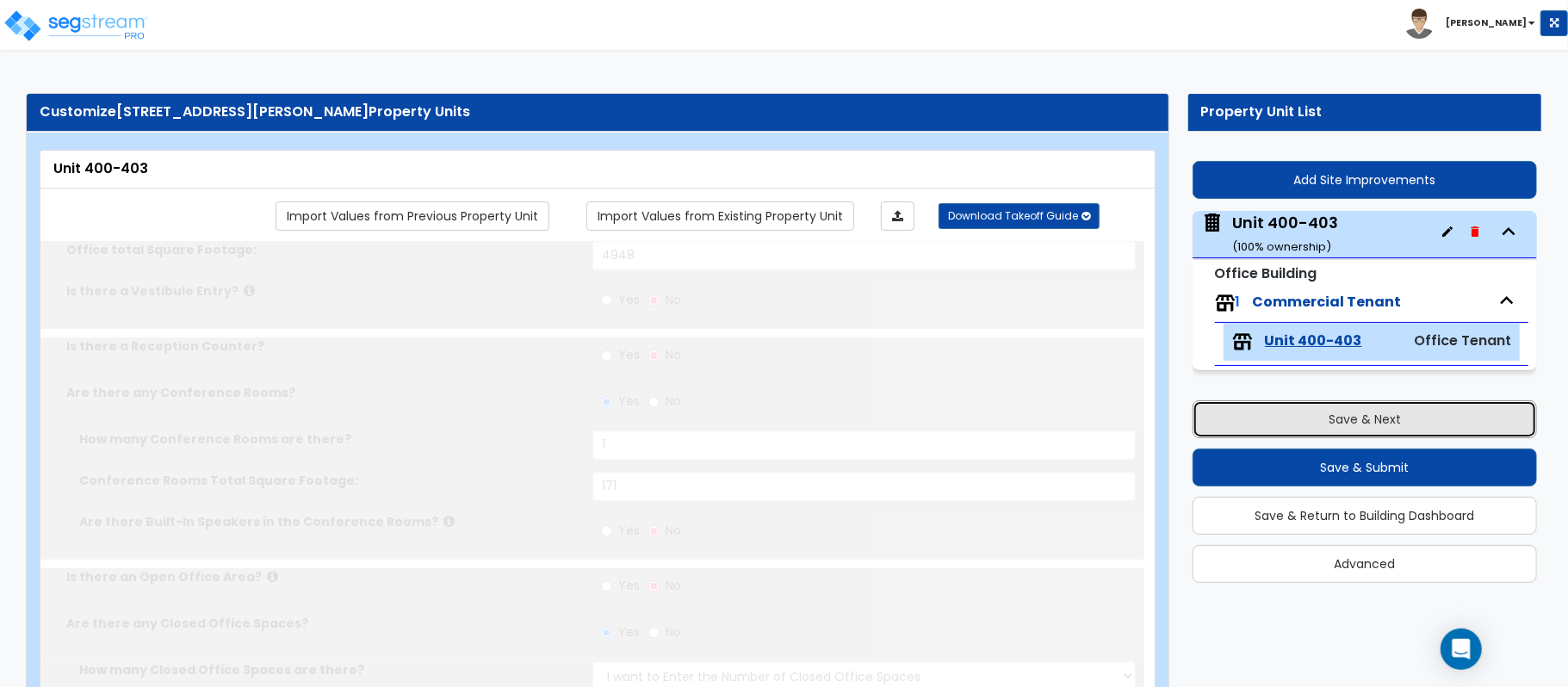
select select "2"
type input "10"
type input "16"
type input "1"
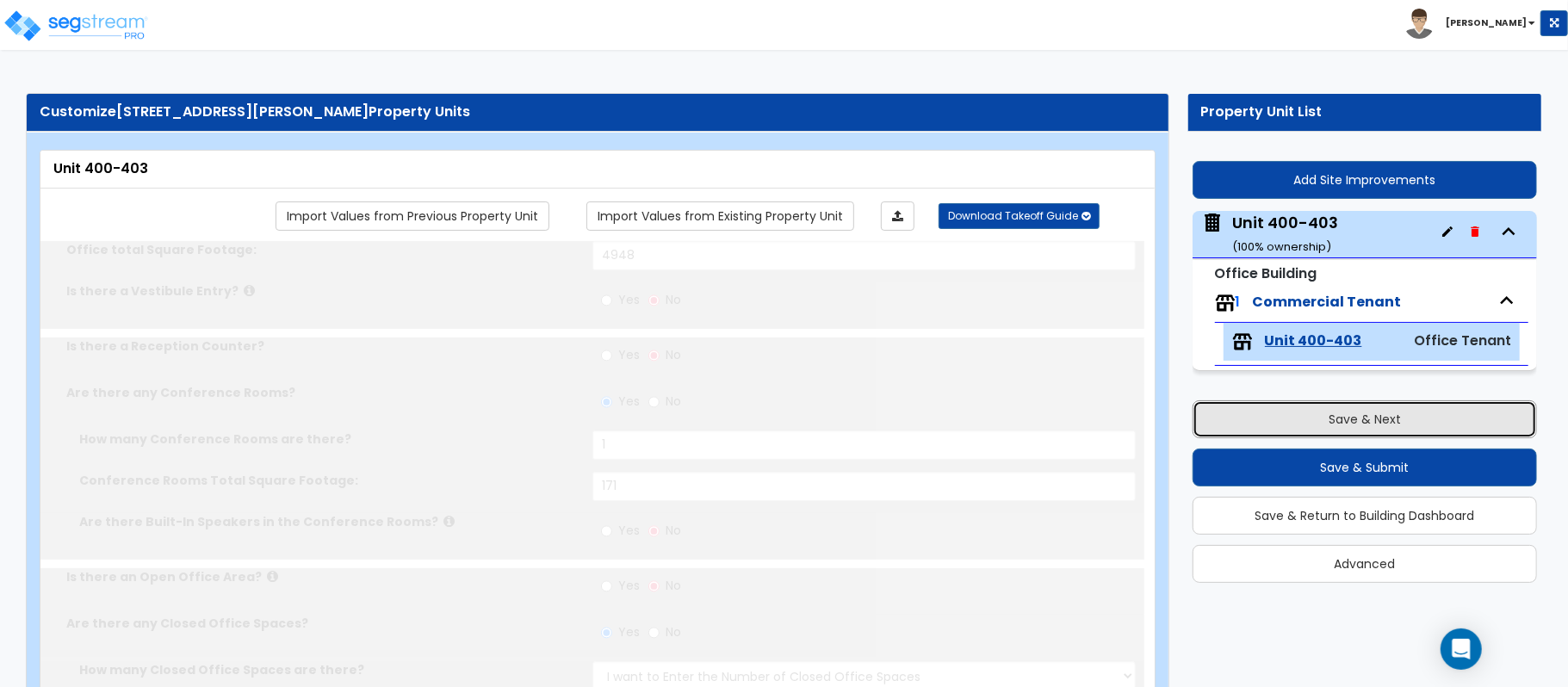
radio input "true"
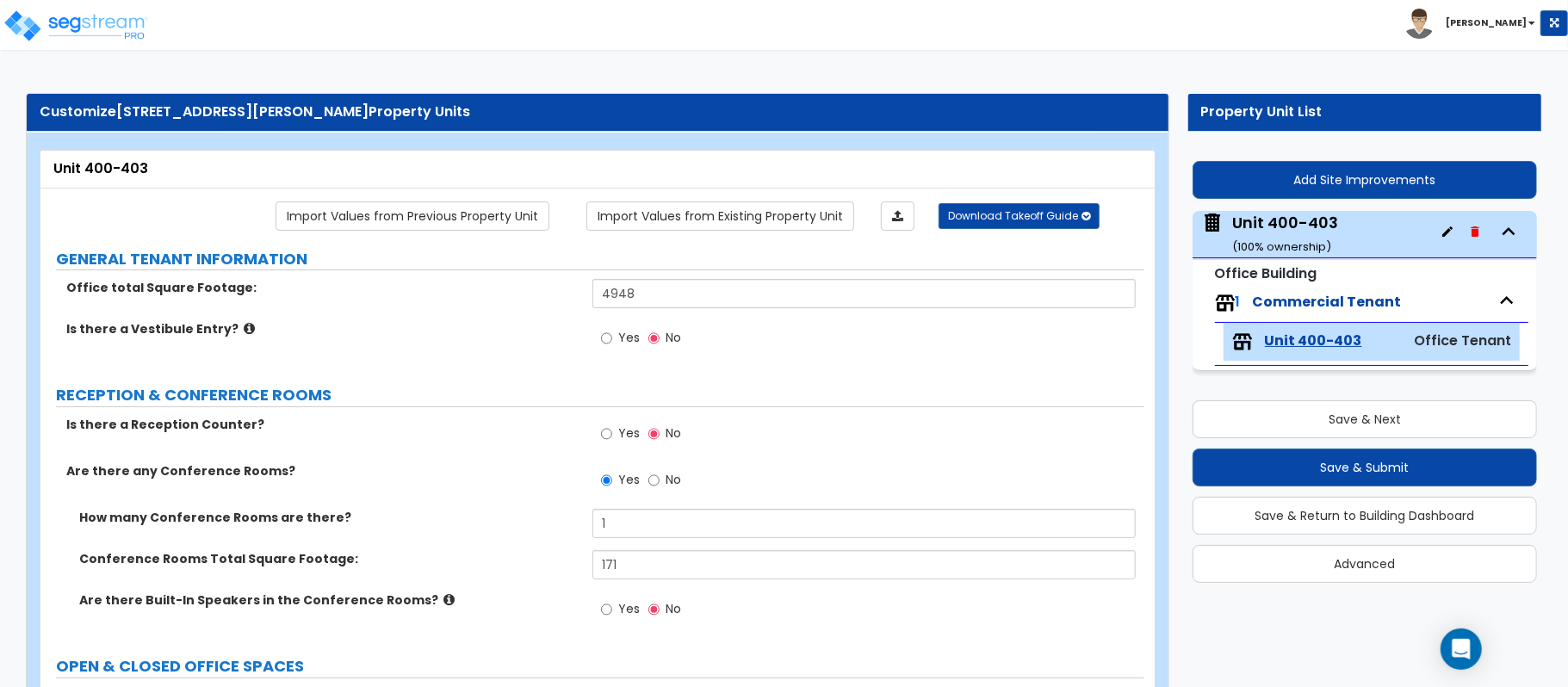
scroll to position [626, 0]
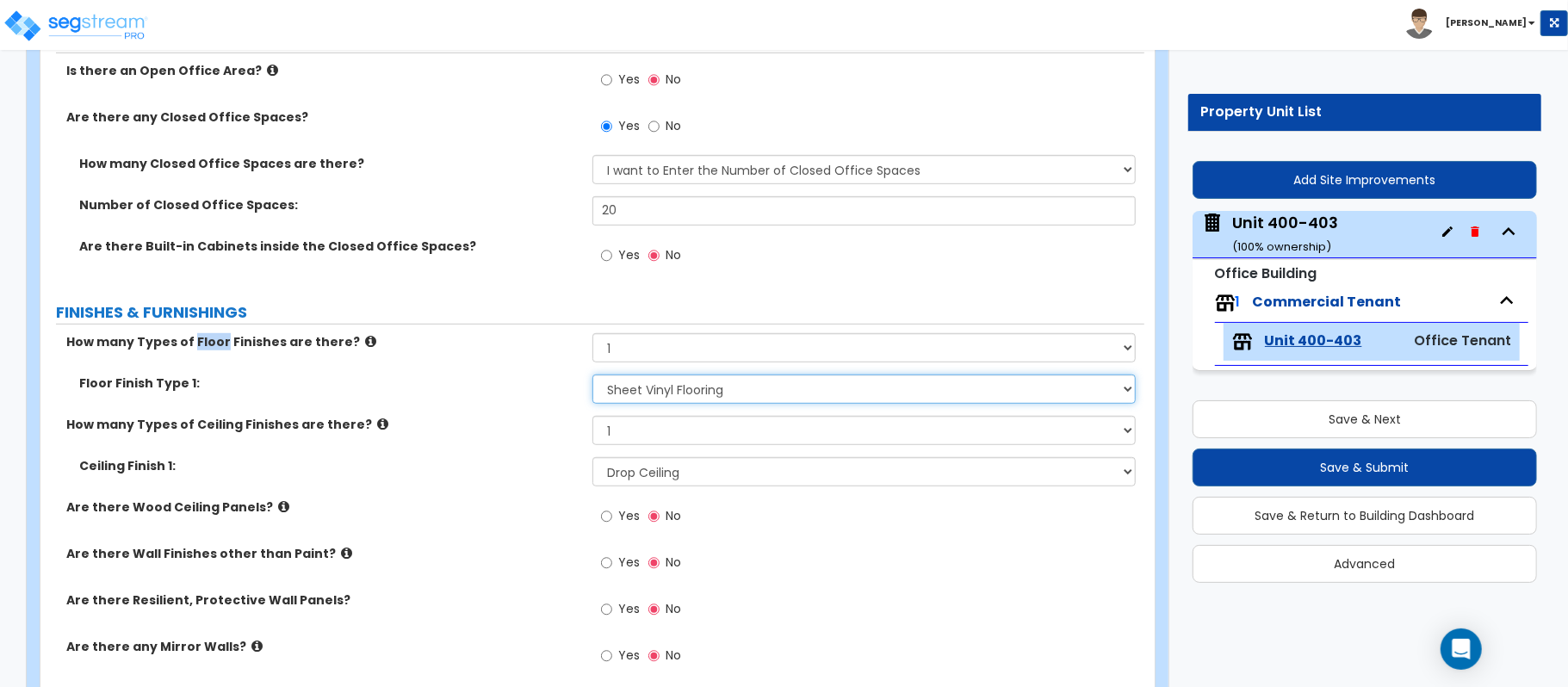
click at [639, 397] on select "None Tile Flooring Marble Flooring Hardwood Flooring Resilient Laminate Floorin…" at bounding box center [864, 388] width 543 height 29
select select "4"
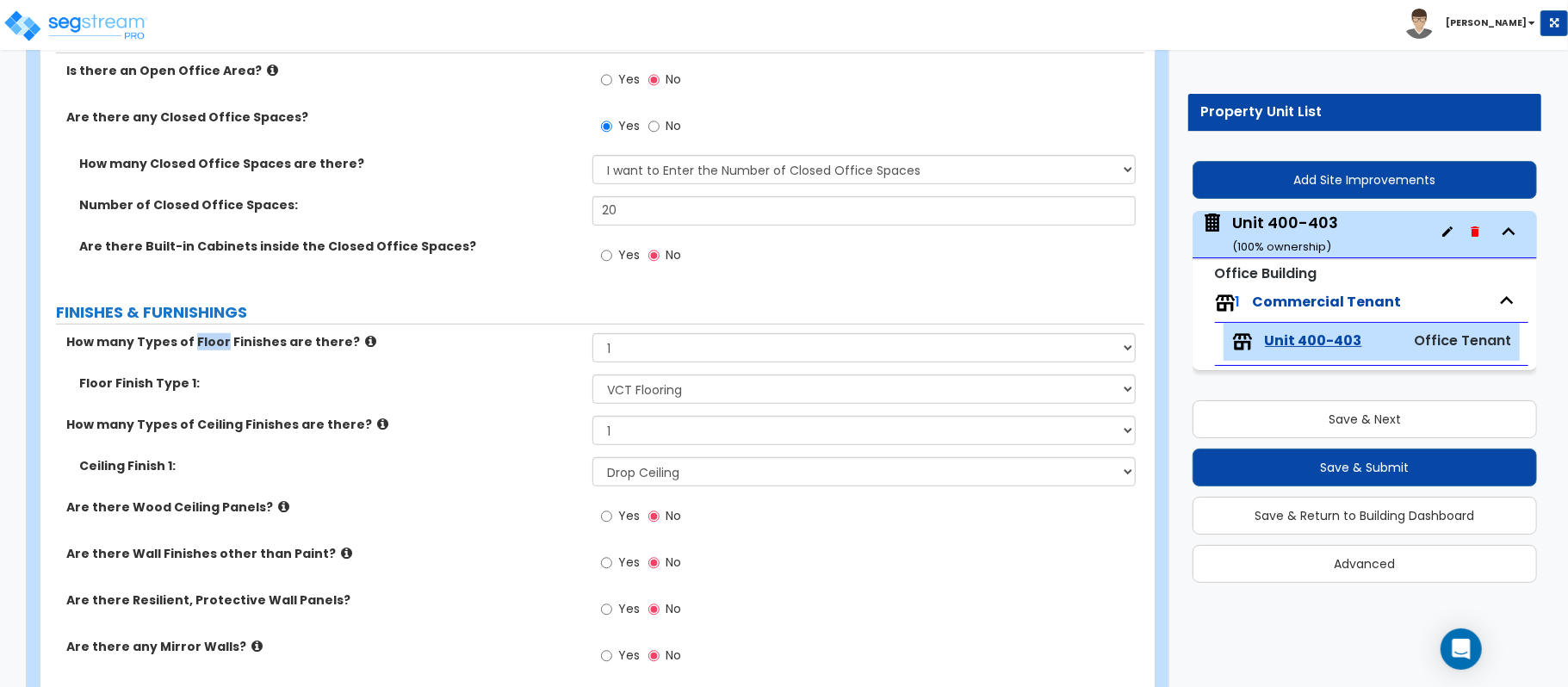
click at [497, 410] on div "Floor Finish Type 1: None Tile Flooring Marble Flooring Hardwood Flooring Resil…" at bounding box center [592, 395] width 1104 height 41
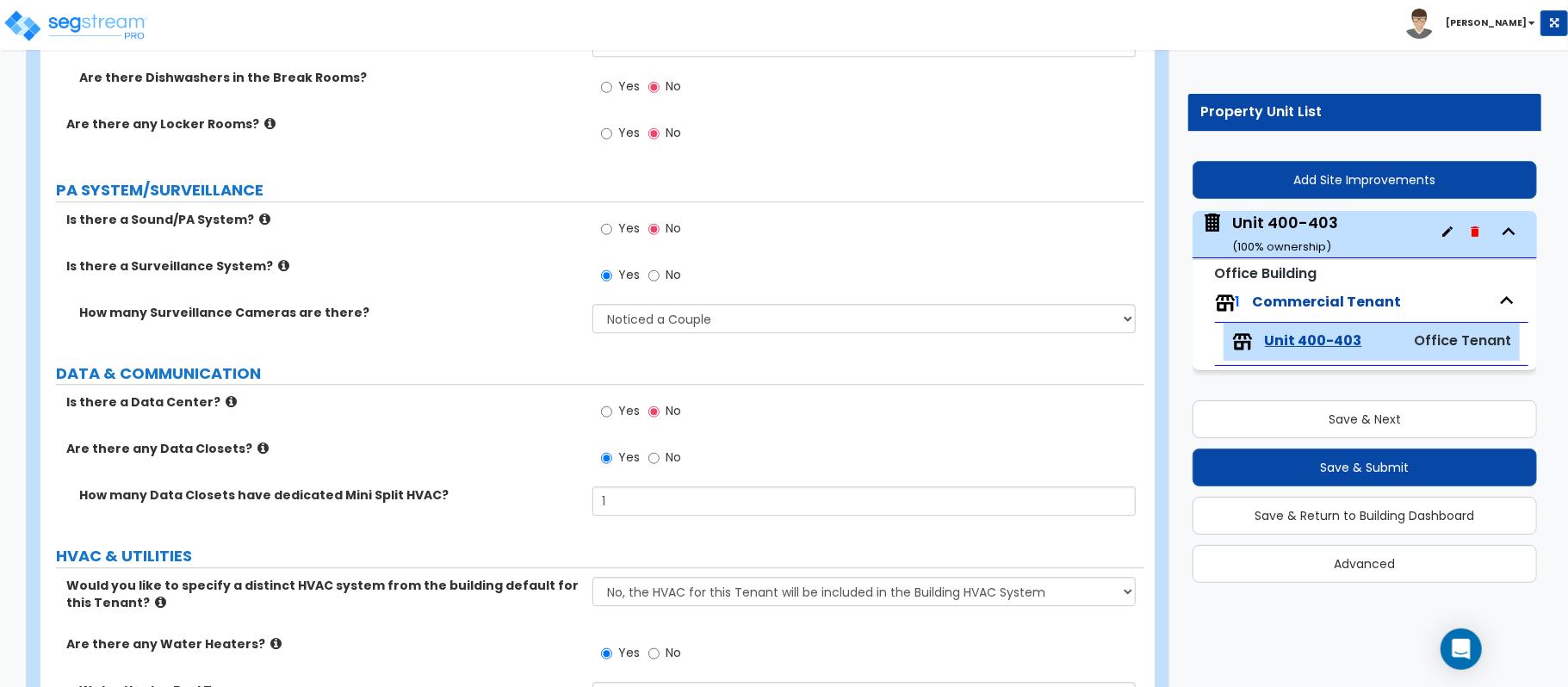
scroll to position [3496, 0]
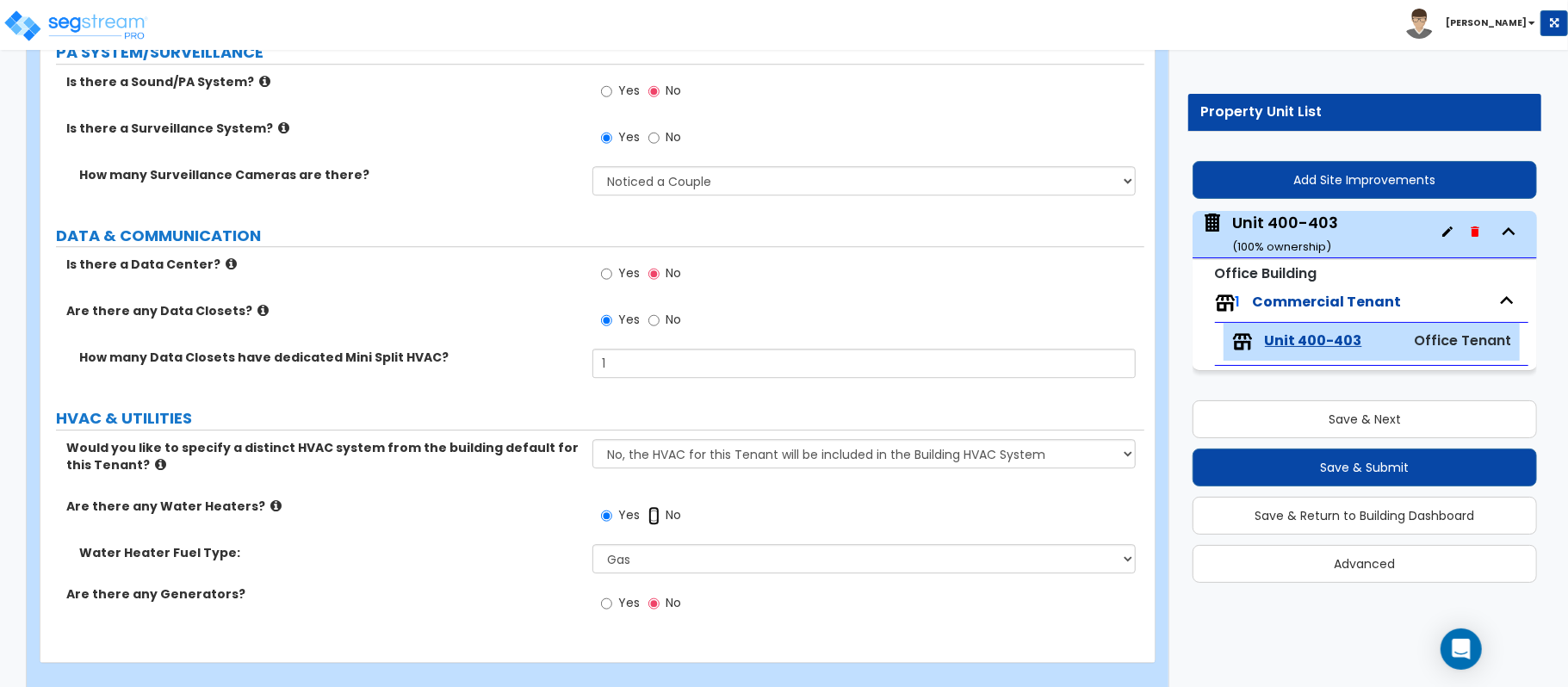
click at [652, 519] on input "No" at bounding box center [654, 515] width 12 height 19
radio input "false"
radio input "true"
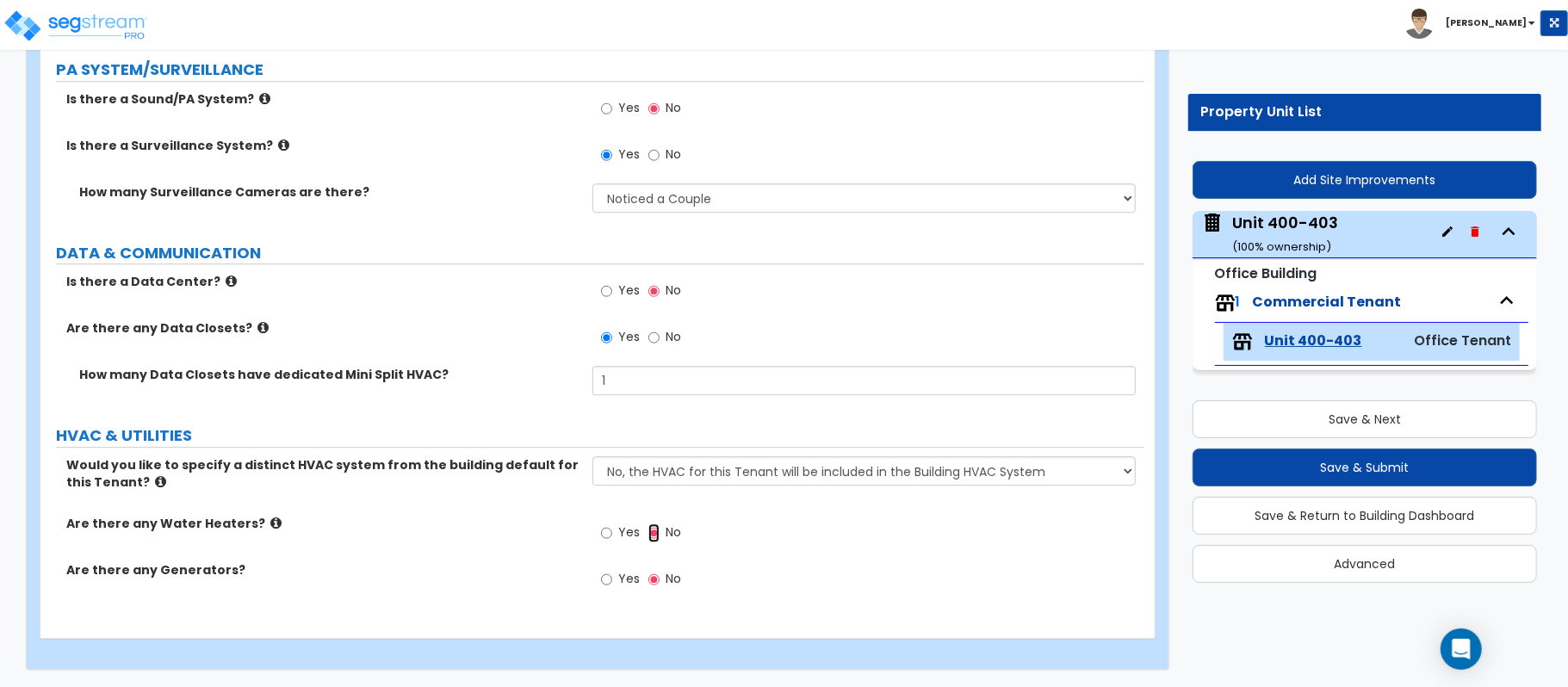
scroll to position [3483, 0]
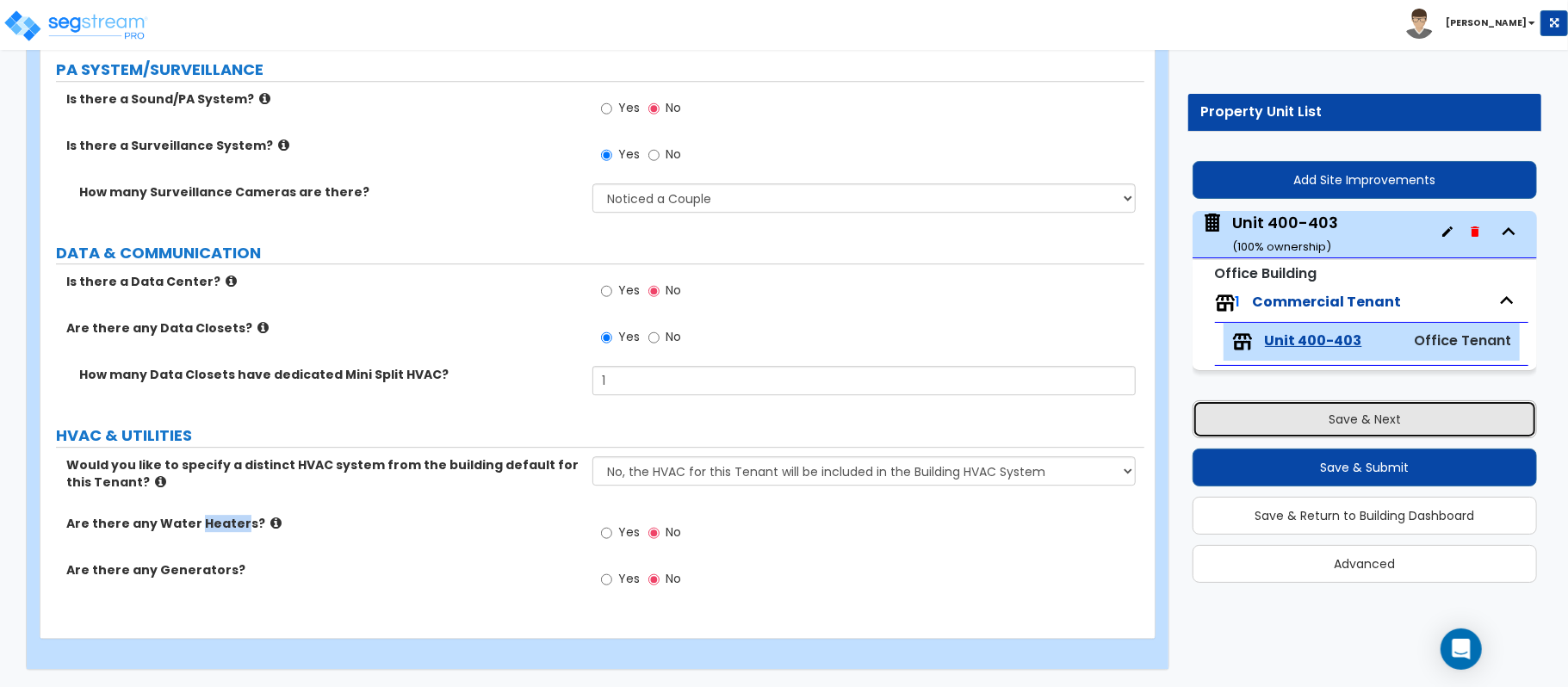
click at [1324, 418] on button "Save & Next" at bounding box center [1364, 419] width 345 height 38
select select "6"
select select "1"
select select "2"
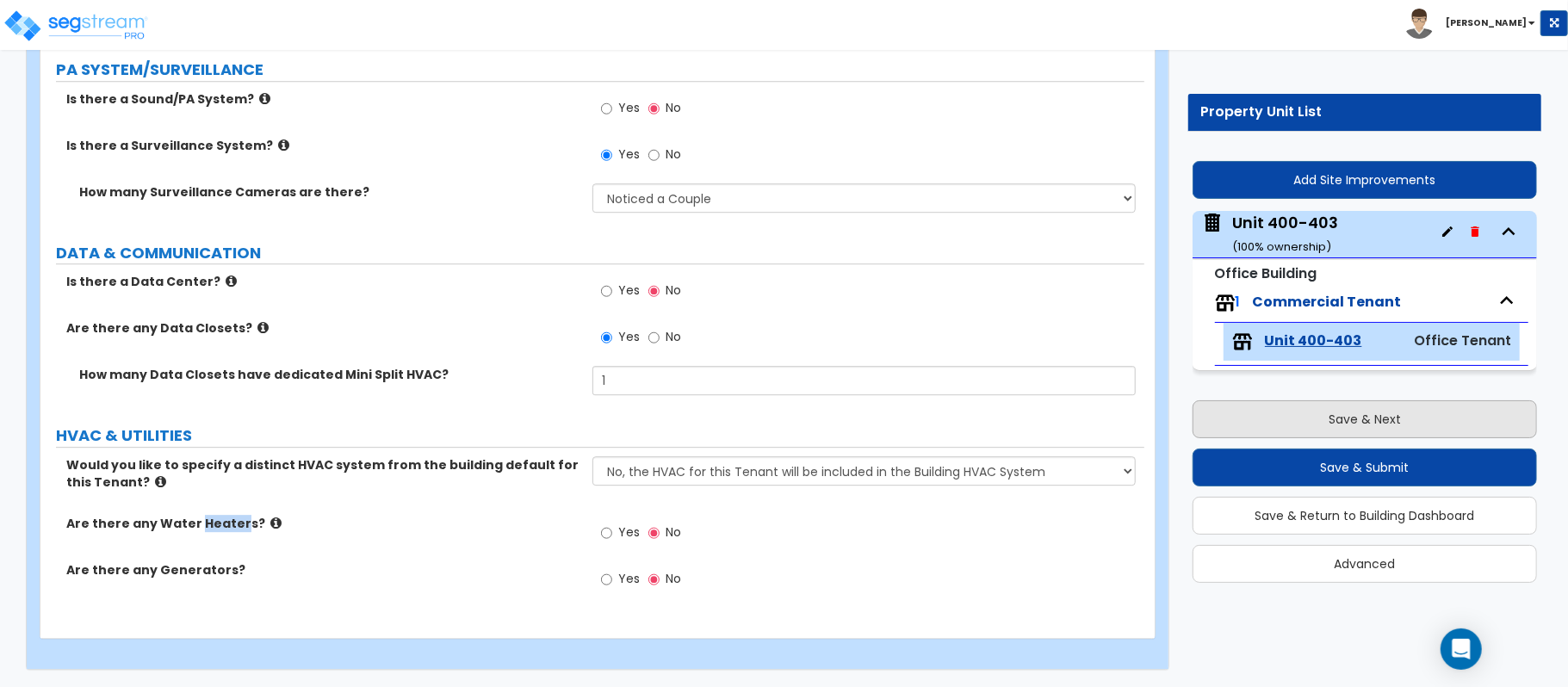
select select "3"
select select "2"
select select "1"
select select "2"
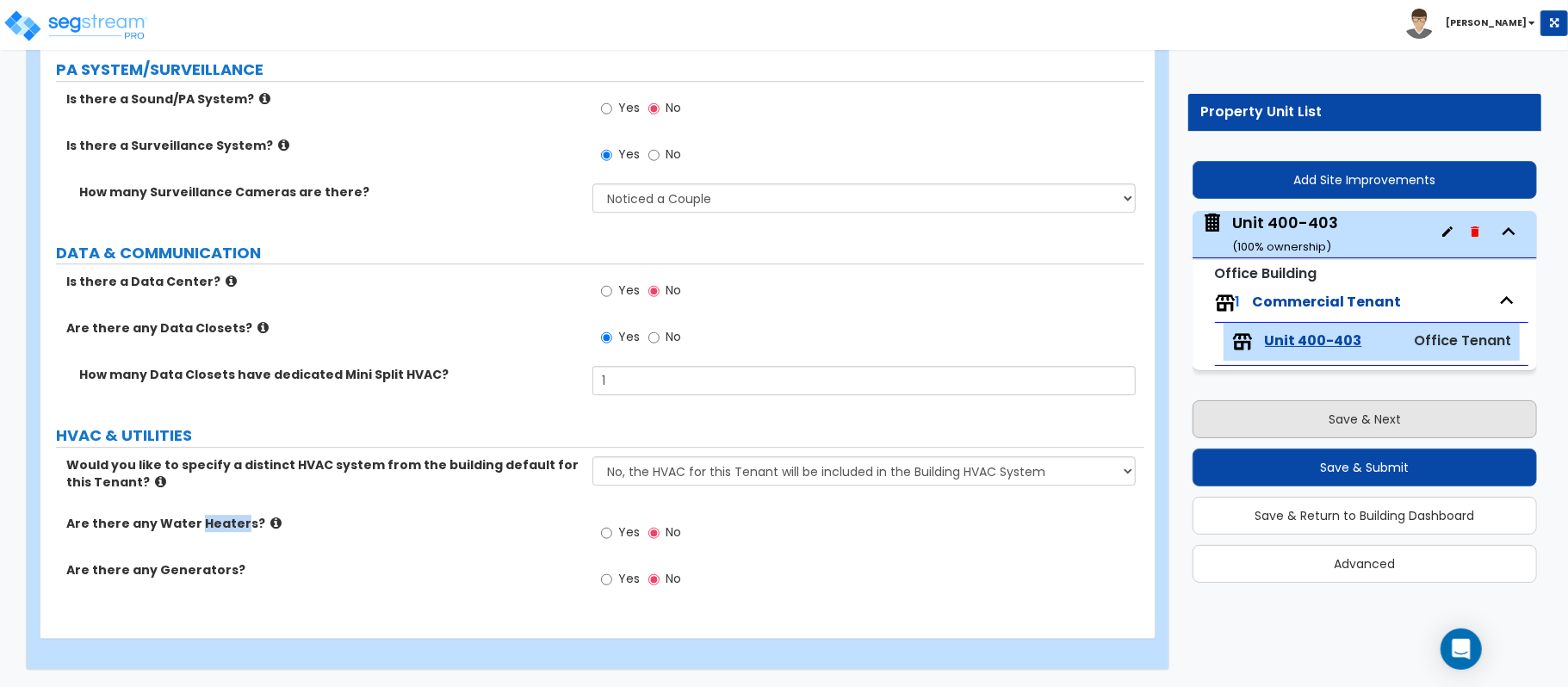
select select "2"
select select "1"
select select "2"
select select "1"
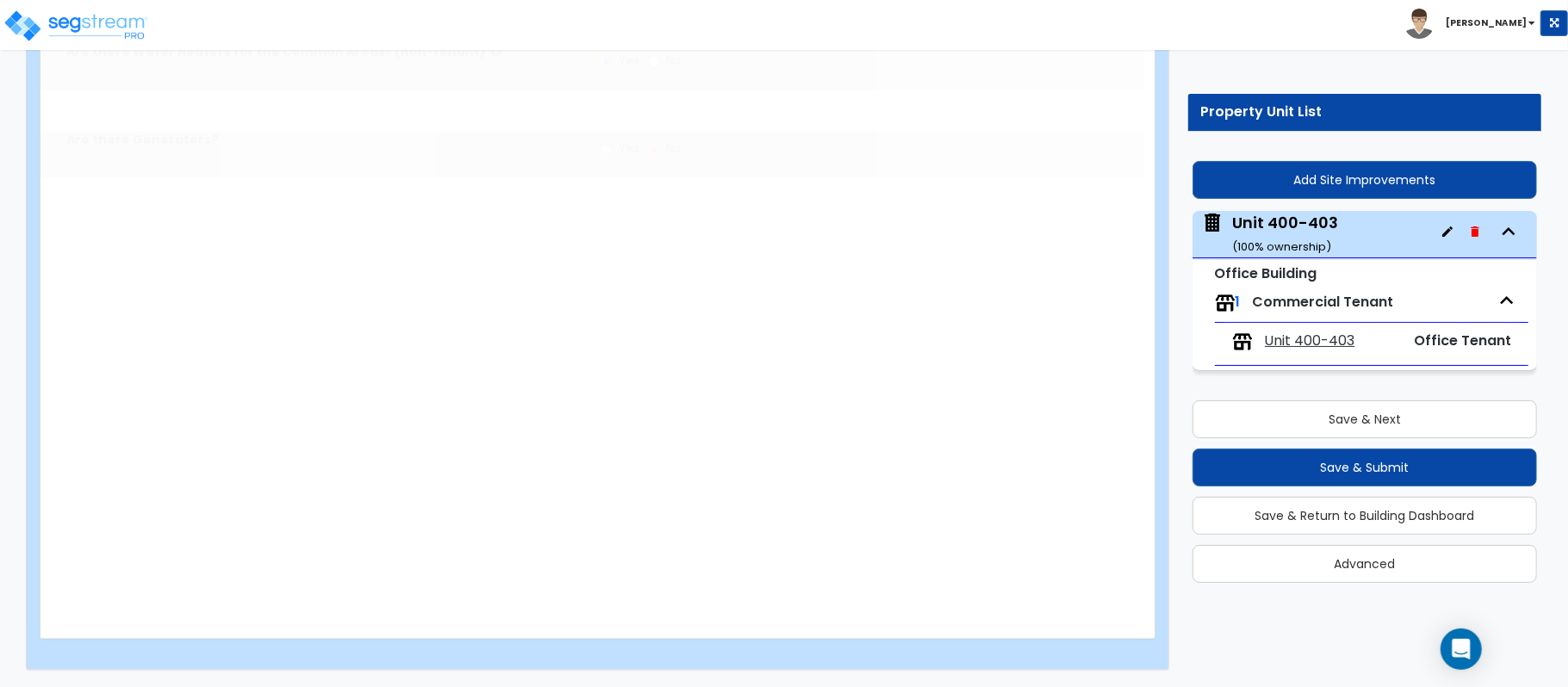
select select "1"
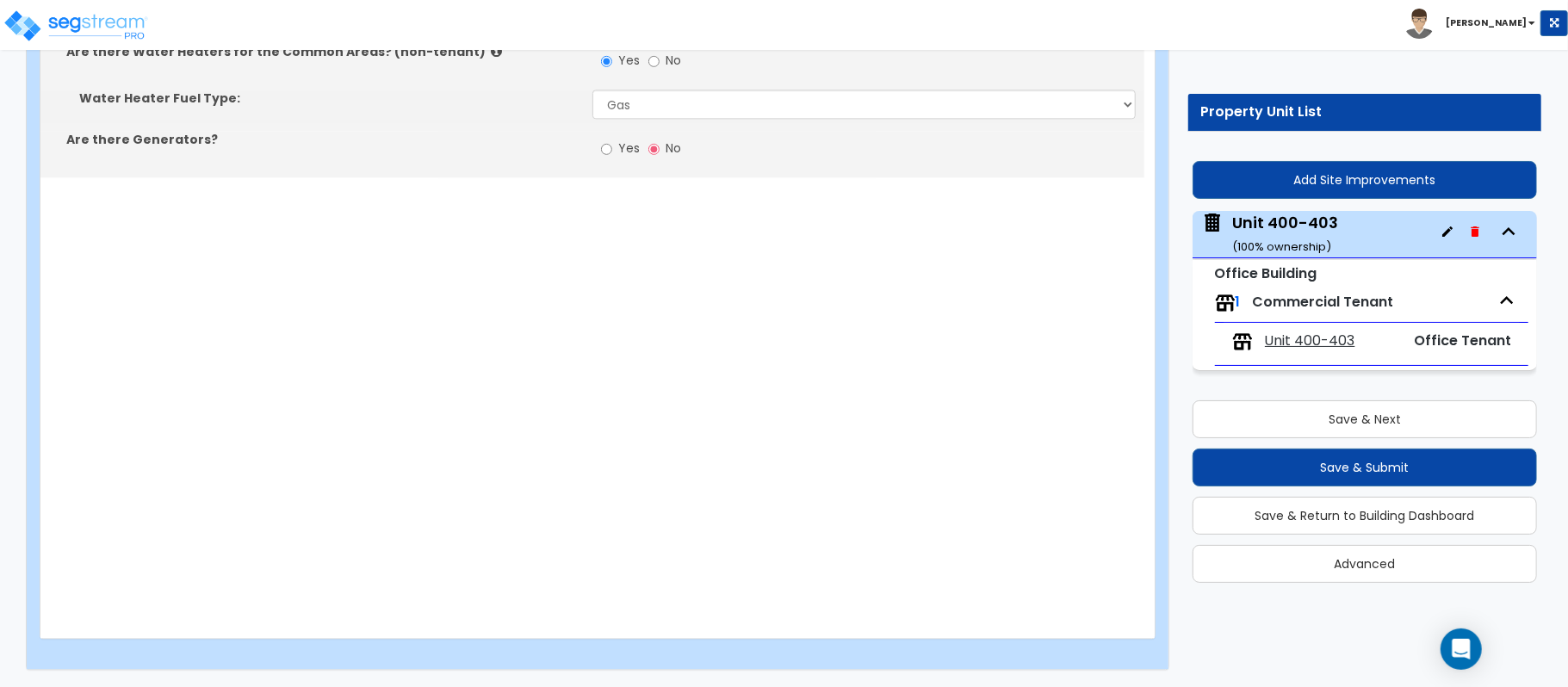
scroll to position [2515, 0]
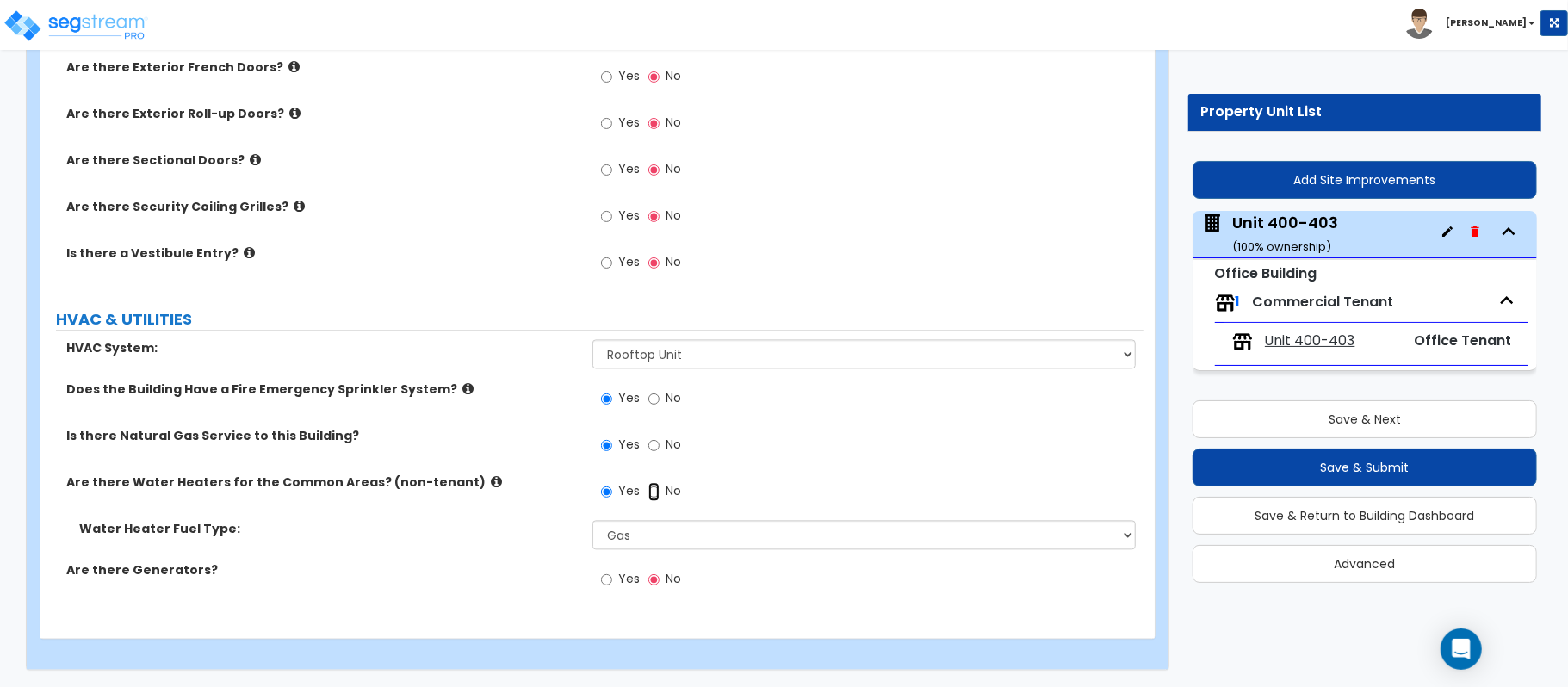
click at [652, 496] on input "No" at bounding box center [654, 491] width 12 height 19
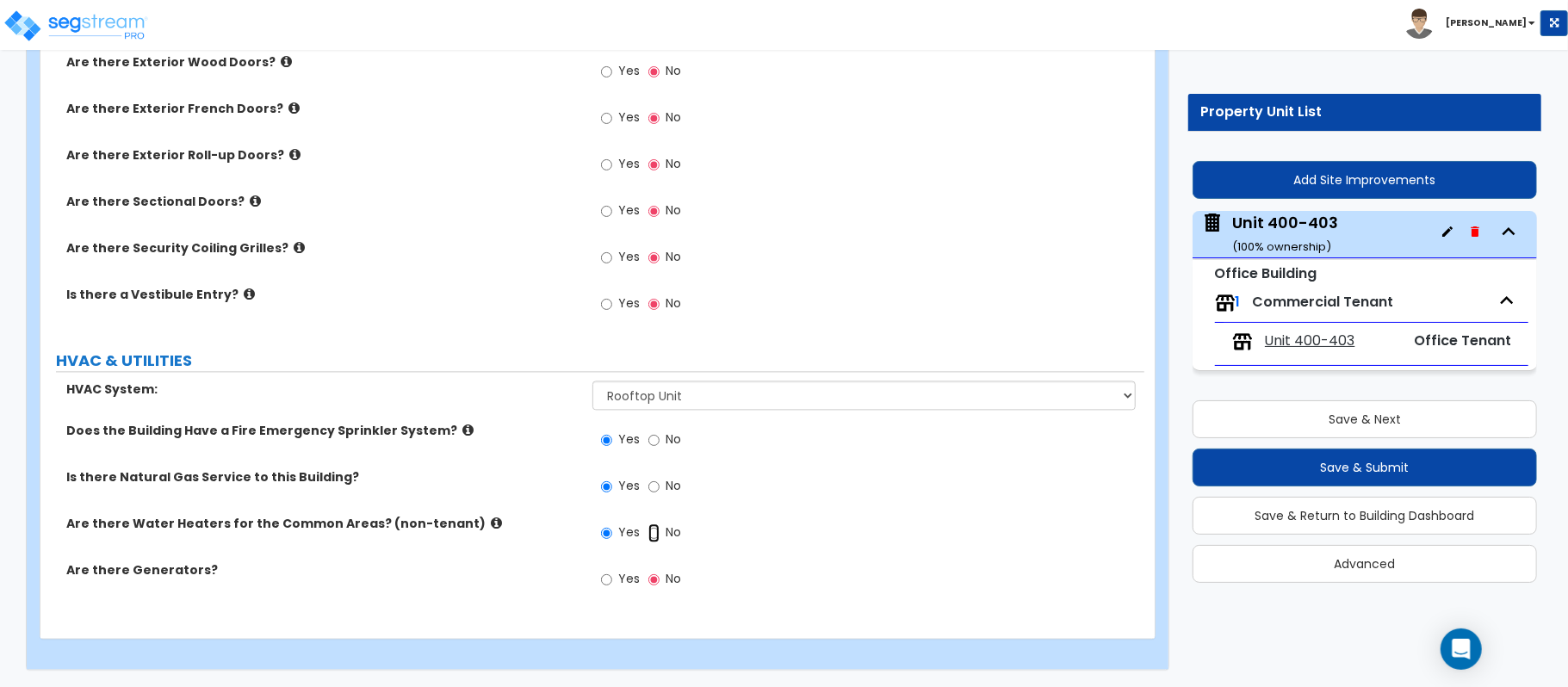
radio input "false"
radio input "true"
click at [655, 489] on input "No" at bounding box center [654, 486] width 12 height 19
drag, startPoint x: 655, startPoint y: 489, endPoint x: 661, endPoint y: 478, distance: 12.5
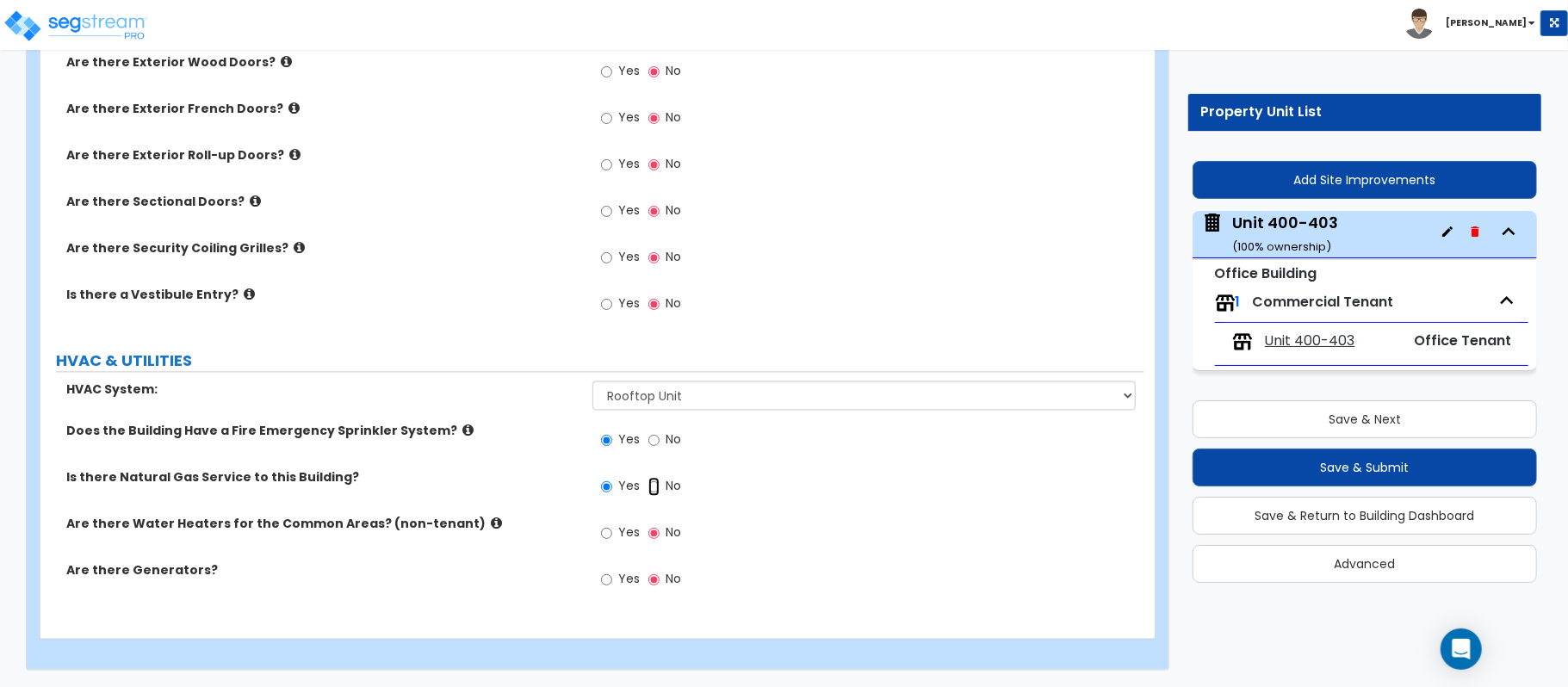
click at [654, 489] on input "No" at bounding box center [654, 486] width 12 height 19
radio input "false"
radio input "true"
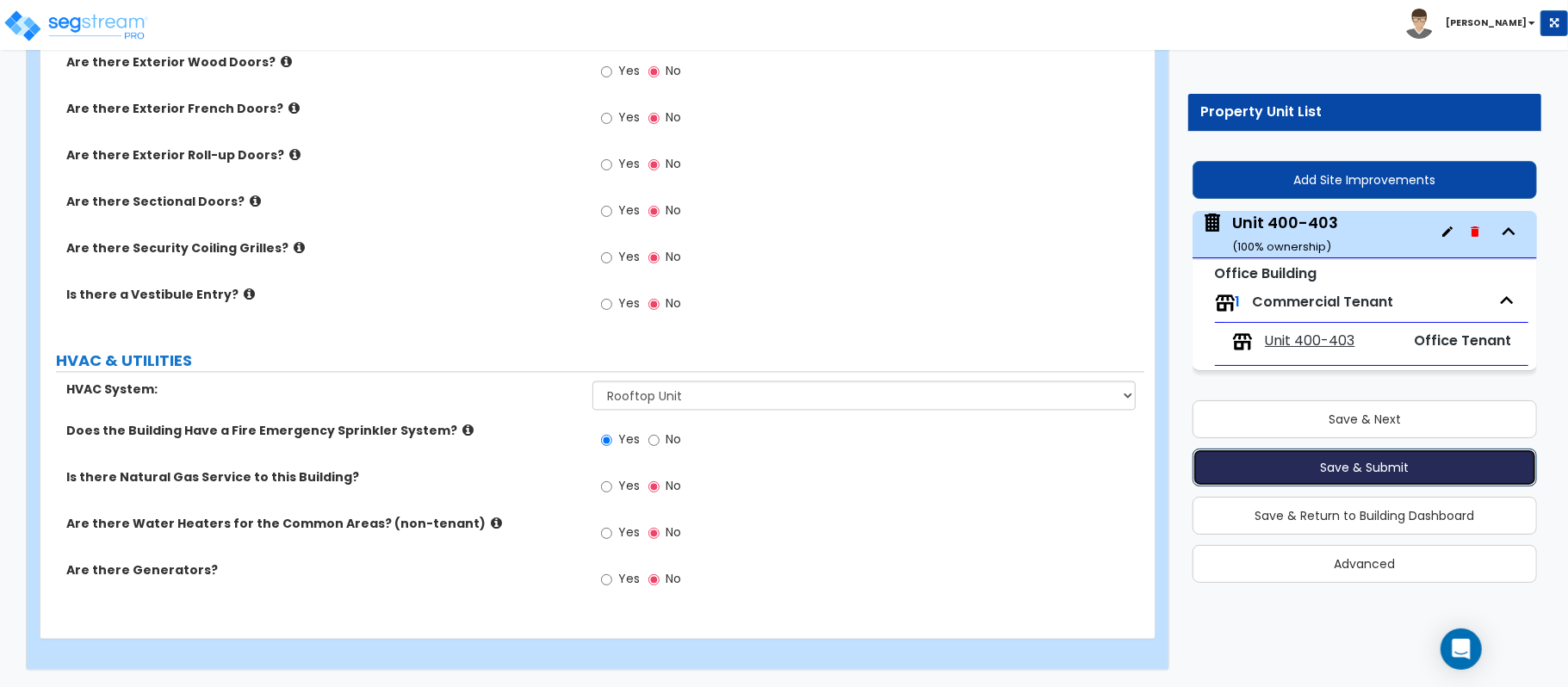
click at [1358, 455] on button "Save & Submit" at bounding box center [1364, 467] width 345 height 38
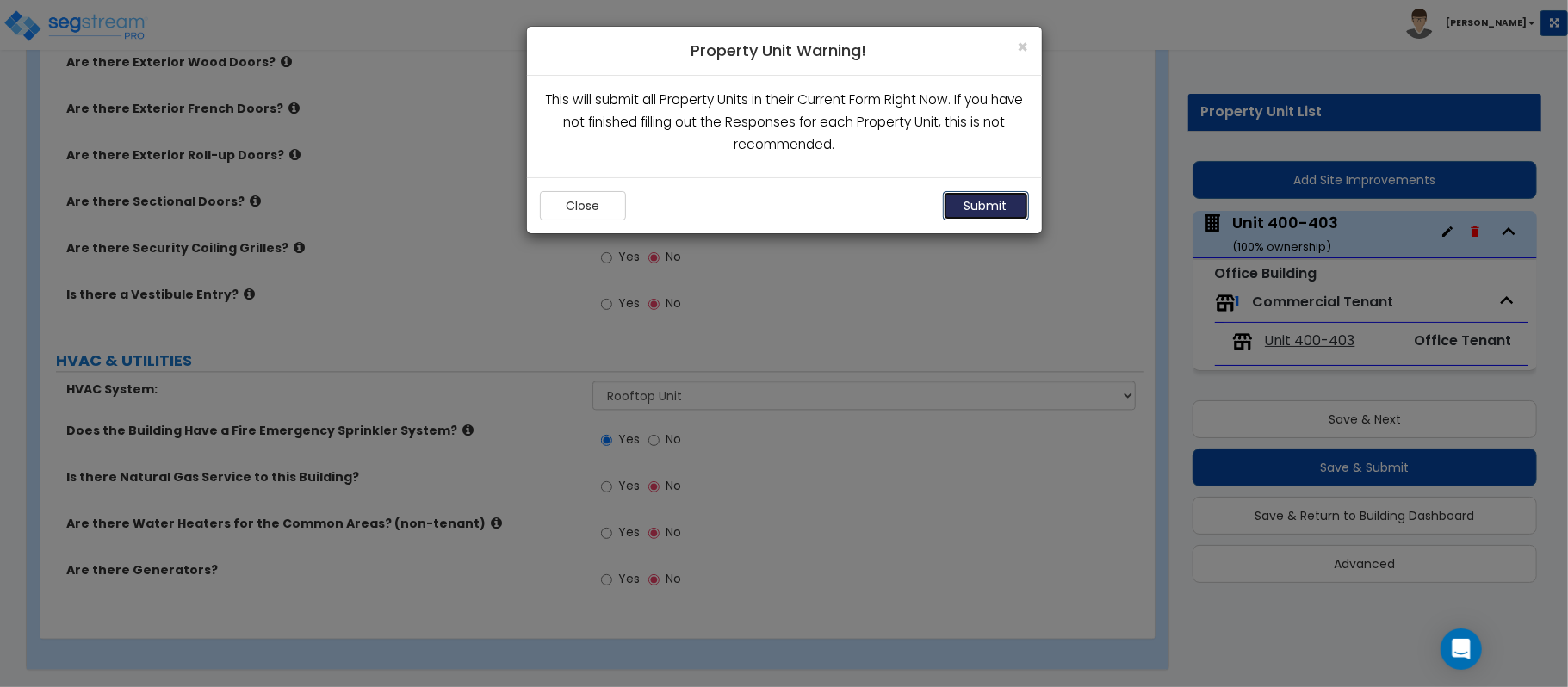
click at [990, 203] on button "Submit" at bounding box center [985, 206] width 86 height 29
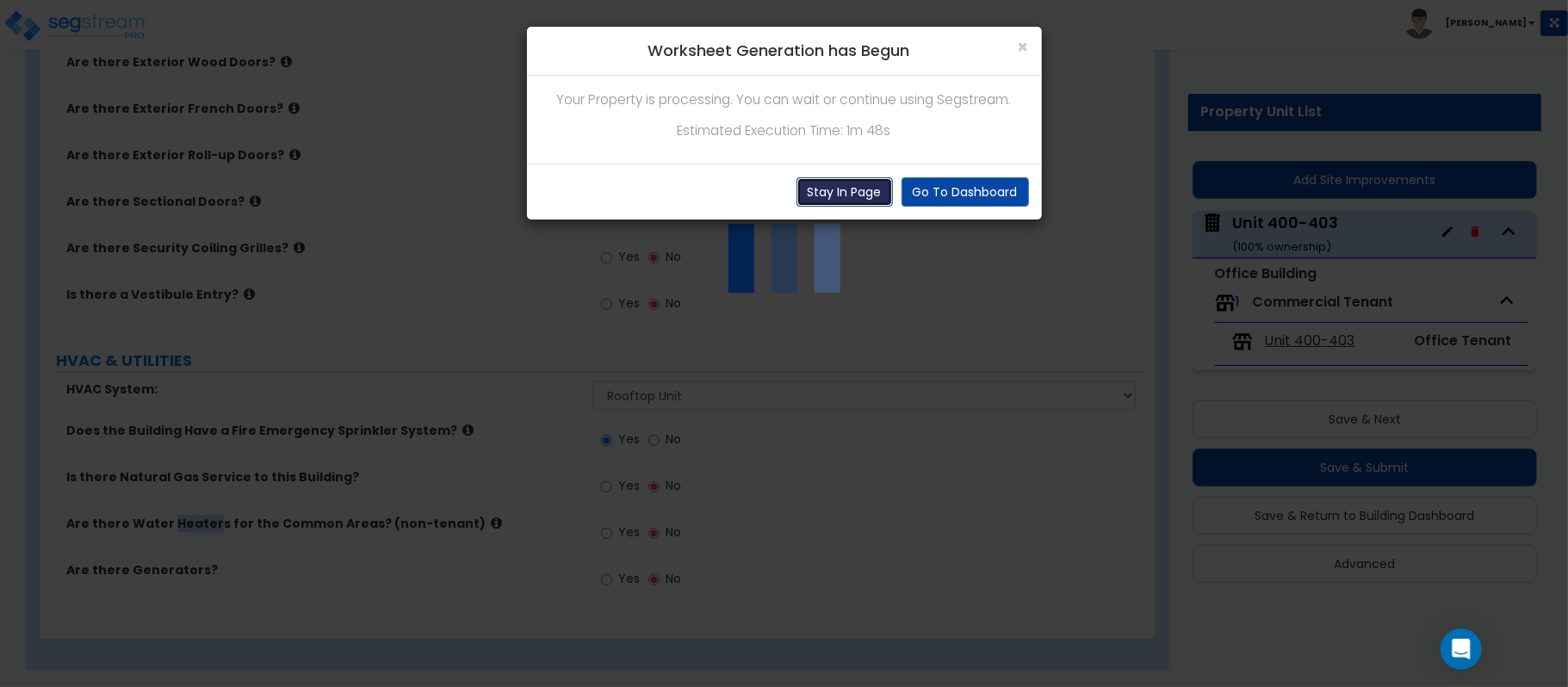
click at [844, 181] on button "Stay In Page" at bounding box center [845, 192] width 96 height 29
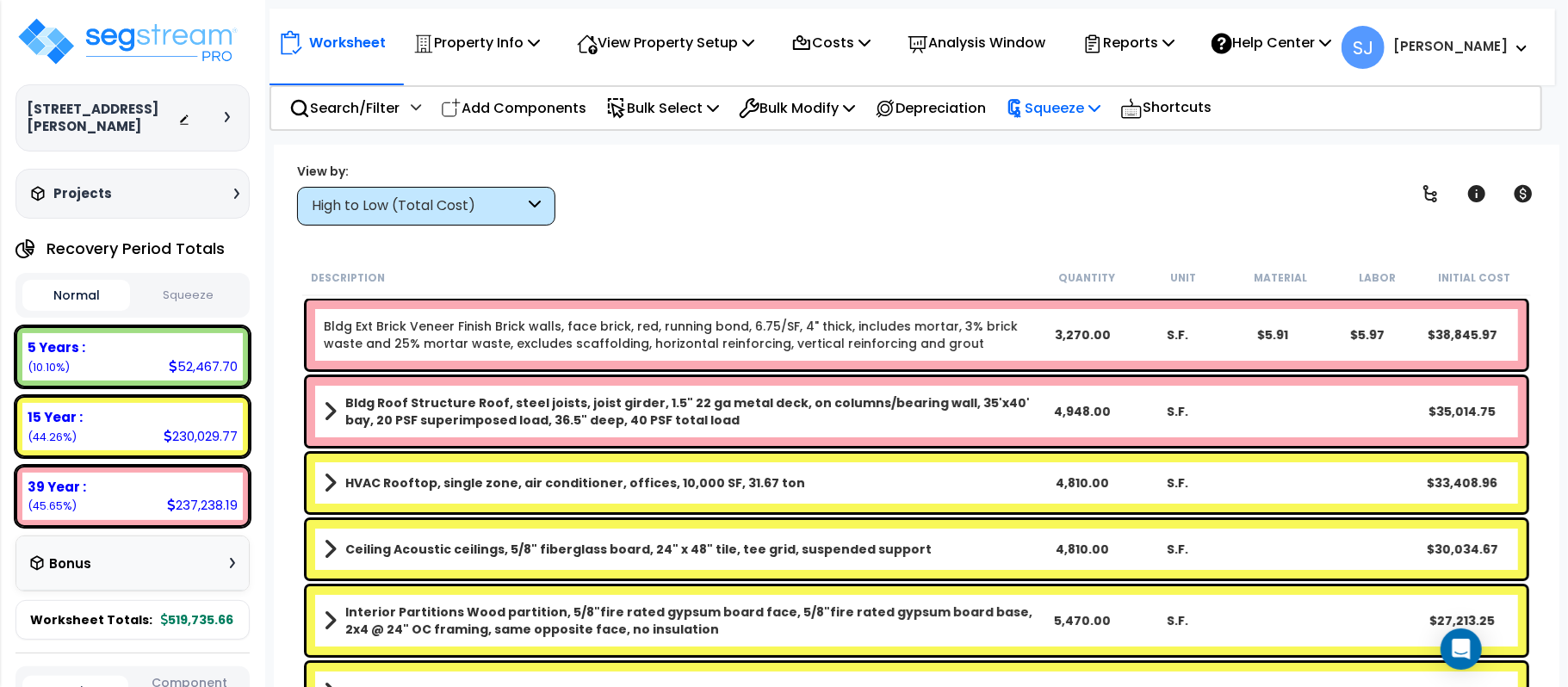
click at [1092, 111] on p "Squeeze" at bounding box center [1053, 108] width 94 height 23
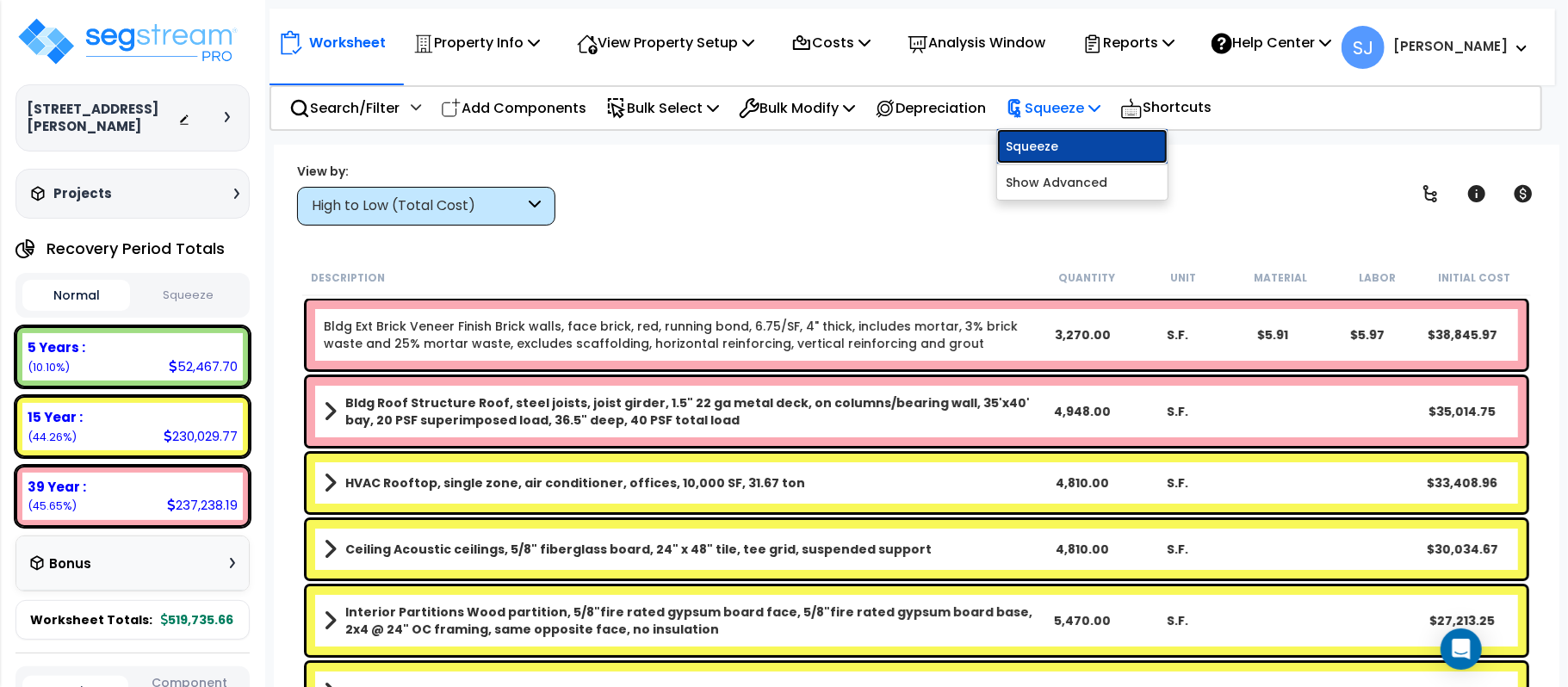
click at [1067, 151] on link "Squeeze" at bounding box center [1082, 146] width 170 height 35
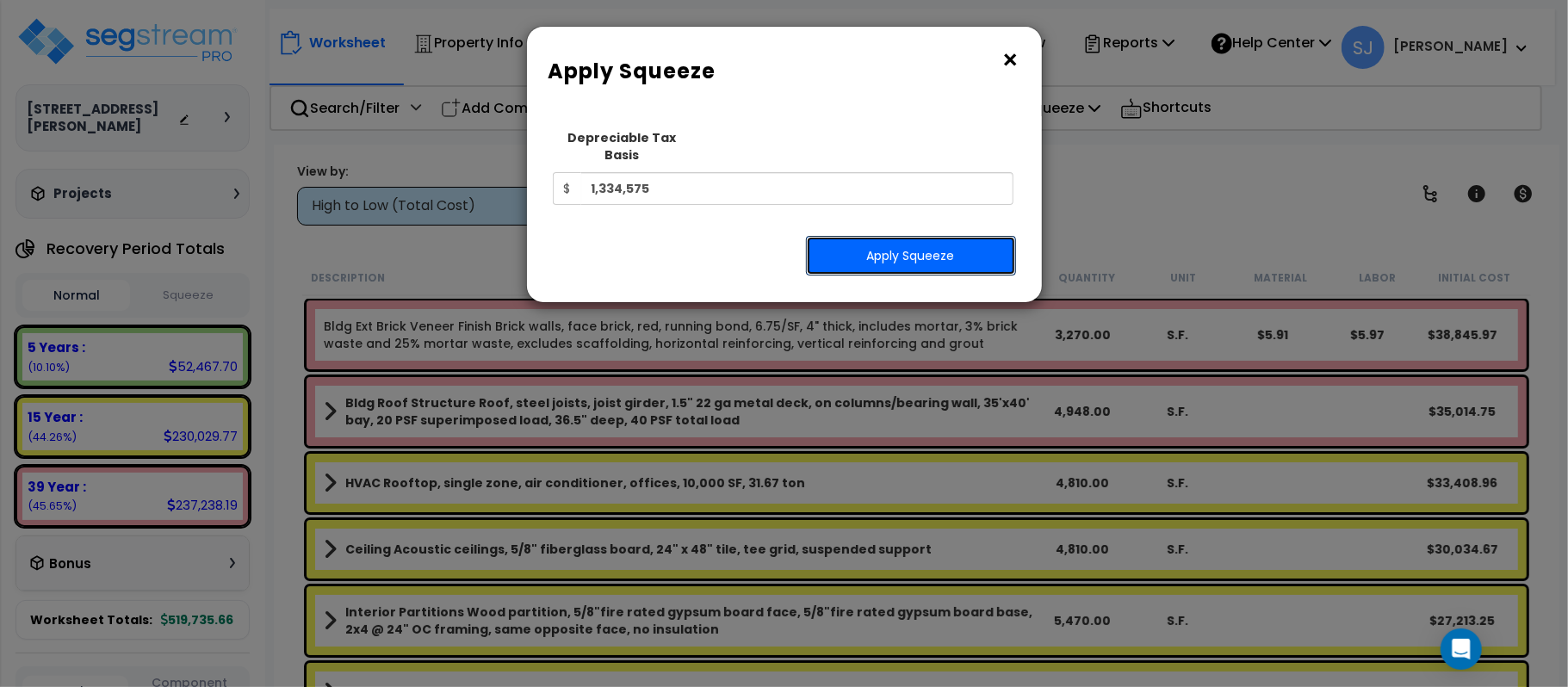
drag, startPoint x: 866, startPoint y: 236, endPoint x: 857, endPoint y: 241, distance: 10.3
click at [857, 241] on button "Apply Squeeze" at bounding box center [911, 256] width 210 height 39
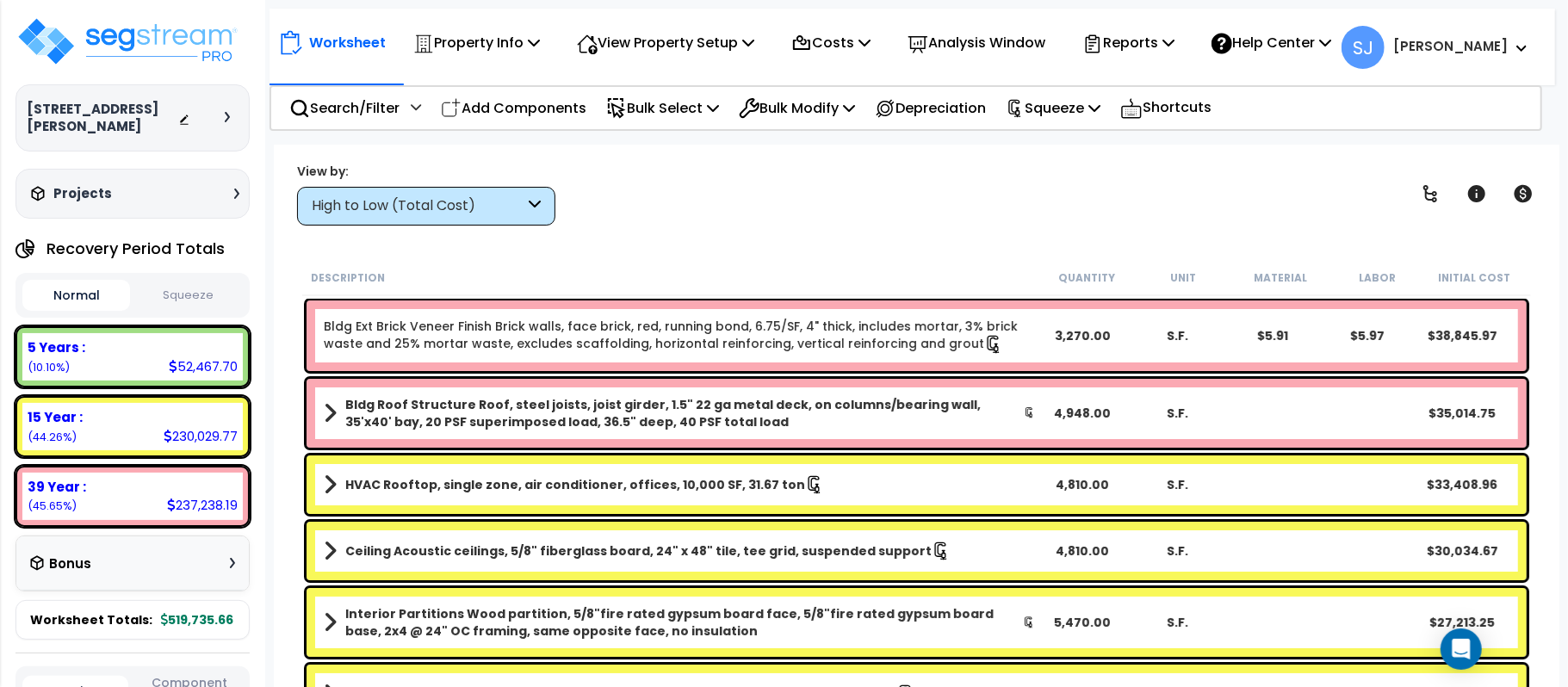
click at [194, 298] on button "Squeeze" at bounding box center [188, 296] width 108 height 30
click at [139, 349] on div "5 Years :" at bounding box center [133, 348] width 210 height 18
